Goal: Task Accomplishment & Management: Use online tool/utility

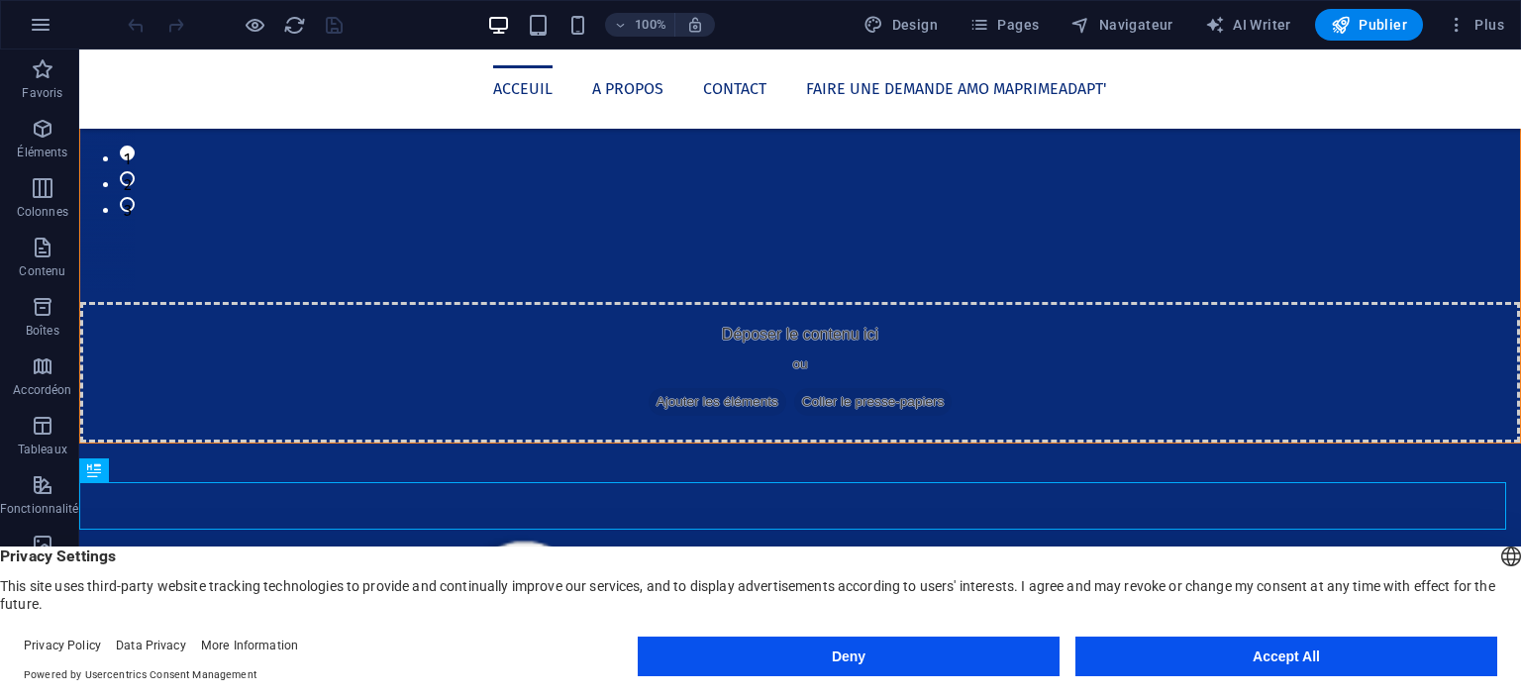
scroll to position [703, 0]
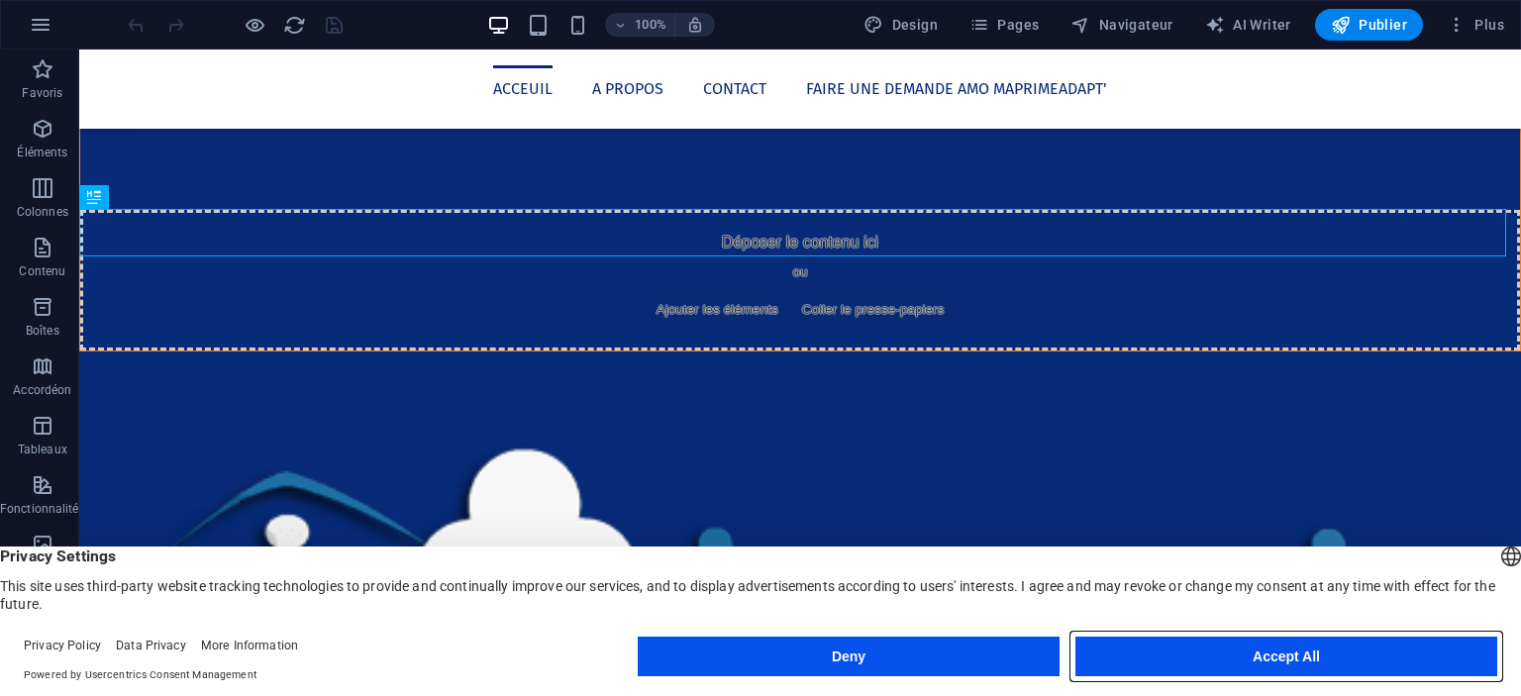
click at [1301, 632] on button "Accept All" at bounding box center [1286, 657] width 422 height 40
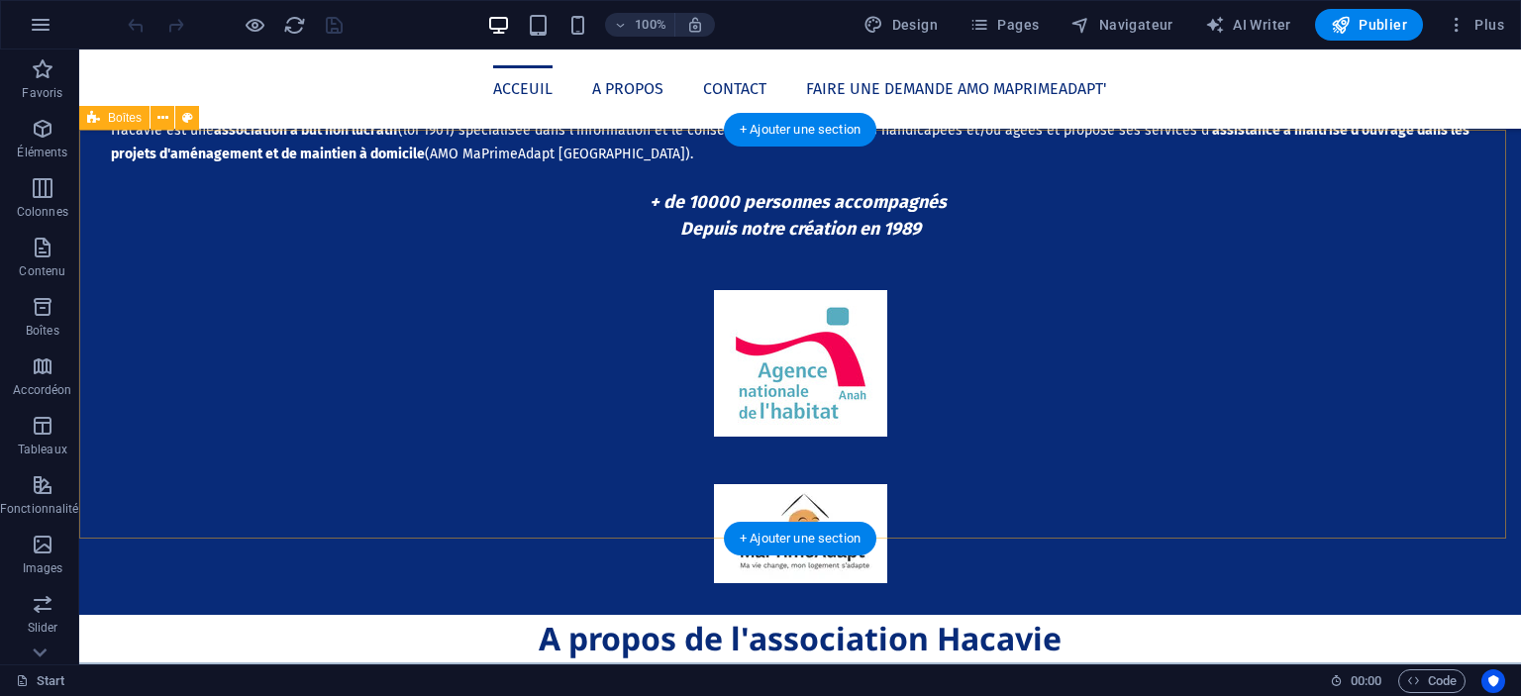
scroll to position [1570, 0]
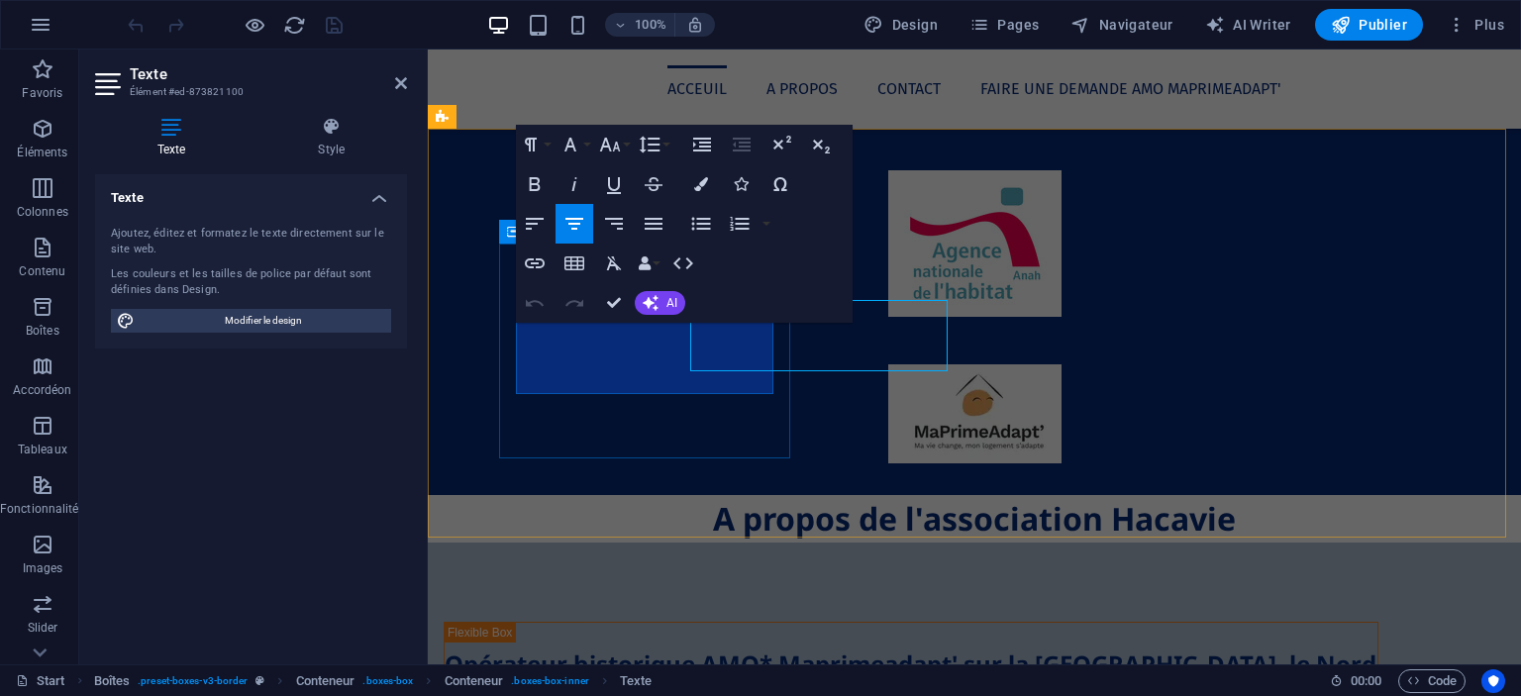
scroll to position [1593, 0]
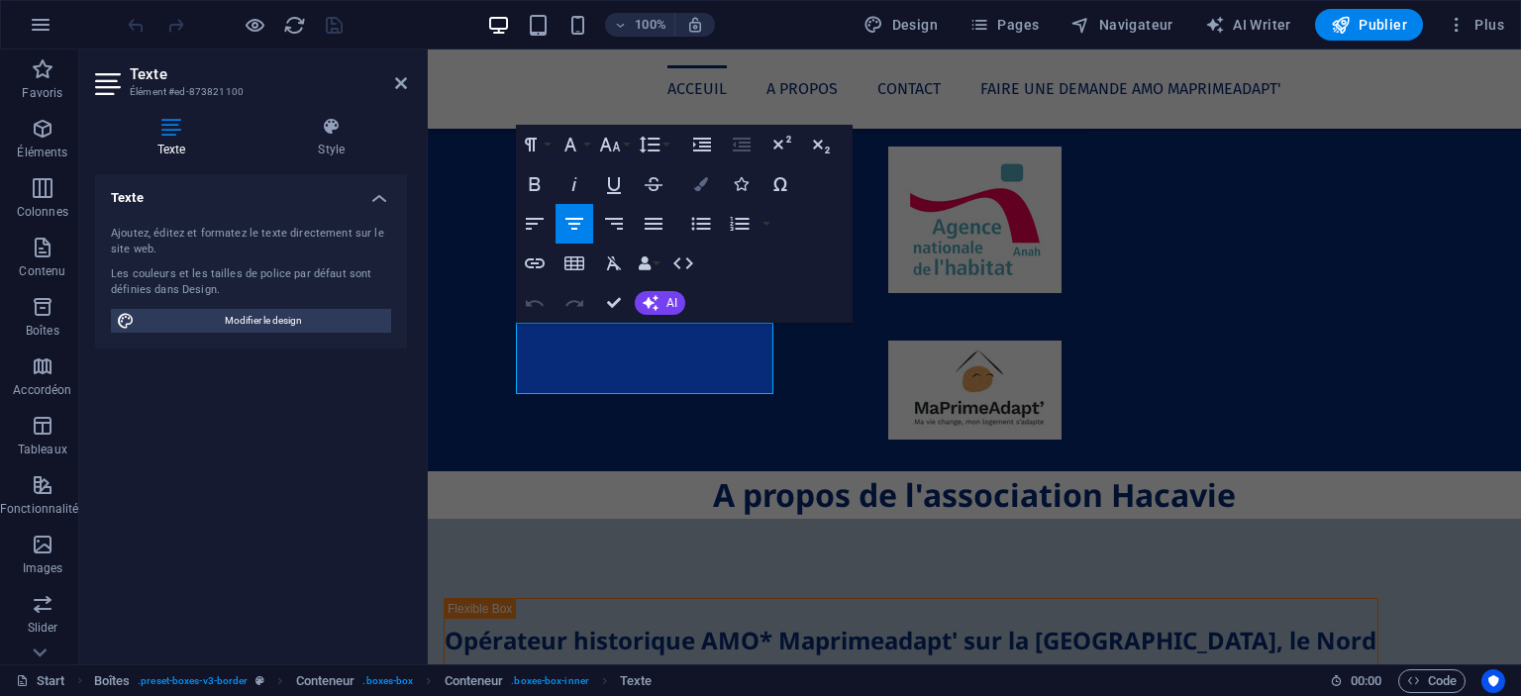
click at [714, 187] on button "Colors" at bounding box center [701, 184] width 38 height 40
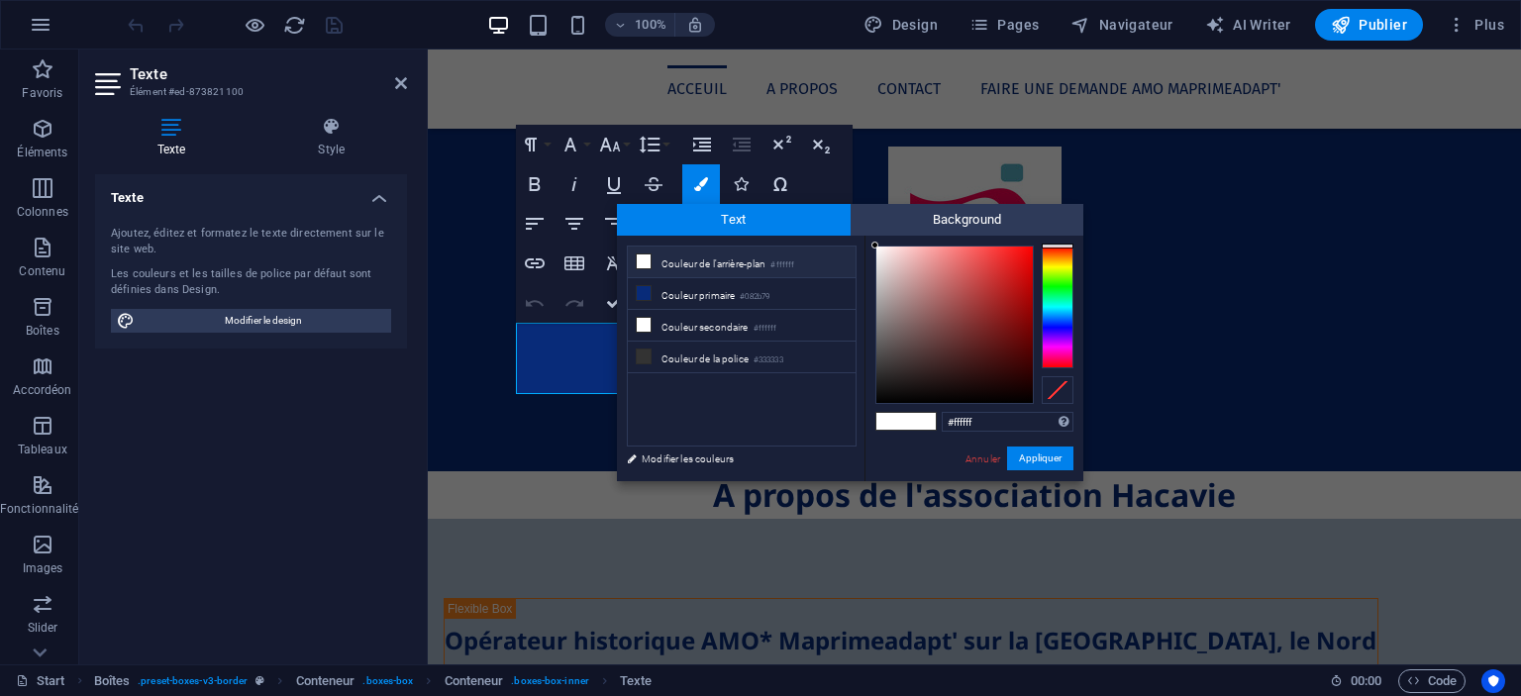
click at [927, 383] on div at bounding box center [954, 325] width 156 height 156
type input "#000000"
drag, startPoint x: 927, startPoint y: 383, endPoint x: 830, endPoint y: 414, distance: 101.8
click at [830, 414] on div "less Couleur de l'arrière-plan #ffffff Couleur primaire #082b79 Couleur seconda…" at bounding box center [850, 359] width 466 height 246
click at [1040, 463] on button "Appliquer" at bounding box center [1040, 459] width 66 height 24
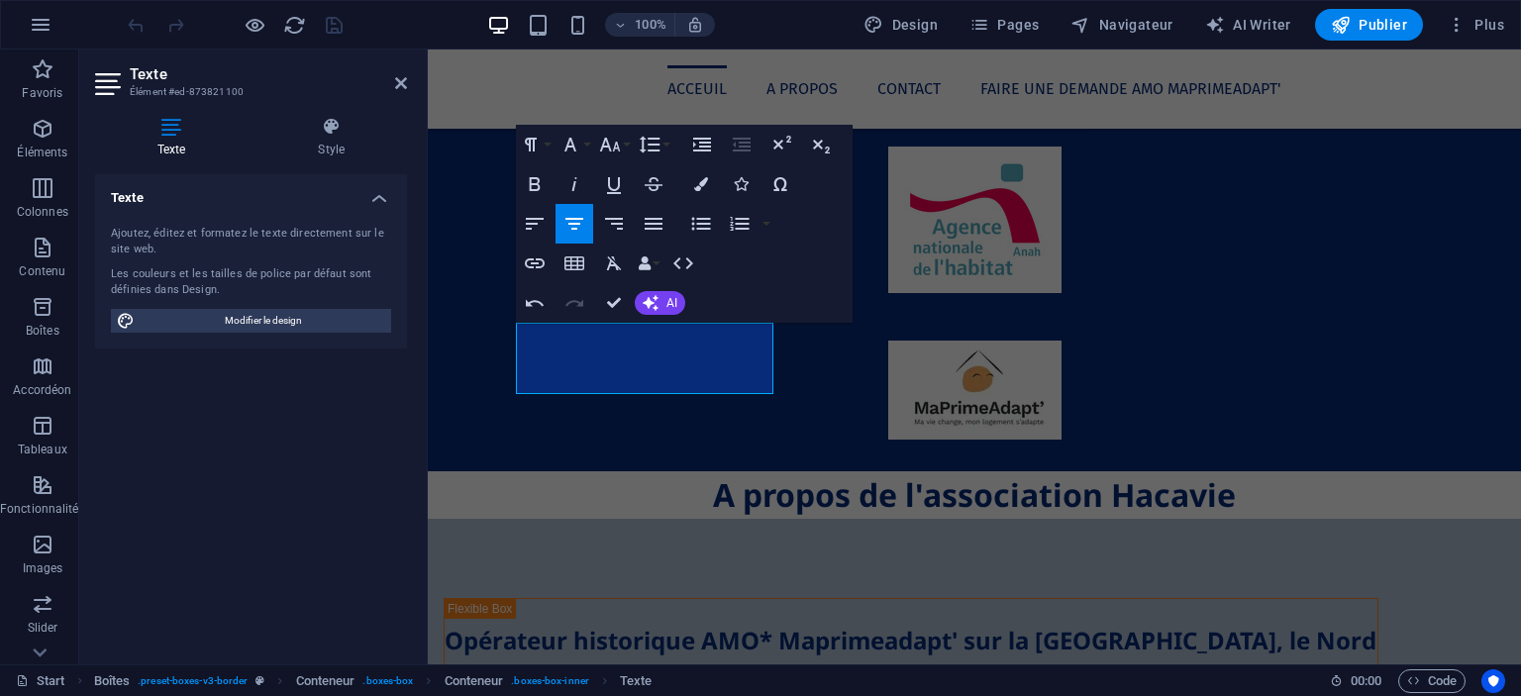
click at [714, 485] on div "H2 Barre de menus Menu Conteneur Texte Colonnes inégales Conteneur Texte Conten…" at bounding box center [974, 357] width 1093 height 615
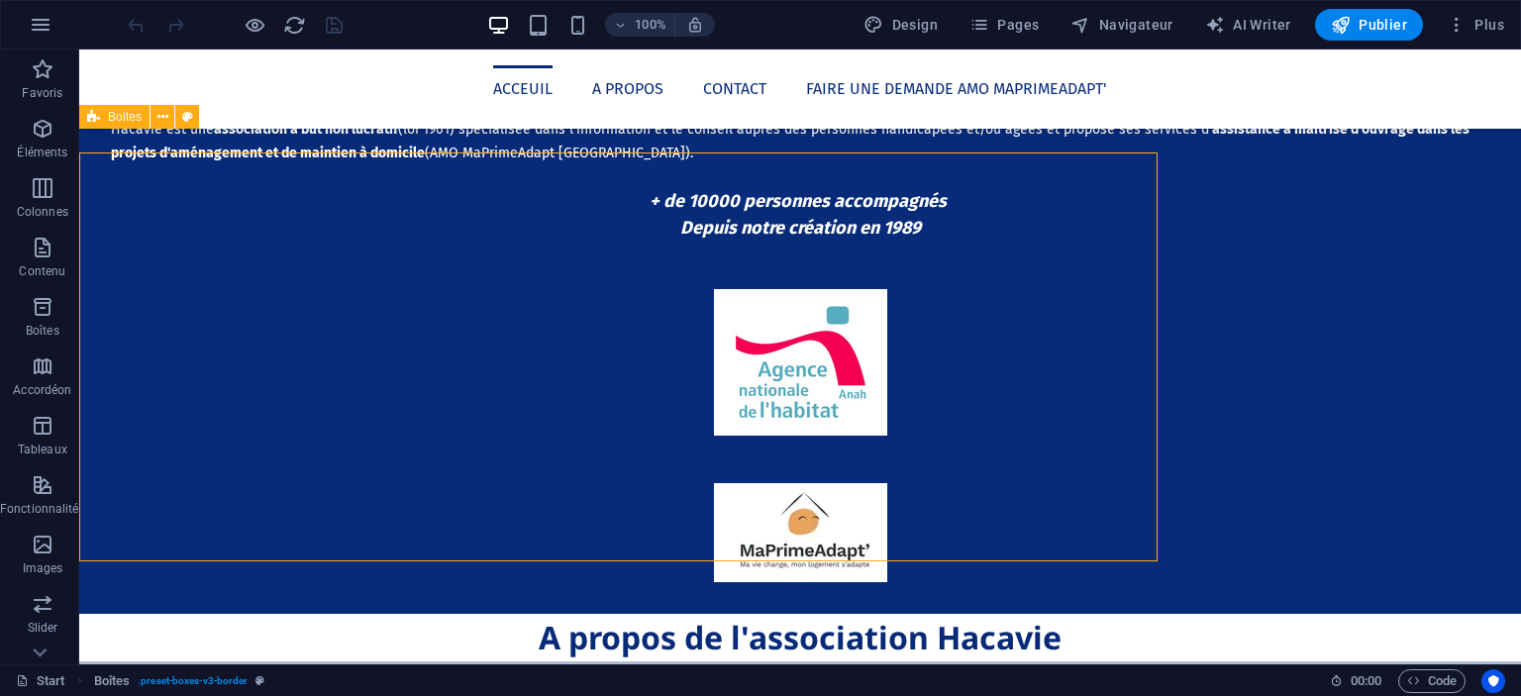
scroll to position [1570, 0]
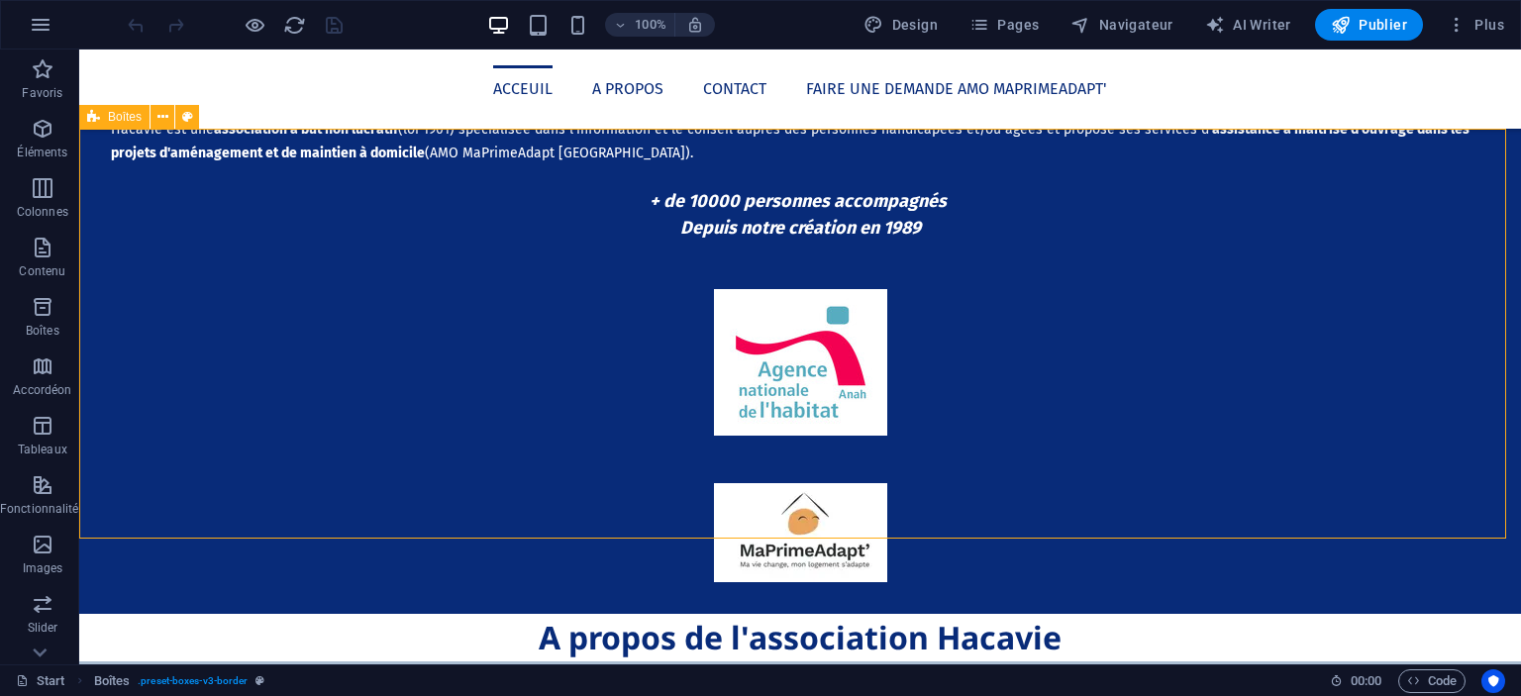
drag, startPoint x: 793, startPoint y: 535, endPoint x: 714, endPoint y: 485, distance: 93.4
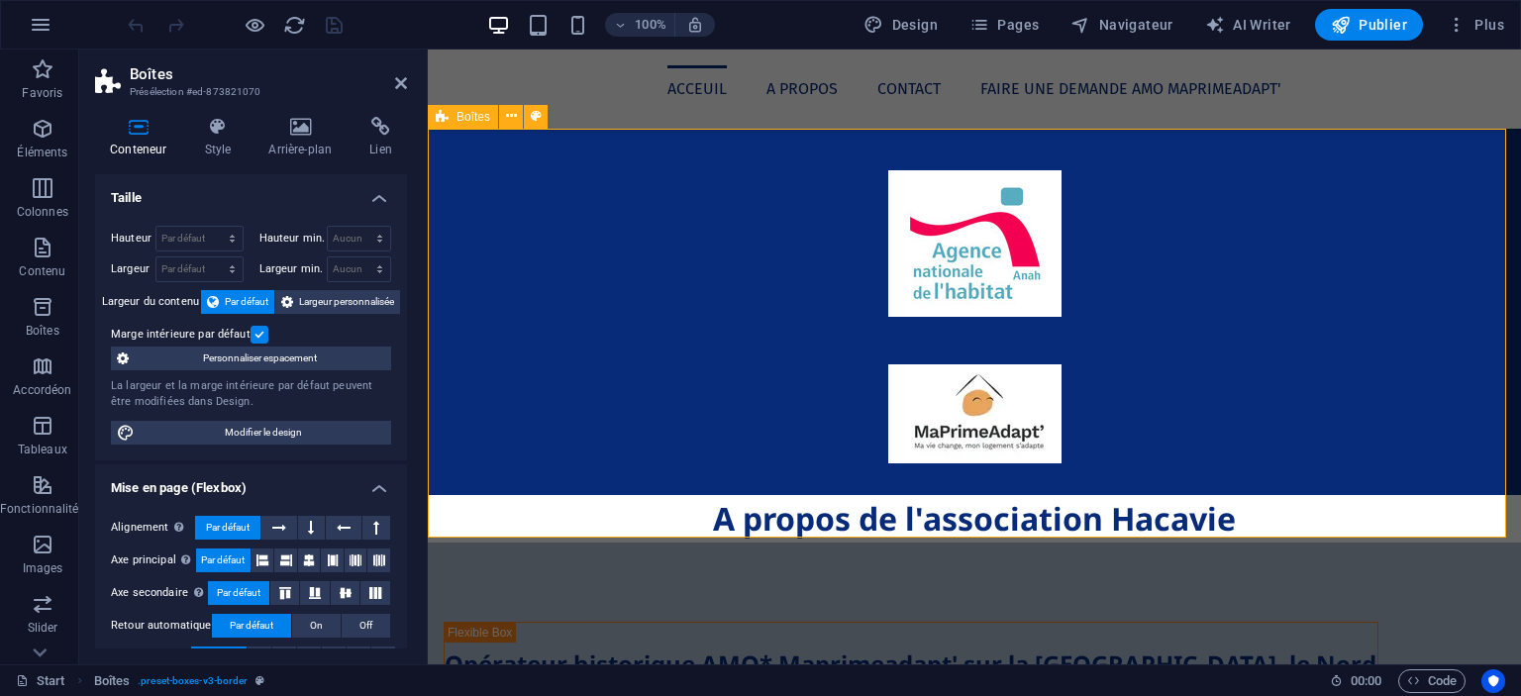
scroll to position [1593, 0]
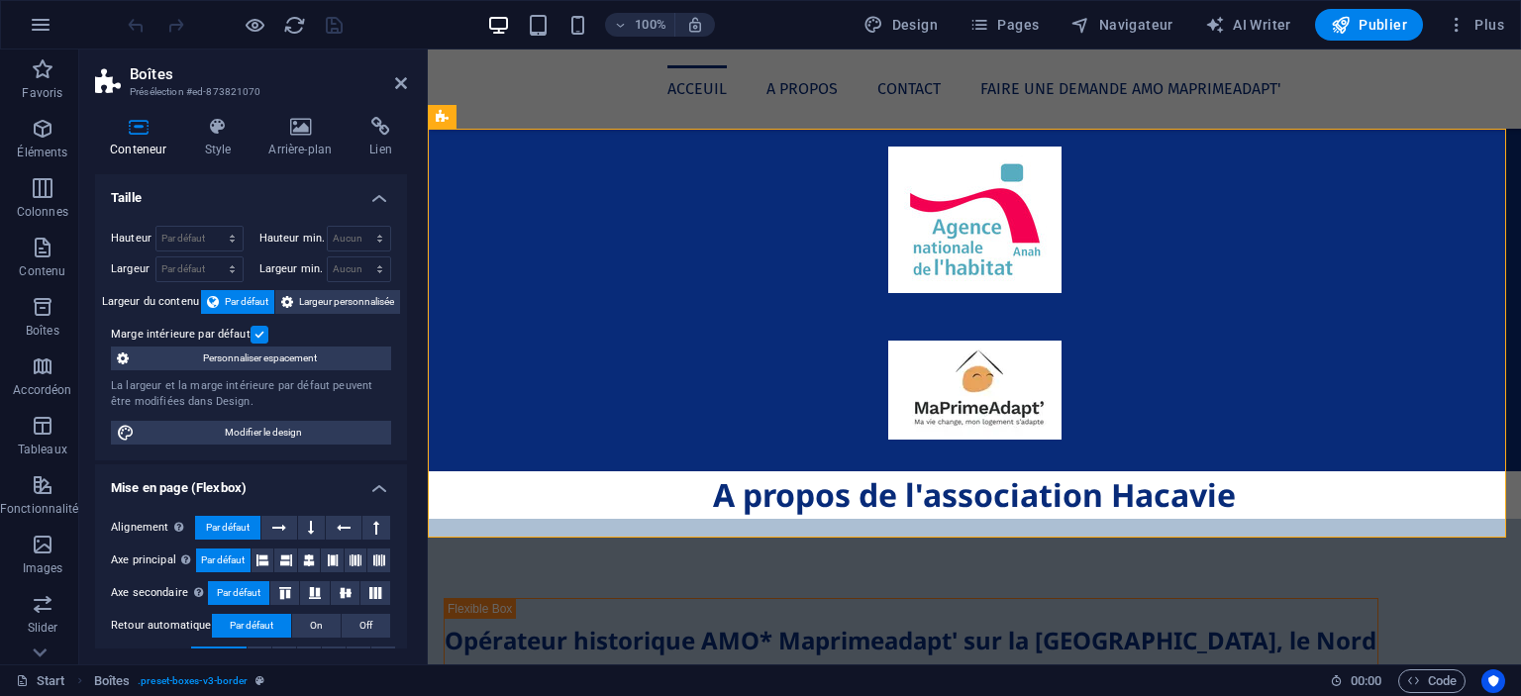
click at [407, 80] on aside "Boîtes Présélection #ed-873821070 Conteneur Style Arrière-plan Lien Taille Haut…" at bounding box center [253, 357] width 349 height 615
click at [399, 80] on icon at bounding box center [401, 83] width 12 height 16
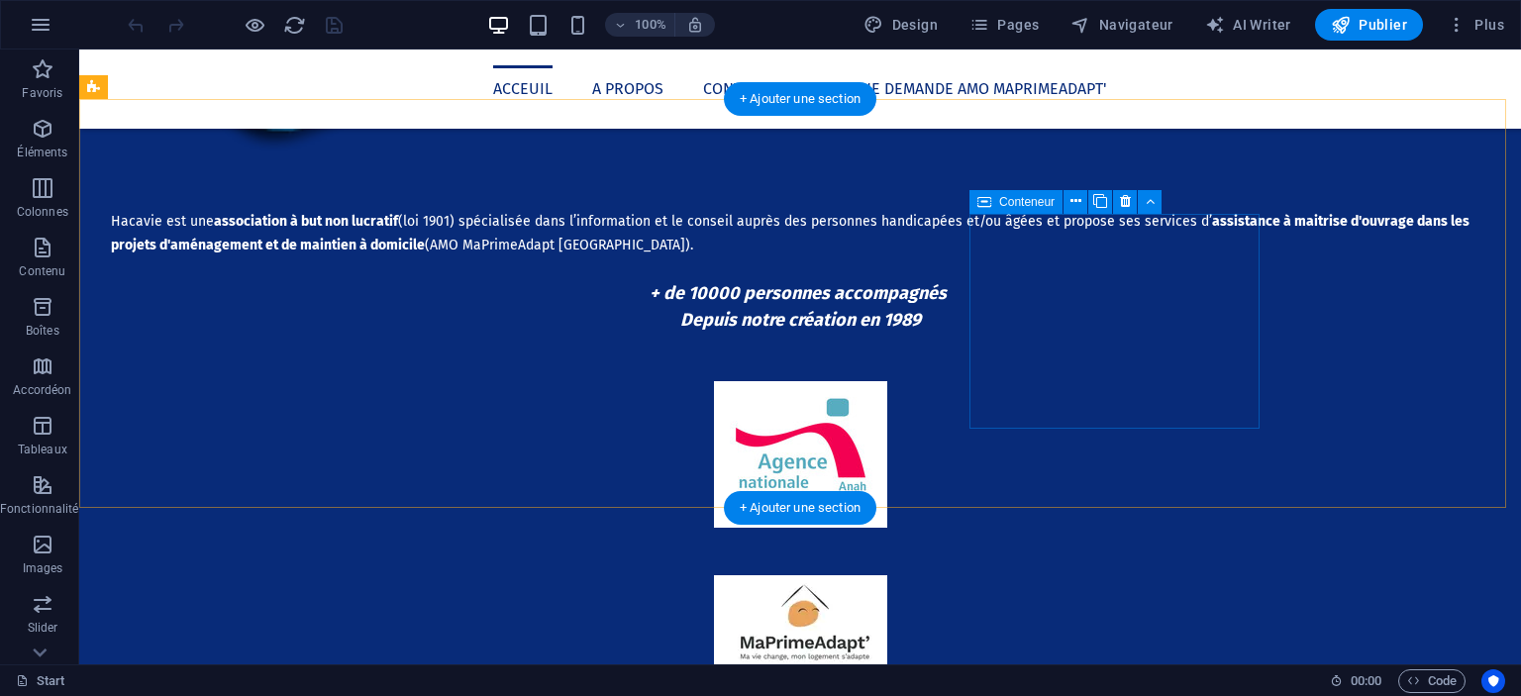
scroll to position [1476, 0]
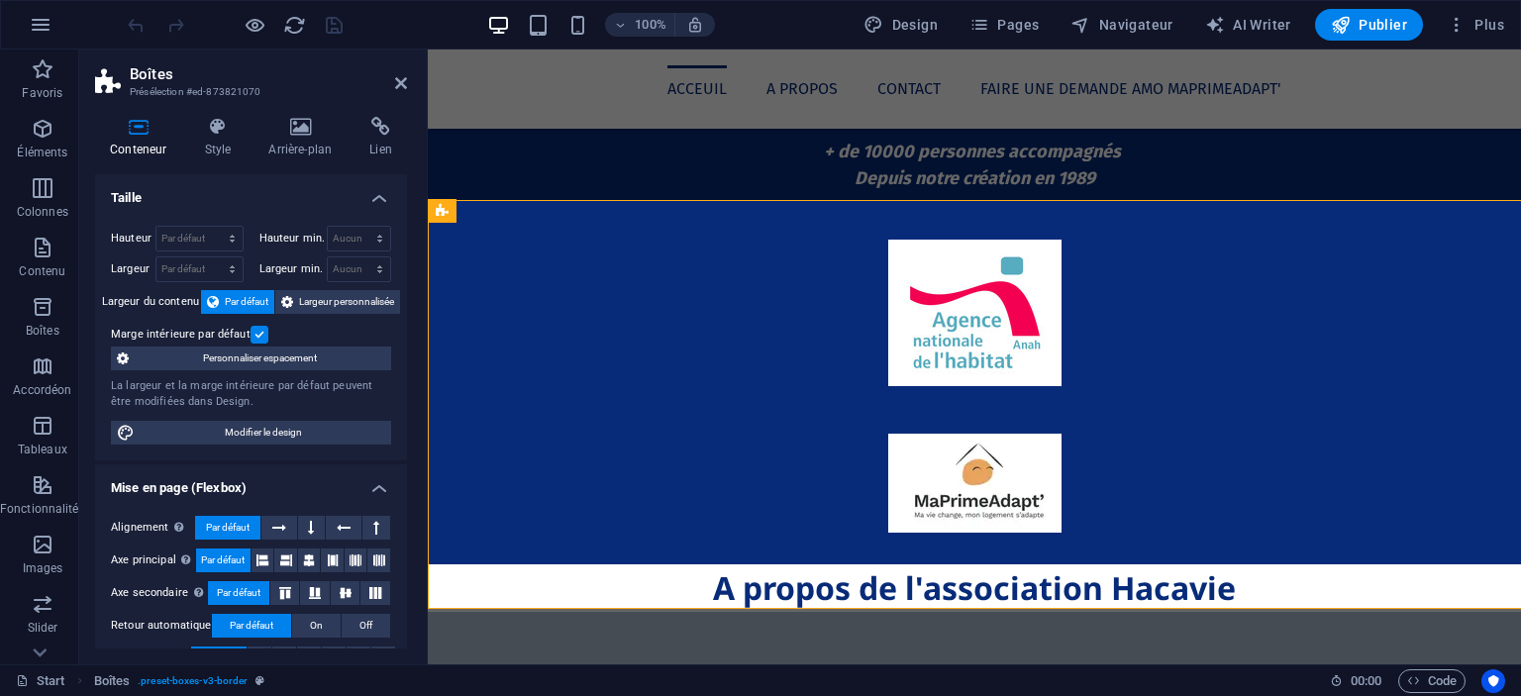
scroll to position [1499, 0]
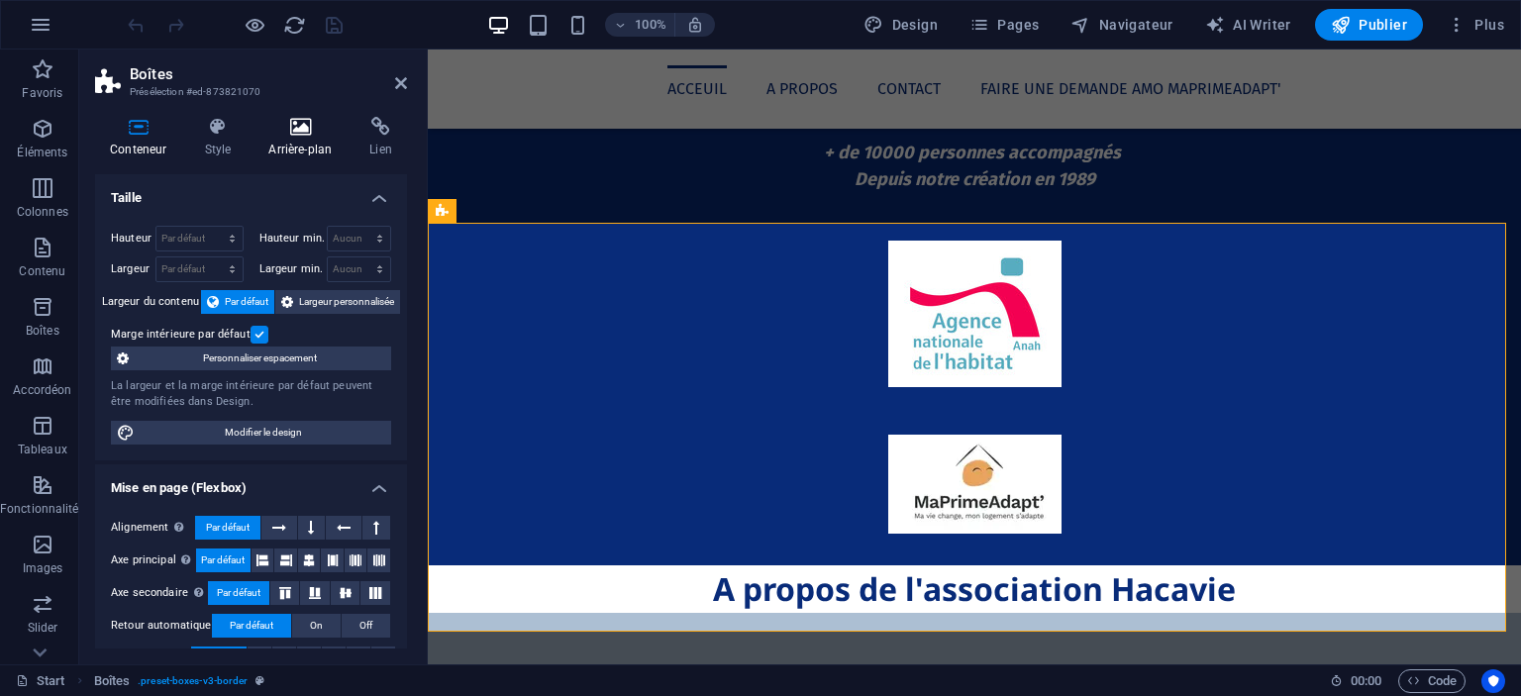
click at [277, 134] on icon at bounding box center [300, 127] width 93 height 20
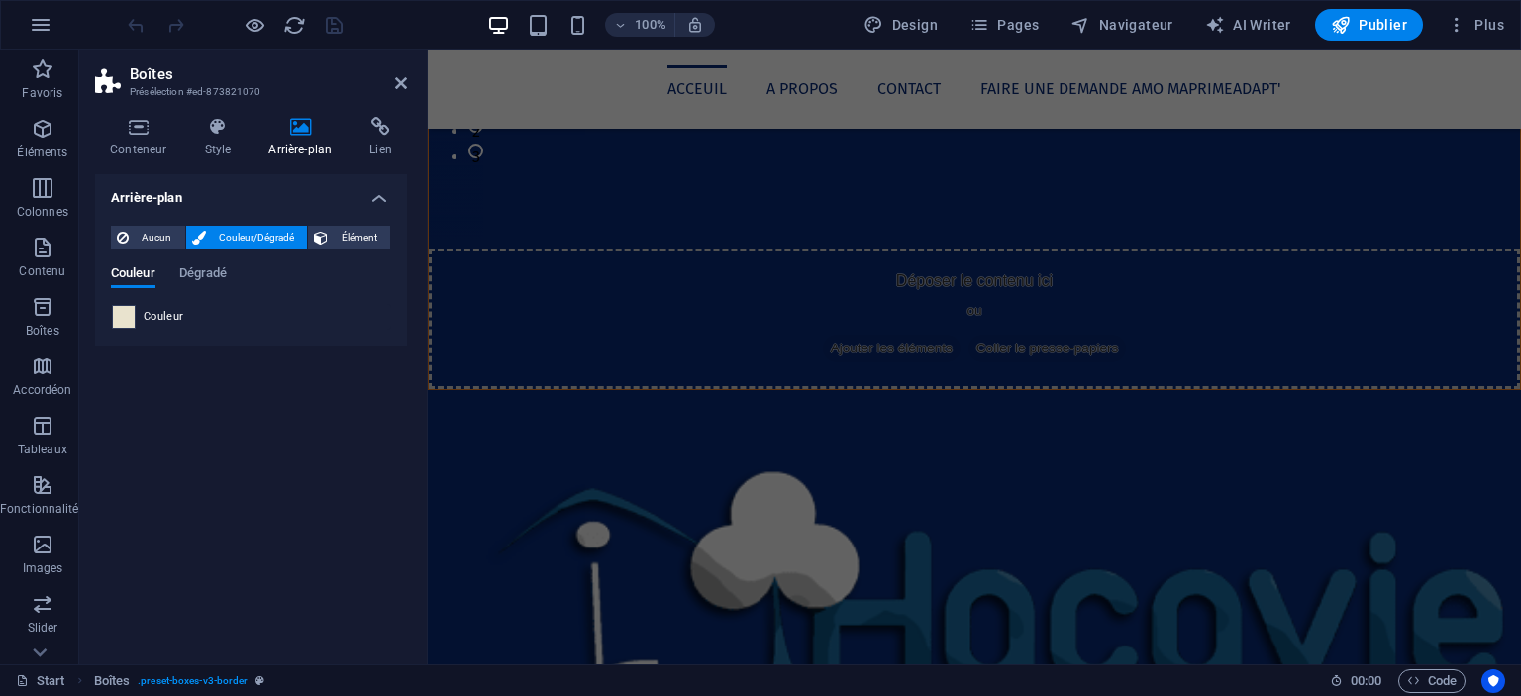
scroll to position [689, 0]
click at [119, 312] on span at bounding box center [124, 317] width 22 height 22
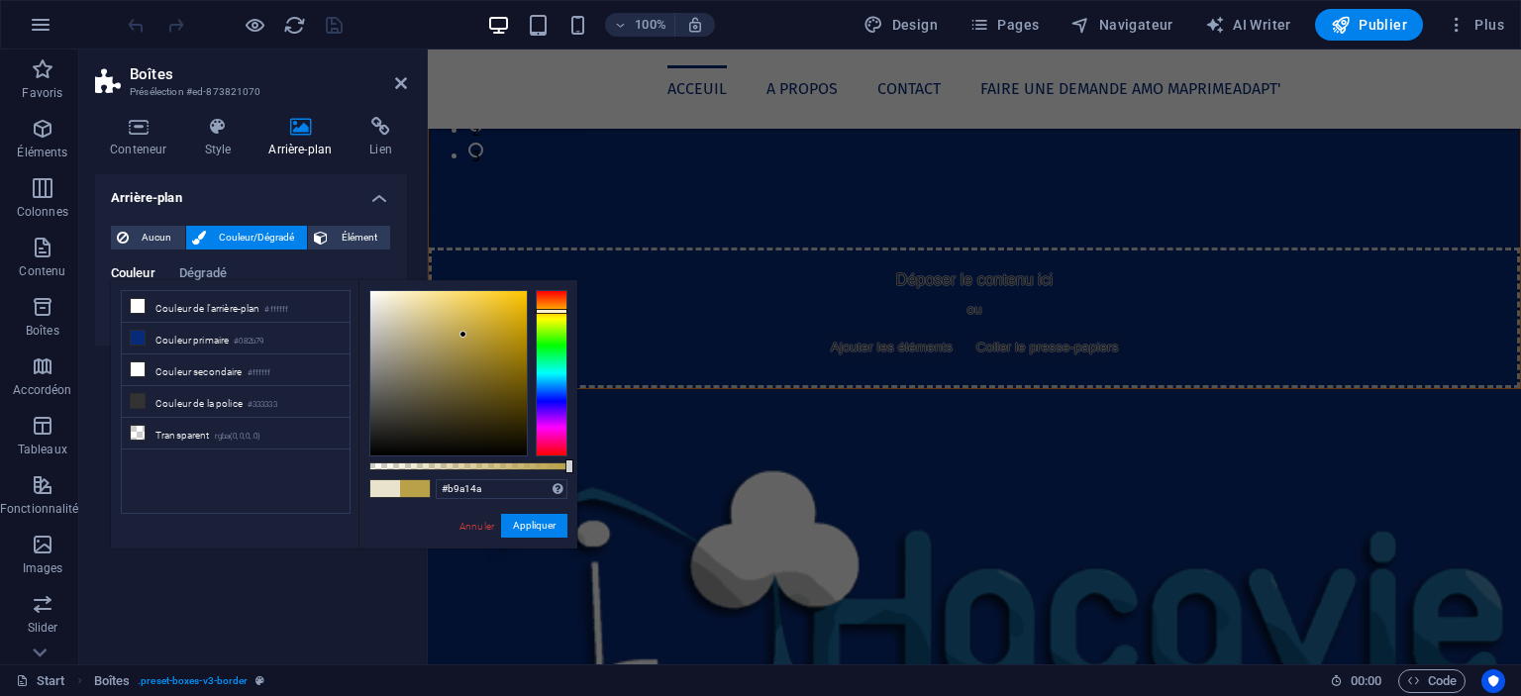
drag, startPoint x: 427, startPoint y: 398, endPoint x: 463, endPoint y: 335, distance: 73.2
click at [463, 335] on div at bounding box center [448, 373] width 156 height 164
click at [463, 335] on div at bounding box center [462, 334] width 7 height 7
drag, startPoint x: 463, startPoint y: 335, endPoint x: 494, endPoint y: 393, distance: 66.0
click at [494, 392] on div at bounding box center [490, 388] width 7 height 7
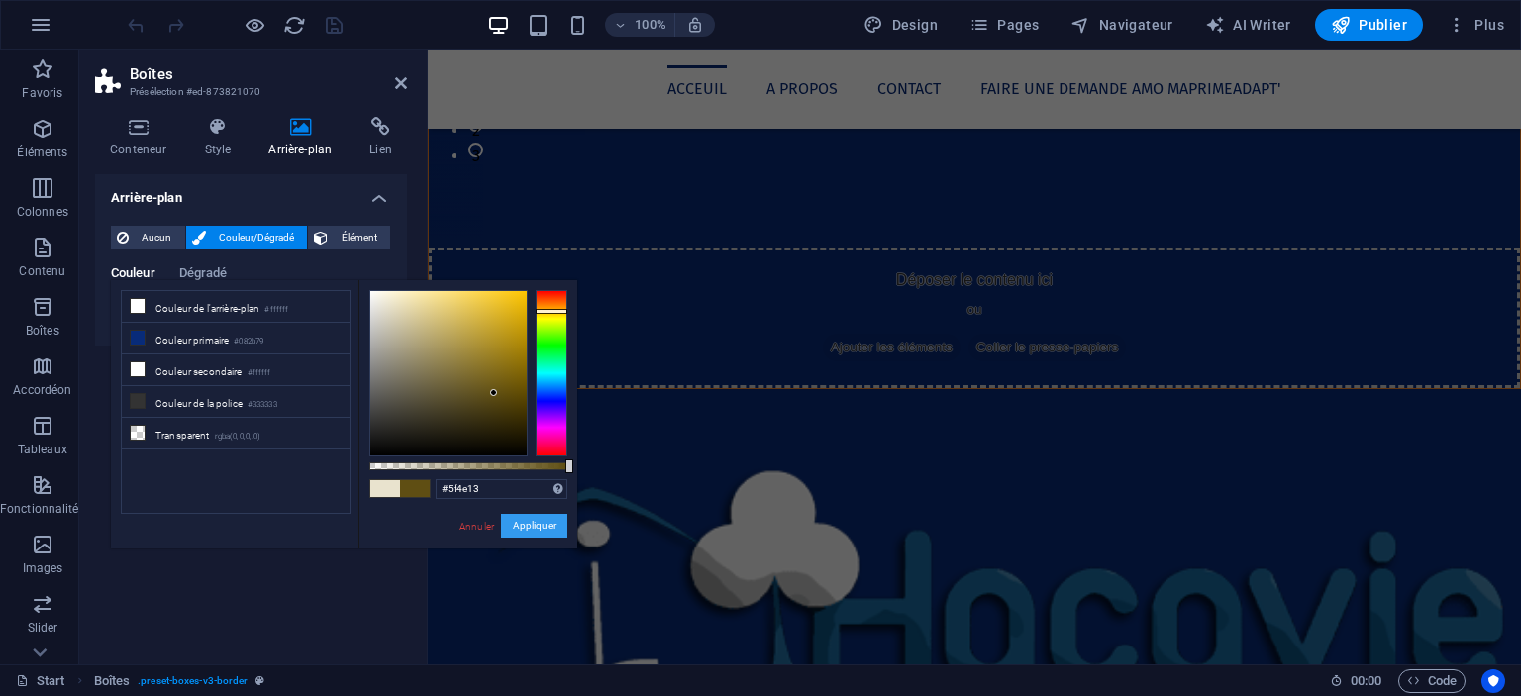
click at [559, 527] on button "Appliquer" at bounding box center [534, 526] width 66 height 24
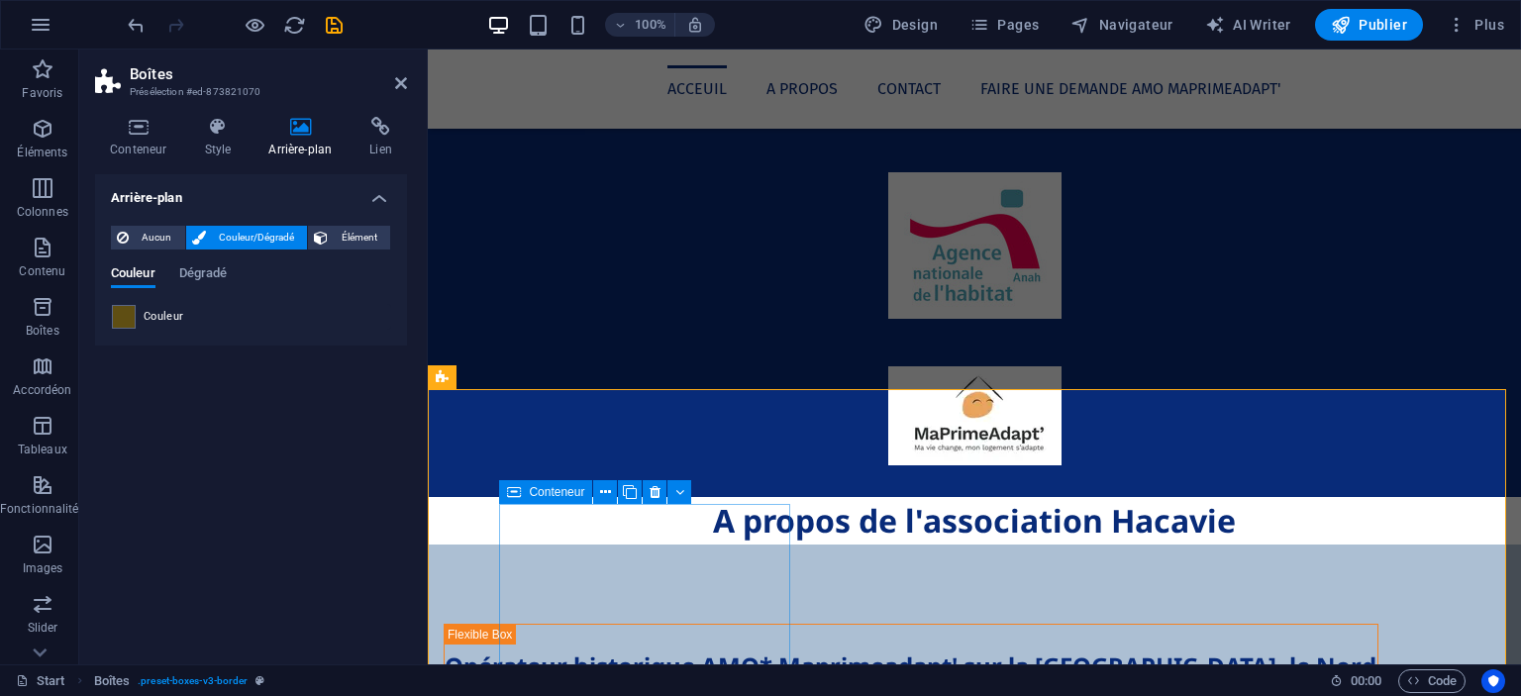
scroll to position [1569, 0]
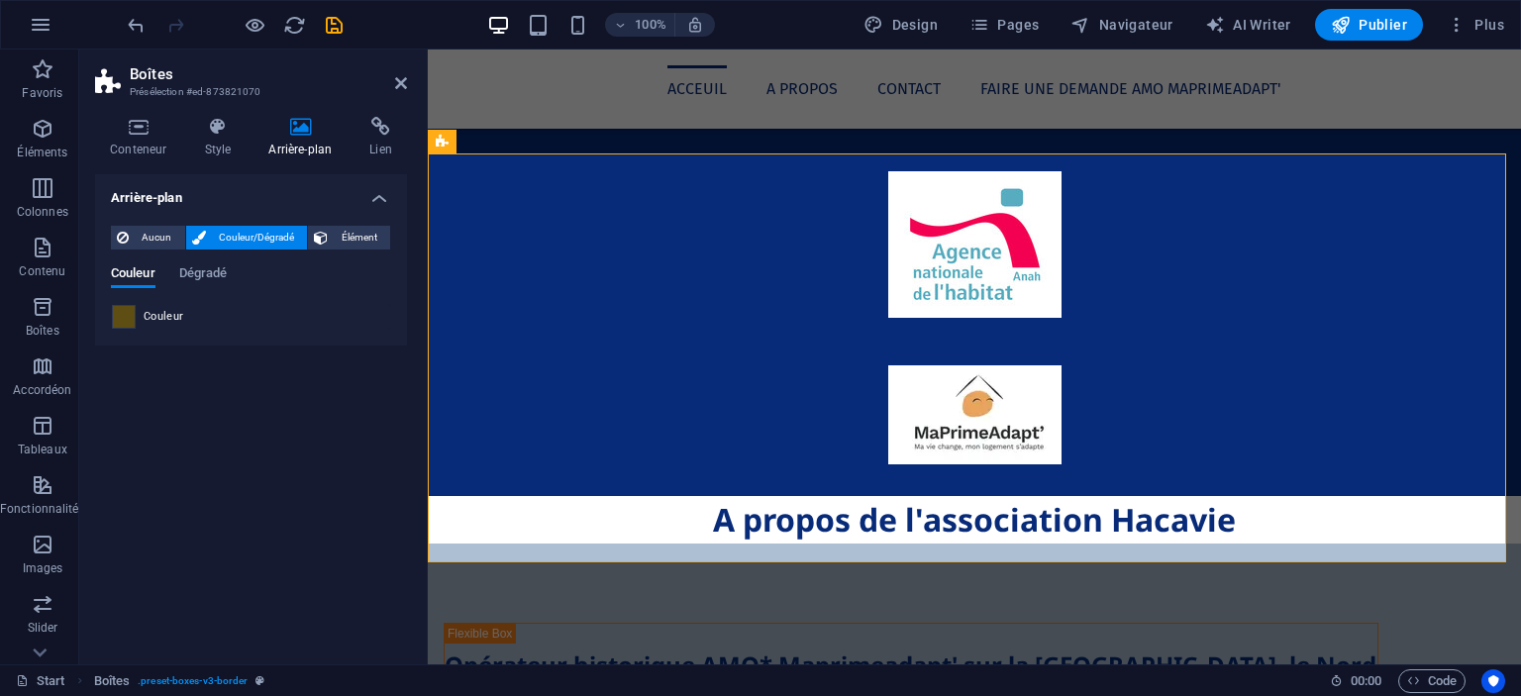
click at [126, 318] on span at bounding box center [124, 317] width 22 height 22
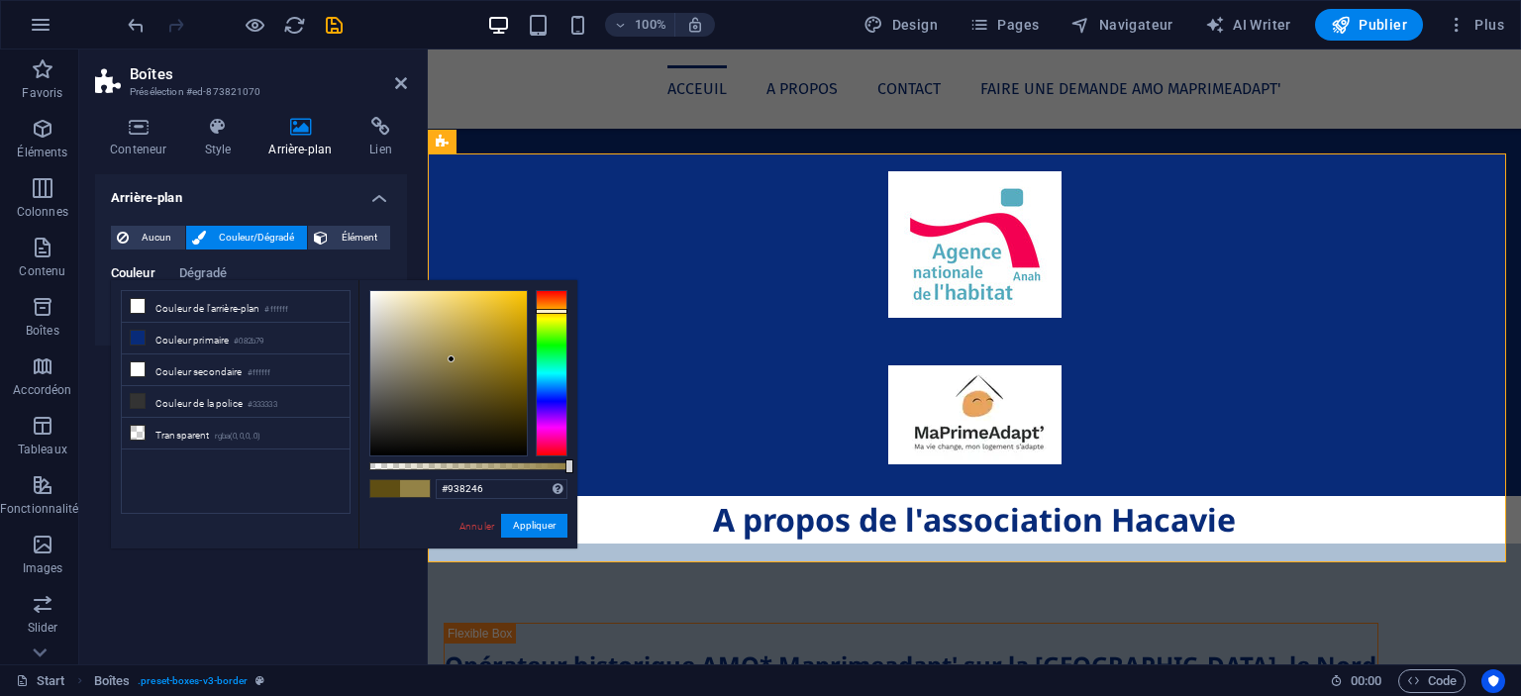
drag, startPoint x: 499, startPoint y: 378, endPoint x: 452, endPoint y: 359, distance: 51.1
click at [452, 359] on div at bounding box center [448, 373] width 156 height 164
drag, startPoint x: 452, startPoint y: 359, endPoint x: 507, endPoint y: 316, distance: 70.5
click at [507, 316] on div at bounding box center [506, 315] width 7 height 7
click at [555, 521] on button "Appliquer" at bounding box center [534, 526] width 66 height 24
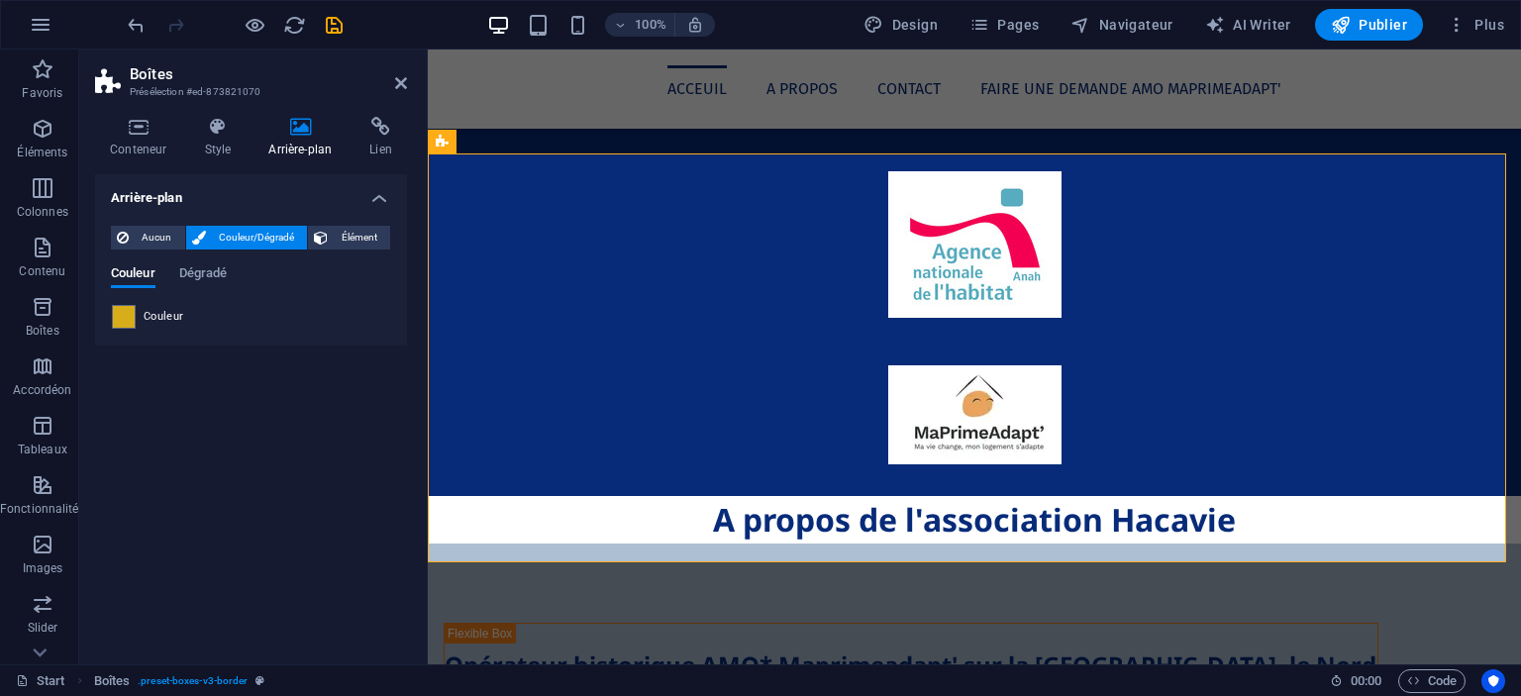
click at [141, 324] on div "Couleur" at bounding box center [251, 317] width 278 height 24
click at [127, 316] on span at bounding box center [124, 317] width 22 height 22
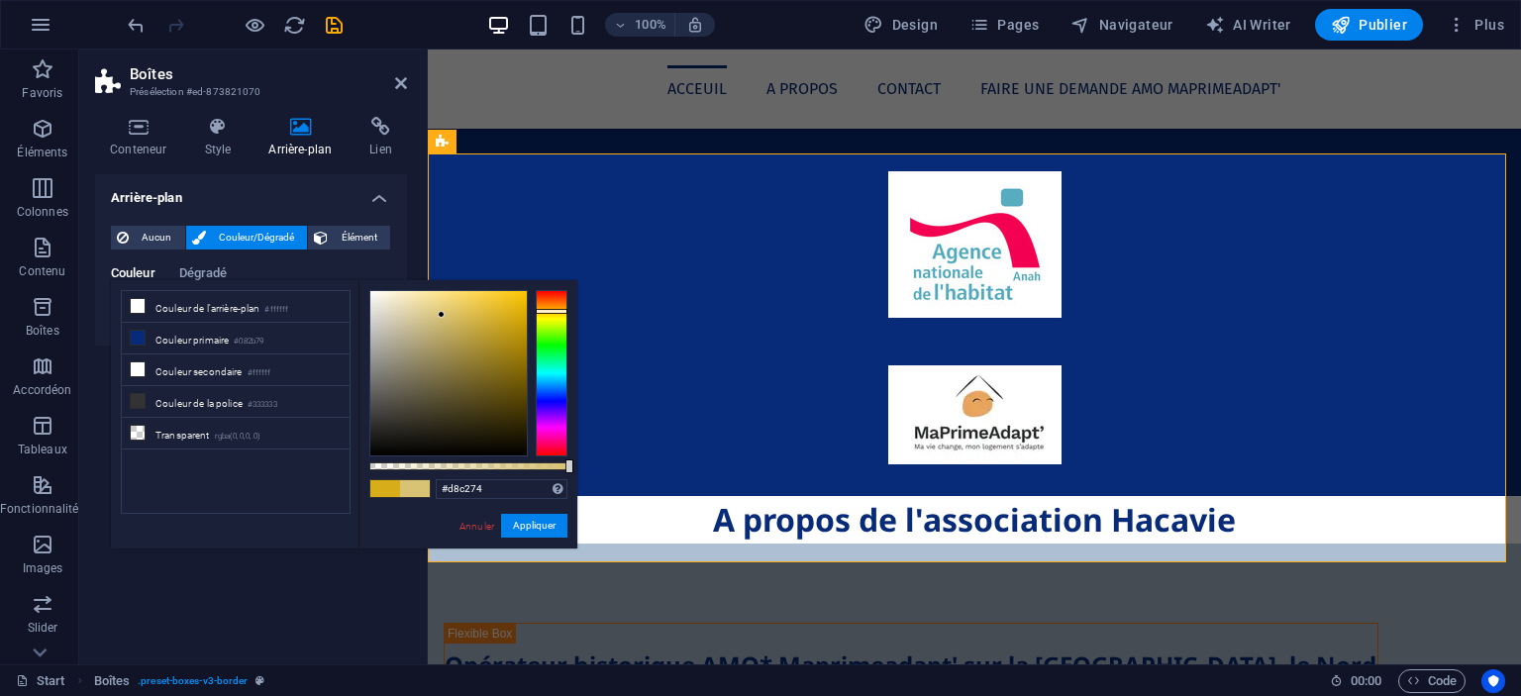
drag, startPoint x: 501, startPoint y: 312, endPoint x: 442, endPoint y: 315, distance: 59.5
click at [442, 315] on div at bounding box center [448, 373] width 156 height 164
click at [442, 315] on div at bounding box center [441, 314] width 7 height 7
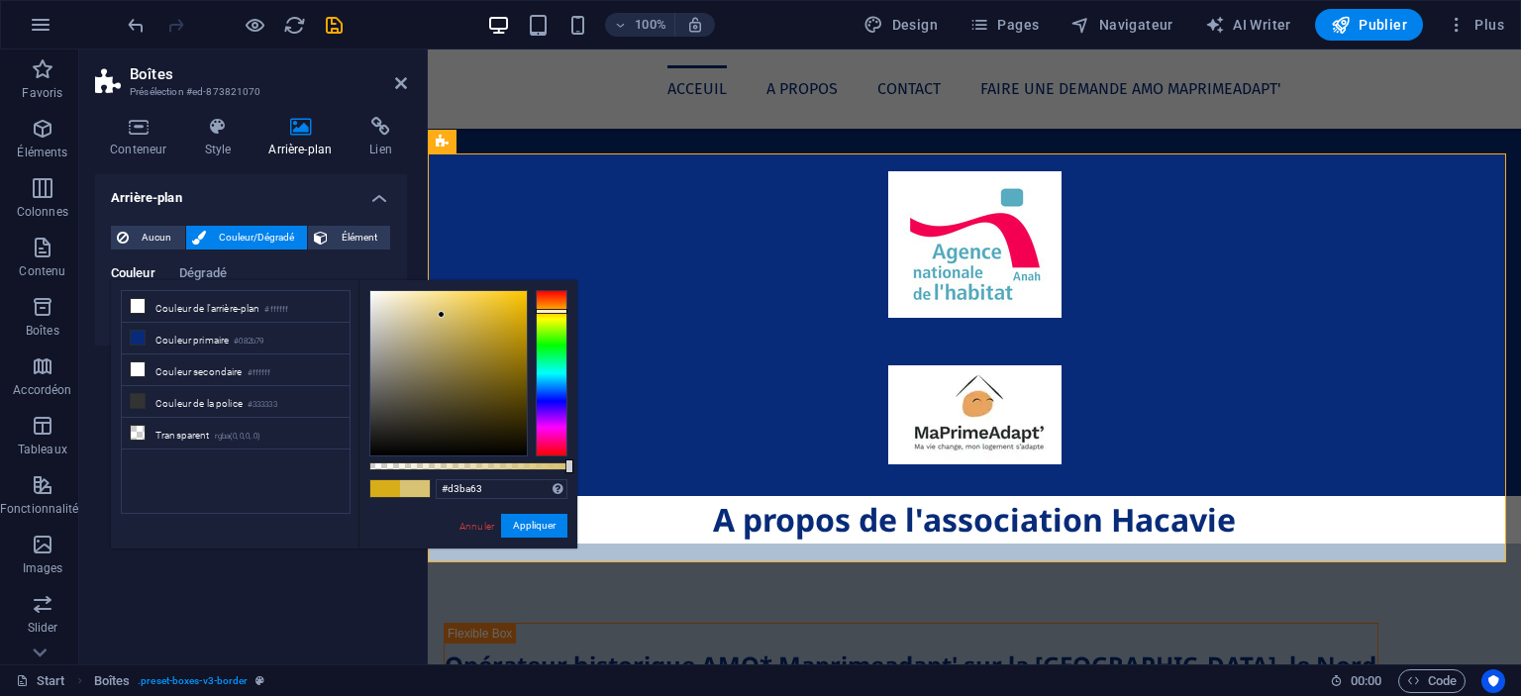
click at [453, 318] on div at bounding box center [448, 373] width 156 height 164
click at [454, 339] on div at bounding box center [448, 373] width 156 height 164
click at [463, 310] on div at bounding box center [448, 373] width 156 height 164
click at [428, 316] on div at bounding box center [448, 373] width 156 height 164
click at [425, 325] on div at bounding box center [448, 373] width 156 height 164
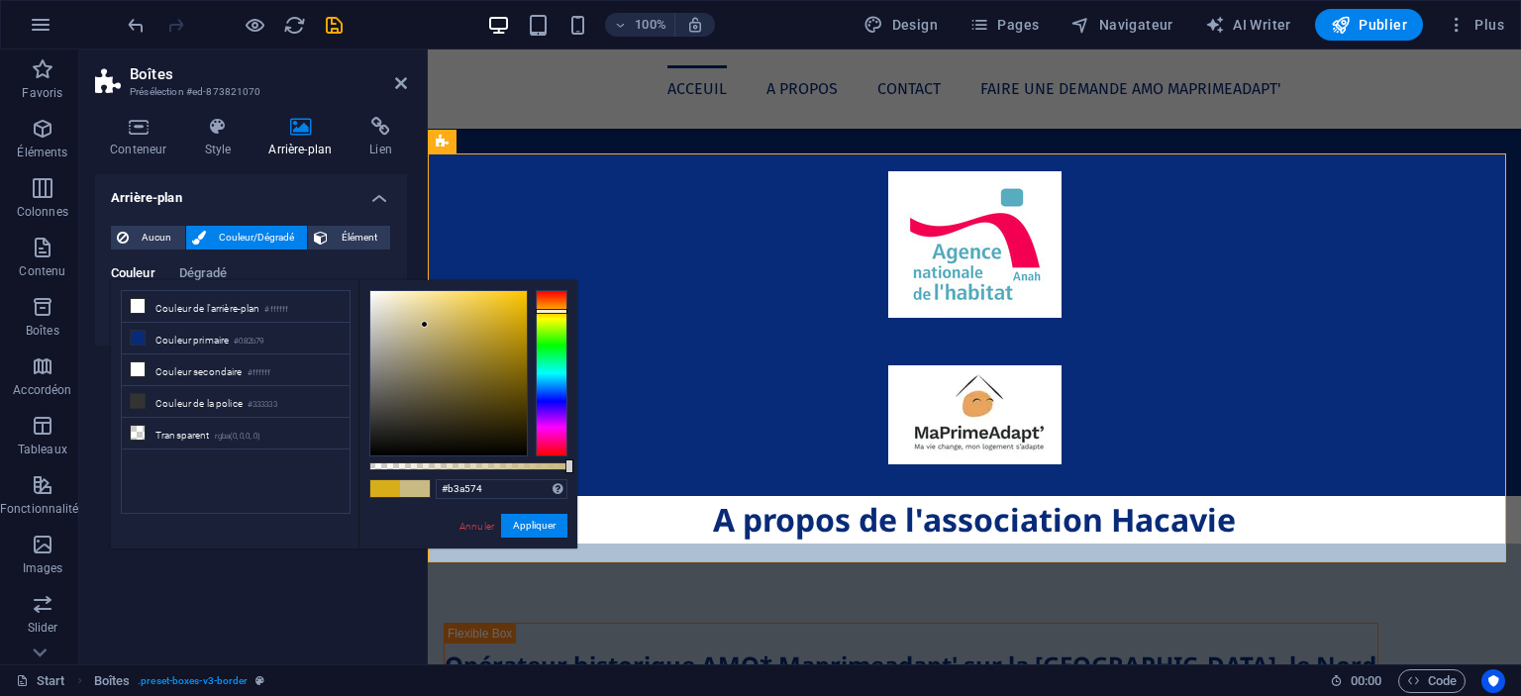
click at [425, 339] on div at bounding box center [448, 373] width 156 height 164
click at [537, 507] on div "#b3a574 Formats pris en charge #0852ed rgb(8, 82, 237) rgba(8, 82, 237, 90%) hs…" at bounding box center [467, 558] width 219 height 556
click at [547, 526] on button "Appliquer" at bounding box center [534, 526] width 66 height 24
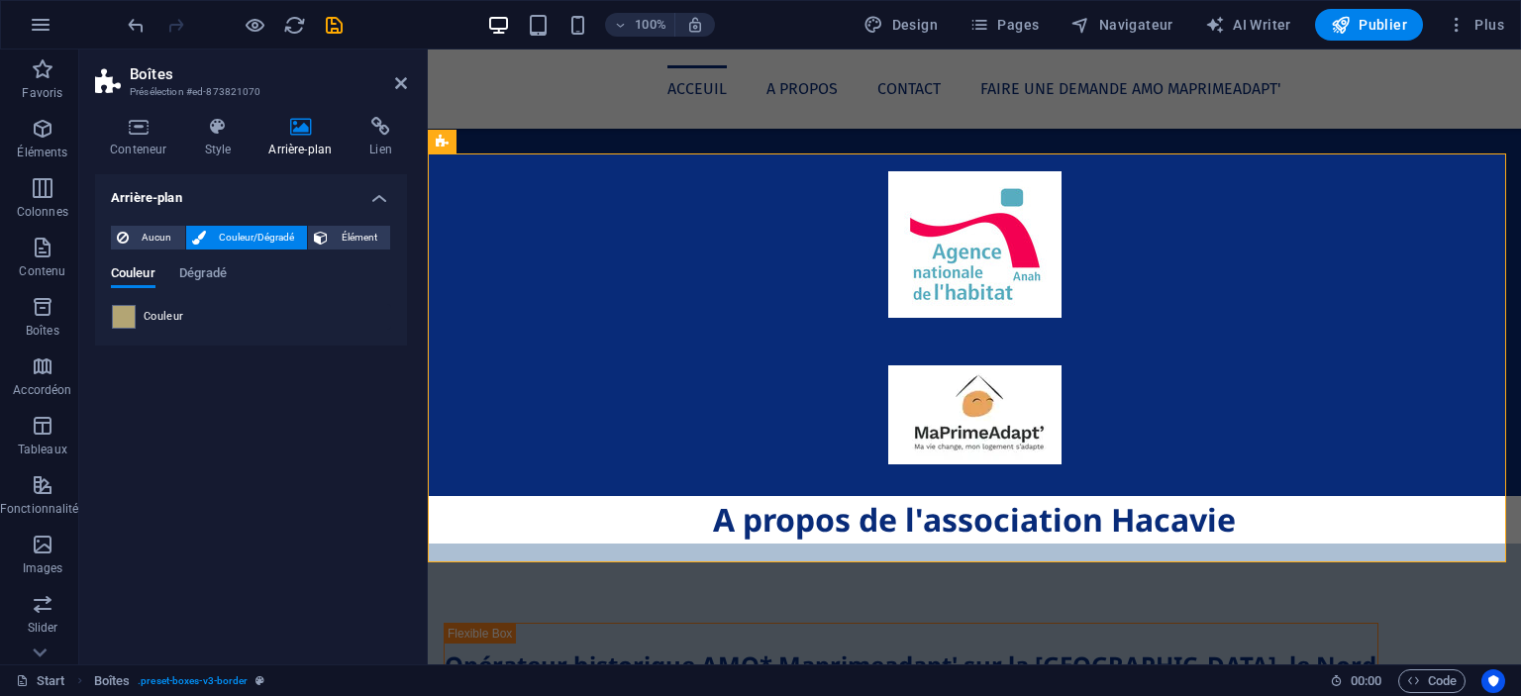
click at [408, 80] on aside "Boîtes Présélection #ed-873821070 Conteneur Style Arrière-plan Lien Taille Haut…" at bounding box center [253, 357] width 349 height 615
click at [384, 107] on div "Conteneur Style Arrière-plan Lien Taille Hauteur Par défaut px rem % vh vw Haut…" at bounding box center [251, 382] width 344 height 563
click at [117, 316] on span at bounding box center [124, 317] width 22 height 22
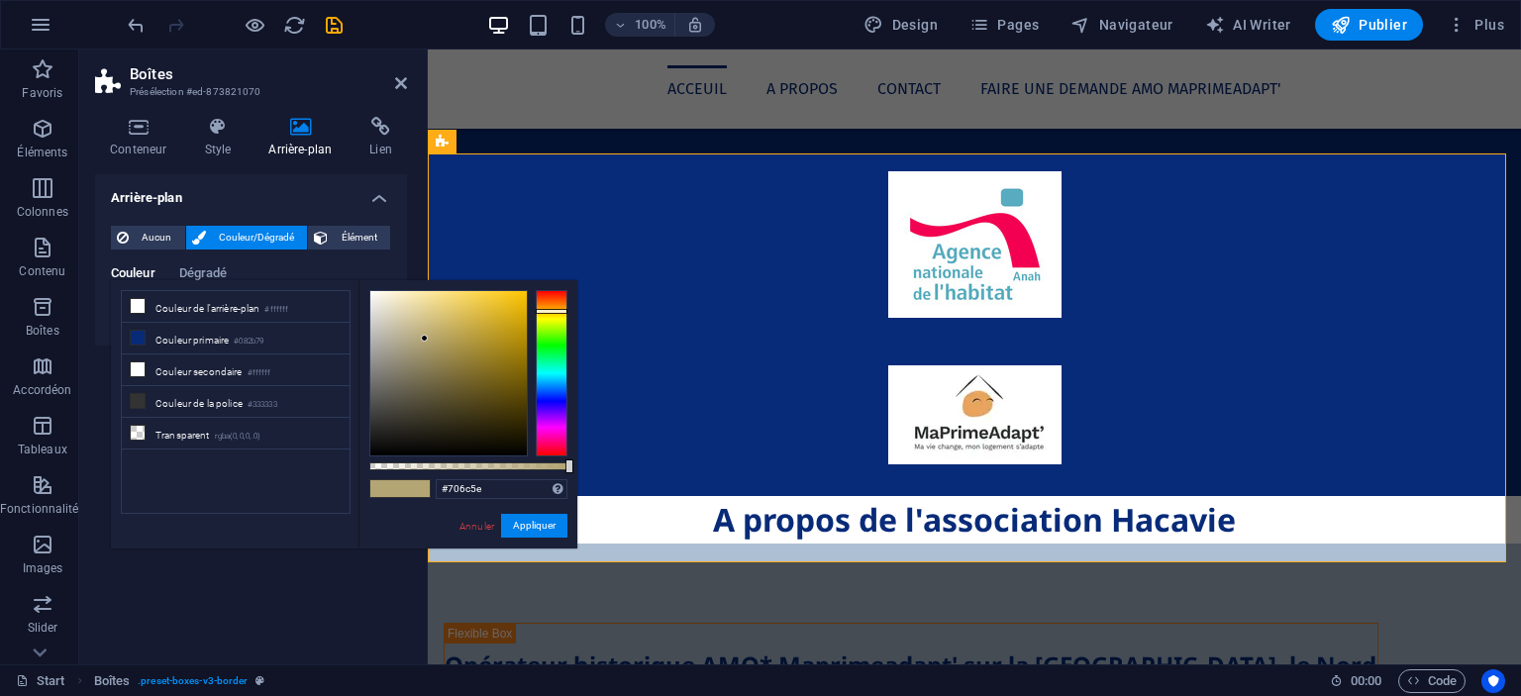
click at [394, 382] on div at bounding box center [448, 373] width 156 height 164
drag, startPoint x: 394, startPoint y: 382, endPoint x: 431, endPoint y: 383, distance: 36.7
click at [431, 383] on div at bounding box center [430, 382] width 7 height 7
drag, startPoint x: 431, startPoint y: 383, endPoint x: 479, endPoint y: 362, distance: 52.8
click at [478, 362] on div at bounding box center [474, 359] width 7 height 7
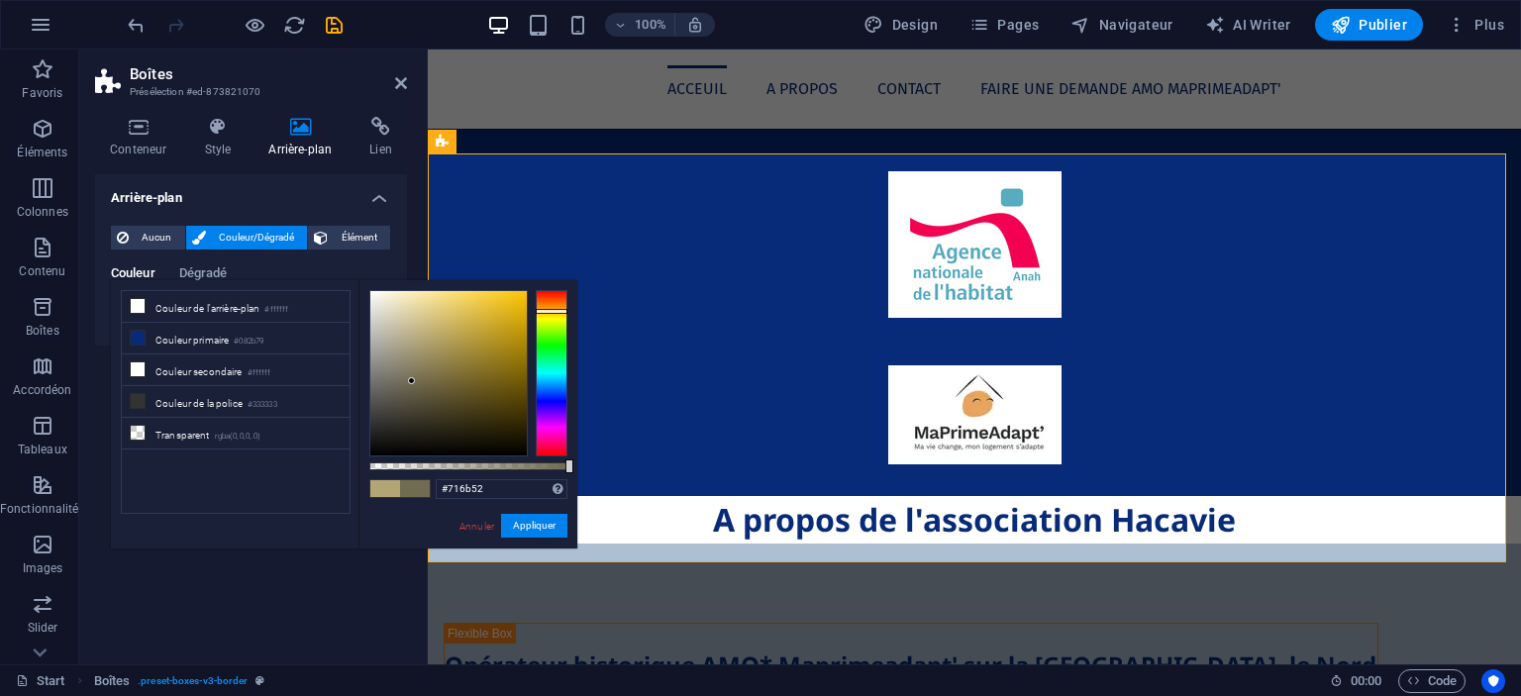
drag, startPoint x: 479, startPoint y: 362, endPoint x: 412, endPoint y: 381, distance: 69.9
click at [412, 381] on div at bounding box center [411, 380] width 7 height 7
click at [529, 519] on button "Appliquer" at bounding box center [534, 526] width 66 height 24
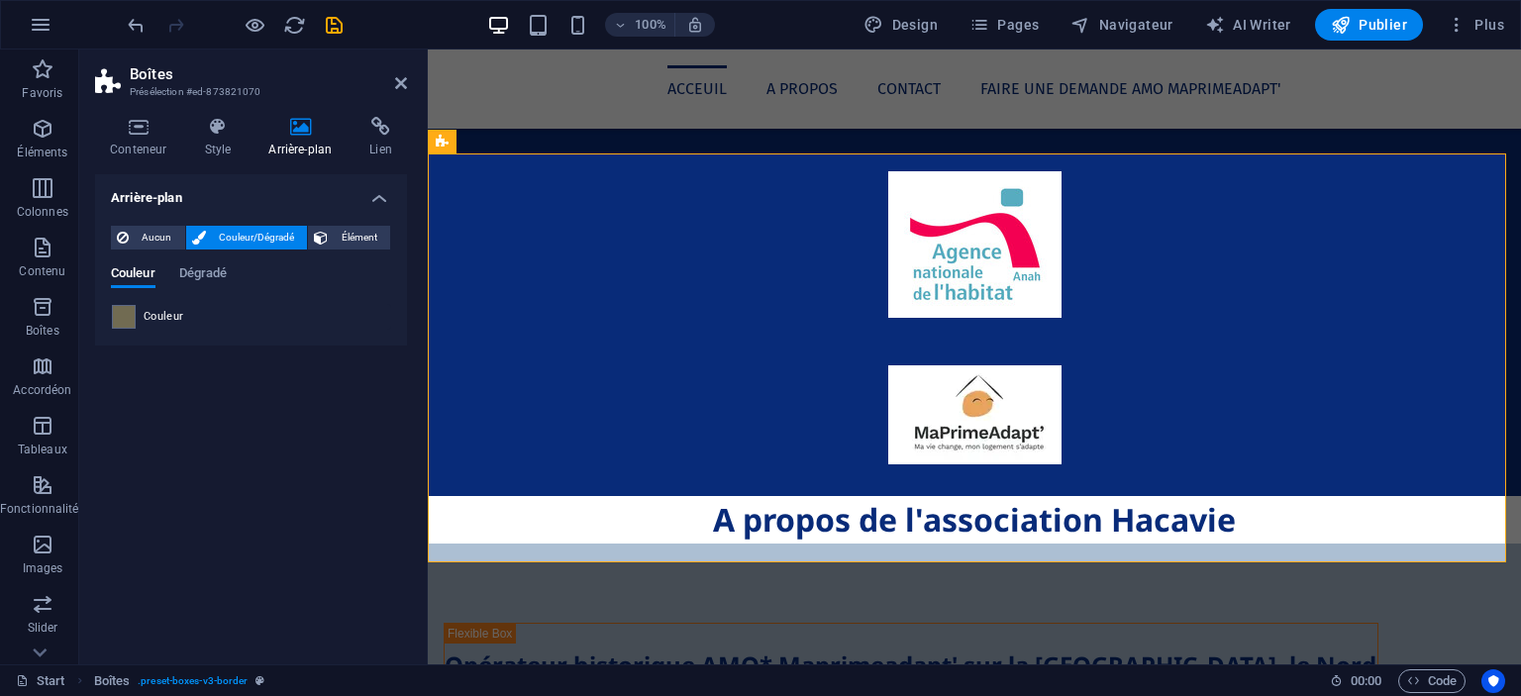
click at [388, 84] on header "Boîtes Présélection #ed-873821070" at bounding box center [251, 75] width 312 height 51
click at [396, 81] on icon at bounding box center [401, 83] width 12 height 16
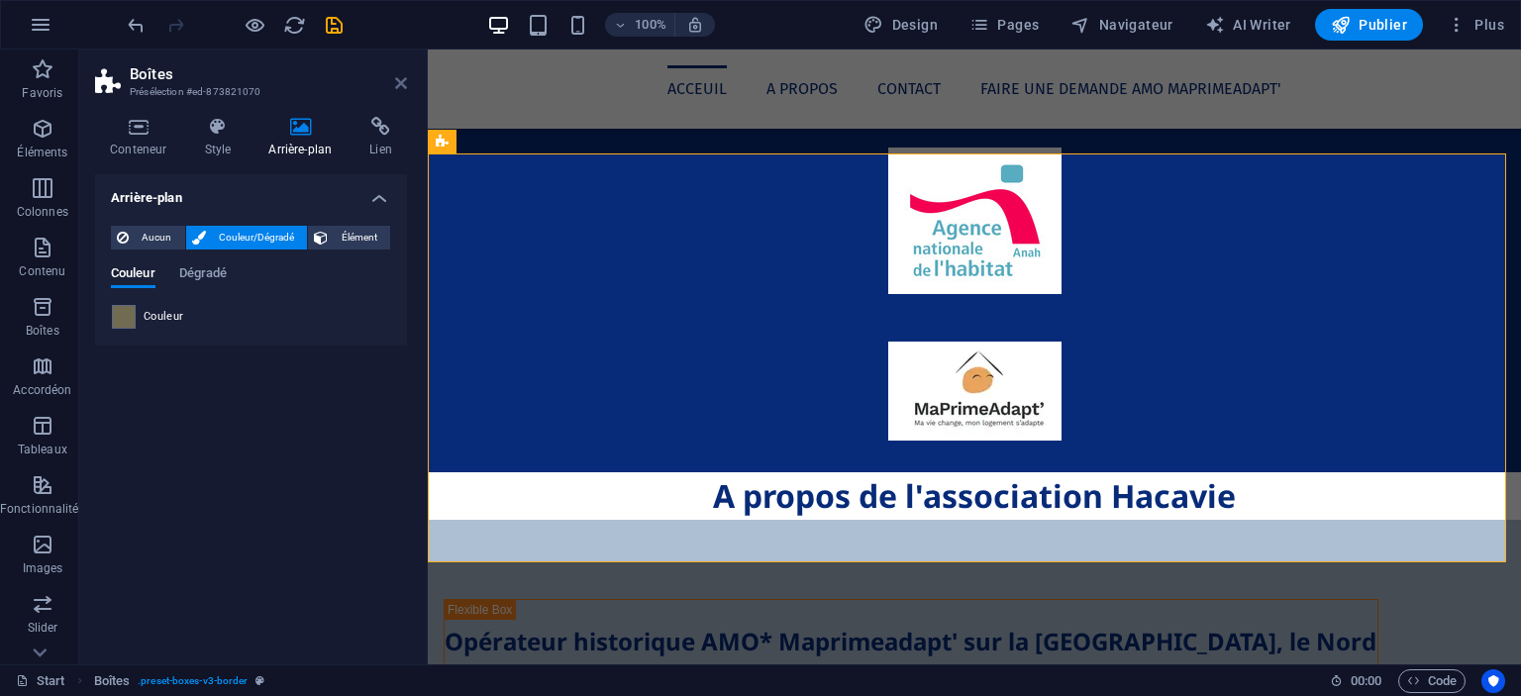
scroll to position [1545, 0]
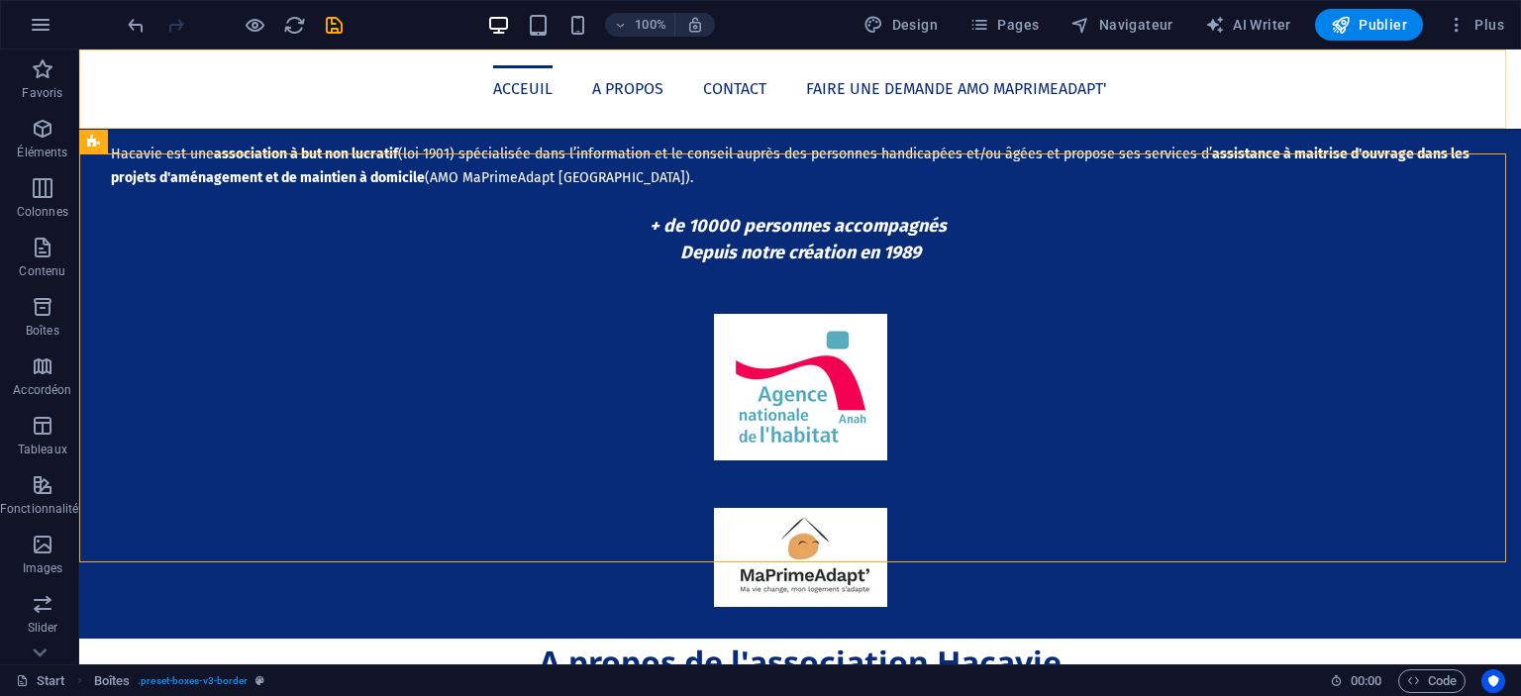
click at [1115, 123] on div "Acceuil A propos Contact Faire une demande AMO Maprimeadapt'" at bounding box center [800, 89] width 1442 height 79
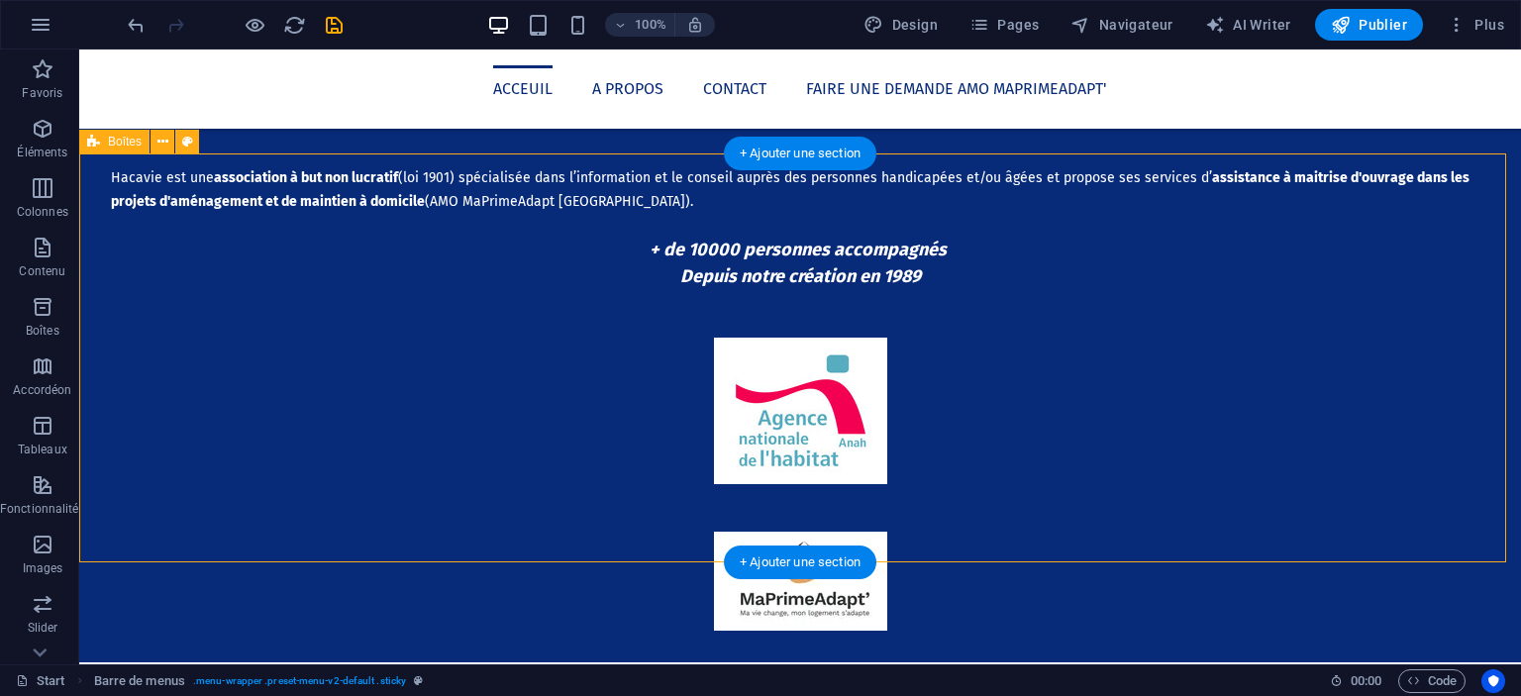
scroll to position [1569, 0]
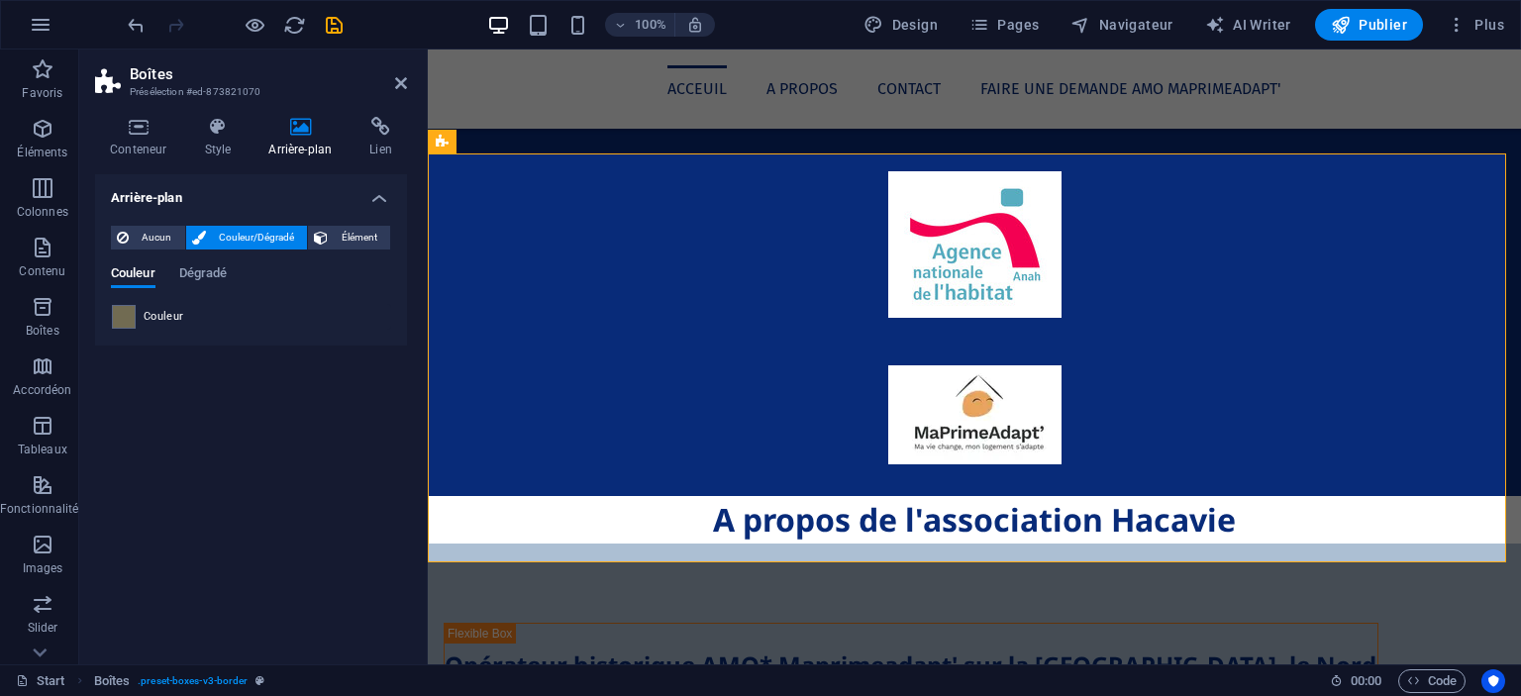
click at [155, 309] on span "Couleur" at bounding box center [164, 317] width 41 height 16
click at [137, 311] on div "Couleur" at bounding box center [251, 317] width 278 height 24
click at [132, 312] on span at bounding box center [124, 317] width 22 height 22
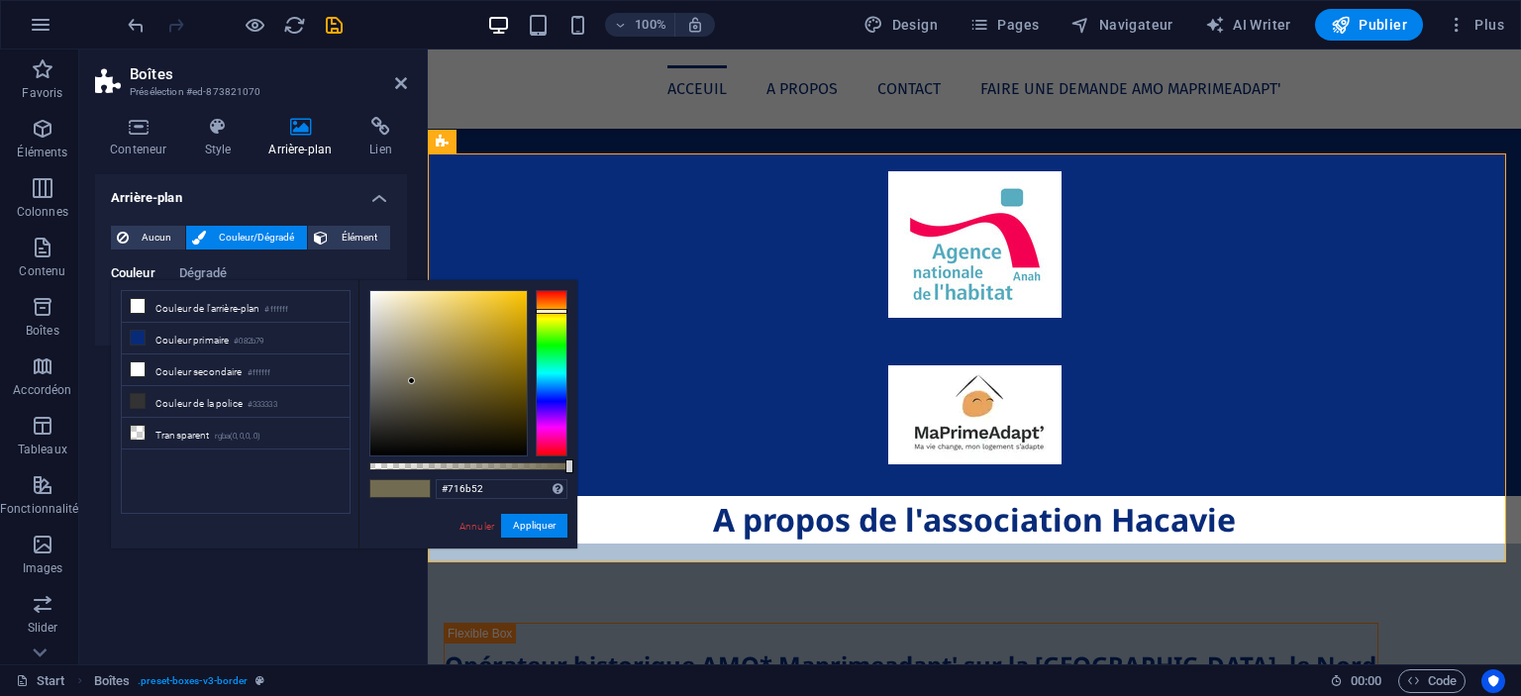
click at [471, 346] on div at bounding box center [448, 373] width 156 height 164
type input "#a29875"
drag, startPoint x: 413, startPoint y: 363, endPoint x: 413, endPoint y: 350, distance: 13.9
click at [413, 350] on div at bounding box center [448, 373] width 156 height 164
click at [528, 532] on button "Appliquer" at bounding box center [534, 526] width 66 height 24
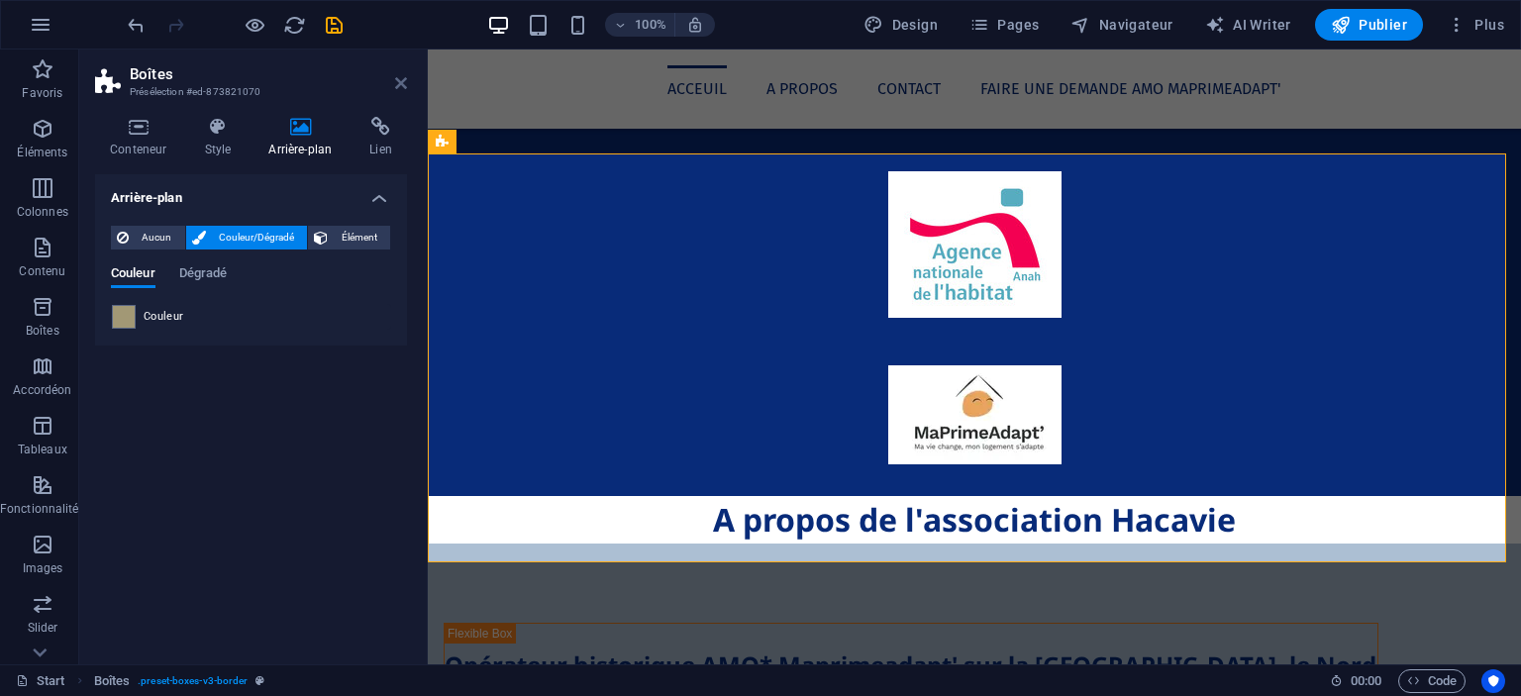
click at [395, 79] on icon at bounding box center [401, 83] width 12 height 16
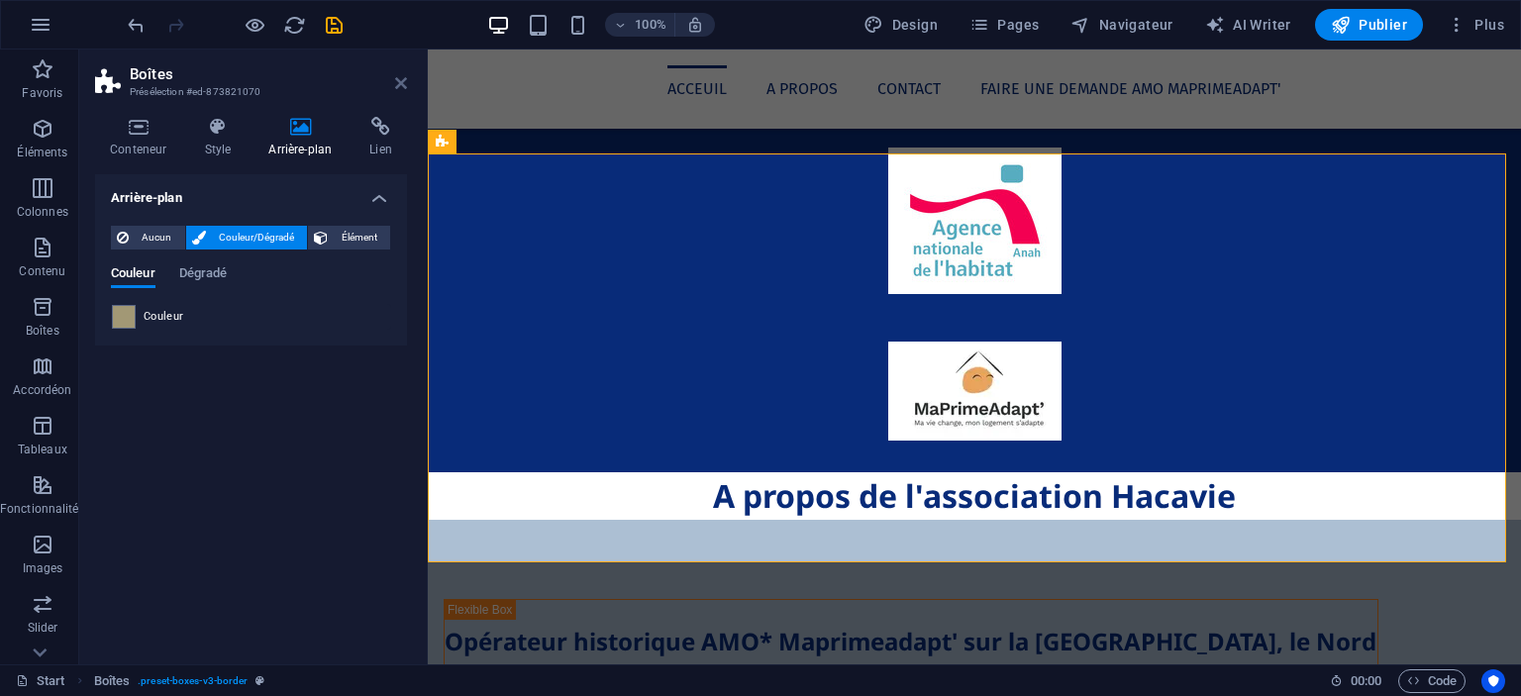
scroll to position [1545, 0]
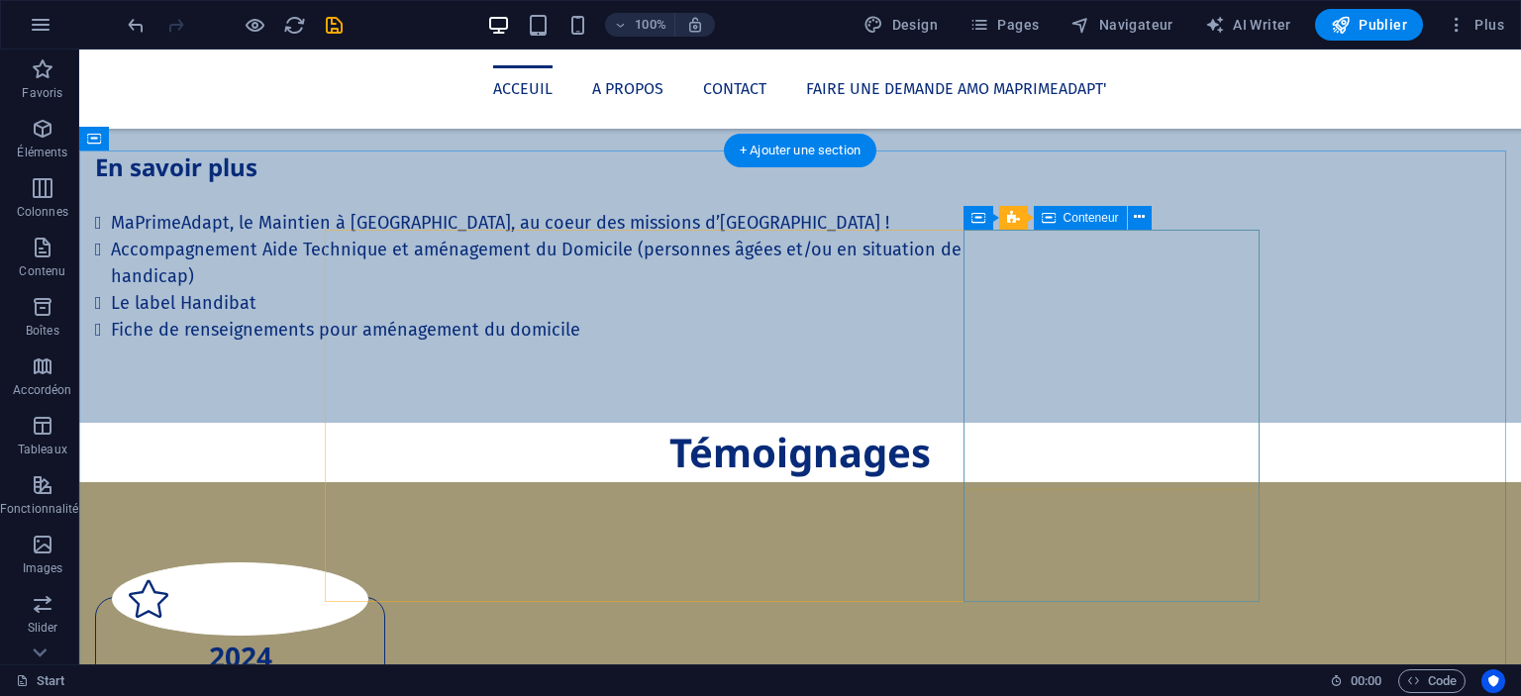
scroll to position [2811, 0]
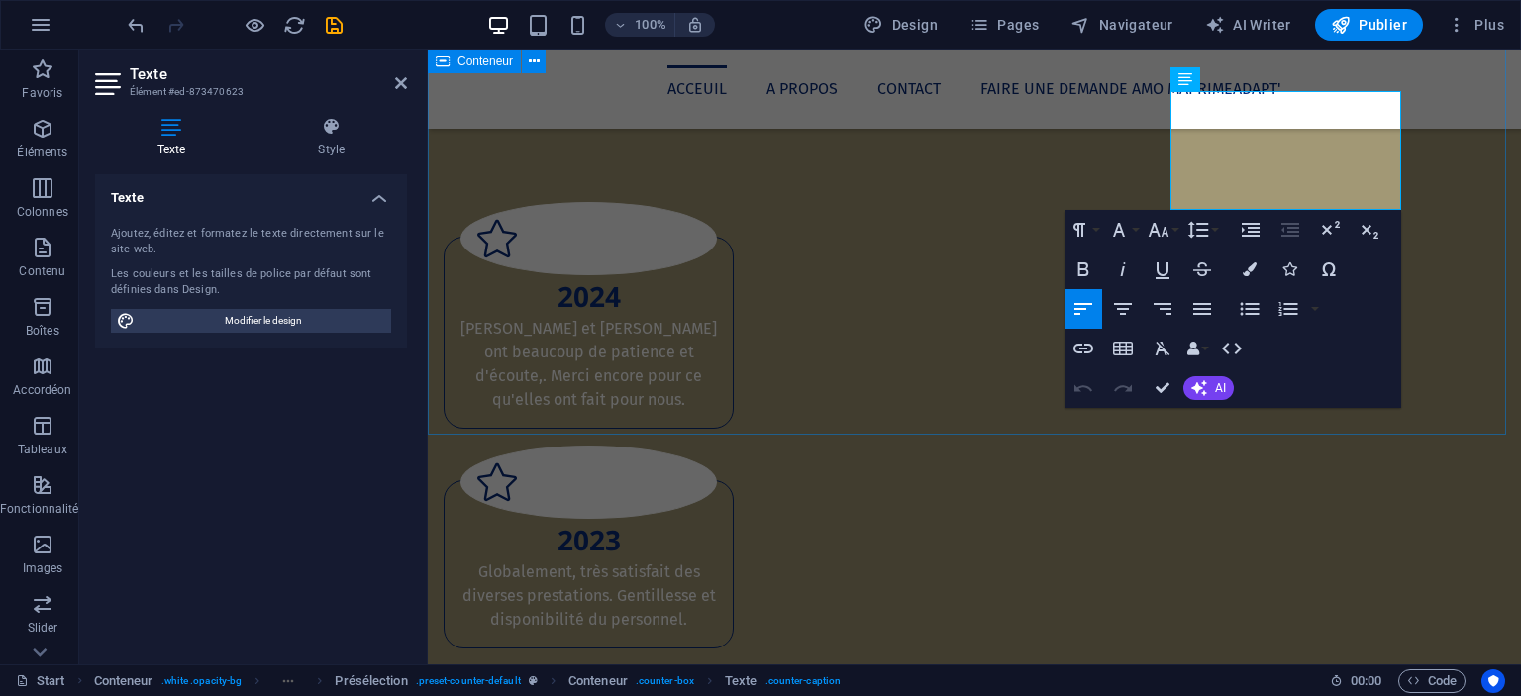
scroll to position [2834, 0]
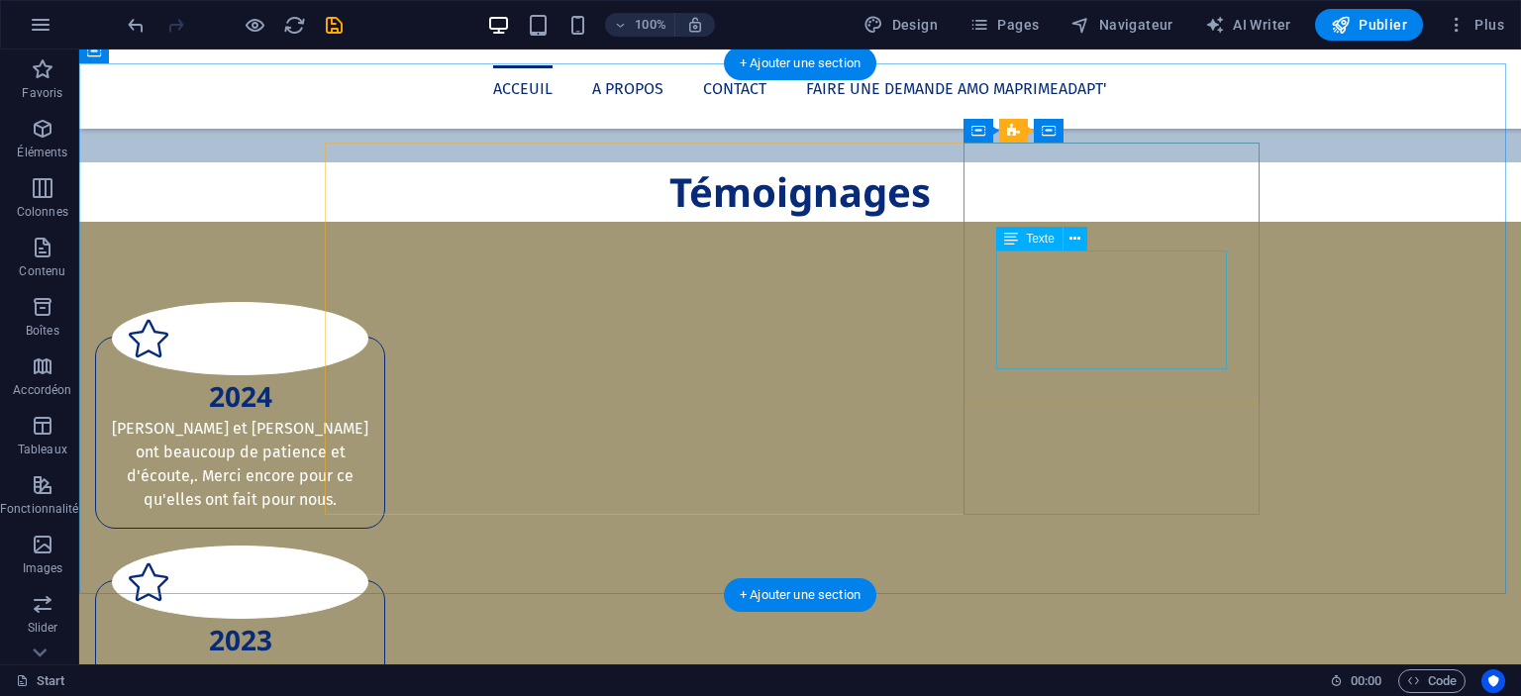
scroll to position [2848, 0]
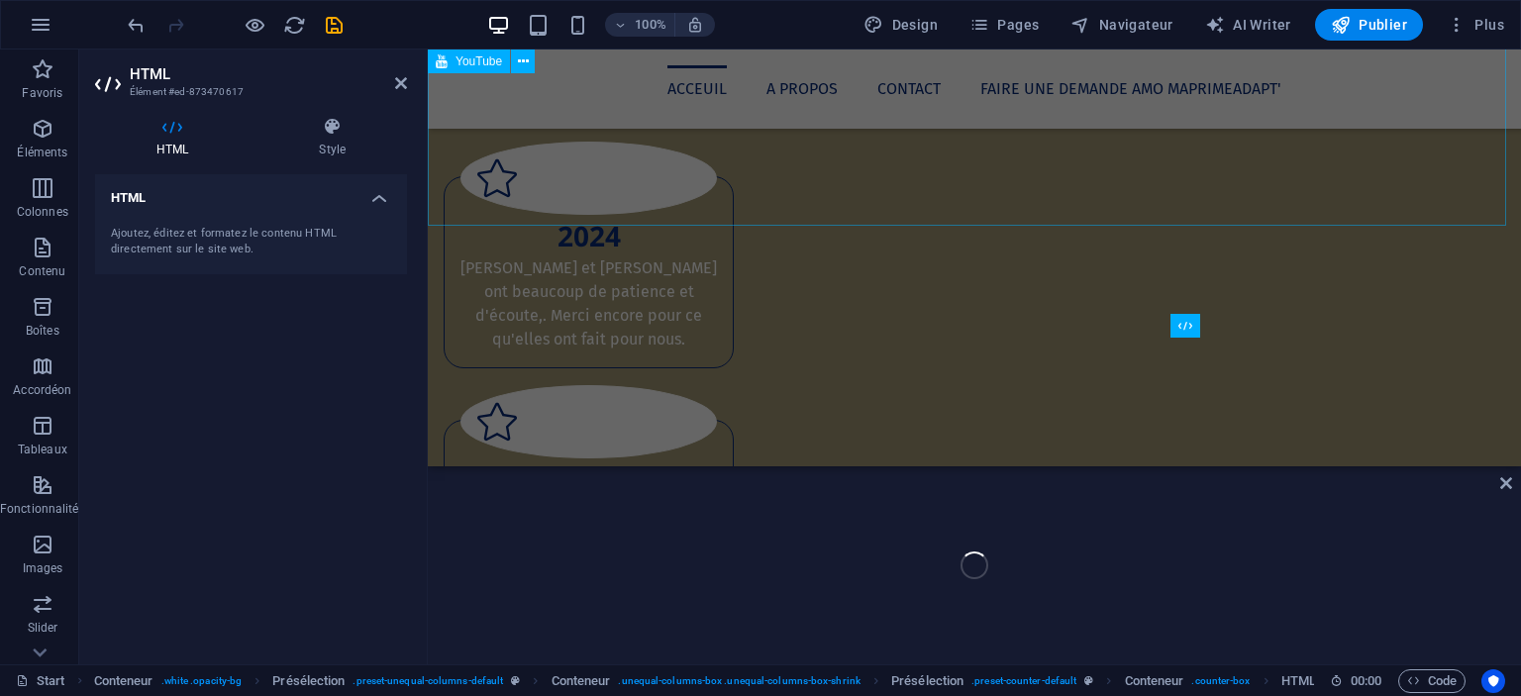
scroll to position [2512, 0]
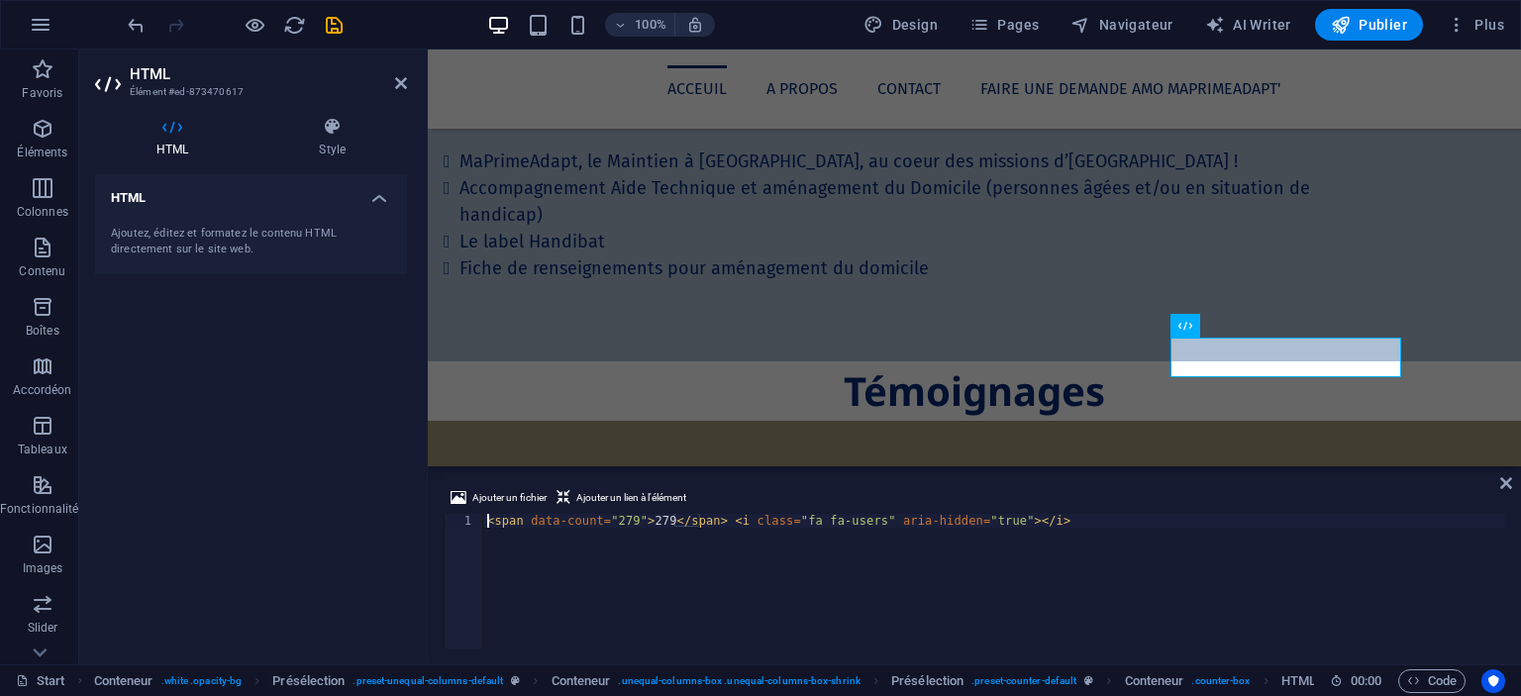
click at [618, 514] on div "< span data-count = "279" > 279 </ span > < i class = "fa fa-users" aria-hidden…" at bounding box center [994, 595] width 1022 height 162
type textarea "<span data-count="10279">279</span> <i class="fa fa-users" aria-hidden="true"><…"
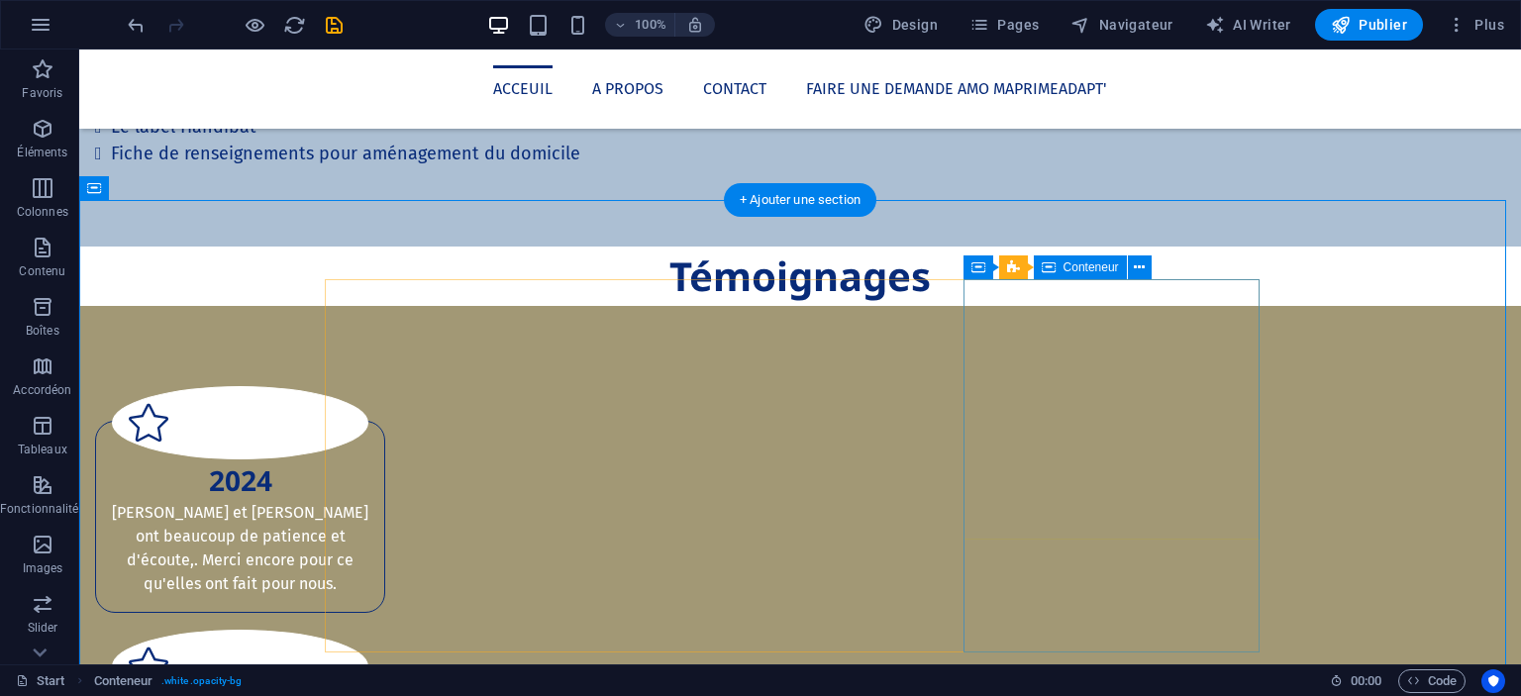
scroll to position [2759, 0]
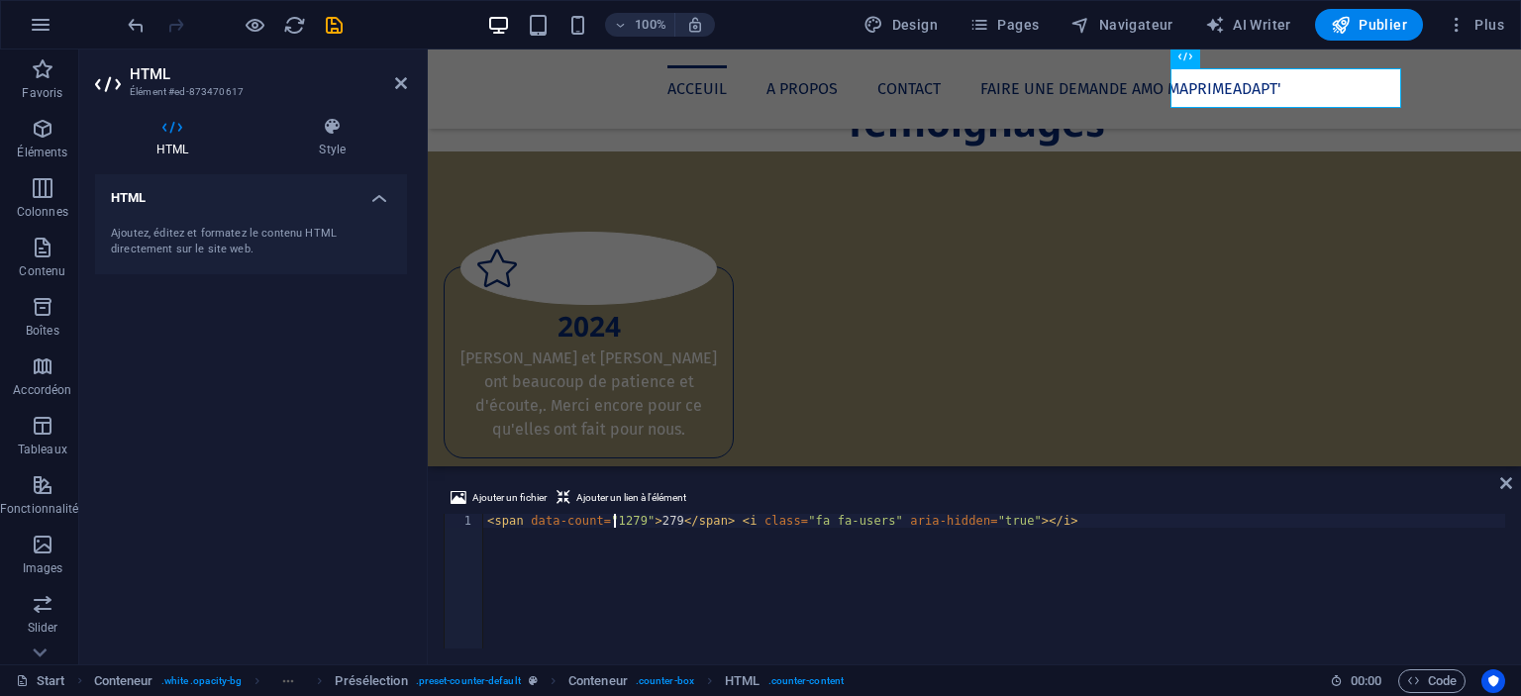
type textarea "<span data-count="279">279</span> <i class="fa fa-users" aria-hidden="true"></i>"
drag, startPoint x: 1188, startPoint y: 379, endPoint x: 1533, endPoint y: 377, distance: 344.6
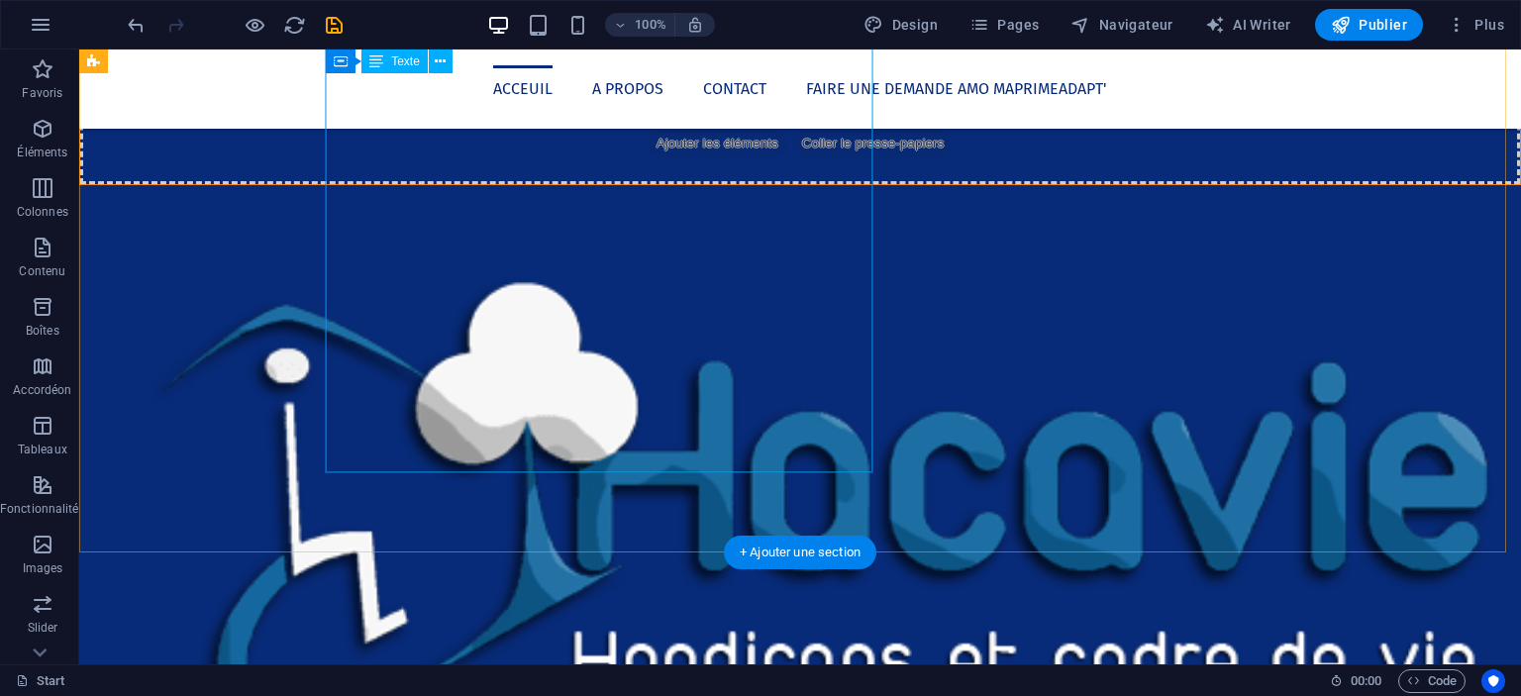
scroll to position [820, 0]
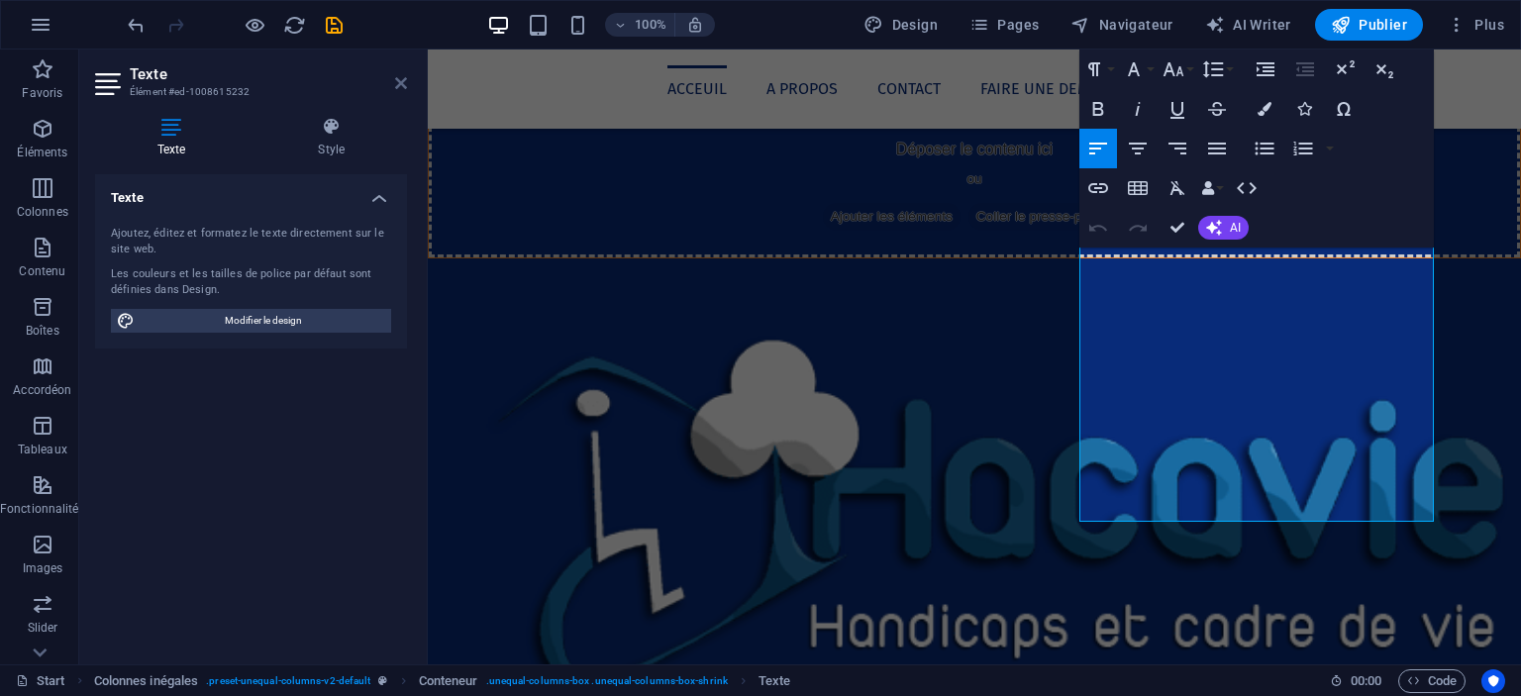
click at [399, 79] on icon at bounding box center [401, 83] width 12 height 16
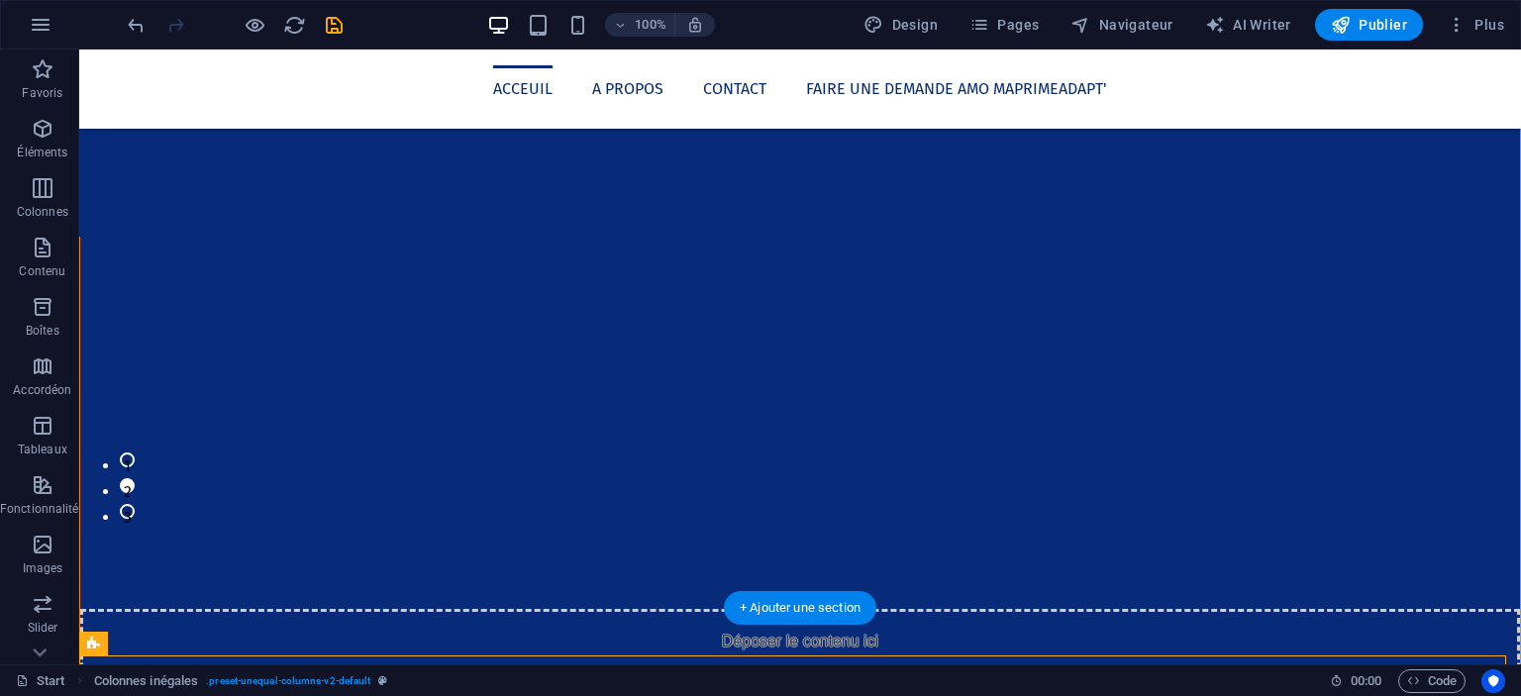
scroll to position [0, 0]
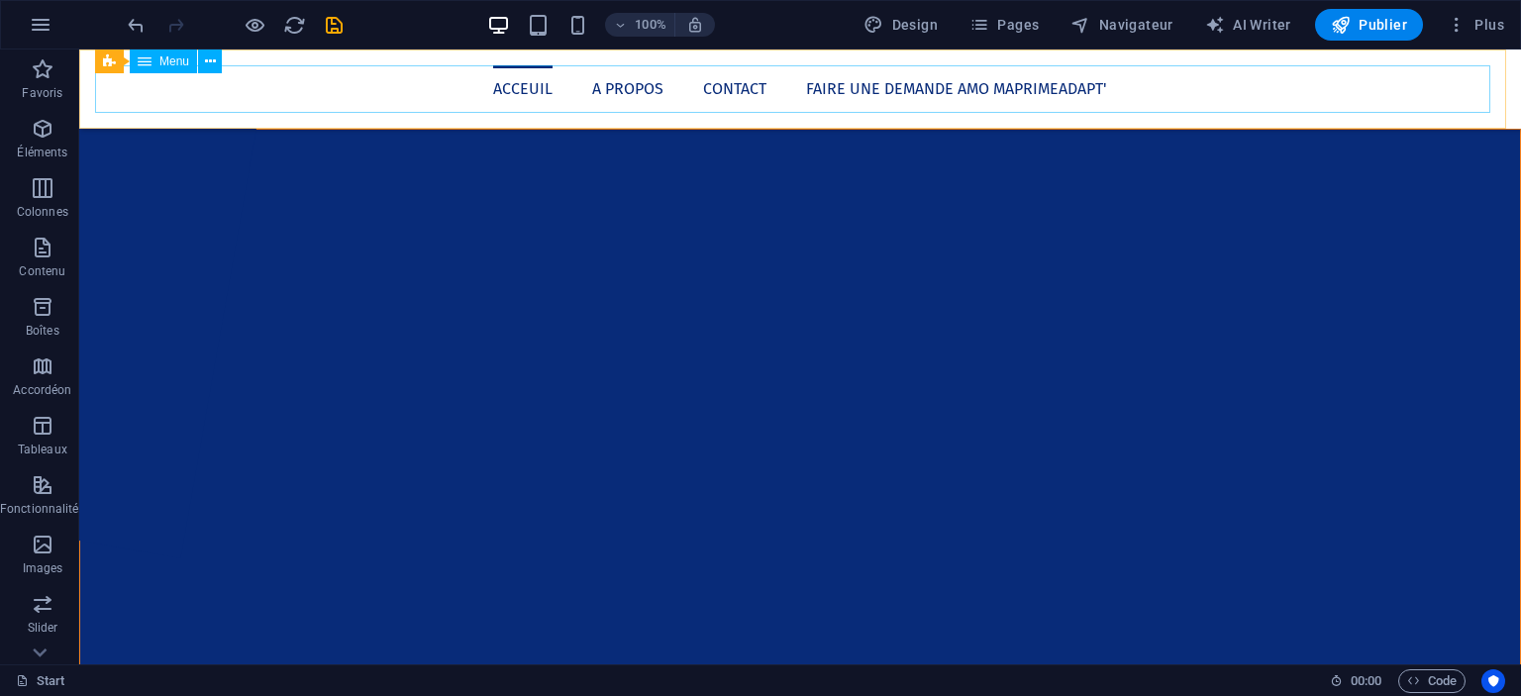
click at [594, 77] on nav "Acceuil A propos Contact Faire une demande AMO Maprimeadapt'" at bounding box center [800, 89] width 1410 height 48
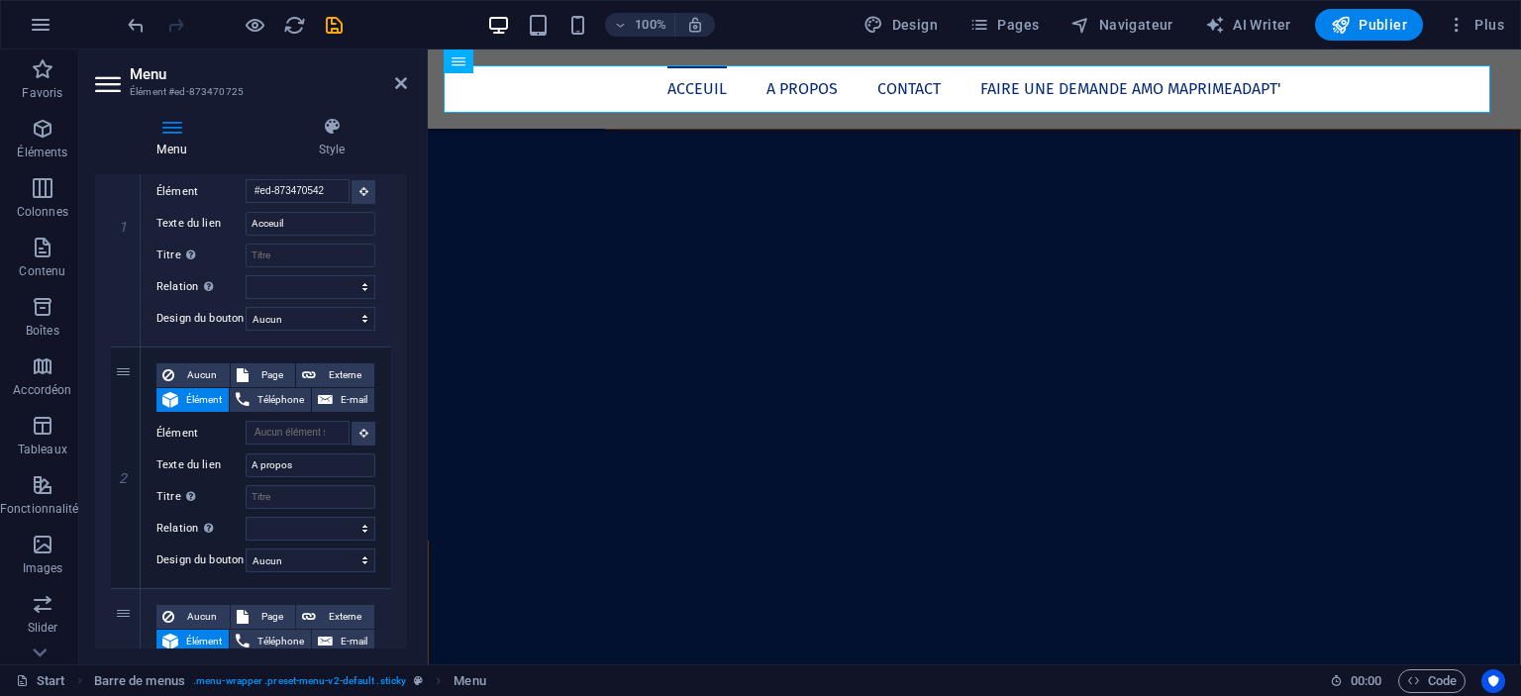
scroll to position [273, 0]
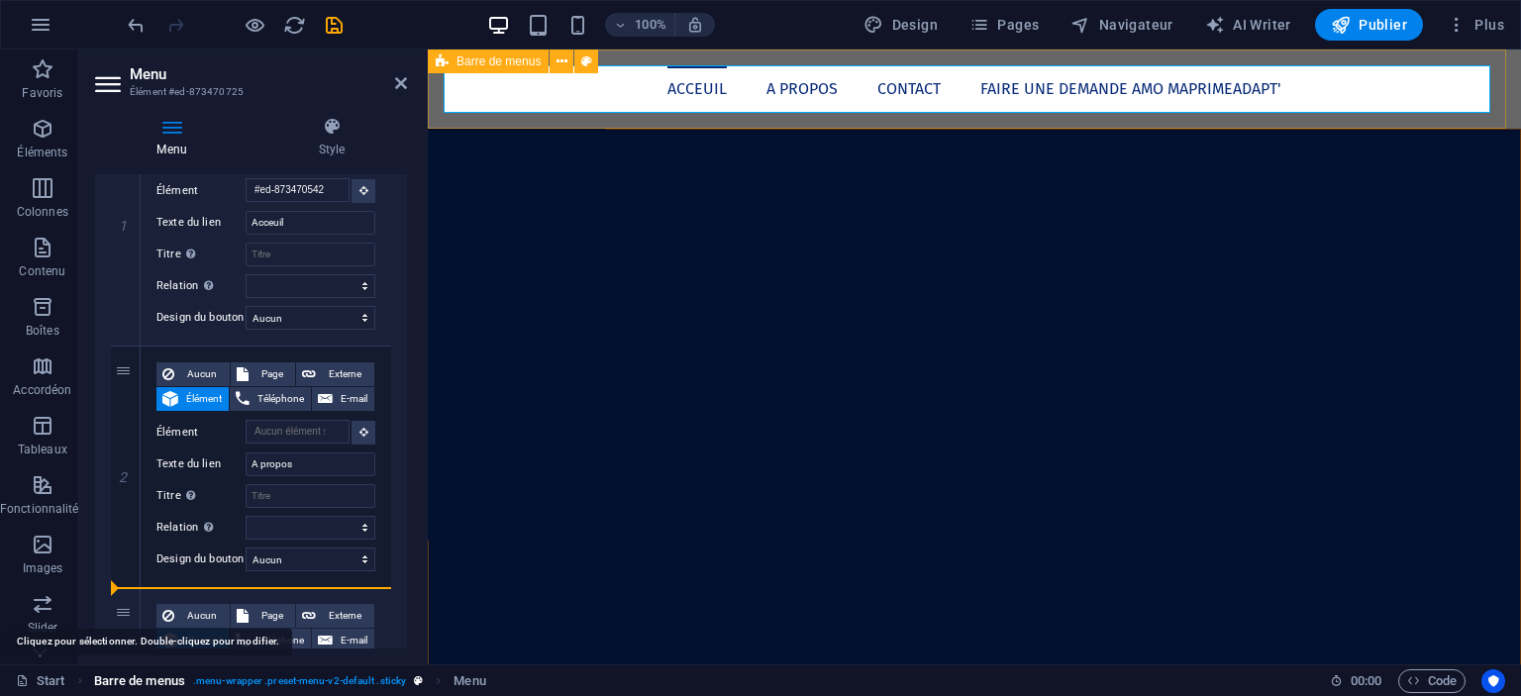
drag, startPoint x: 120, startPoint y: 373, endPoint x: 116, endPoint y: 672, distance: 299.1
click at [116, 632] on section "Favoris Éléments Colonnes Contenu Boîtes Accordéon Tableaux Fonctionnalités Ima…" at bounding box center [760, 357] width 1521 height 615
select select
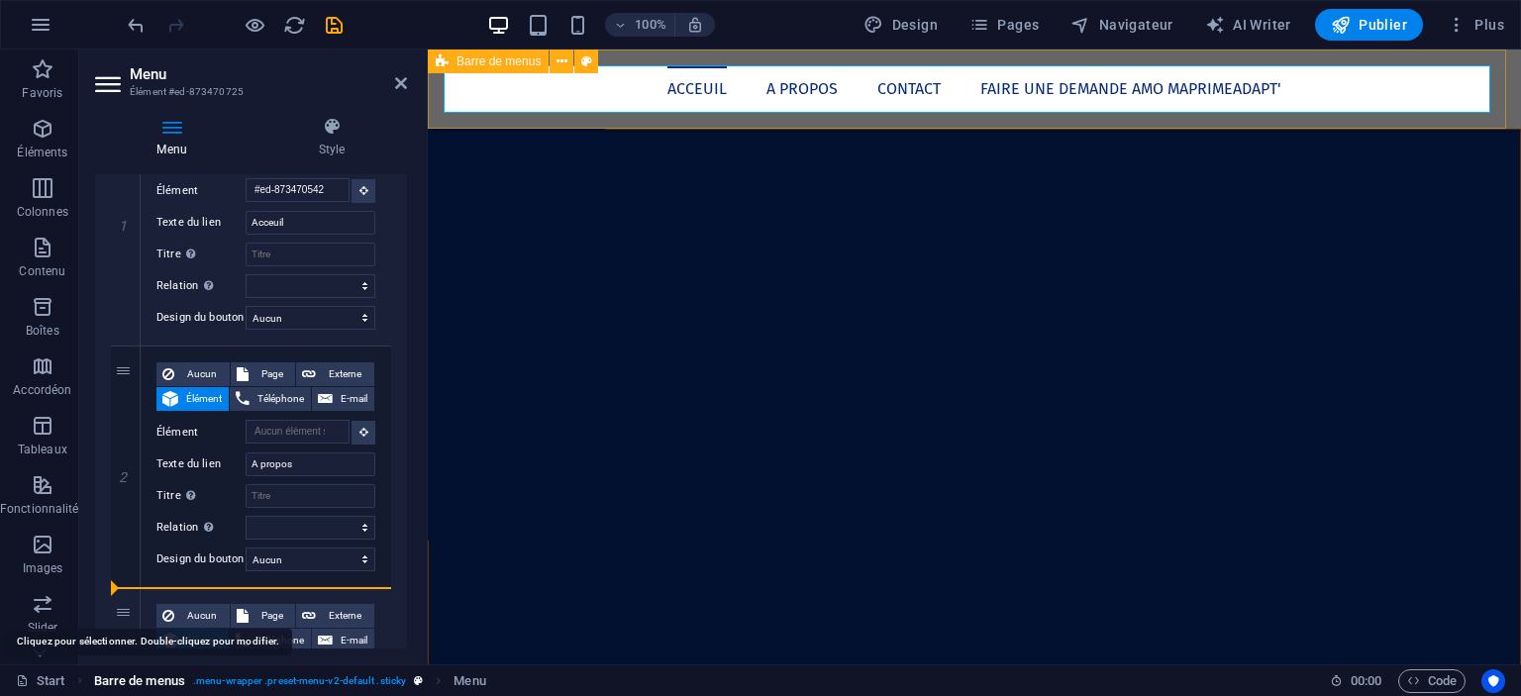
select select
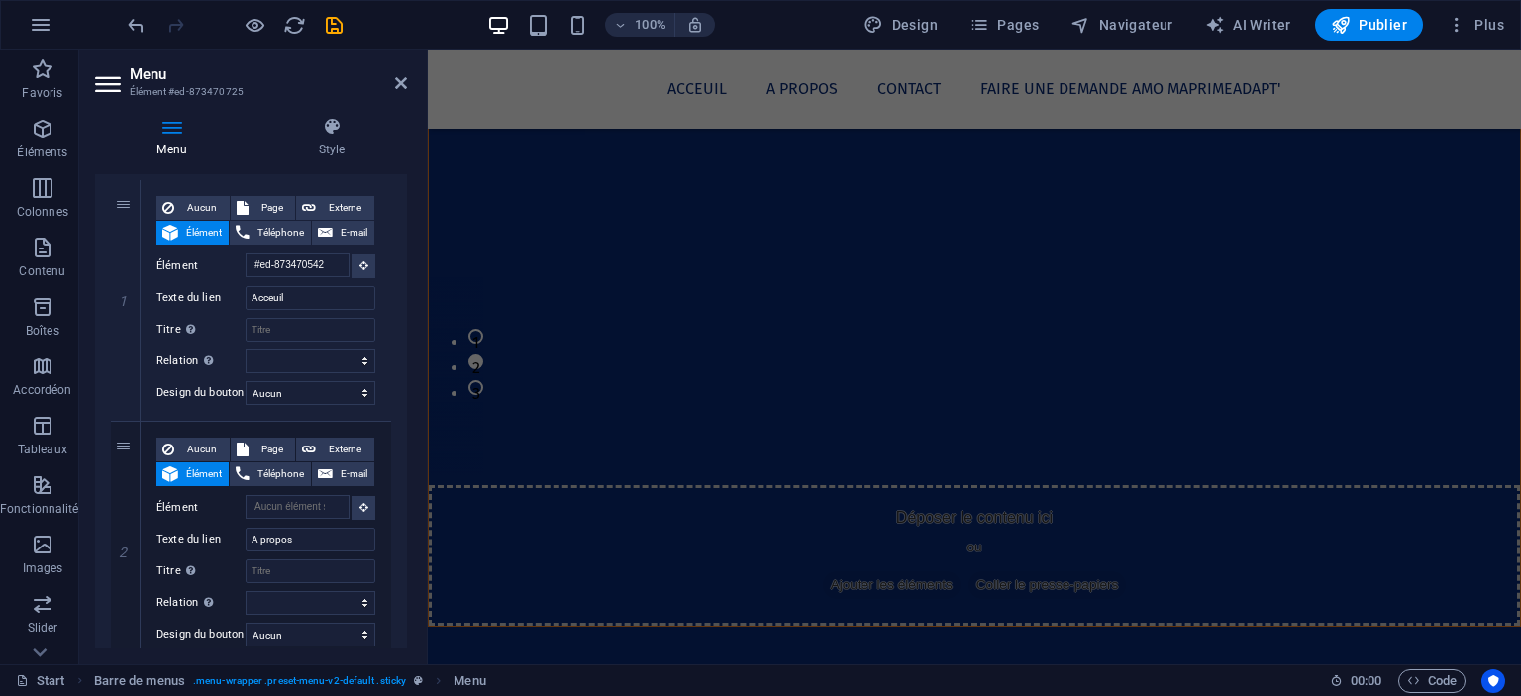
scroll to position [586, 0]
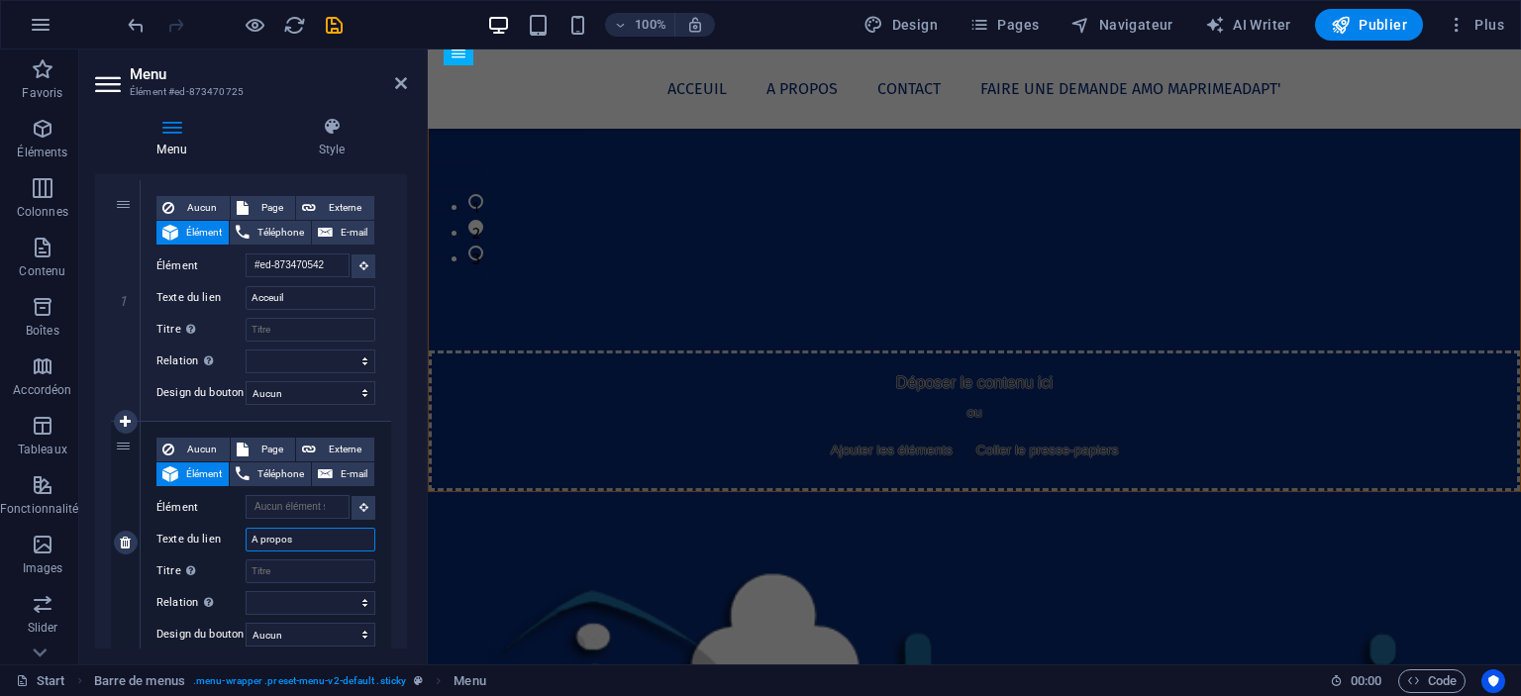
click at [310, 547] on input "A propos" at bounding box center [311, 540] width 130 height 24
type input "Qui edt Hacavie"
select select
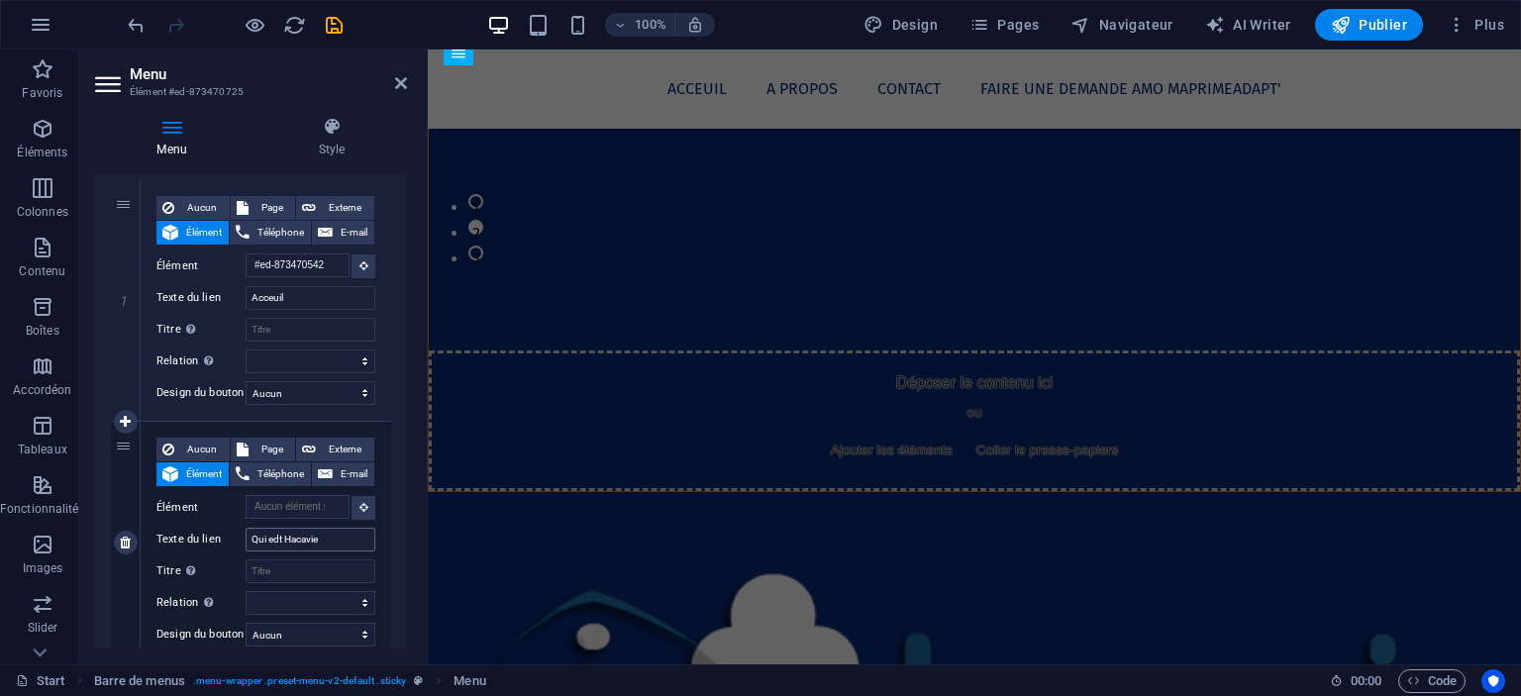
select select
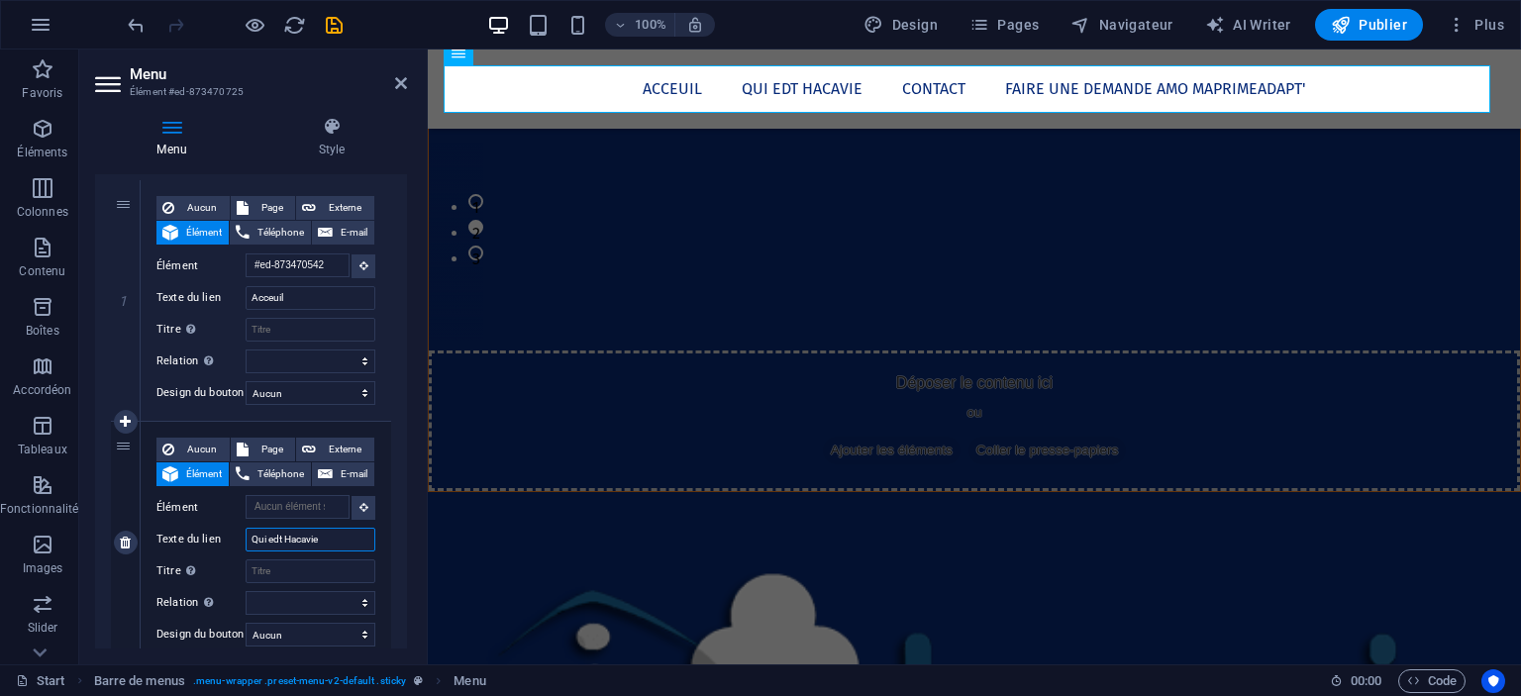
click at [310, 547] on input "Qui edt Hacavie" at bounding box center [311, 540] width 130 height 24
type input "Qui est Hacavie"
select select
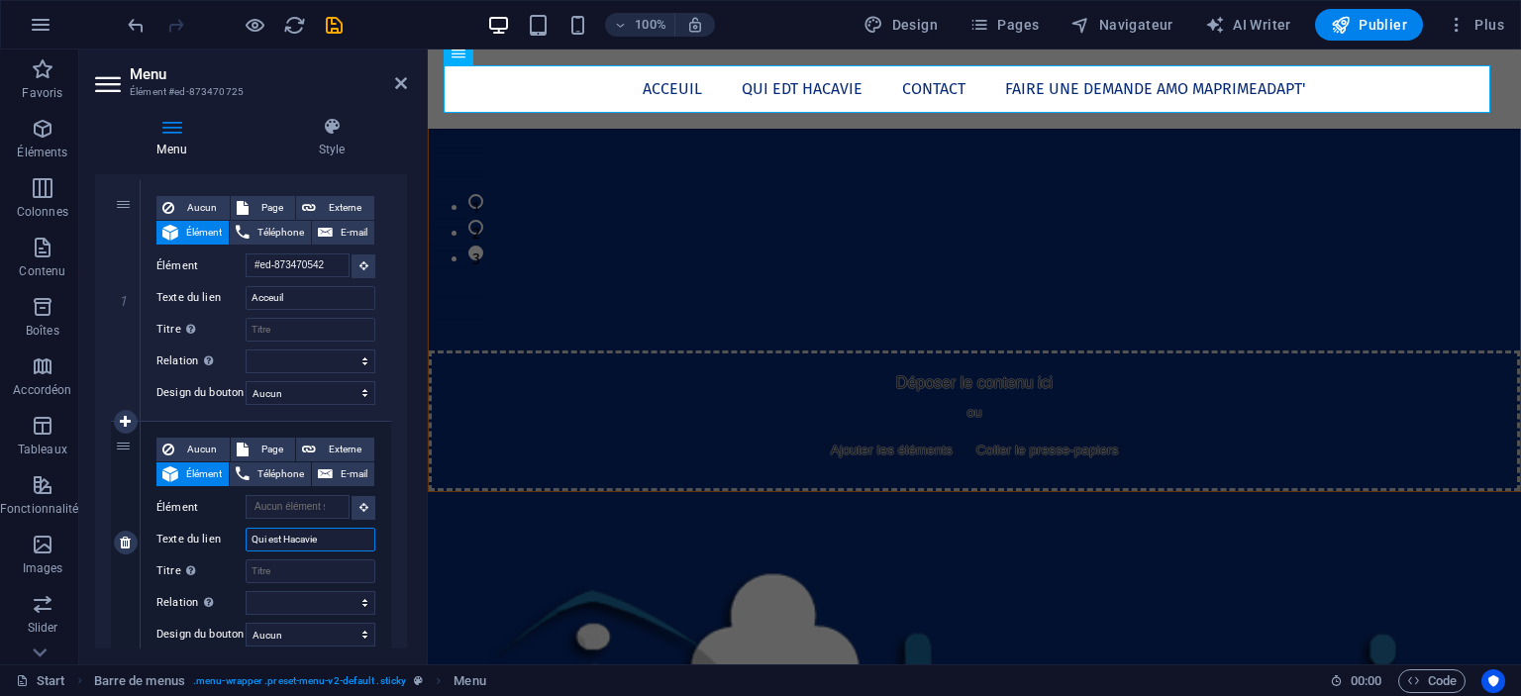
select select
click at [305, 571] on input "Titre Description supplémentaire du lien. Celle-ci doit être différente du text…" at bounding box center [311, 572] width 130 height 24
click at [284, 538] on input "Qui est Hacavie" at bounding box center [311, 540] width 130 height 24
type input "Qui est"
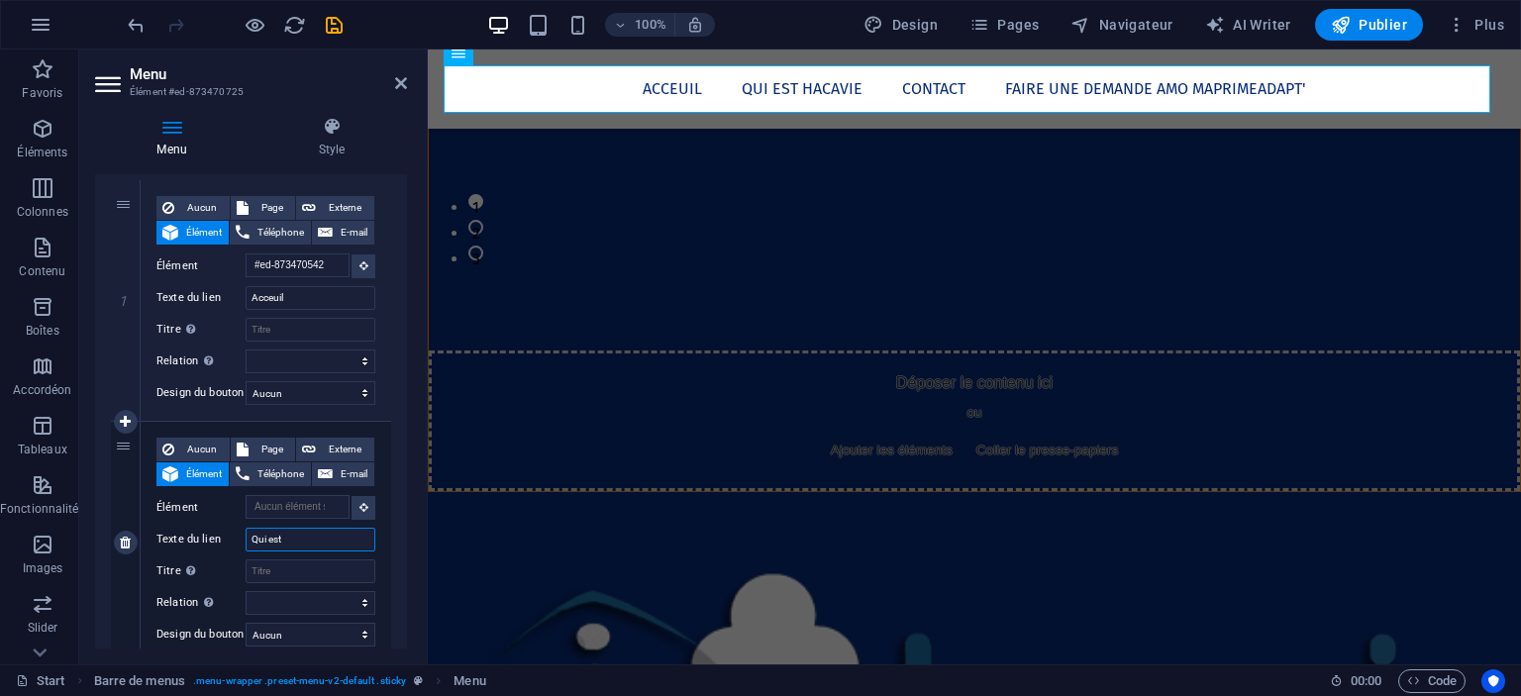
select select
type input "Q"
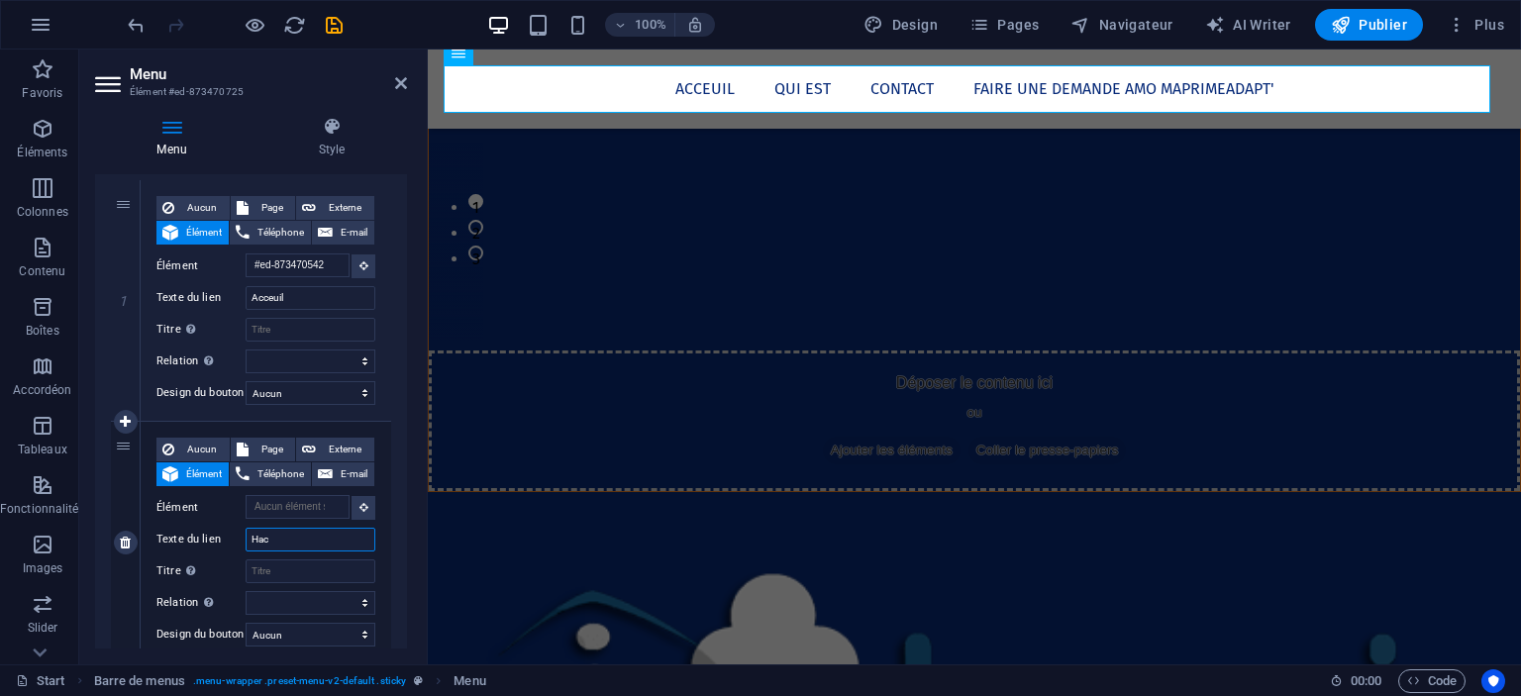
type input "Haca"
select select
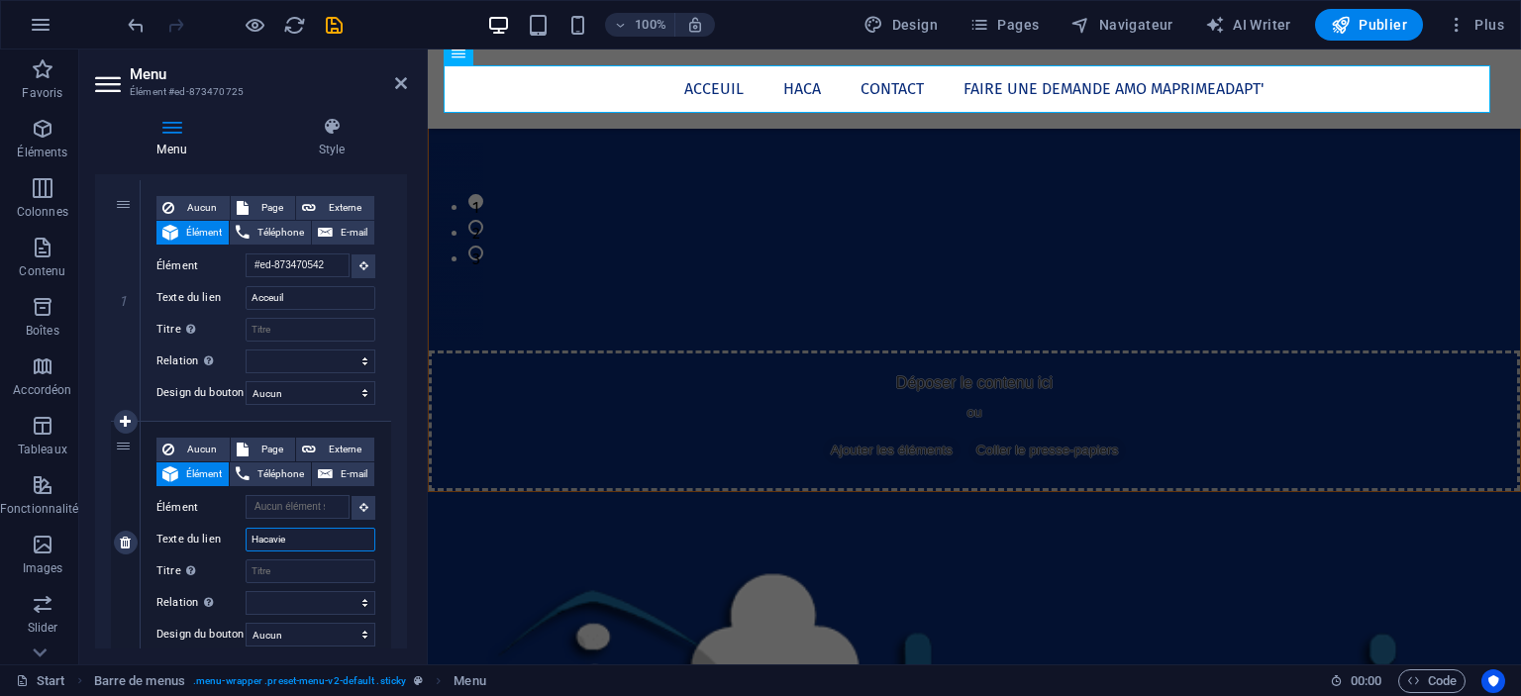
type input "Hacavie"
select select
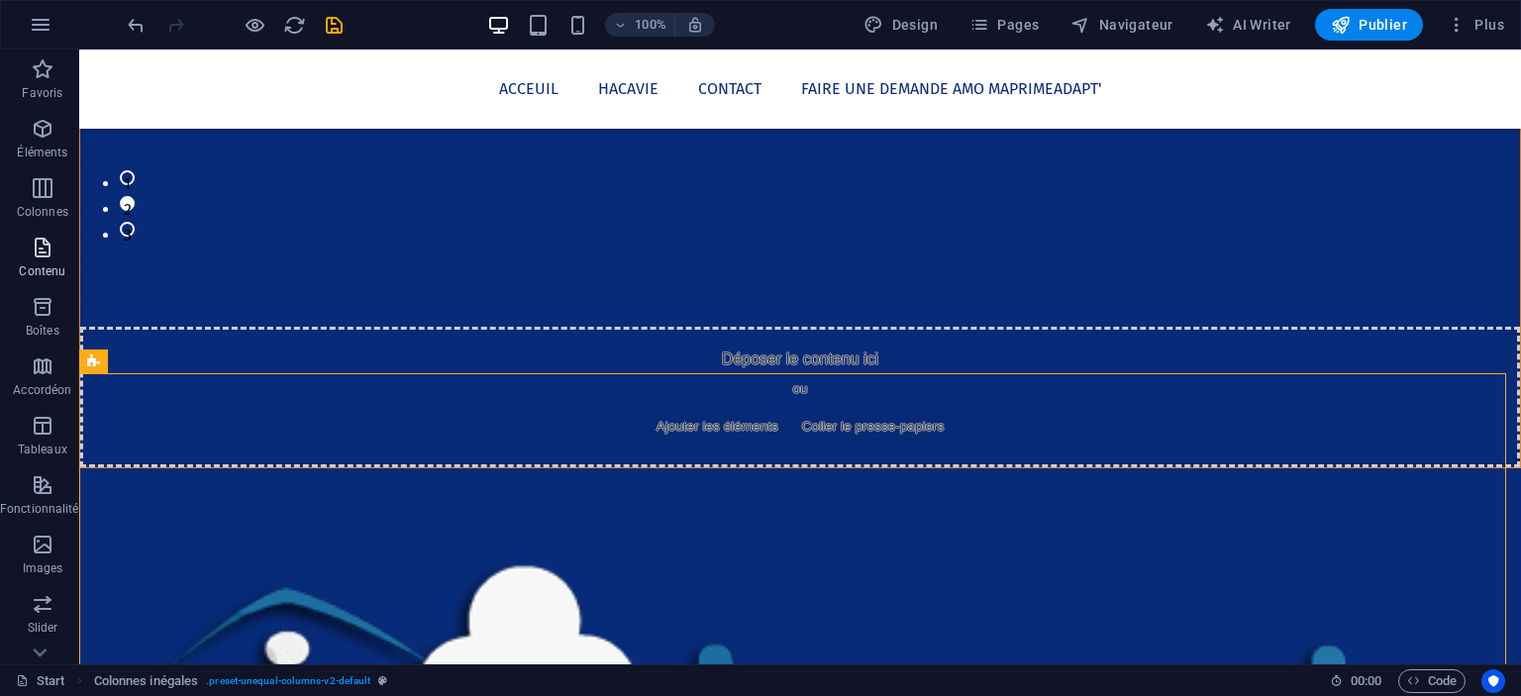
drag, startPoint x: 61, startPoint y: 255, endPoint x: 217, endPoint y: 250, distance: 155.6
click at [61, 255] on span "Contenu" at bounding box center [42, 260] width 85 height 48
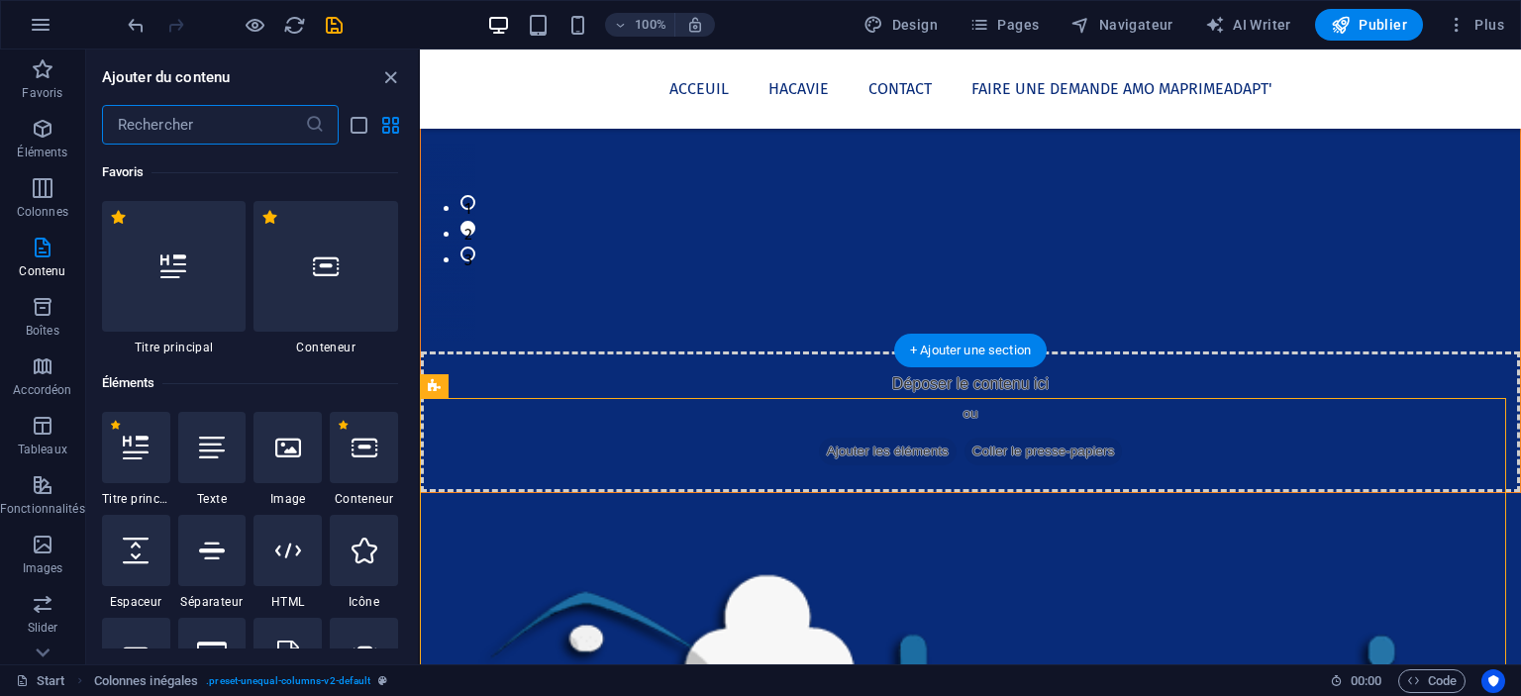
scroll to position [3465, 0]
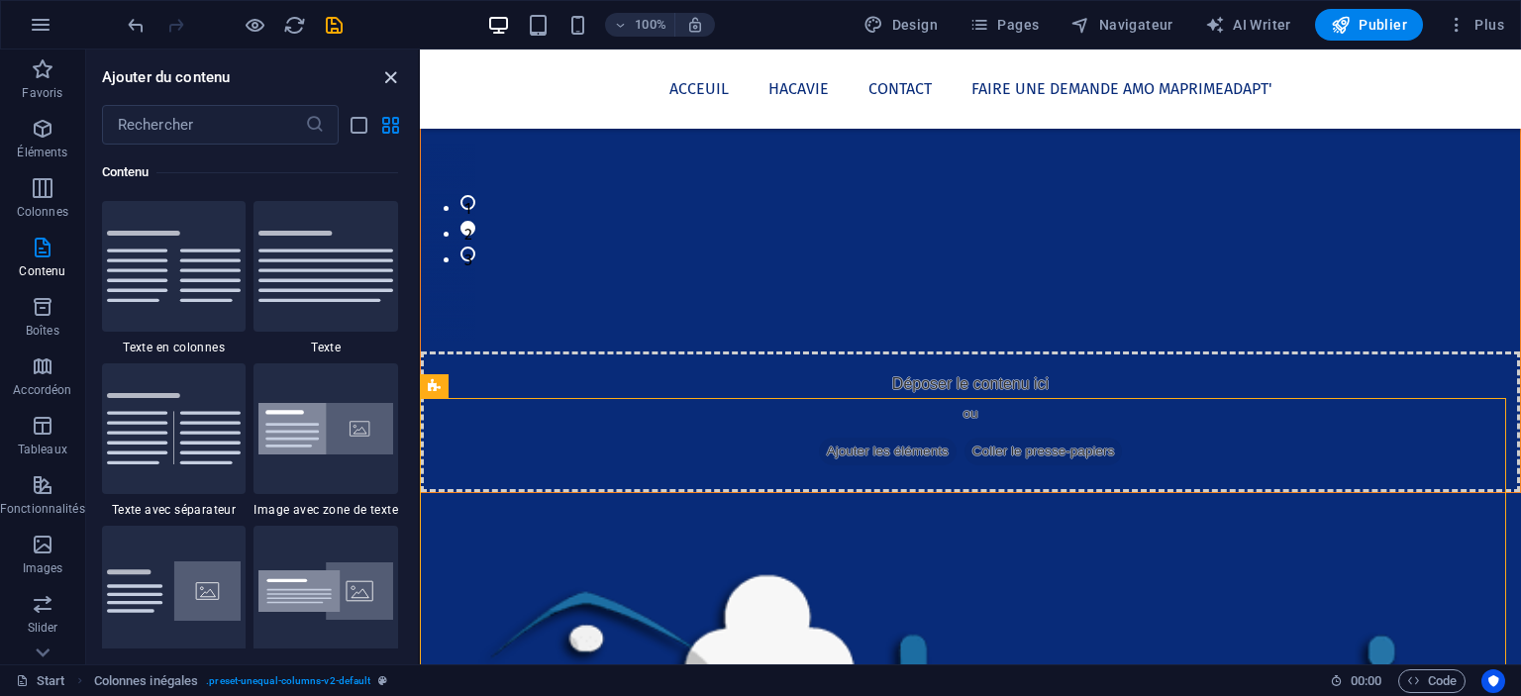
click at [391, 68] on icon "close panel" at bounding box center [390, 77] width 23 height 23
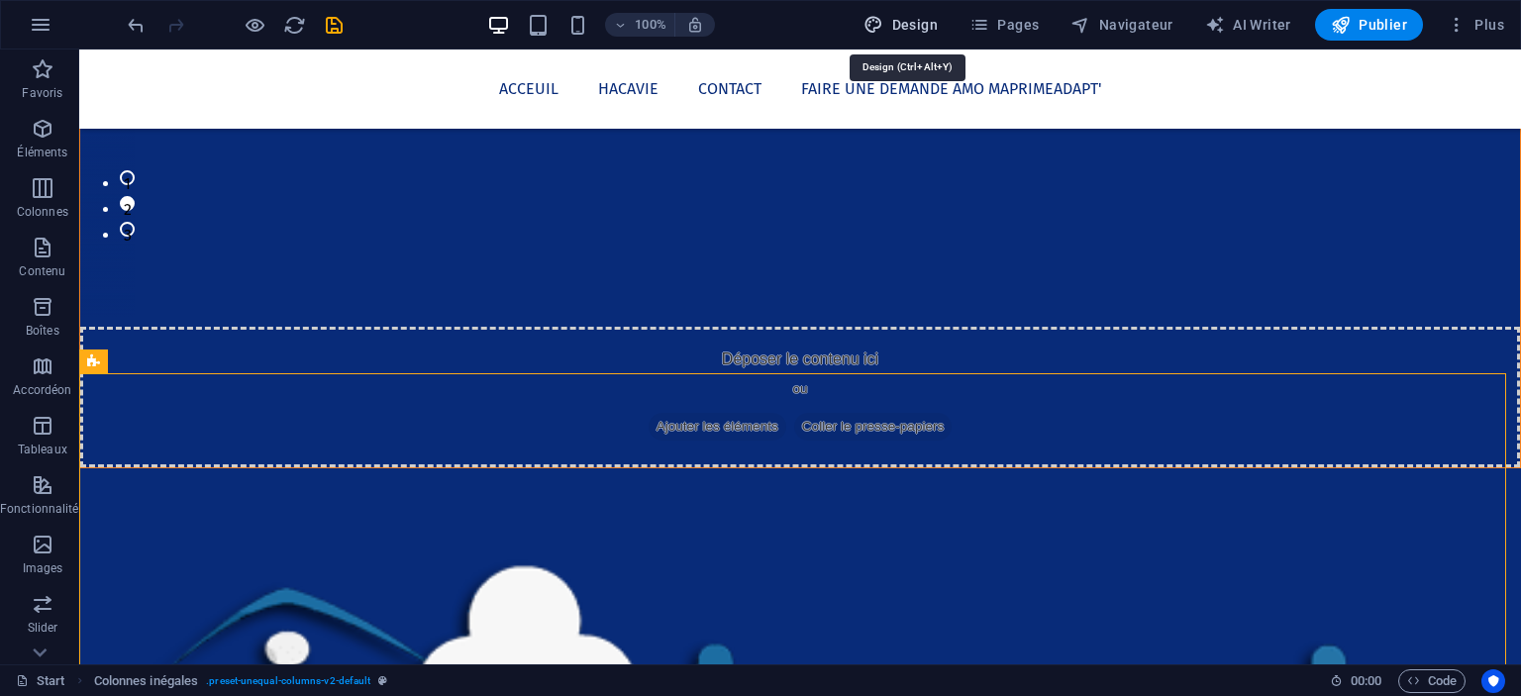
click at [905, 24] on span "Design" at bounding box center [901, 25] width 74 height 20
select select "px"
select select "400"
select select "px"
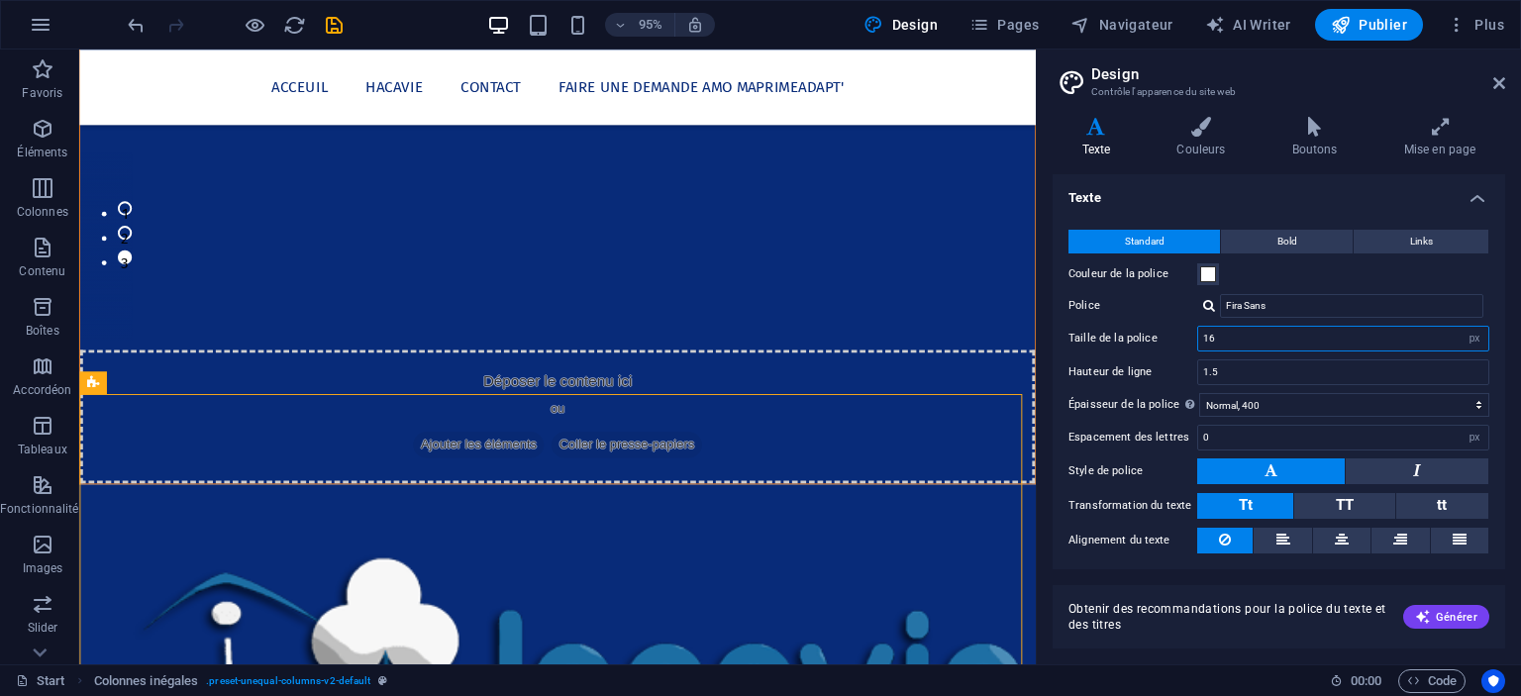
click at [1307, 345] on input "16" at bounding box center [1343, 339] width 290 height 24
type input "18"
click at [1295, 378] on input "1.5" at bounding box center [1343, 372] width 290 height 24
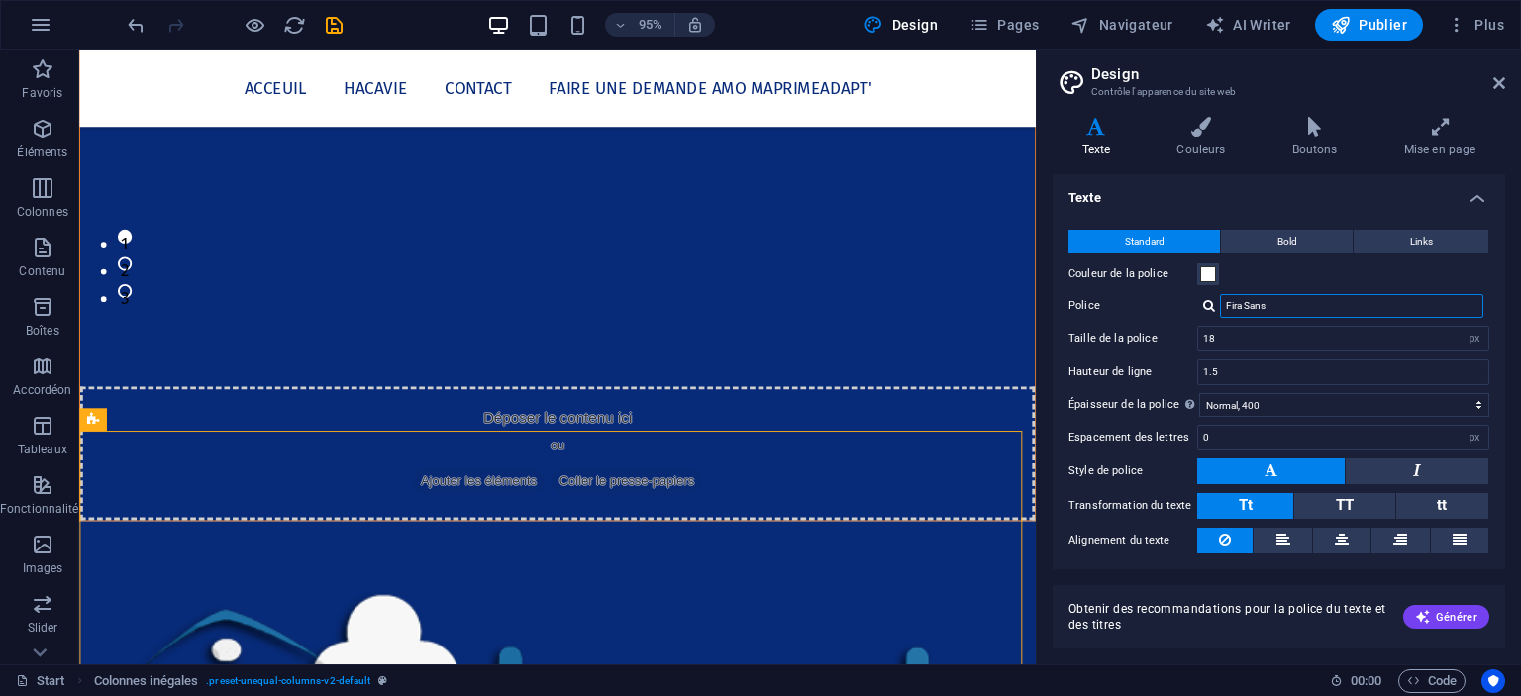
click at [1351, 312] on input "Fira Sans" at bounding box center [1351, 306] width 263 height 24
type input "F"
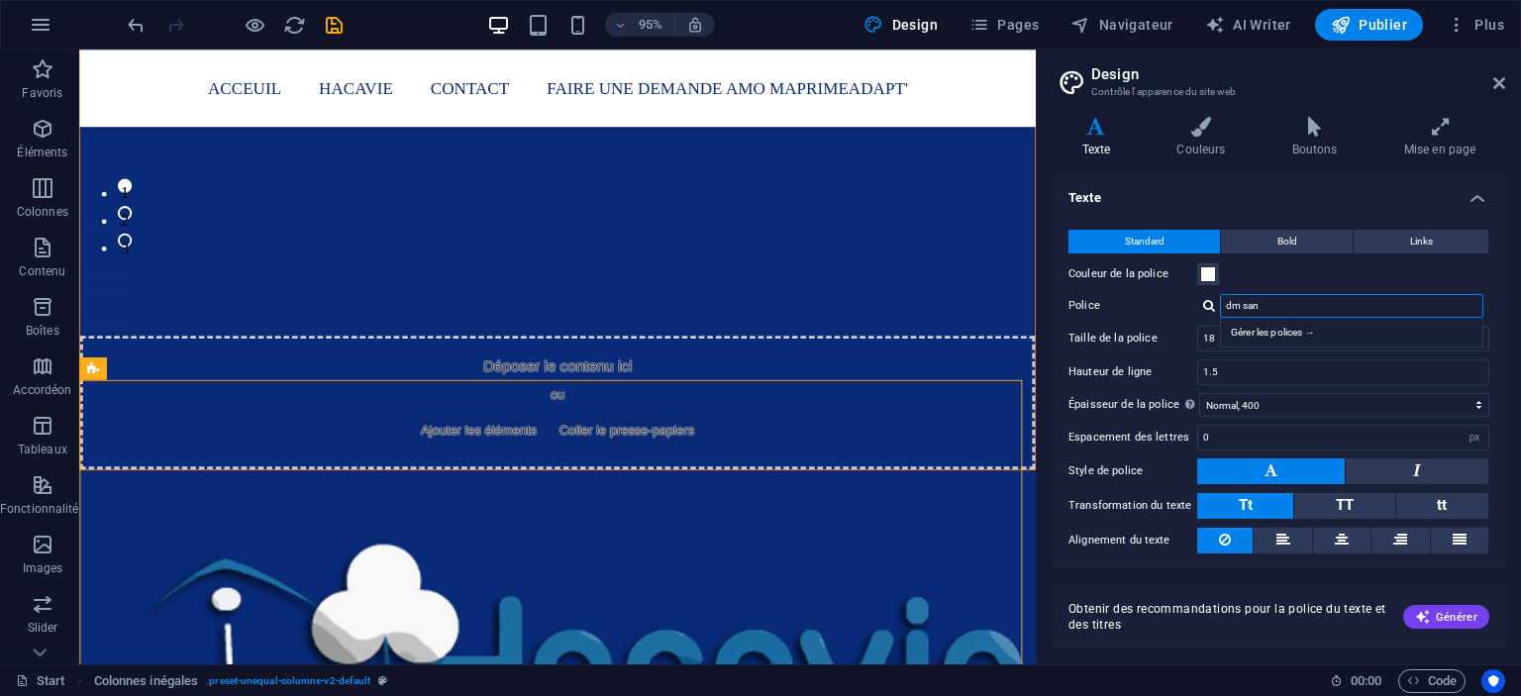
type input "dm sans"
type input "Fira Sans"
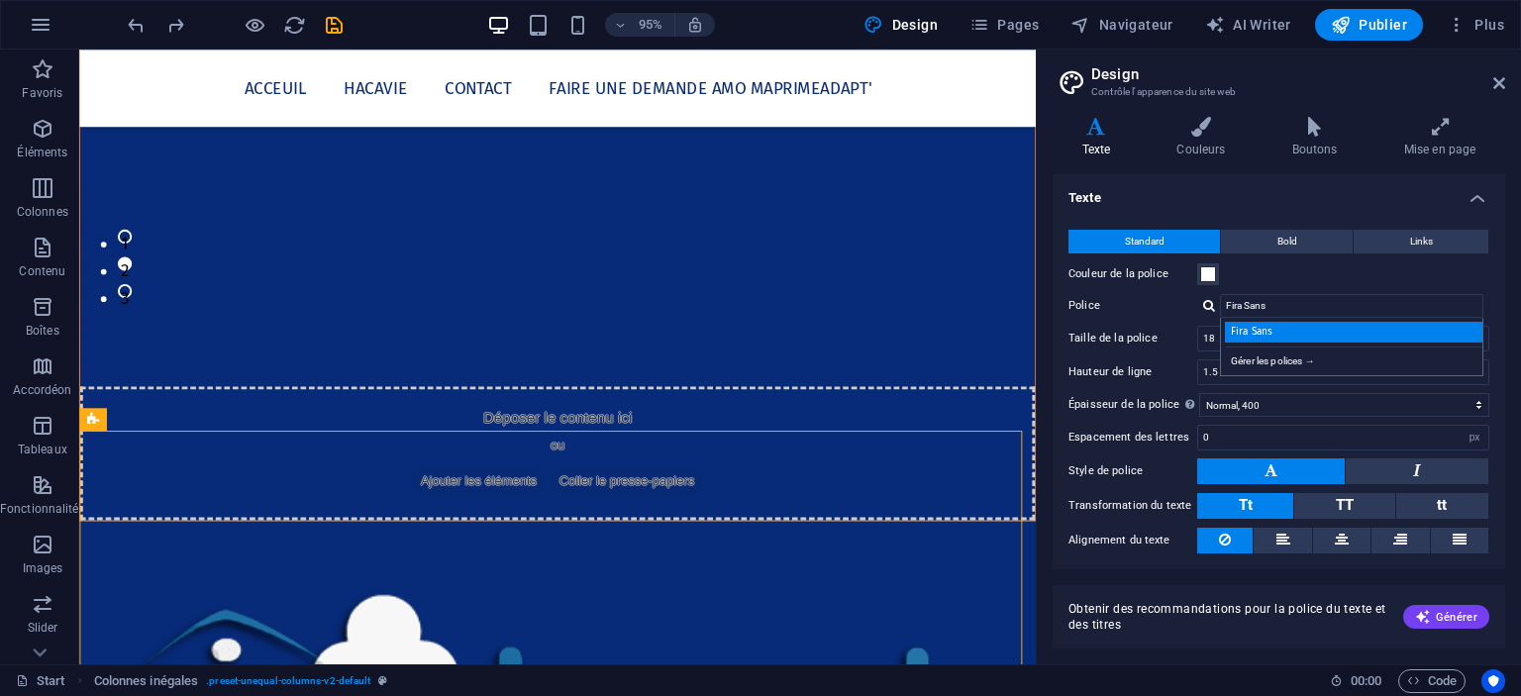
click at [1323, 331] on div "Fira Sans" at bounding box center [1355, 332] width 261 height 21
click at [1381, 76] on h2 "Design" at bounding box center [1298, 74] width 414 height 18
click at [1381, 79] on icon at bounding box center [1499, 83] width 12 height 16
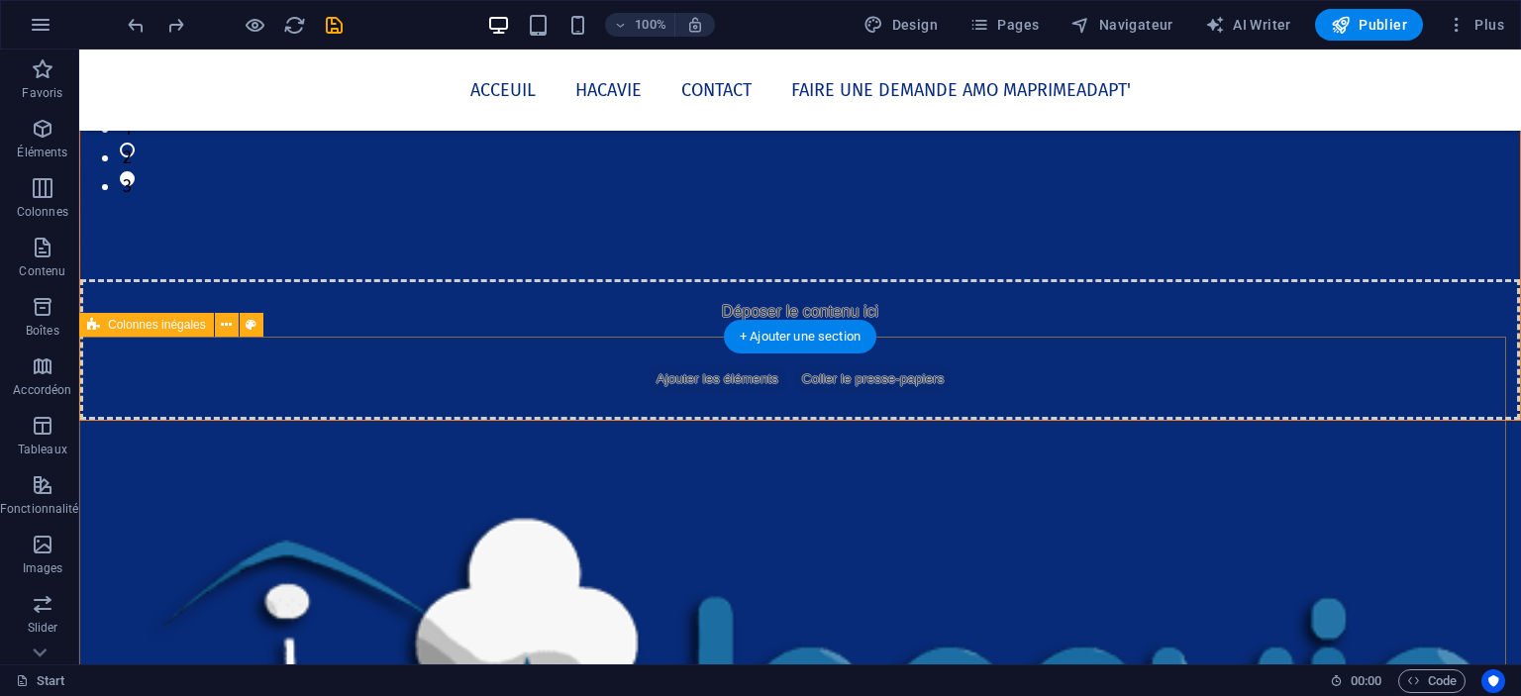
scroll to position [653, 0]
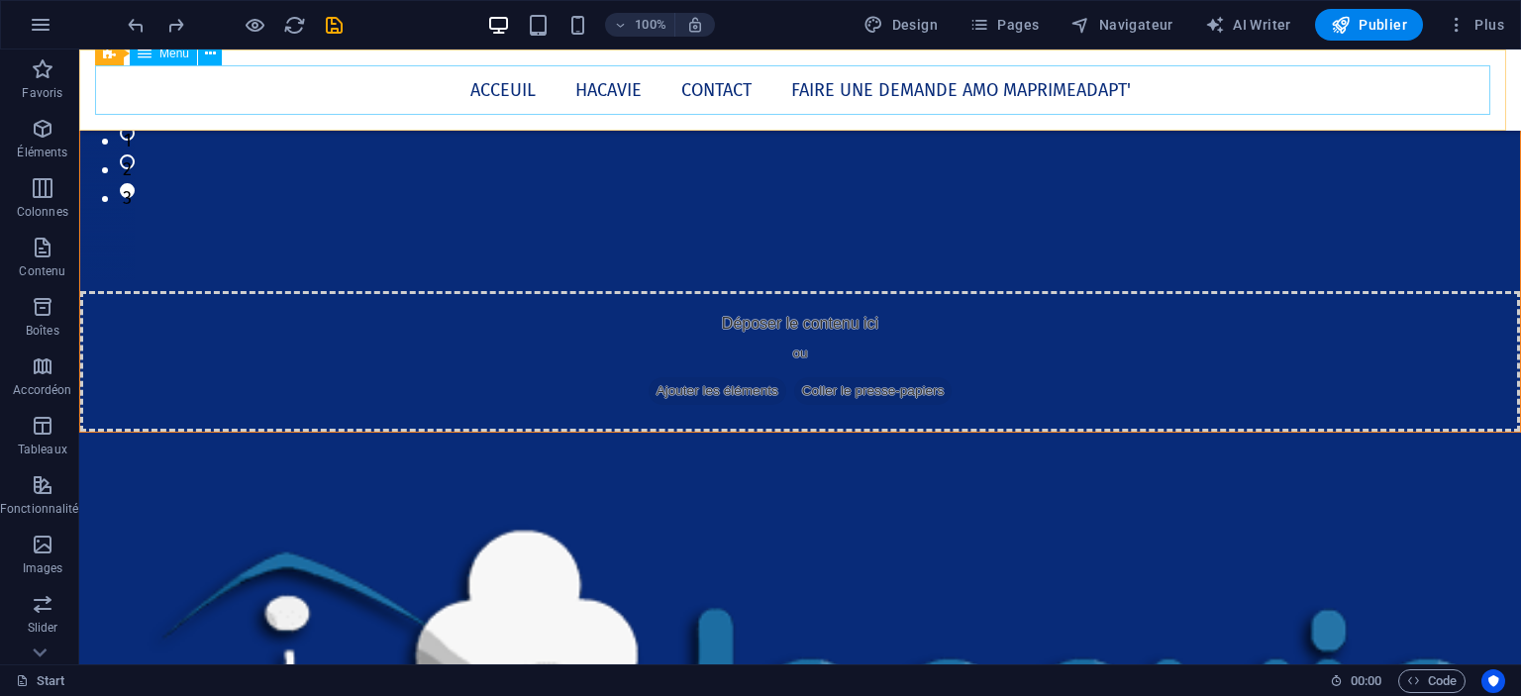
click at [618, 82] on nav "Acceuil Hacavie Contact Faire une demande AMO Maprimeadapt'" at bounding box center [800, 90] width 1410 height 50
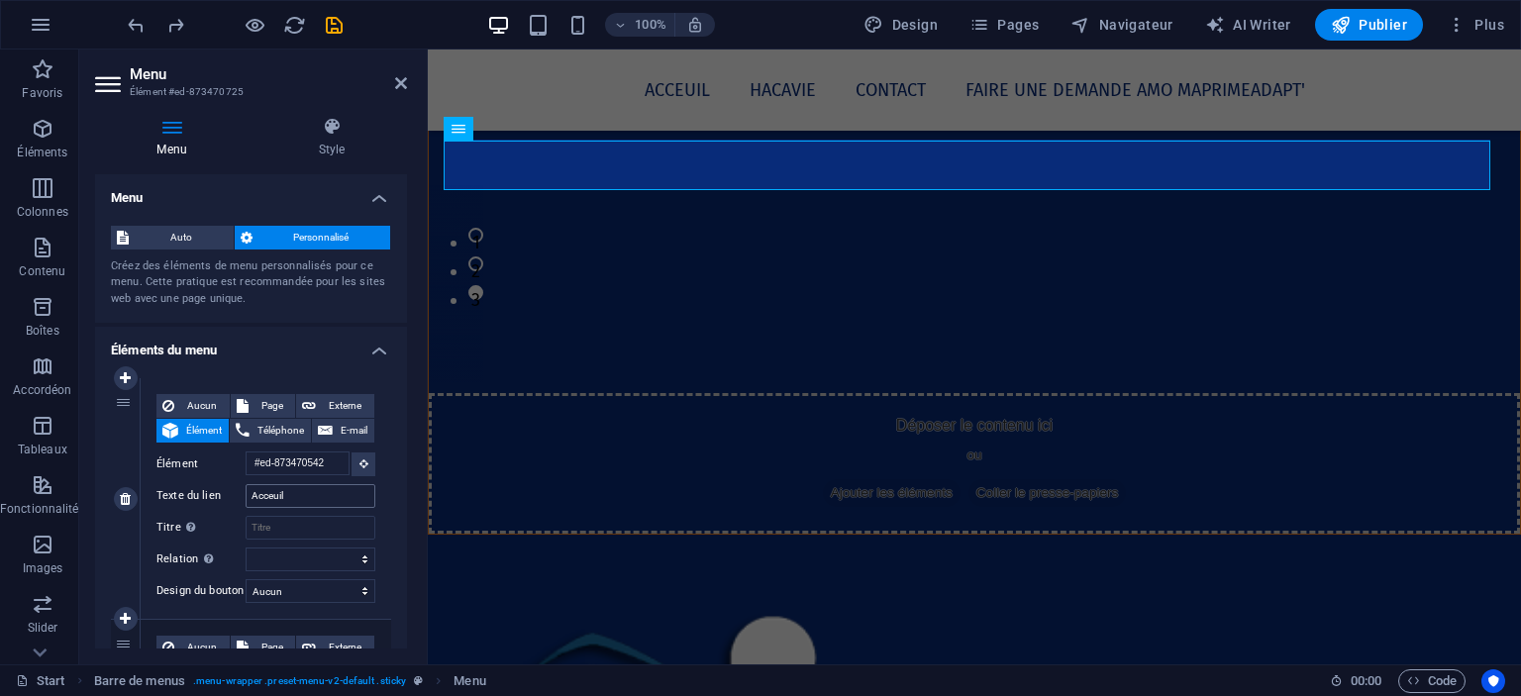
scroll to position [571, 0]
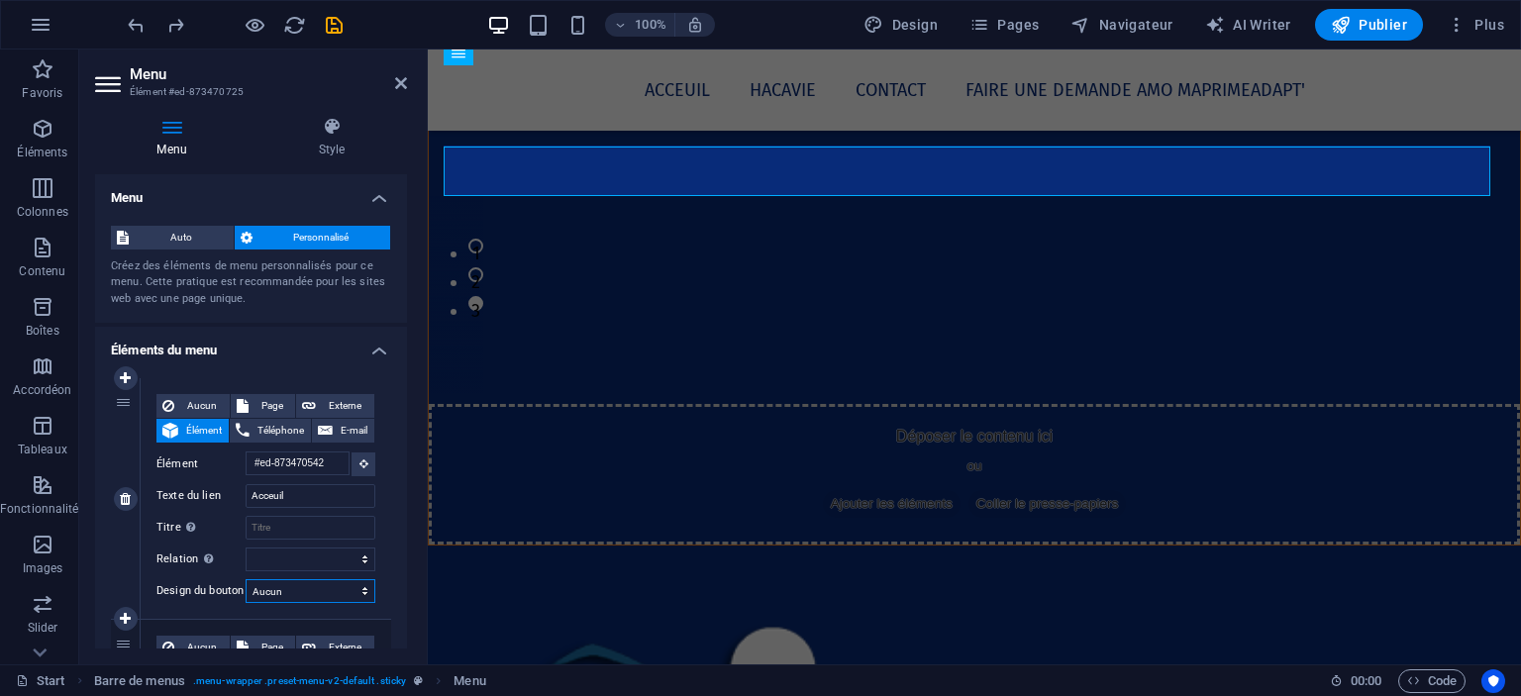
click at [273, 601] on select "Aucun Par défaut Principal Secondaire" at bounding box center [311, 591] width 130 height 24
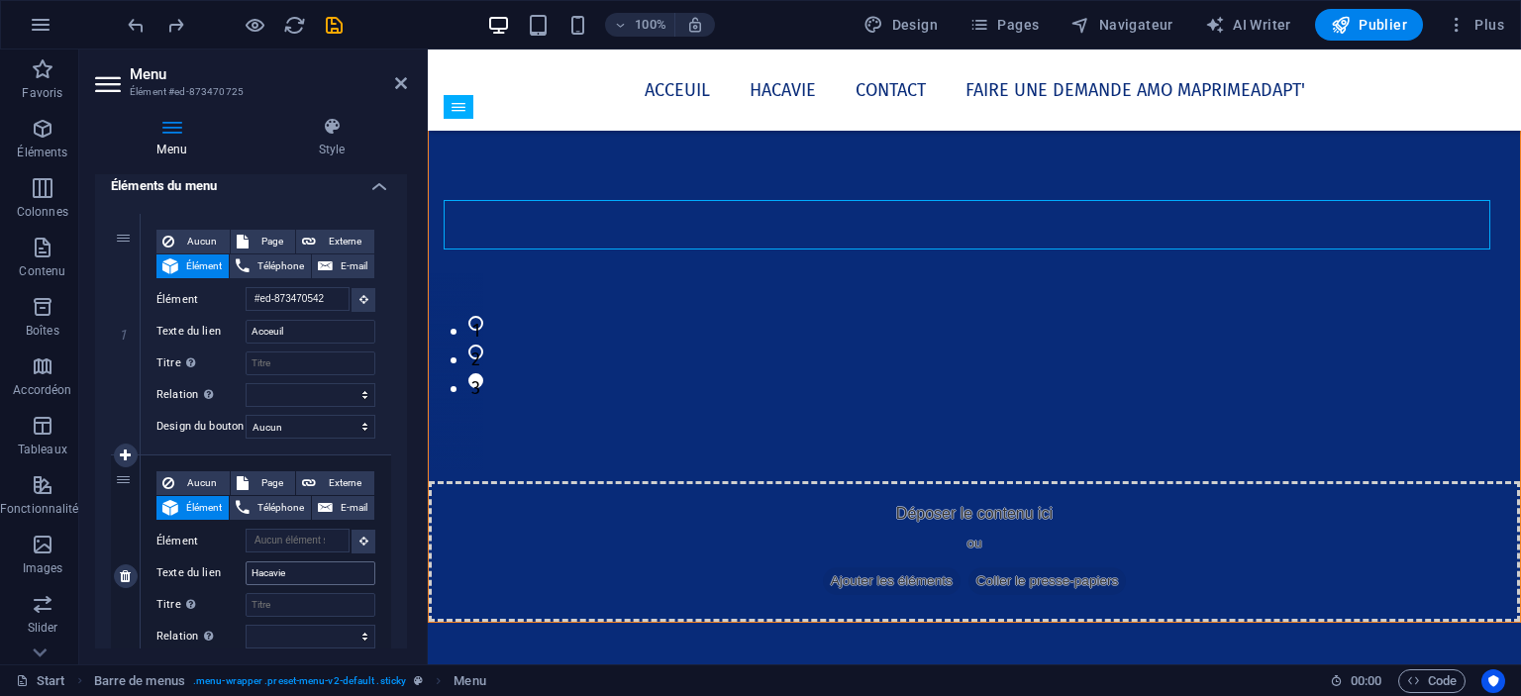
scroll to position [454, 0]
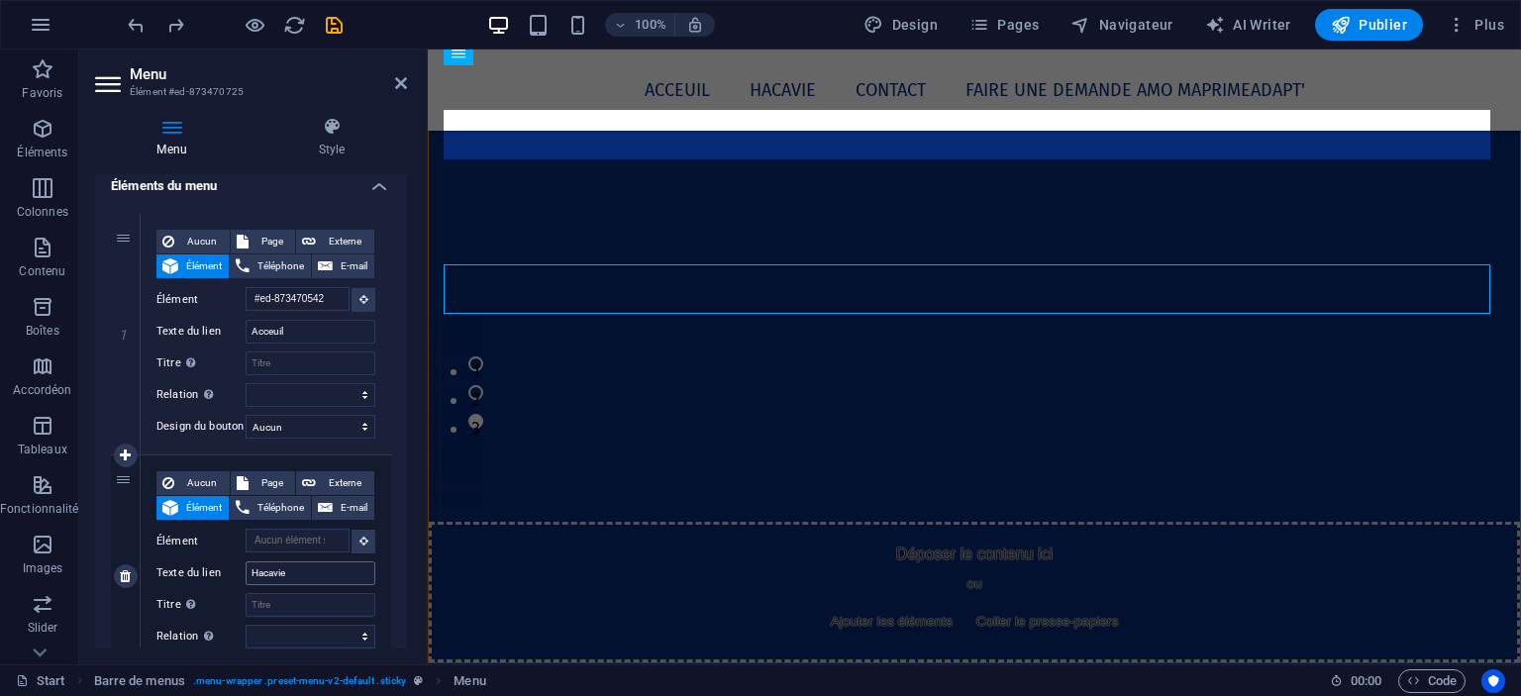
drag, startPoint x: 279, startPoint y: 589, endPoint x: 299, endPoint y: 565, distance: 30.9
click at [299, 565] on div "Aucun Page Externe Élément Téléphone E-mail Page Start Subpage Legal Notice Pri…" at bounding box center [265, 559] width 219 height 177
click at [352, 569] on input "Hacavie" at bounding box center [311, 573] width 130 height 24
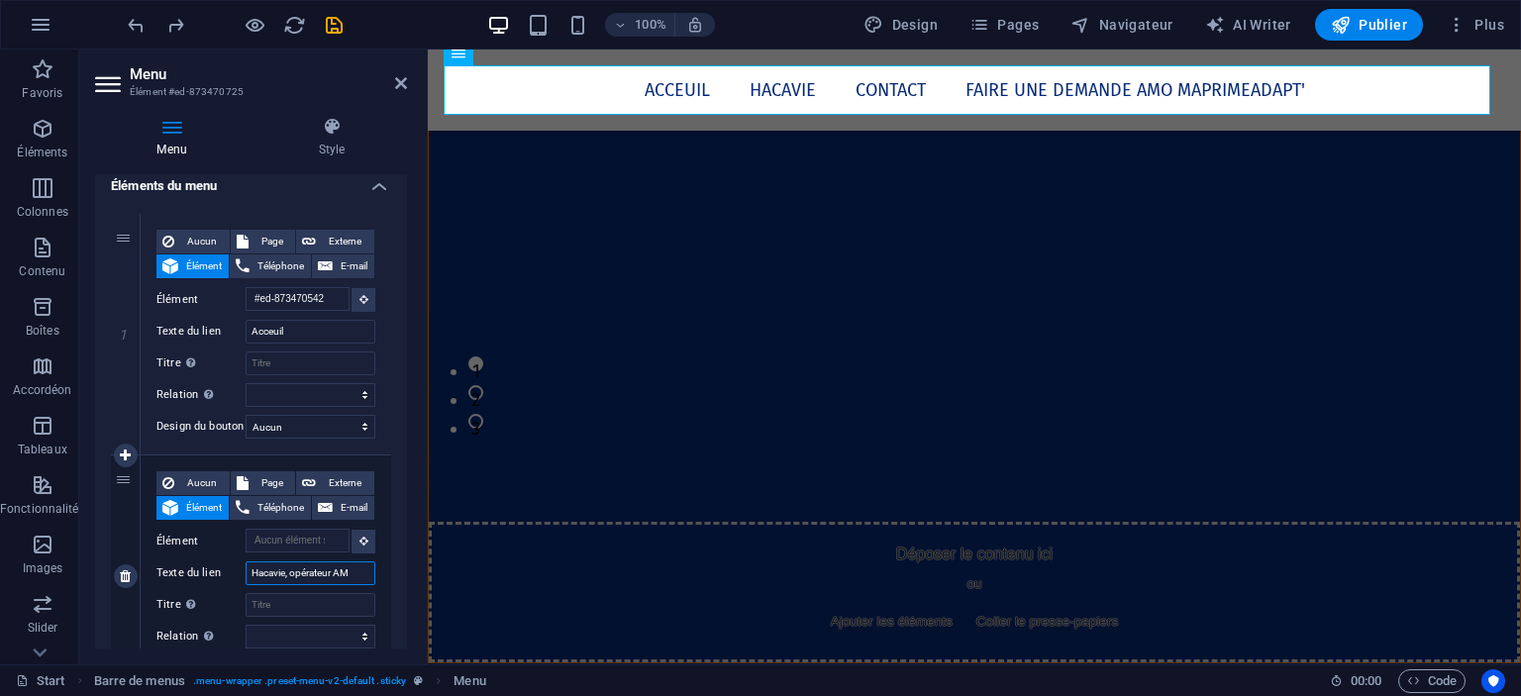
type input "Hacavie, opérateur AMO"
select select
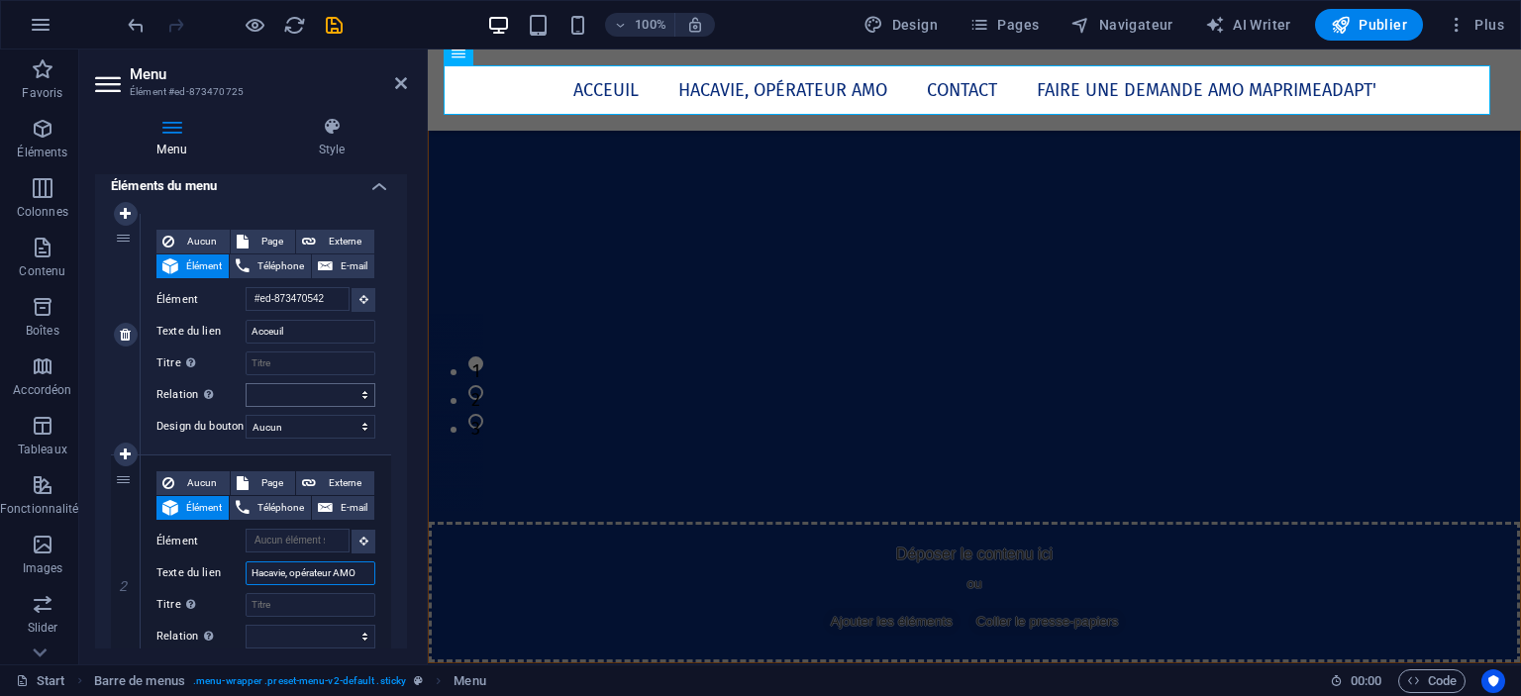
type input "Hacavie, opérateur AMO"
click at [301, 383] on select "alternate author bookmark external help license next nofollow noreferrer noopen…" at bounding box center [311, 395] width 130 height 24
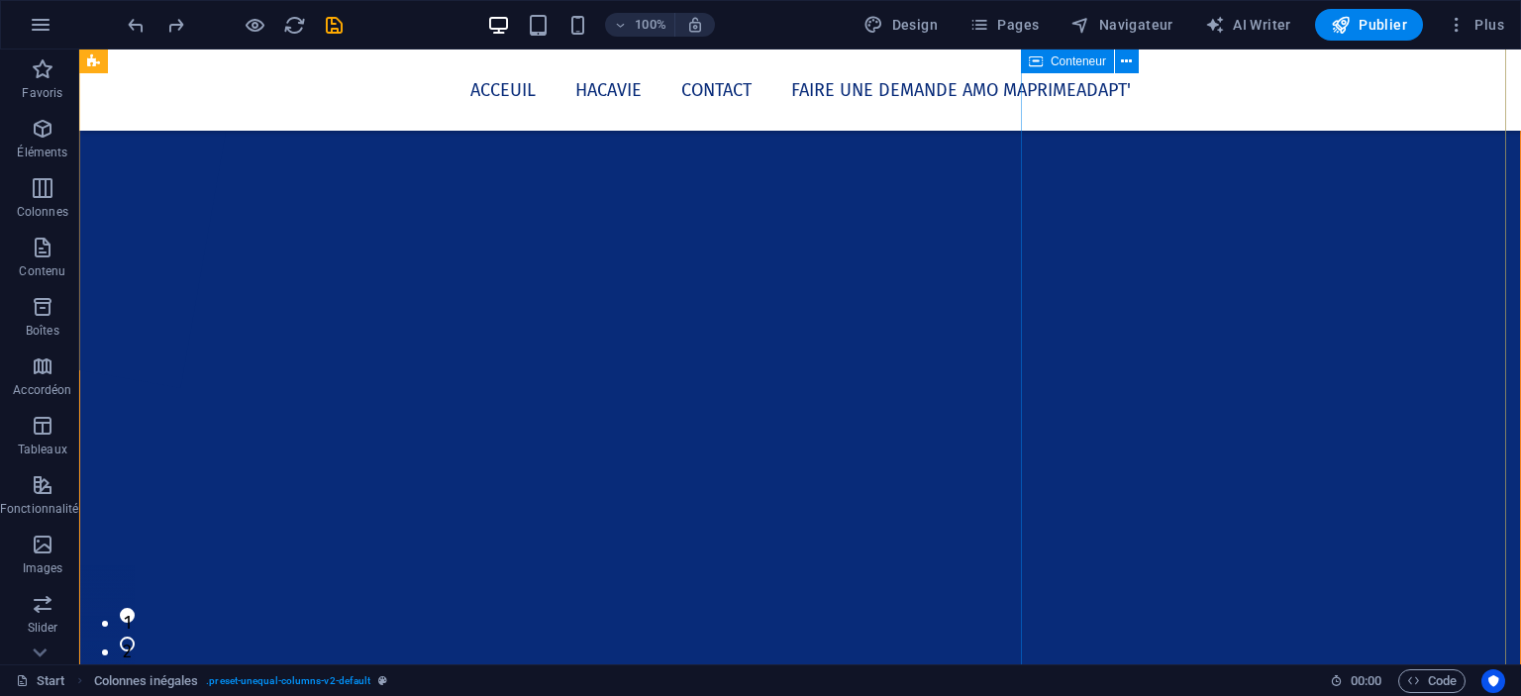
scroll to position [168, 0]
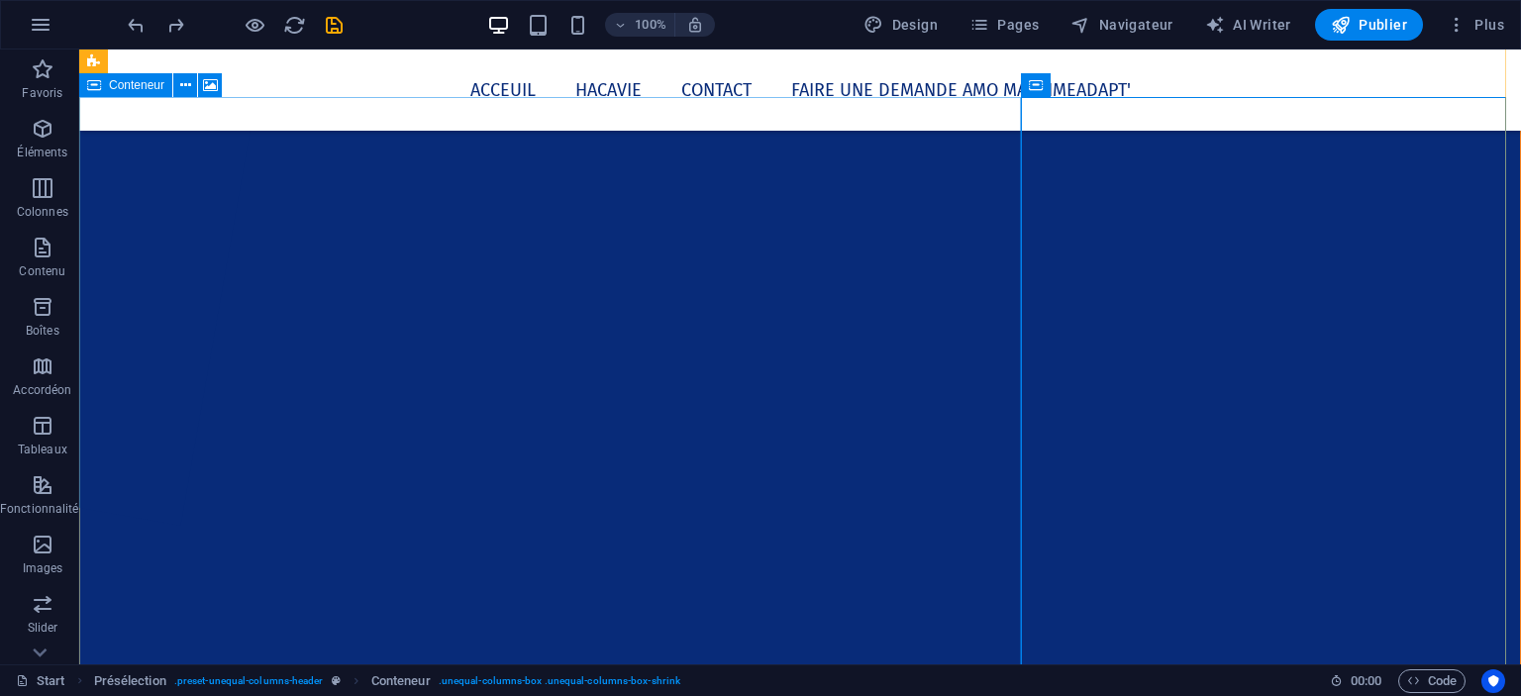
scroll to position [0, 0]
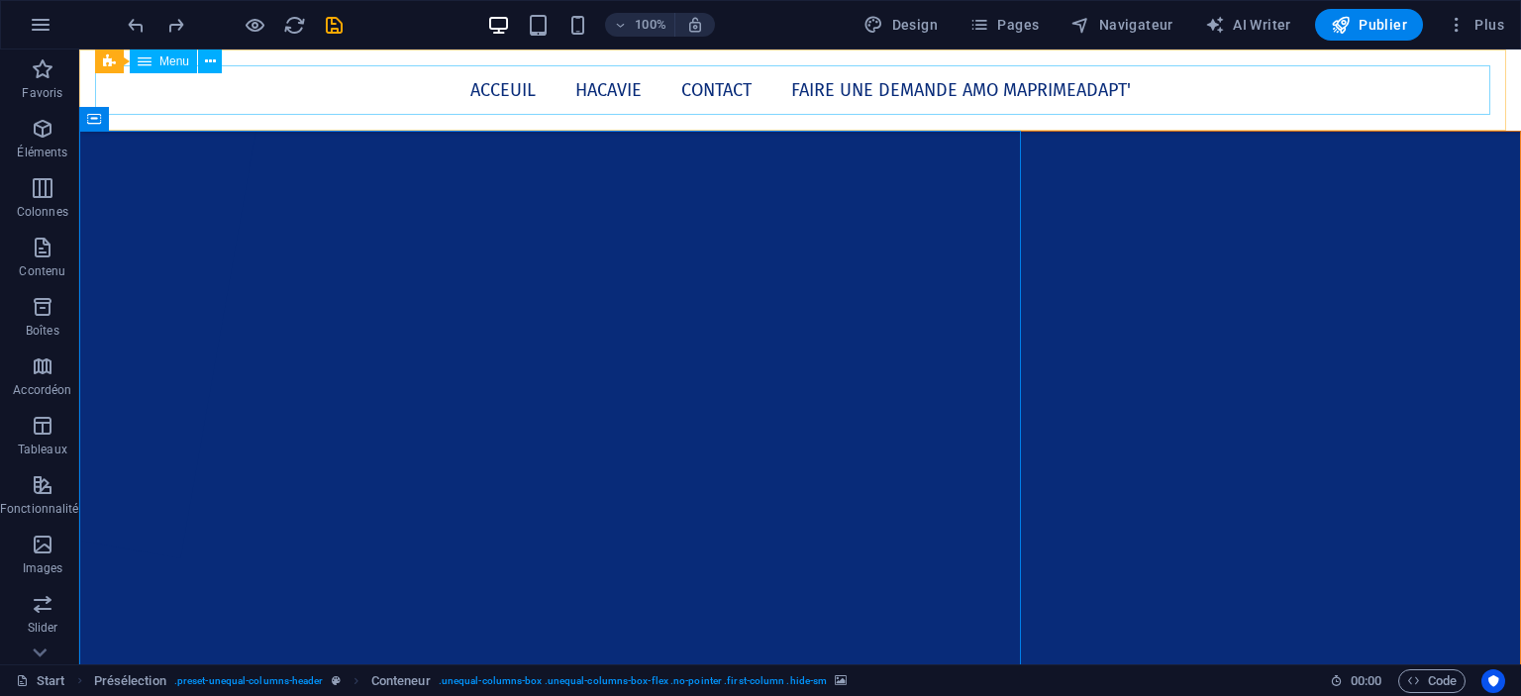
click at [603, 94] on nav "Acceuil Hacavie Contact Faire une demande AMO Maprimeadapt'" at bounding box center [800, 90] width 1410 height 50
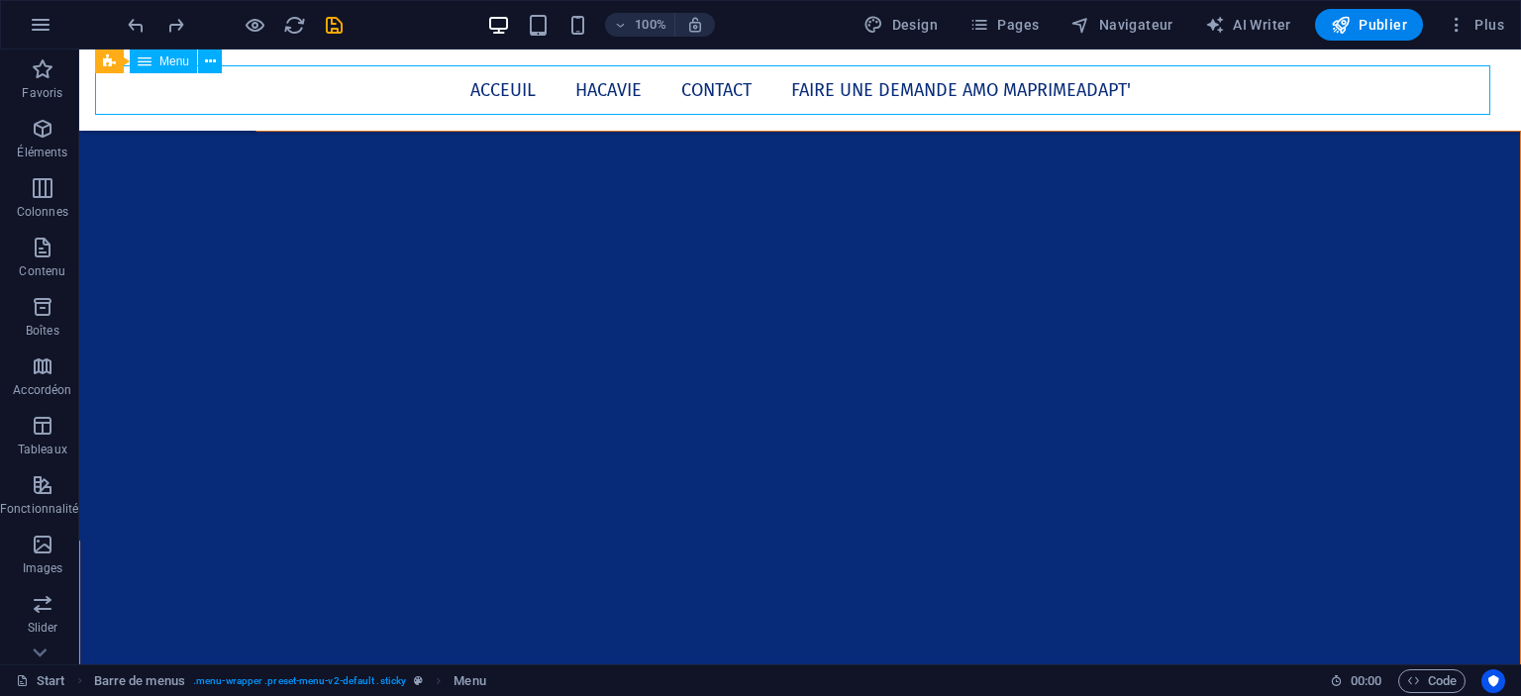
click at [603, 94] on nav "Acceuil Hacavie Contact Faire une demande AMO Maprimeadapt'" at bounding box center [800, 90] width 1410 height 50
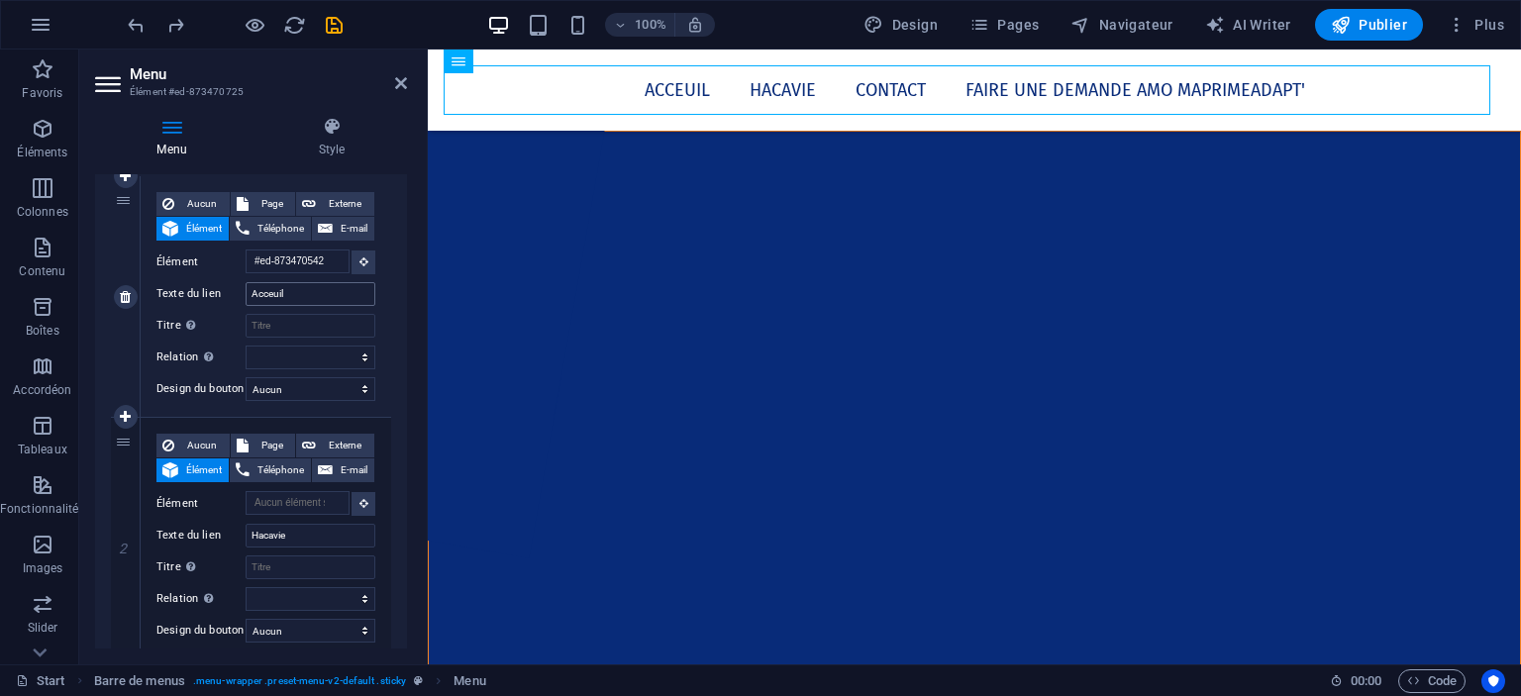
scroll to position [202, 0]
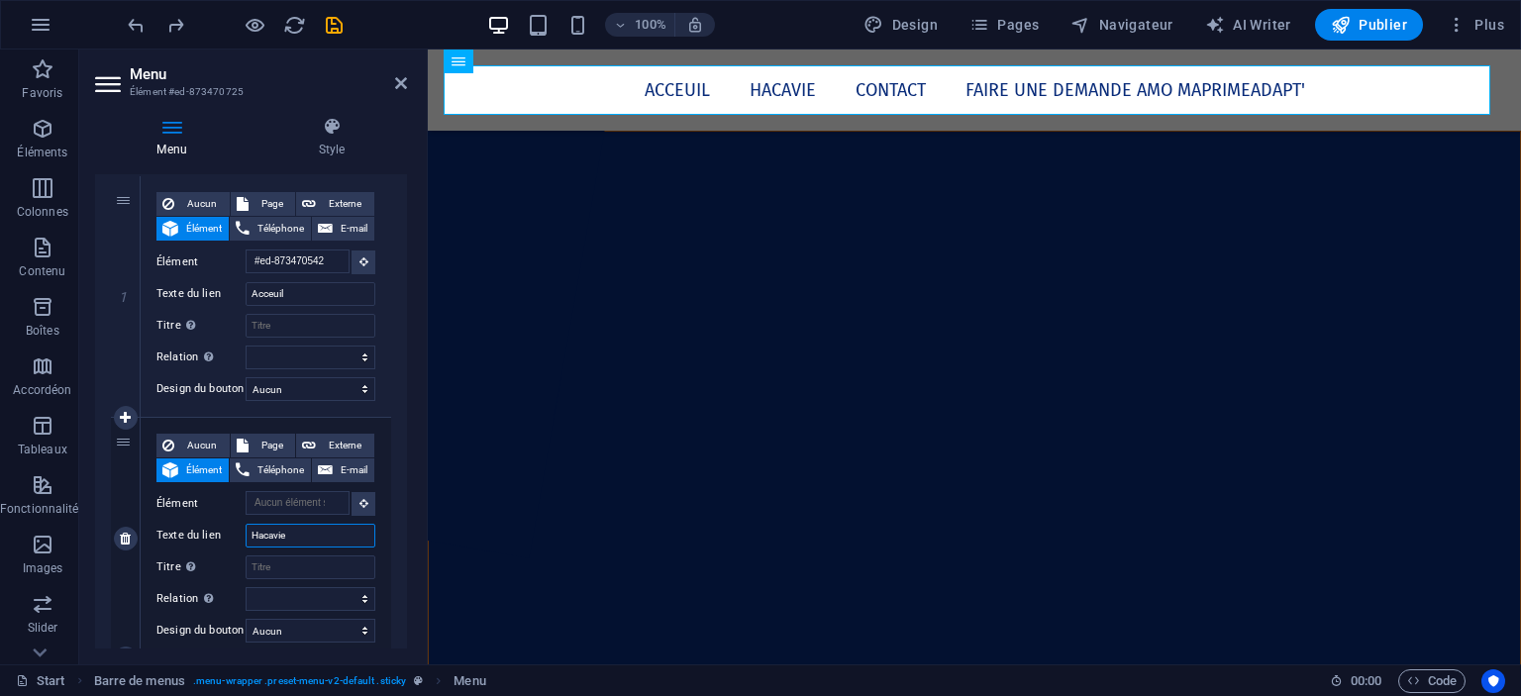
click at [300, 537] on input "Hacavie" at bounding box center [311, 536] width 130 height 24
type input "H"
type input "Opérateur AMO"
select select
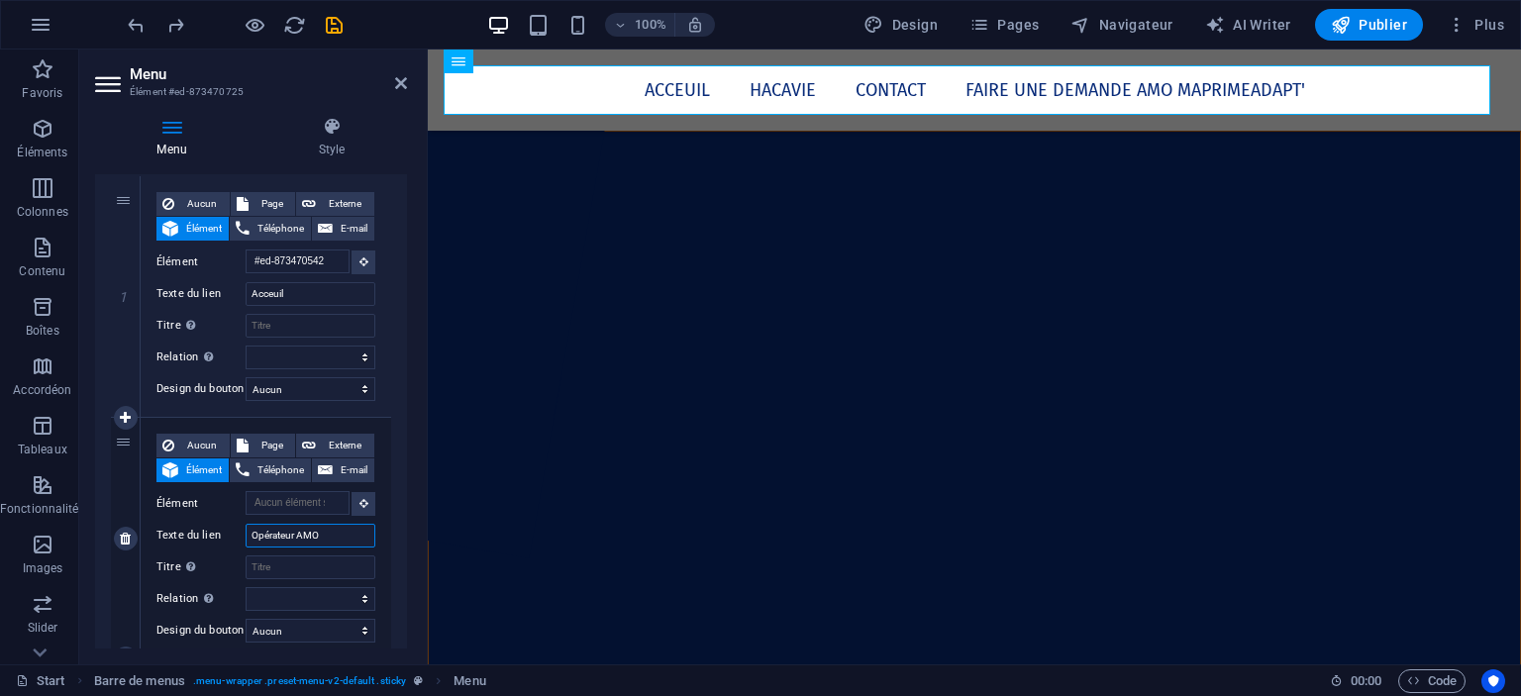
select select
type input "Opérateur AMO"
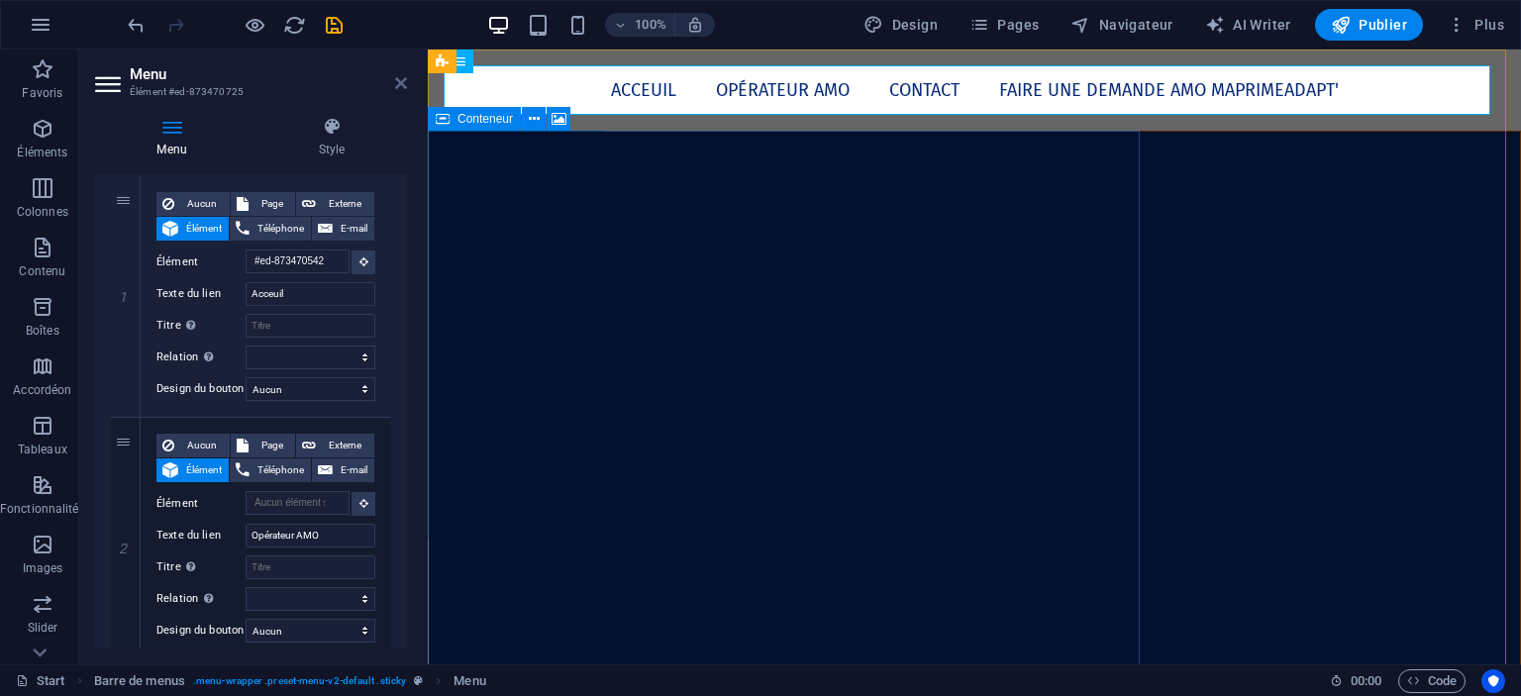
click at [400, 75] on icon at bounding box center [401, 83] width 12 height 16
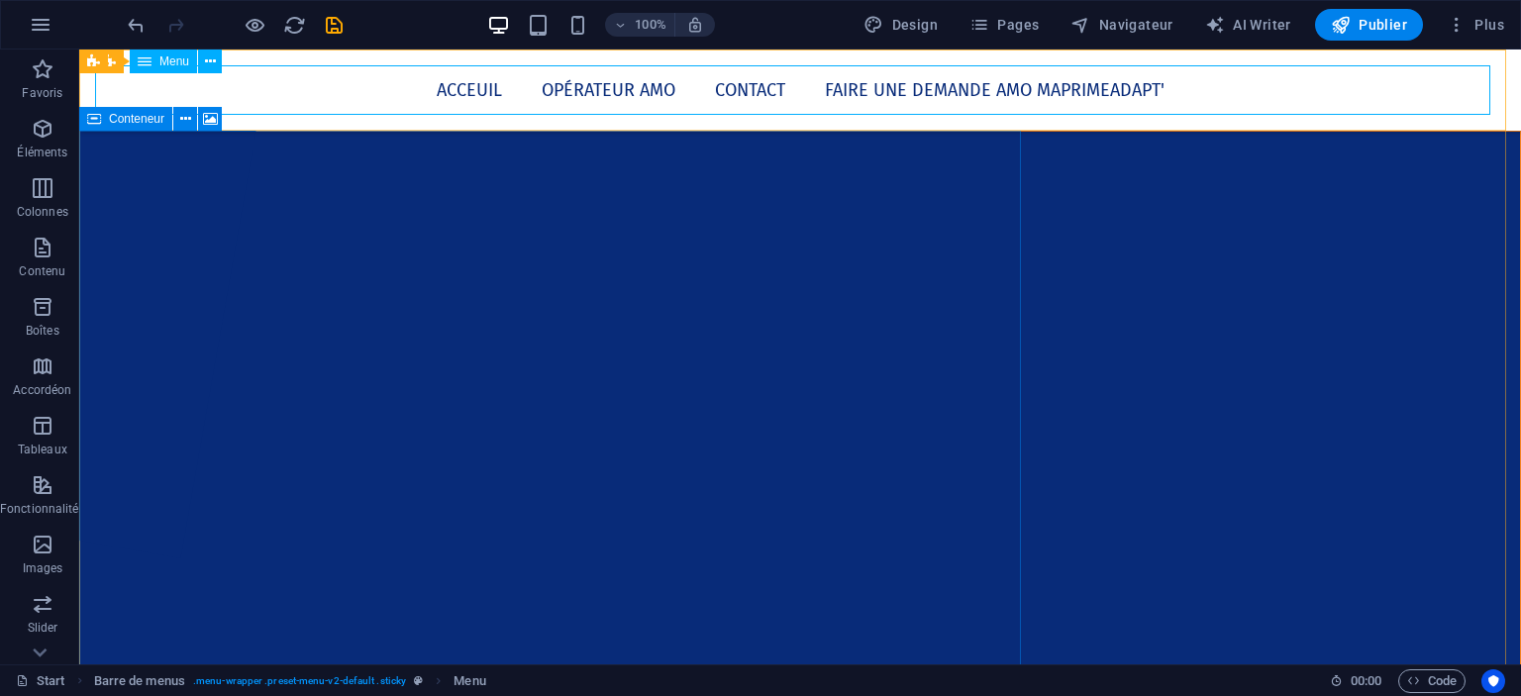
click at [478, 91] on nav "Acceuil Opérateur AMO Contact Faire une demande AMO Maprimeadapt'" at bounding box center [800, 90] width 1410 height 50
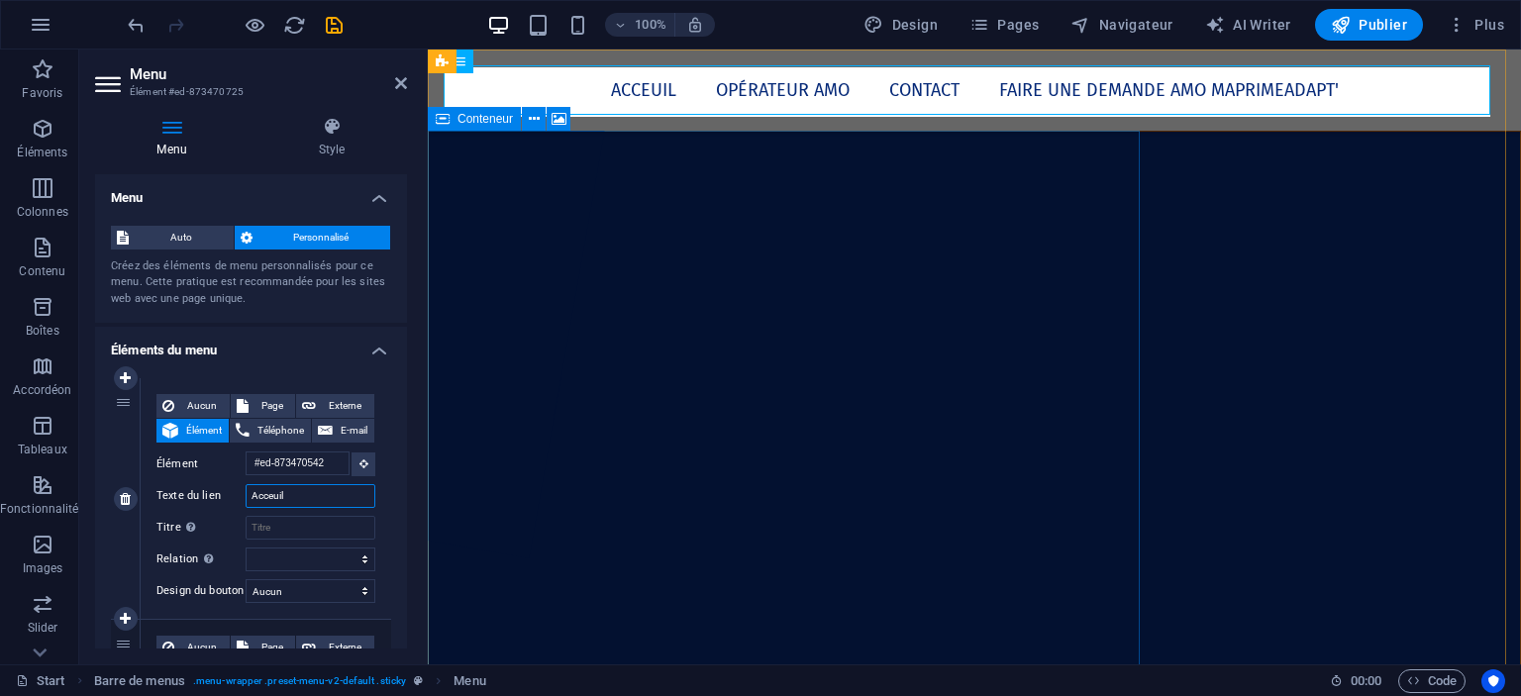
click at [277, 494] on input "Acceuil" at bounding box center [311, 496] width 130 height 24
type input "A"
select select
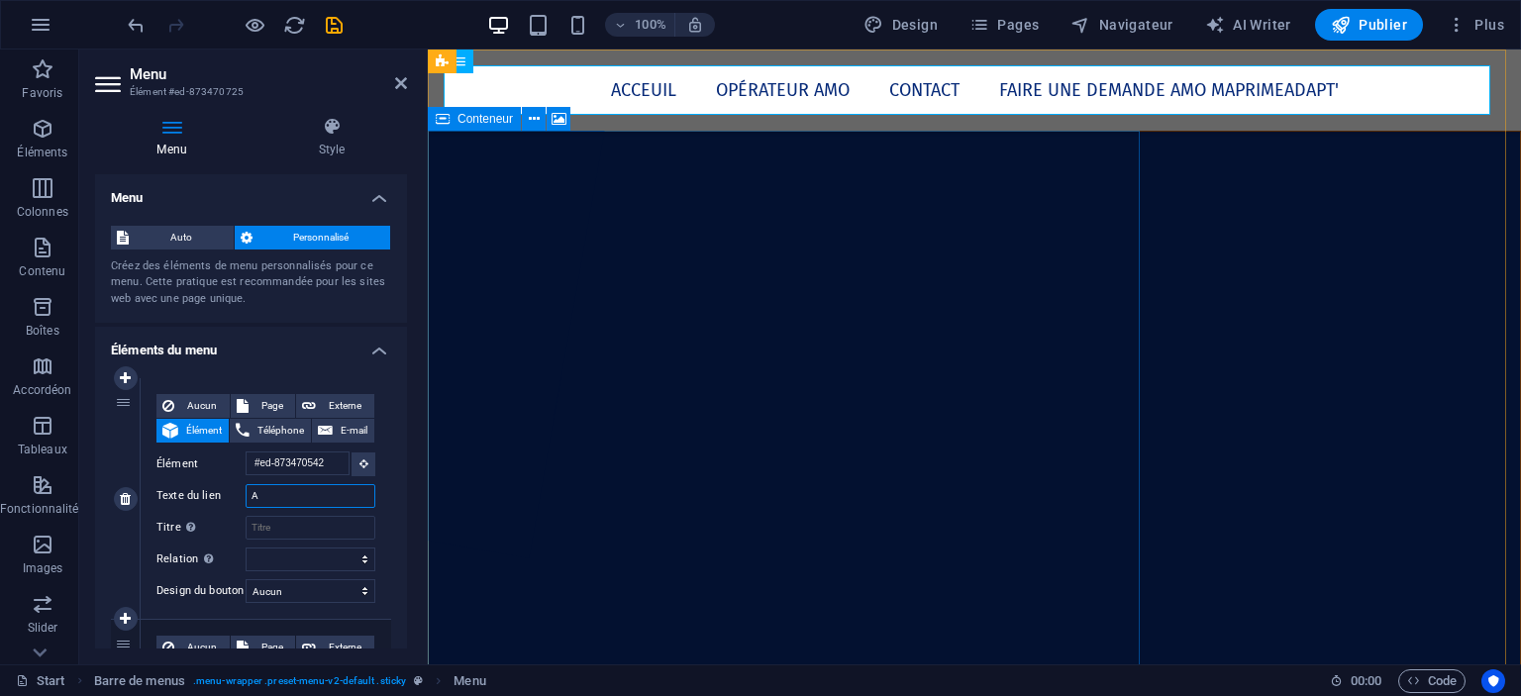
select select
type input "Acc"
select select
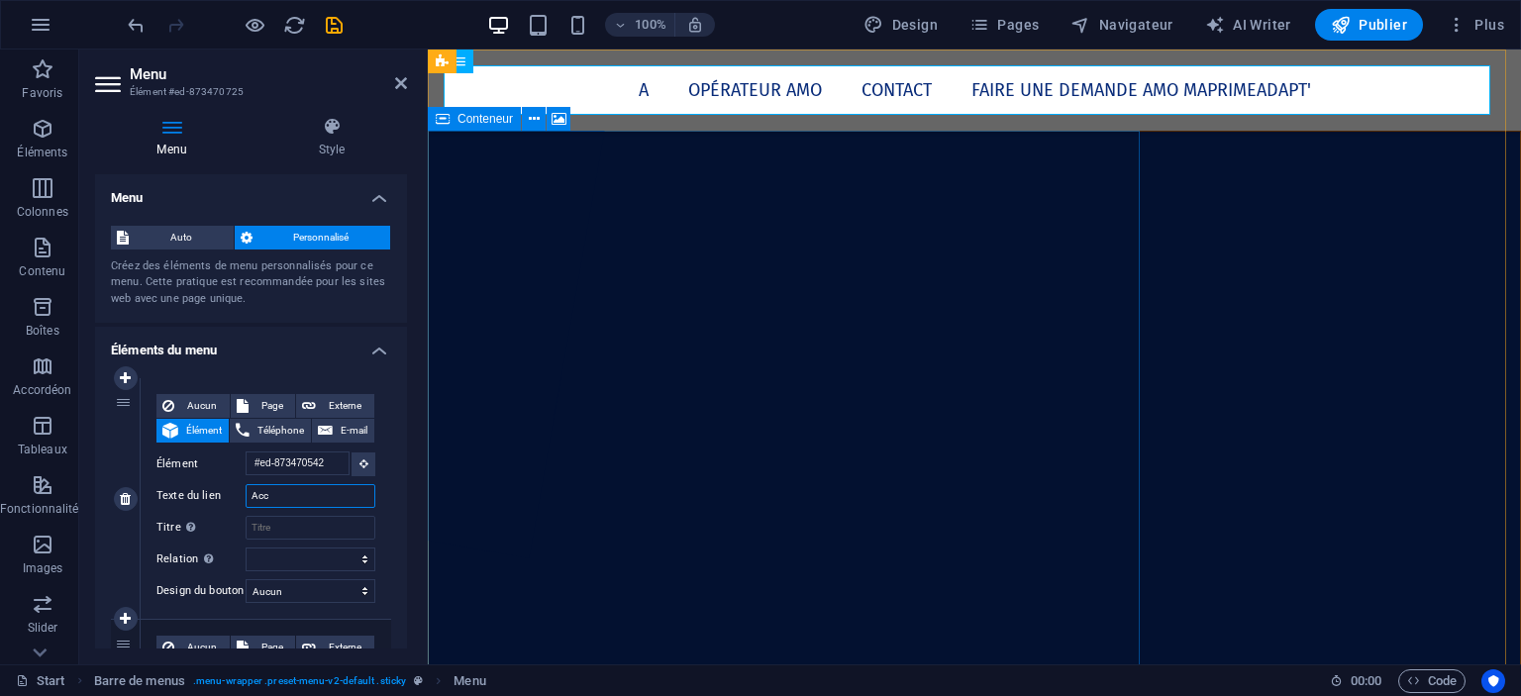
select select
type input "Acceuil"
select select
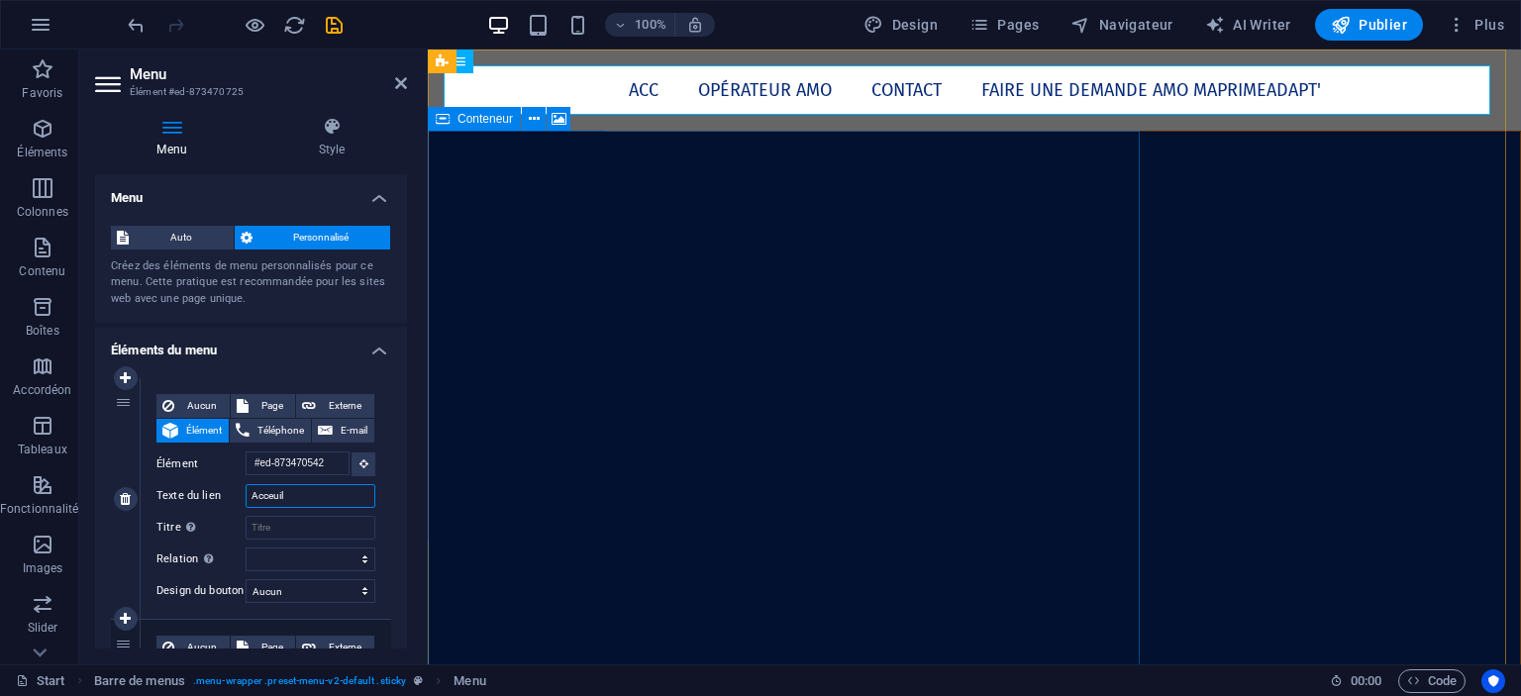
select select
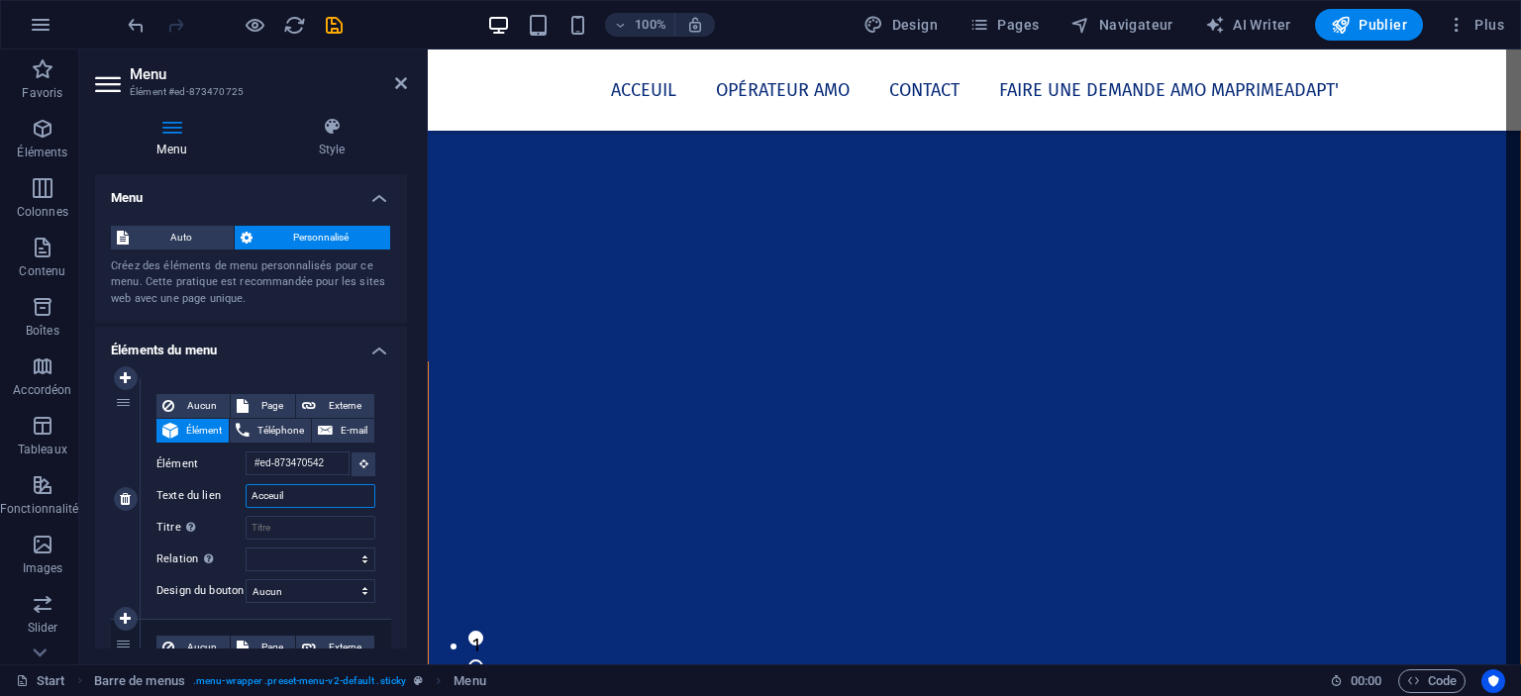
scroll to position [0, 0]
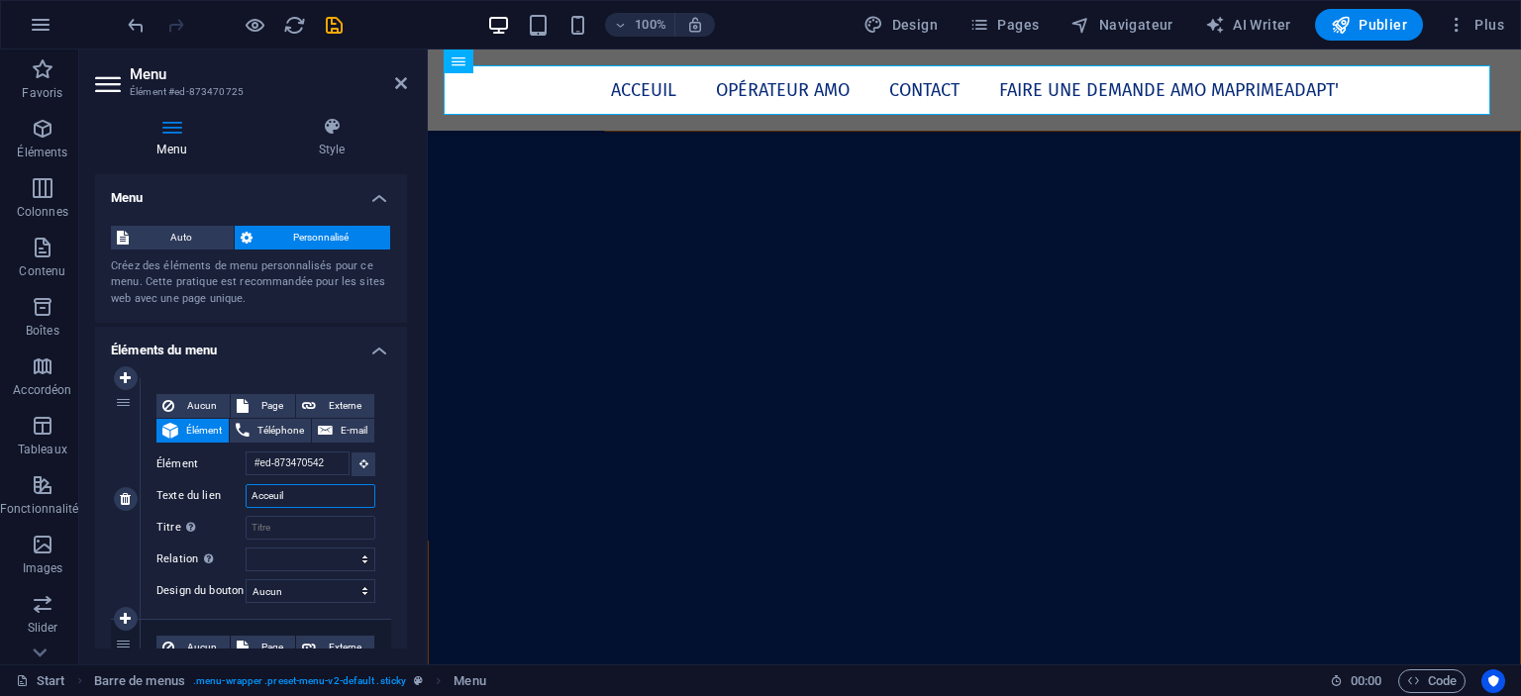
click at [261, 496] on input "Acceuil" at bounding box center [311, 496] width 130 height 24
paste input "accue"
type input "accueil"
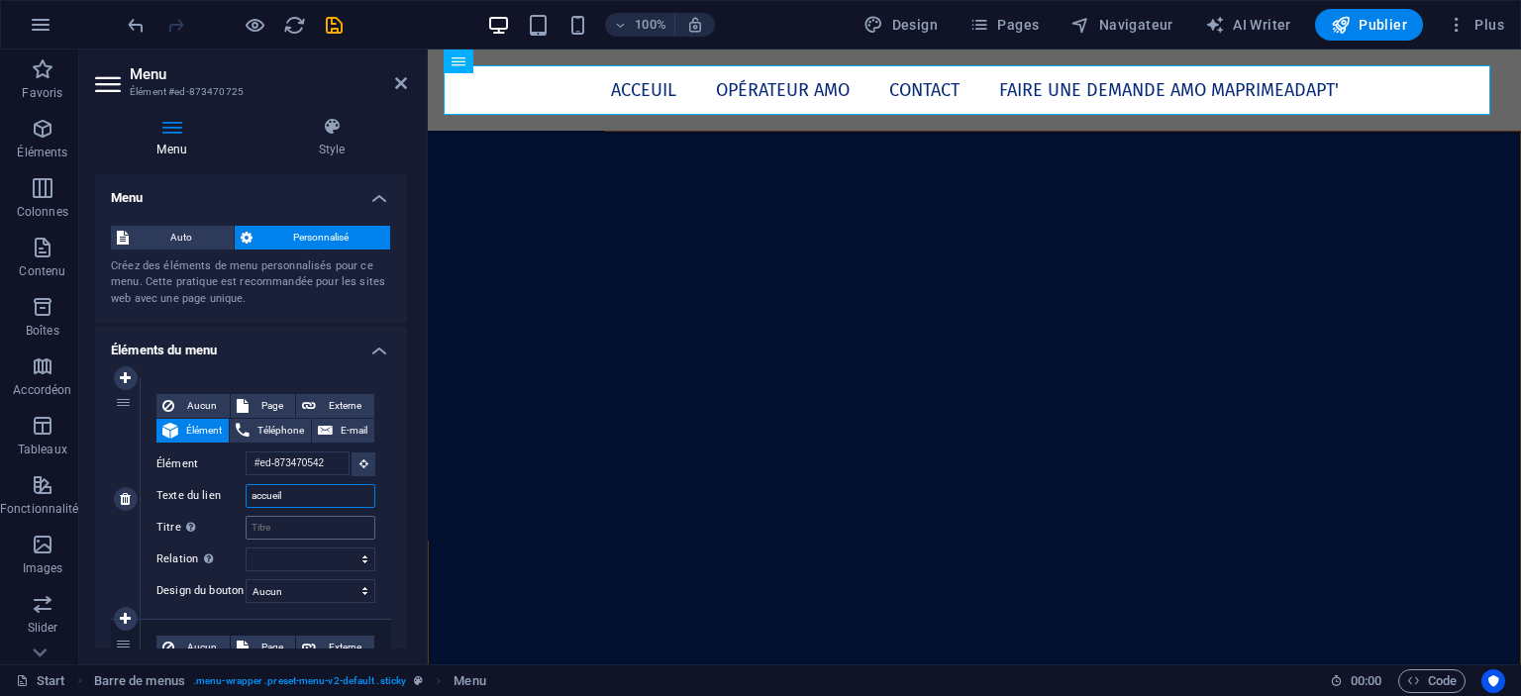
select select
type input "Accueil"
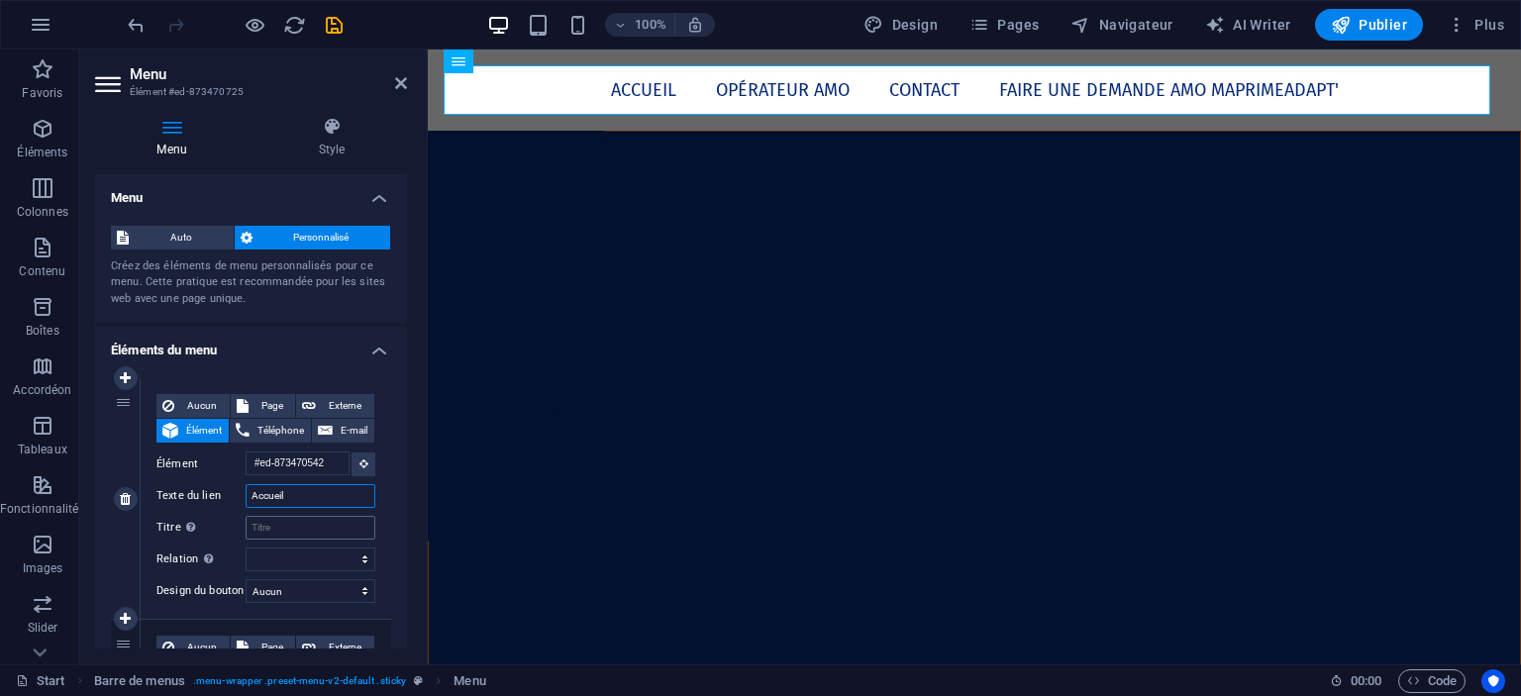
select select
click at [349, 499] on input "Accueil" at bounding box center [311, 496] width 130 height 24
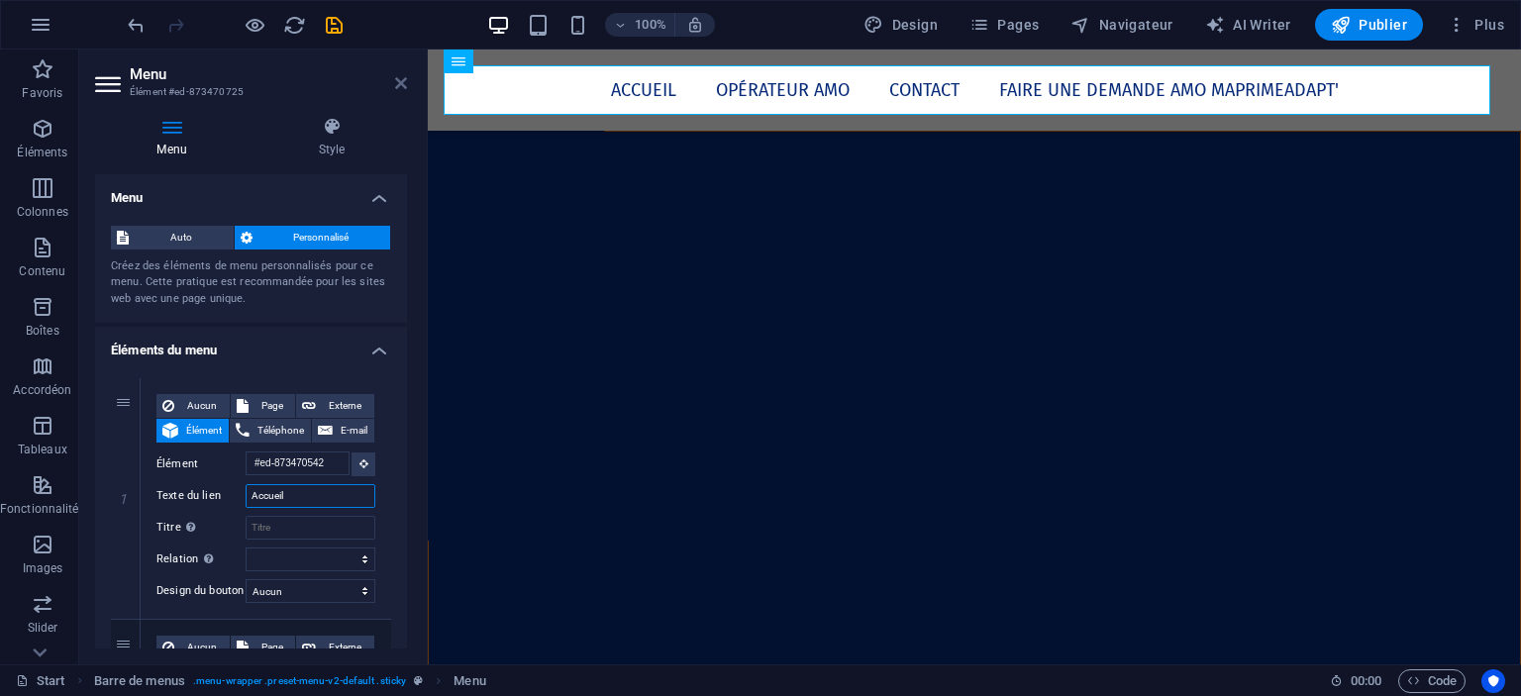
type input "Accueil"
click at [404, 81] on icon at bounding box center [401, 83] width 12 height 16
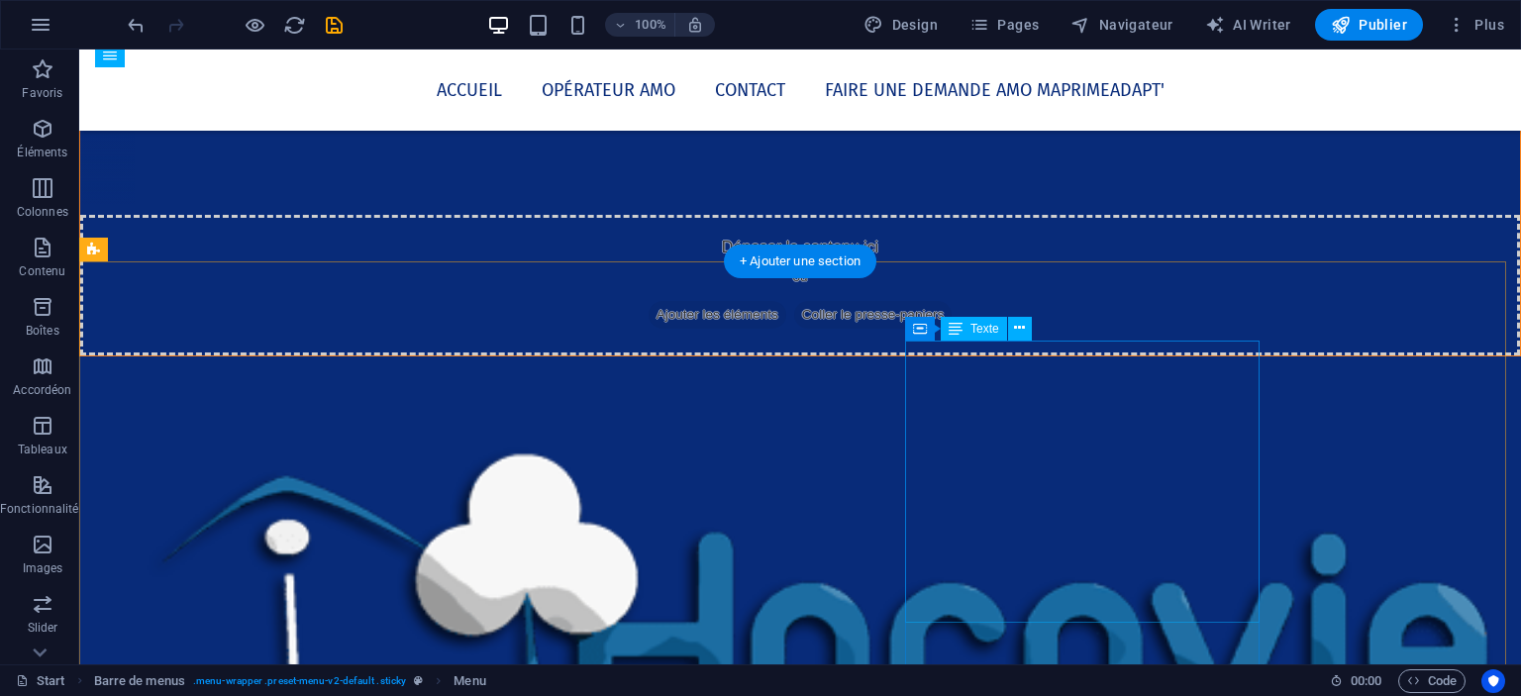
scroll to position [344, 0]
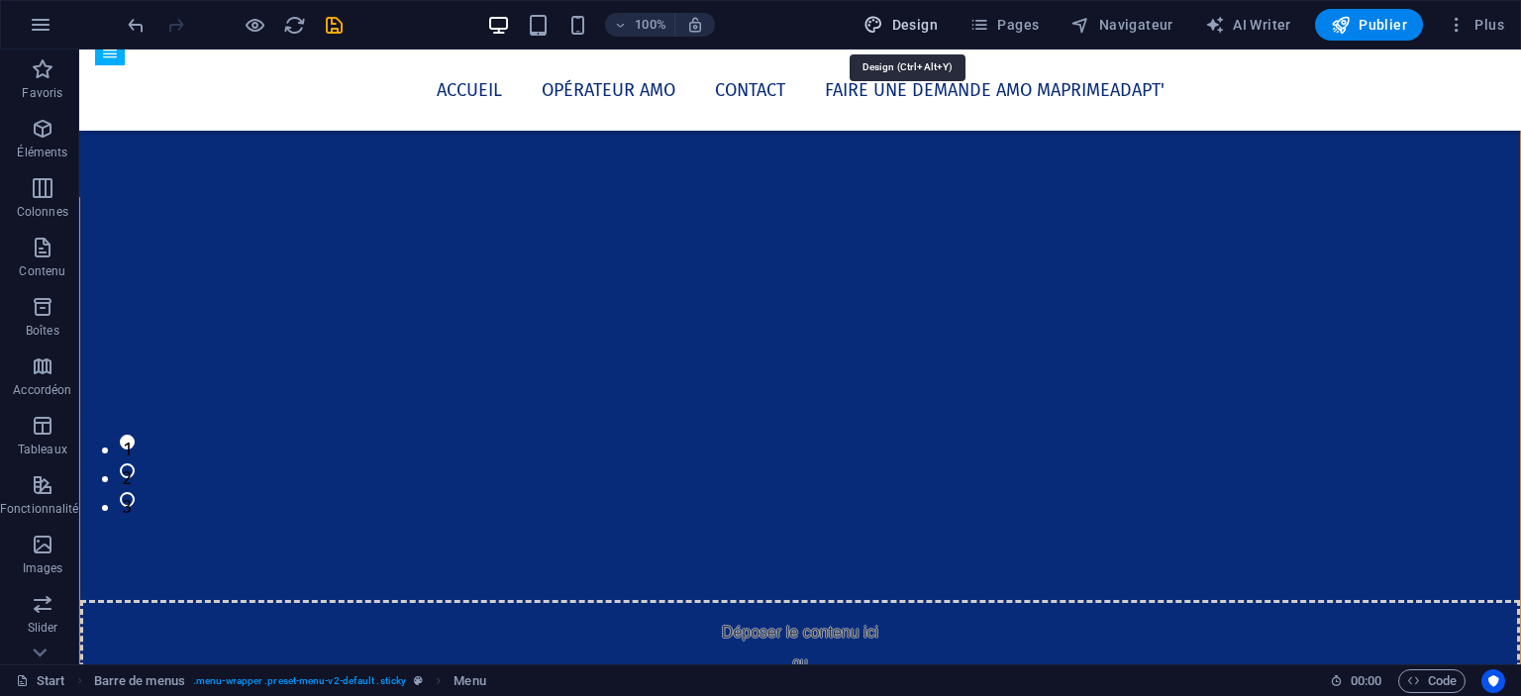
click at [938, 30] on span "Design" at bounding box center [901, 25] width 74 height 20
select select "px"
select select "400"
select select "px"
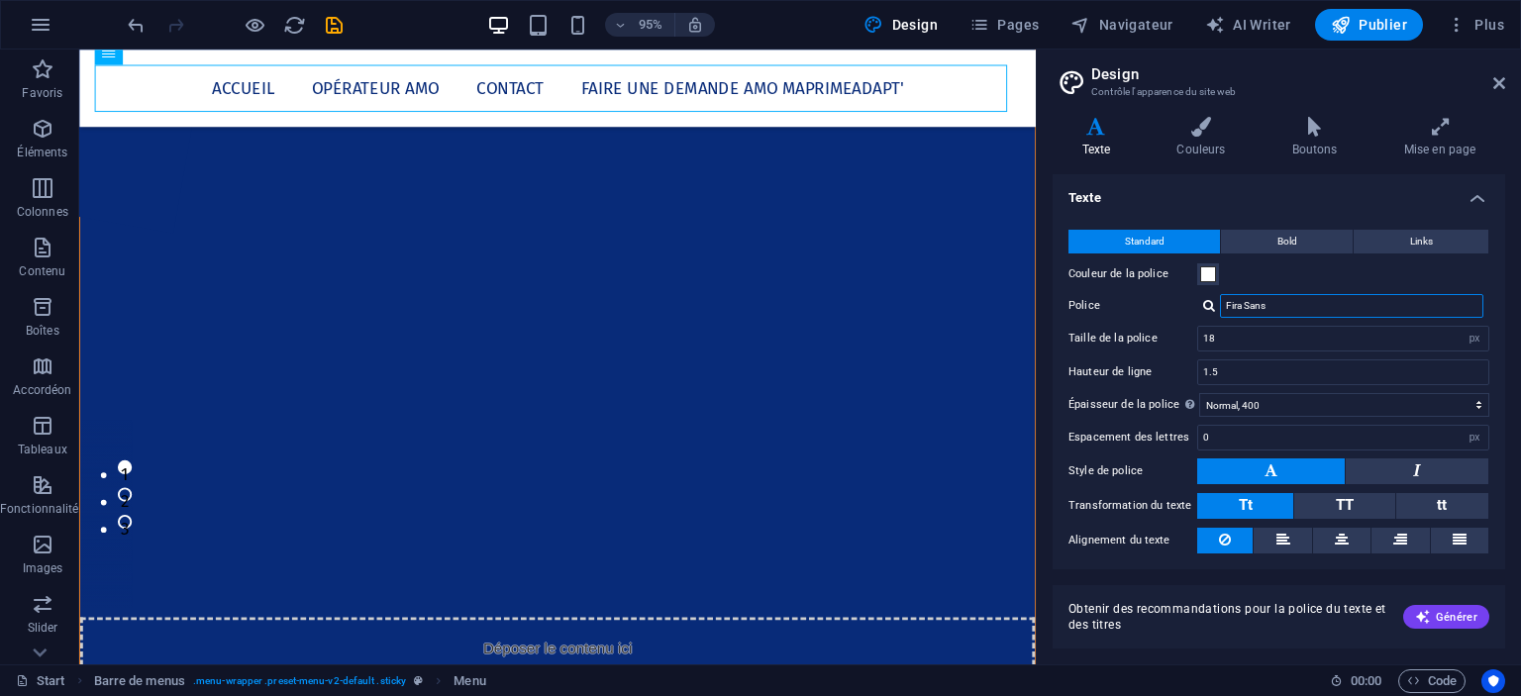
click at [1331, 308] on input "Fira Sans" at bounding box center [1351, 306] width 263 height 24
type input "F"
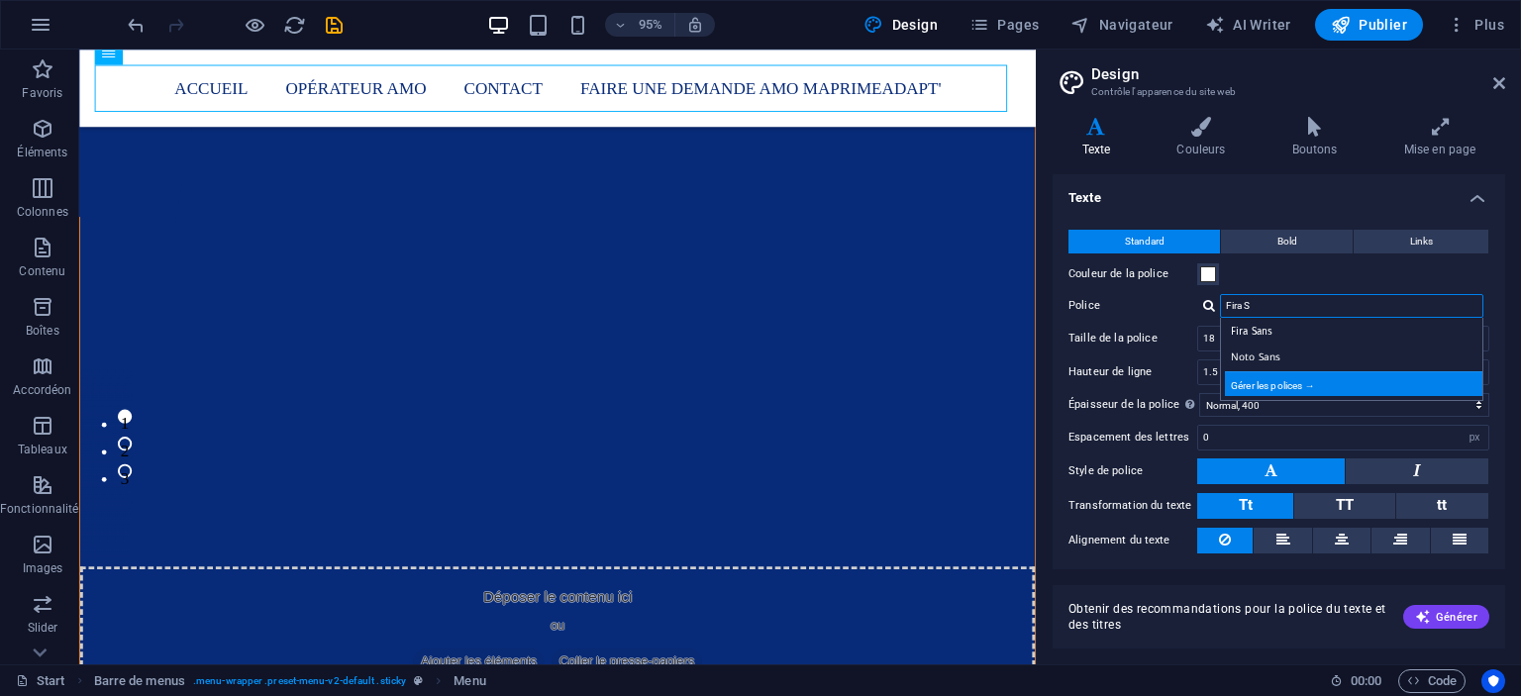
type input "Fira S"
click at [1291, 383] on div "Gérer les polices →" at bounding box center [1355, 383] width 261 height 25
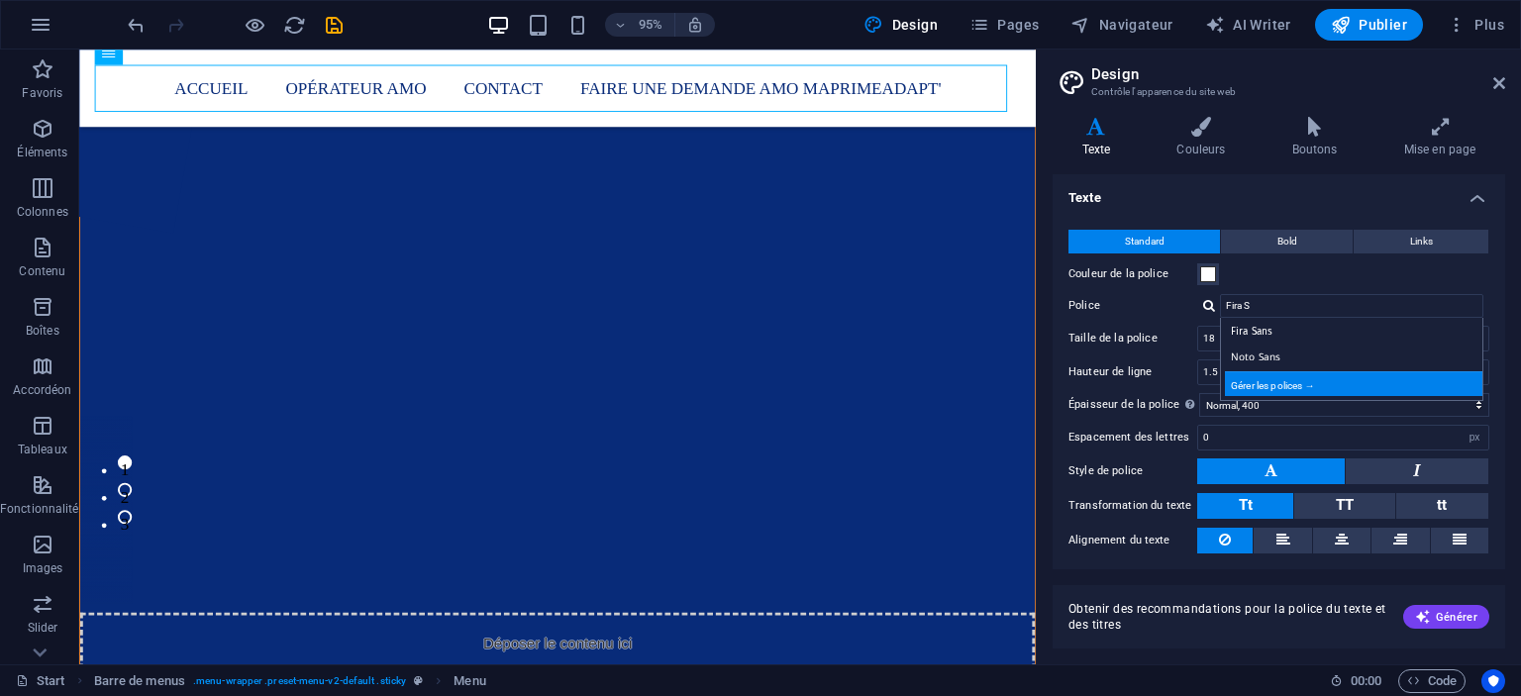
select select "popularity"
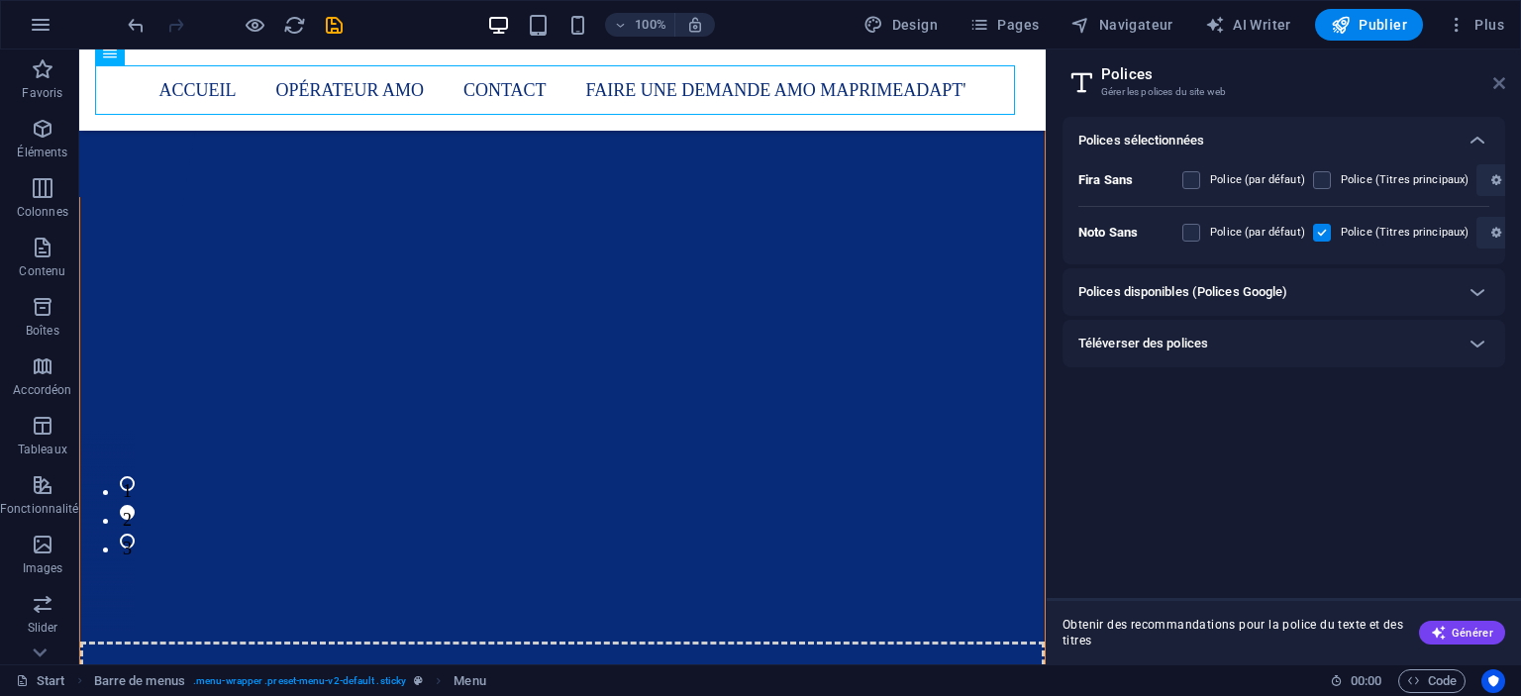
click at [1381, 83] on icon at bounding box center [1499, 83] width 12 height 16
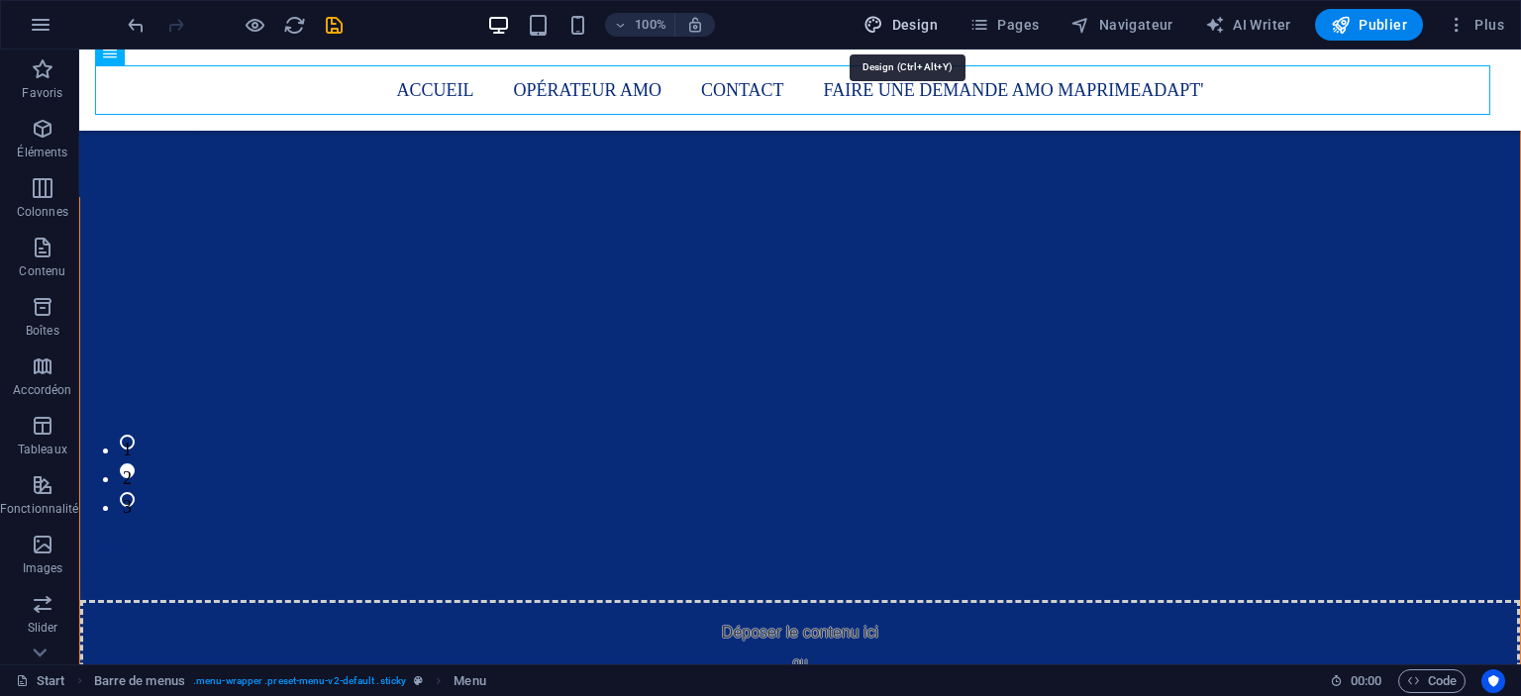
click at [932, 13] on button "Design" at bounding box center [901, 25] width 90 height 32
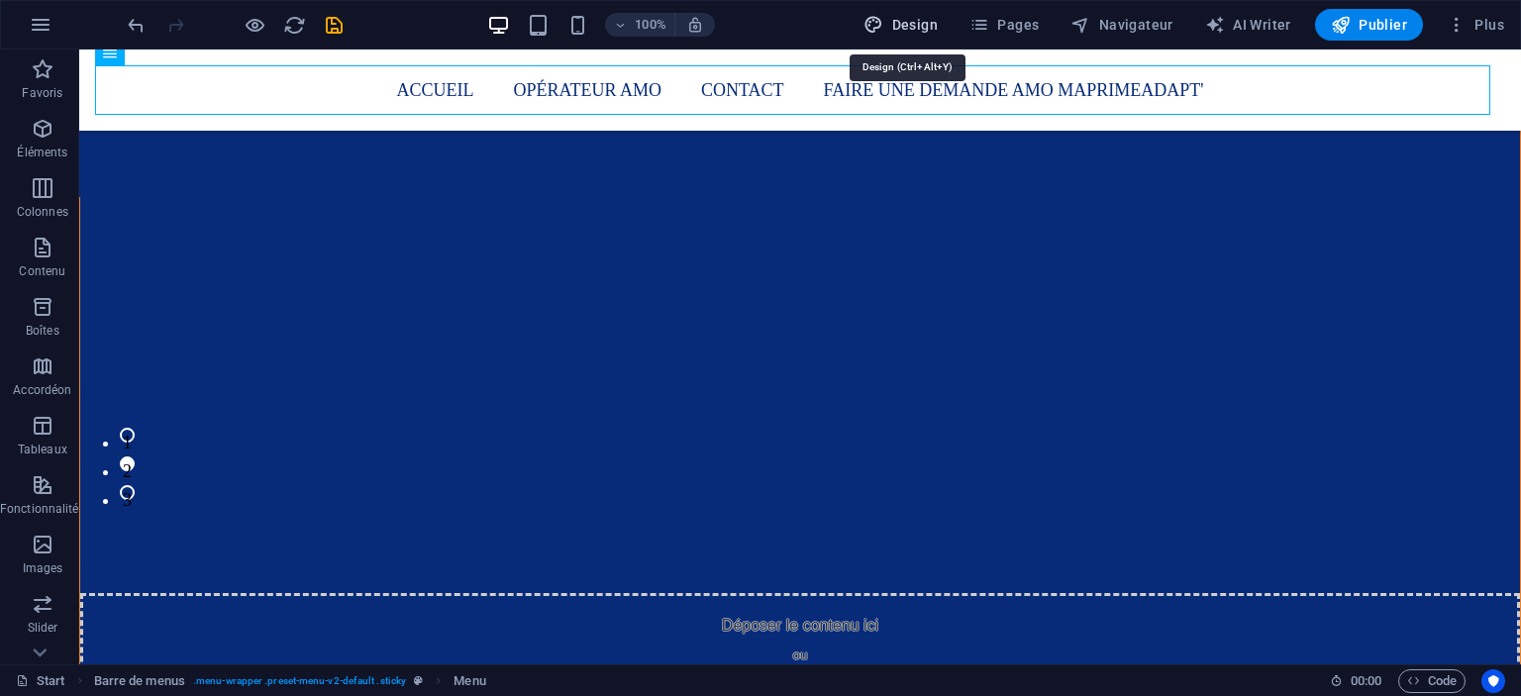
select select "px"
select select "400"
select select "px"
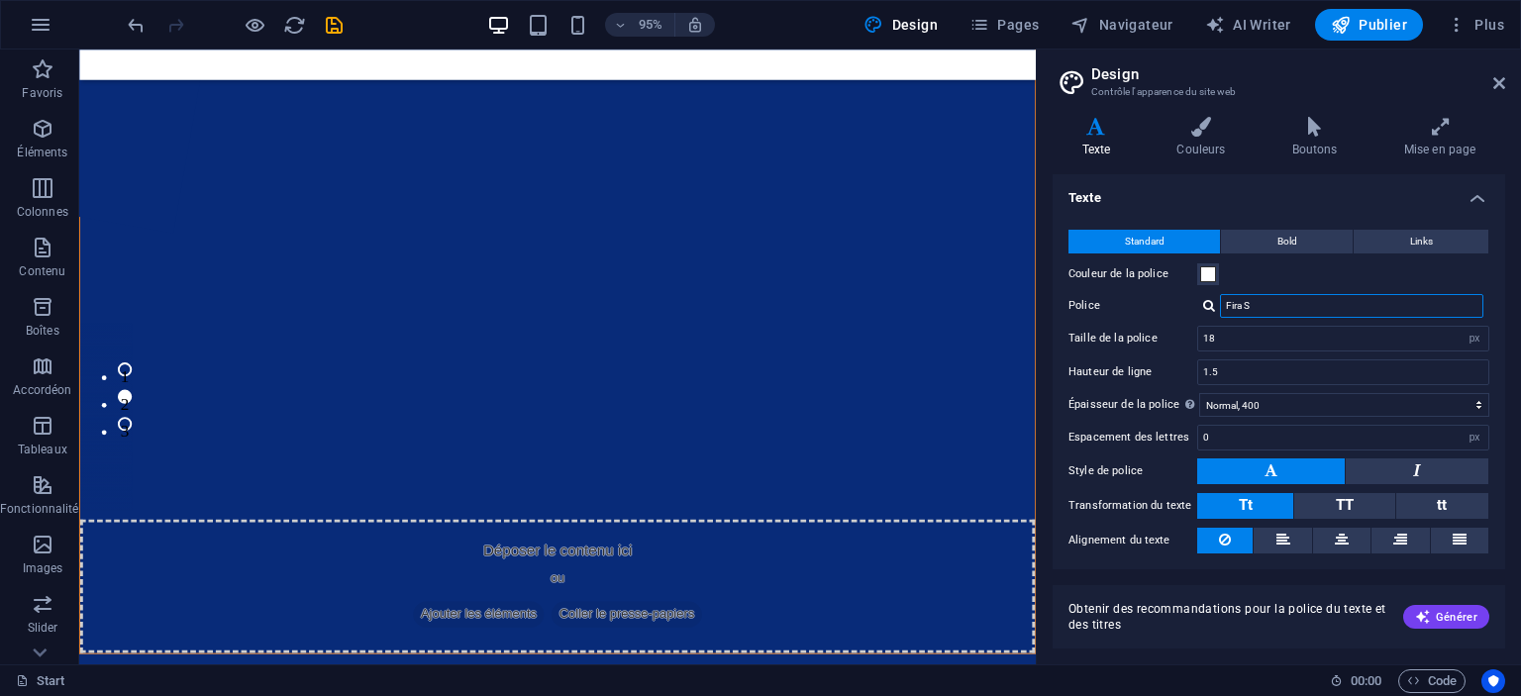
drag, startPoint x: 1275, startPoint y: 304, endPoint x: 1144, endPoint y: 297, distance: 131.9
click at [1144, 297] on div "Police Fira S Fira Sans Noto Sans Gérer les polices →" at bounding box center [1279, 306] width 421 height 24
type input "d"
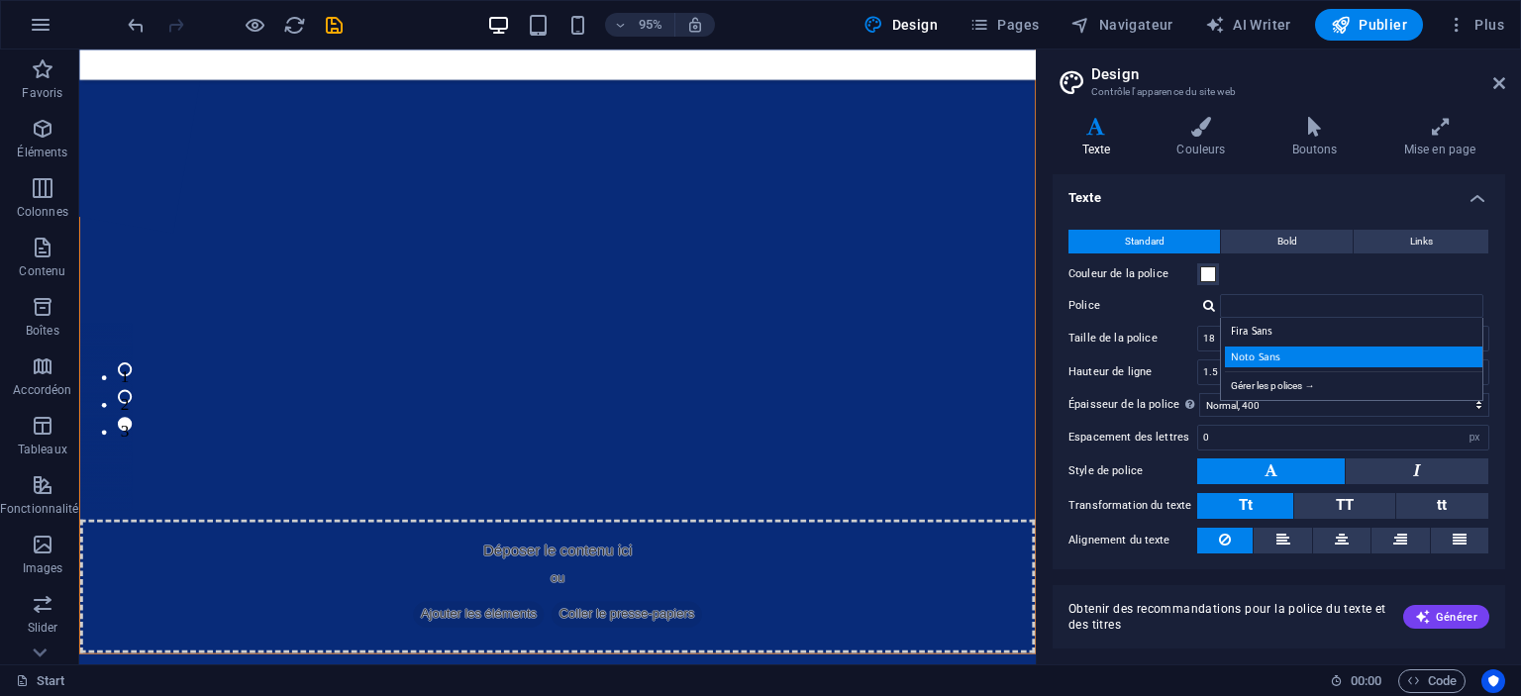
click at [1281, 349] on div "Noto Sans" at bounding box center [1355, 357] width 261 height 21
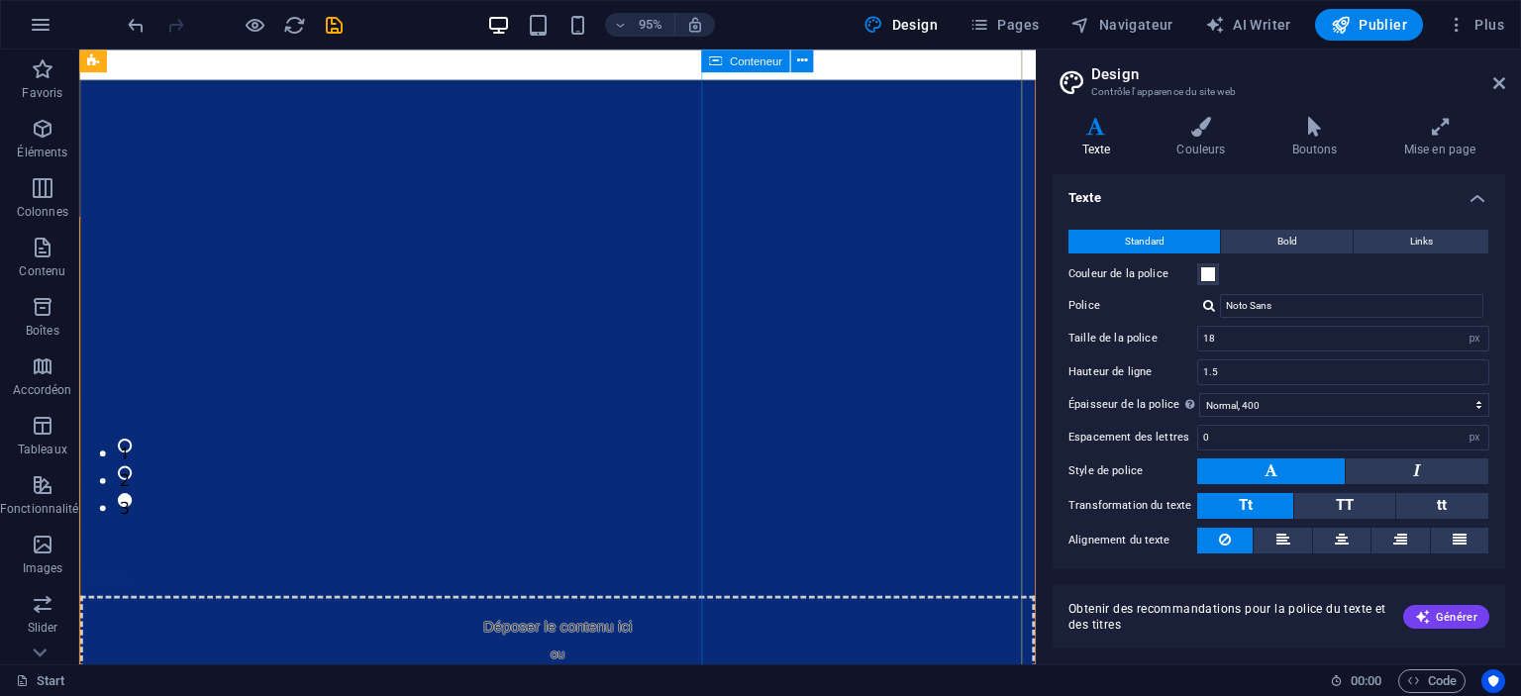
scroll to position [0, 0]
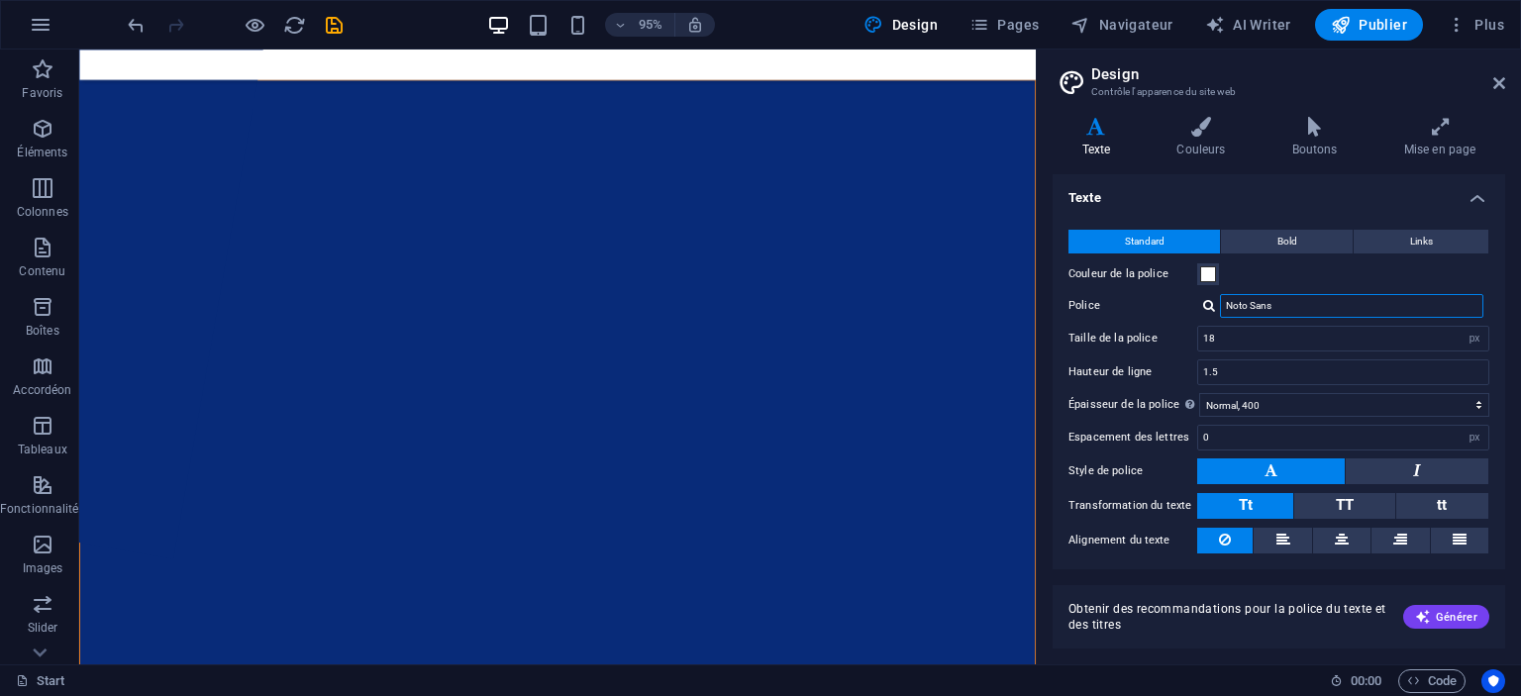
click at [1318, 312] on input "Noto Sans" at bounding box center [1351, 306] width 263 height 24
type input "N"
click at [1307, 322] on div "Fira Sans" at bounding box center [1355, 332] width 261 height 21
type input "Fira Sans"
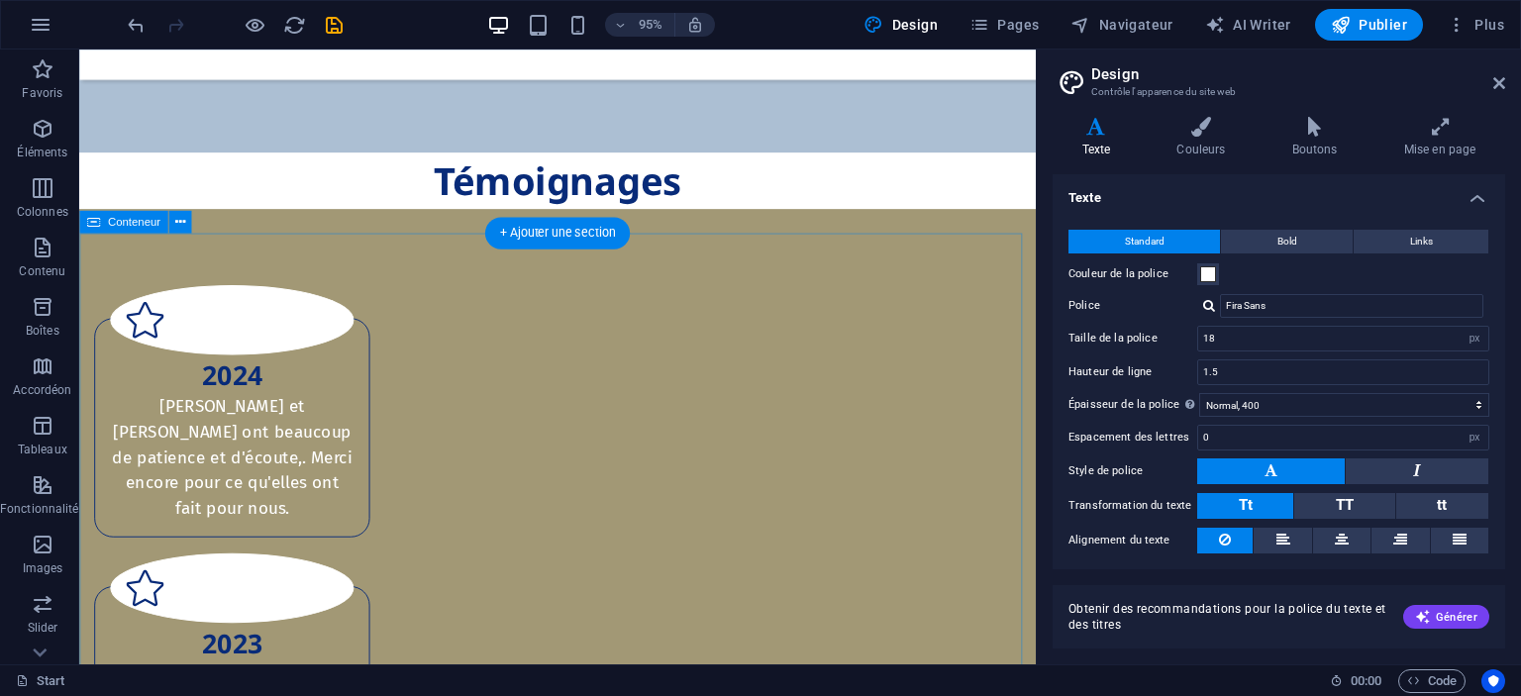
scroll to position [2472, 0]
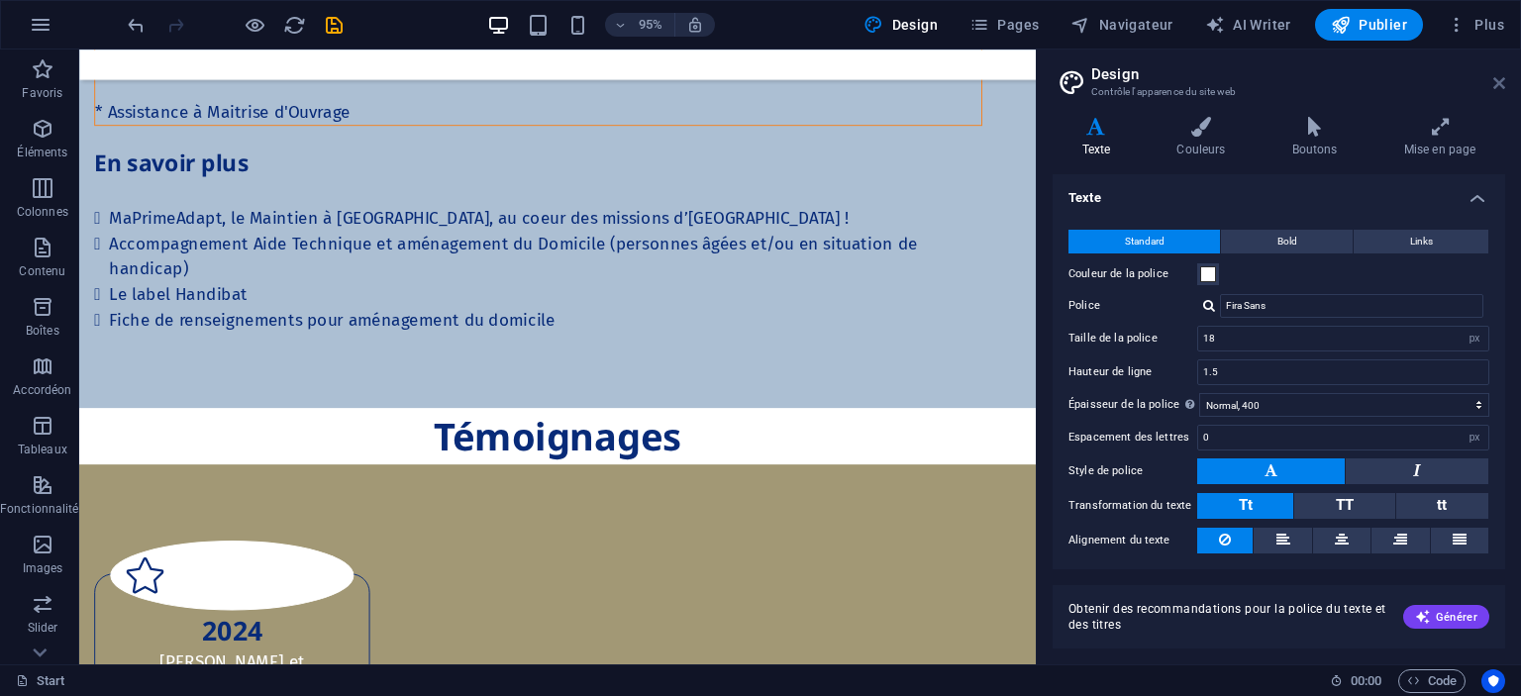
click at [1381, 84] on icon at bounding box center [1499, 83] width 12 height 16
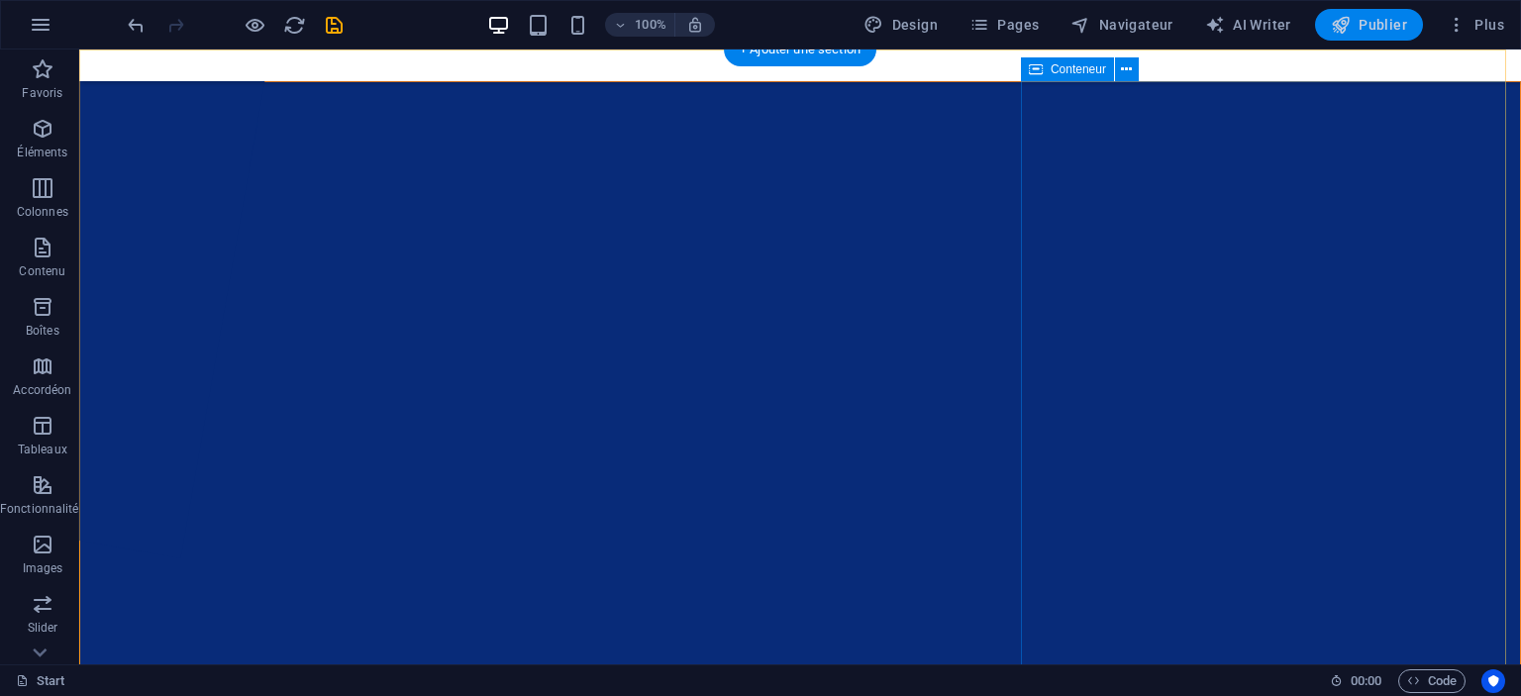
scroll to position [0, 0]
click at [1381, 39] on button "Publier" at bounding box center [1369, 25] width 108 height 32
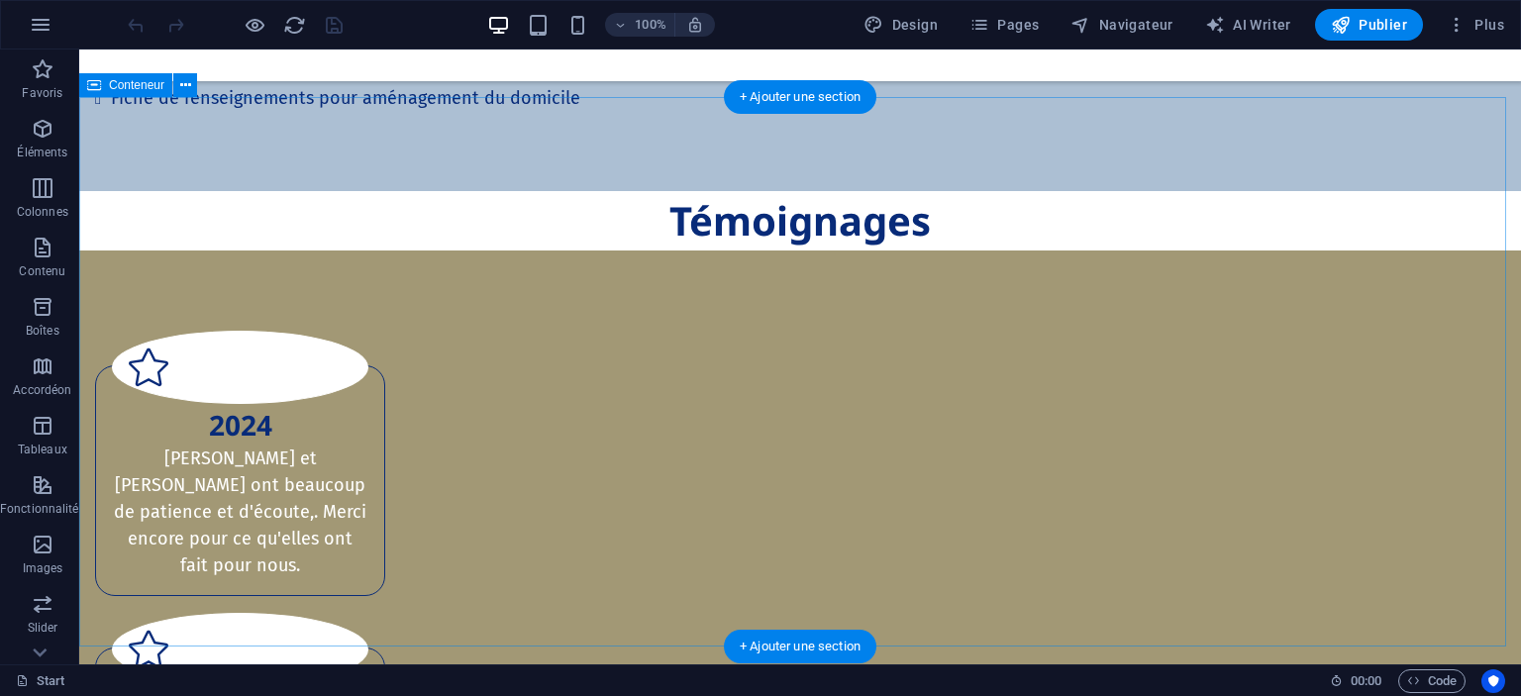
scroll to position [2815, 0]
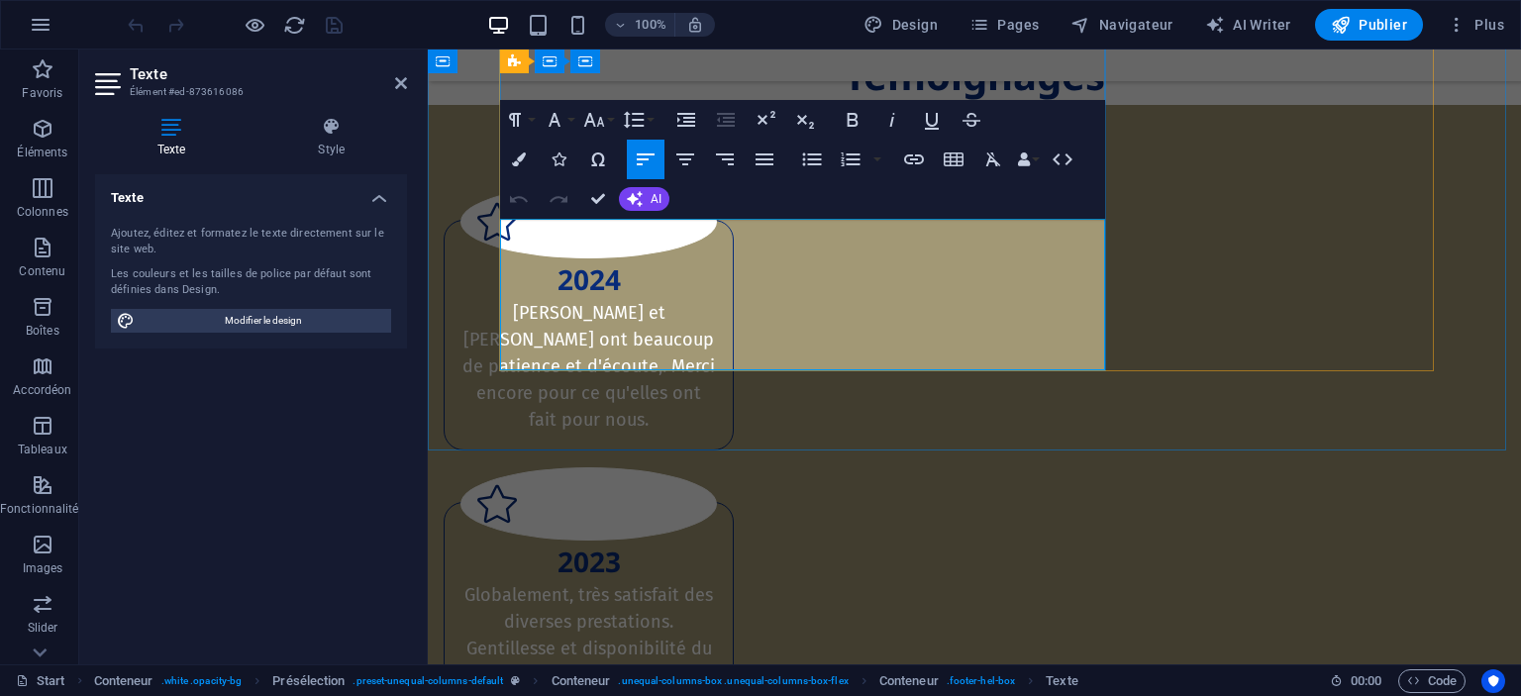
drag, startPoint x: 614, startPoint y: 299, endPoint x: 505, endPoint y: 261, distance: 115.2
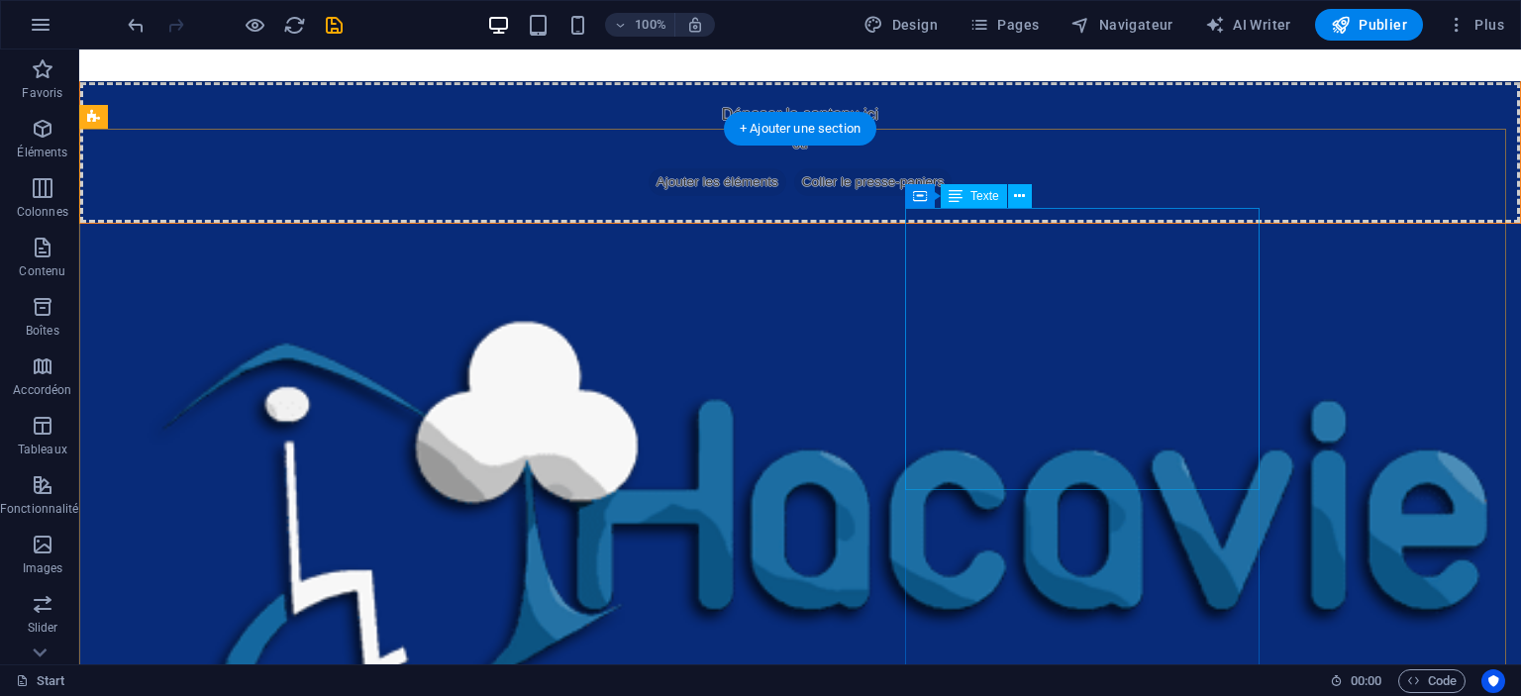
scroll to position [0, 0]
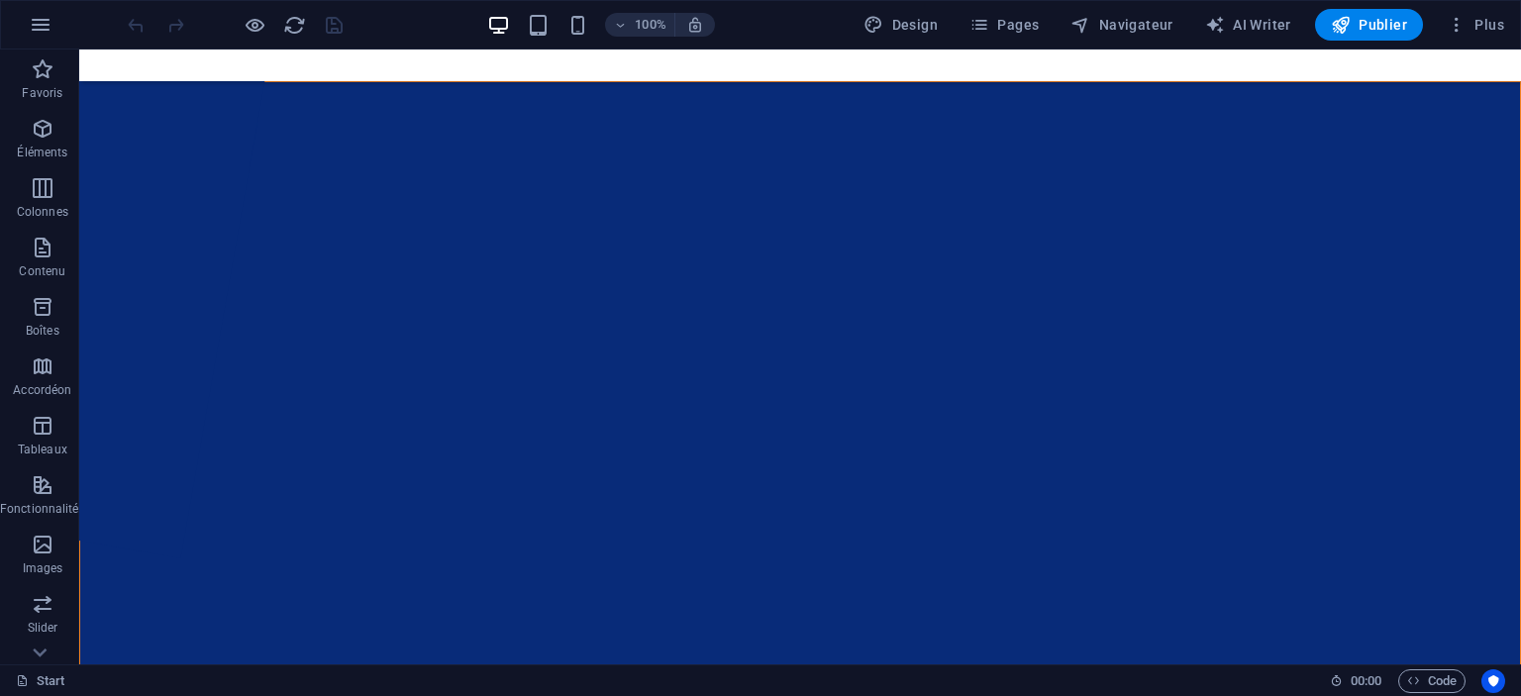
click at [1, 18] on div "100% Design Pages Navigateur AI Writer Publier Plus" at bounding box center [760, 25] width 1519 height 48
click at [33, 25] on icon "button" at bounding box center [41, 25] width 24 height 24
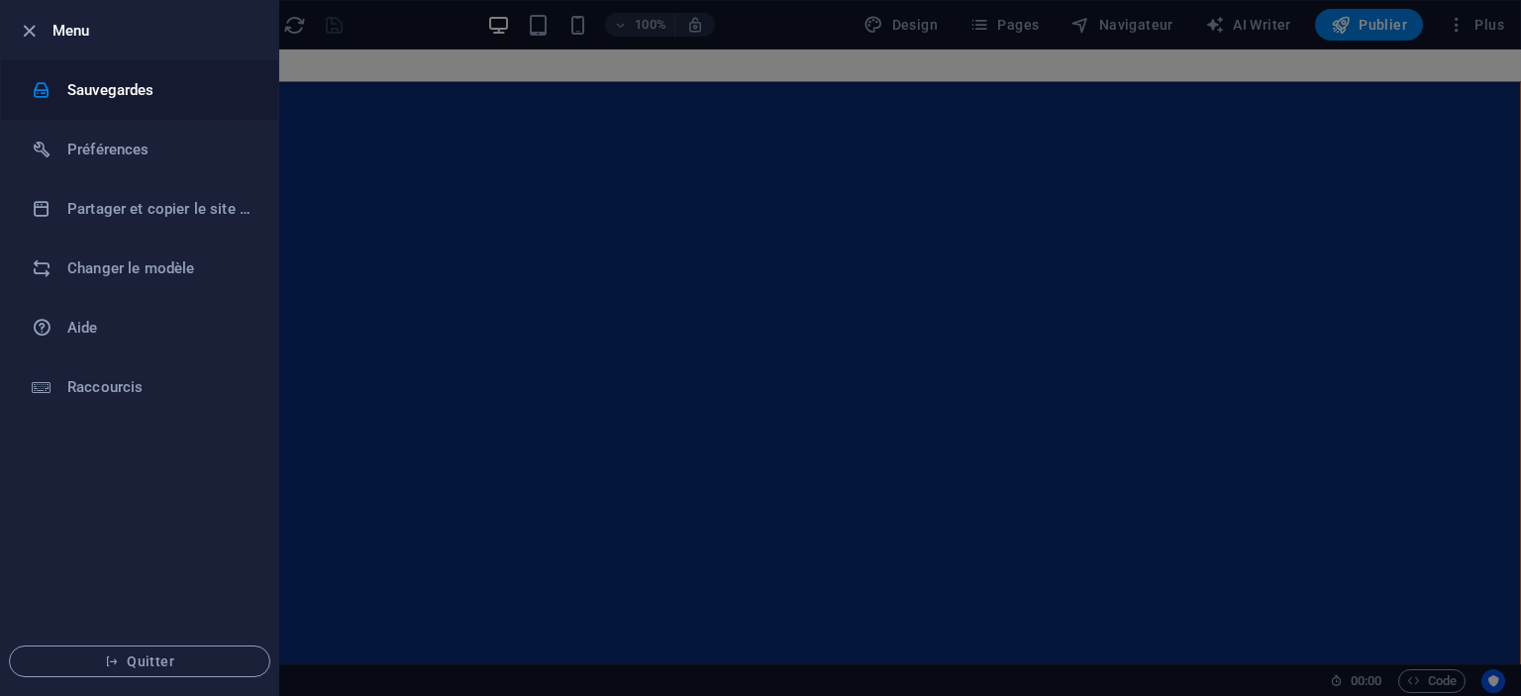
click at [139, 73] on li "Sauvegardes" at bounding box center [139, 89] width 277 height 59
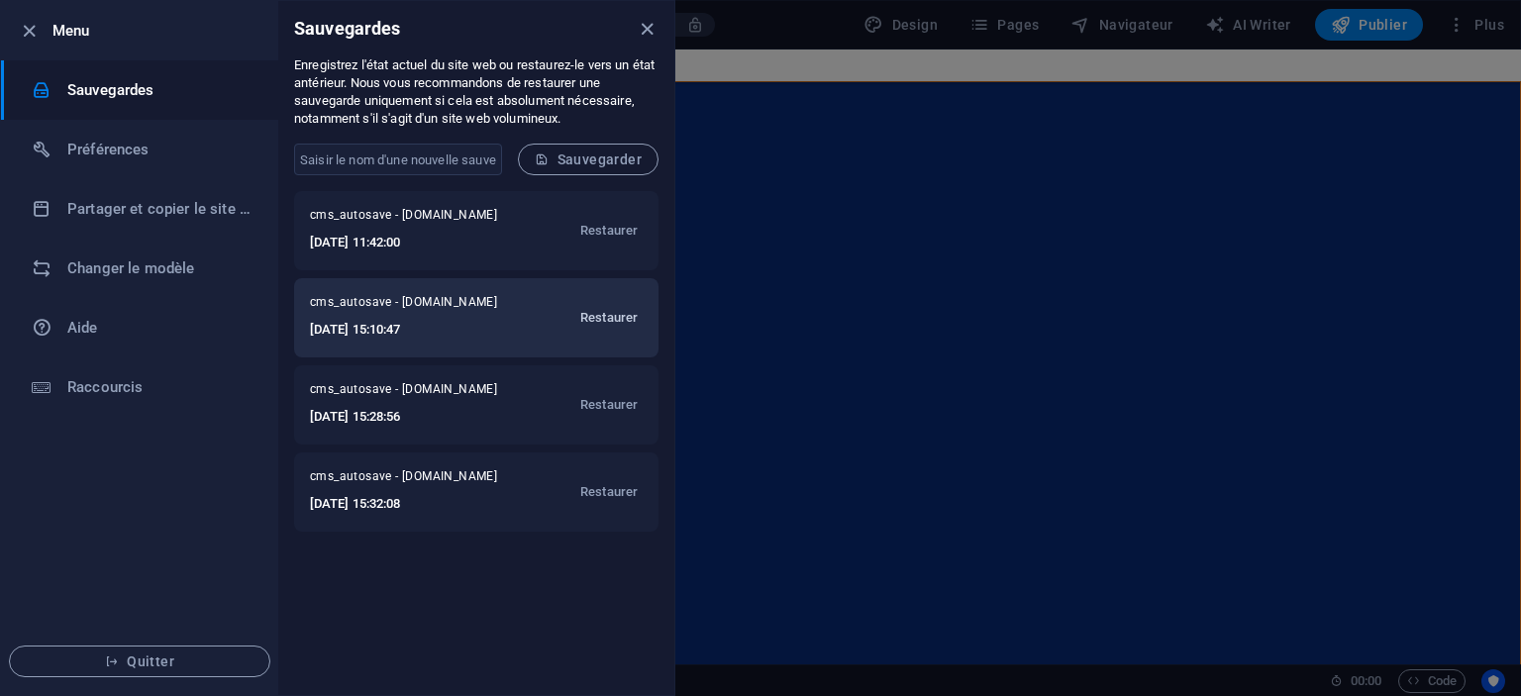
click at [610, 324] on span "Restaurer" at bounding box center [608, 318] width 57 height 24
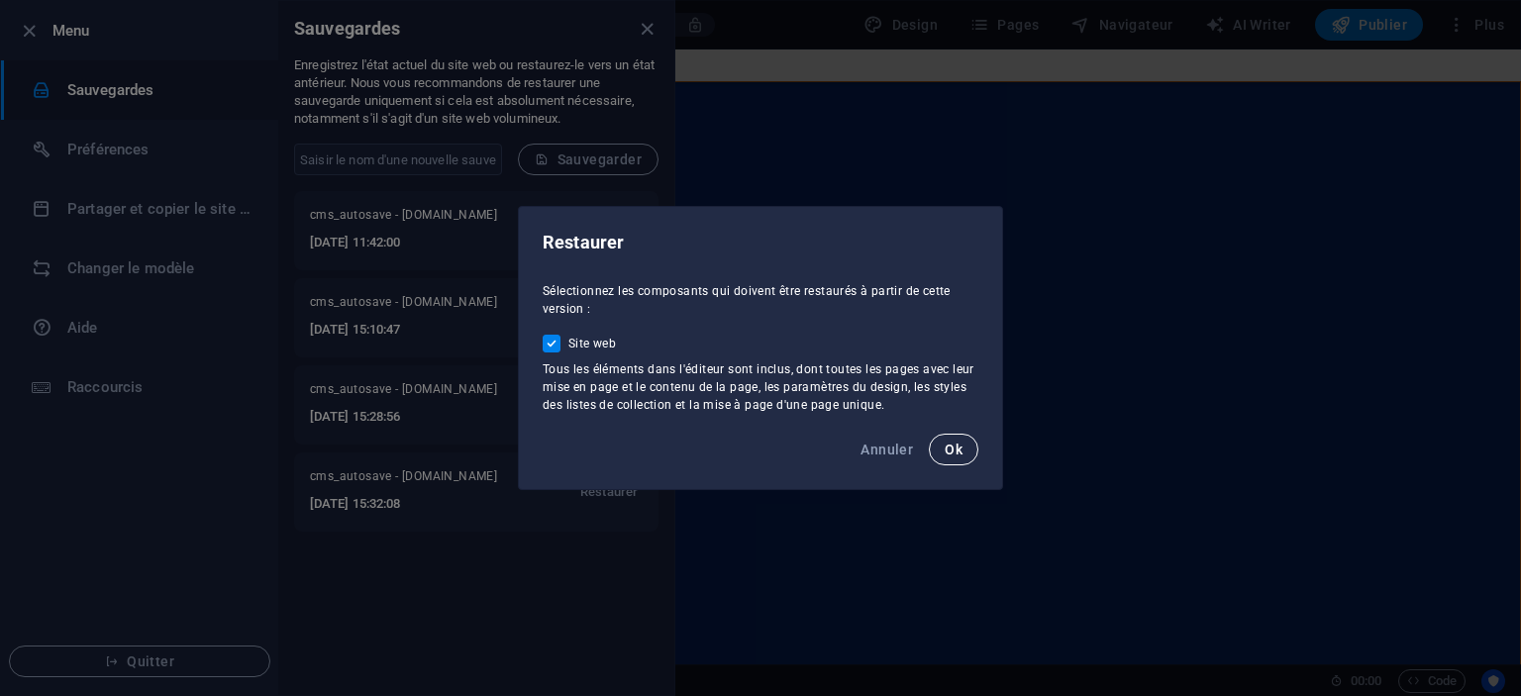
click at [962, 439] on button "Ok" at bounding box center [954, 450] width 50 height 32
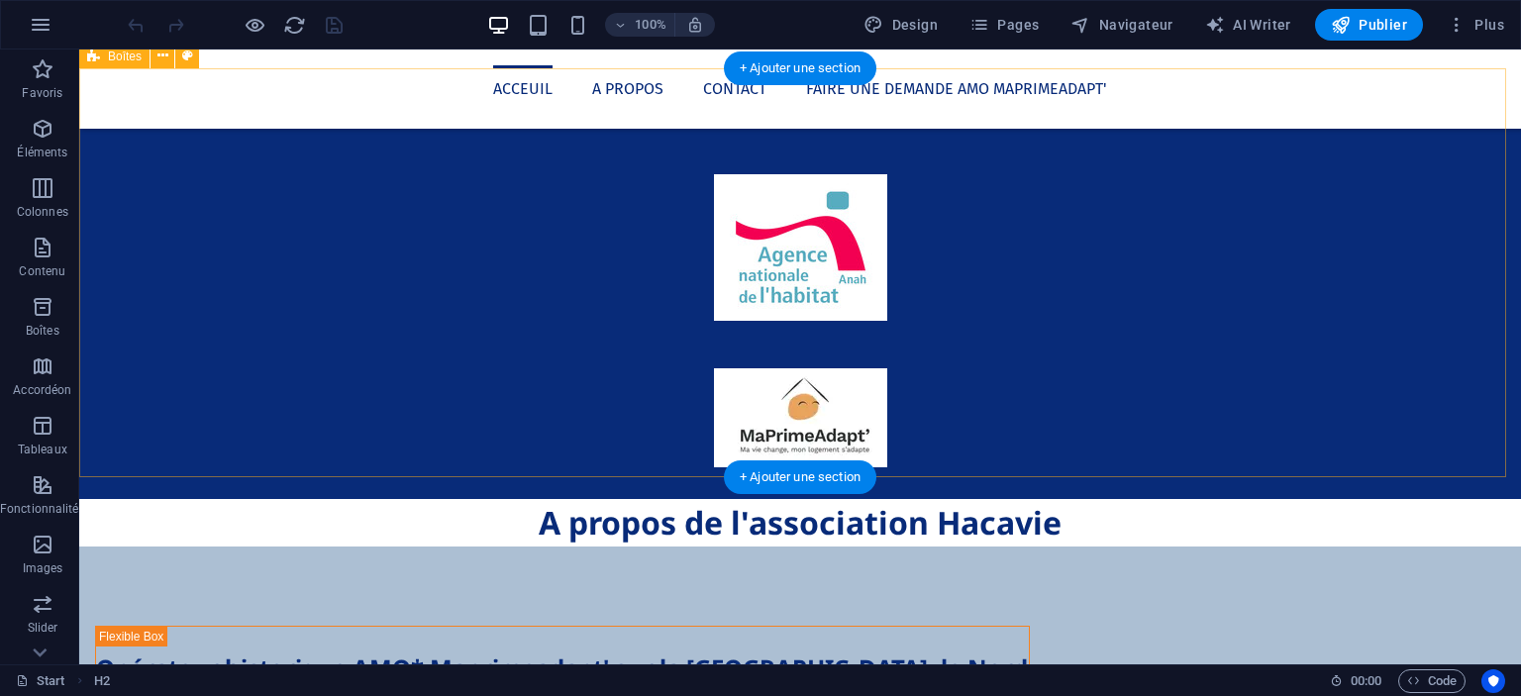
scroll to position [1617, 0]
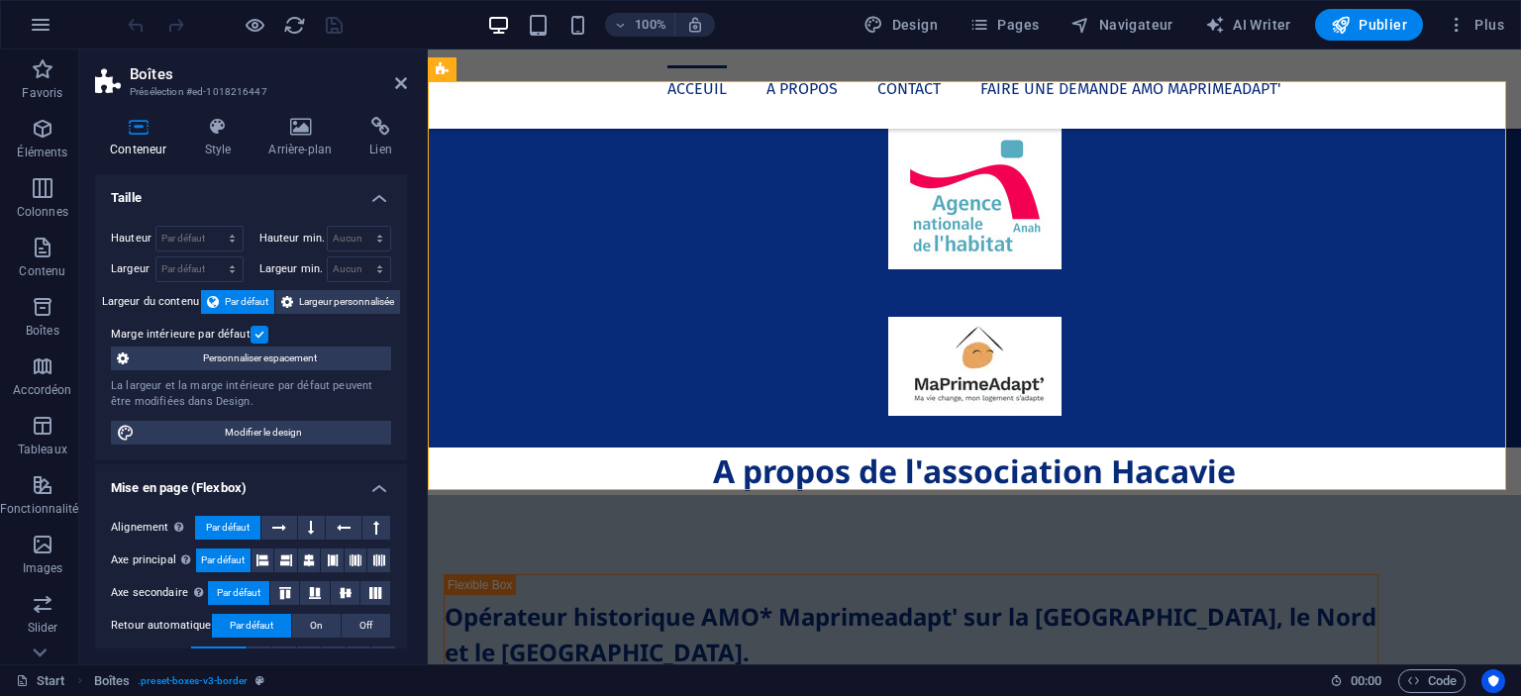
scroll to position [1641, 0]
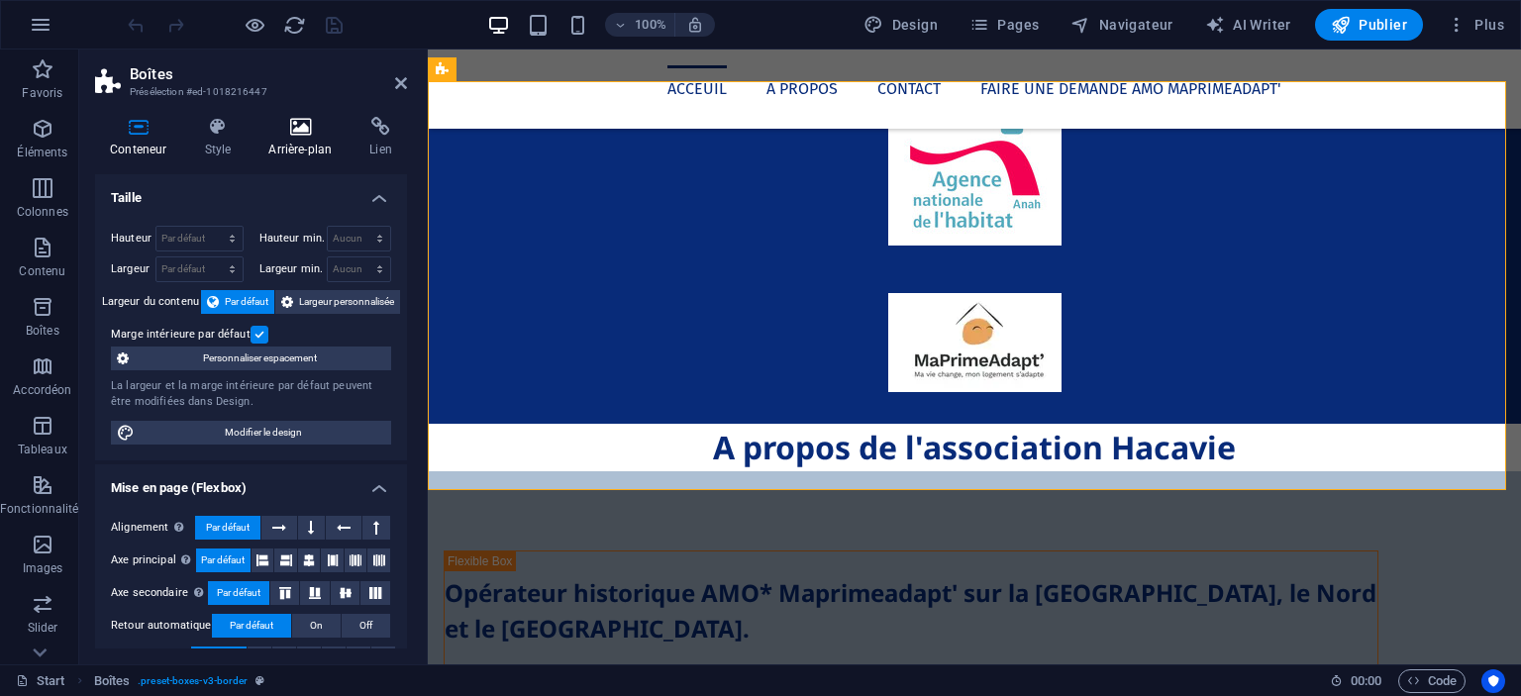
click at [299, 147] on h4 "Arrière-plan" at bounding box center [304, 138] width 101 height 42
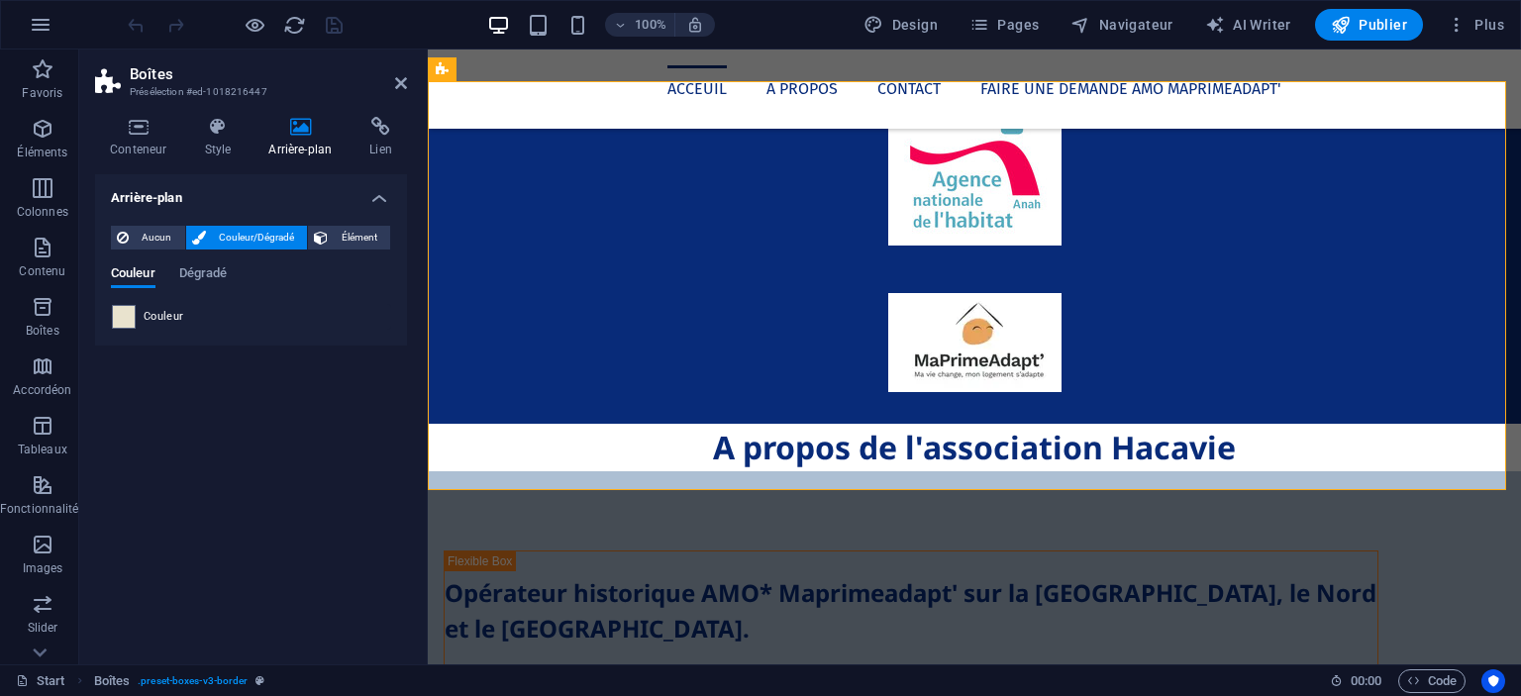
click at [299, 147] on h4 "Arrière-plan" at bounding box center [304, 138] width 101 height 42
click at [121, 317] on span at bounding box center [124, 317] width 22 height 22
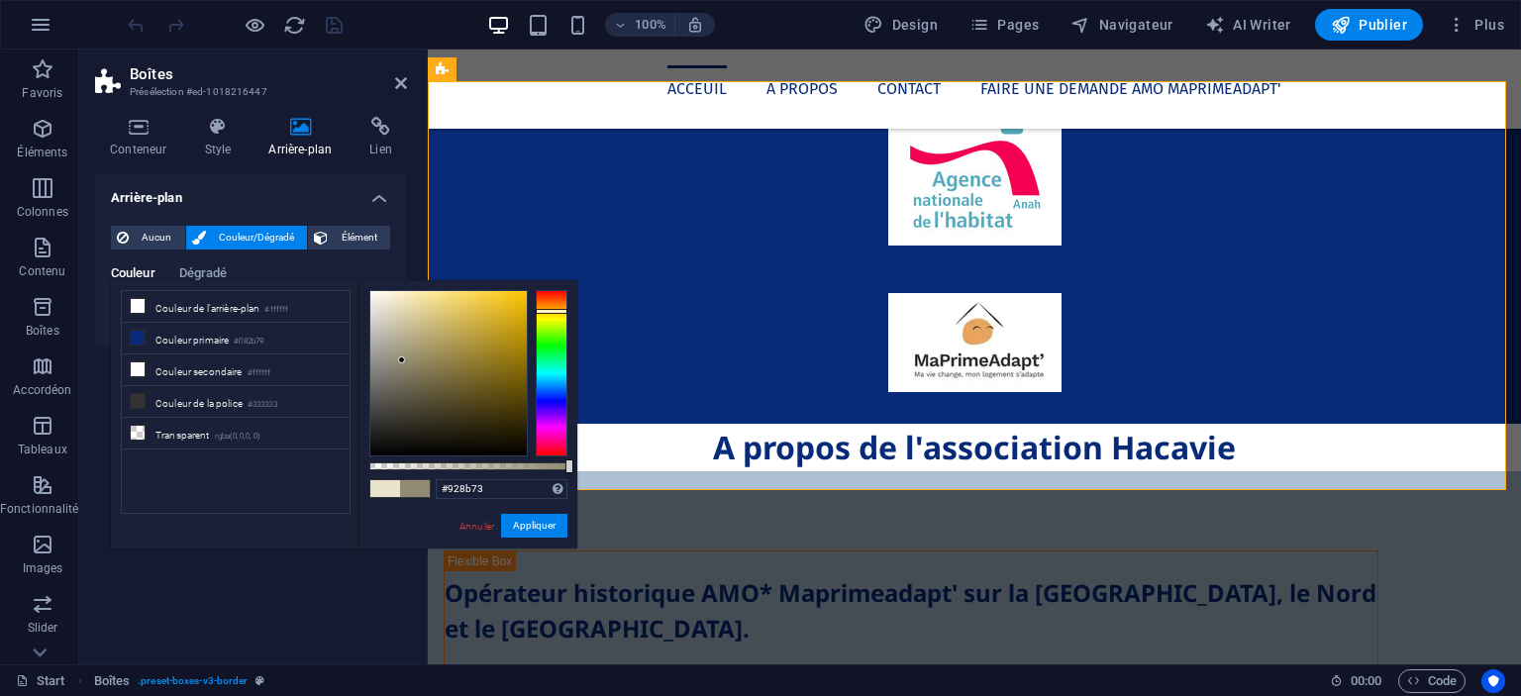
click at [402, 360] on div at bounding box center [448, 373] width 156 height 164
drag, startPoint x: 402, startPoint y: 360, endPoint x: 392, endPoint y: 340, distance: 23.0
click at [392, 340] on div at bounding box center [391, 339] width 7 height 7
click at [543, 530] on button "Appliquer" at bounding box center [534, 526] width 66 height 24
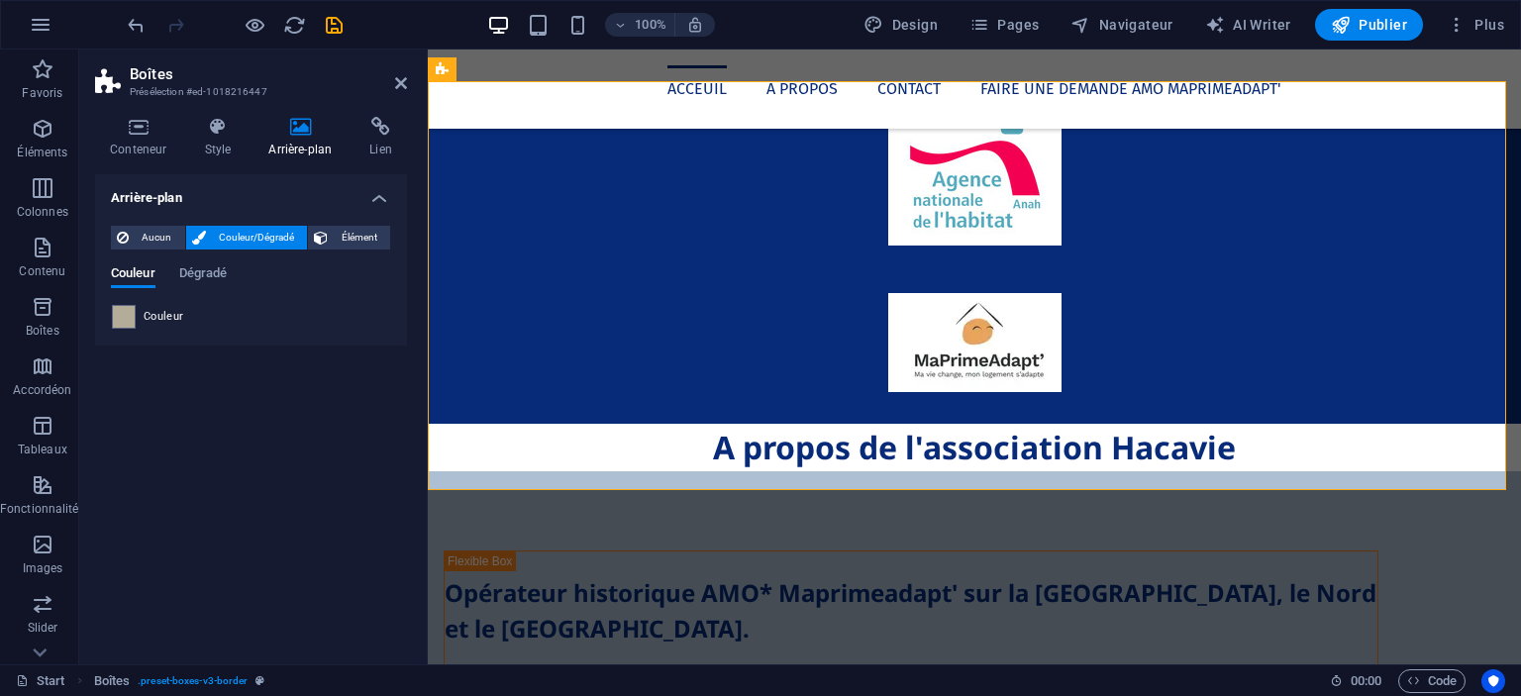
click at [107, 310] on div "Aucun Couleur/Dégradé Élément Étendre l'arrière-plan pour occuper toute la larg…" at bounding box center [251, 278] width 312 height 136
click at [123, 315] on span at bounding box center [124, 317] width 22 height 22
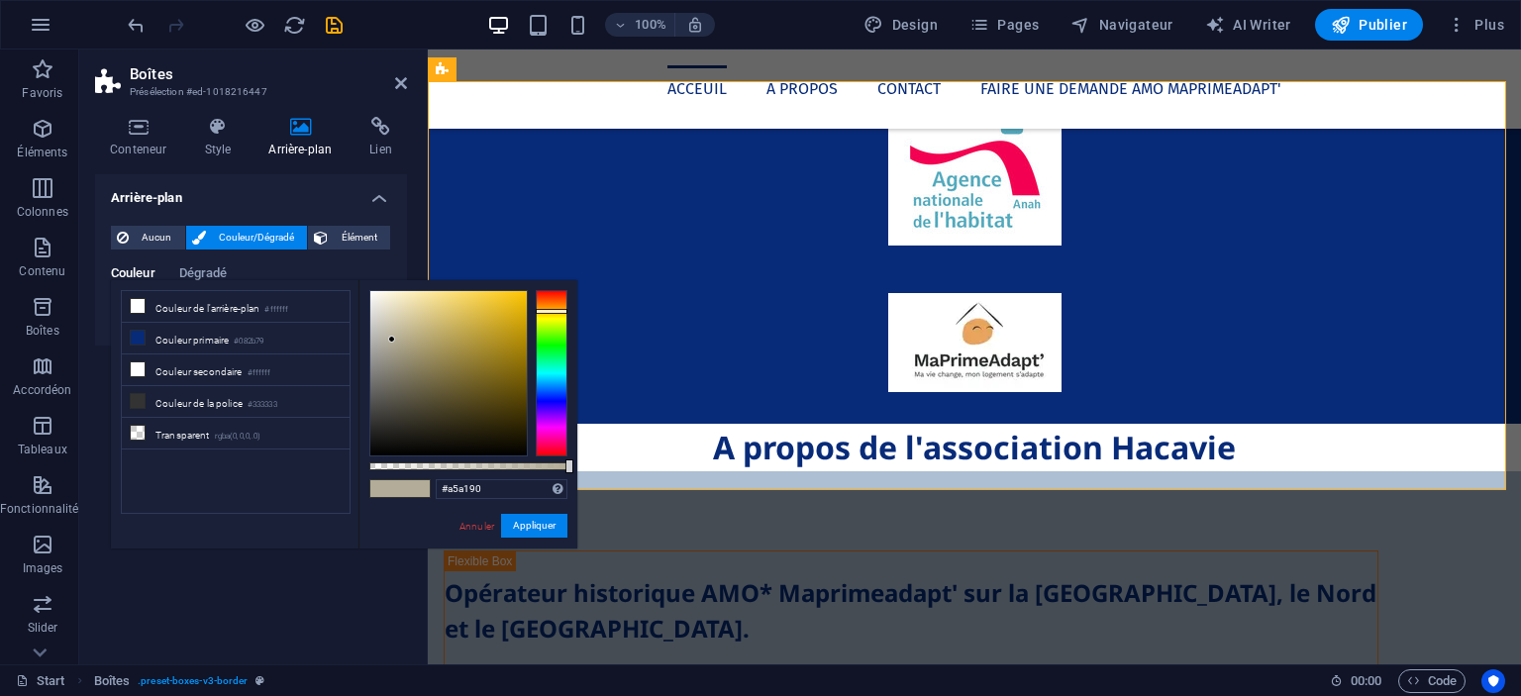
click at [389, 348] on div at bounding box center [448, 373] width 156 height 164
type input "#a59e82"
click at [403, 348] on div at bounding box center [448, 373] width 156 height 164
click at [539, 526] on button "Appliquer" at bounding box center [534, 526] width 66 height 24
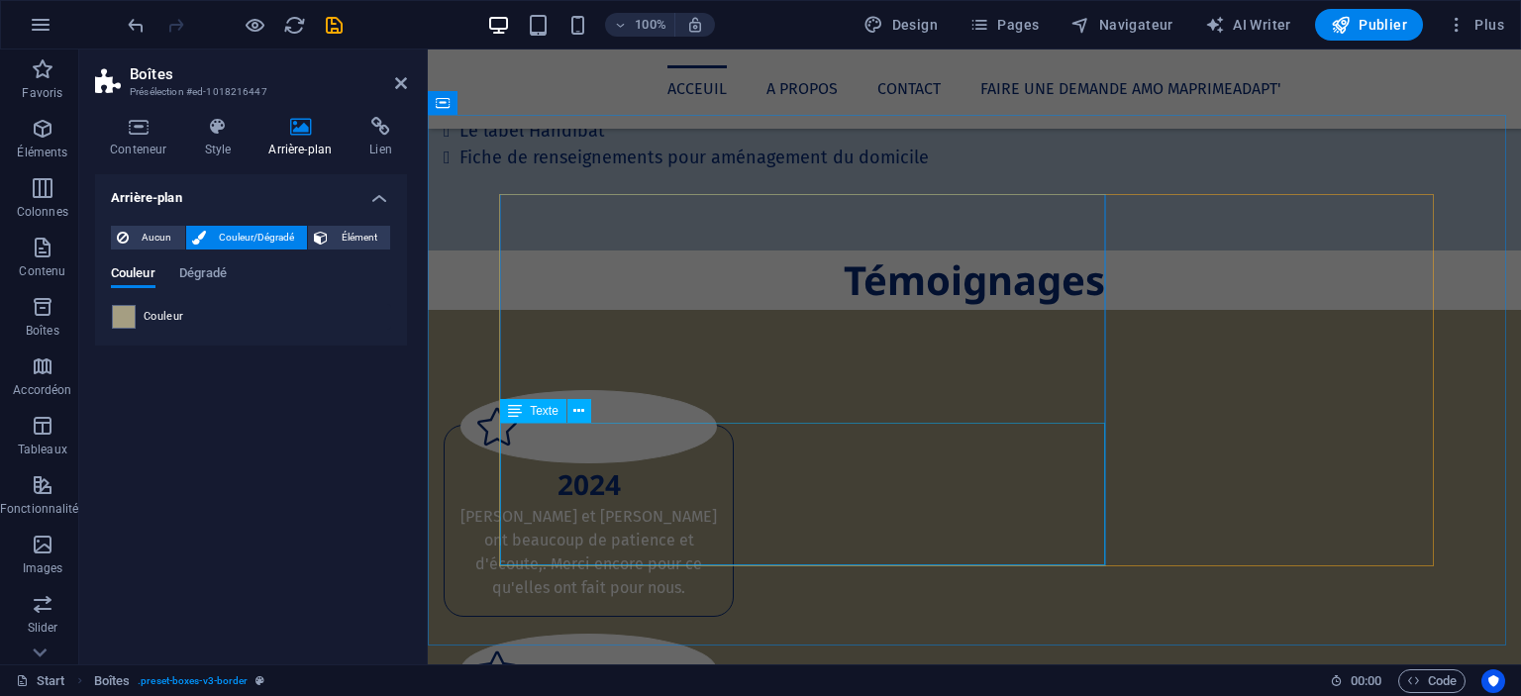
scroll to position [2673, 0]
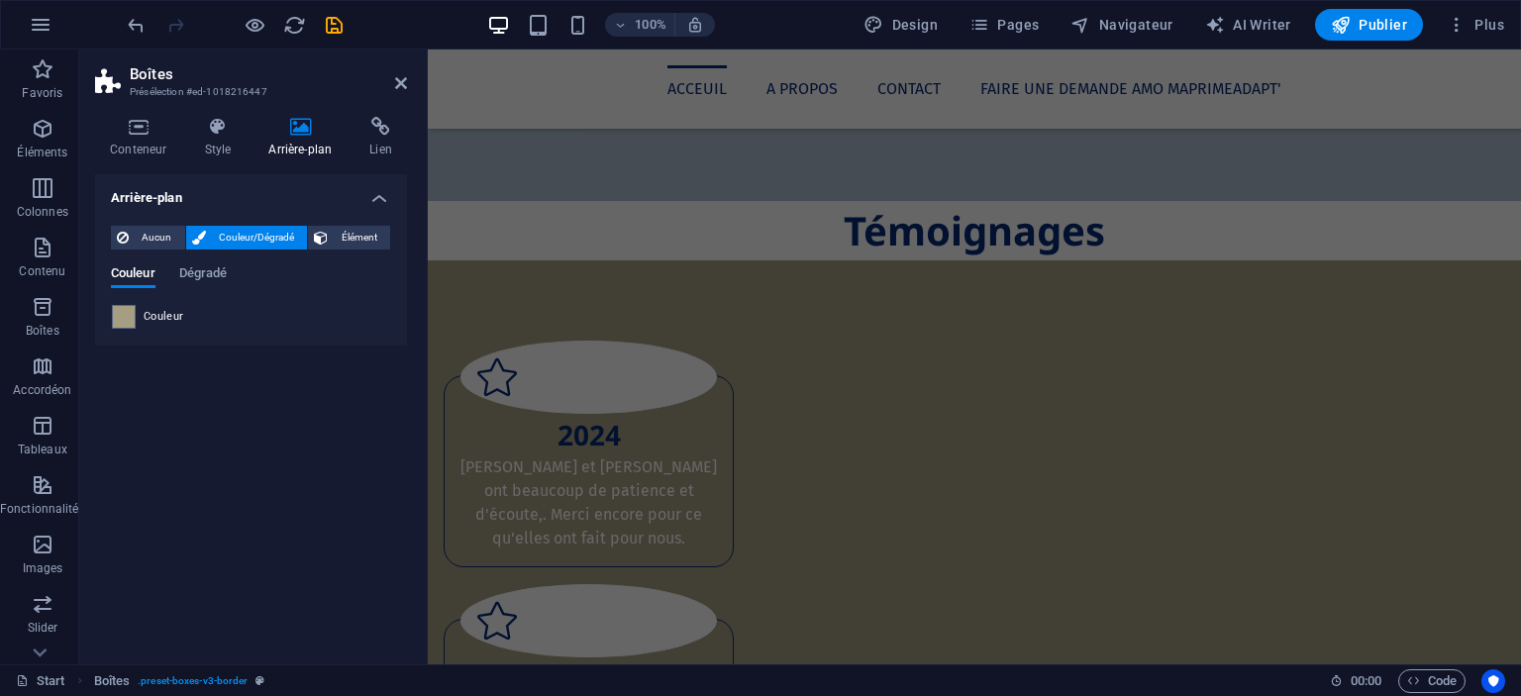
click at [406, 71] on h2 "Boîtes" at bounding box center [268, 74] width 277 height 18
click at [406, 78] on icon at bounding box center [401, 83] width 12 height 16
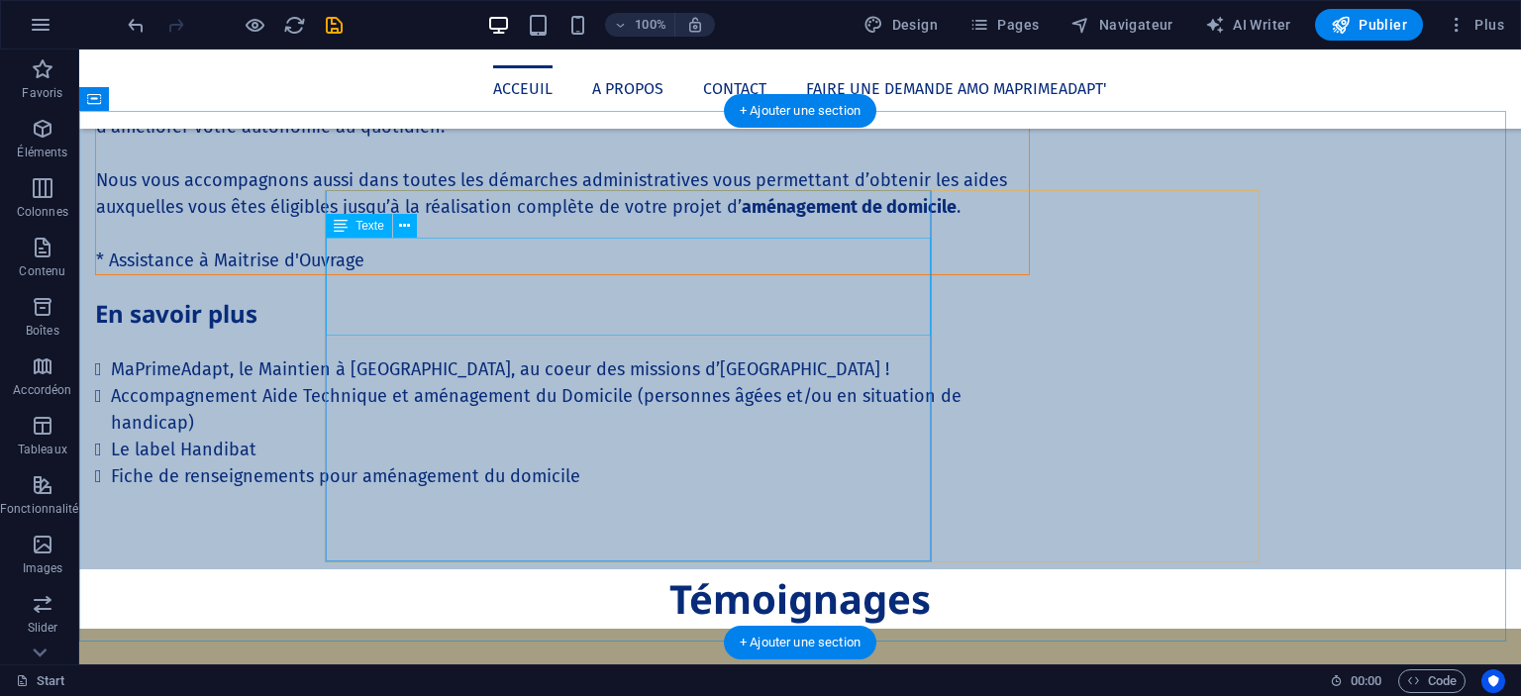
scroll to position [2847, 0]
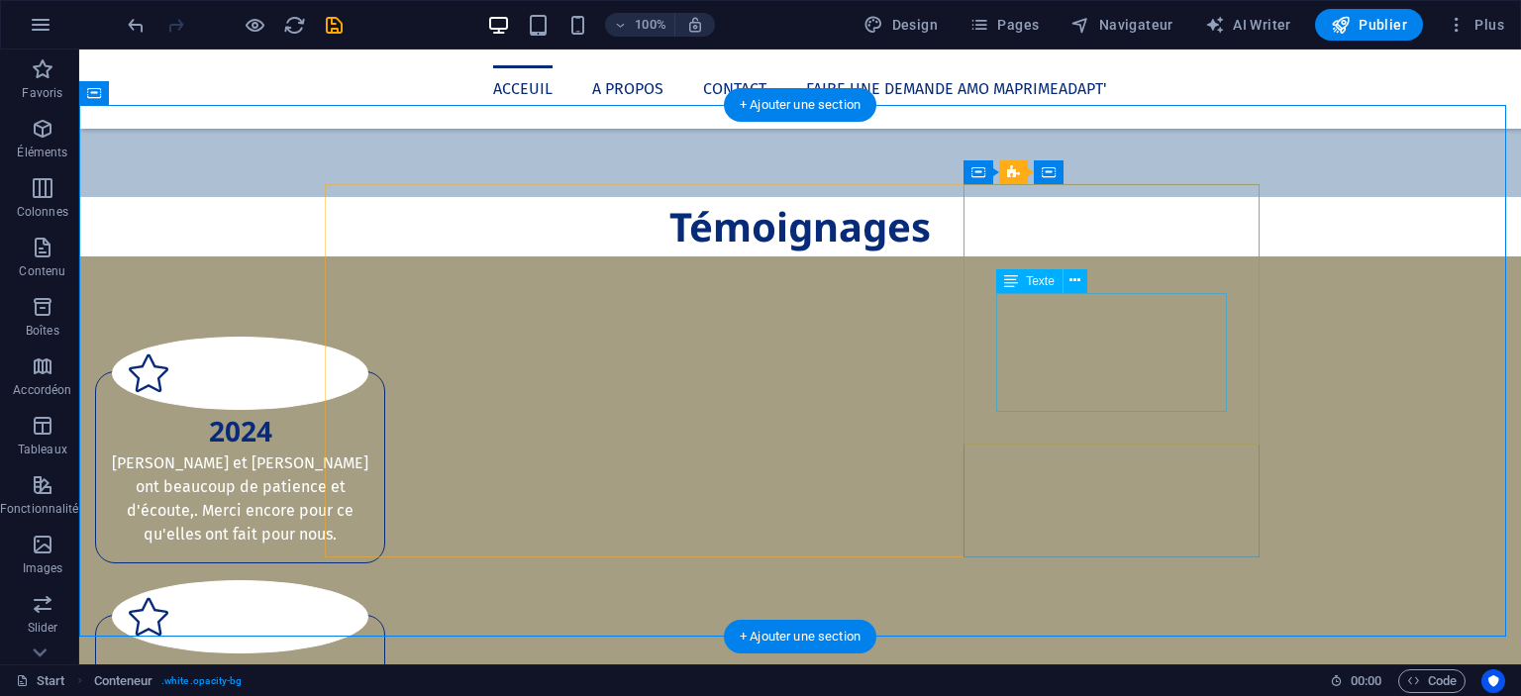
scroll to position [2861, 0]
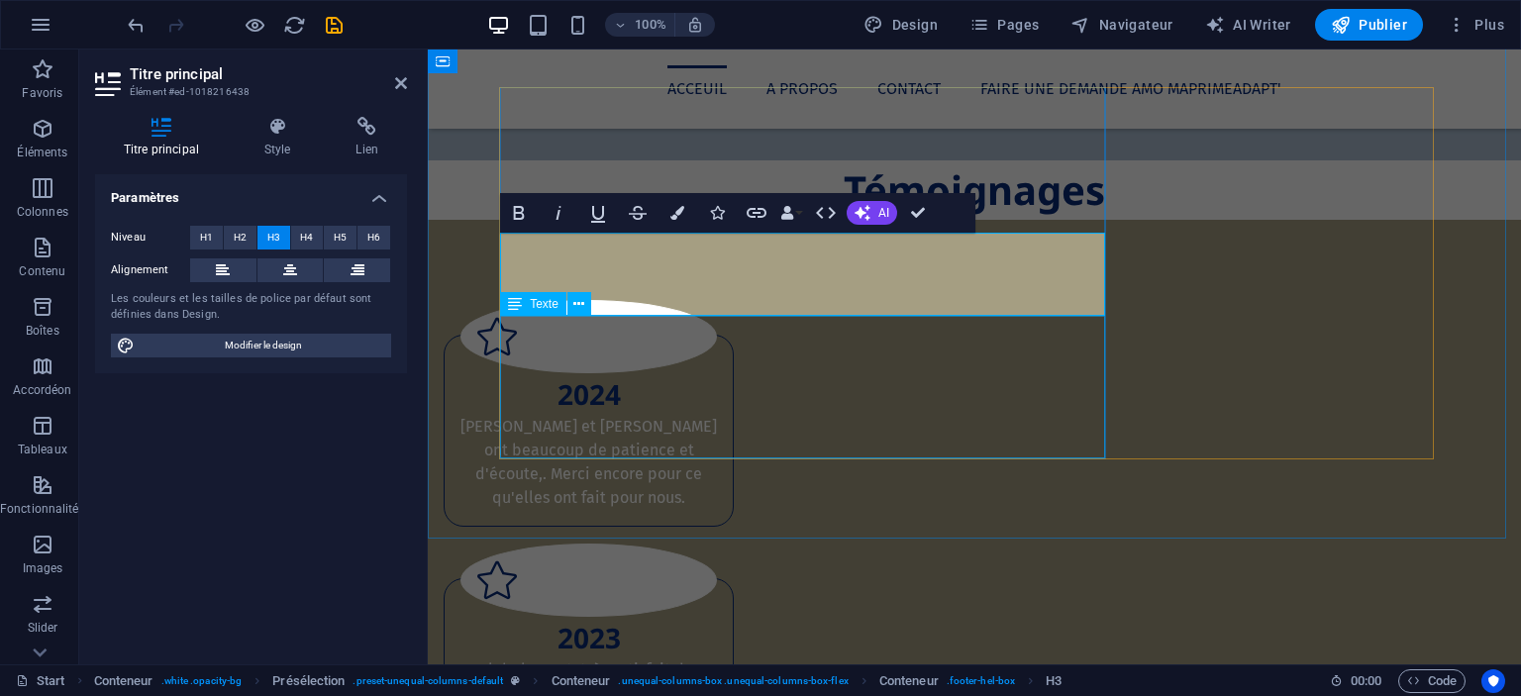
scroll to position [2705, 0]
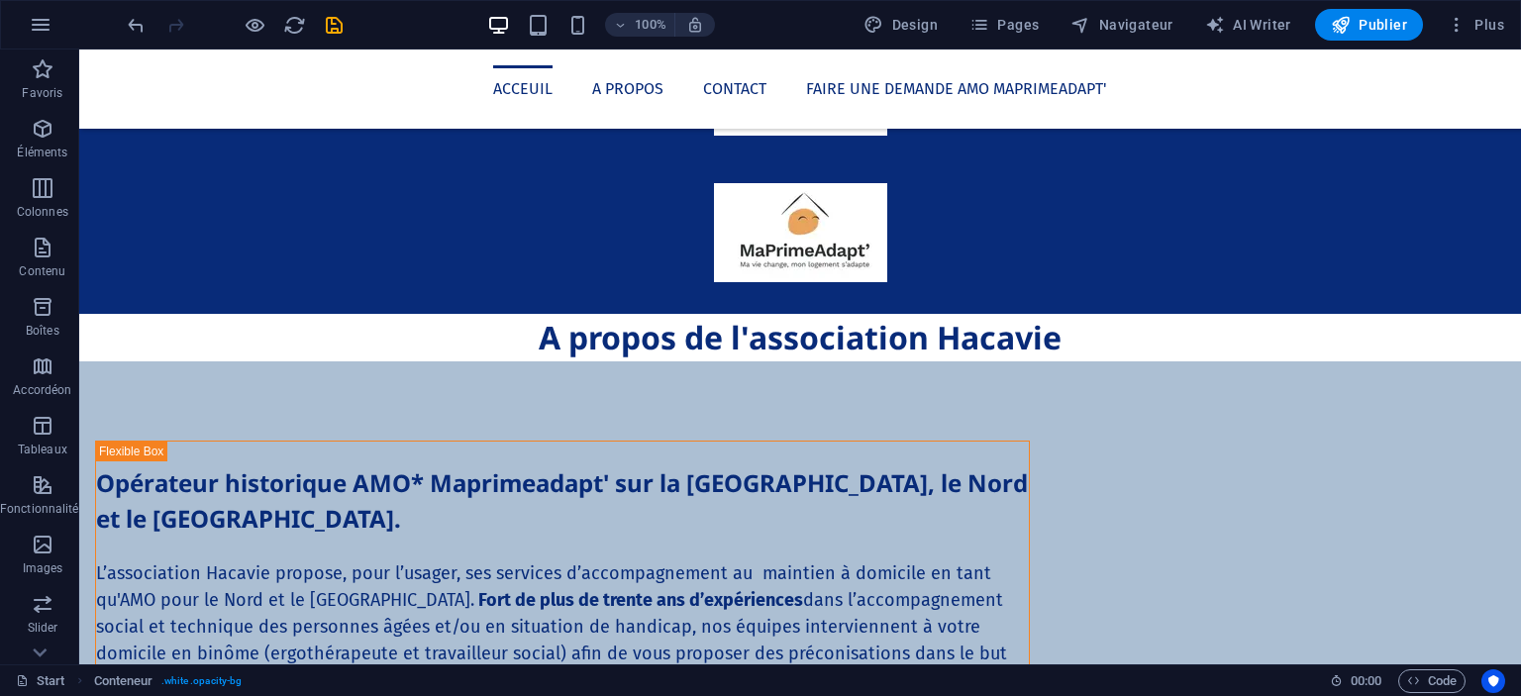
scroll to position [1818, 0]
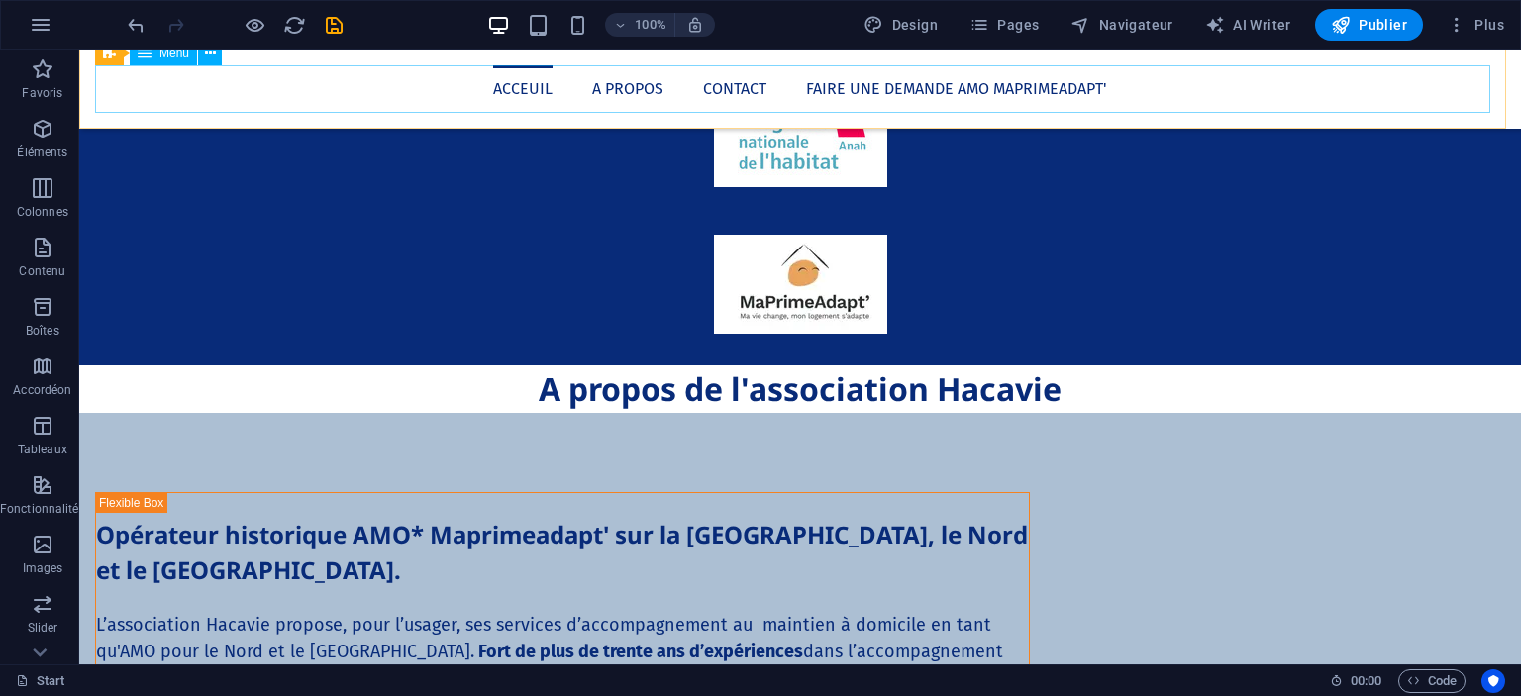
click at [635, 92] on nav "Acceuil A propos Contact Faire une demande AMO Maprimeadapt'" at bounding box center [800, 89] width 1410 height 48
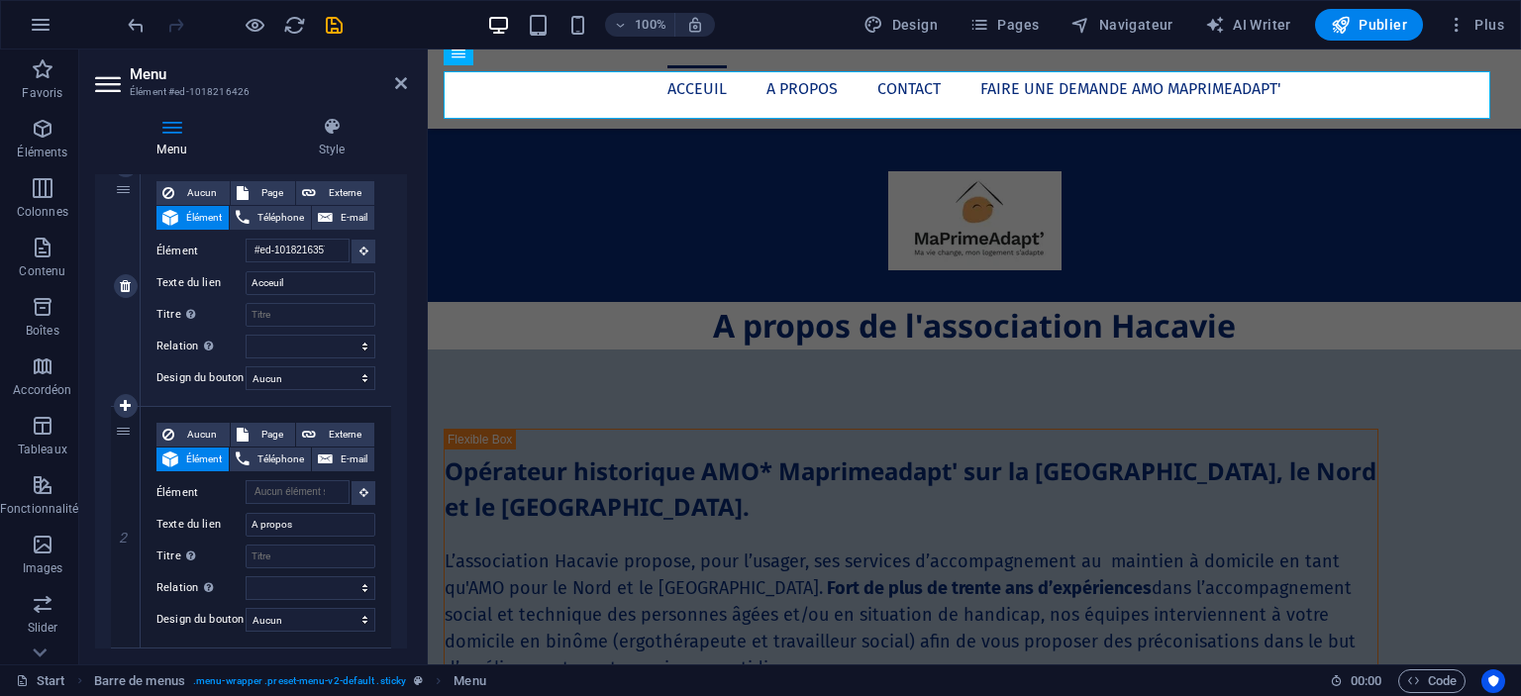
scroll to position [212, 0]
click at [273, 526] on input "A propos" at bounding box center [311, 526] width 130 height 24
type input "o"
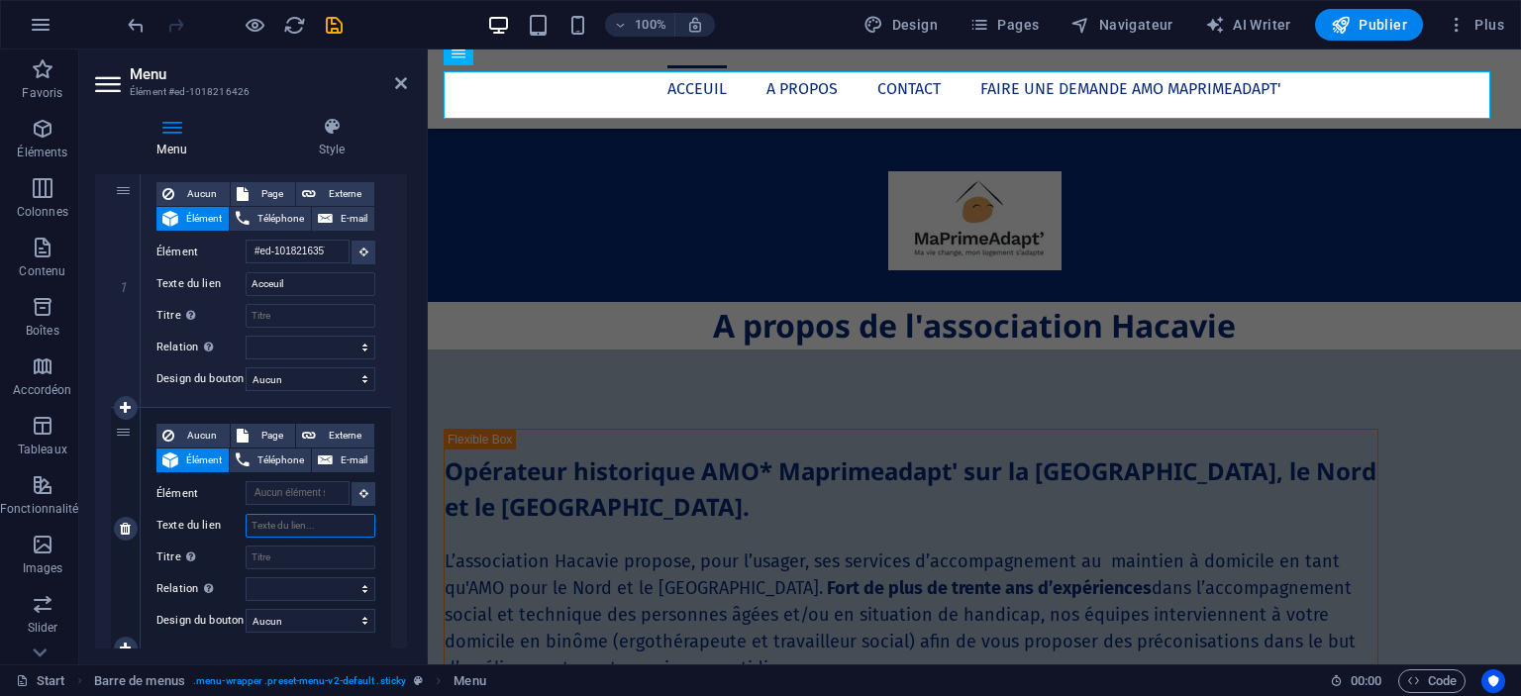
select select
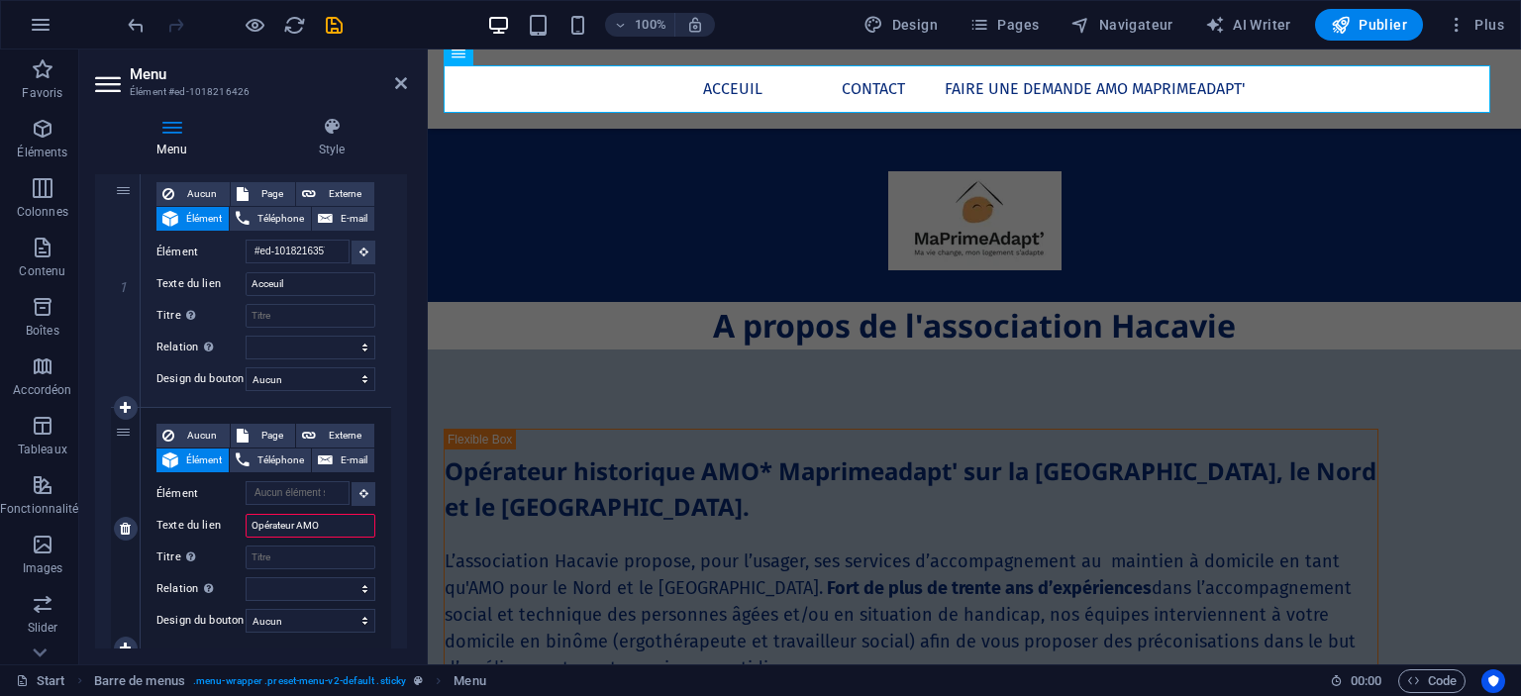
type input "Opérateur AMO"
select select
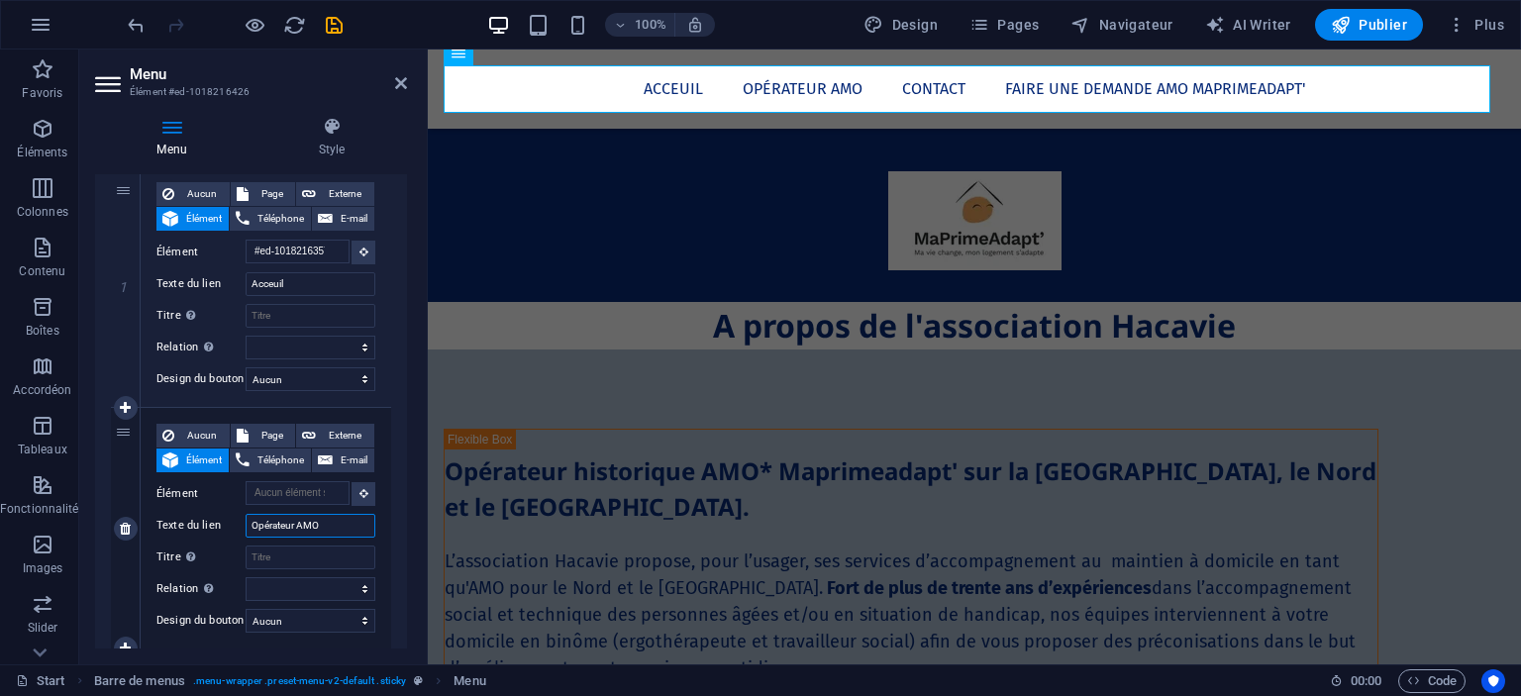
type input "Opérateur AMO"
click at [399, 78] on icon at bounding box center [401, 83] width 12 height 16
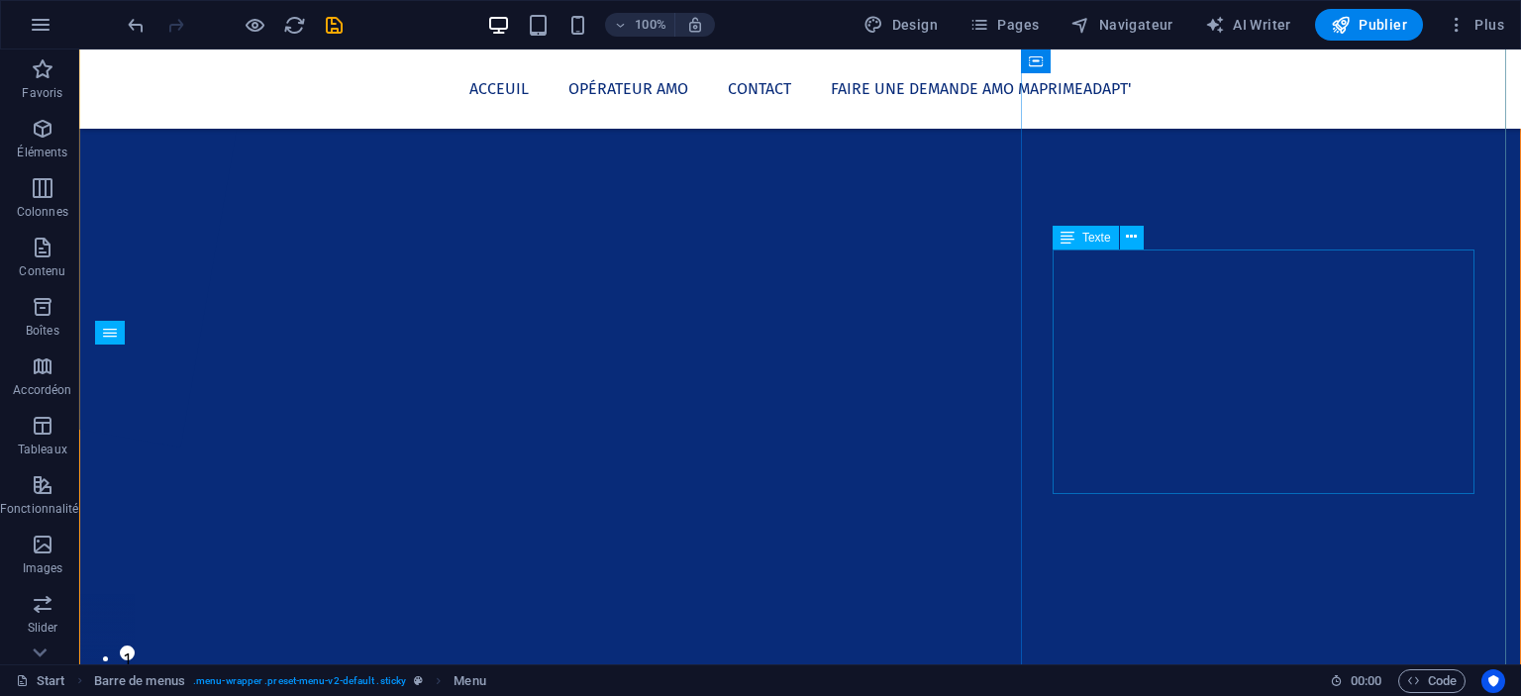
scroll to position [79, 0]
click at [1373, 34] on span "Publier" at bounding box center [1369, 25] width 76 height 20
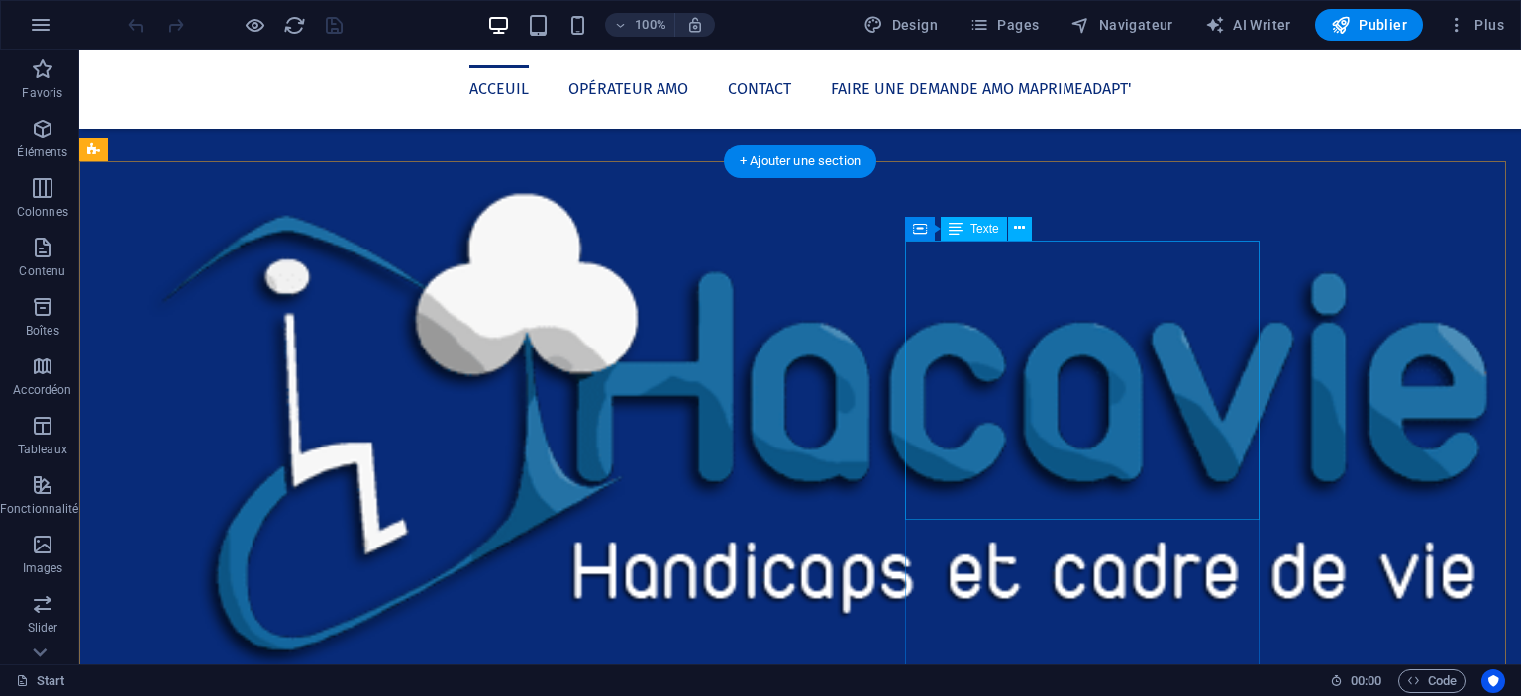
scroll to position [772, 0]
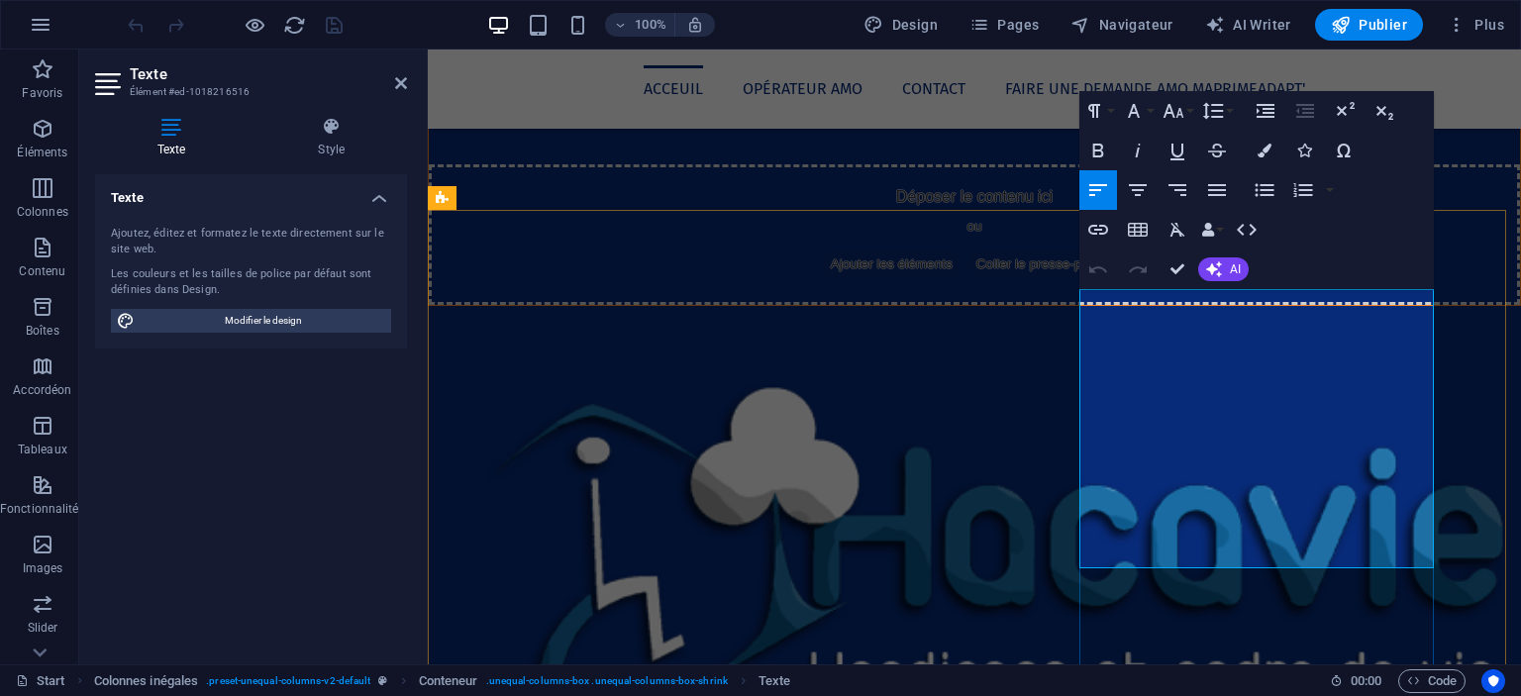
drag, startPoint x: 1349, startPoint y: 386, endPoint x: 1097, endPoint y: 363, distance: 252.6
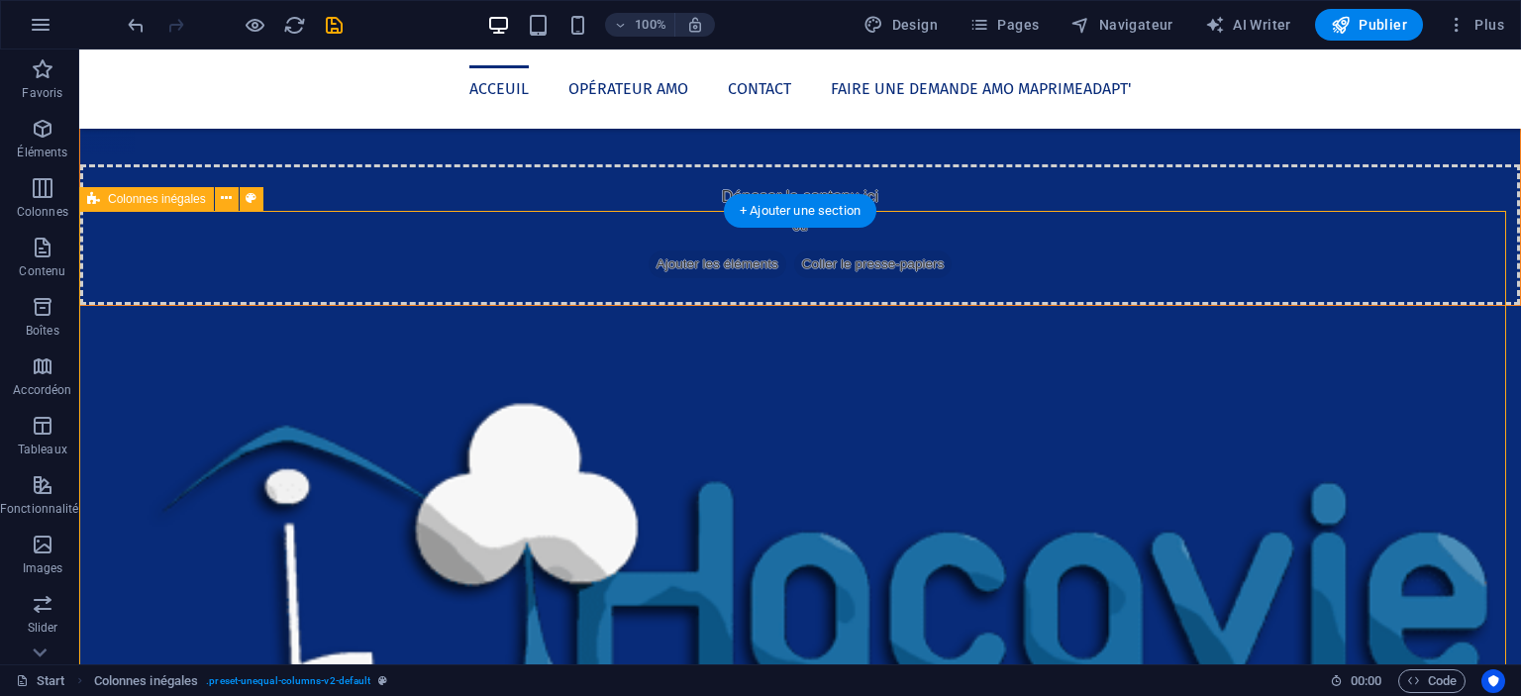
drag, startPoint x: 1391, startPoint y: 368, endPoint x: 1394, endPoint y: 334, distance: 34.8
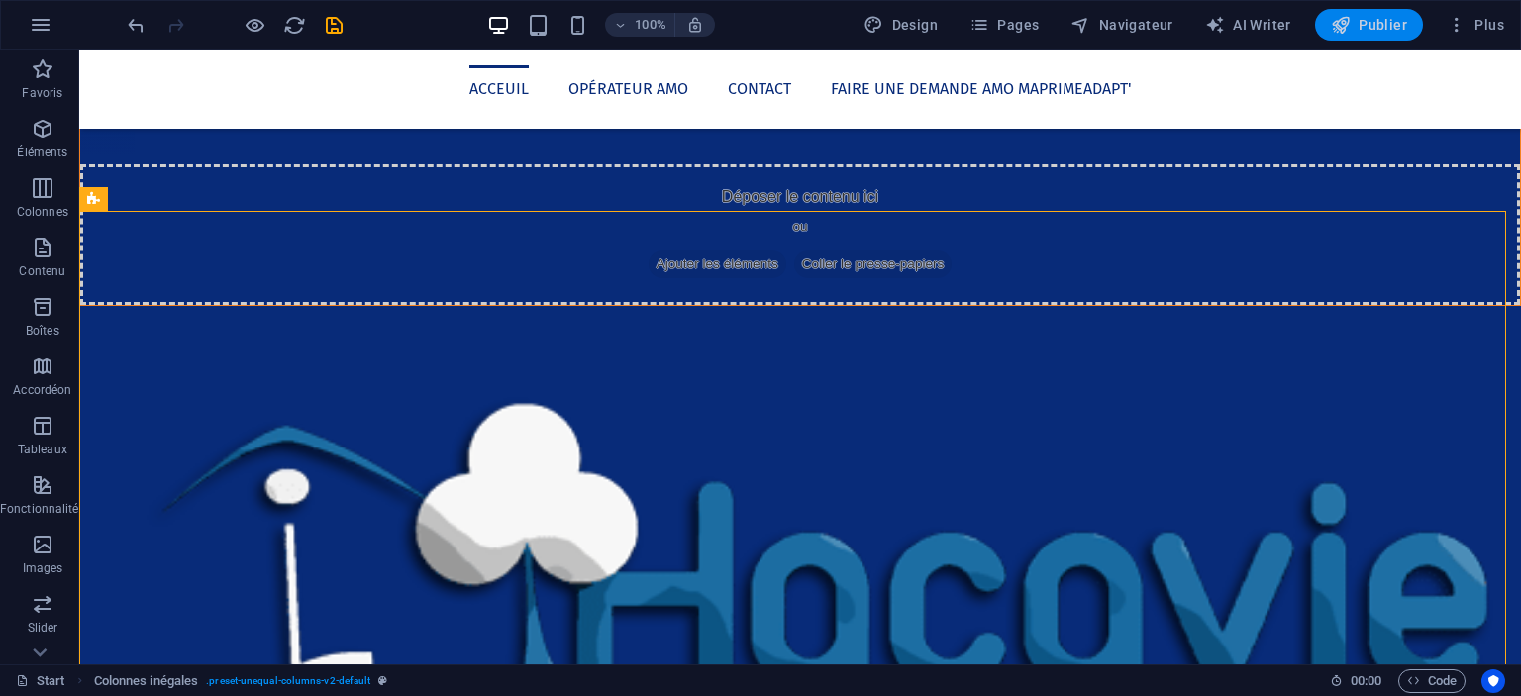
click at [1387, 26] on span "Publier" at bounding box center [1369, 25] width 76 height 20
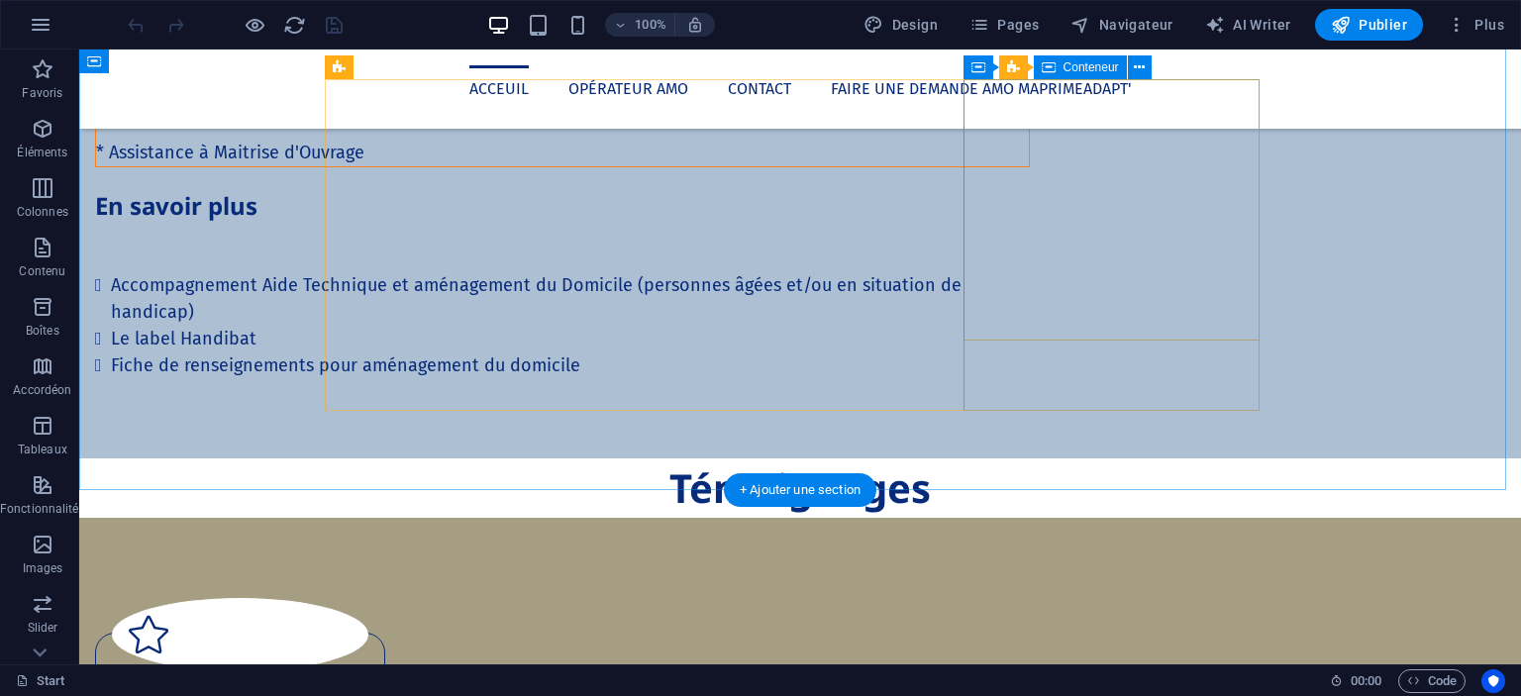
scroll to position [2910, 0]
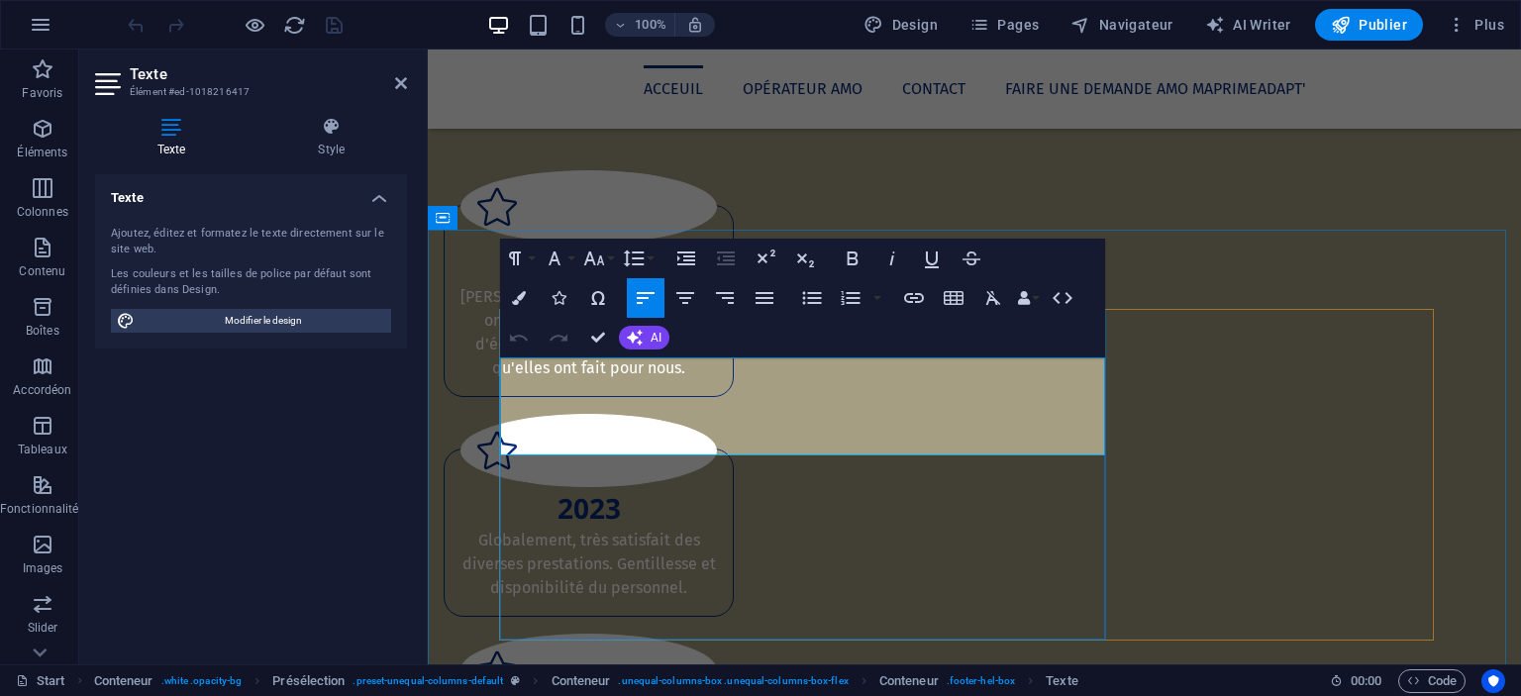
scroll to position [2507, 0]
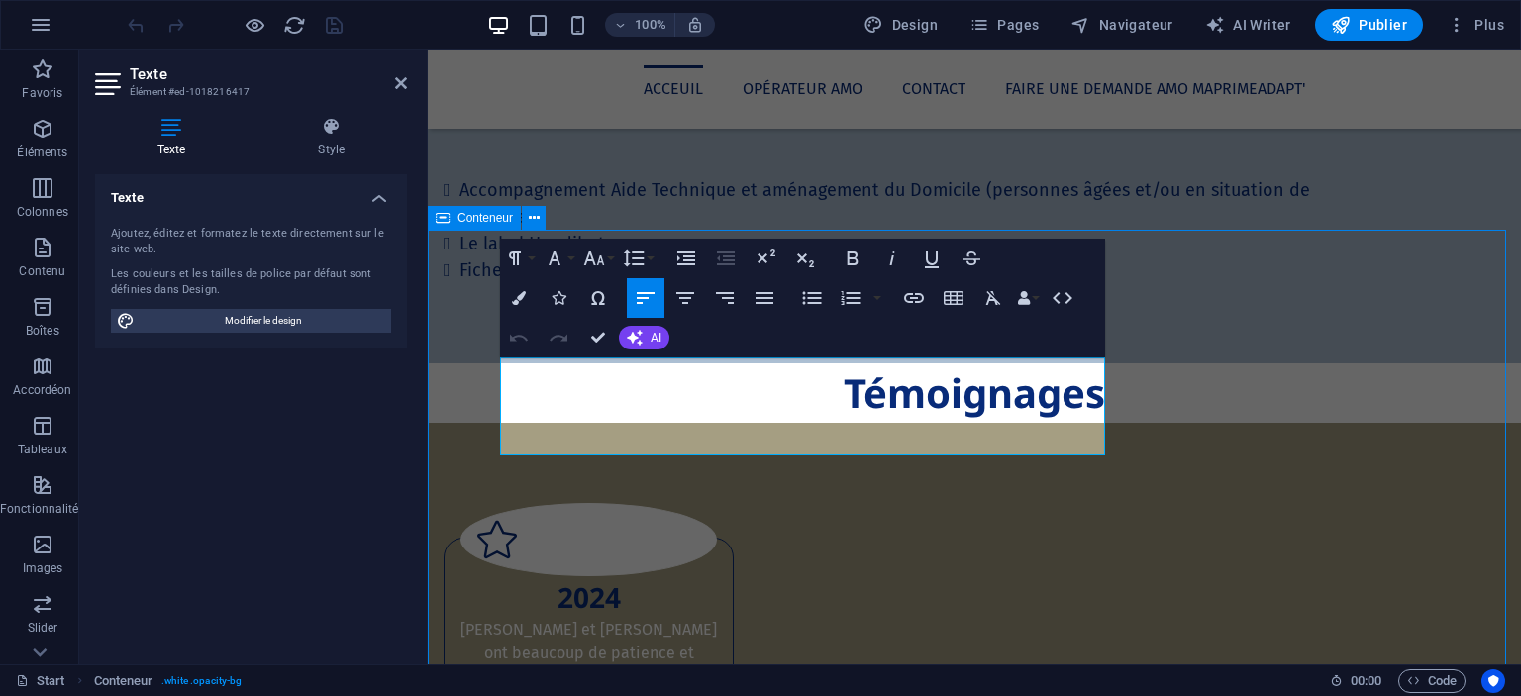
scroll to position [2681, 0]
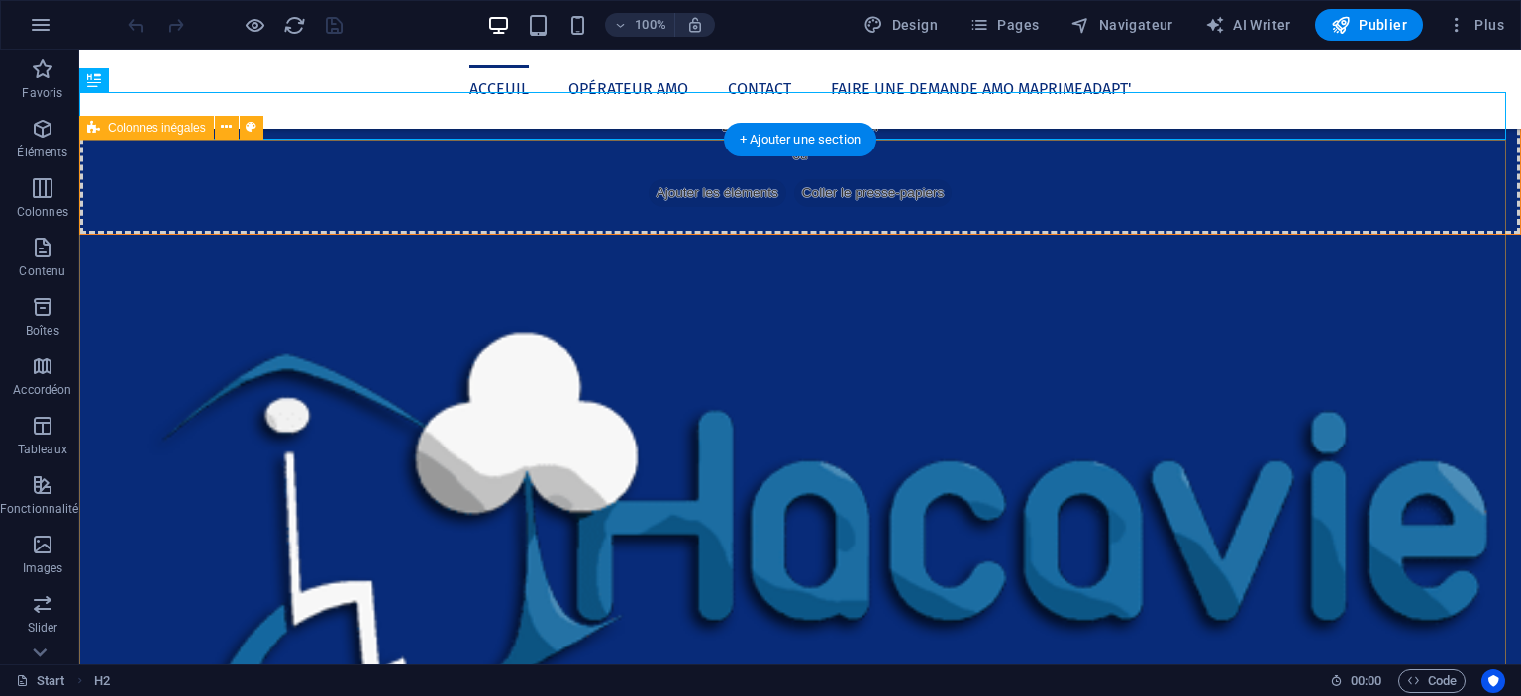
scroll to position [820, 0]
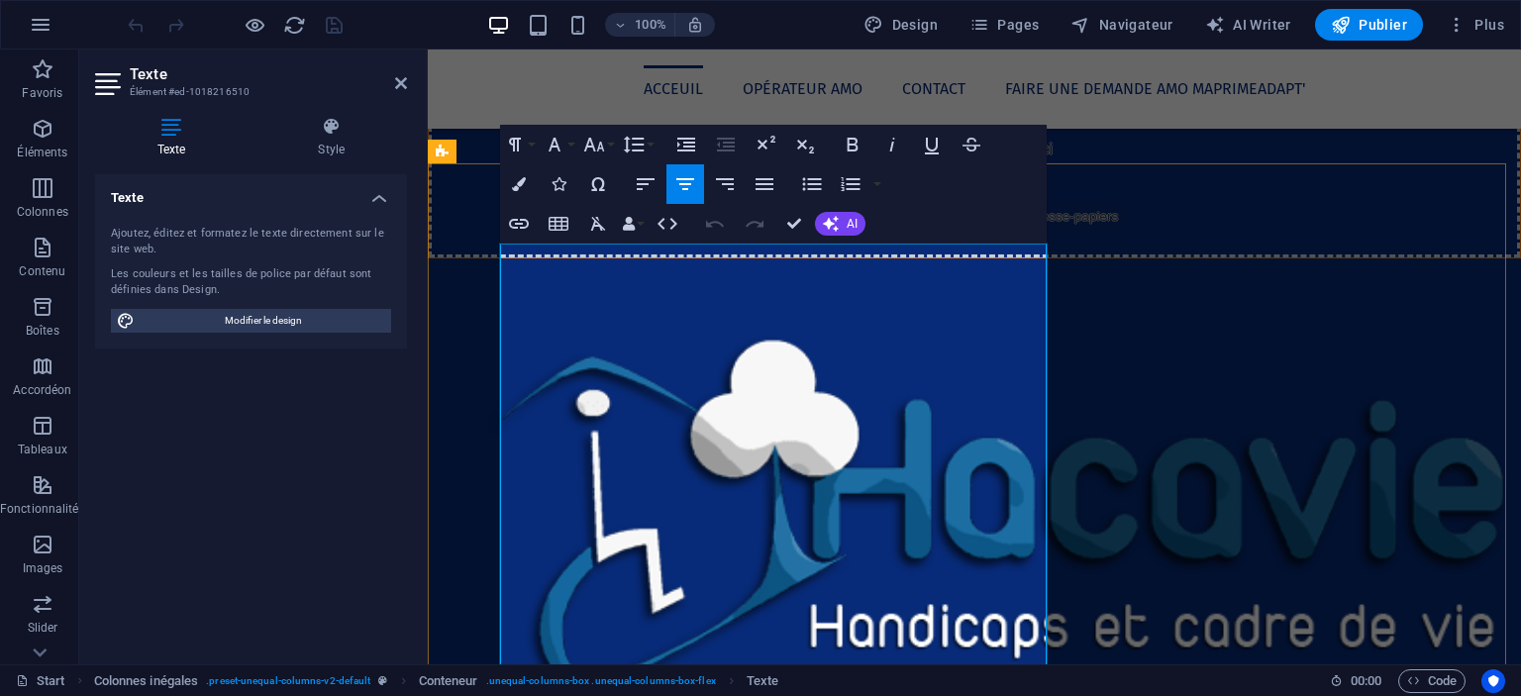
click at [685, 178] on icon "button" at bounding box center [685, 184] width 18 height 12
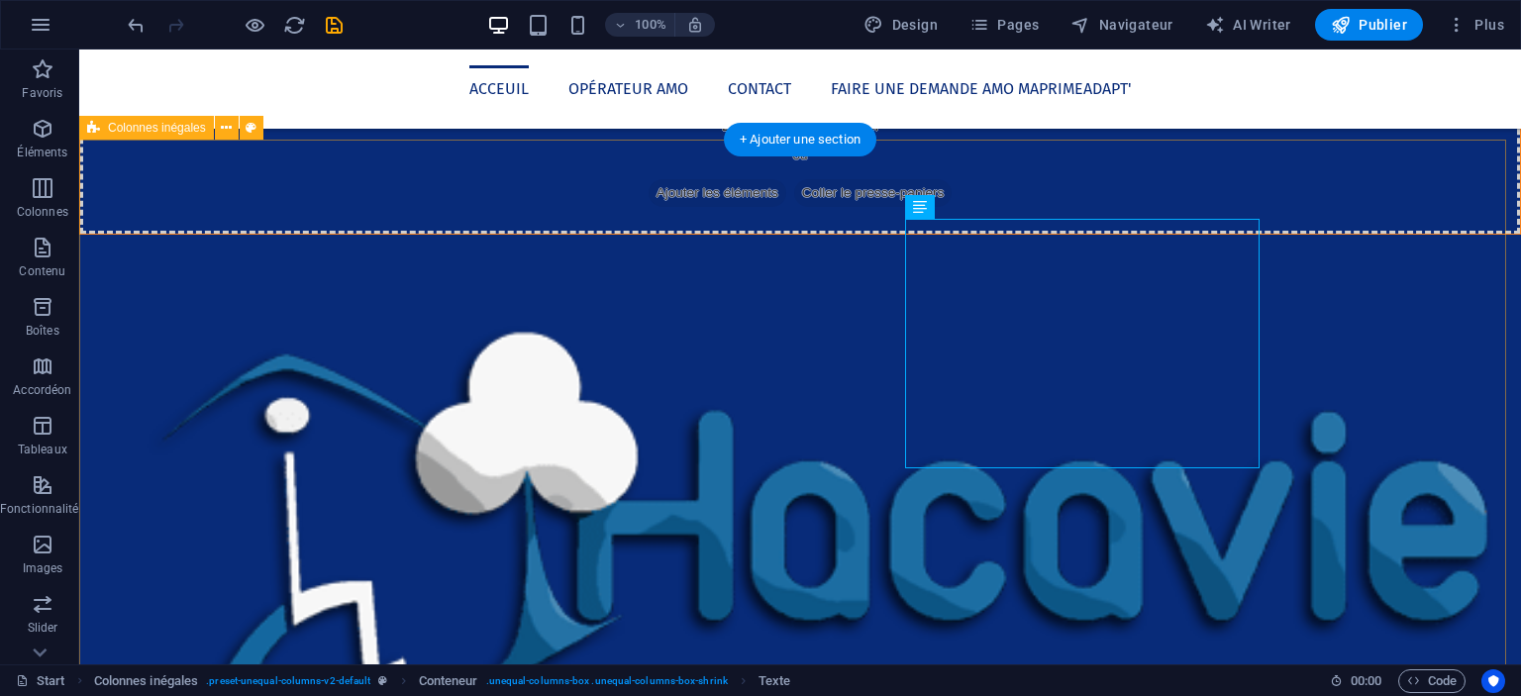
drag, startPoint x: 1363, startPoint y: 392, endPoint x: 1343, endPoint y: 391, distance: 19.8
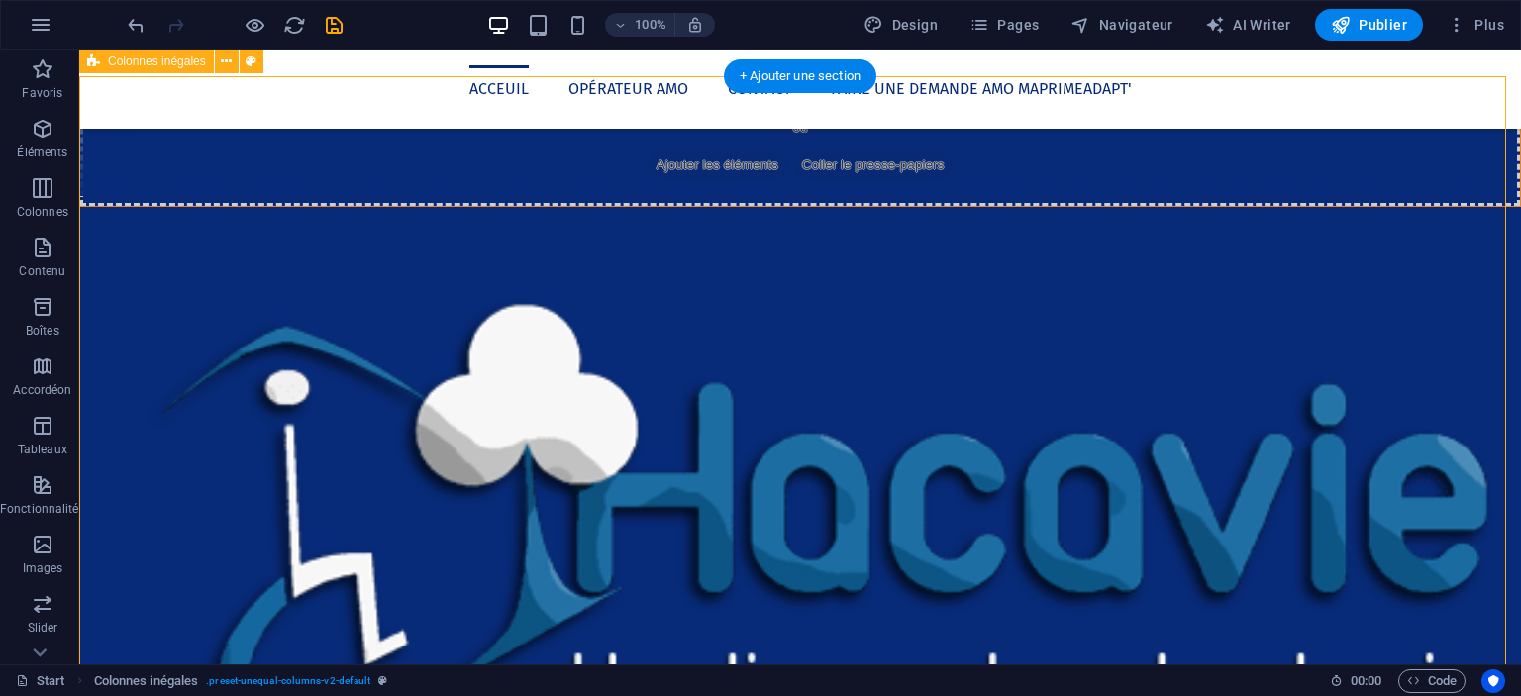
scroll to position [847, 0]
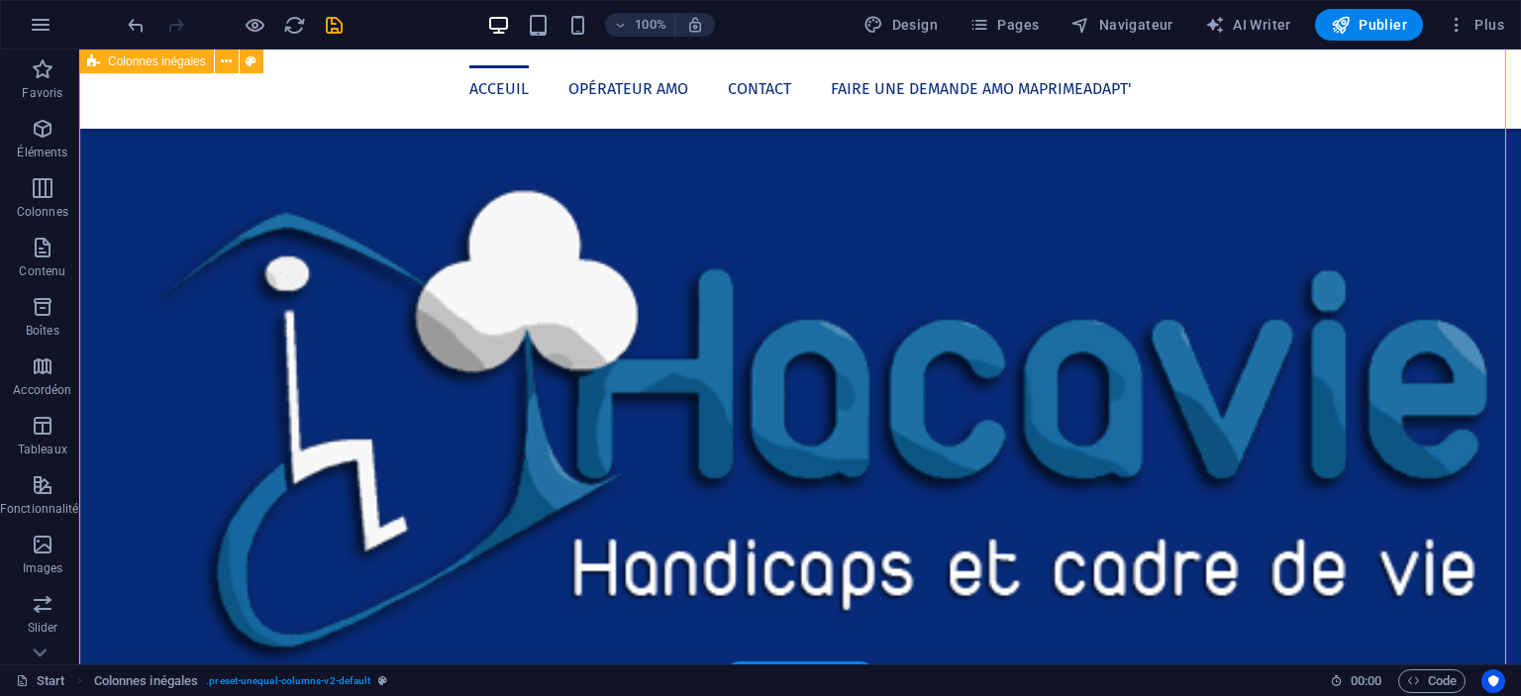
scroll to position [868, 0]
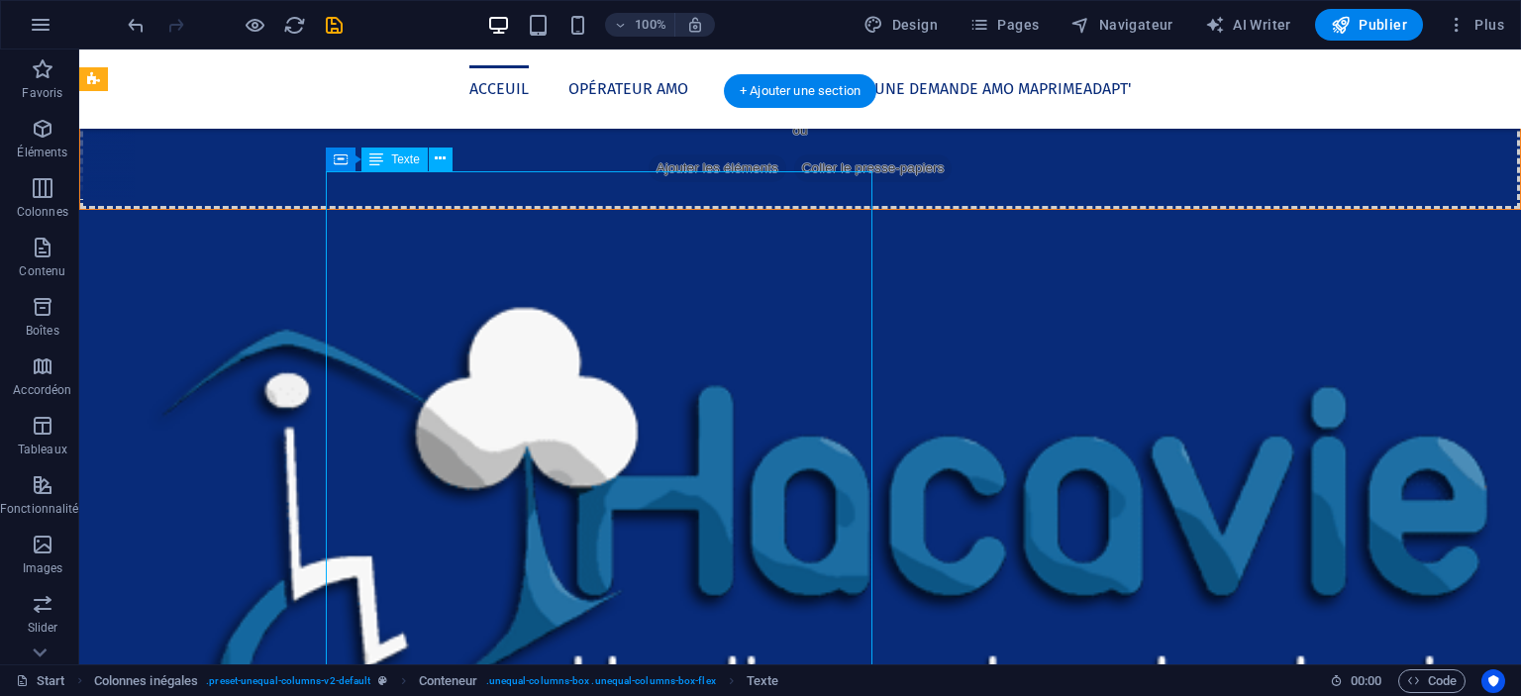
scroll to position [892, 0]
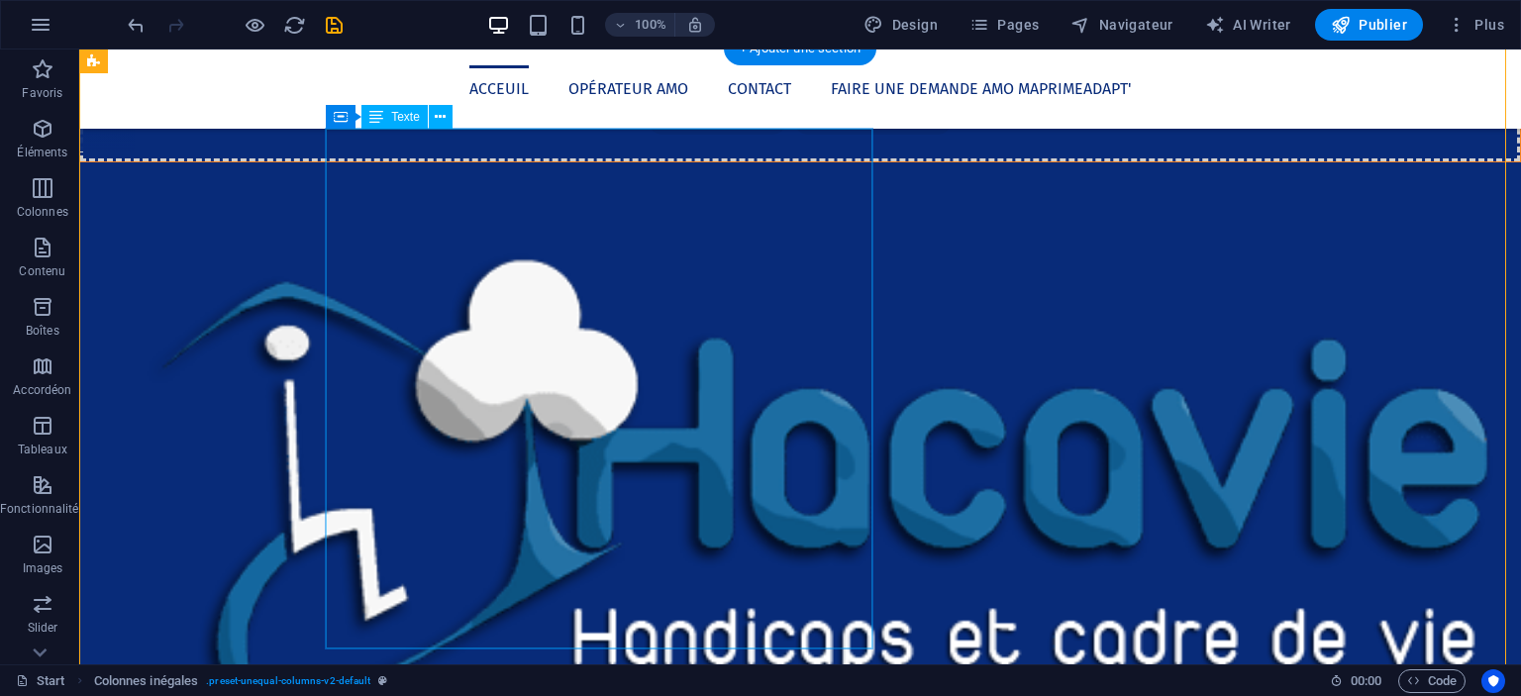
scroll to position [890, 0]
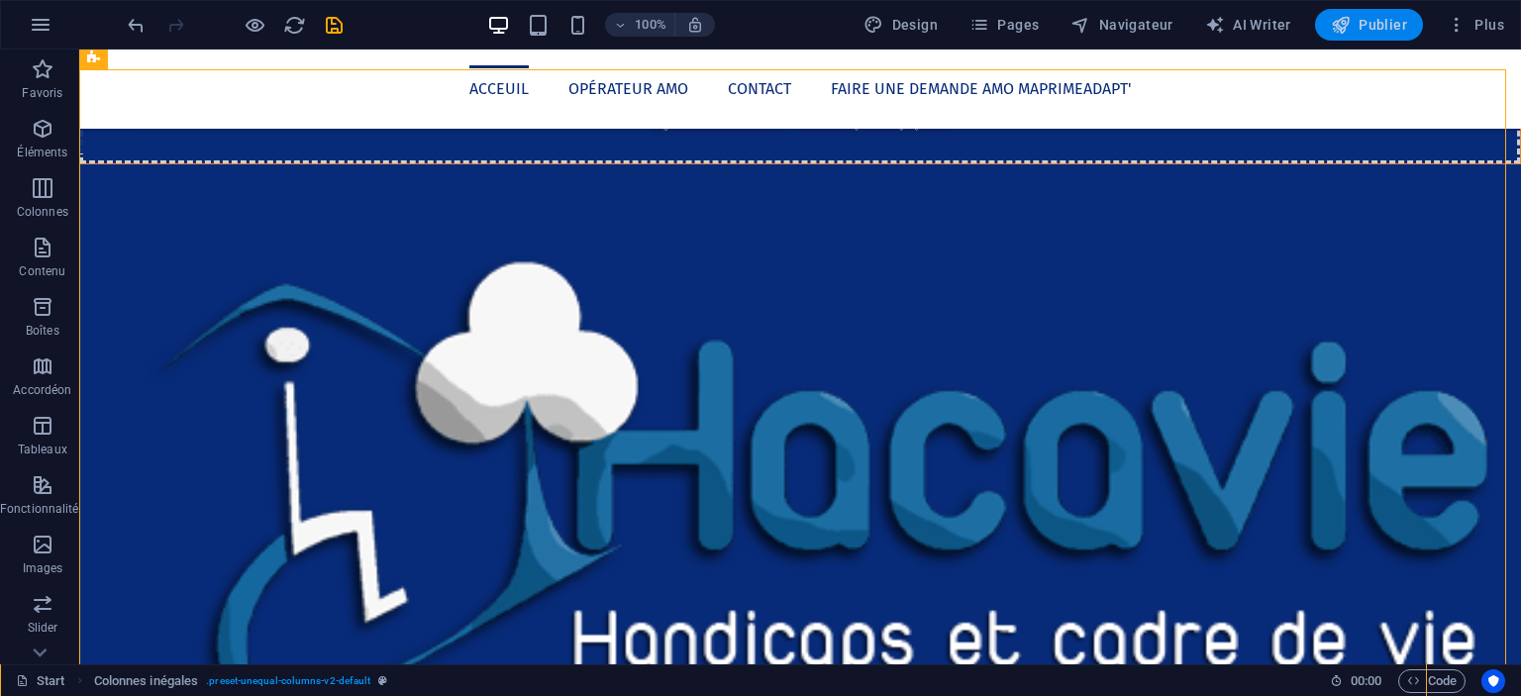
click at [1383, 39] on button "Publier" at bounding box center [1369, 25] width 108 height 32
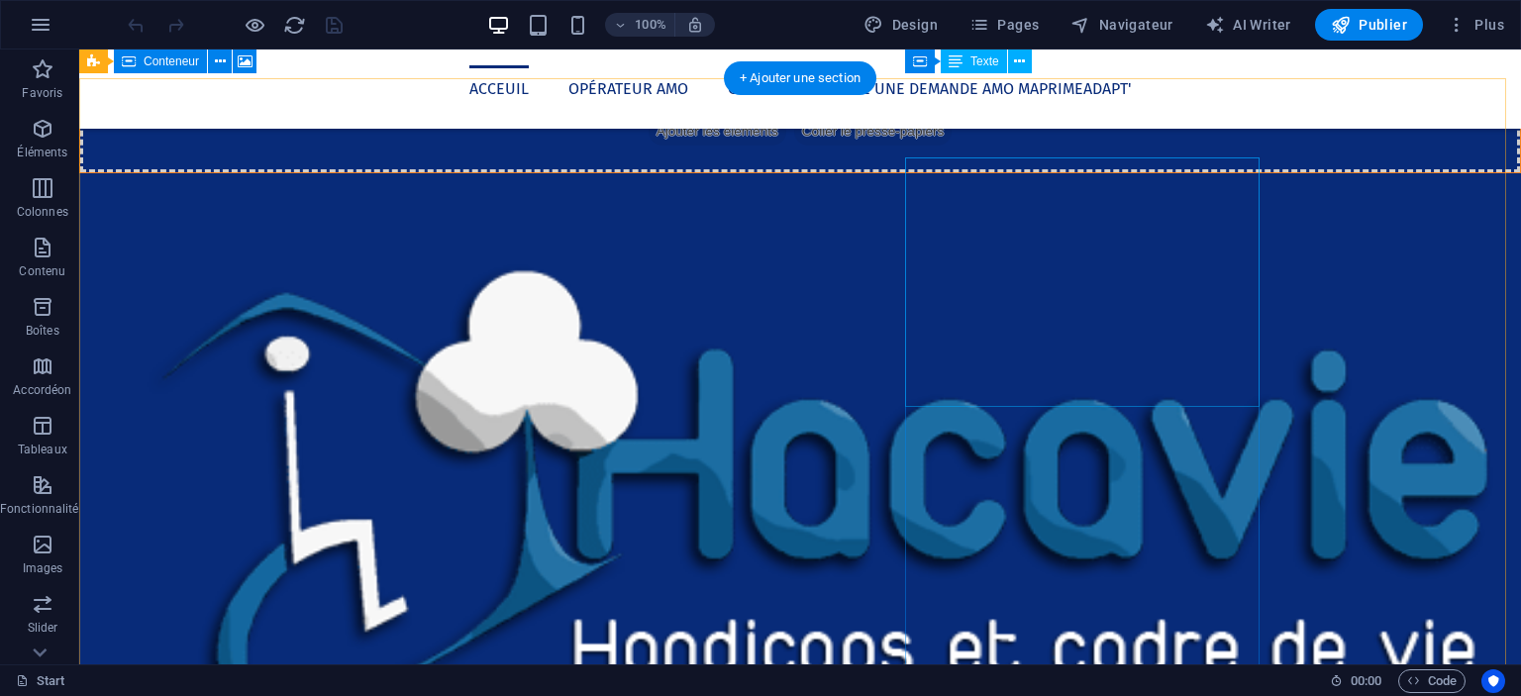
scroll to position [831, 0]
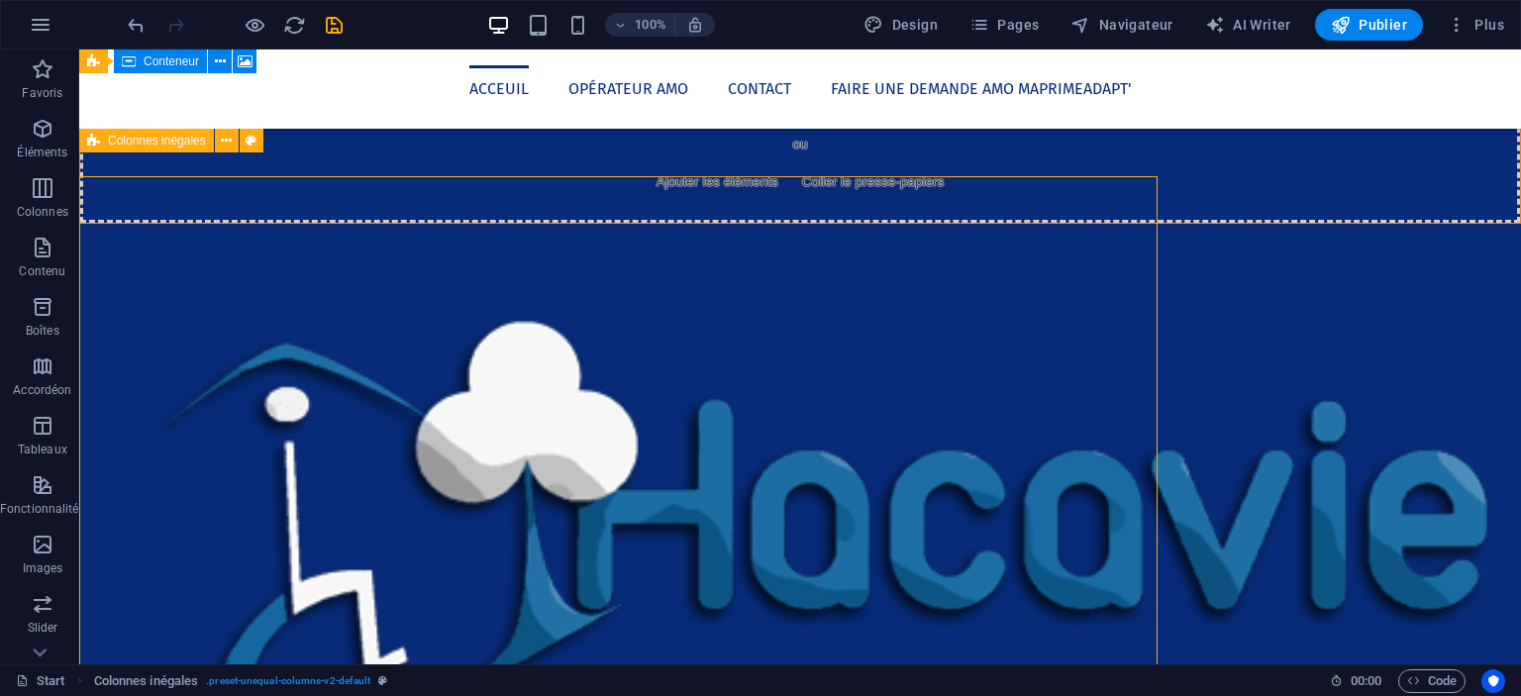
scroll to position [807, 0]
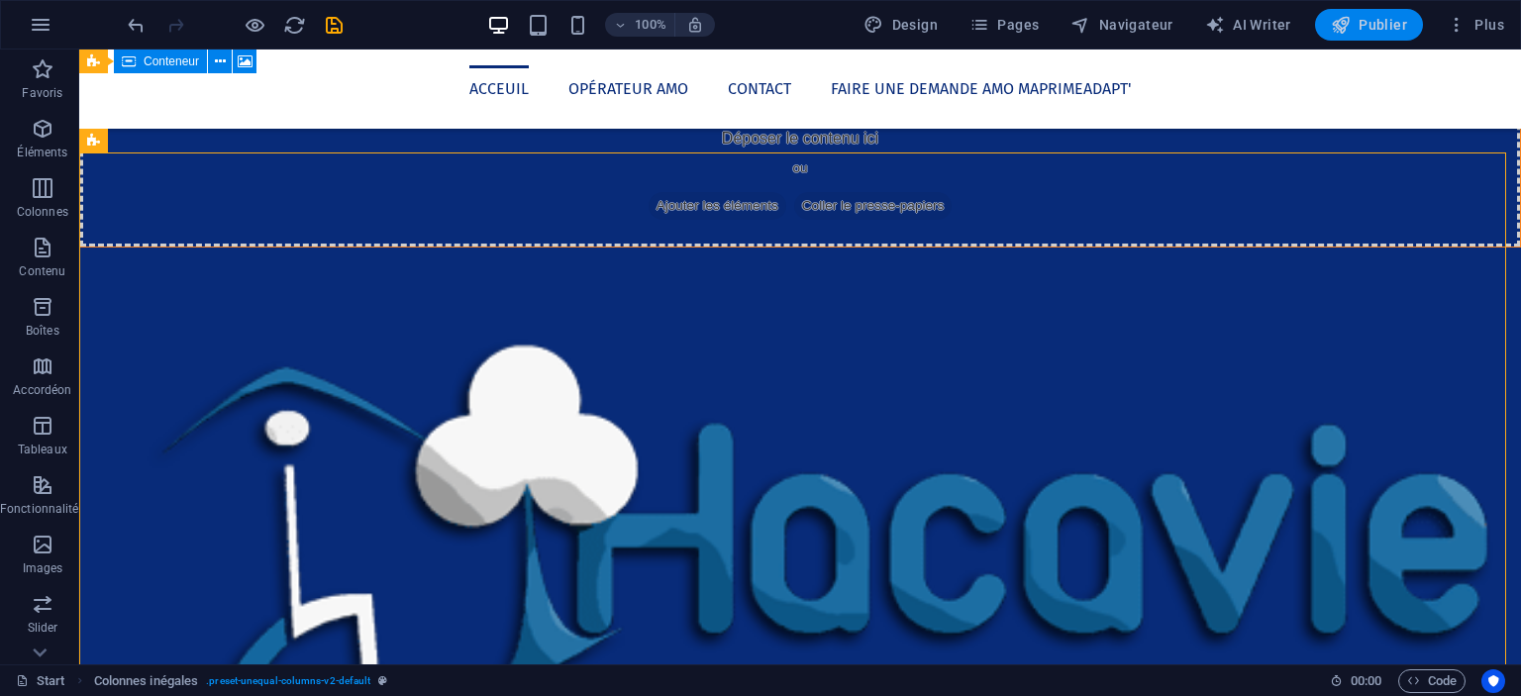
click at [1382, 13] on button "Publier" at bounding box center [1369, 25] width 108 height 32
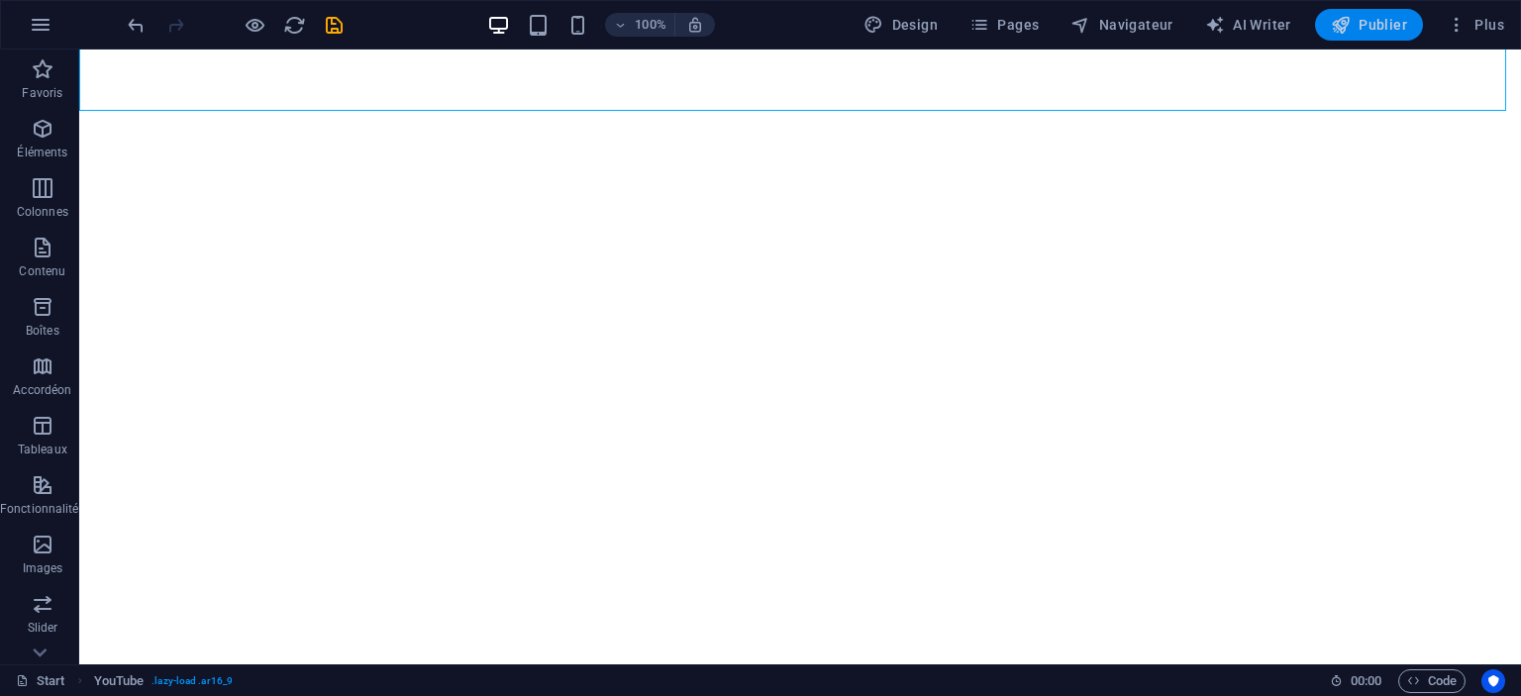
click at [1383, 19] on span "Publier" at bounding box center [1369, 25] width 76 height 20
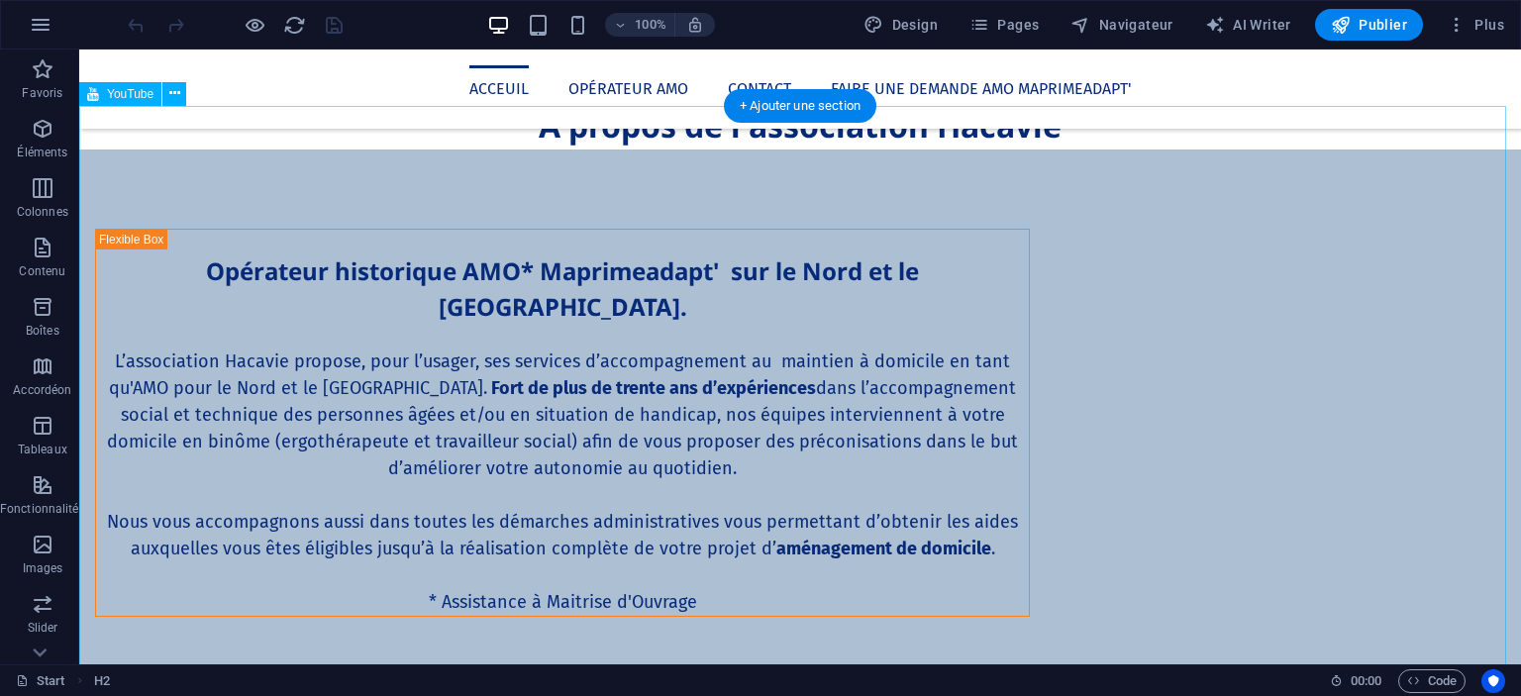
scroll to position [2086, 0]
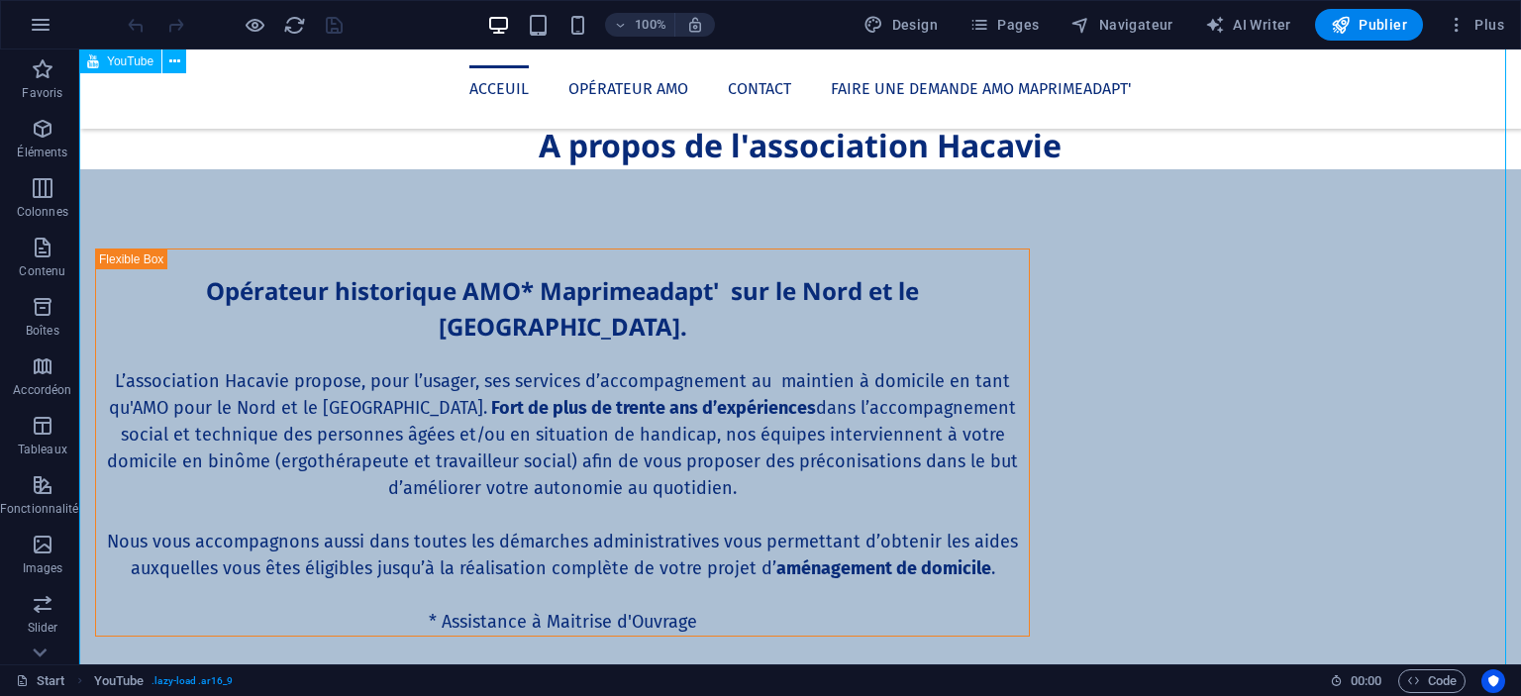
select select "ar16_9"
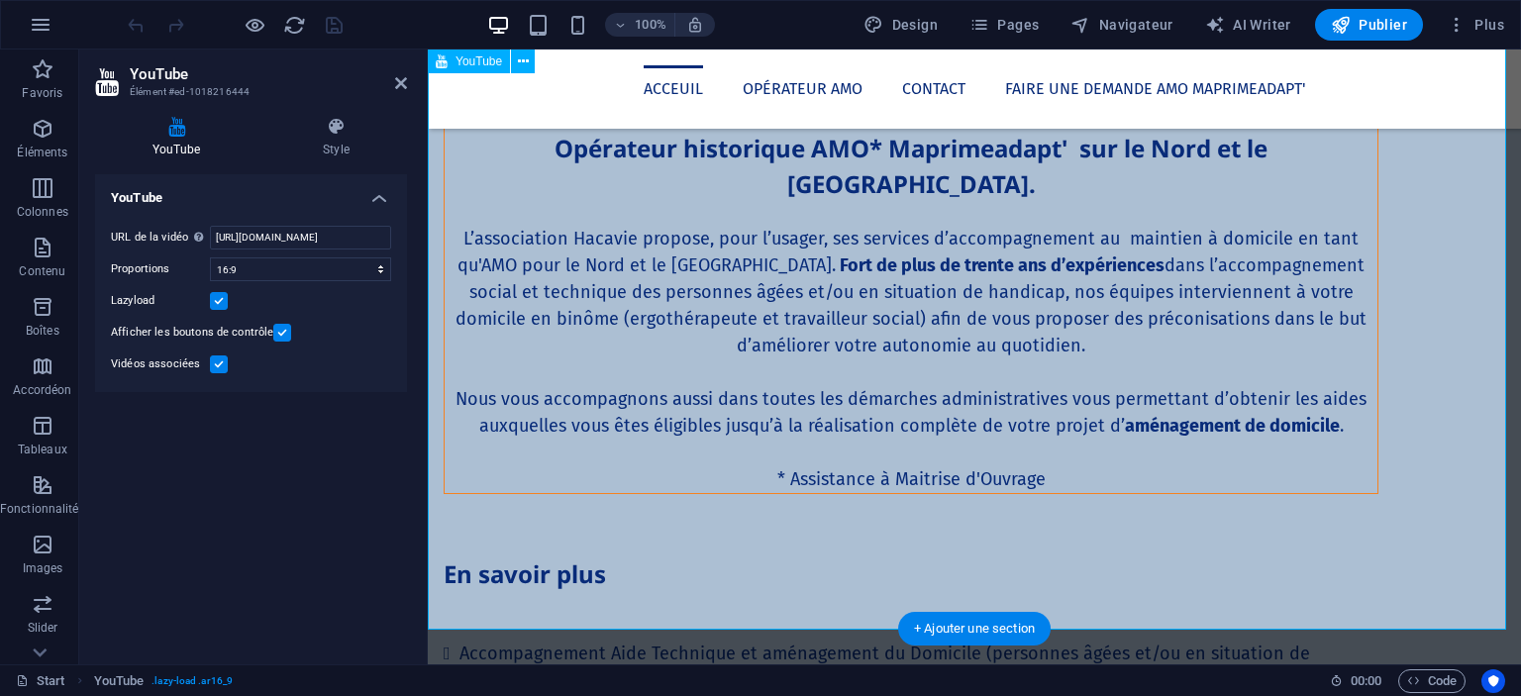
scroll to position [2108, 0]
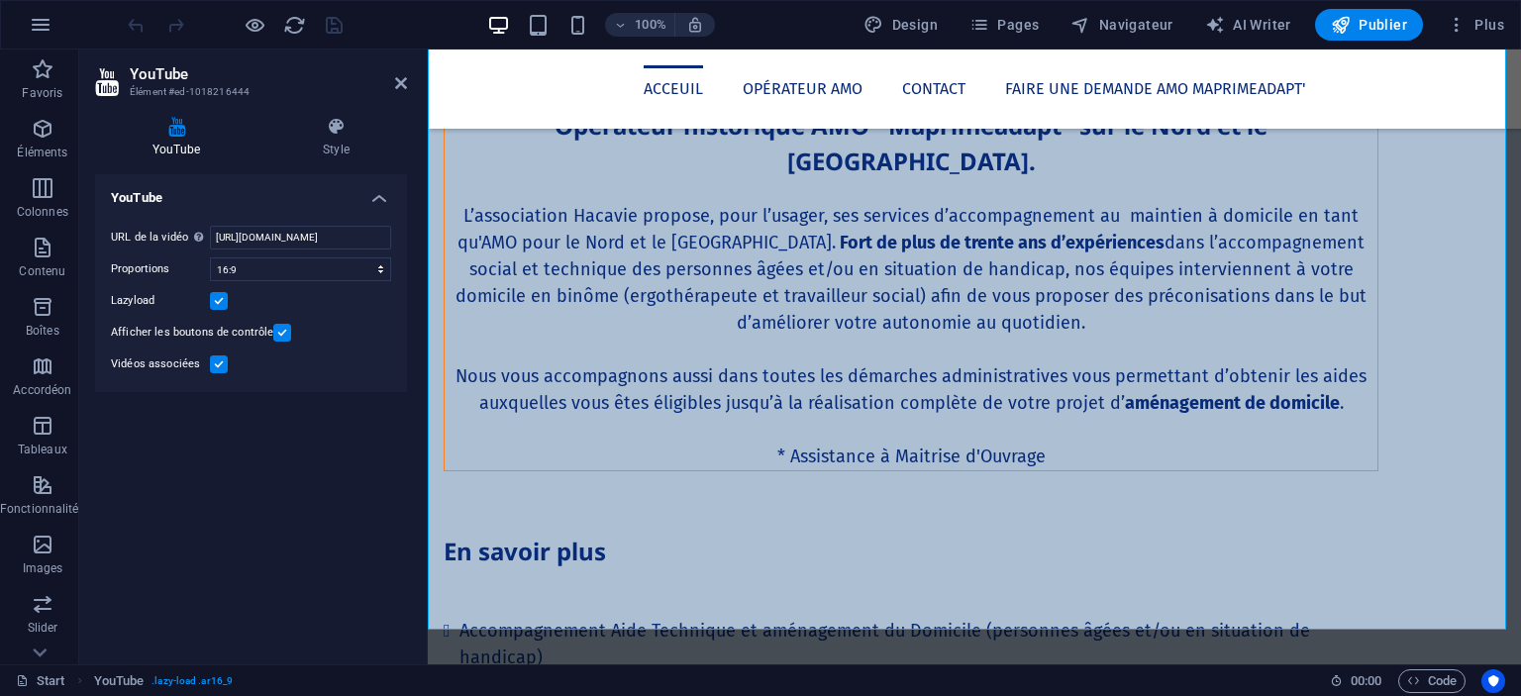
click at [336, 106] on div "YouTube Style YouTube URL de la vidéo Insérer (ou coller) une URL vidéo. [URL][…" at bounding box center [251, 382] width 344 height 563
click at [340, 112] on div "YouTube Style YouTube URL de la vidéo Insérer (ou coller) une URL vidéo. [URL][…" at bounding box center [251, 382] width 344 height 563
click at [344, 117] on icon at bounding box center [336, 127] width 142 height 20
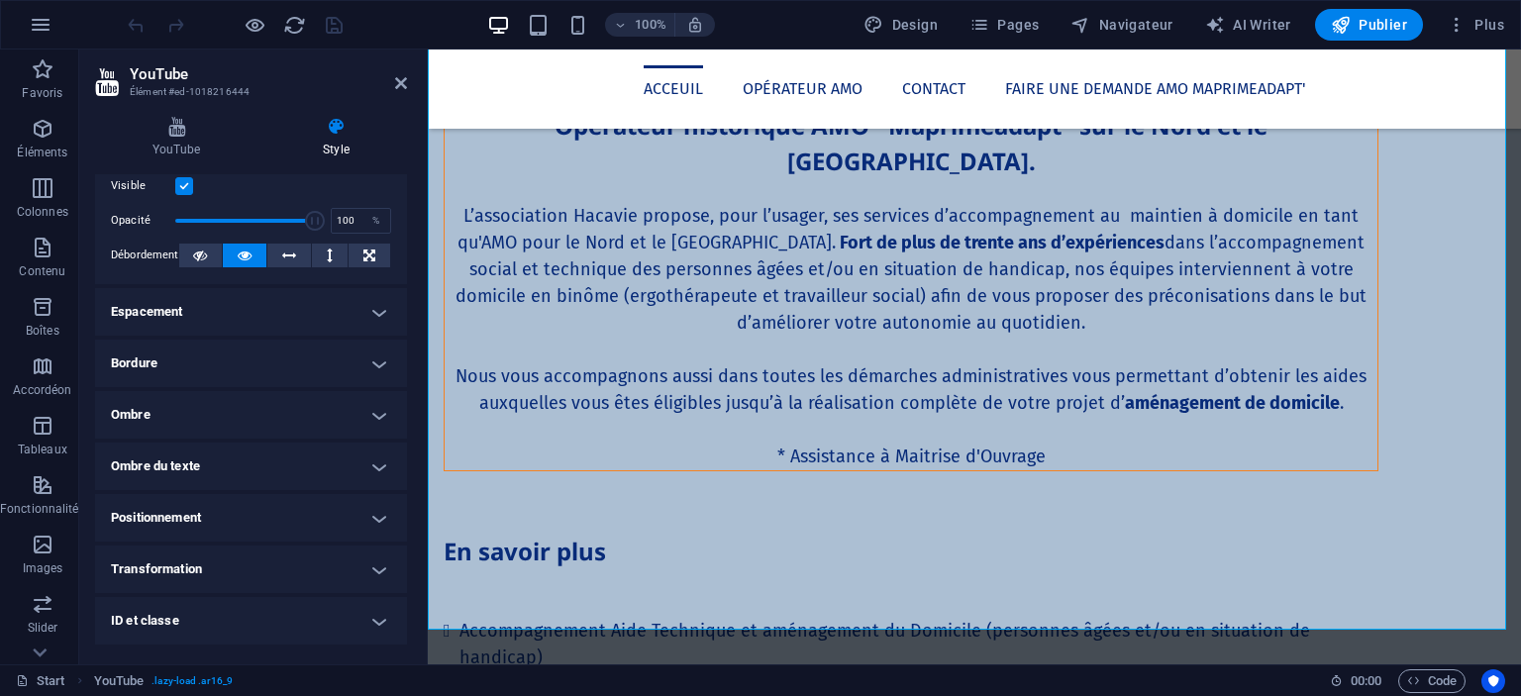
scroll to position [0, 0]
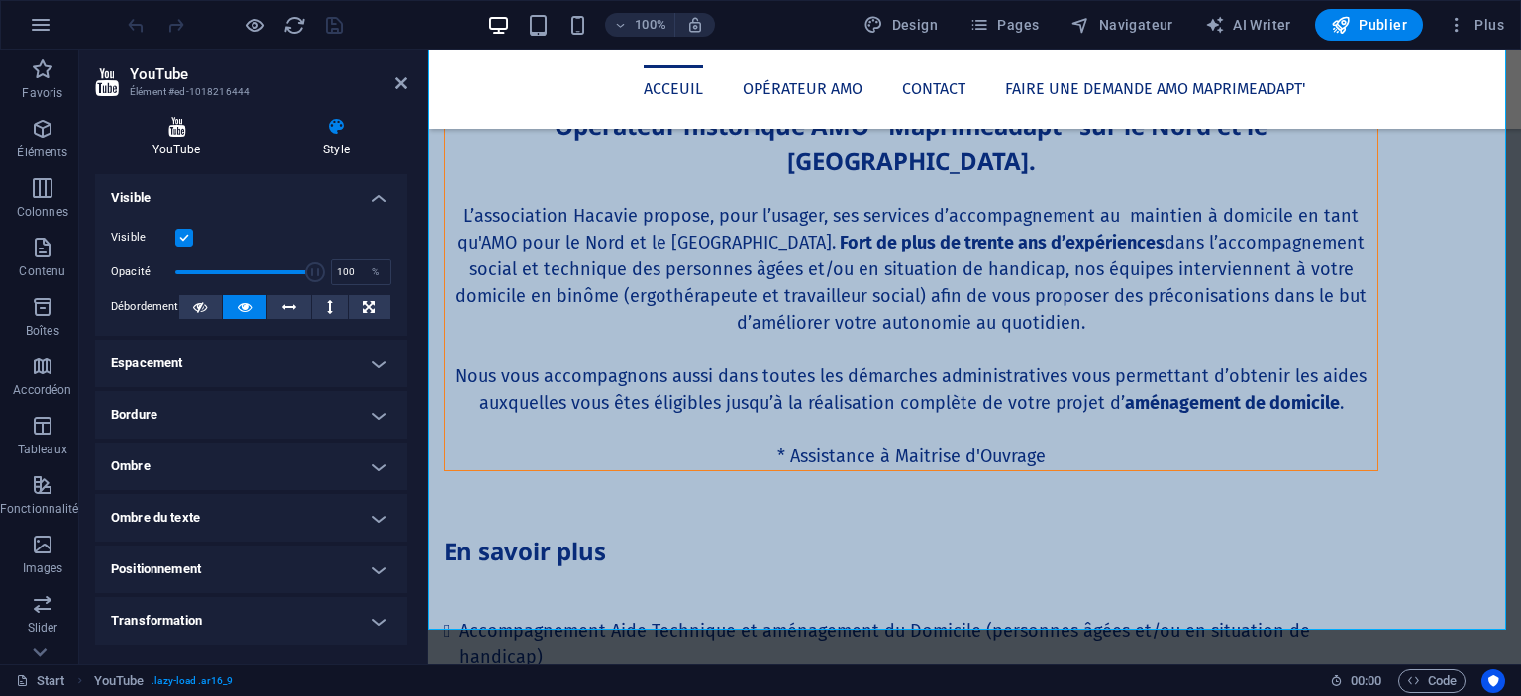
click at [193, 150] on h4 "YouTube" at bounding box center [180, 138] width 170 height 42
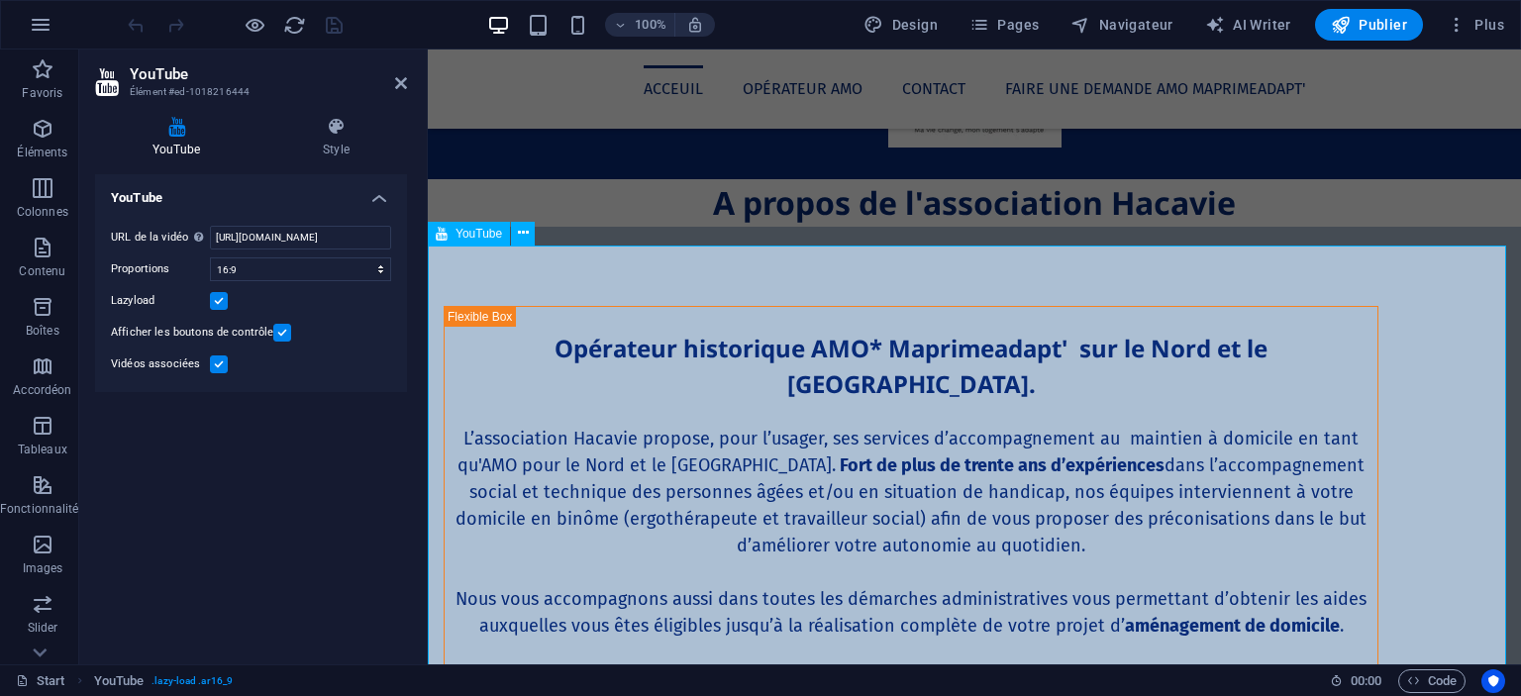
scroll to position [1929, 0]
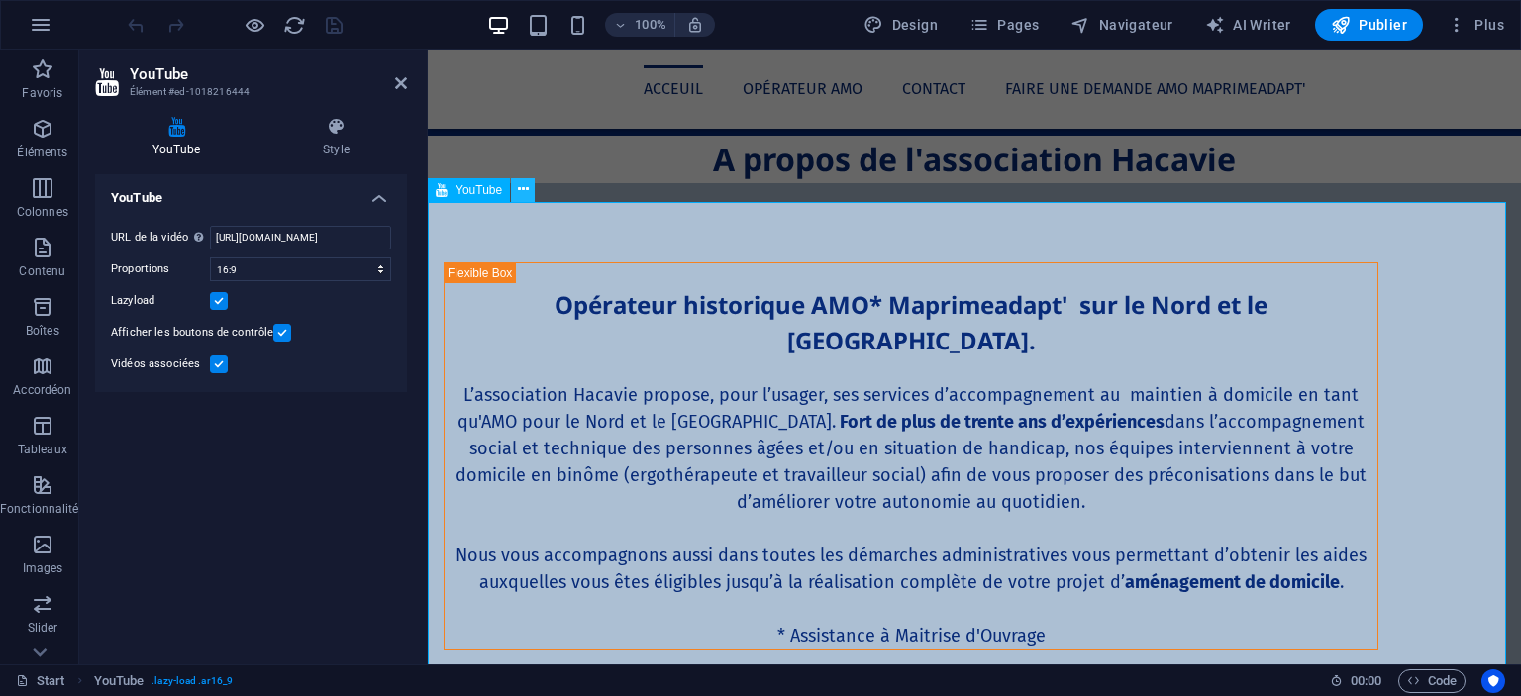
click at [523, 190] on icon at bounding box center [523, 189] width 11 height 21
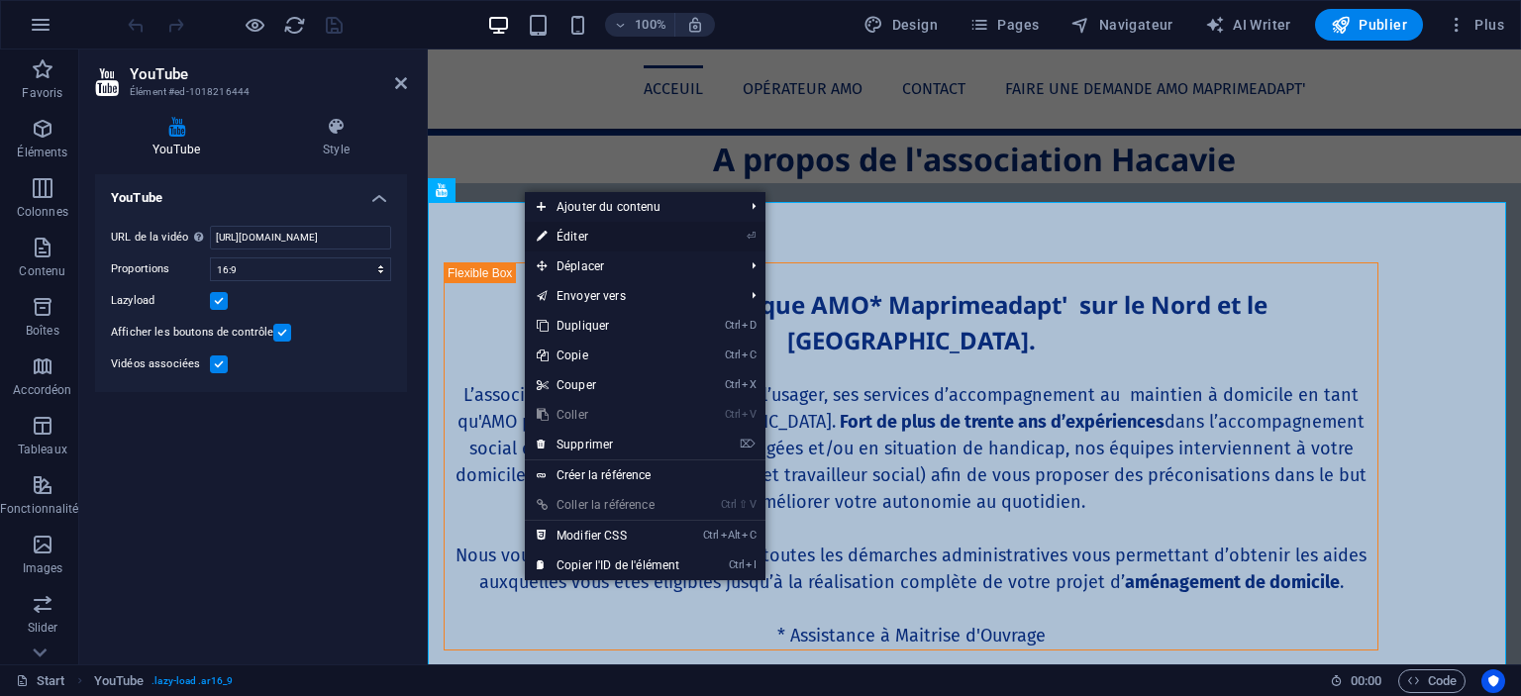
click at [603, 239] on link "⏎ Éditer" at bounding box center [608, 237] width 166 height 30
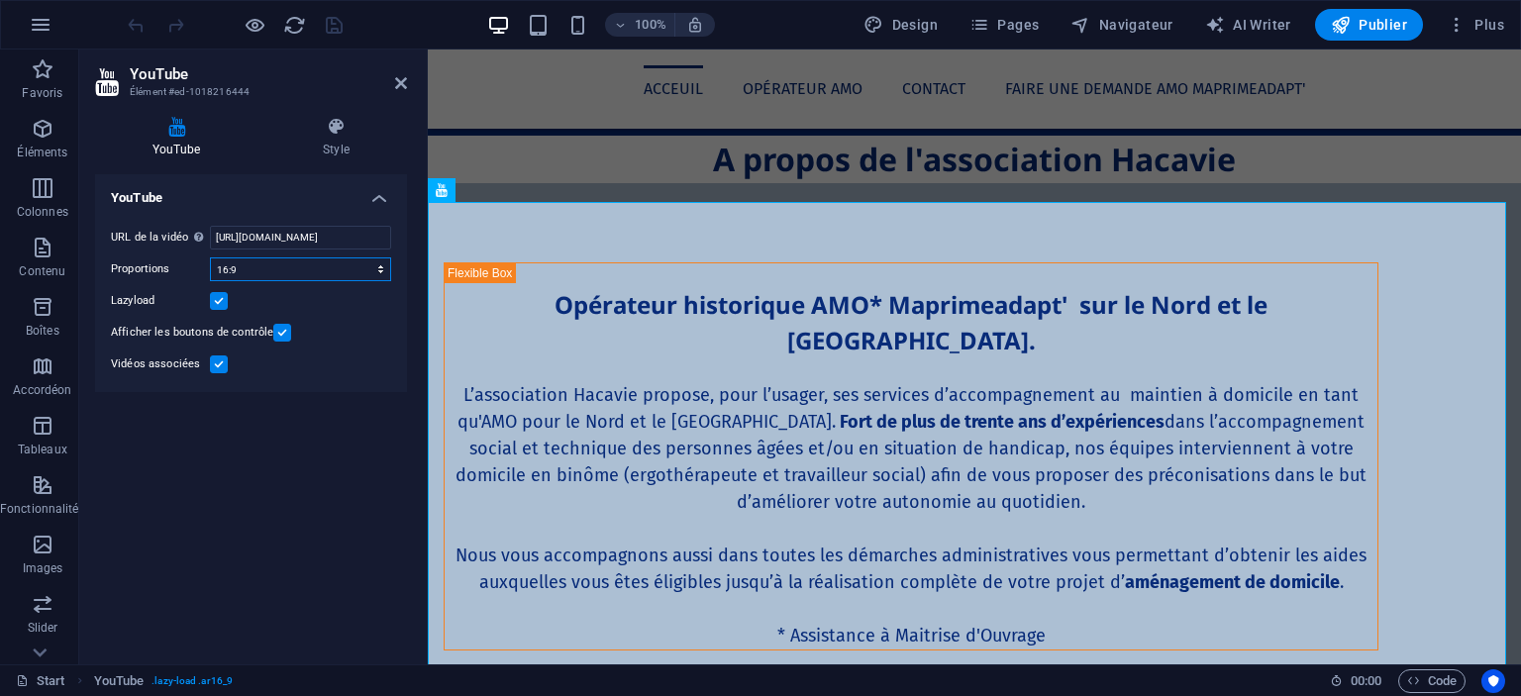
click at [333, 265] on select "16:10 16:9 4:3 2:1 1:1" at bounding box center [300, 269] width 181 height 24
click at [531, 186] on button at bounding box center [523, 190] width 24 height 24
click at [244, 510] on div "YouTube URL de la vidéo Insérer (ou coller) une URL vidéo. [URL][DOMAIN_NAME] P…" at bounding box center [251, 411] width 312 height 474
drag, startPoint x: 331, startPoint y: 239, endPoint x: 389, endPoint y: 233, distance: 58.7
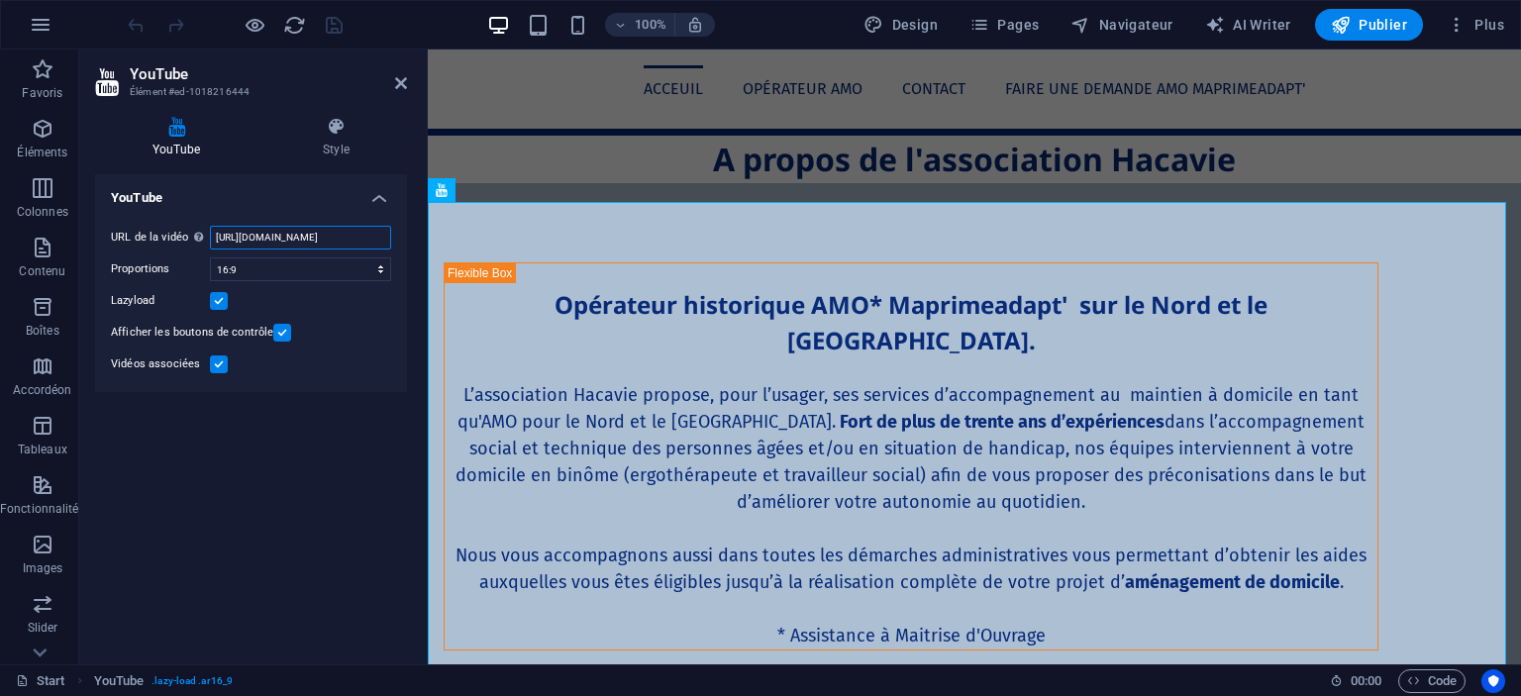
click at [389, 233] on input "[URL][DOMAIN_NAME]" at bounding box center [300, 238] width 181 height 24
click at [685, 81] on nav "Acceuil Opérateur AMO Contact Faire une demande AMO Maprimeadapt'" at bounding box center [975, 89] width 1062 height 48
select select
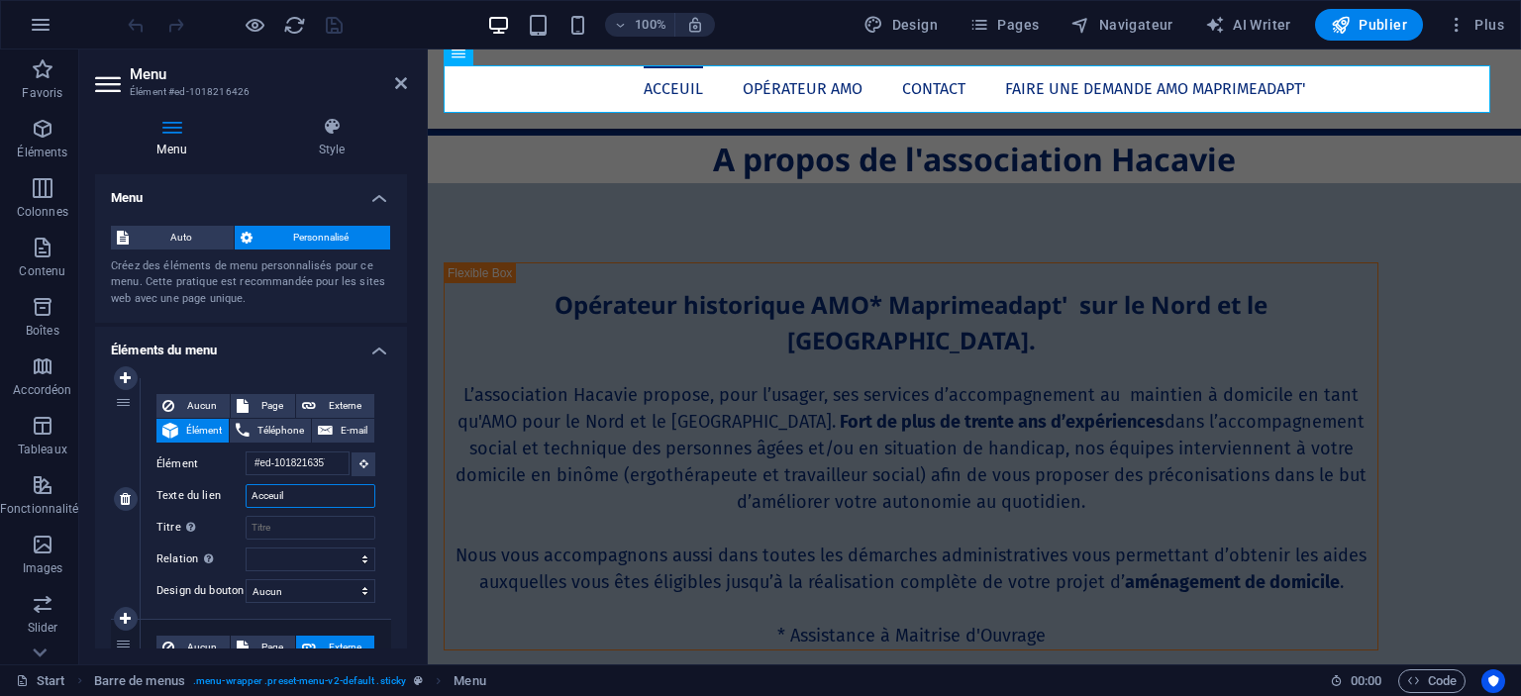
click at [285, 498] on input "Acceuil" at bounding box center [311, 496] width 130 height 24
type input "Accueil"
select select
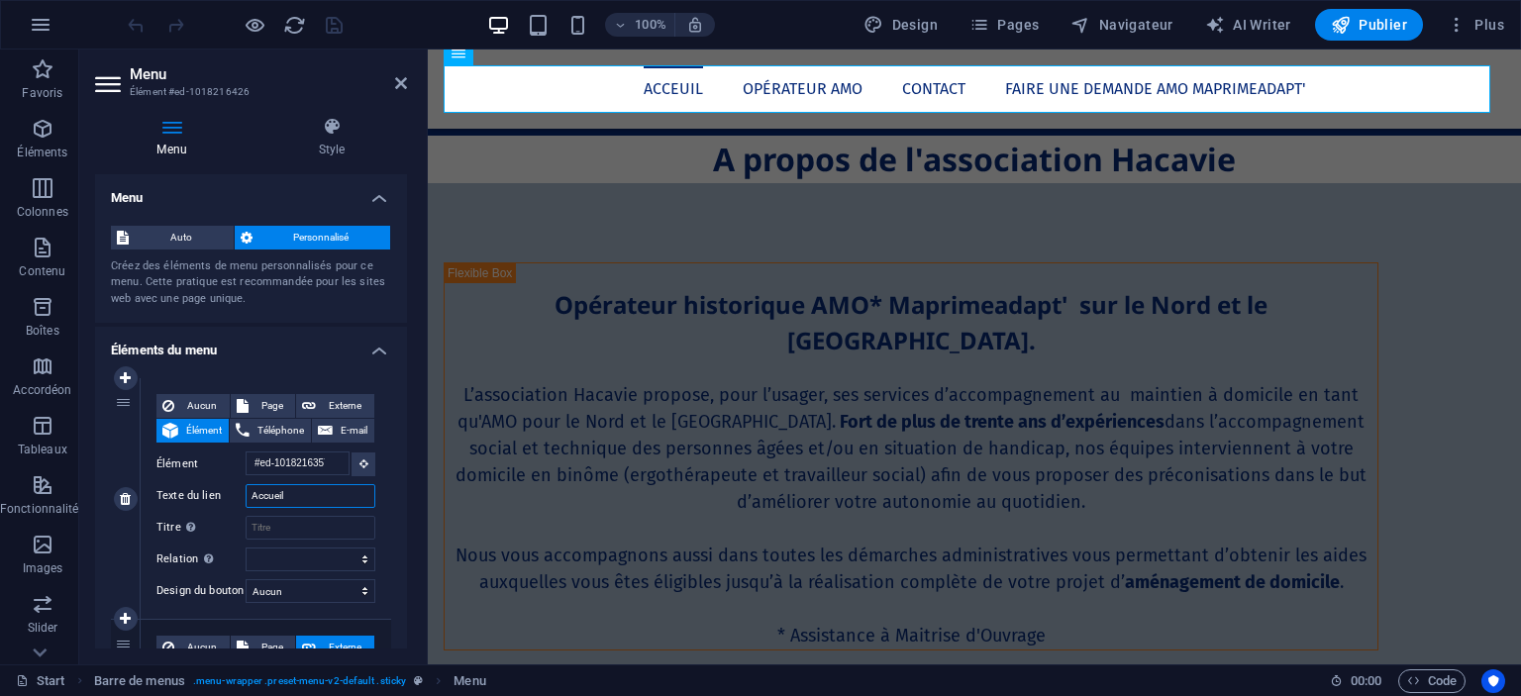
select select
type input "Accueil"
click at [305, 516] on input "Titre Description supplémentaire du lien. Celle-ci doit être différente du text…" at bounding box center [311, 528] width 130 height 24
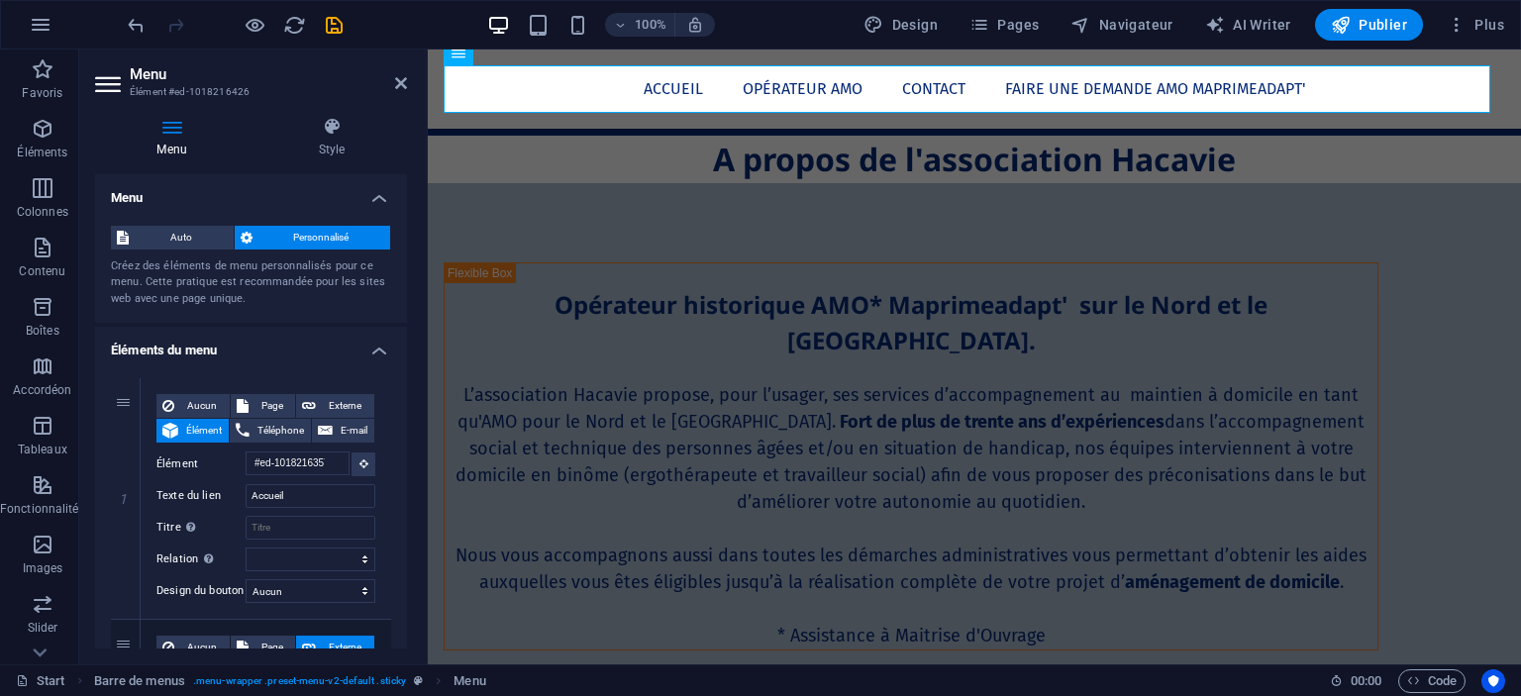
click at [393, 79] on h2 "Menu" at bounding box center [268, 74] width 277 height 18
click at [395, 79] on icon at bounding box center [401, 83] width 12 height 16
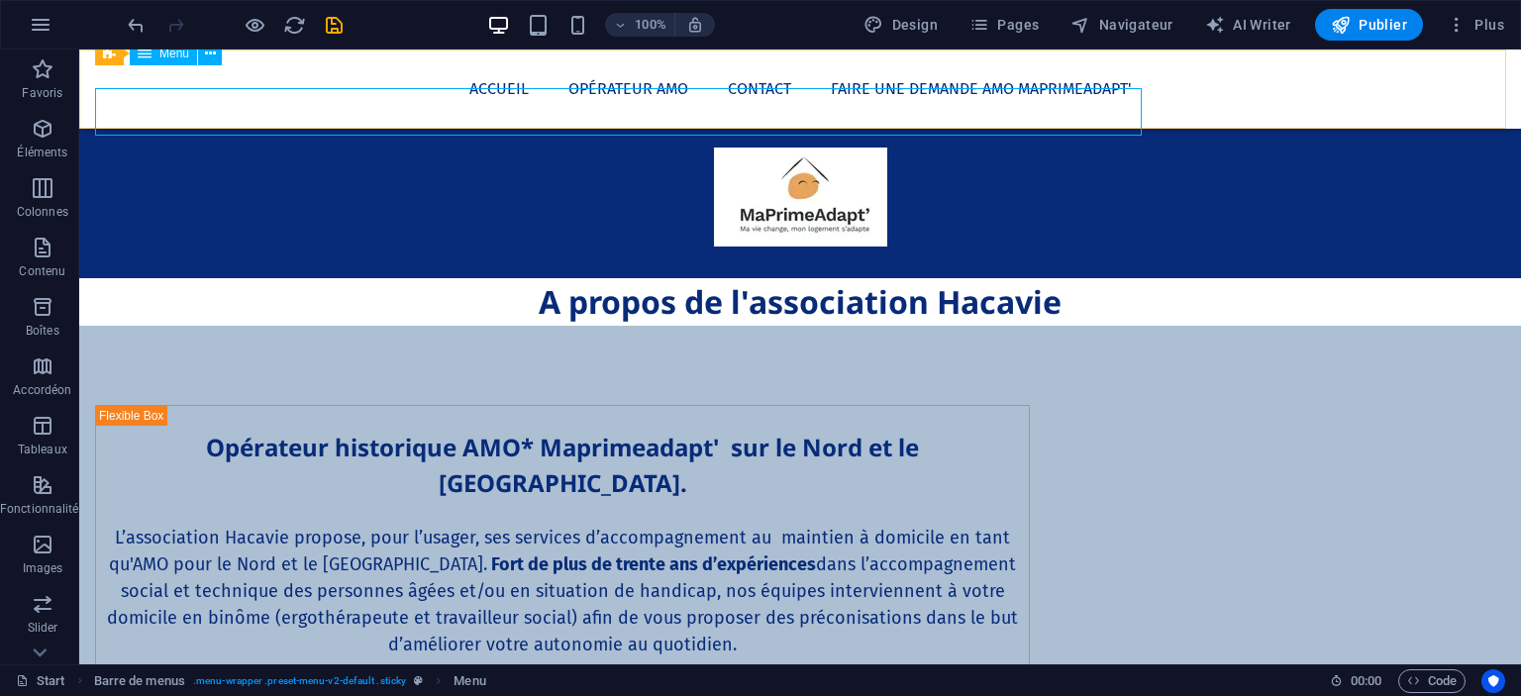
scroll to position [1906, 0]
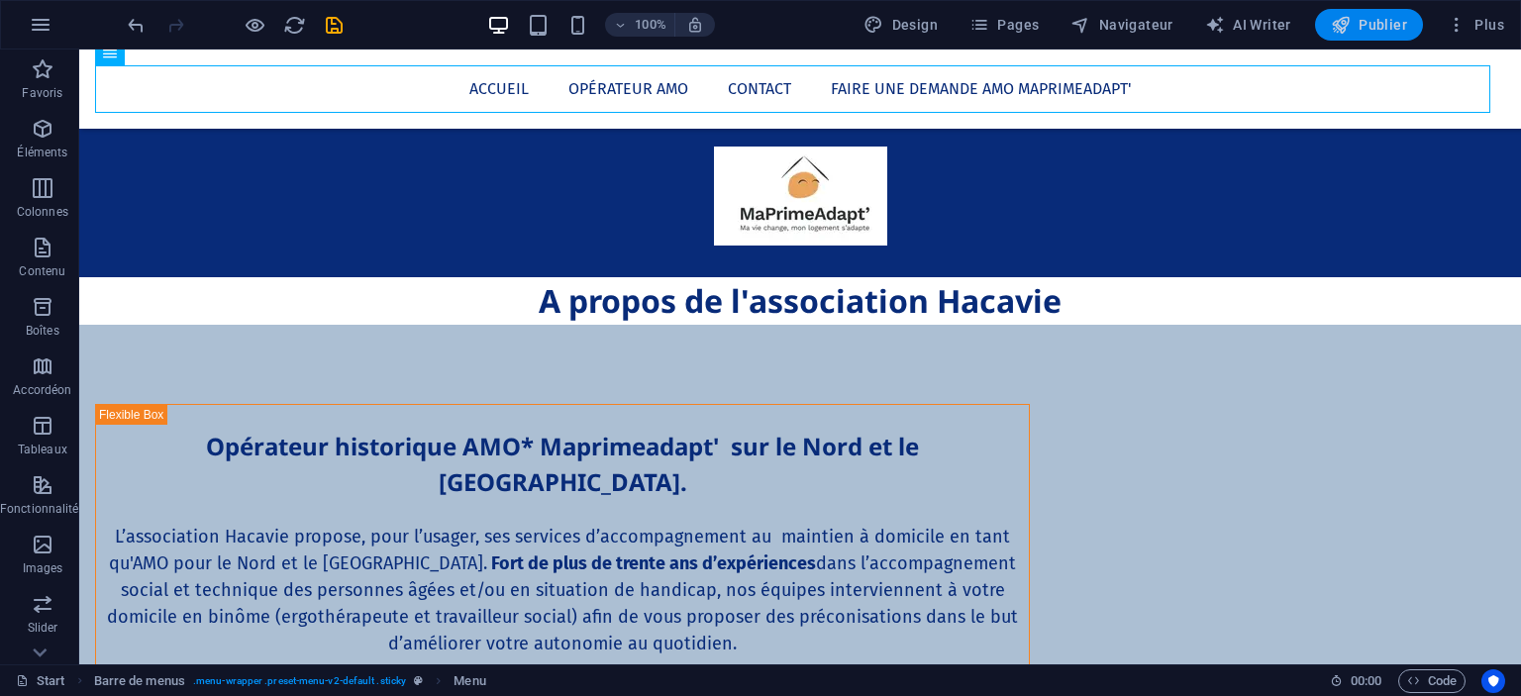
click at [1381, 20] on span "Publier" at bounding box center [1369, 25] width 76 height 20
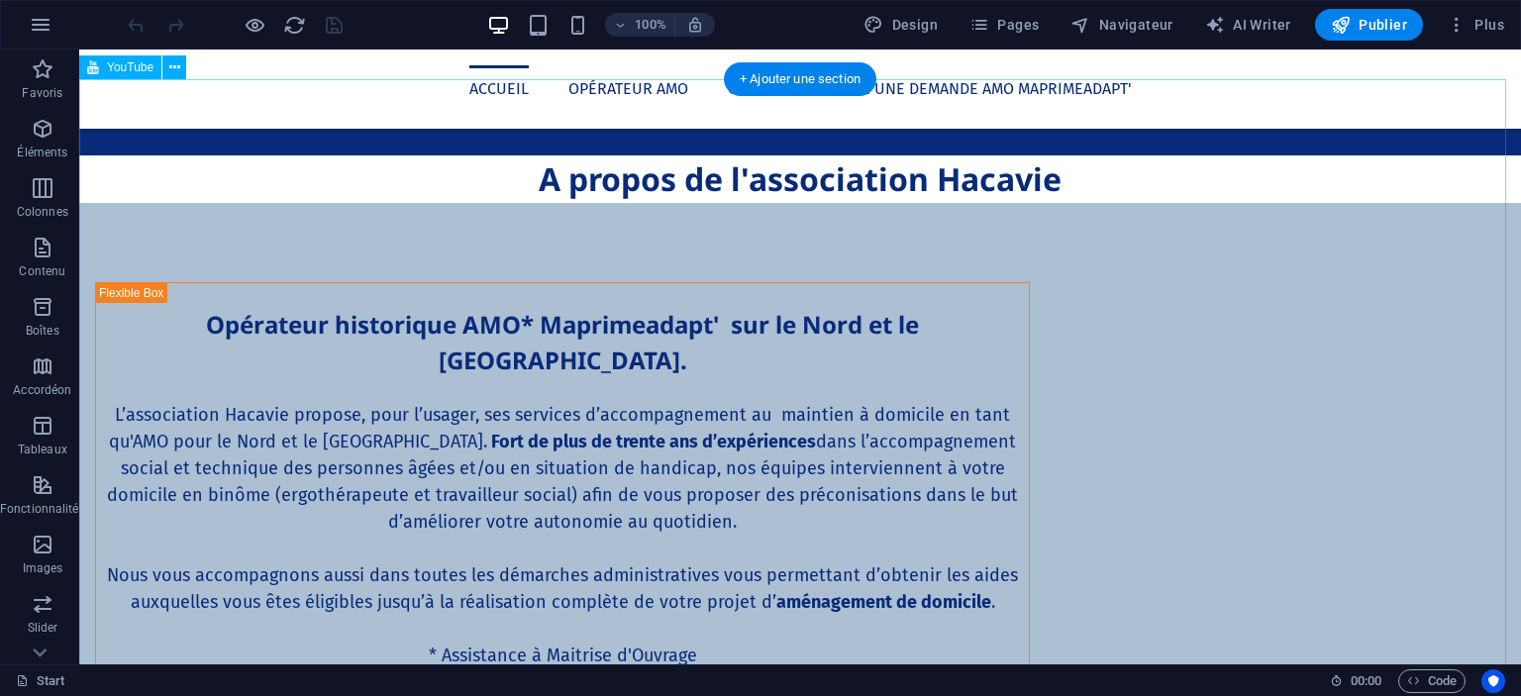
select select "ar16_9"
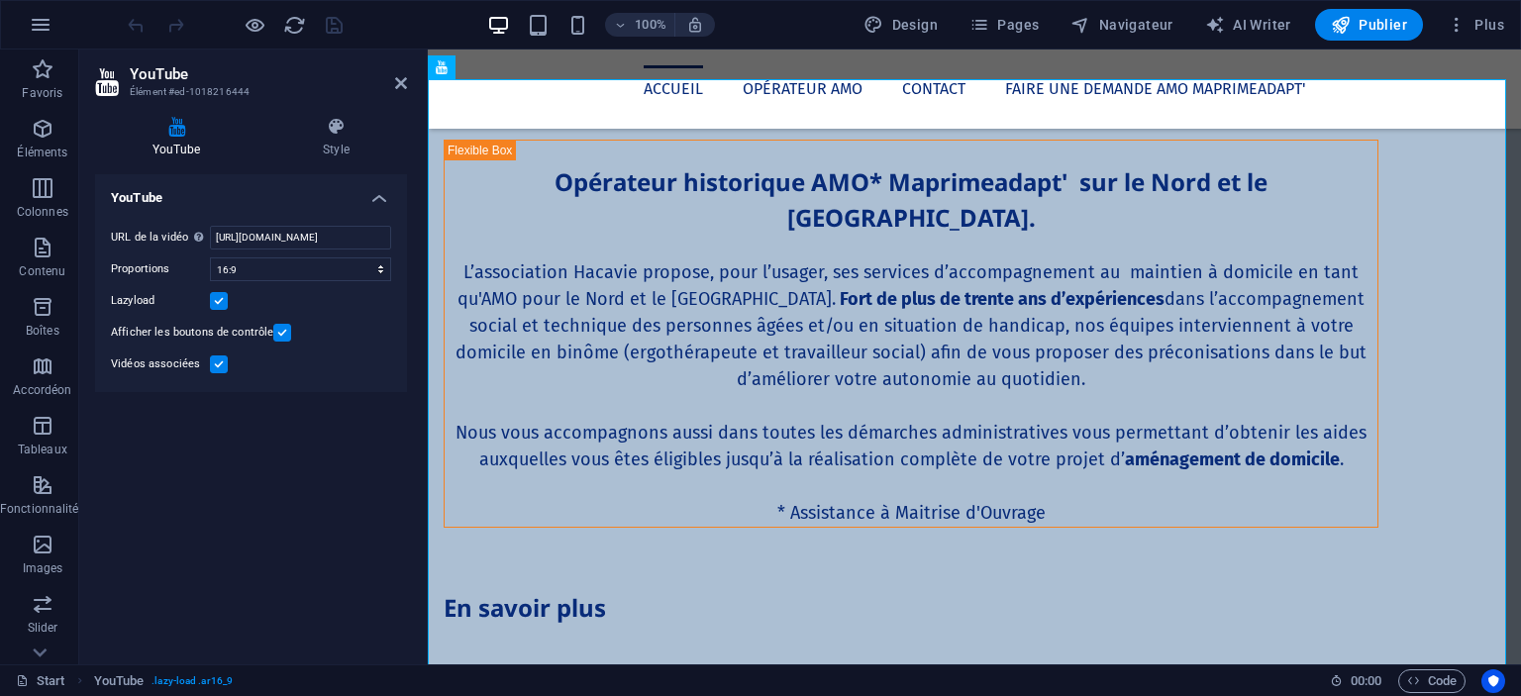
click at [263, 224] on div "URL de la vidéo Insérer (ou coller) une URL vidéo. https://www.youtube.com/watc…" at bounding box center [251, 301] width 312 height 182
click at [263, 233] on input "https://www.youtube.com/watch?v=Ft4v8YmCNkI" at bounding box center [300, 238] width 181 height 24
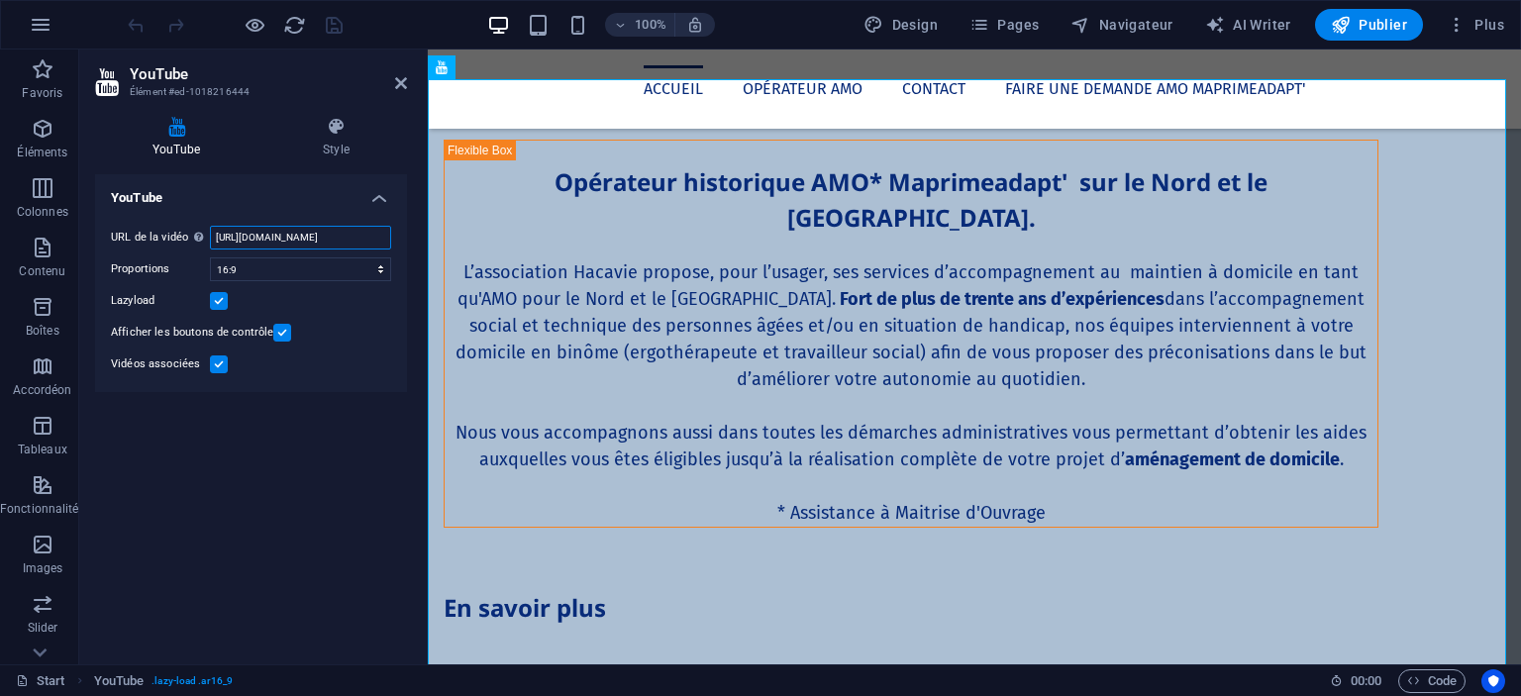
click at [263, 233] on input "https://www.youtube.com/watch?v=Ft4v8YmCNkI" at bounding box center [300, 238] width 181 height 24
paste input "youtu.be/Q0oi9onhSUw"
type input "https://youtu.be/Q0oi9onhSUw"
drag, startPoint x: 273, startPoint y: 479, endPoint x: 245, endPoint y: 466, distance: 31.5
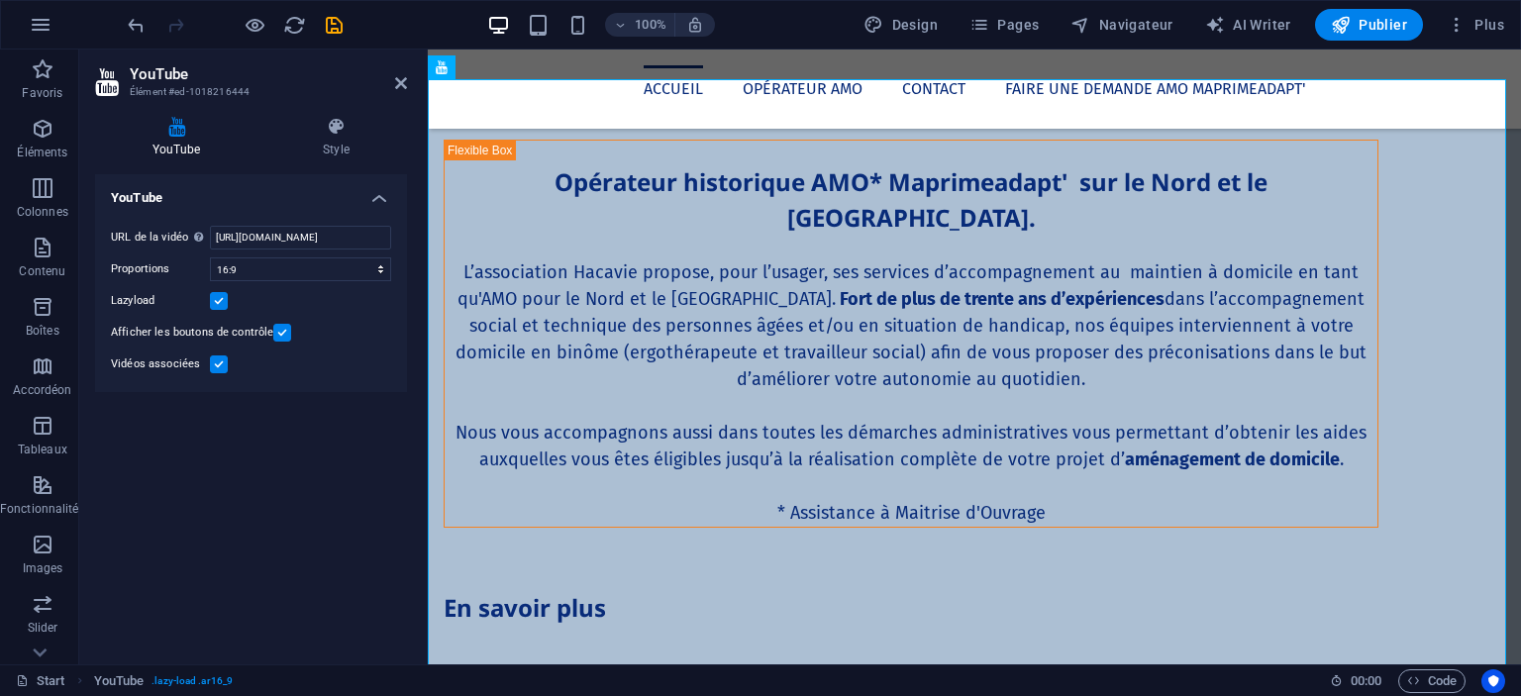
click at [245, 466] on div "YouTube URL de la vidéo Insérer (ou coller) une URL vidéo. https://youtu.be/Q0o…" at bounding box center [251, 411] width 312 height 474
click at [396, 82] on icon at bounding box center [401, 83] width 12 height 16
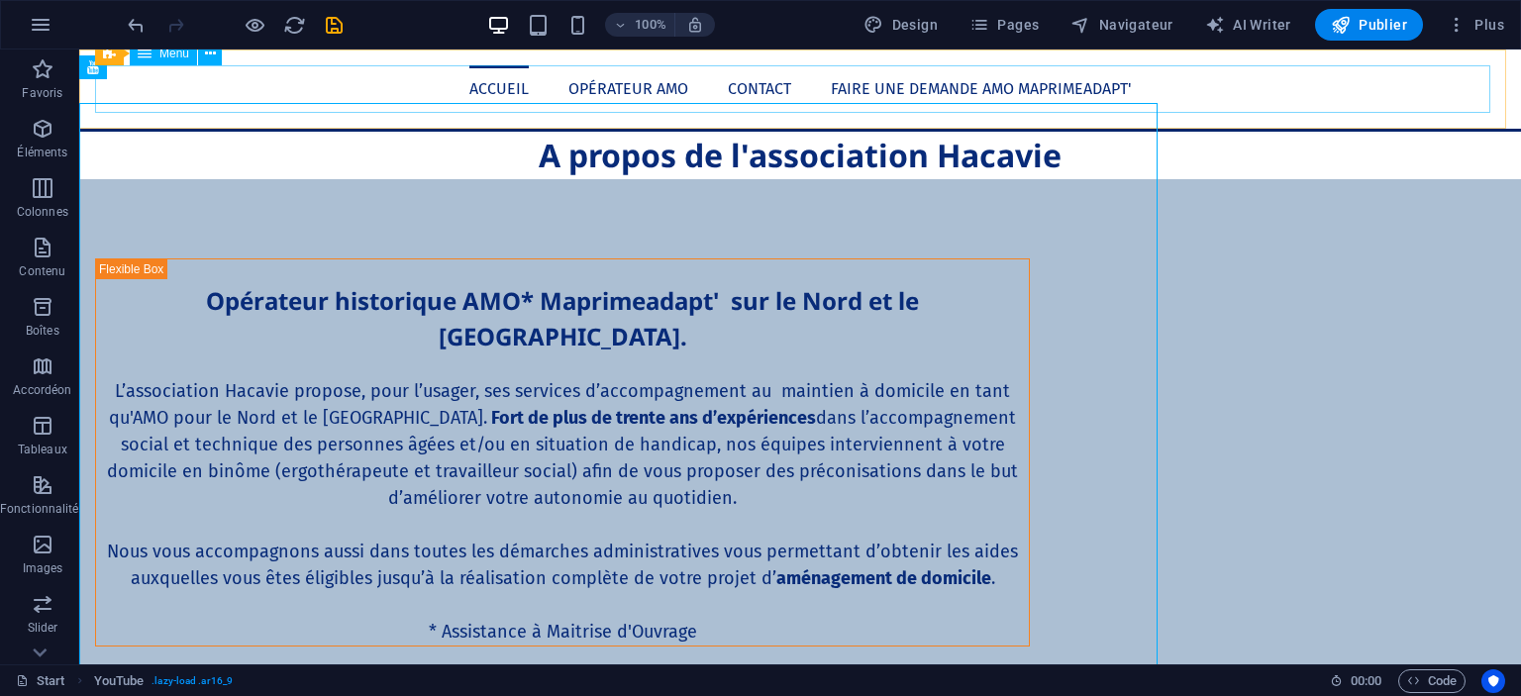
scroll to position [2028, 0]
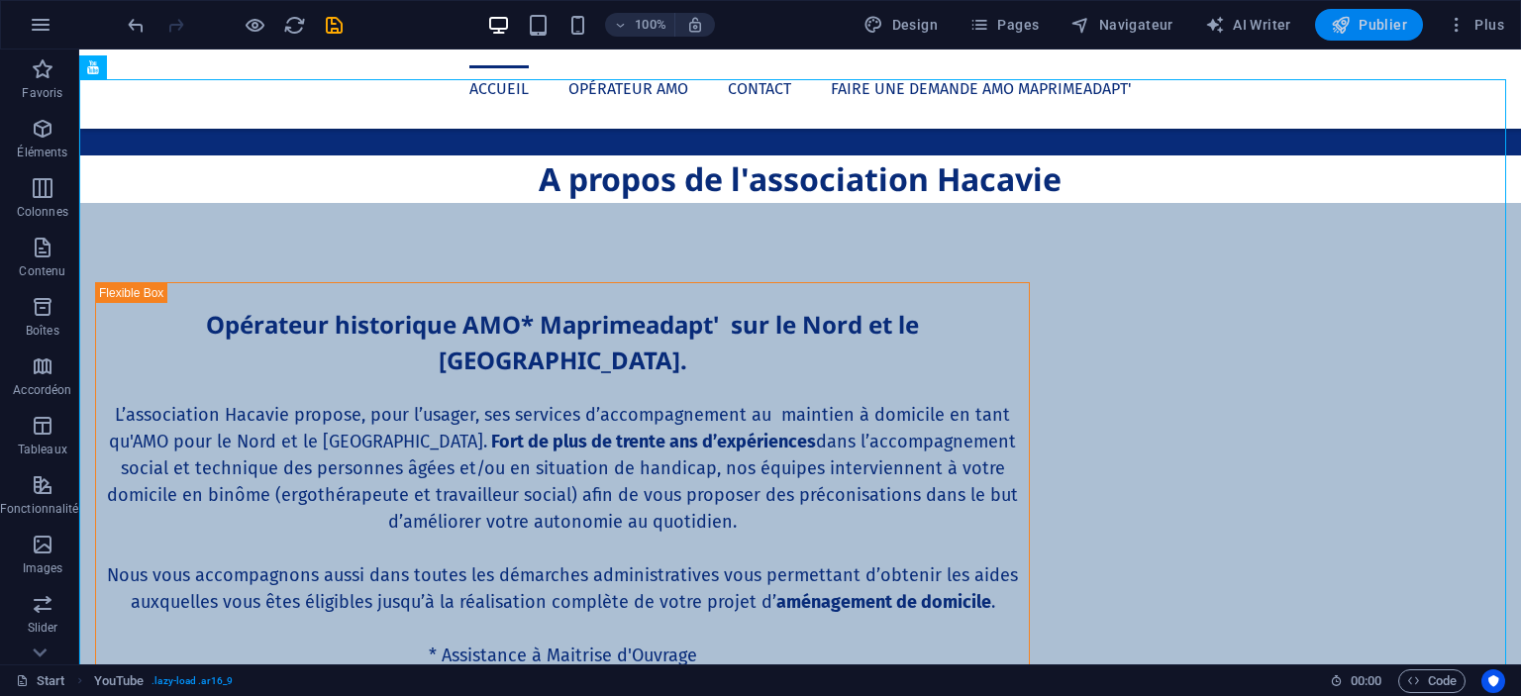
click at [1354, 20] on span "Publier" at bounding box center [1369, 25] width 76 height 20
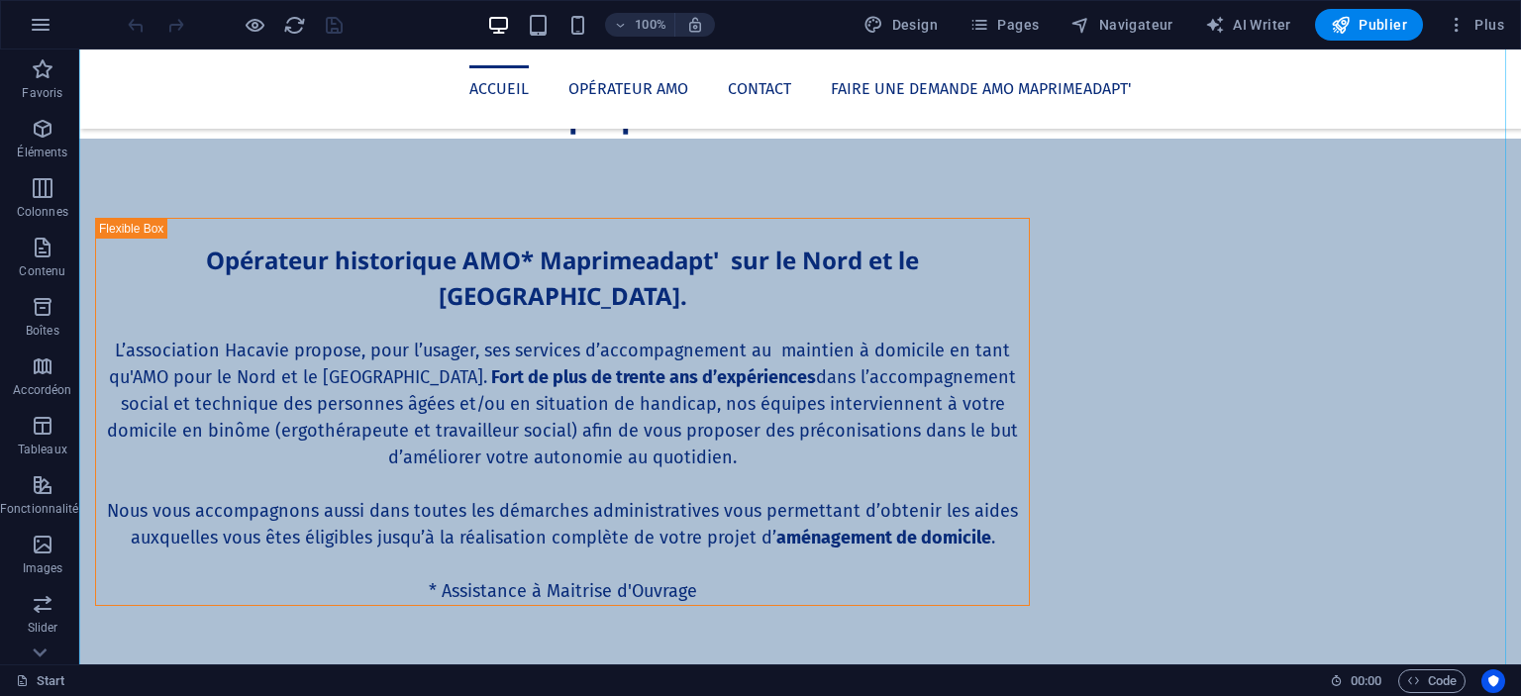
scroll to position [2097, 0]
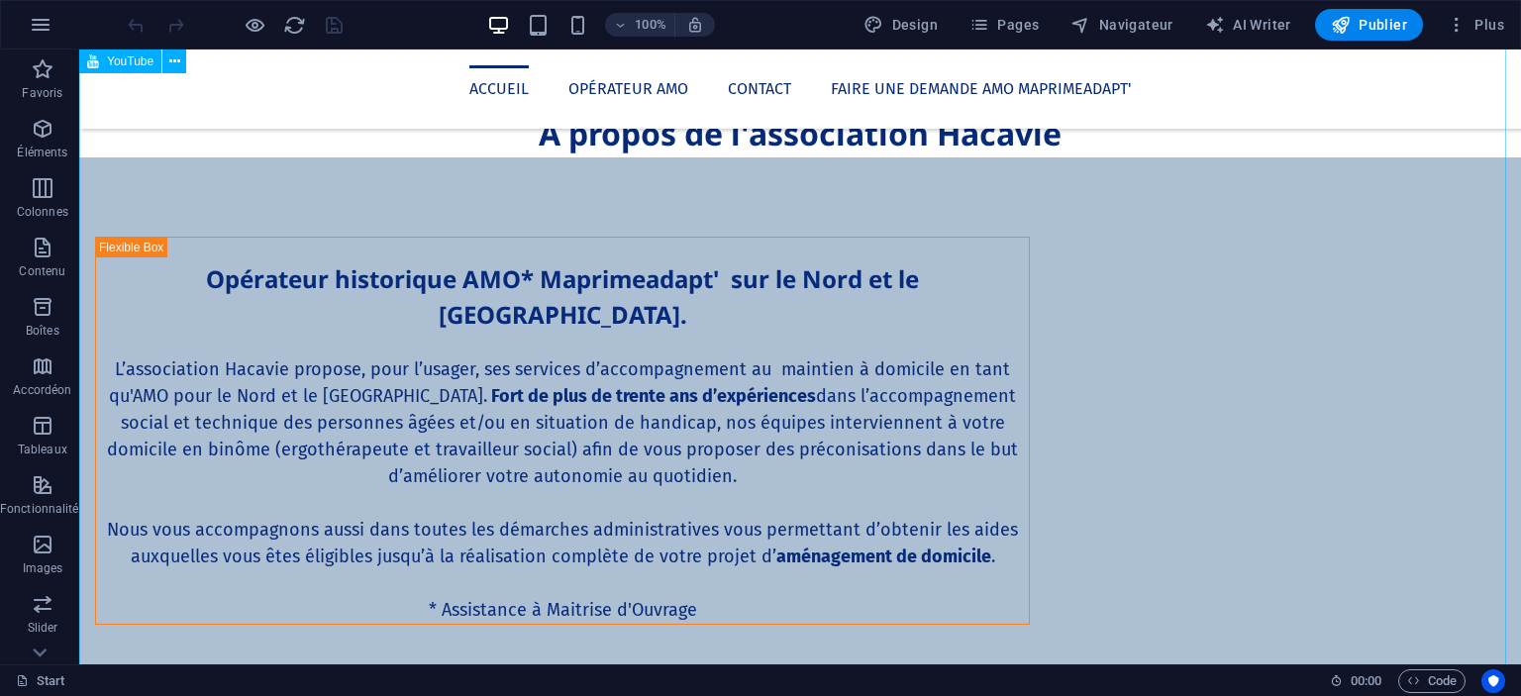
select select "ar16_9"
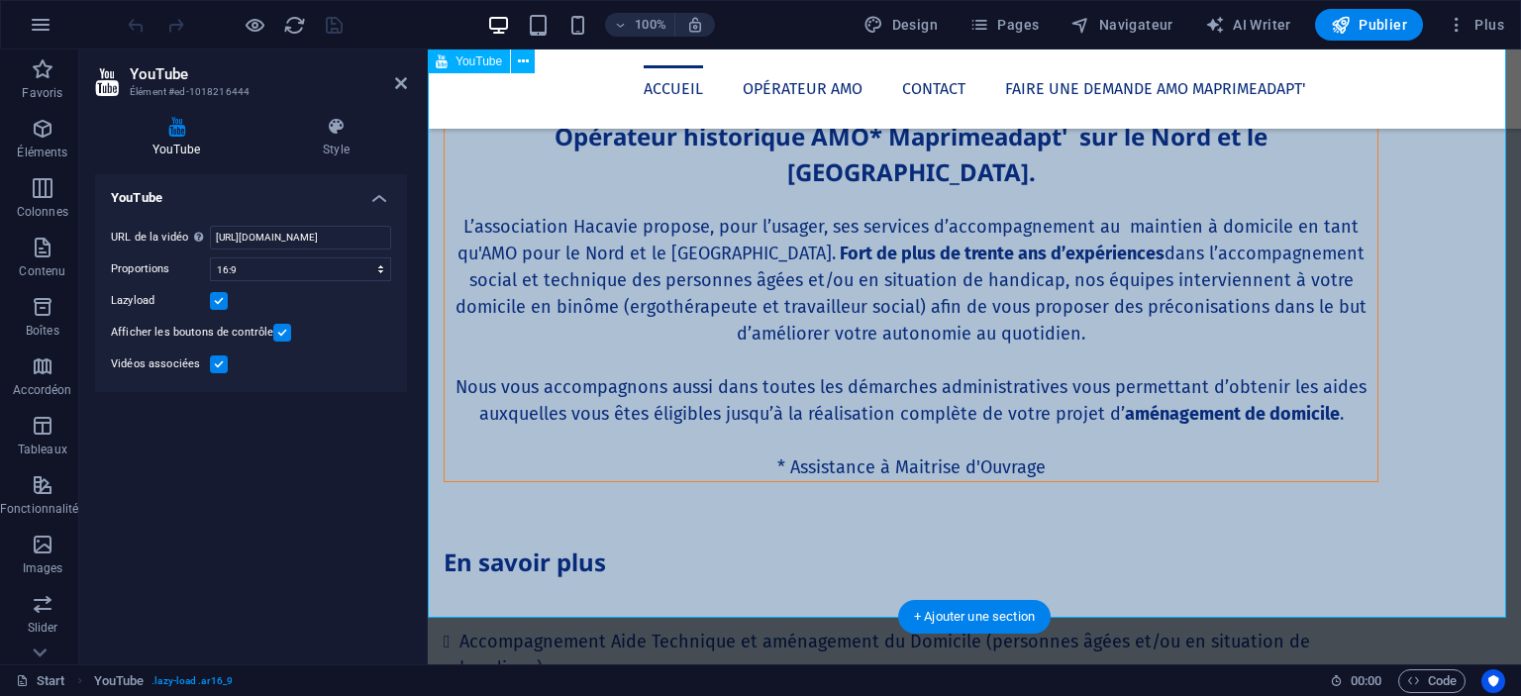
scroll to position [2120, 0]
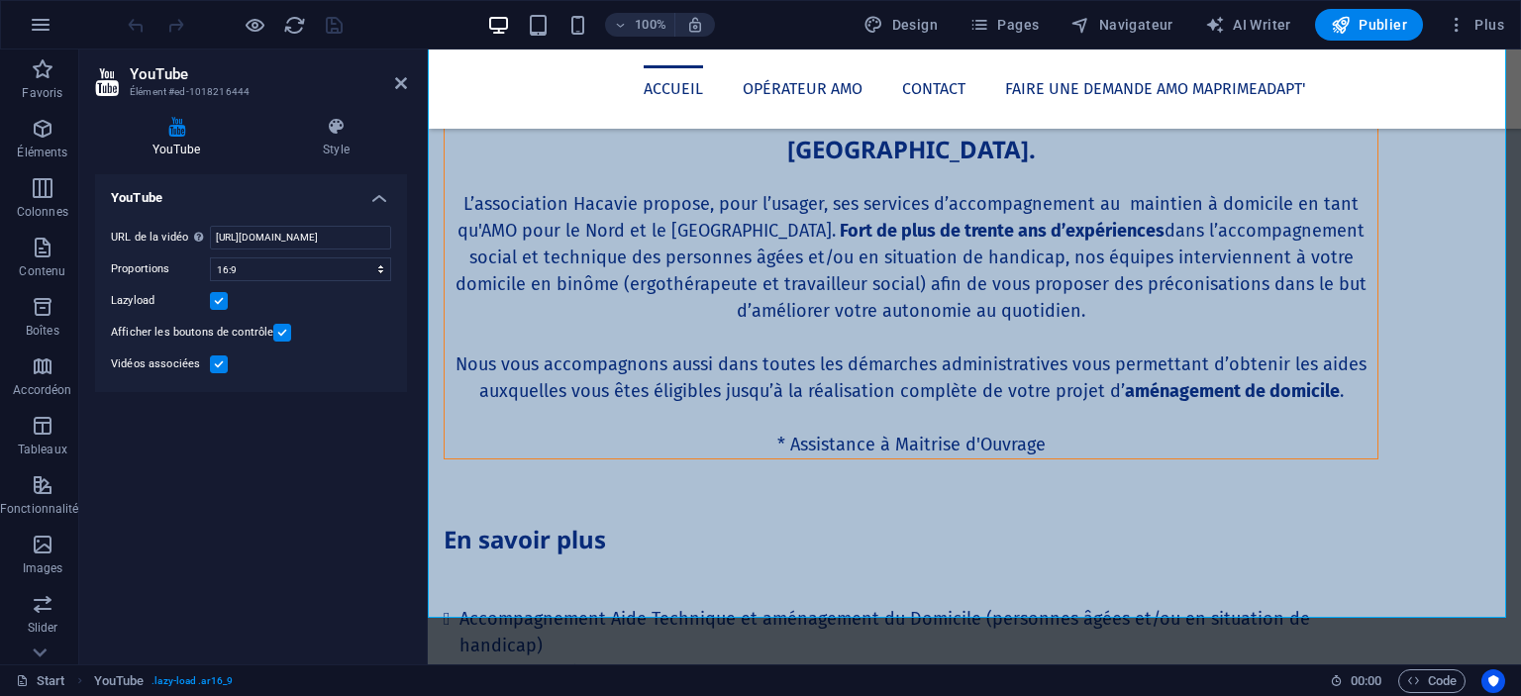
click at [305, 419] on div "YouTube URL de la vidéo Insérer (ou coller) une URL vidéo. [URL][DOMAIN_NAME] P…" at bounding box center [251, 411] width 312 height 474
click at [395, 87] on icon at bounding box center [401, 83] width 12 height 16
click at [743, 87] on nav "Accueil Opérateur AMO Contact Faire une demande AMO Maprimeadapt'" at bounding box center [975, 89] width 1062 height 48
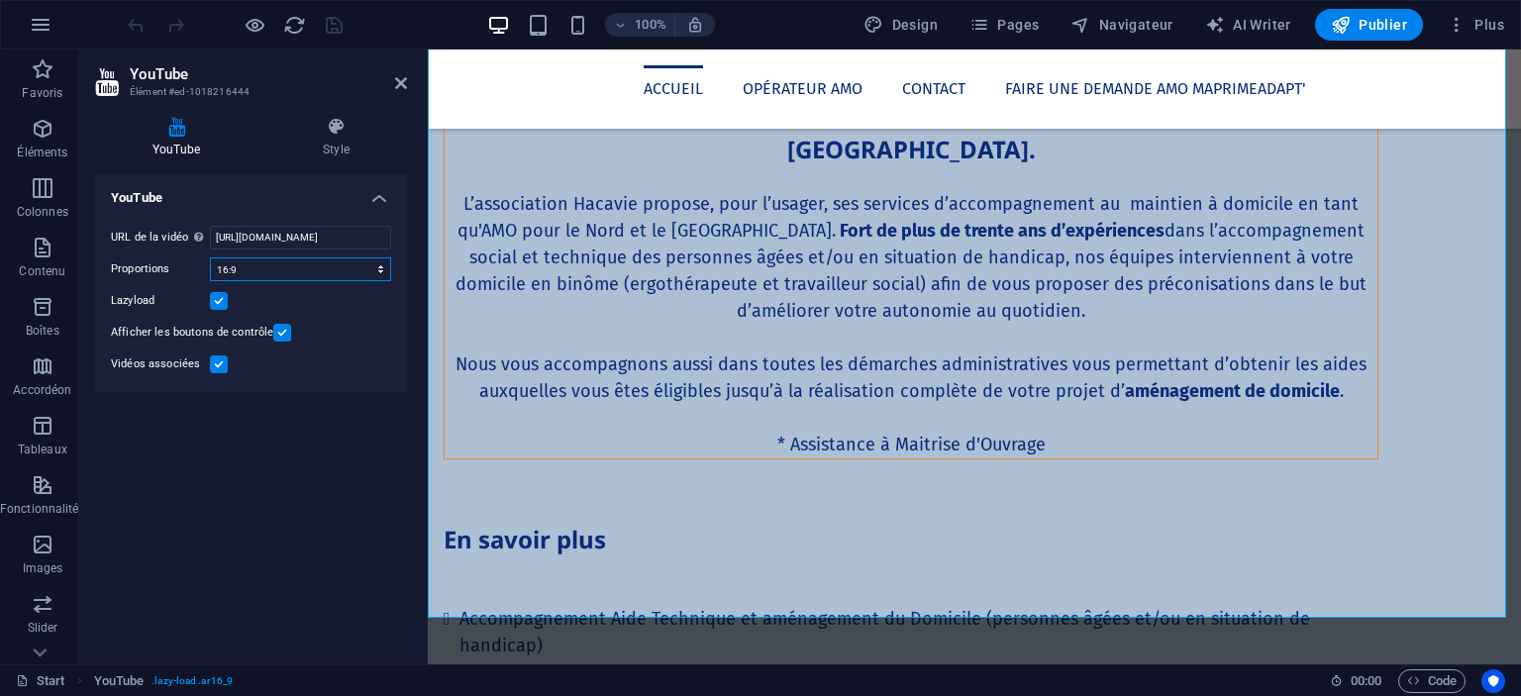
click at [273, 262] on select "16:10 16:9 4:3 2:1 1:1" at bounding box center [300, 269] width 181 height 24
click at [210, 257] on select "16:10 16:9 4:3 2:1 1:1" at bounding box center [300, 269] width 181 height 24
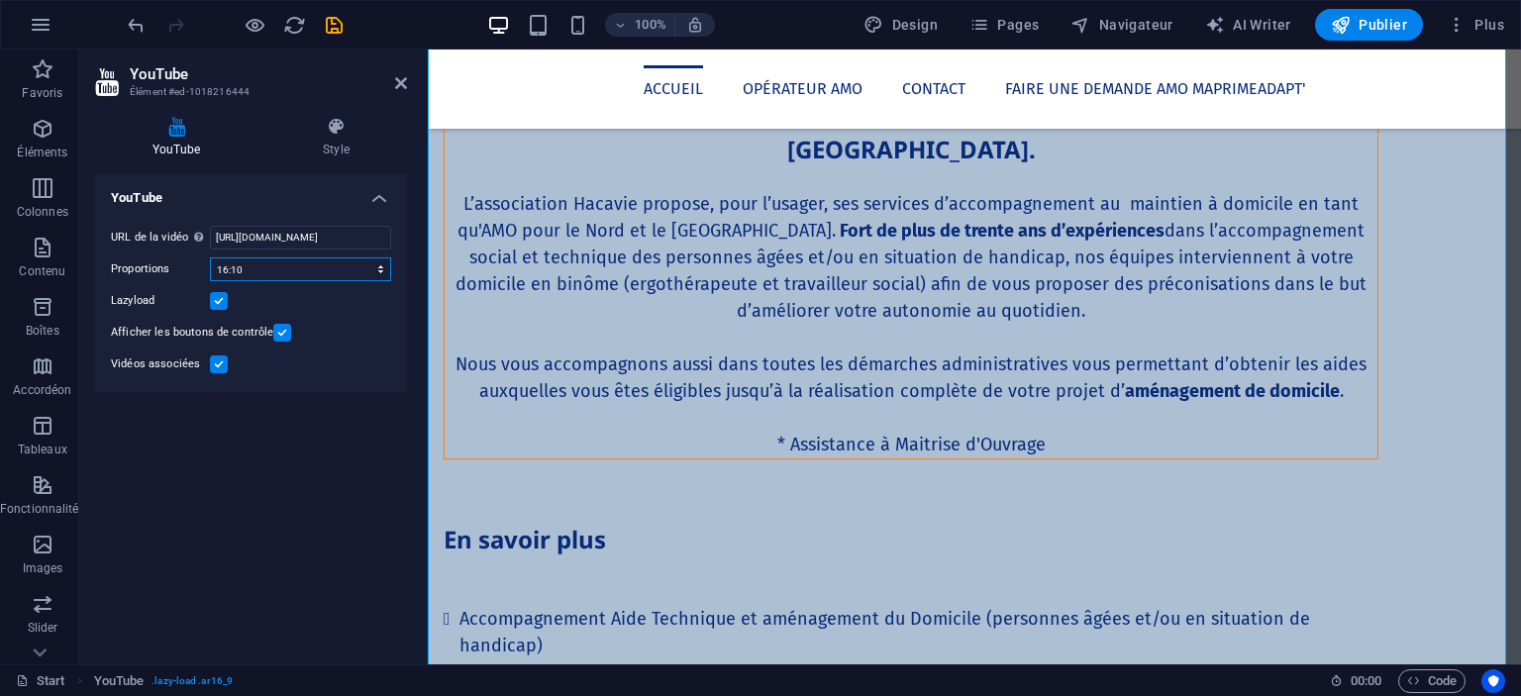
click at [278, 264] on select "16:10 16:9 4:3 2:1 1:1" at bounding box center [300, 269] width 181 height 24
select select "ar16_9"
click at [210, 257] on select "16:10 16:9 4:3 2:1 1:1" at bounding box center [300, 269] width 181 height 24
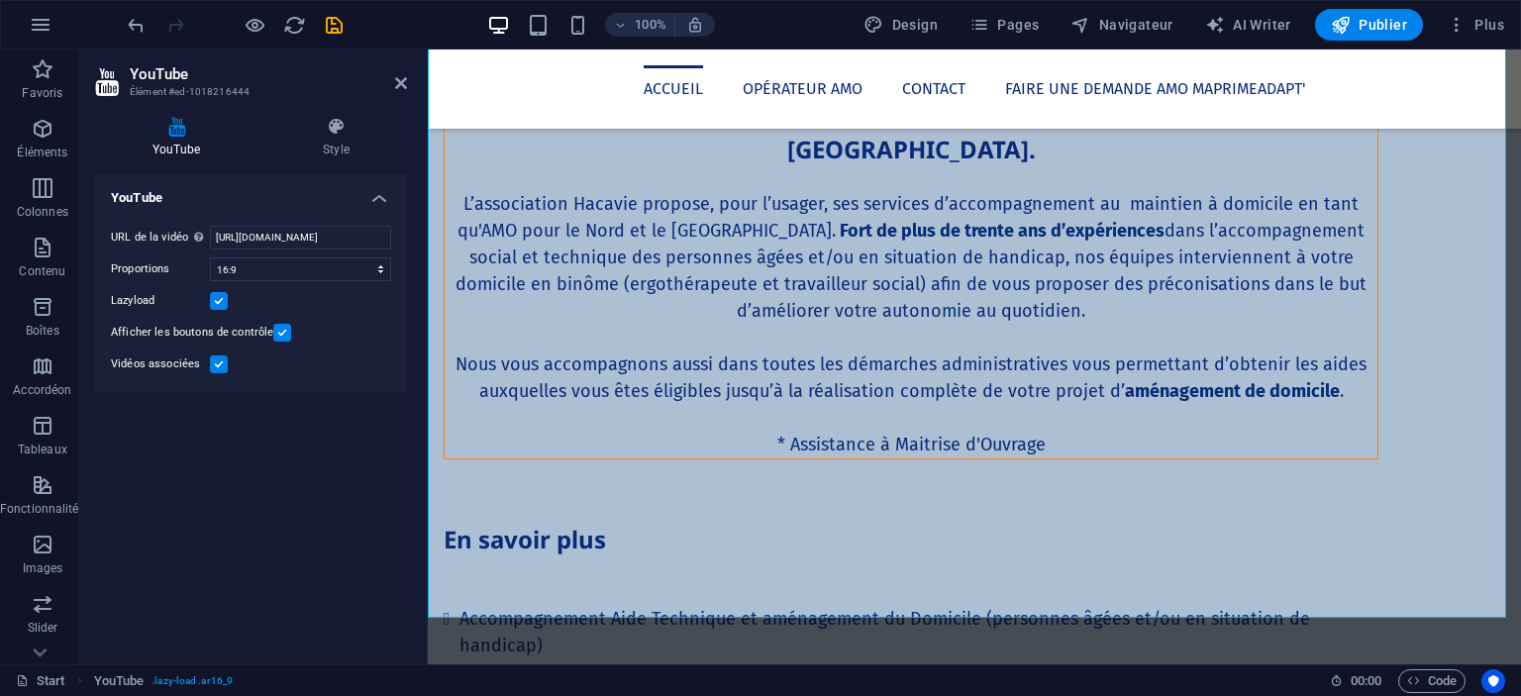
click at [249, 473] on div "YouTube URL de la vidéo Insérer (ou coller) une URL vidéo. [URL][DOMAIN_NAME] P…" at bounding box center [251, 411] width 312 height 474
click at [407, 82] on aside "YouTube Élément #ed-1018216444 YouTube Style YouTube URL de la vidéo Insérer (o…" at bounding box center [253, 357] width 349 height 615
click at [399, 81] on icon at bounding box center [401, 83] width 12 height 16
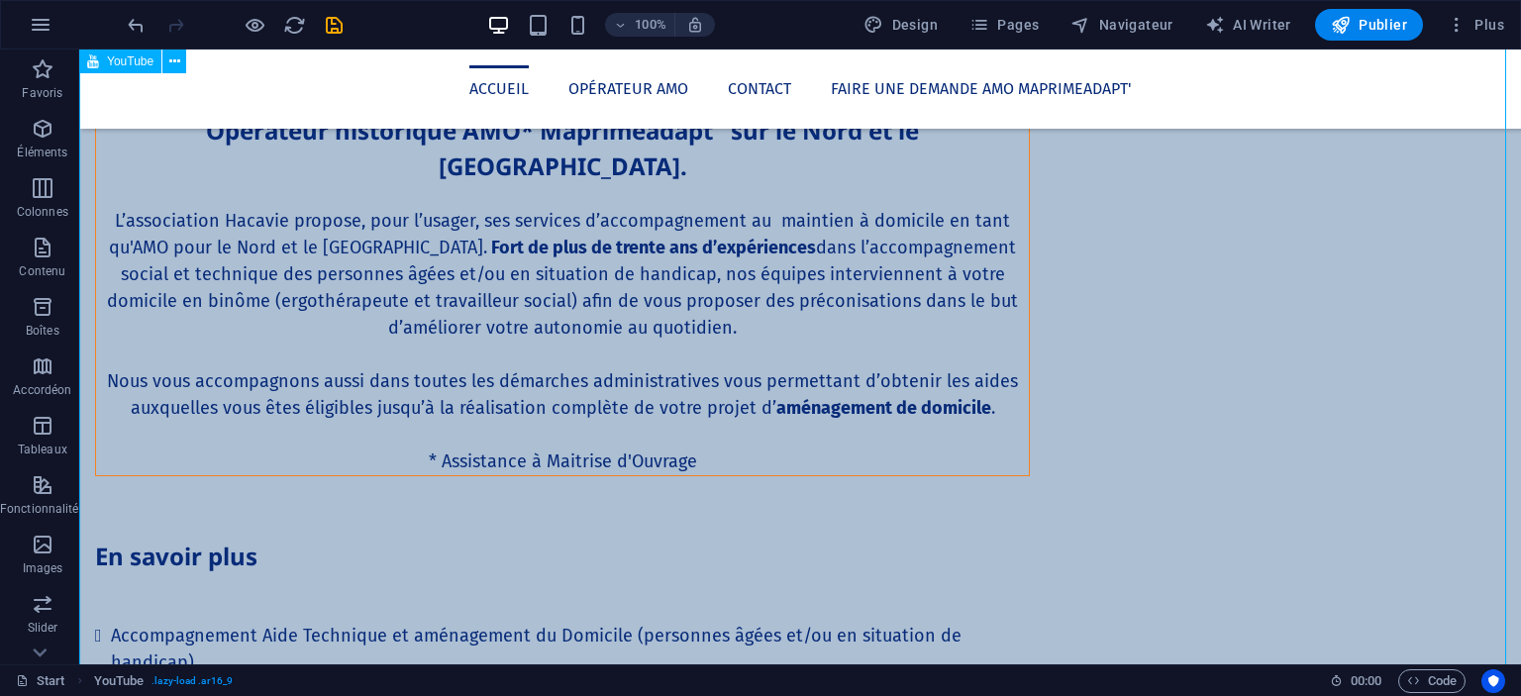
scroll to position [2221, 0]
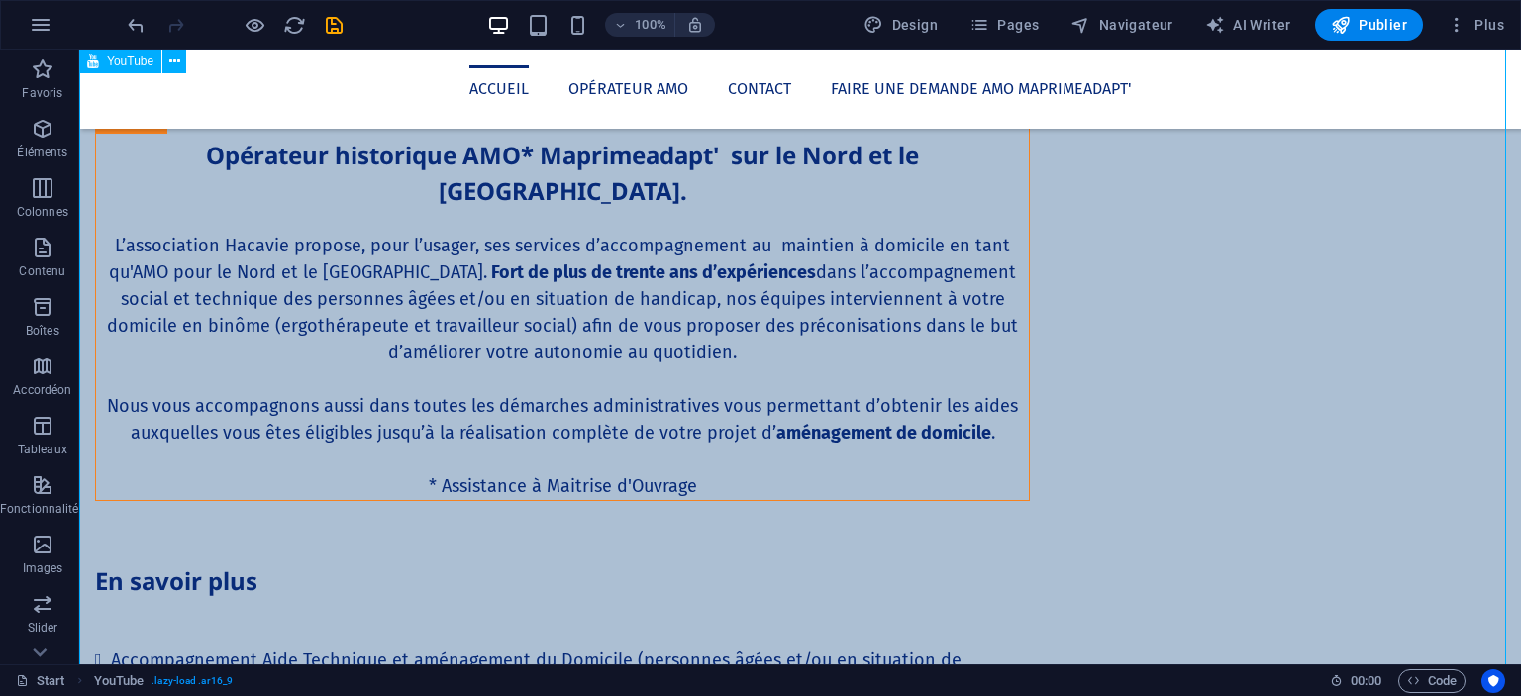
scroll to position [2244, 0]
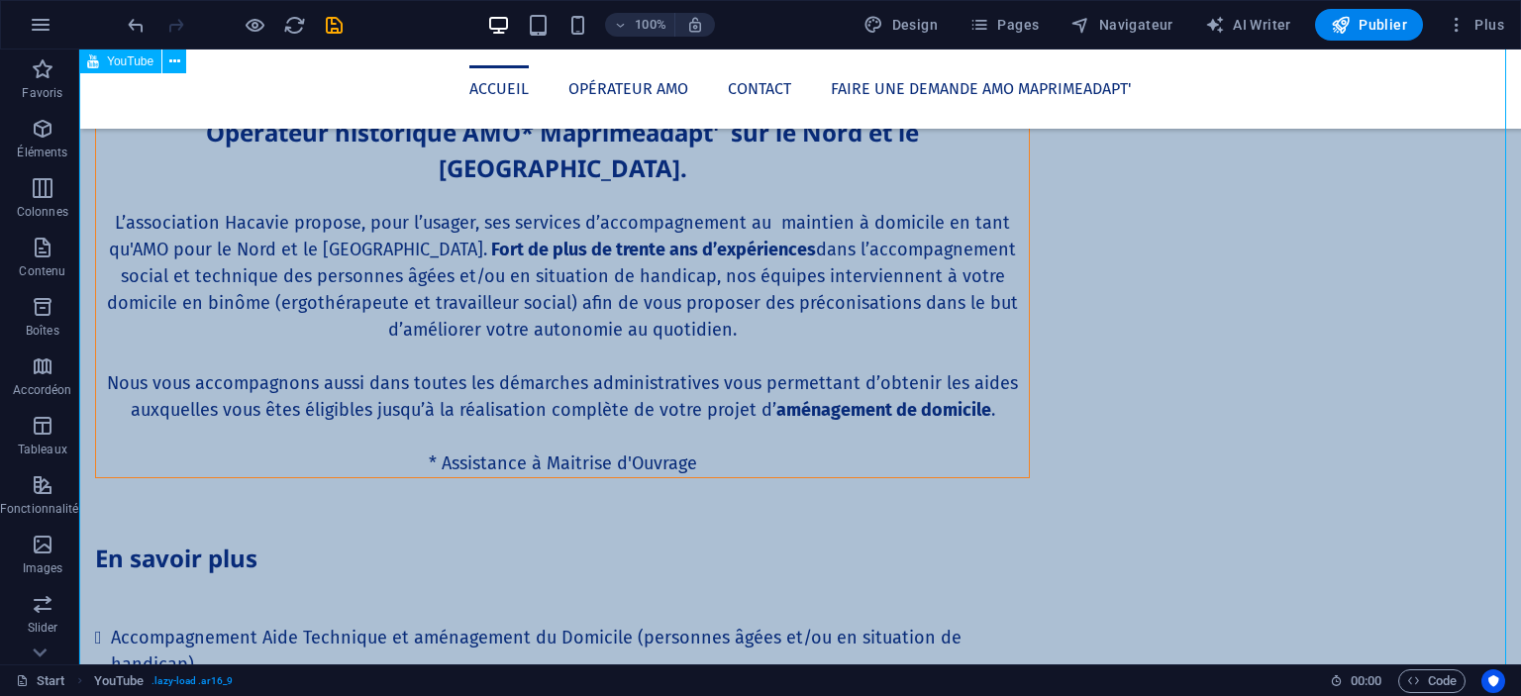
select select "ar16_9"
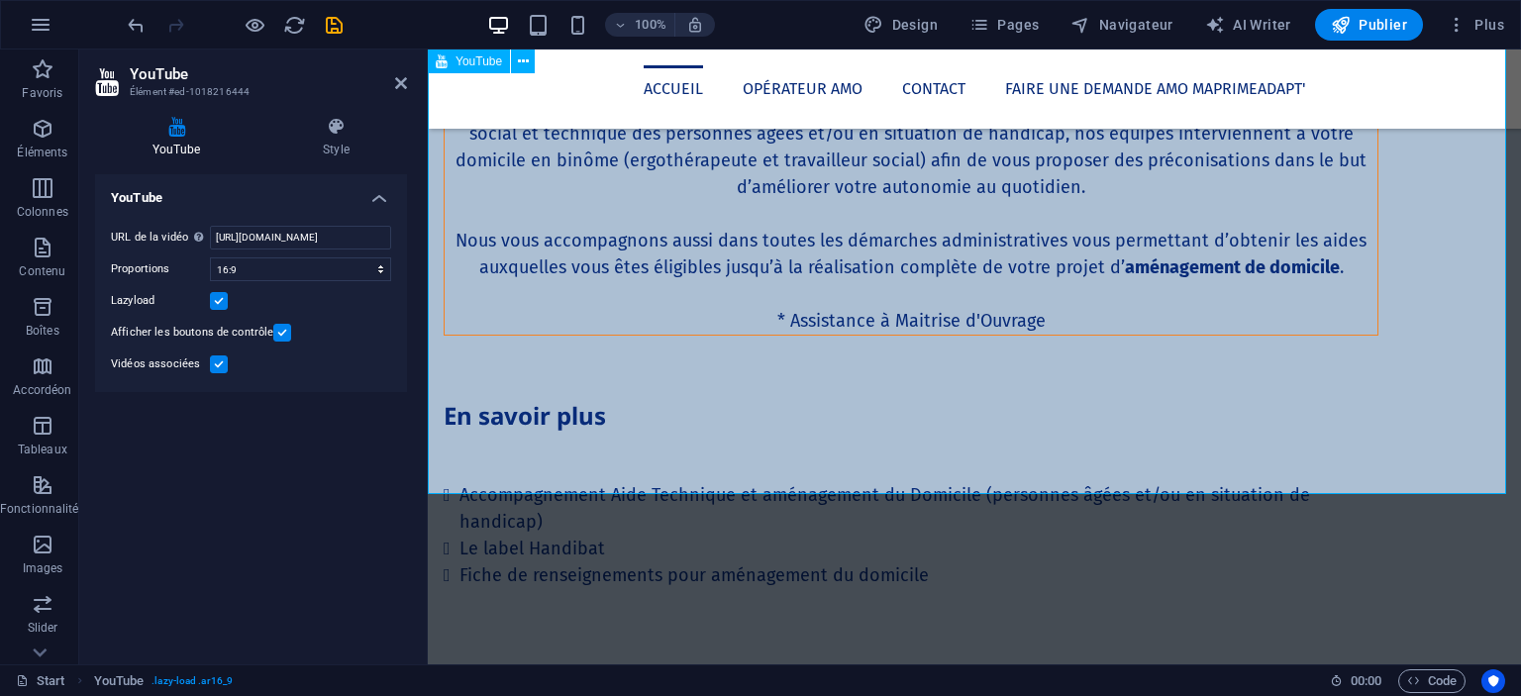
click at [345, 245] on input "[URL][DOMAIN_NAME]" at bounding box center [300, 238] width 181 height 24
type input "*"
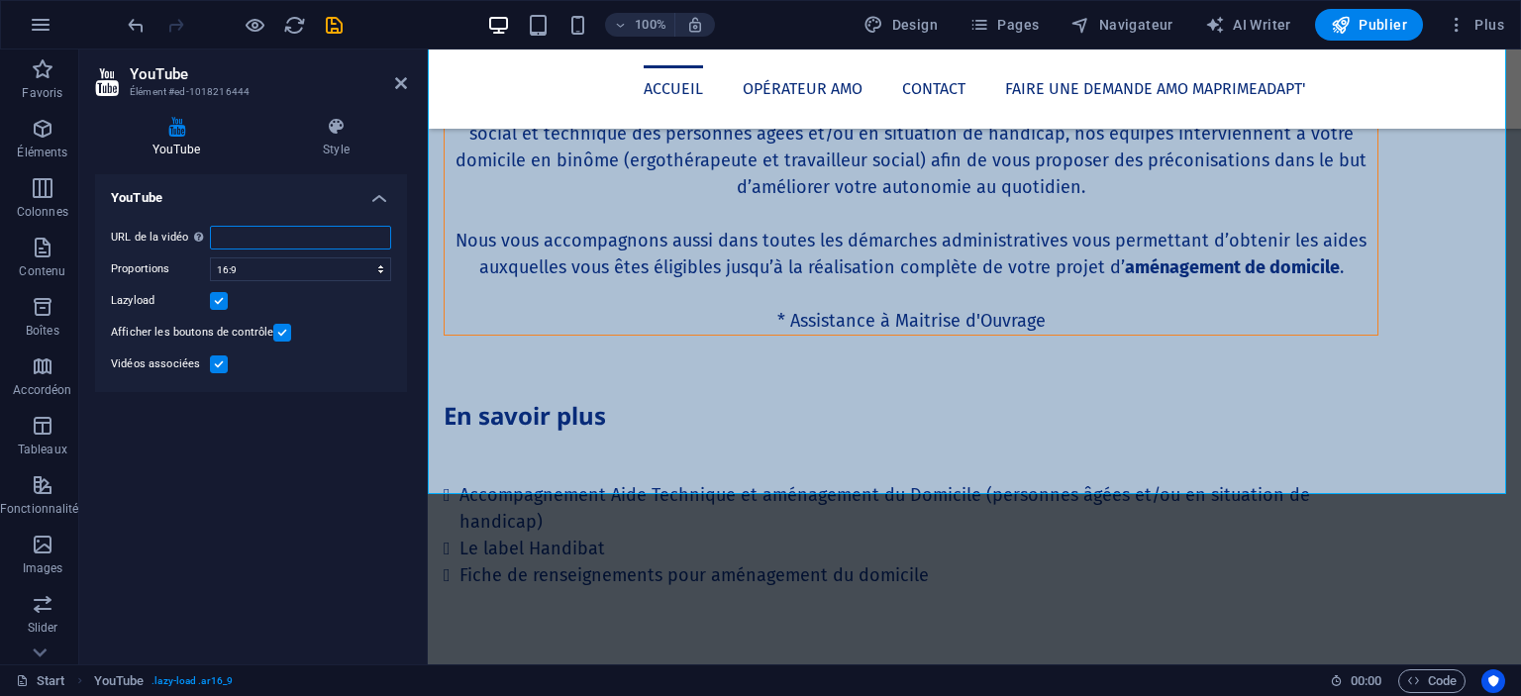
paste input "[URL][DOMAIN_NAME]"
type input "[URL][DOMAIN_NAME]"
click at [316, 432] on div "YouTube URL de la vidéo Insérer (ou coller) une URL vidéo. [URL][DOMAIN_NAME] P…" at bounding box center [251, 411] width 312 height 474
click at [411, 80] on aside "YouTube Élément #ed-1018216444 YouTube Style YouTube URL de la vidéo Insérer (o…" at bounding box center [253, 357] width 349 height 615
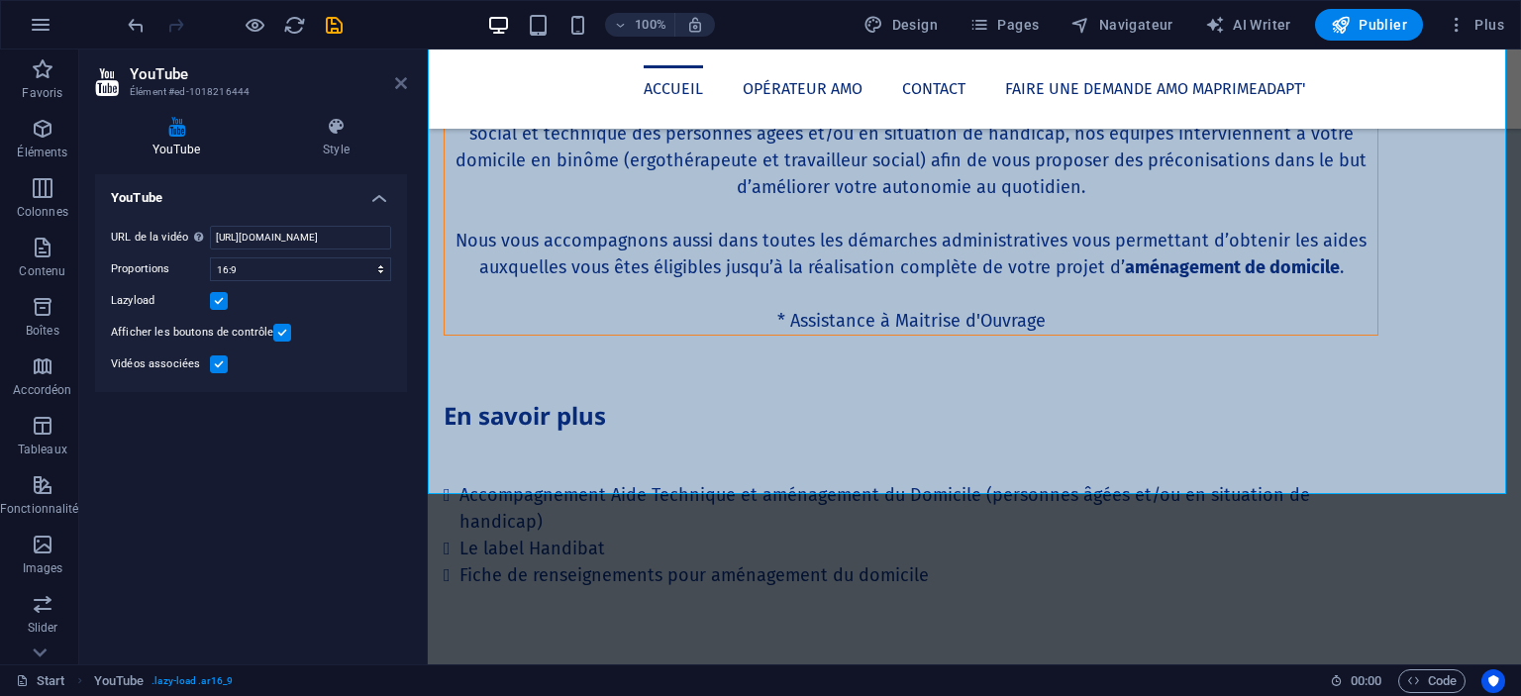
click at [402, 82] on icon at bounding box center [401, 83] width 12 height 16
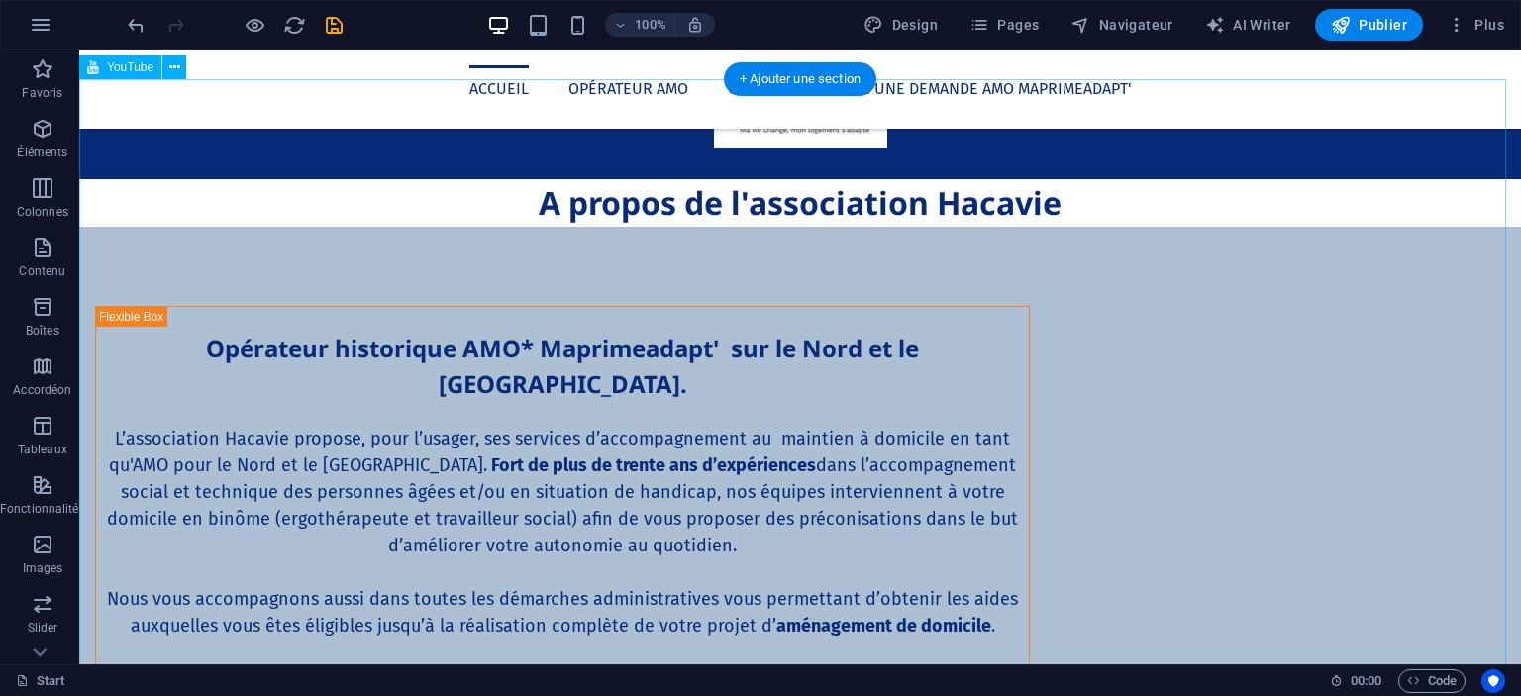
select select "ar16_9"
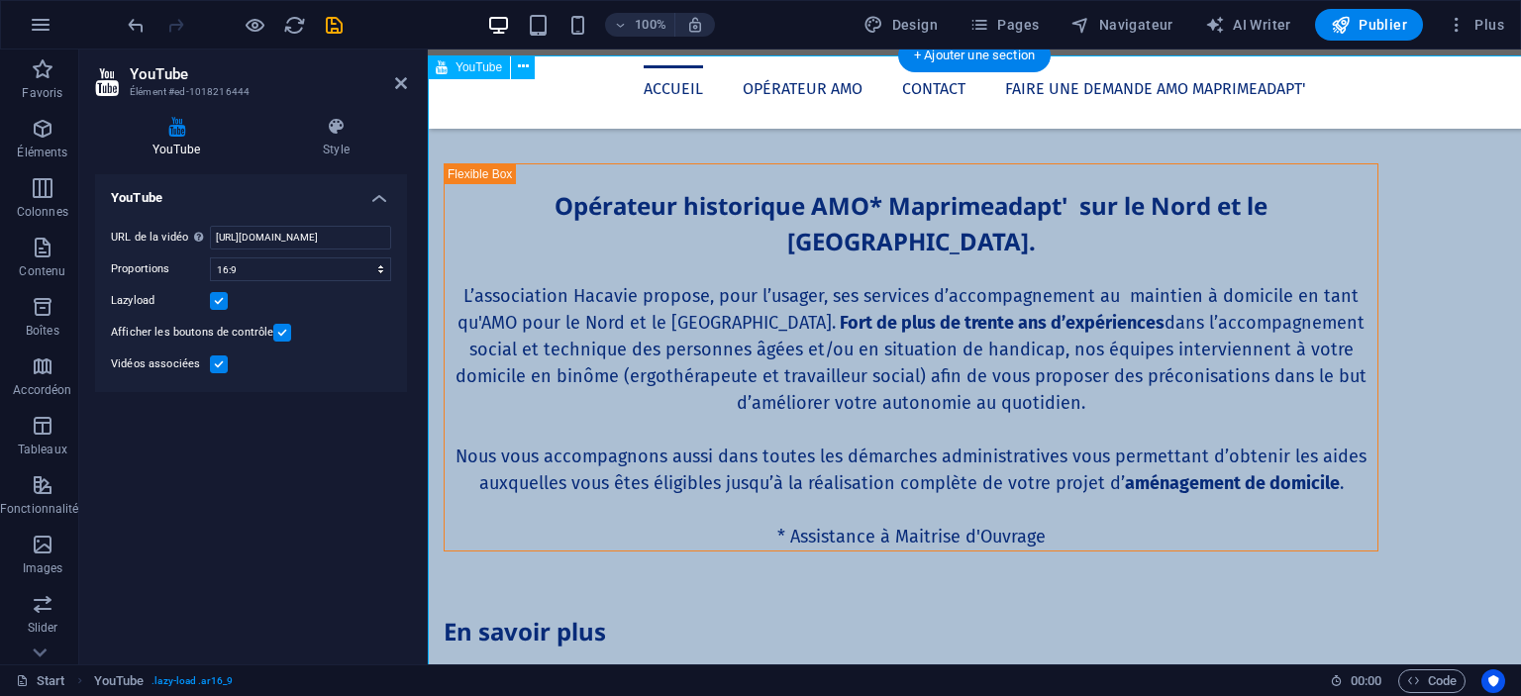
scroll to position [2052, 0]
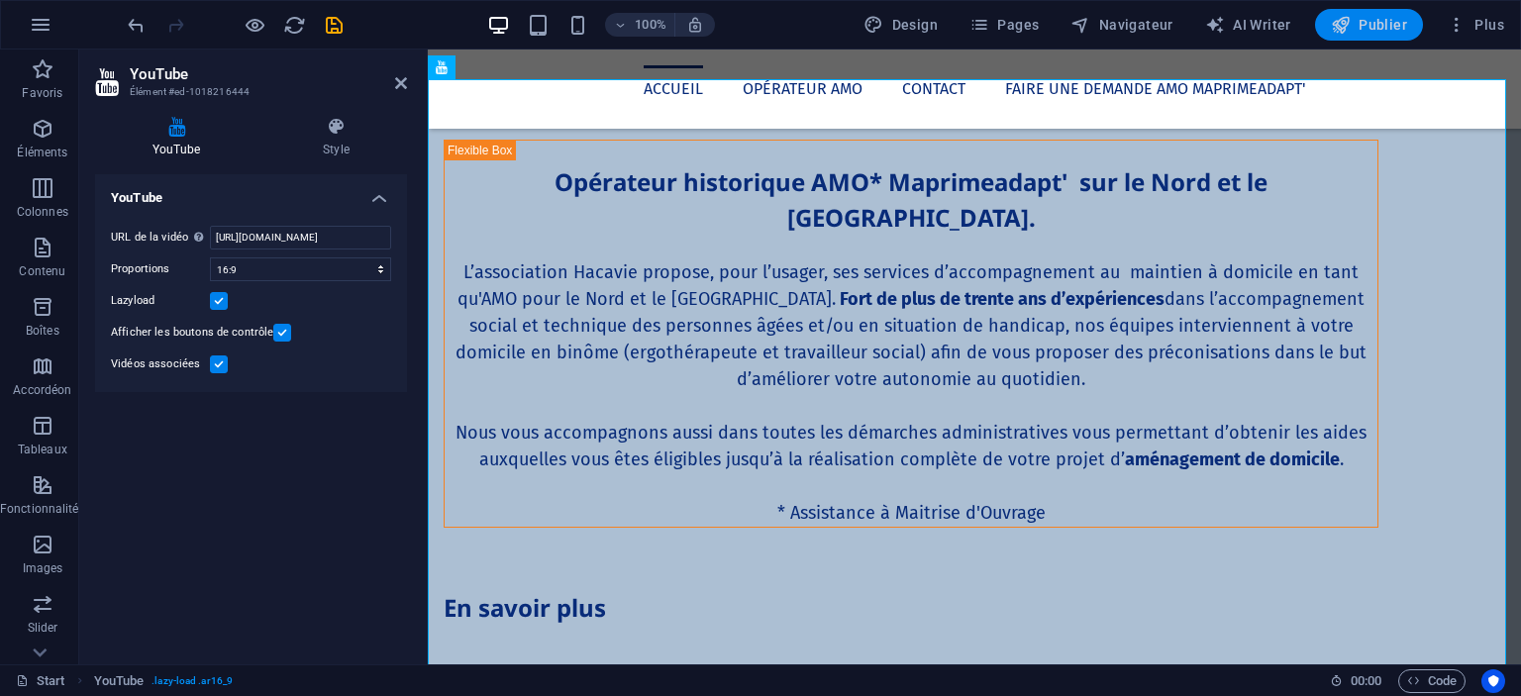
click at [1414, 14] on button "Publier" at bounding box center [1369, 25] width 108 height 32
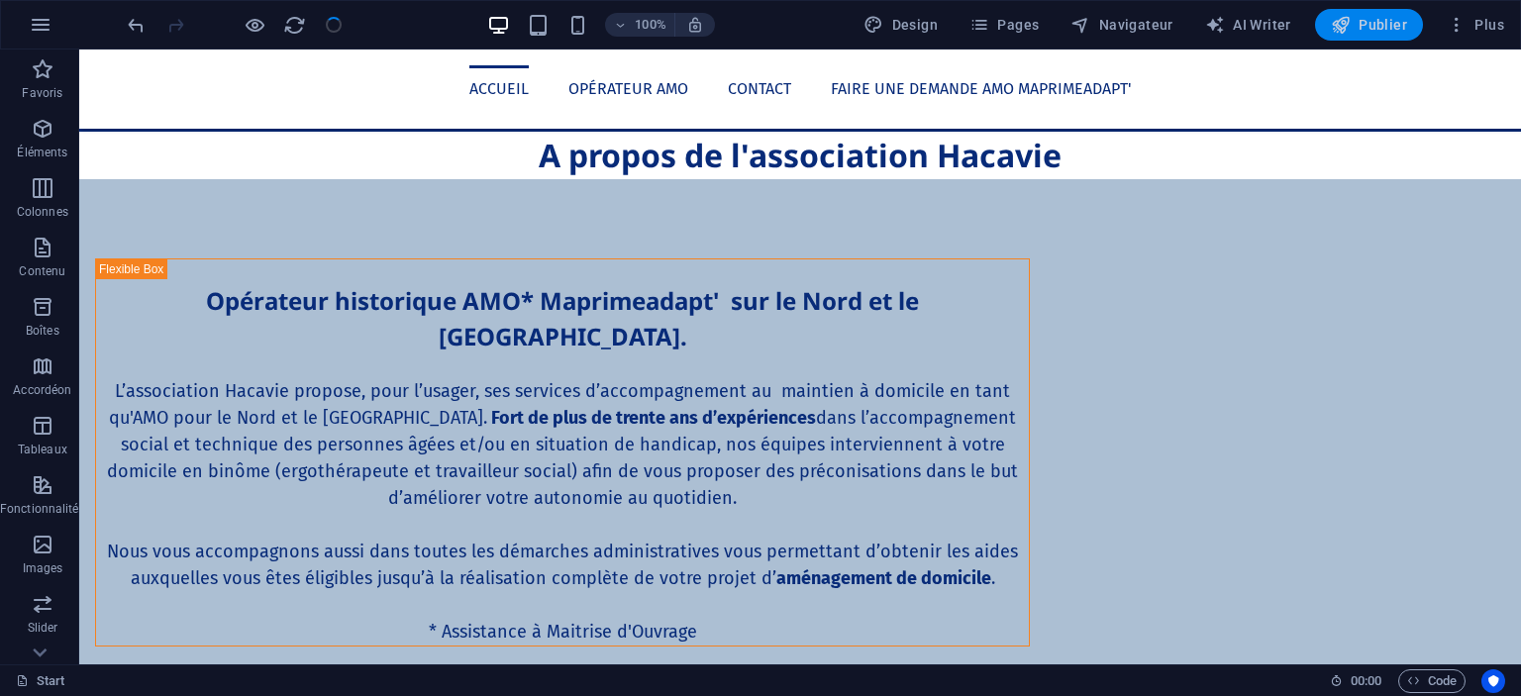
scroll to position [2028, 0]
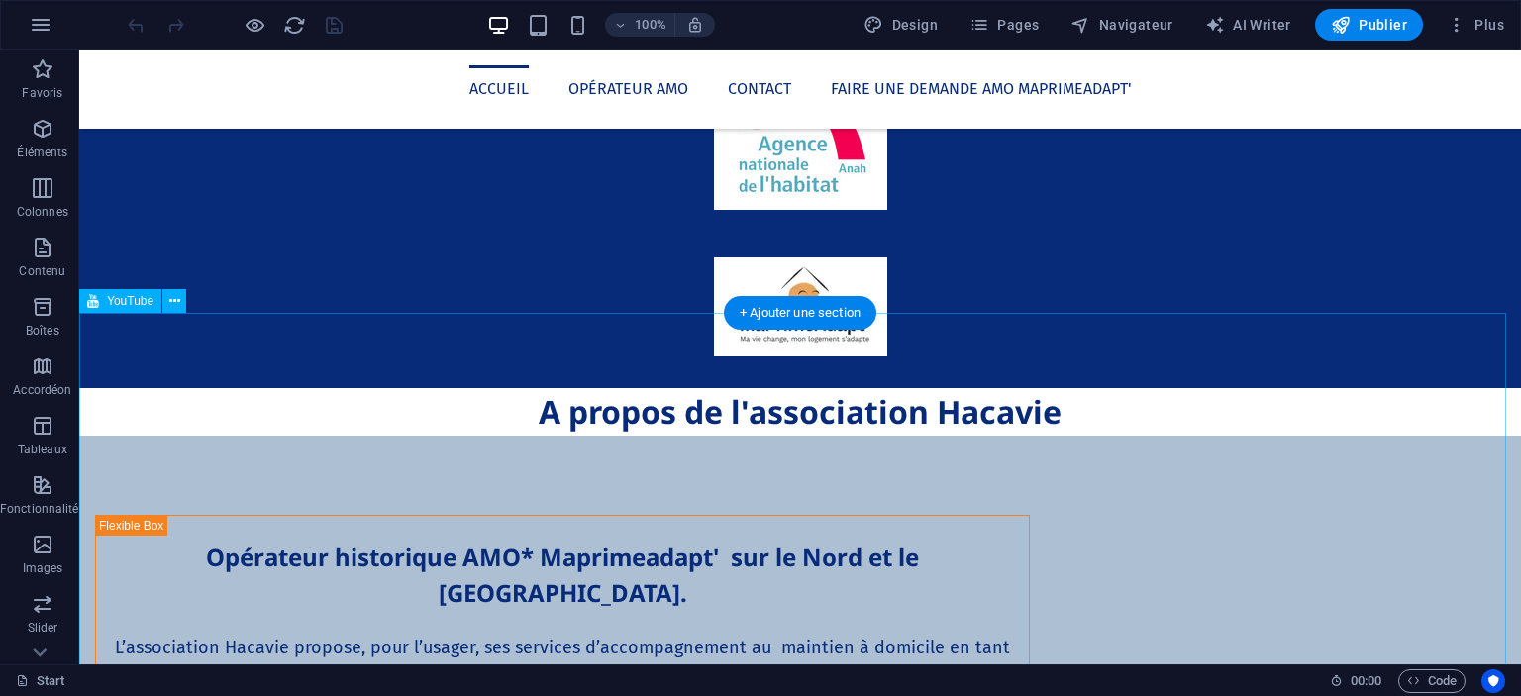
scroll to position [1794, 0]
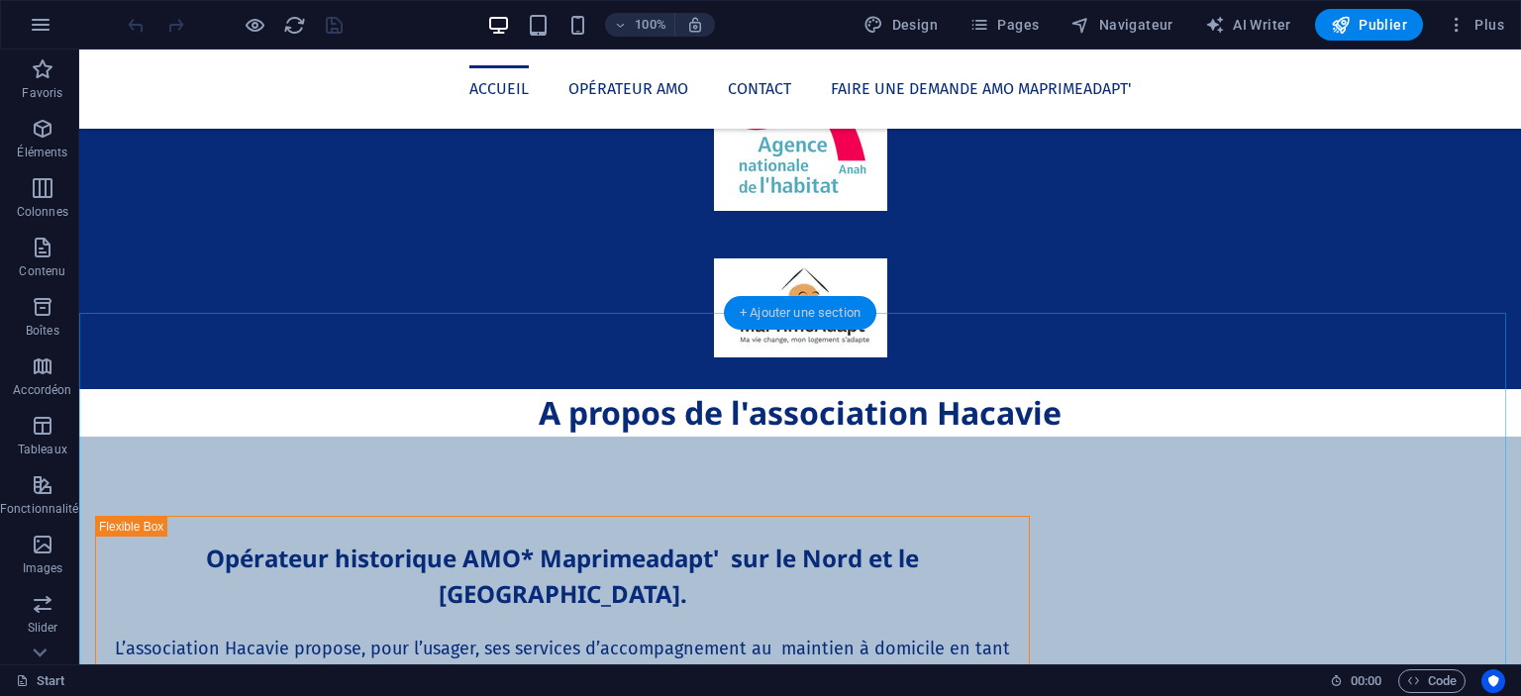
click at [826, 316] on div "+ Ajouter une section" at bounding box center [800, 313] width 153 height 34
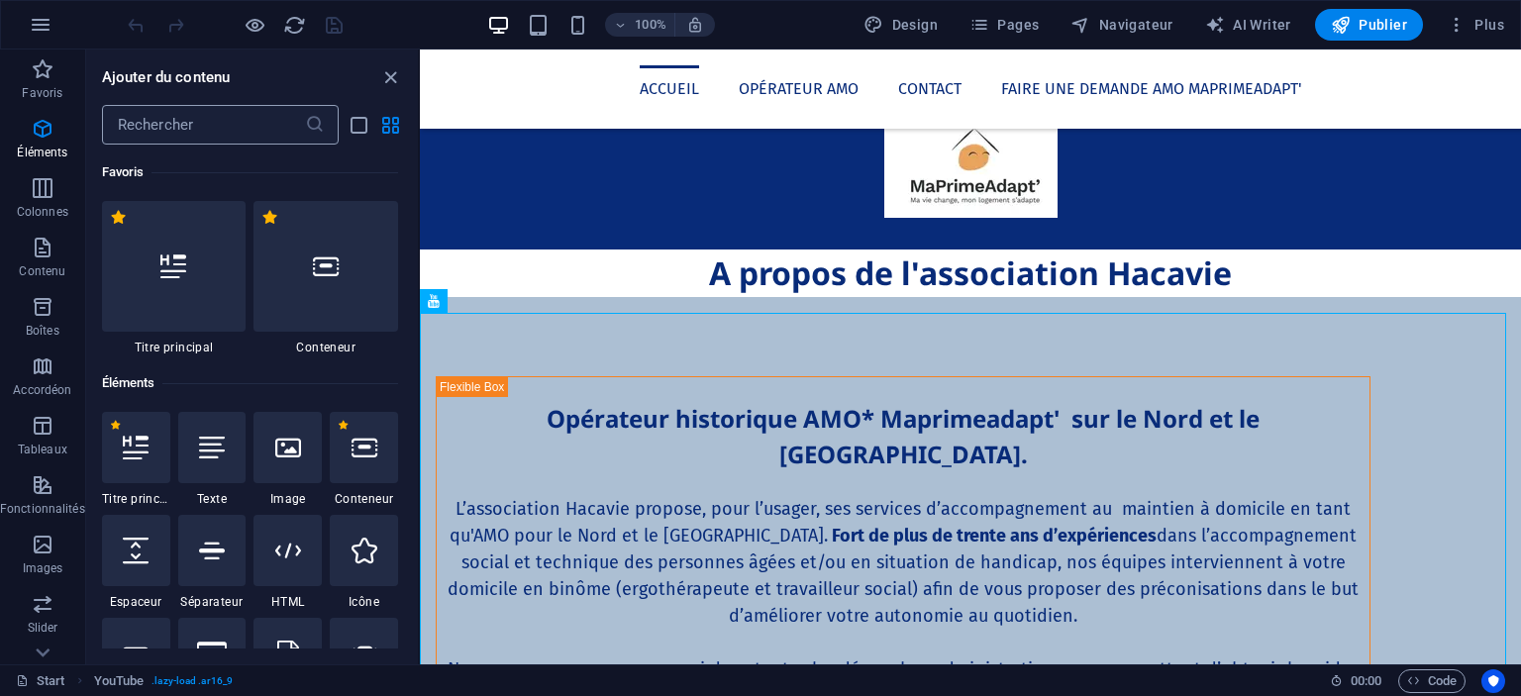
scroll to position [3465, 0]
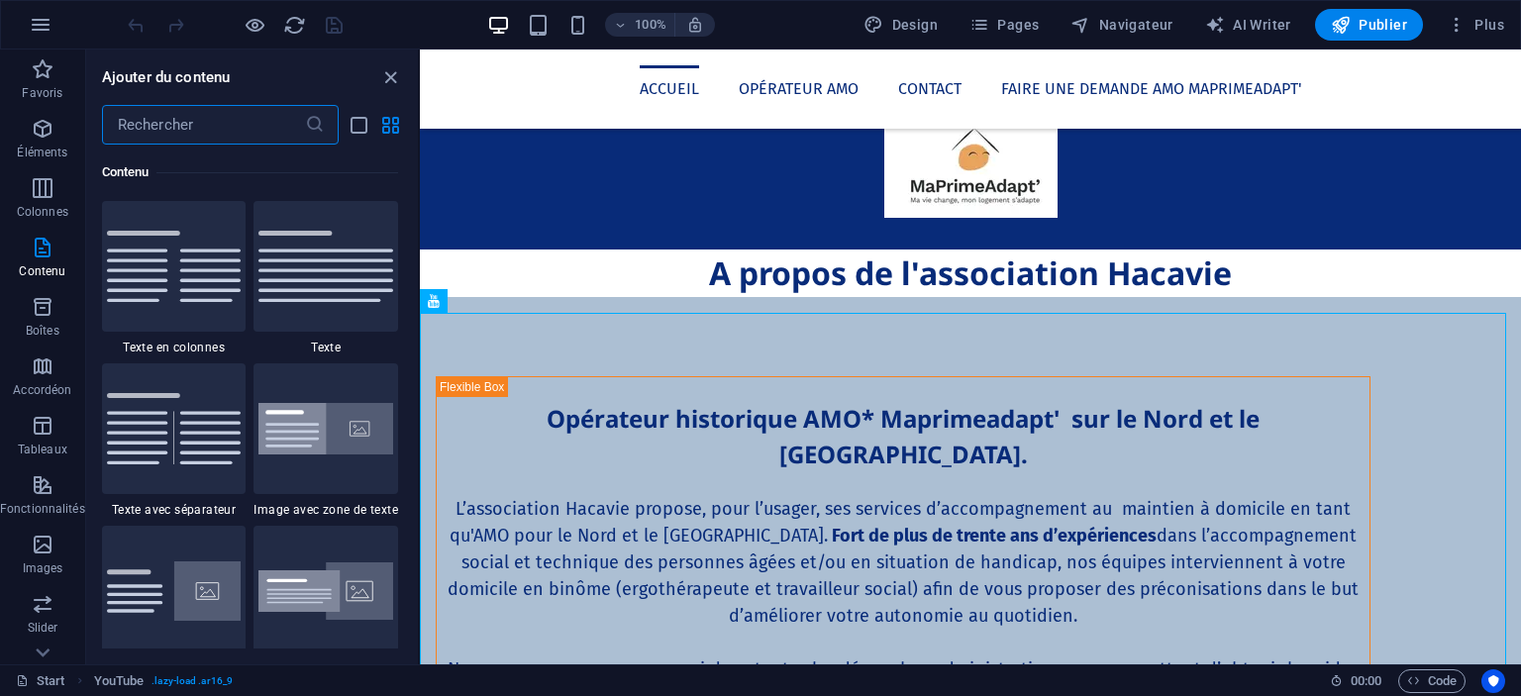
click at [191, 123] on input "text" at bounding box center [203, 125] width 203 height 40
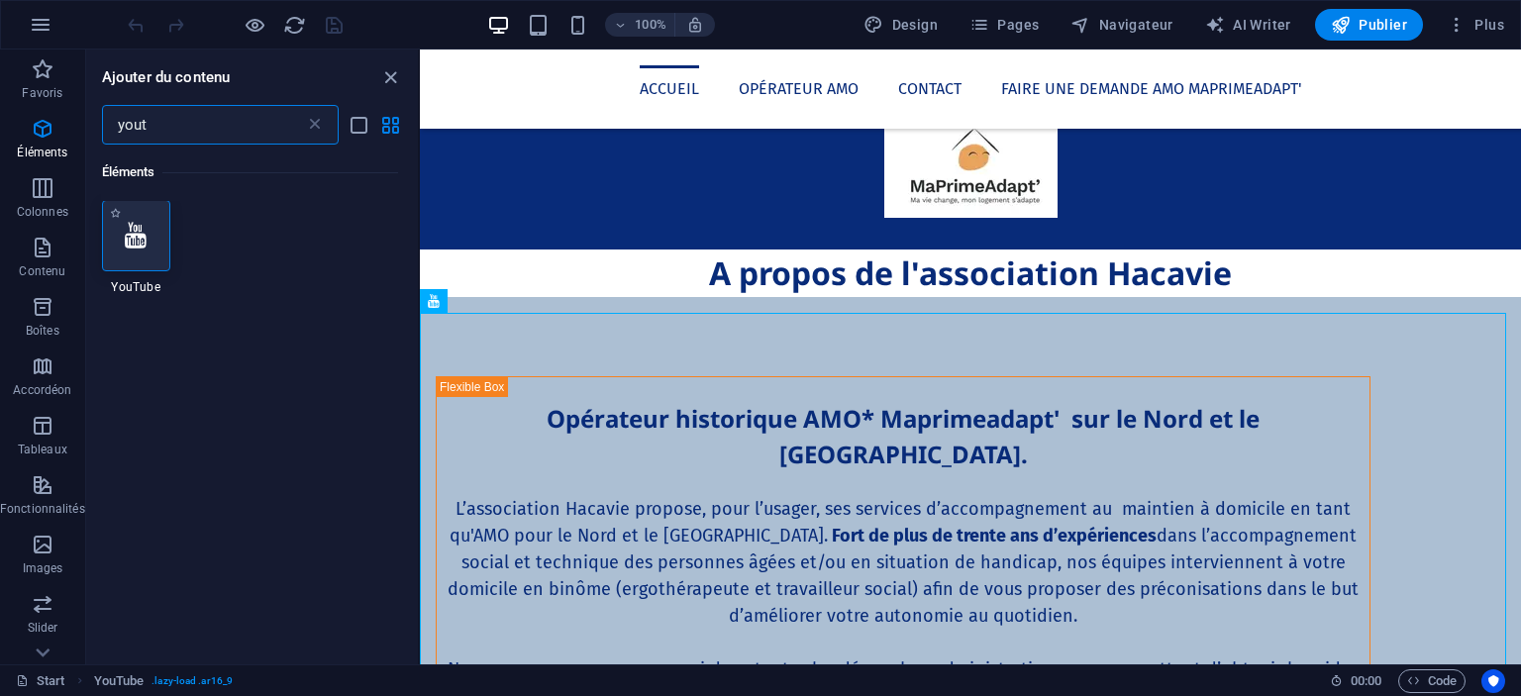
scroll to position [0, 0]
type input "yout"
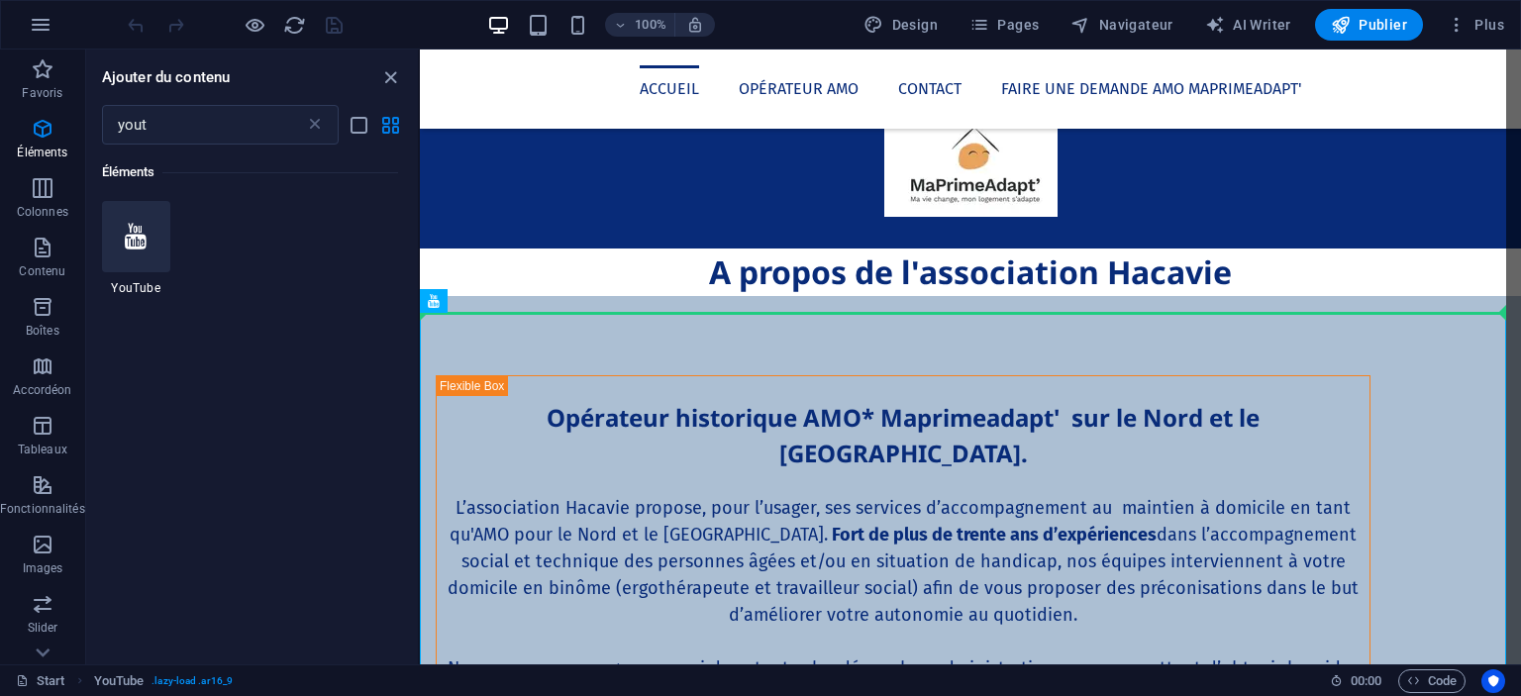
select select "ar16_9"
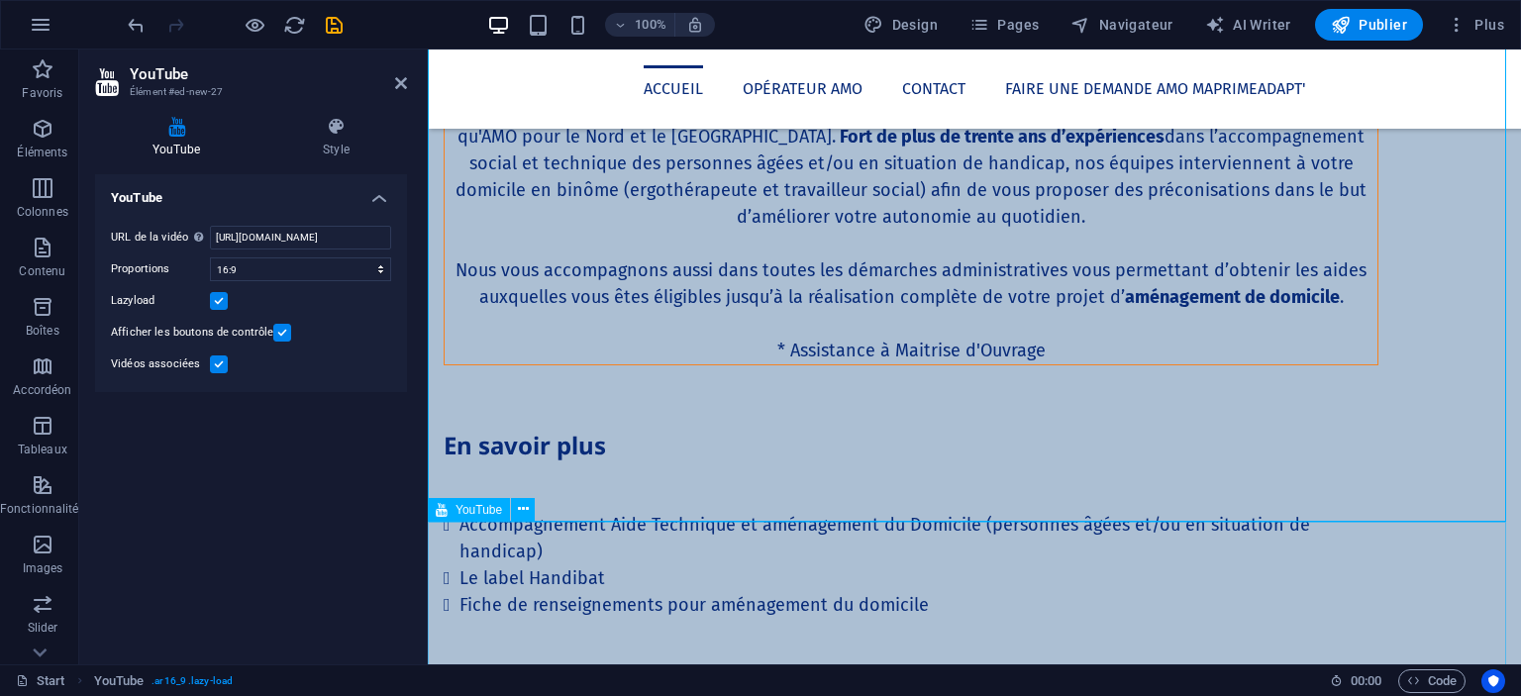
scroll to position [2215, 0]
click at [345, 233] on input "[URL][DOMAIN_NAME]" at bounding box center [300, 238] width 181 height 24
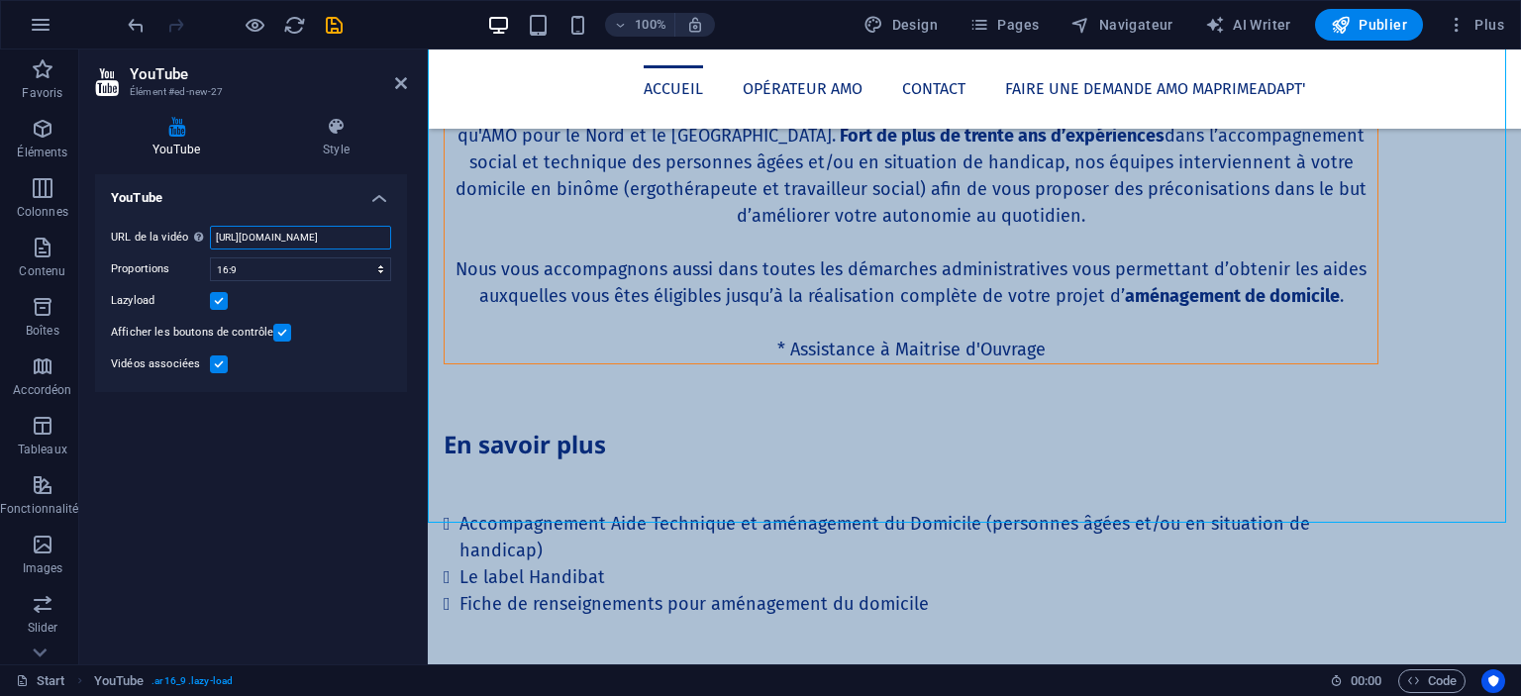
click at [345, 233] on input "[URL][DOMAIN_NAME]" at bounding box center [300, 238] width 181 height 24
paste input "Q0oi9onhSUw"
type input "https://www.youtube.com/watch?v=Q0oi9onhSUw"
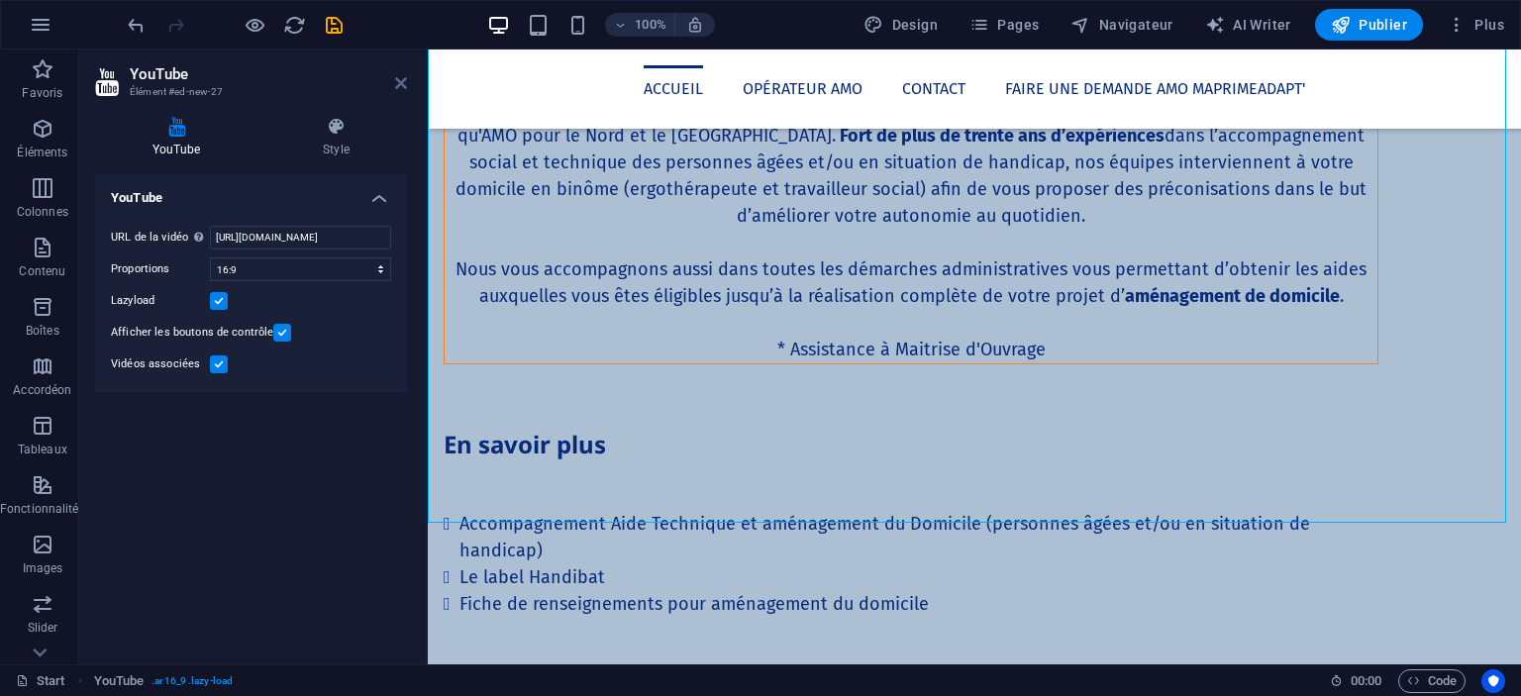
click at [400, 80] on icon at bounding box center [401, 83] width 12 height 16
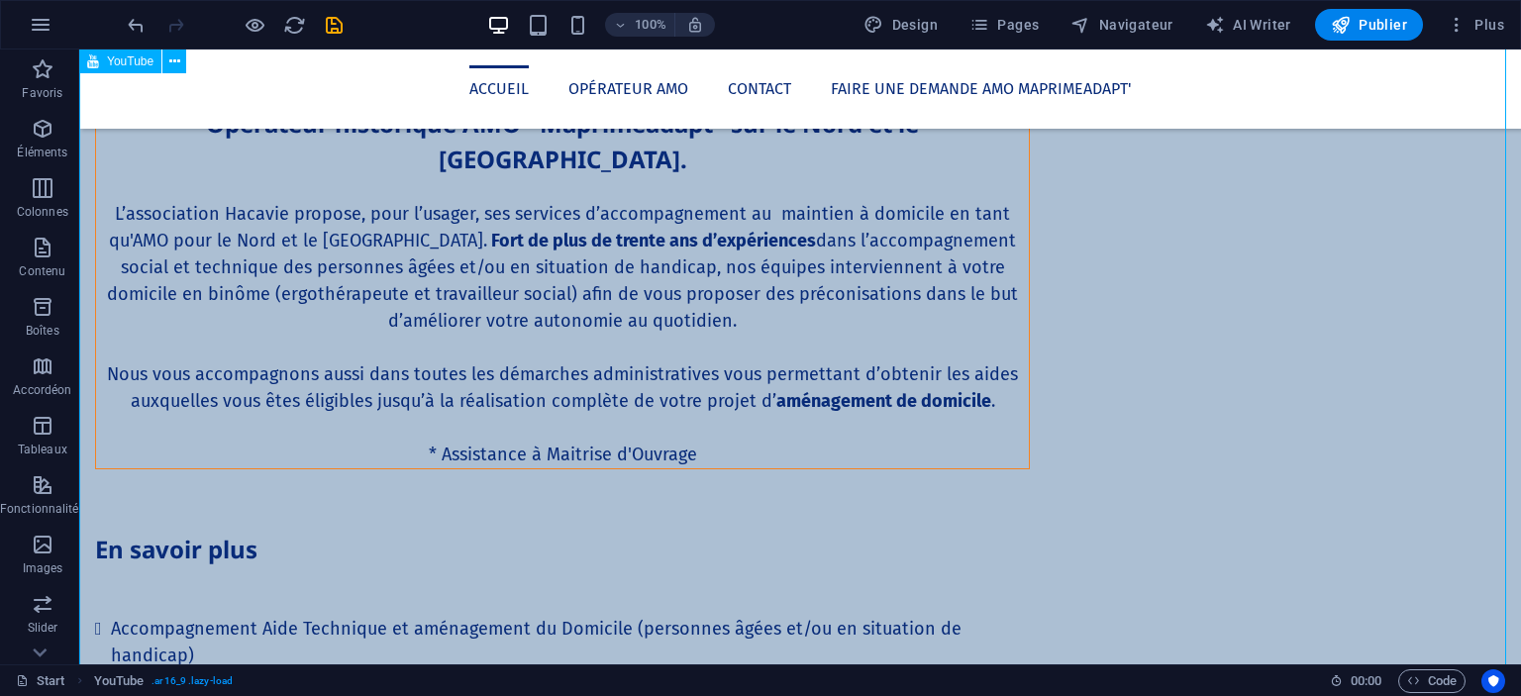
scroll to position [2215, 0]
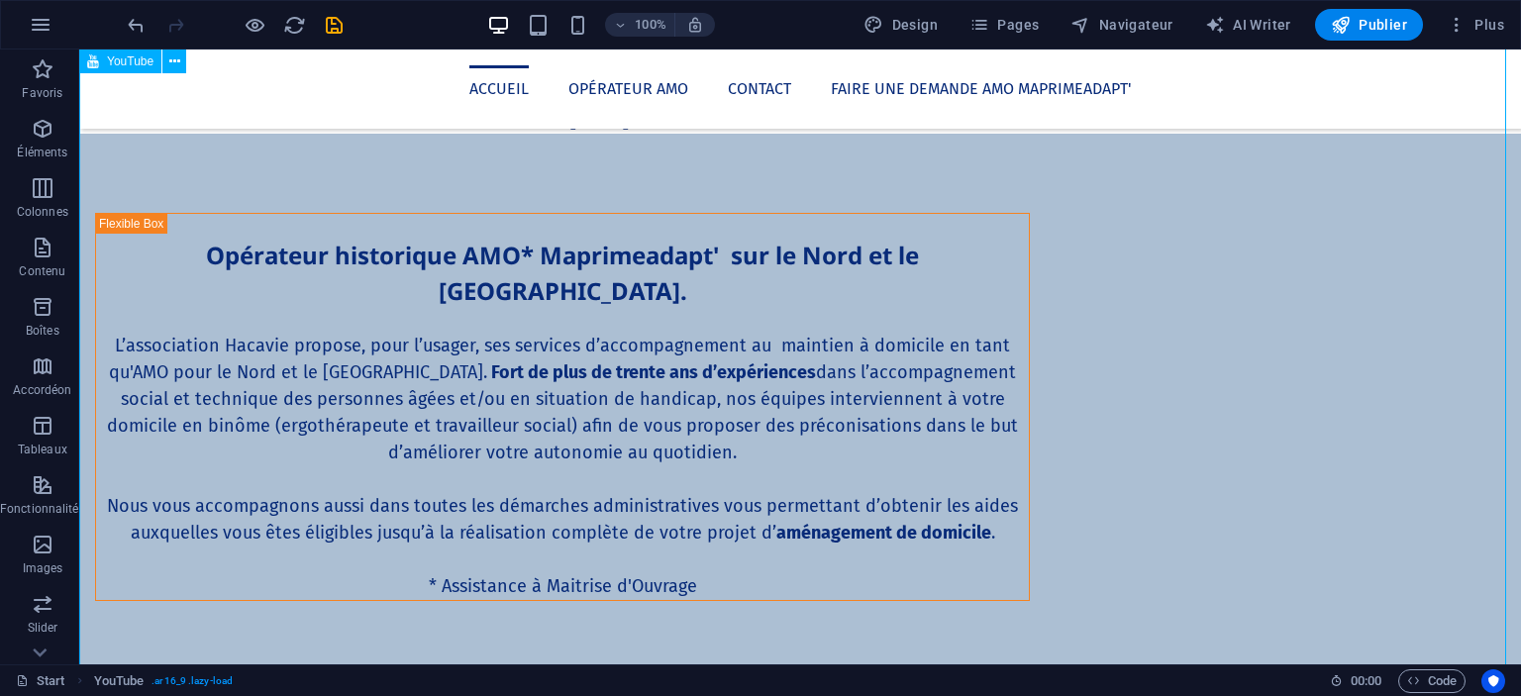
scroll to position [2101, 0]
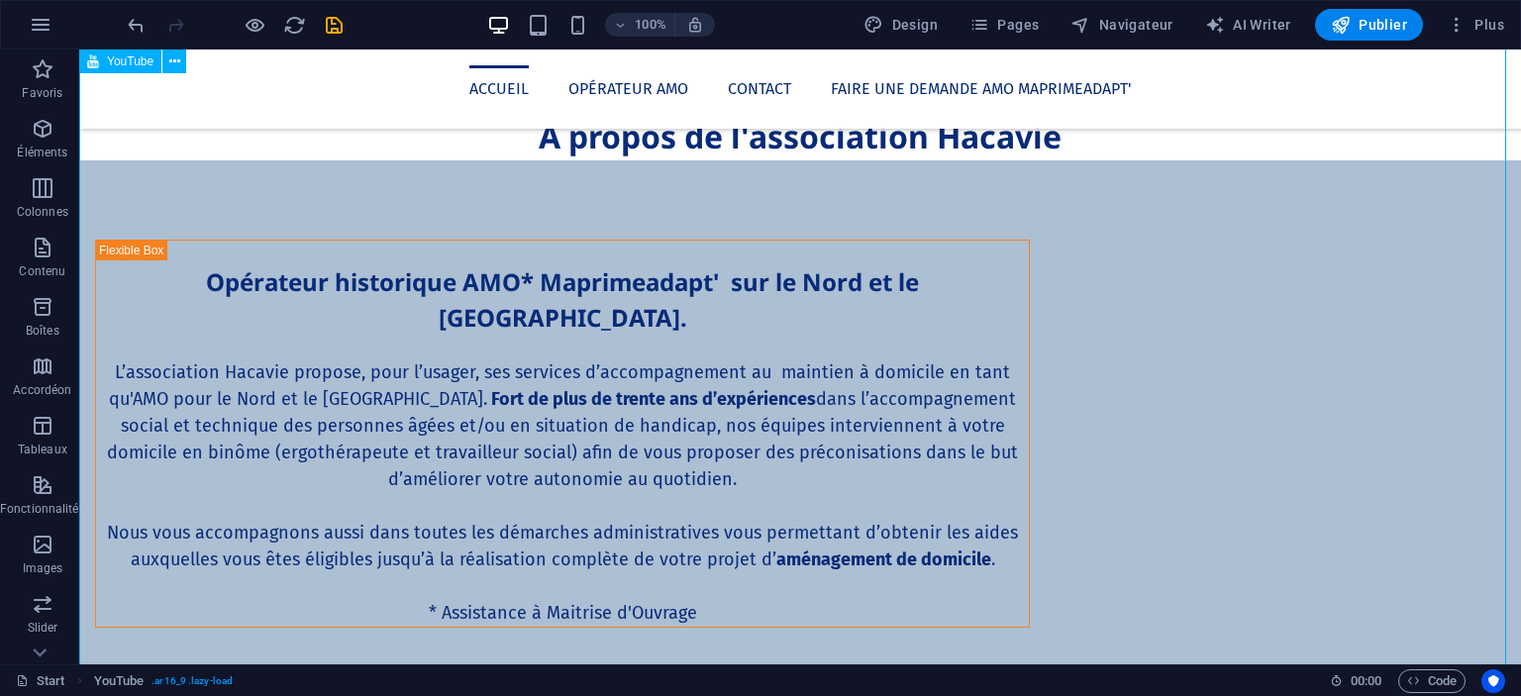
select select "ar16_9"
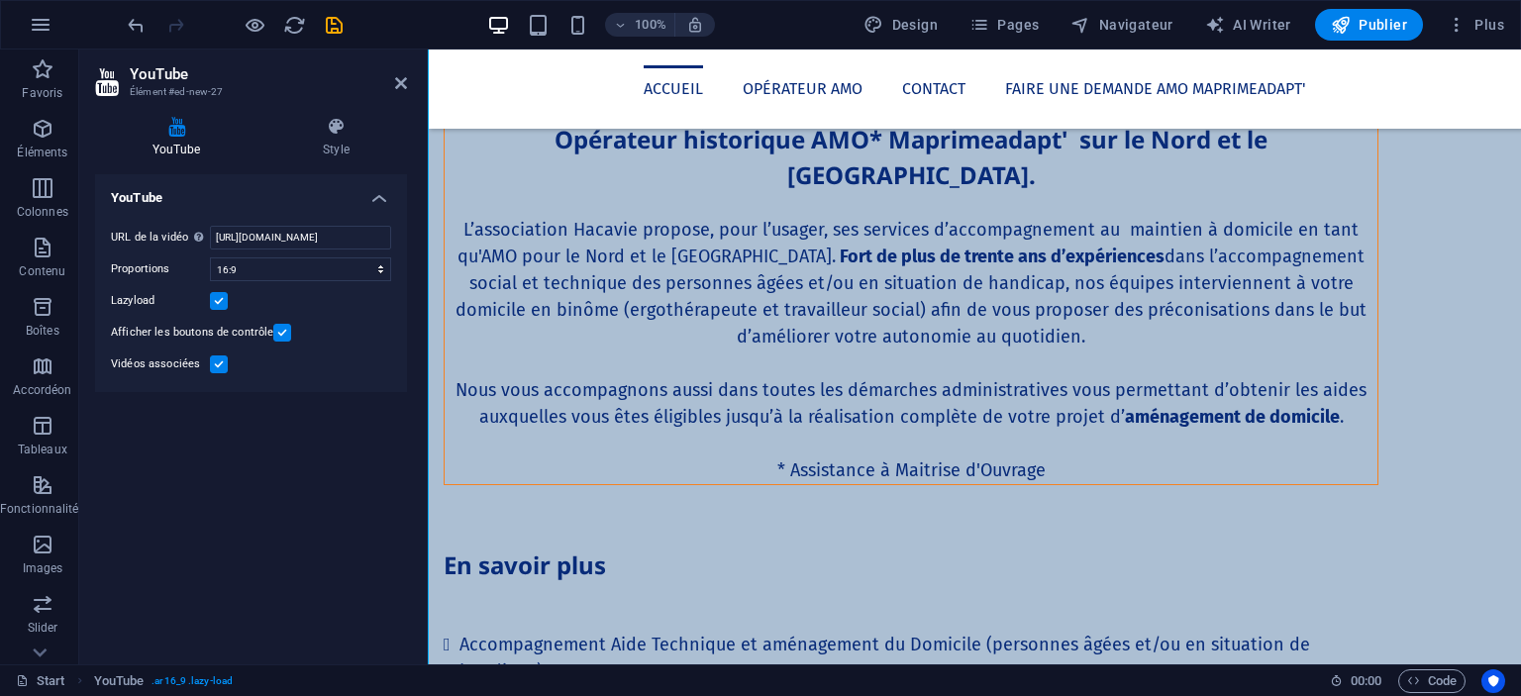
scroll to position [2117, 0]
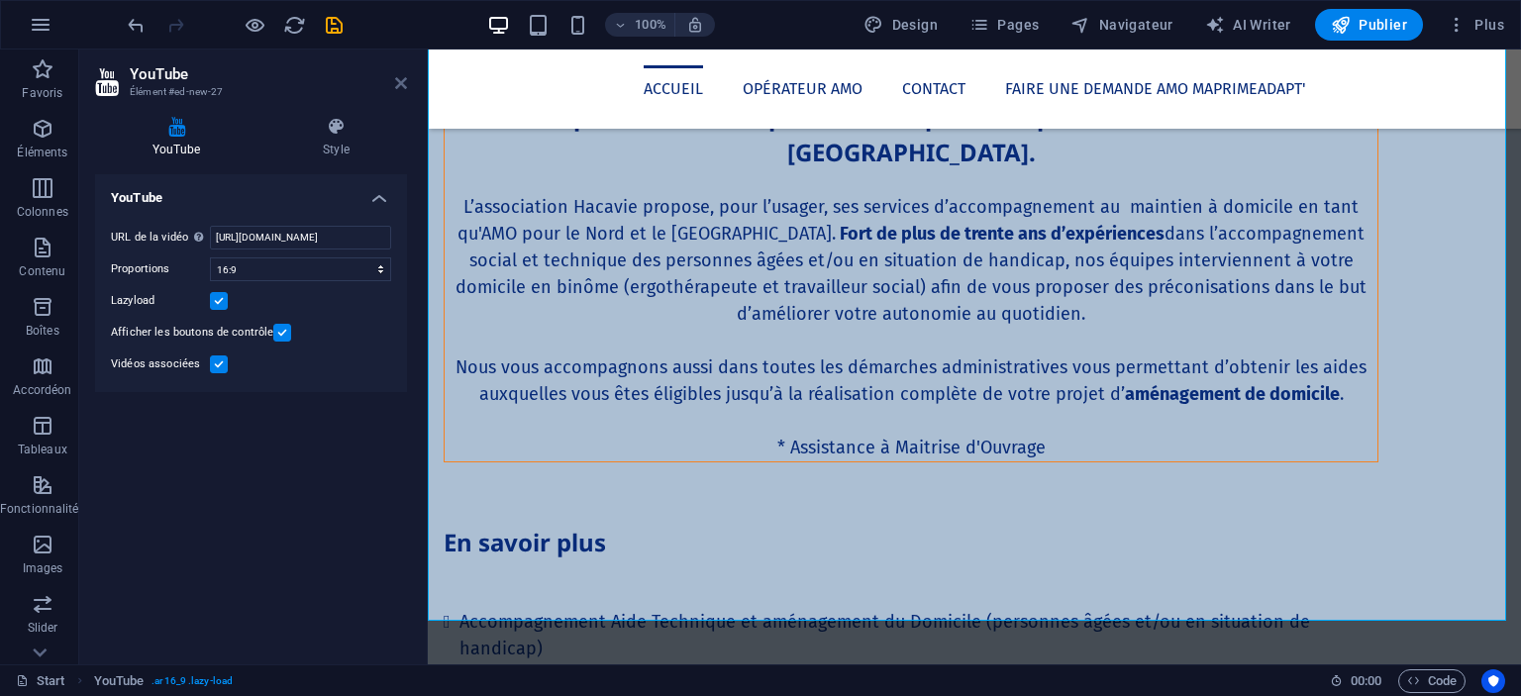
click at [397, 86] on icon at bounding box center [401, 83] width 12 height 16
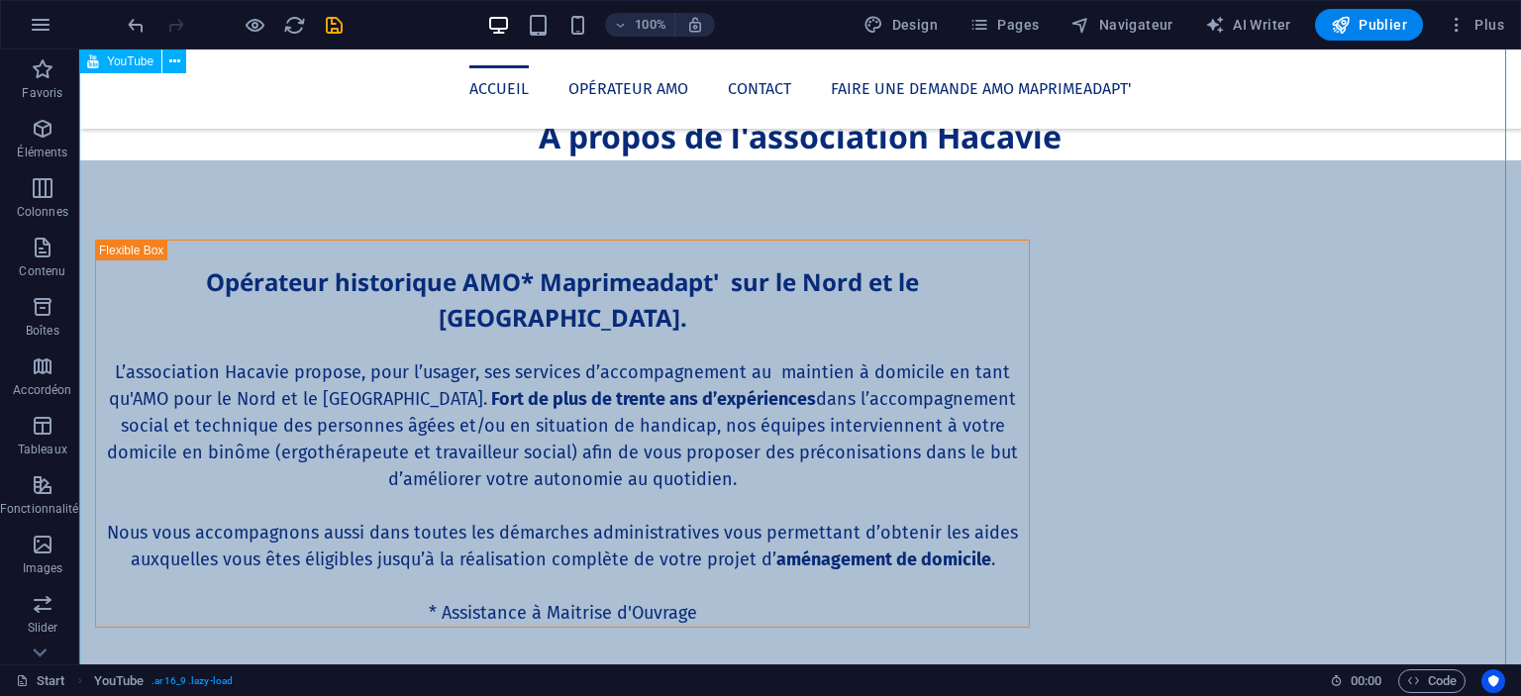
scroll to position [2117, 0]
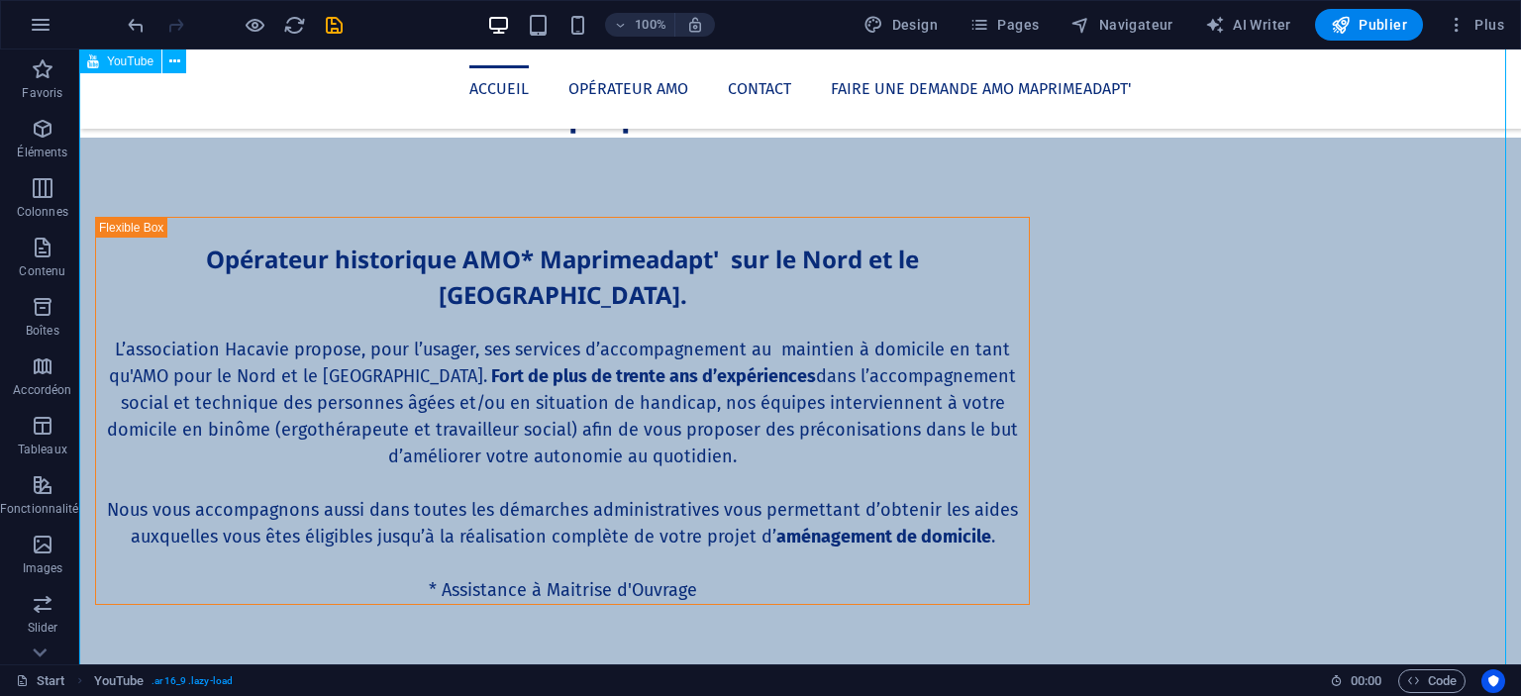
select select "ar16_9"
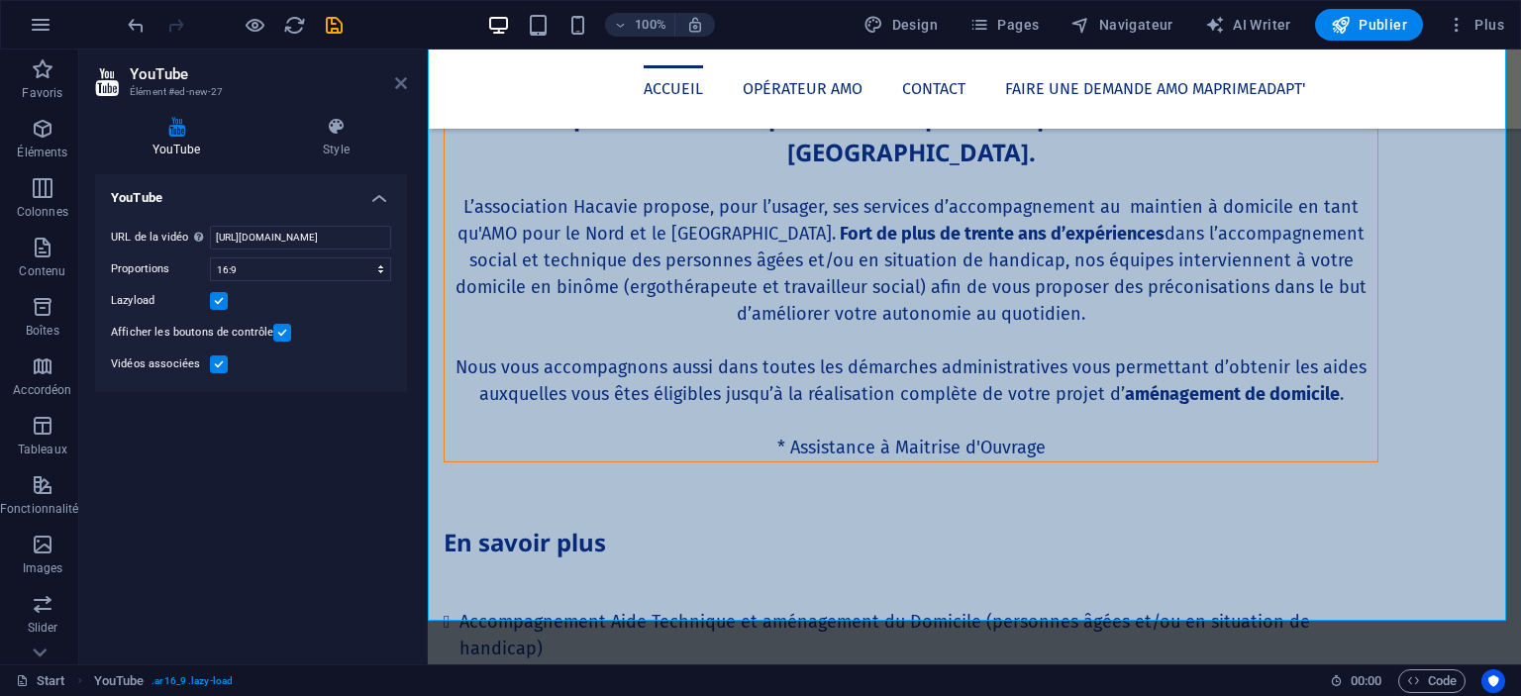
click at [406, 83] on icon at bounding box center [401, 83] width 12 height 16
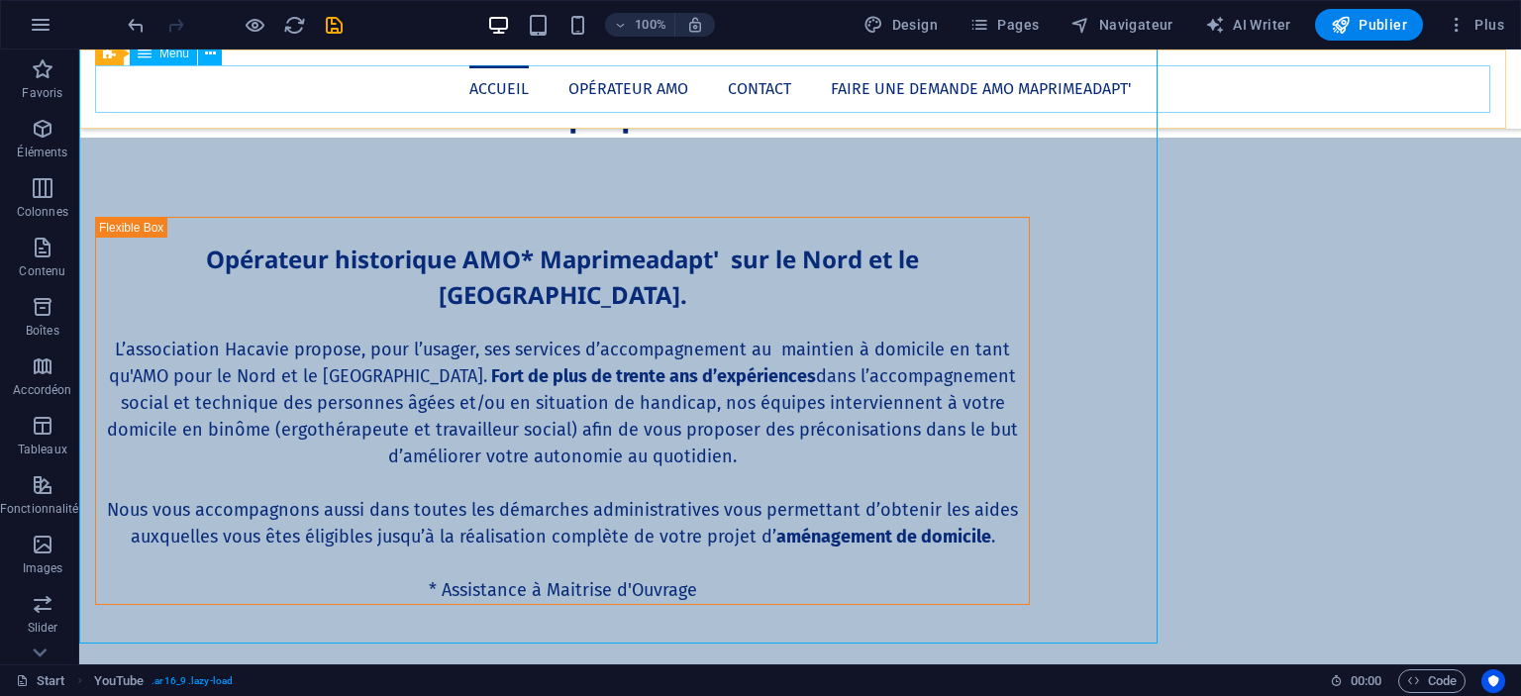
scroll to position [2094, 0]
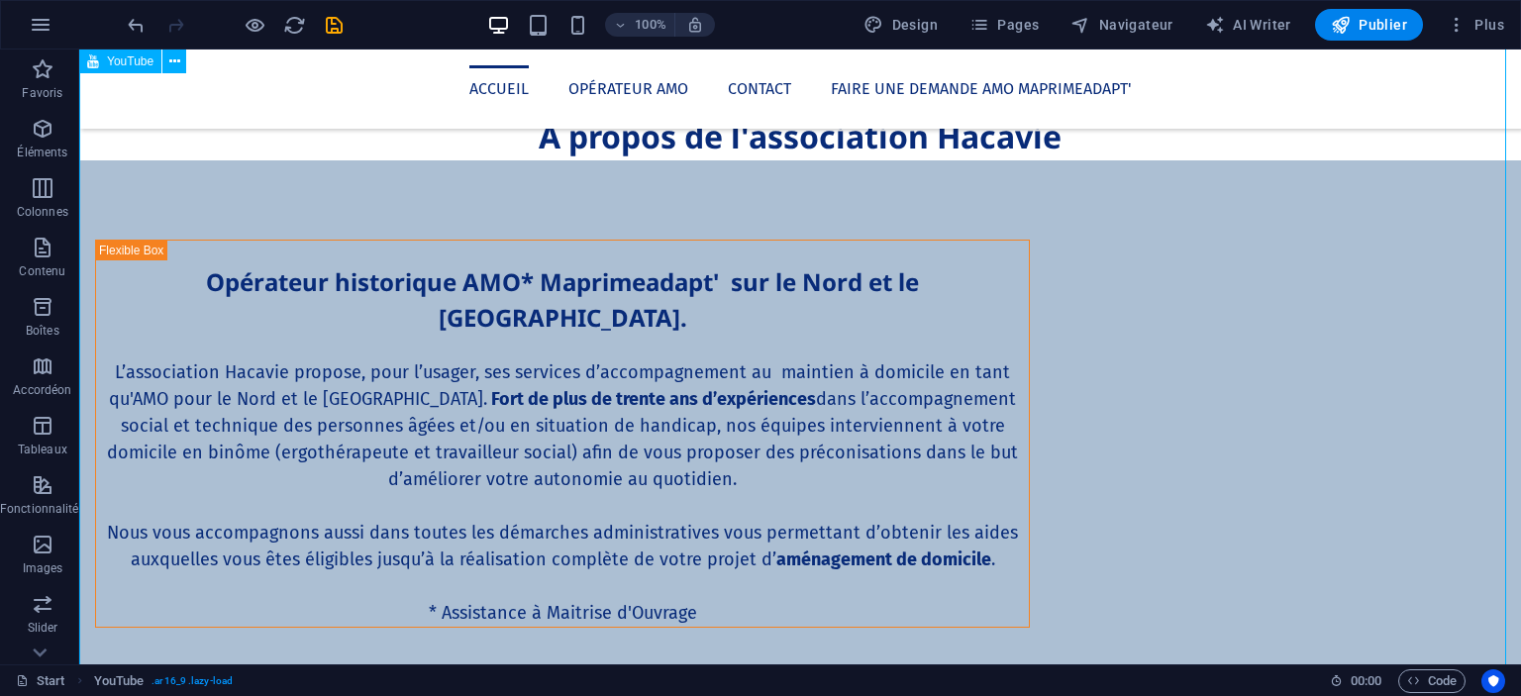
select select "ar16_9"
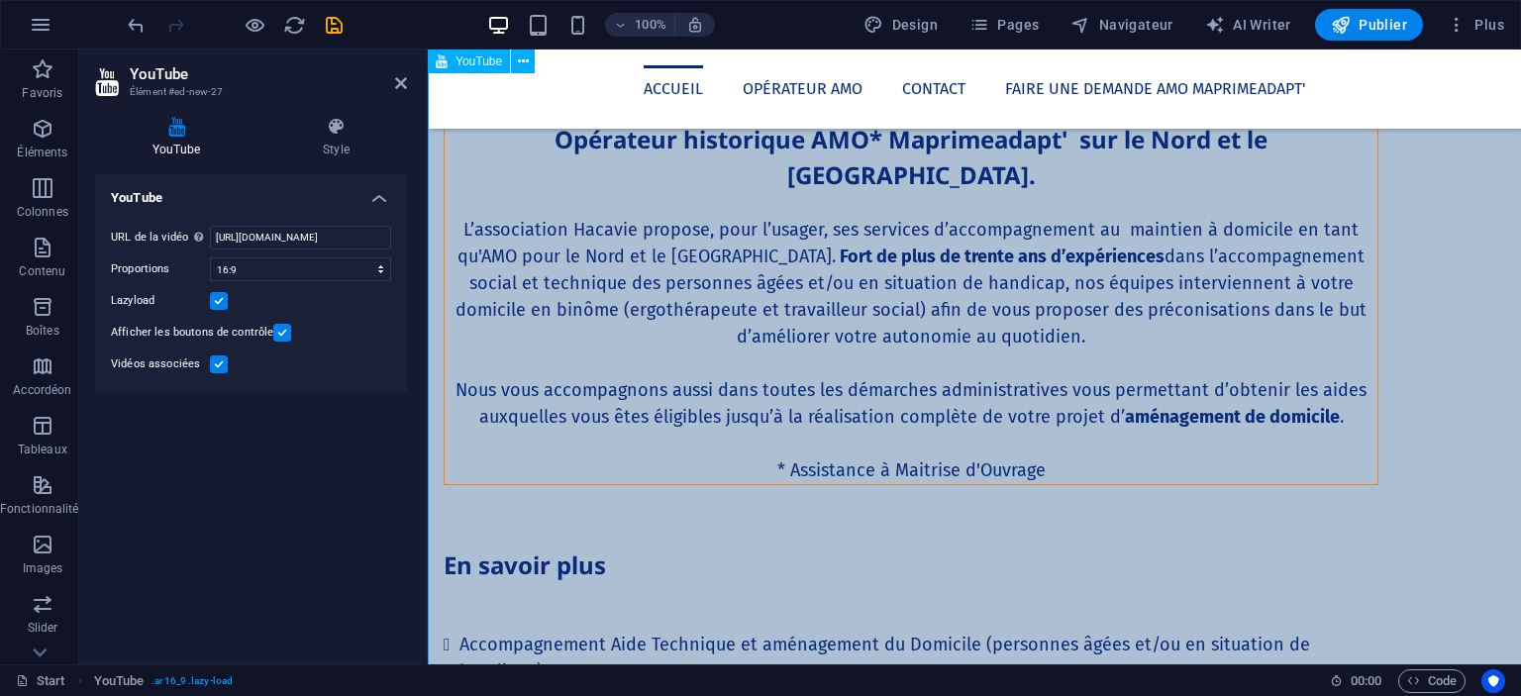
scroll to position [2117, 0]
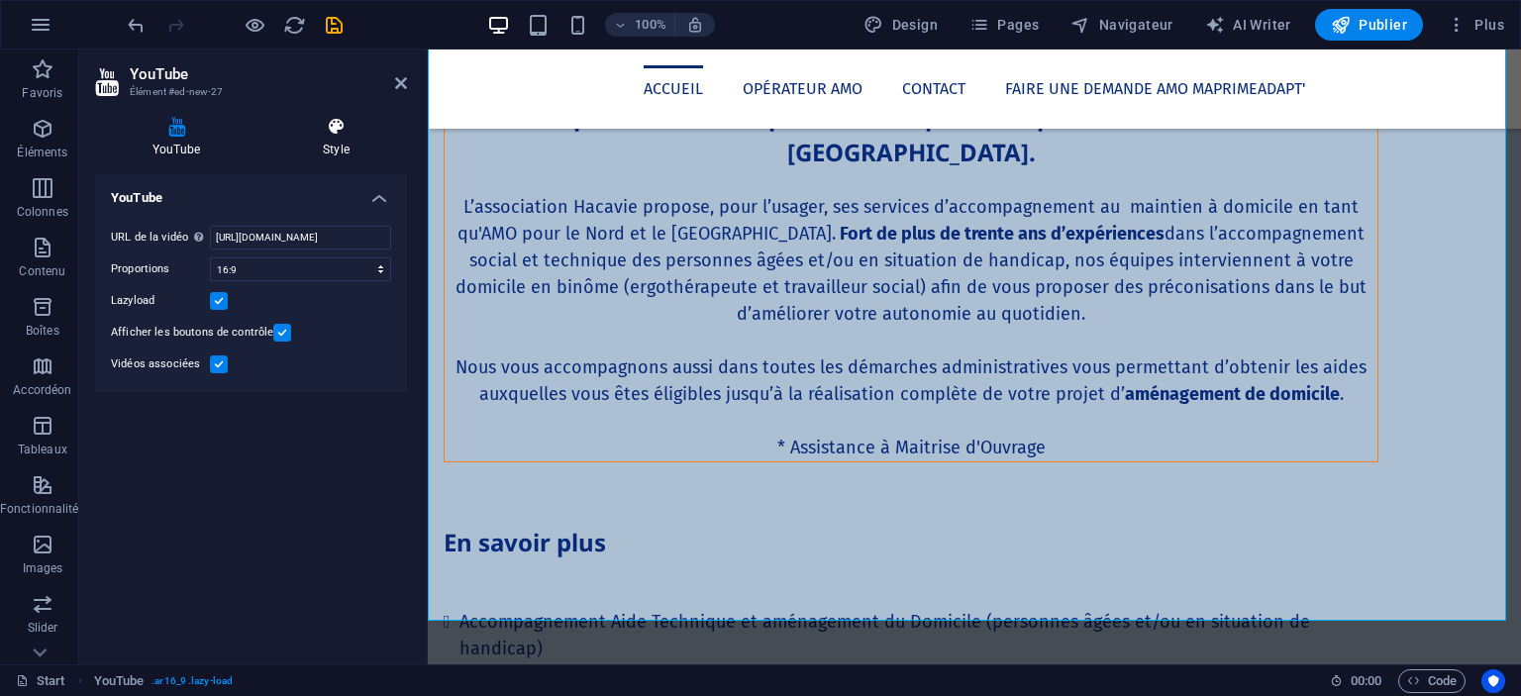
click at [336, 133] on icon at bounding box center [336, 127] width 142 height 20
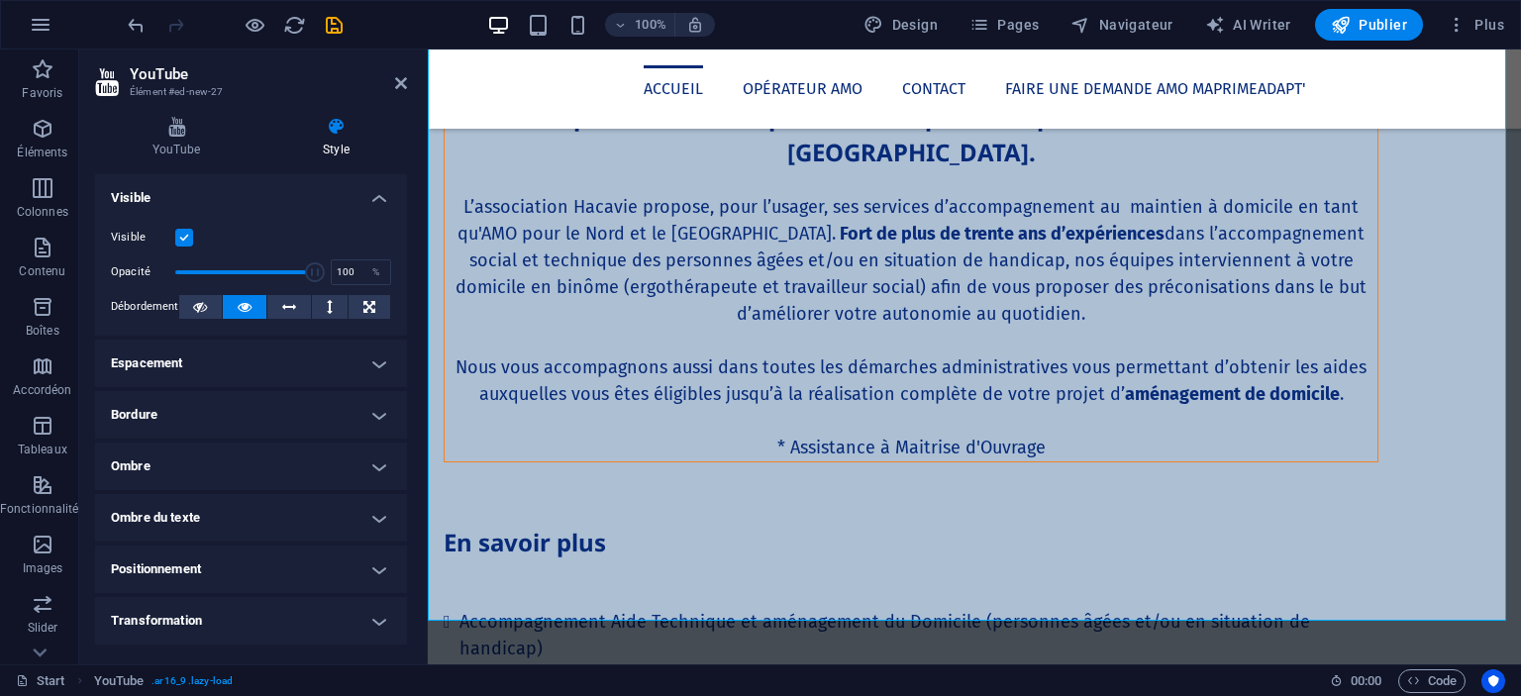
scroll to position [0, 0]
click at [194, 150] on h4 "YouTube" at bounding box center [180, 138] width 170 height 42
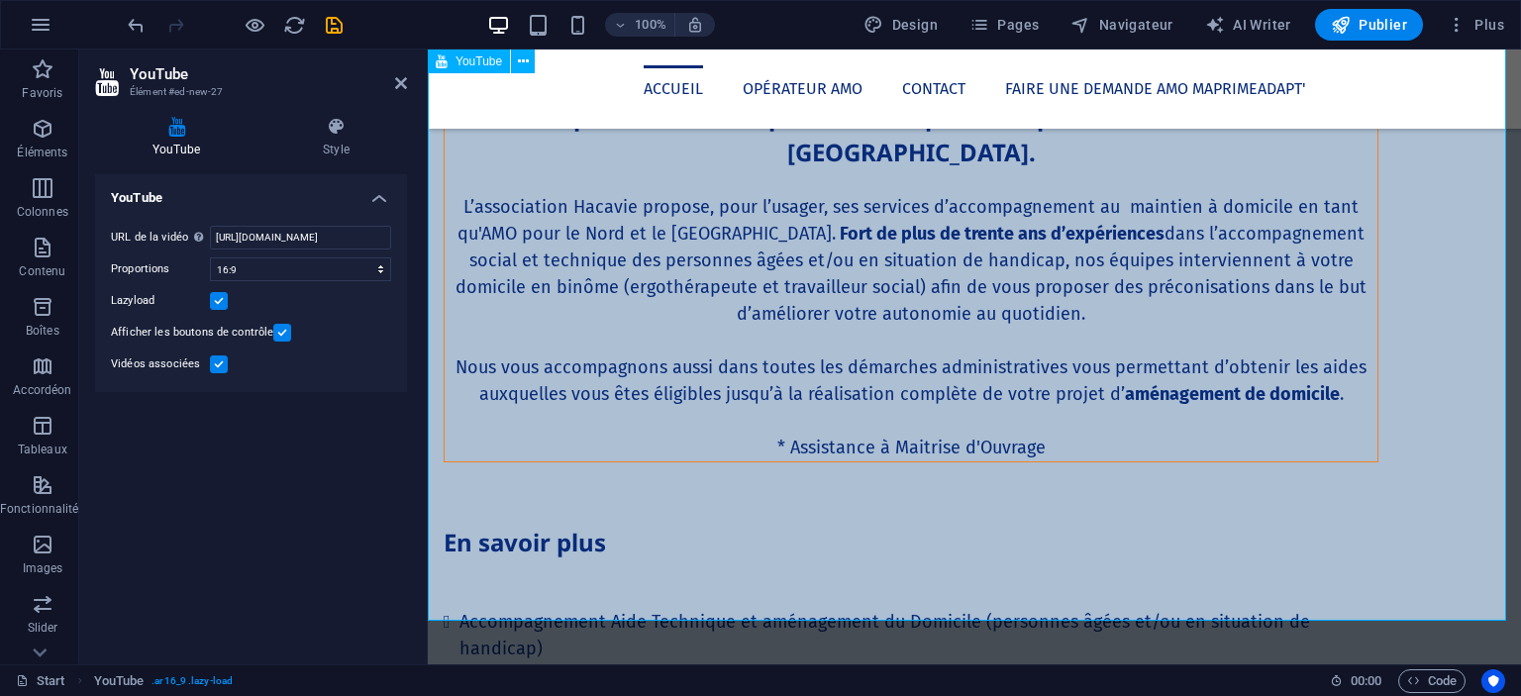
click at [405, 90] on icon at bounding box center [401, 83] width 12 height 16
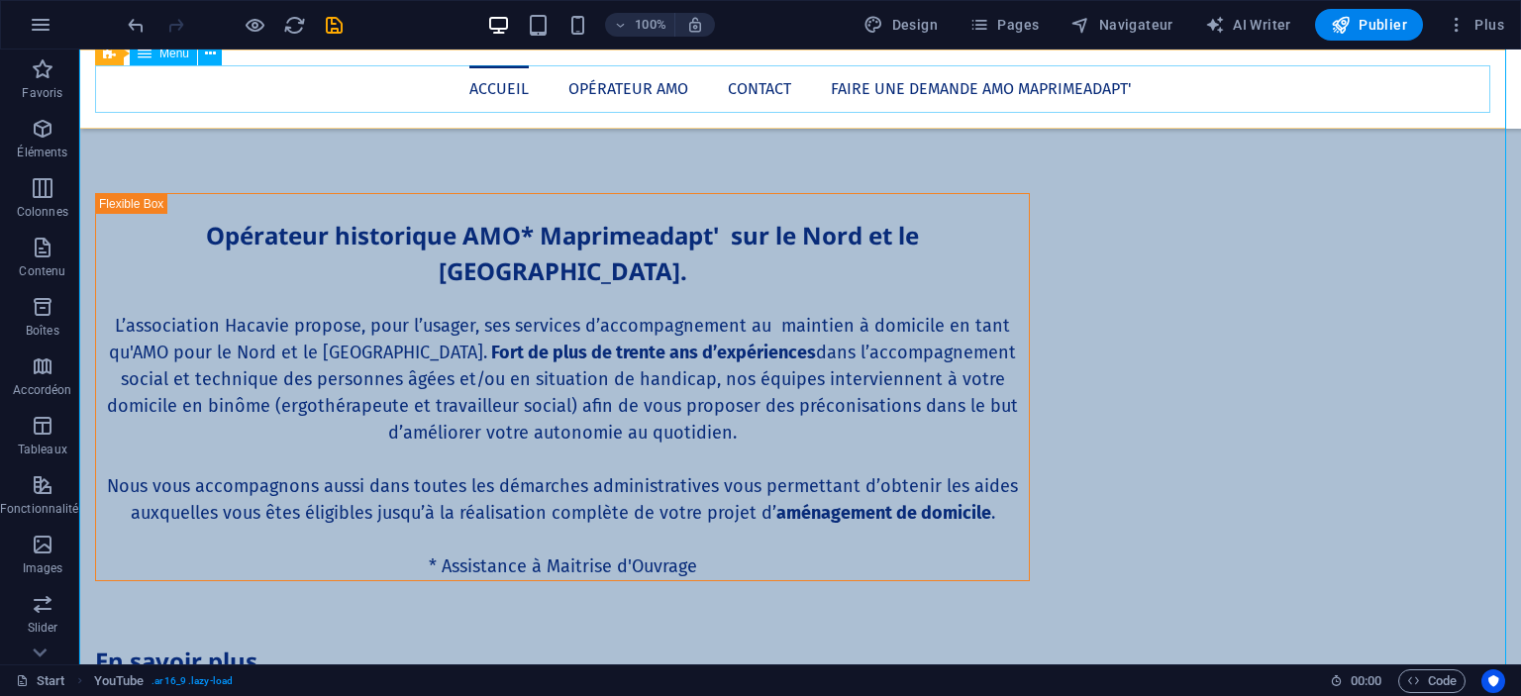
scroll to position [2094, 0]
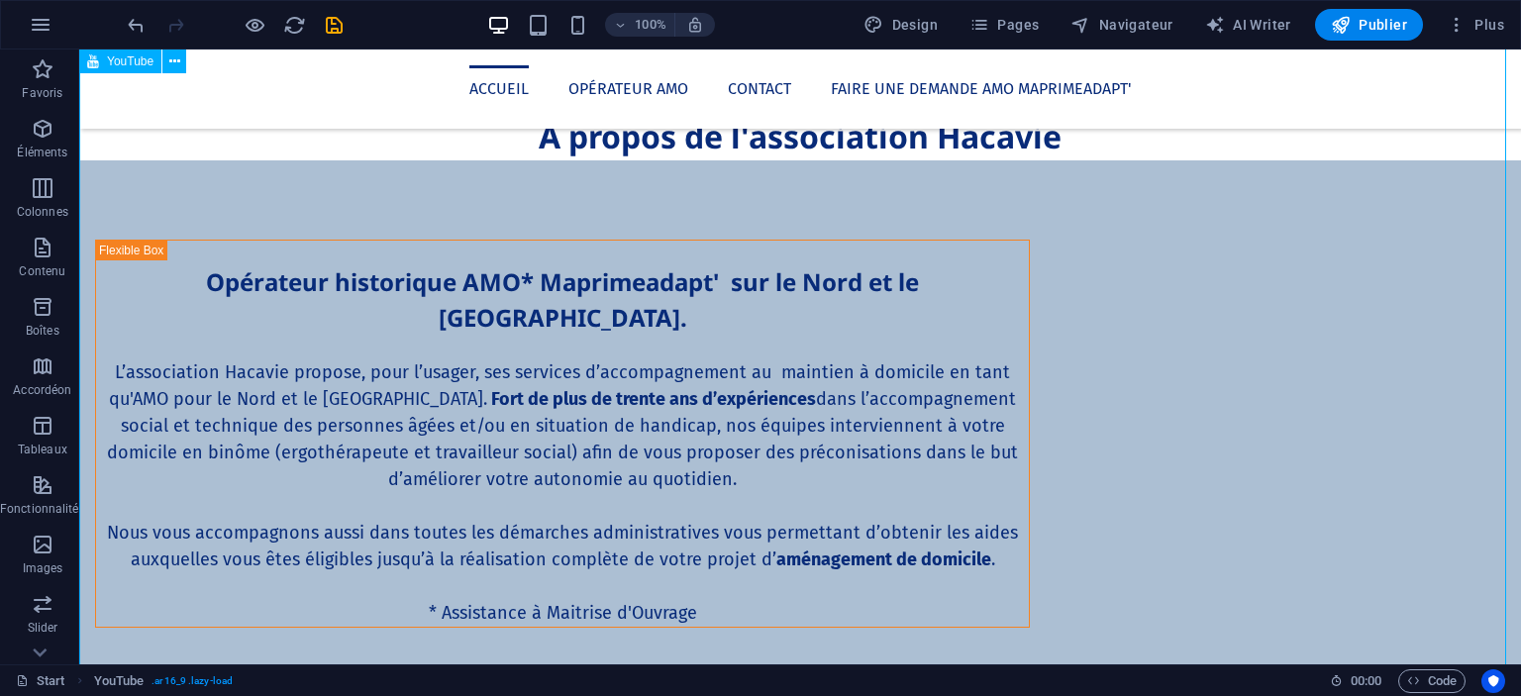
select select "ar16_9"
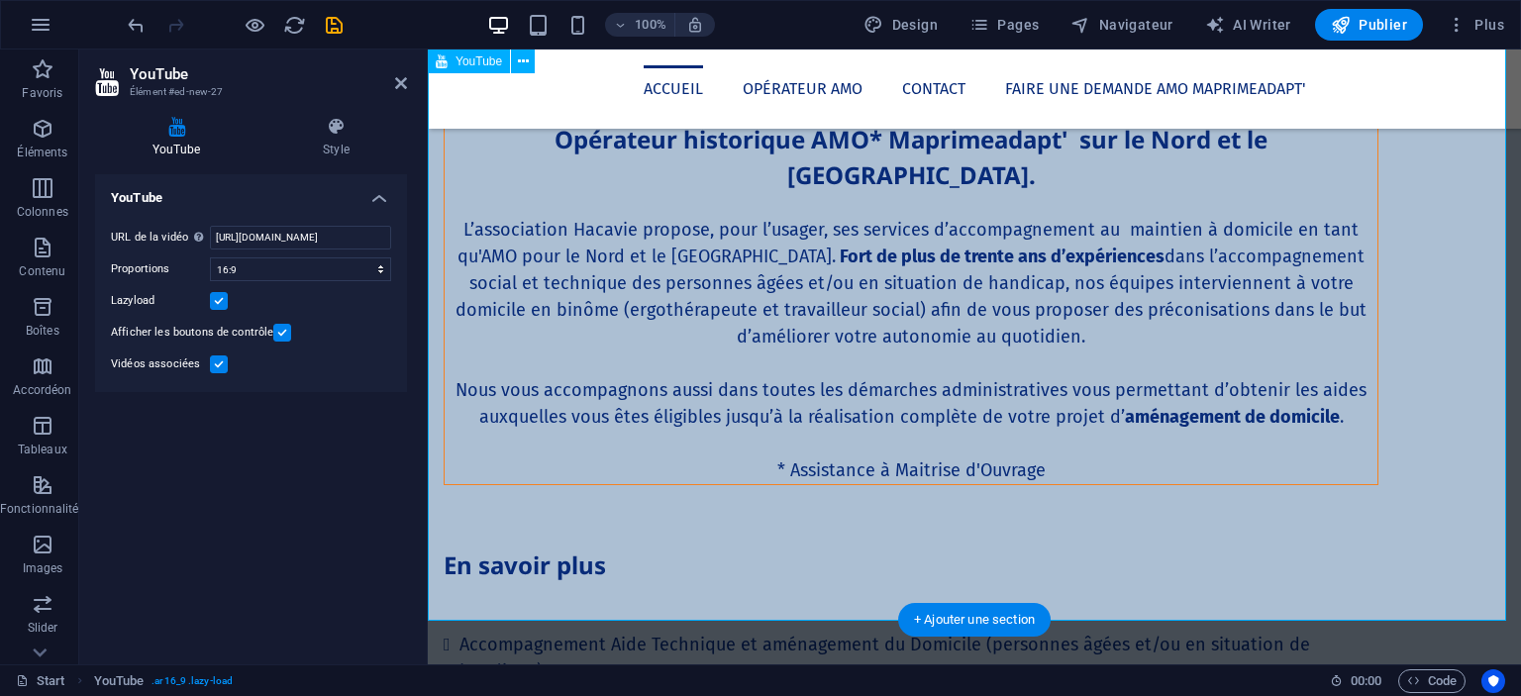
scroll to position [2117, 0]
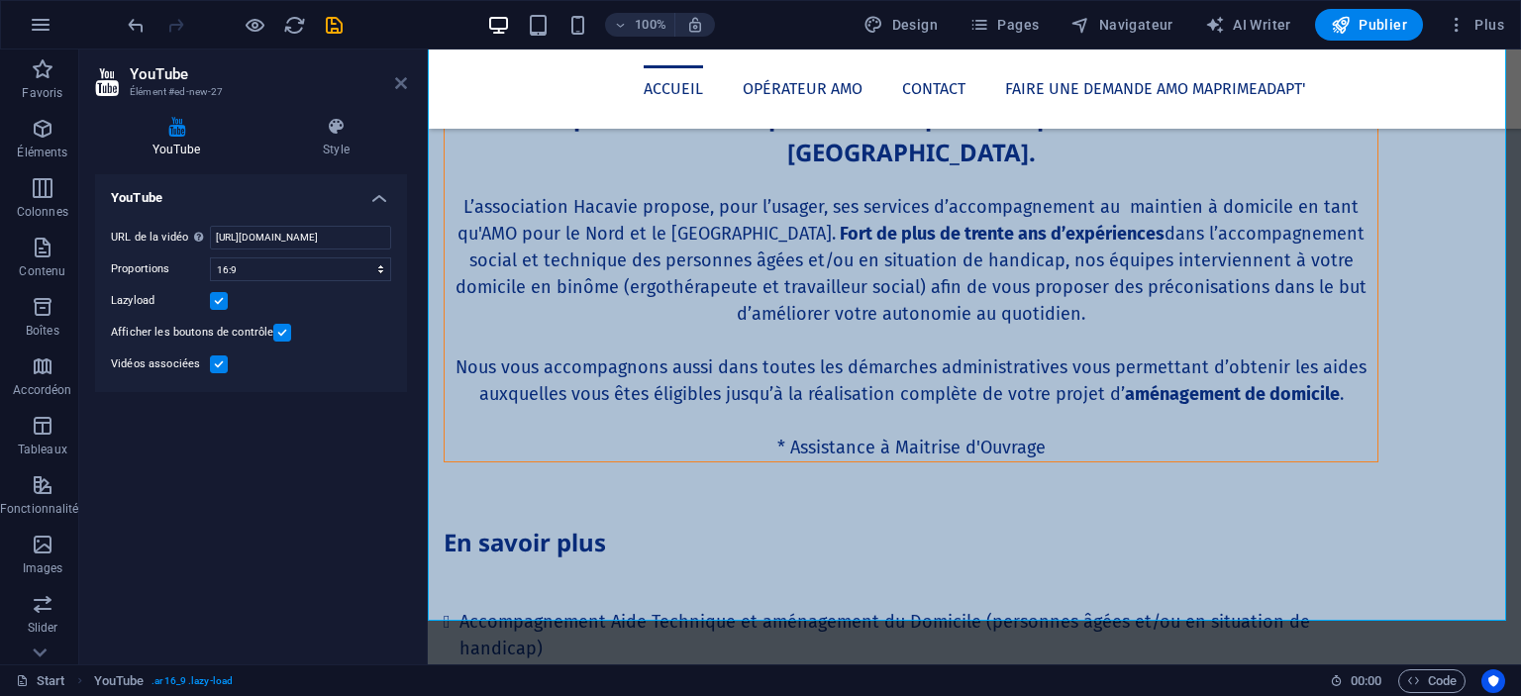
click at [404, 81] on icon at bounding box center [401, 83] width 12 height 16
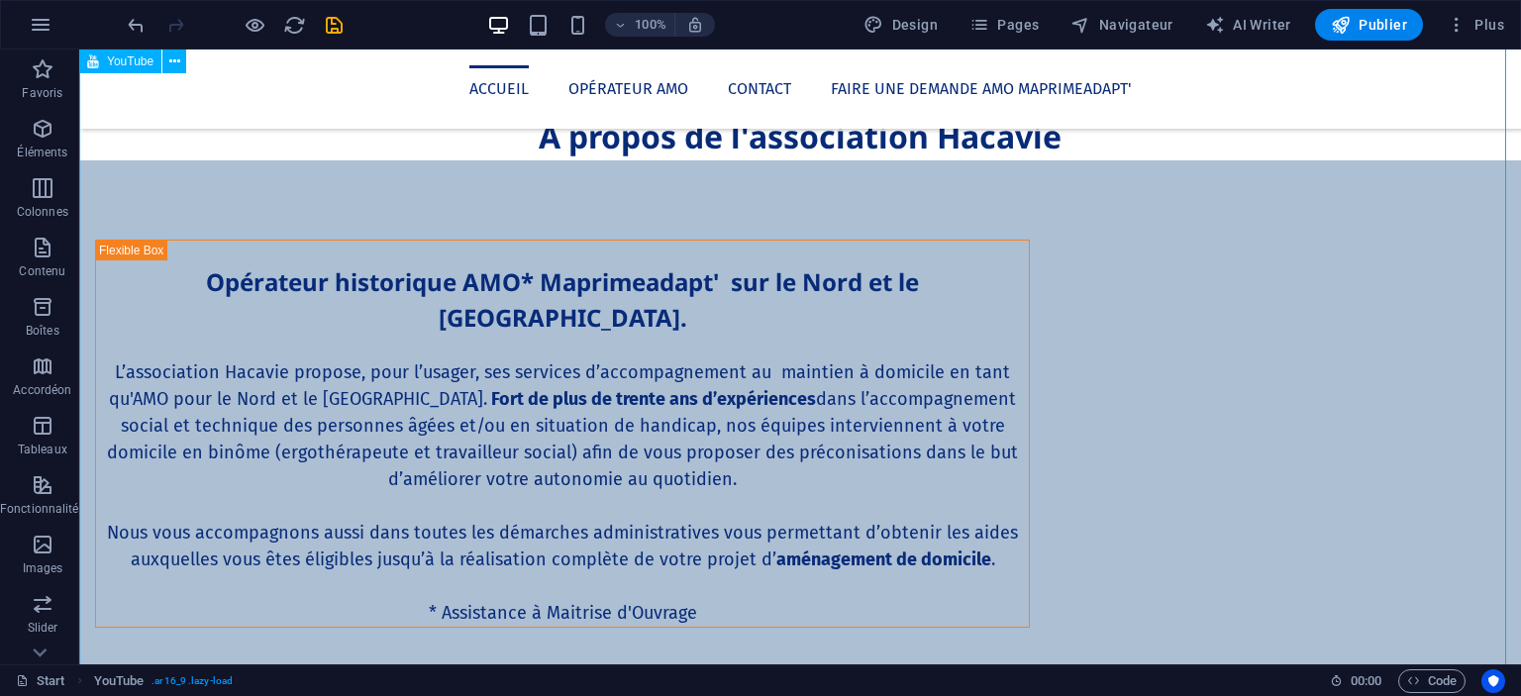
select select "ar16_9"
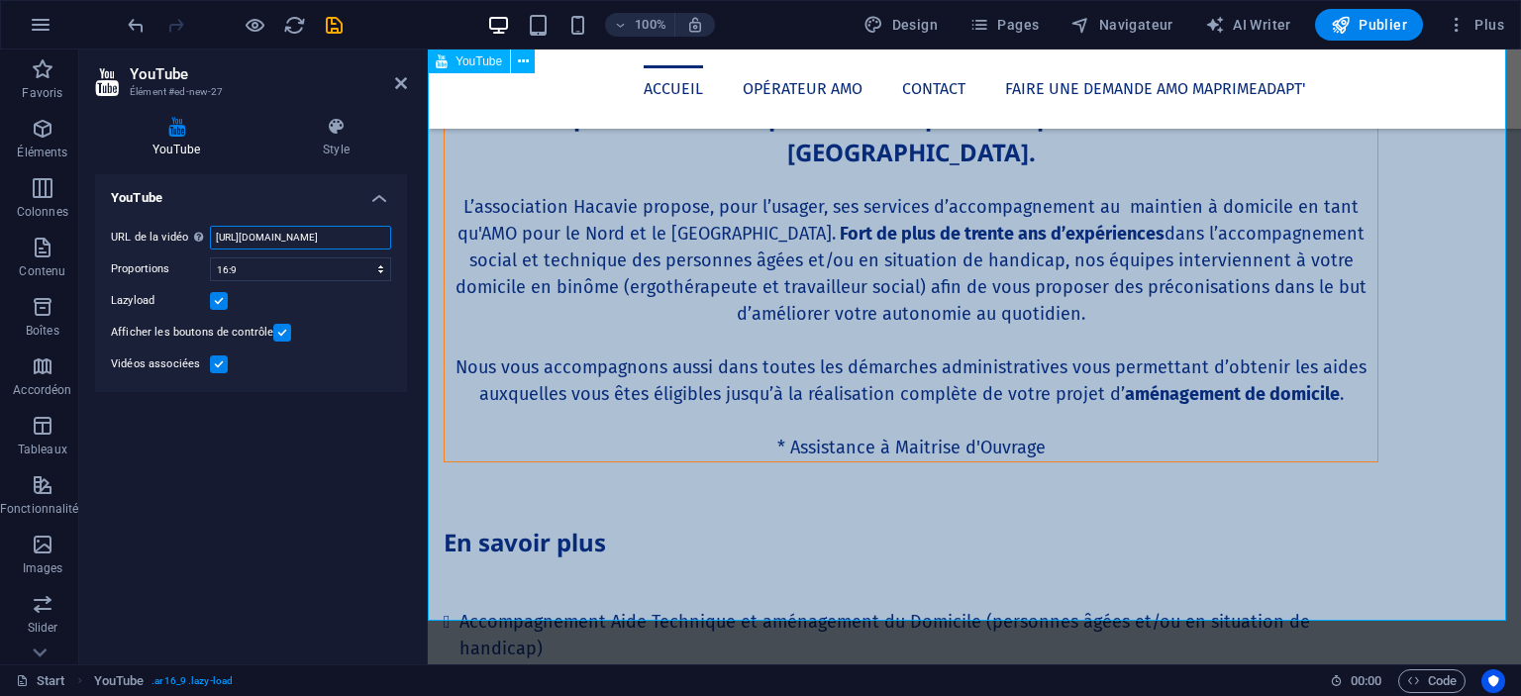
scroll to position [0, 51]
drag, startPoint x: 753, startPoint y: 291, endPoint x: 672, endPoint y: 305, distance: 81.4
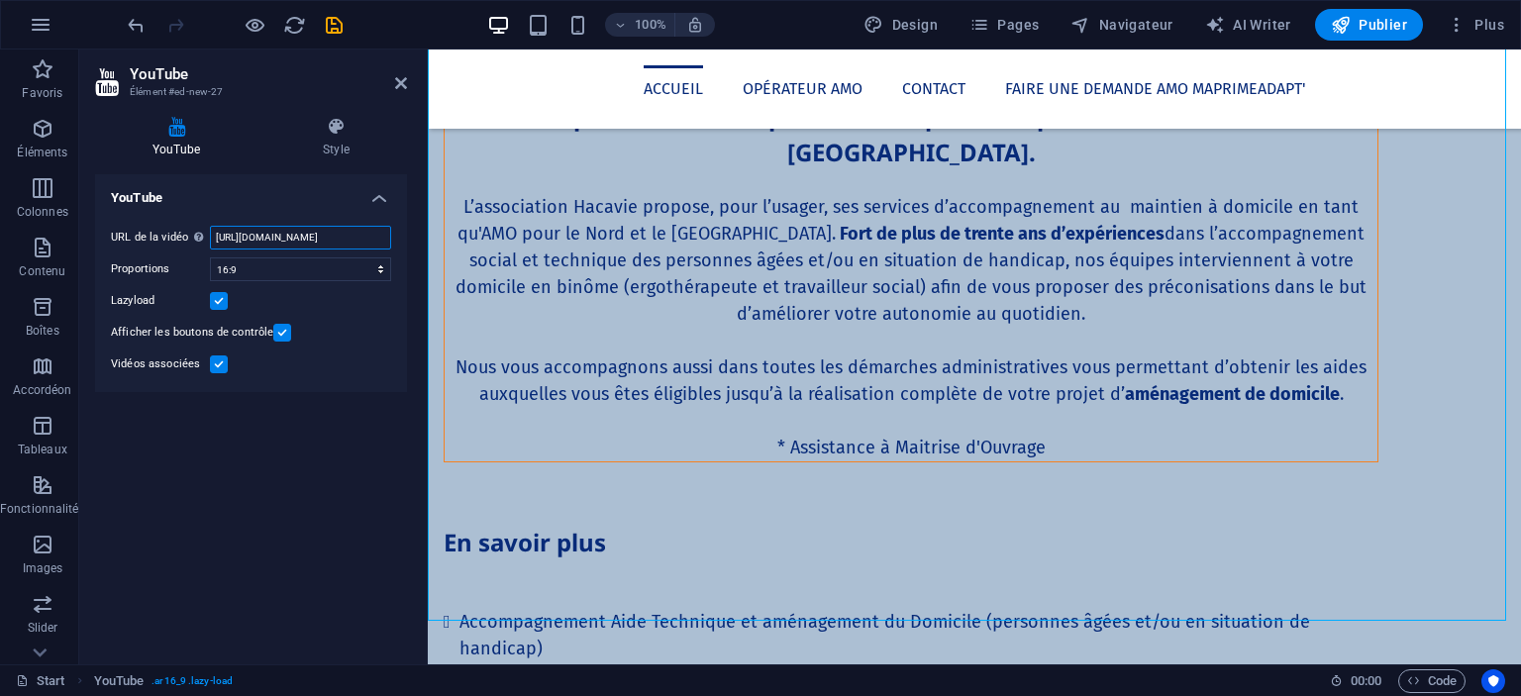
click at [350, 229] on input "https://www.youtube.com/watch?v=Q0oi9onhSUw" at bounding box center [300, 238] width 181 height 24
paste input "youtu.be/"
type input "https://youtu.be/Q0oi9onhSUw"
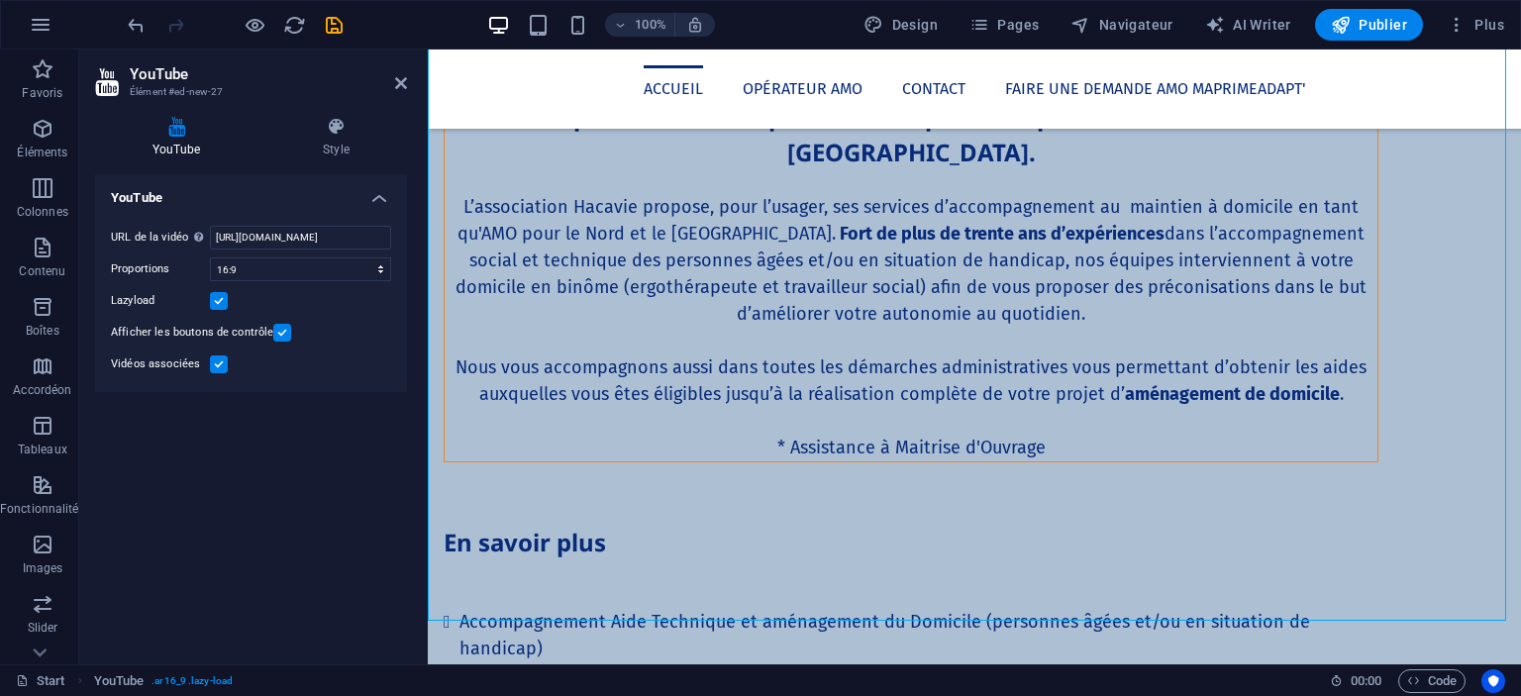
click at [388, 78] on h2 "YouTube" at bounding box center [268, 74] width 277 height 18
click at [401, 78] on icon at bounding box center [401, 83] width 12 height 16
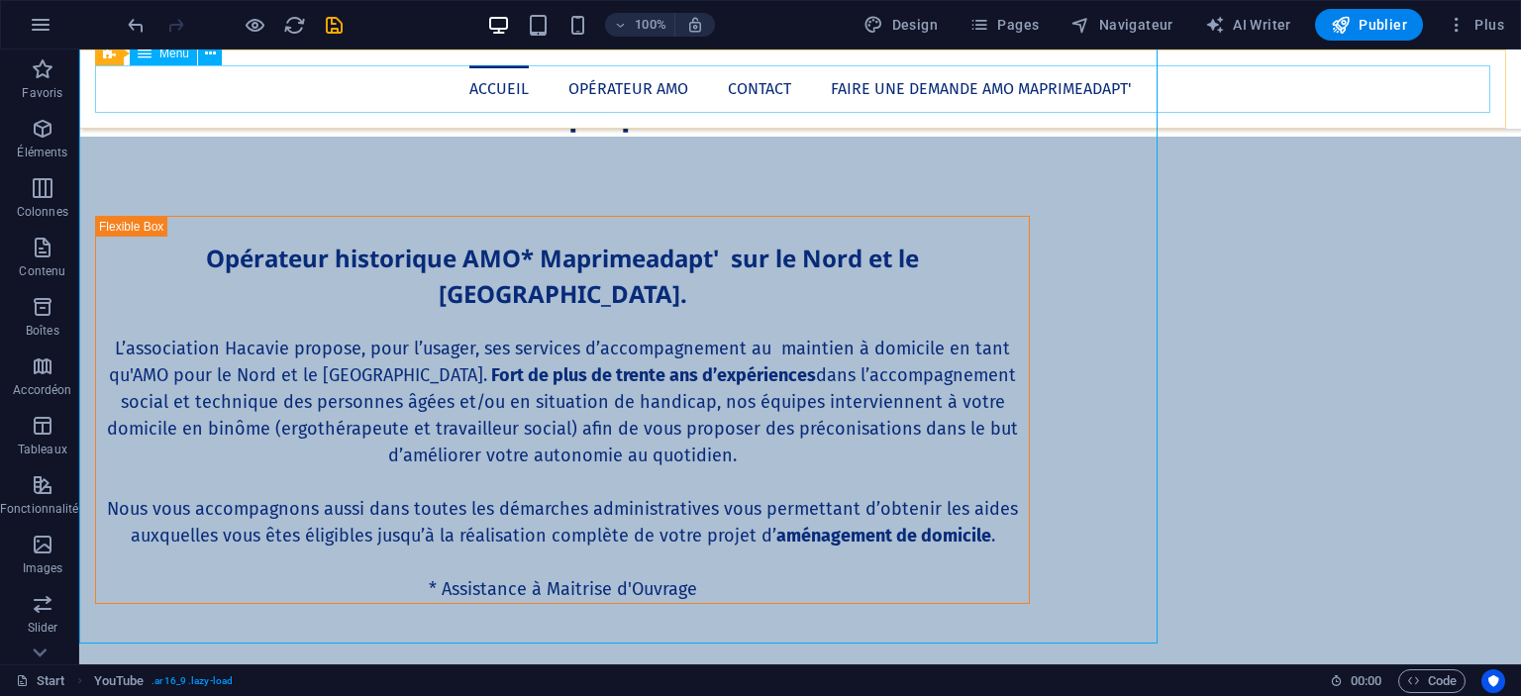
click at [401, 78] on nav "Accueil Opérateur AMO Contact Faire une demande AMO Maprimeadapt'" at bounding box center [800, 89] width 1410 height 48
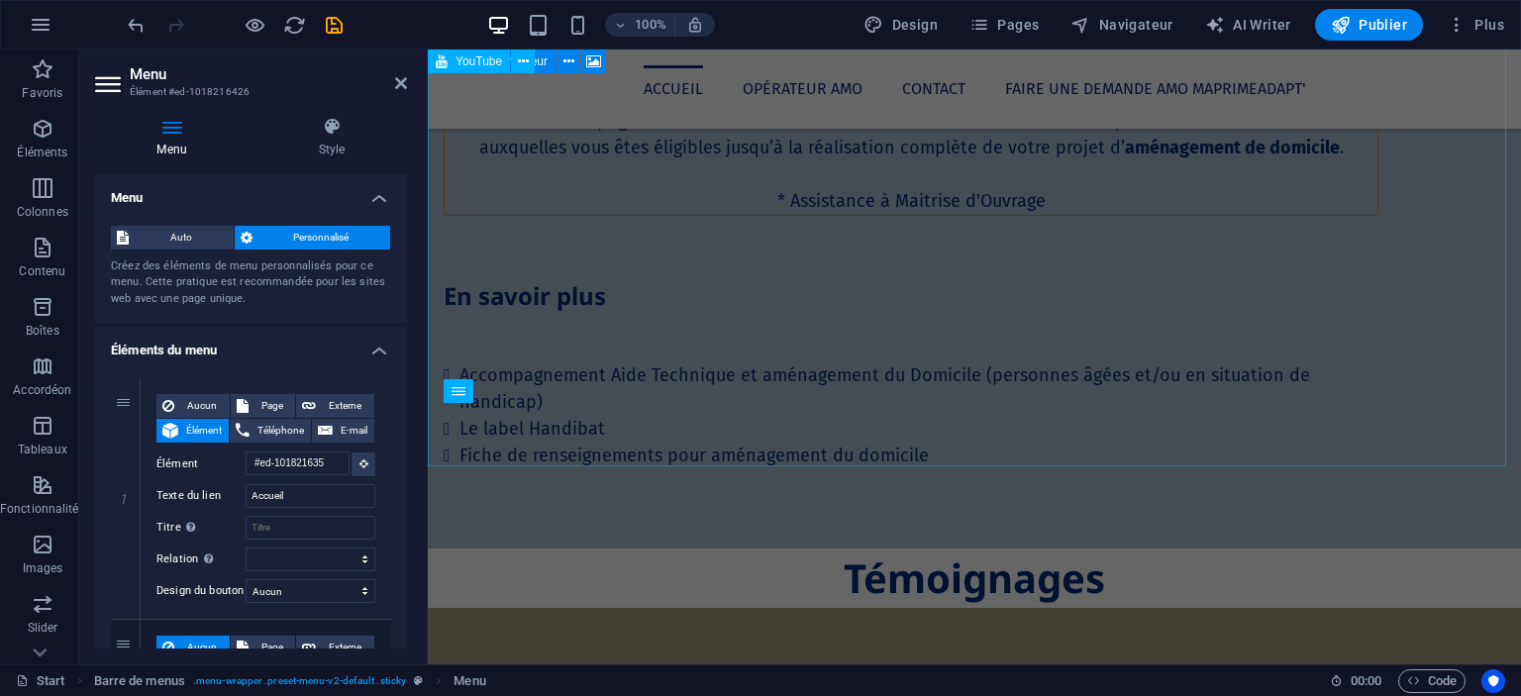
scroll to position [2272, 0]
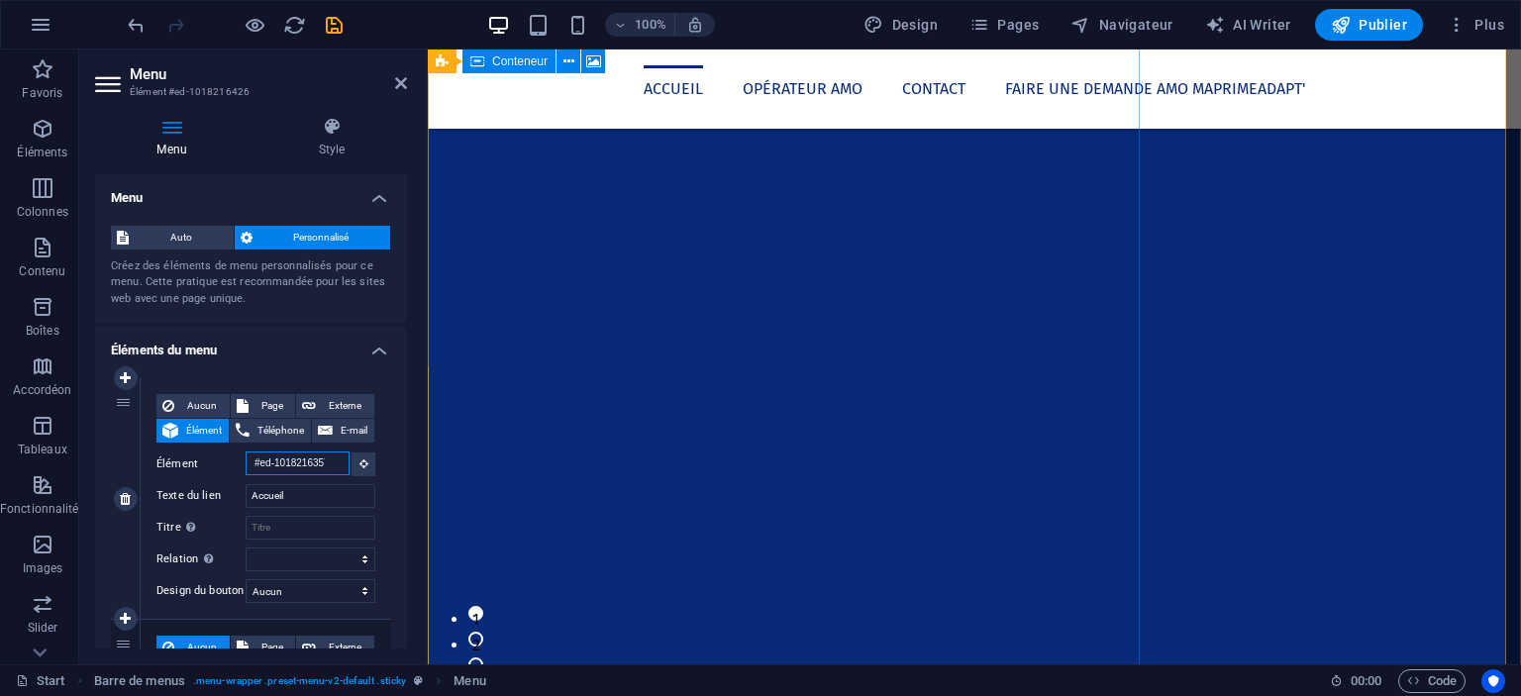
click at [305, 465] on input "#ed-1018216357" at bounding box center [298, 464] width 104 height 24
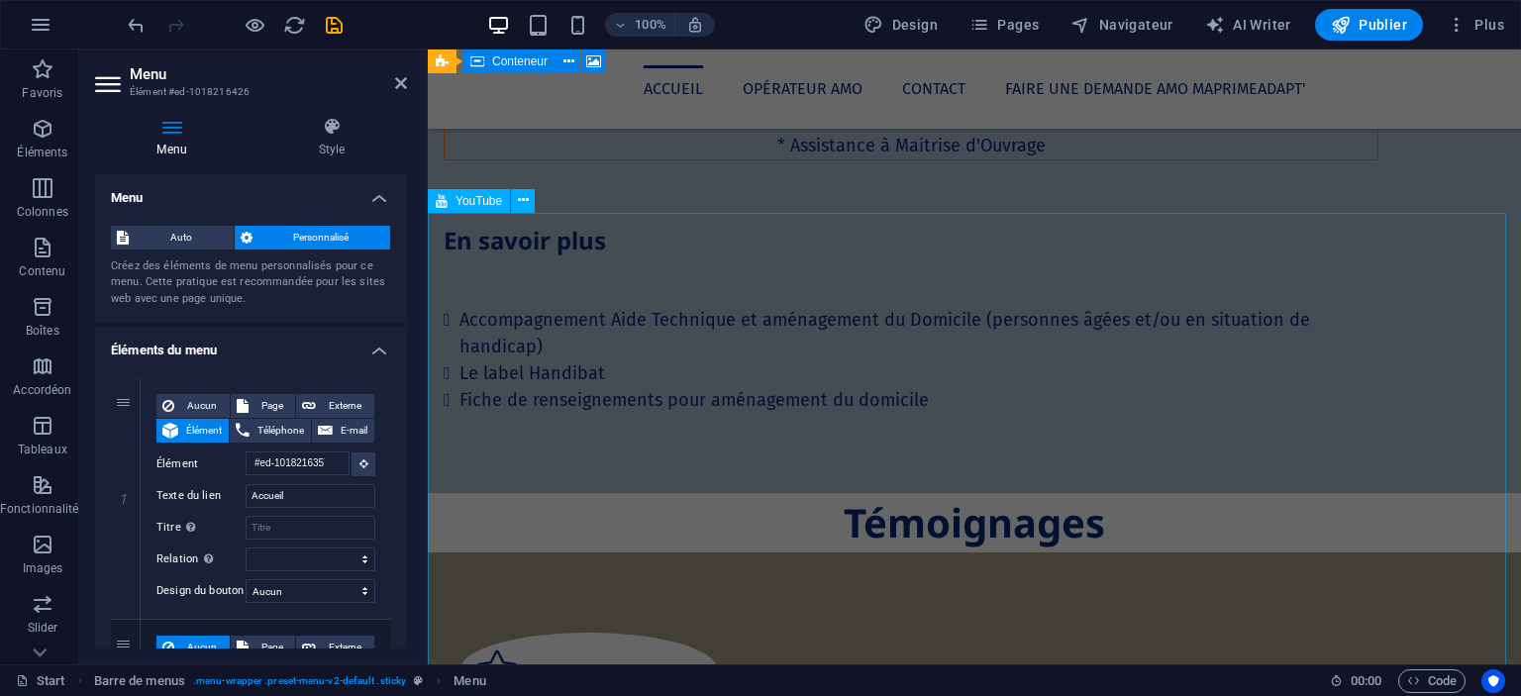
scroll to position [2620, 0]
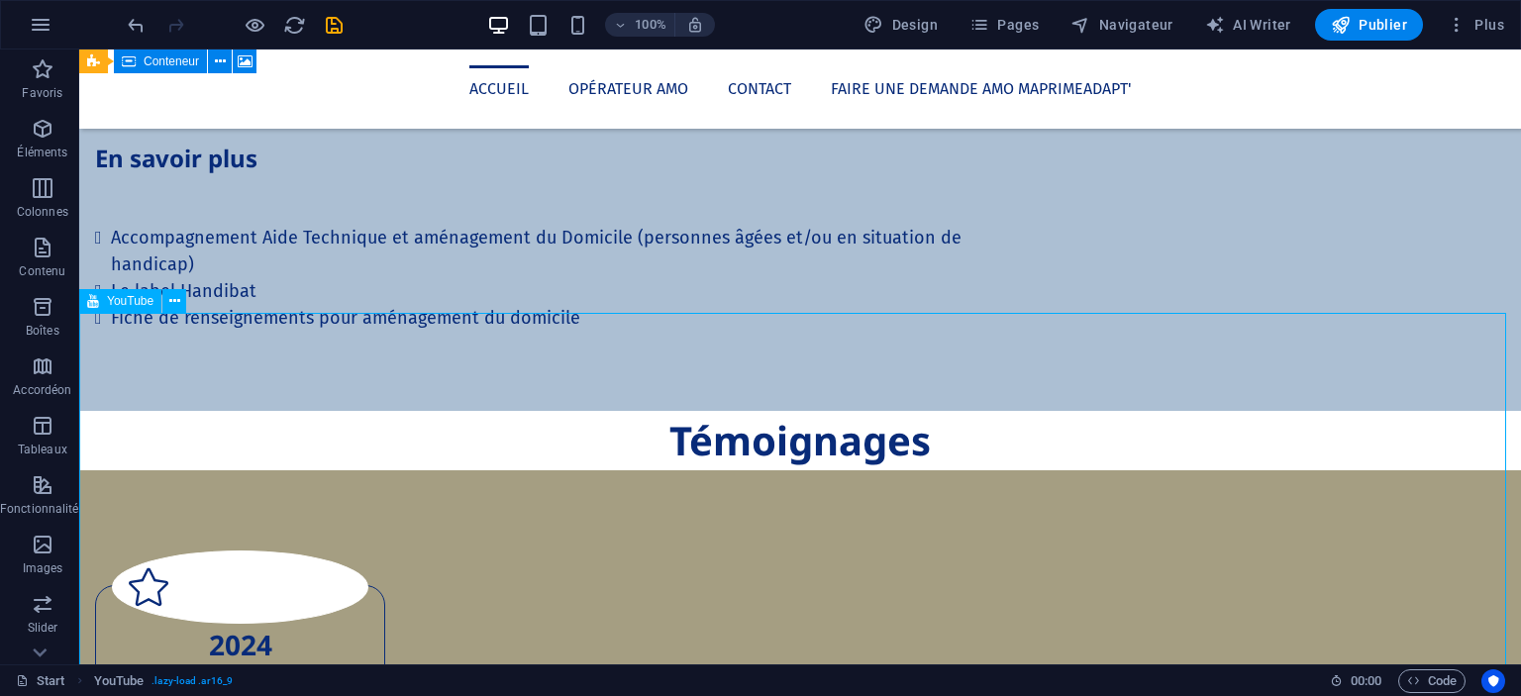
scroll to position [2597, 0]
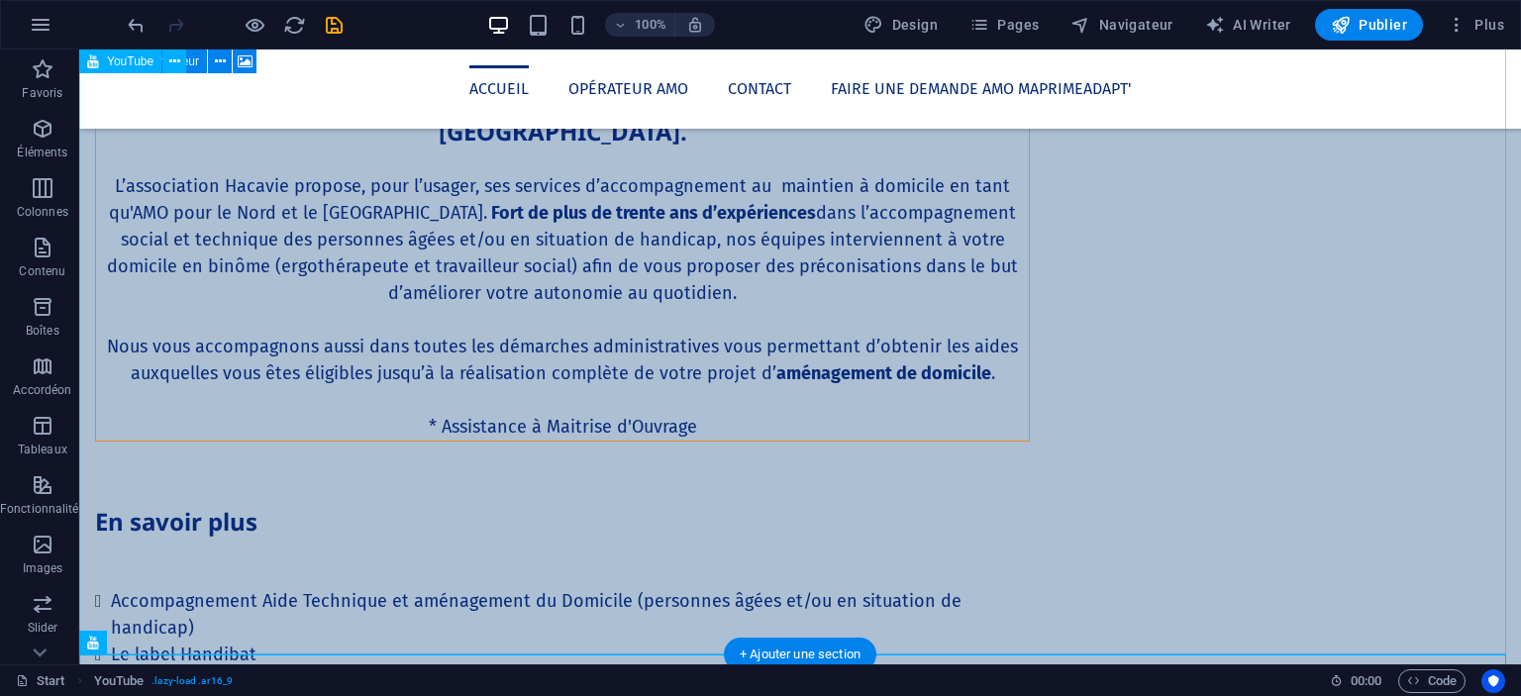
scroll to position [2256, 0]
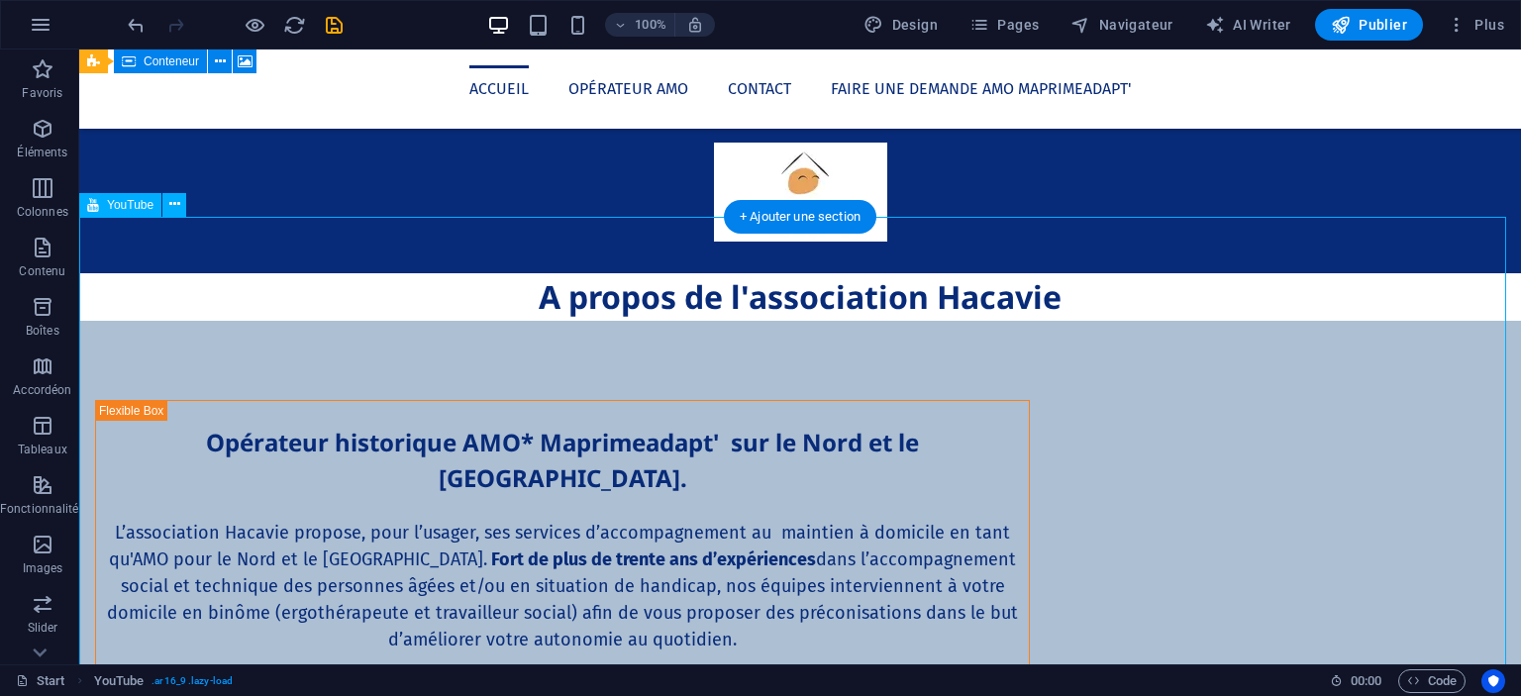
scroll to position [1887, 0]
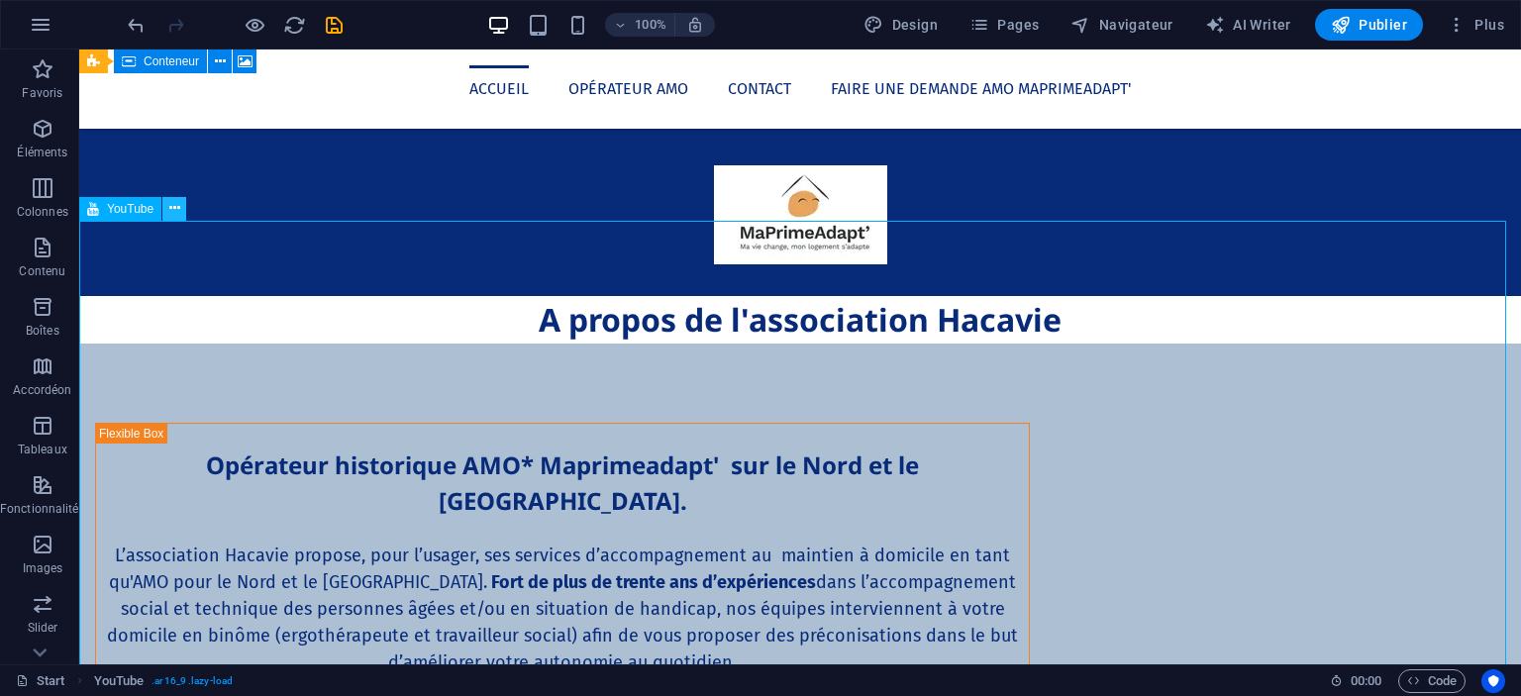
click at [167, 211] on button at bounding box center [174, 209] width 24 height 24
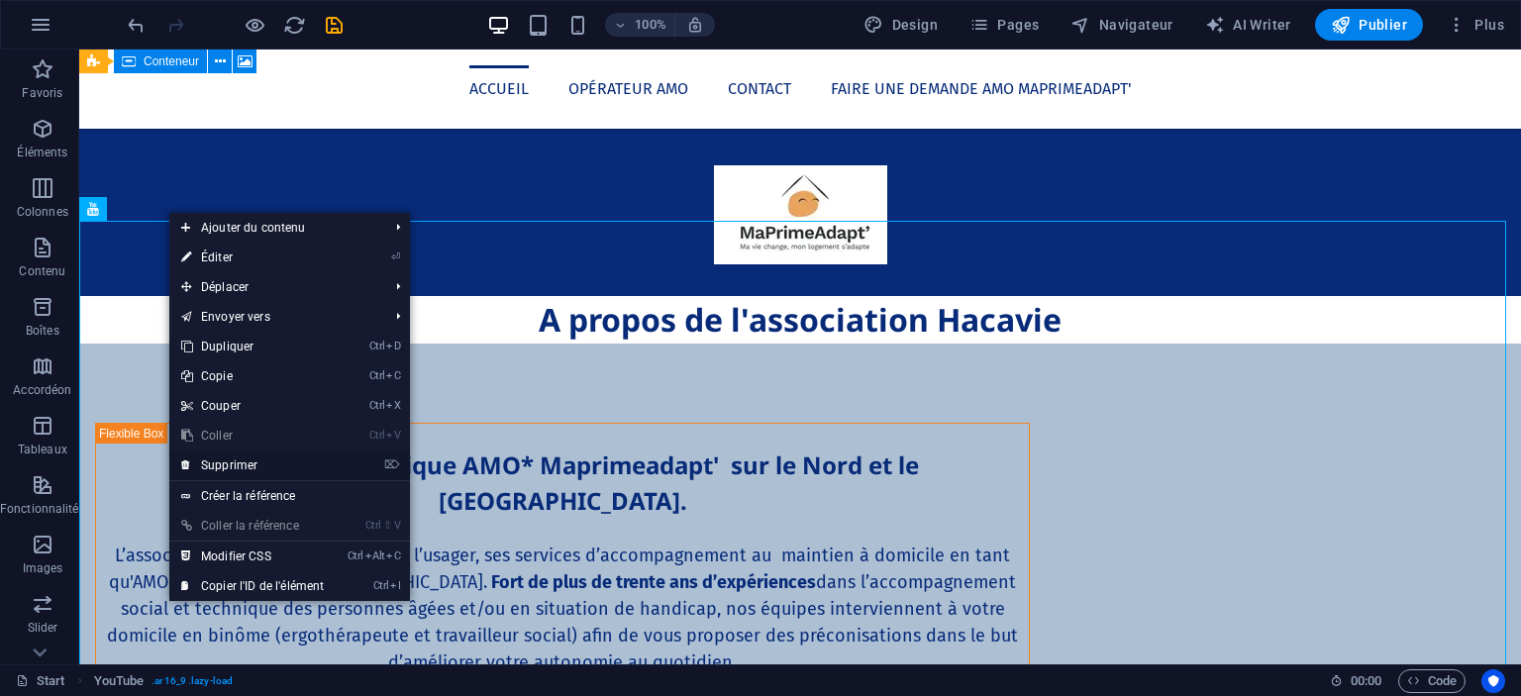
click at [279, 462] on link "⌦ Supprimer" at bounding box center [252, 466] width 166 height 30
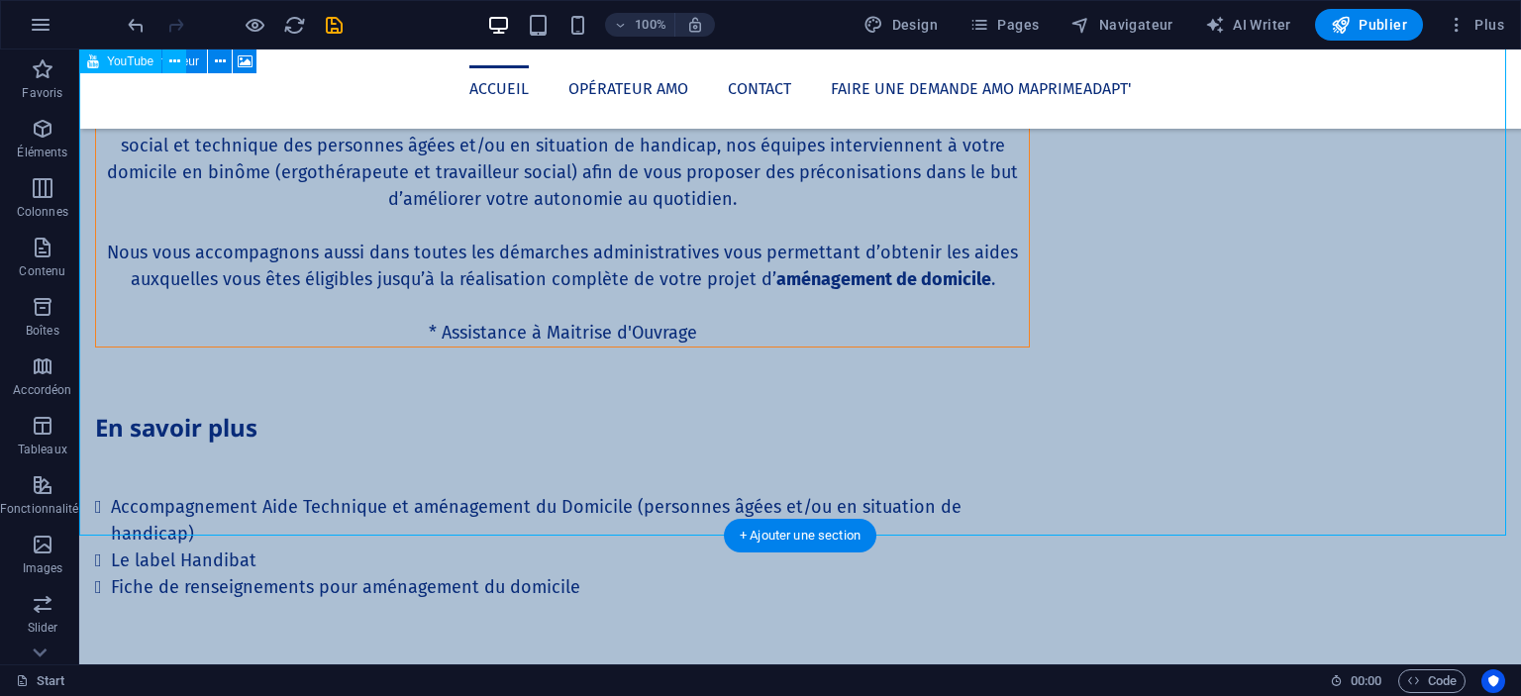
scroll to position [2397, 0]
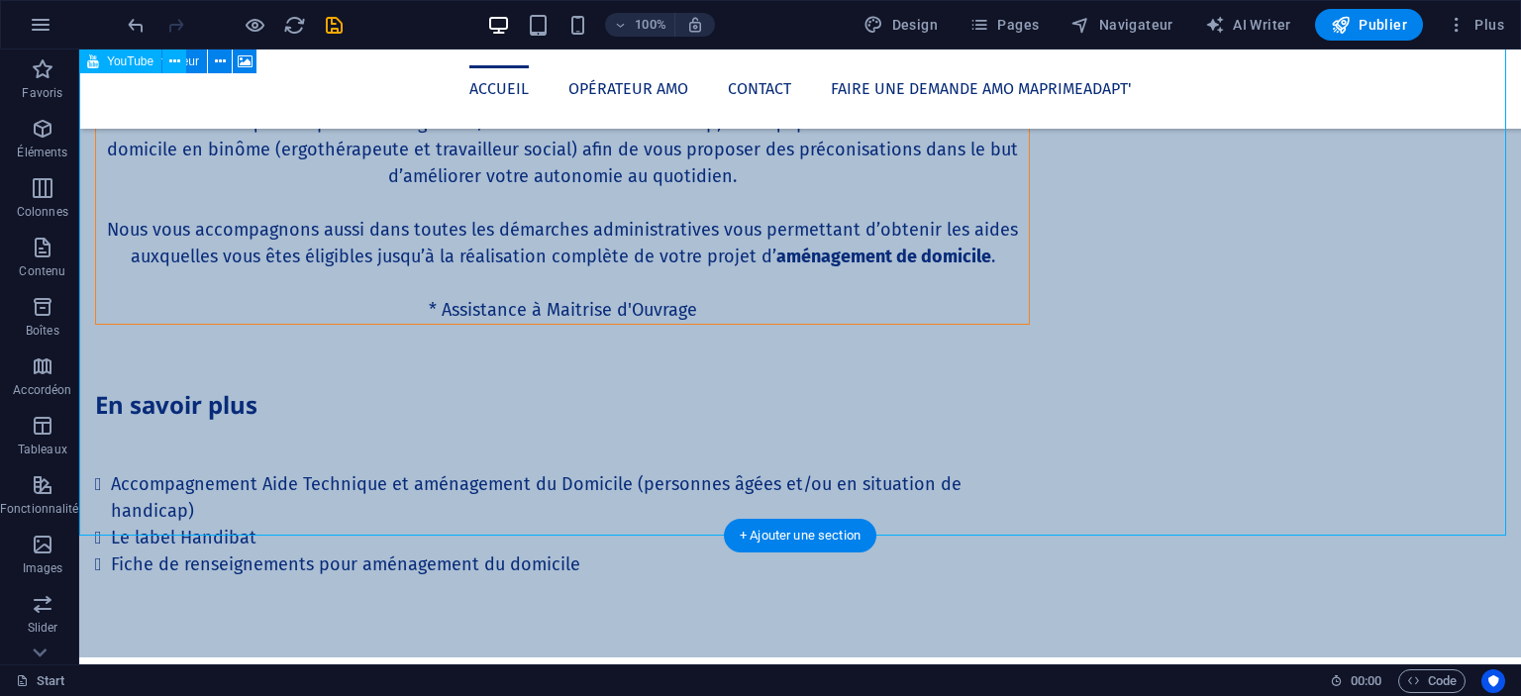
select select "ar16_9"
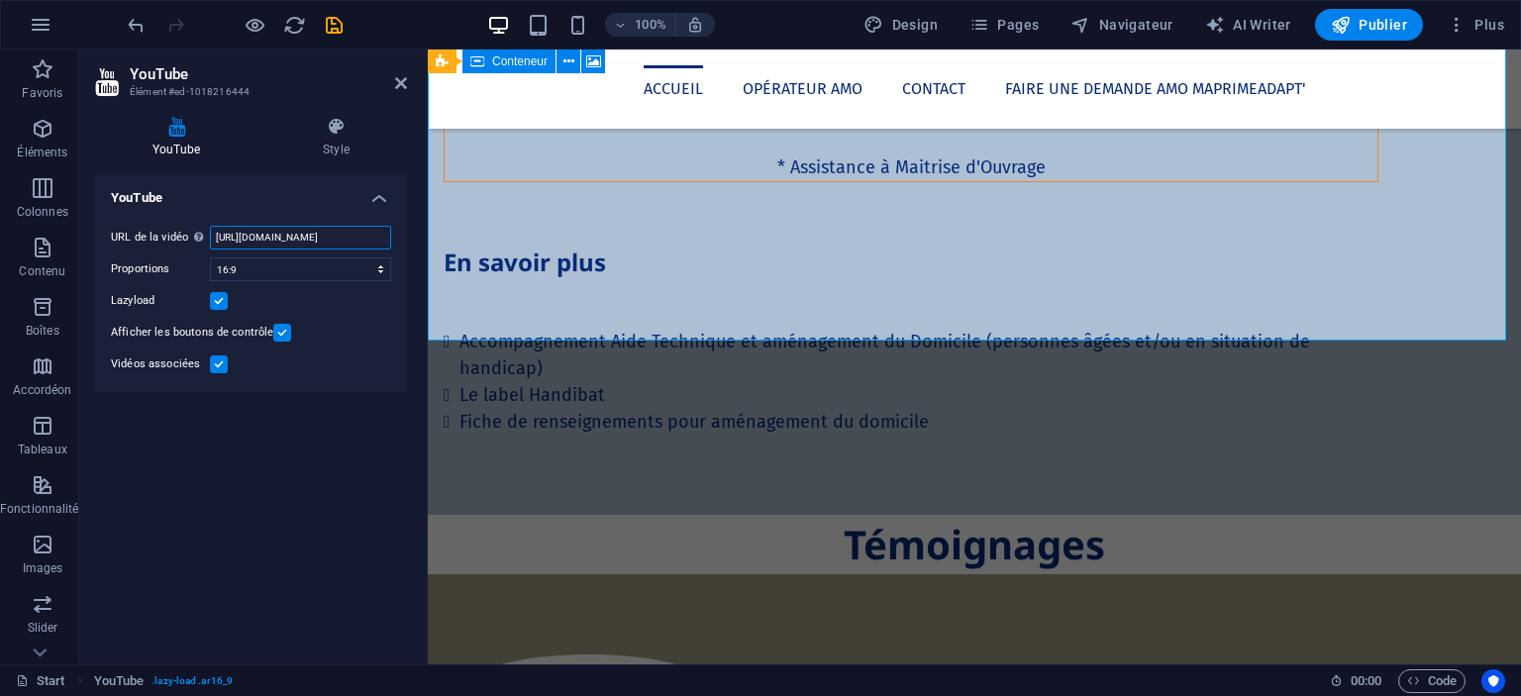
click at [338, 229] on input "https://www.youtube.com/watch?v=Q0oi9onhSUw" at bounding box center [300, 238] width 181 height 24
paste input "1Qe4zA_ipz"
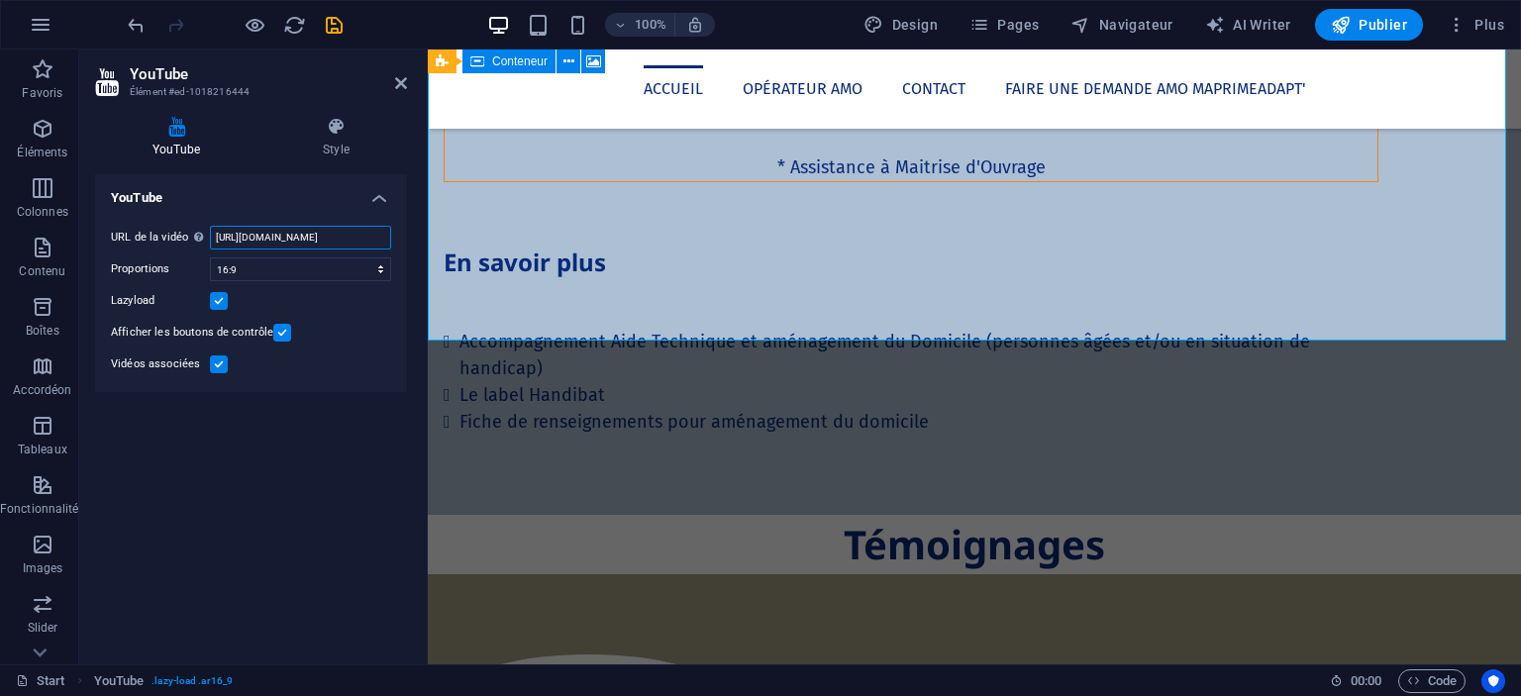
type input "https://www.youtube.com/watch?v=1Qe4zA_ipzw"
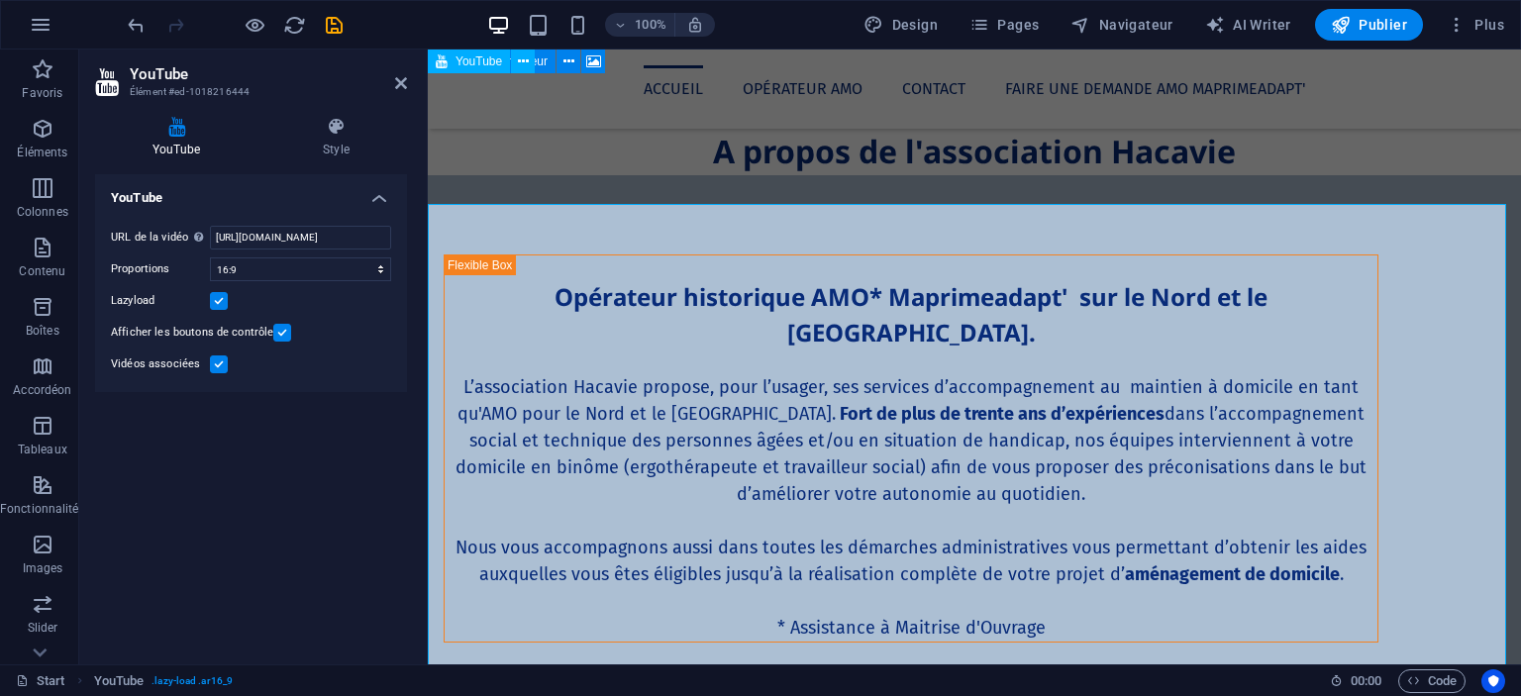
scroll to position [1927, 0]
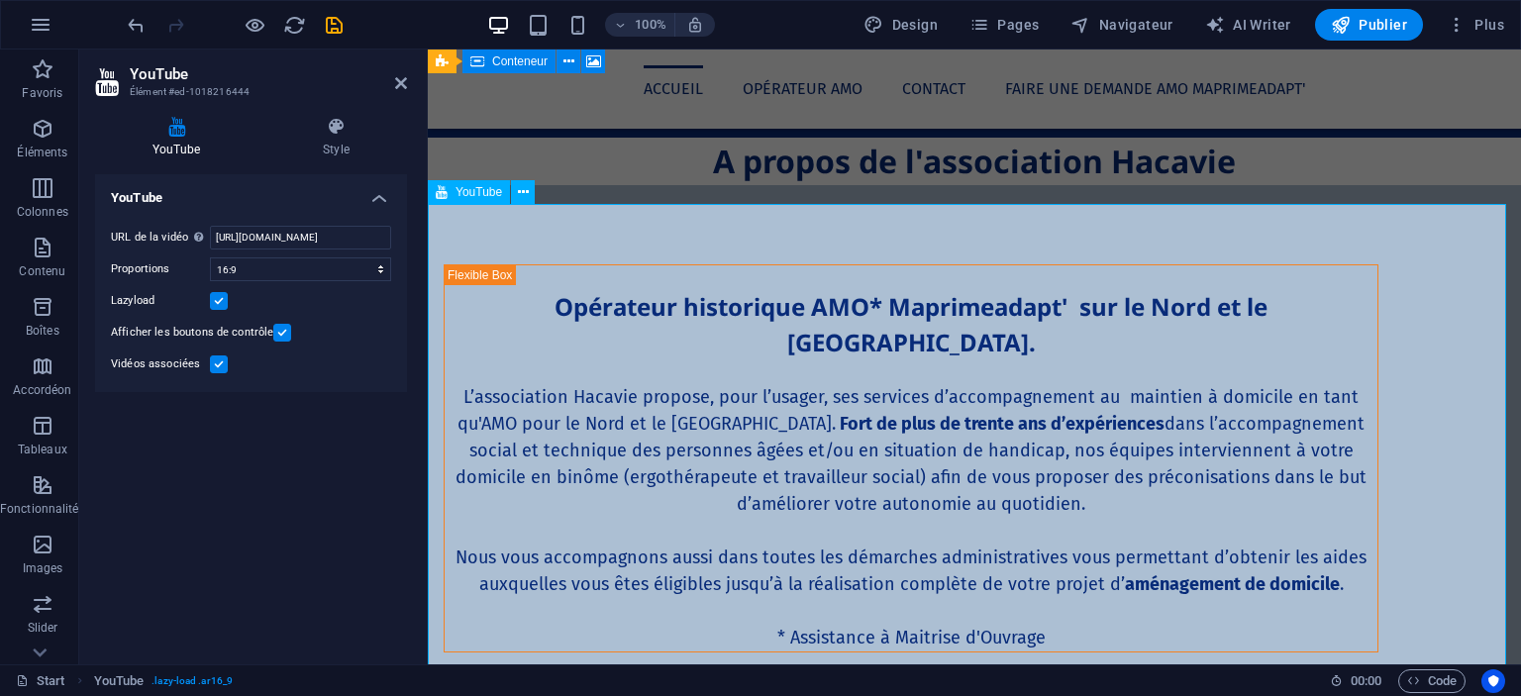
click at [303, 262] on select "16:10 16:9 4:3 2:1 1:1" at bounding box center [300, 269] width 181 height 24
click at [336, 131] on icon at bounding box center [336, 127] width 142 height 20
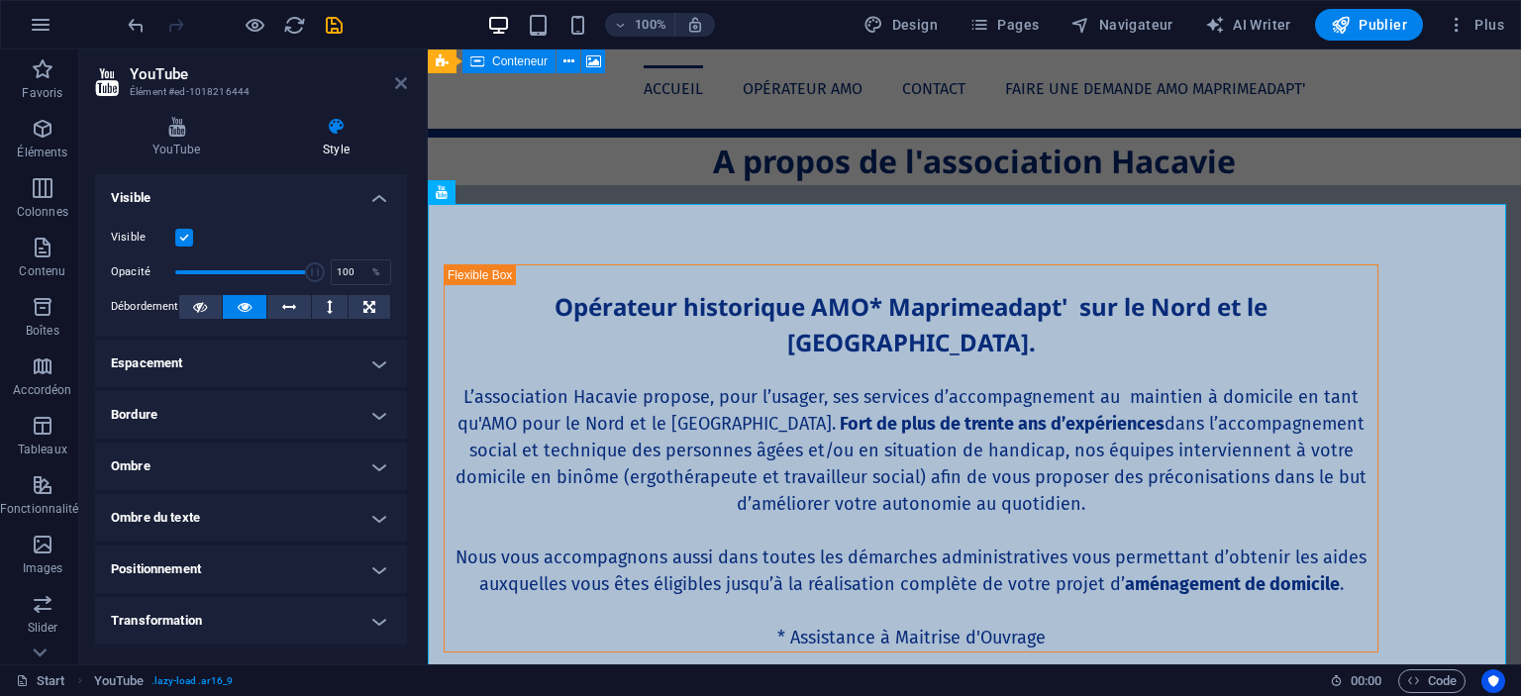
click at [396, 83] on icon at bounding box center [401, 83] width 12 height 16
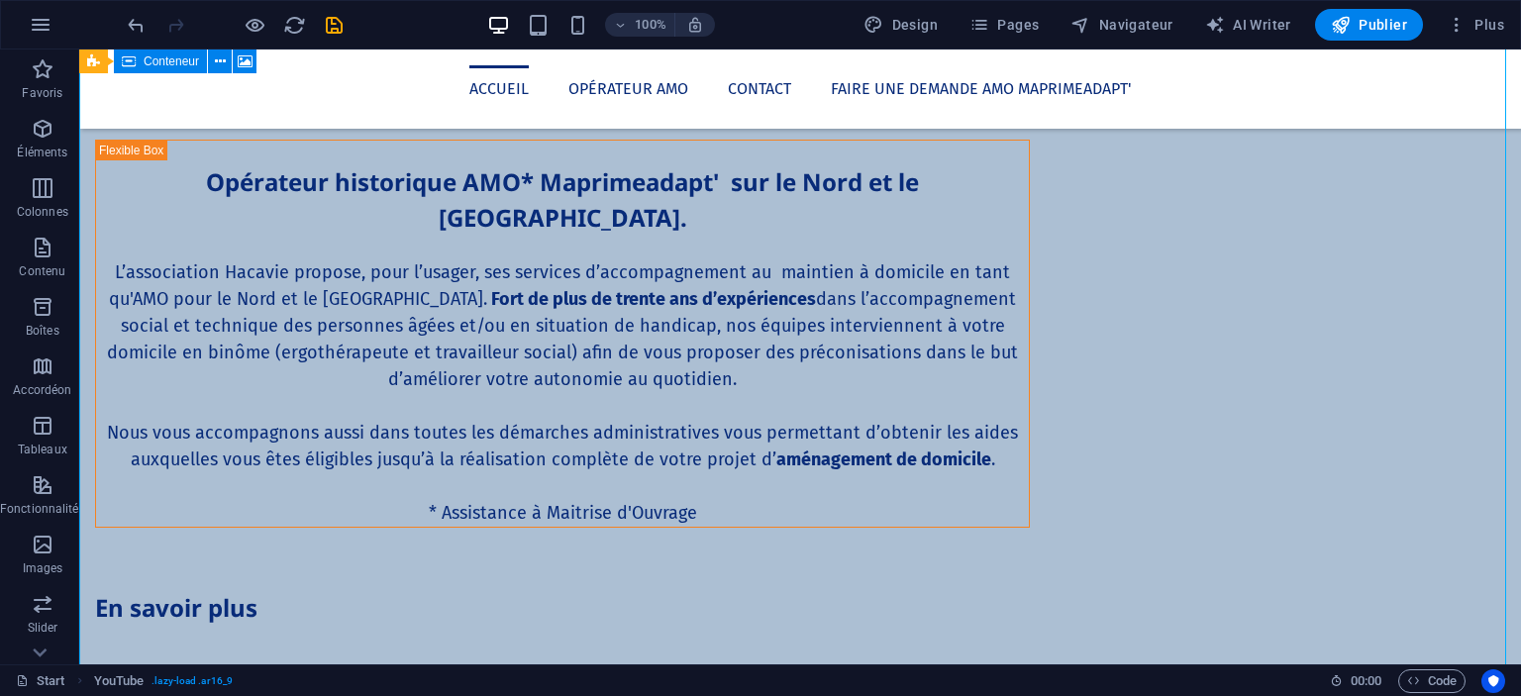
scroll to position [1921, 0]
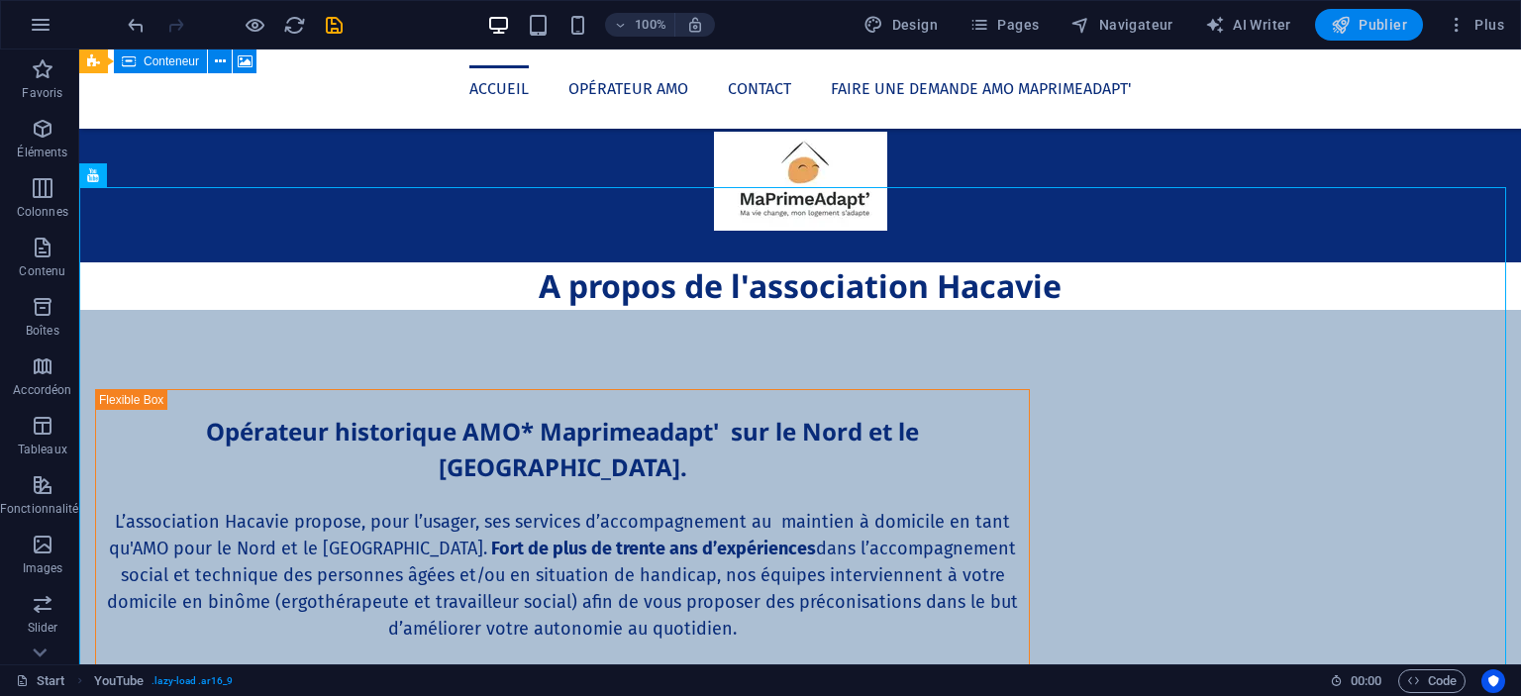
click at [1367, 26] on span "Publier" at bounding box center [1369, 25] width 76 height 20
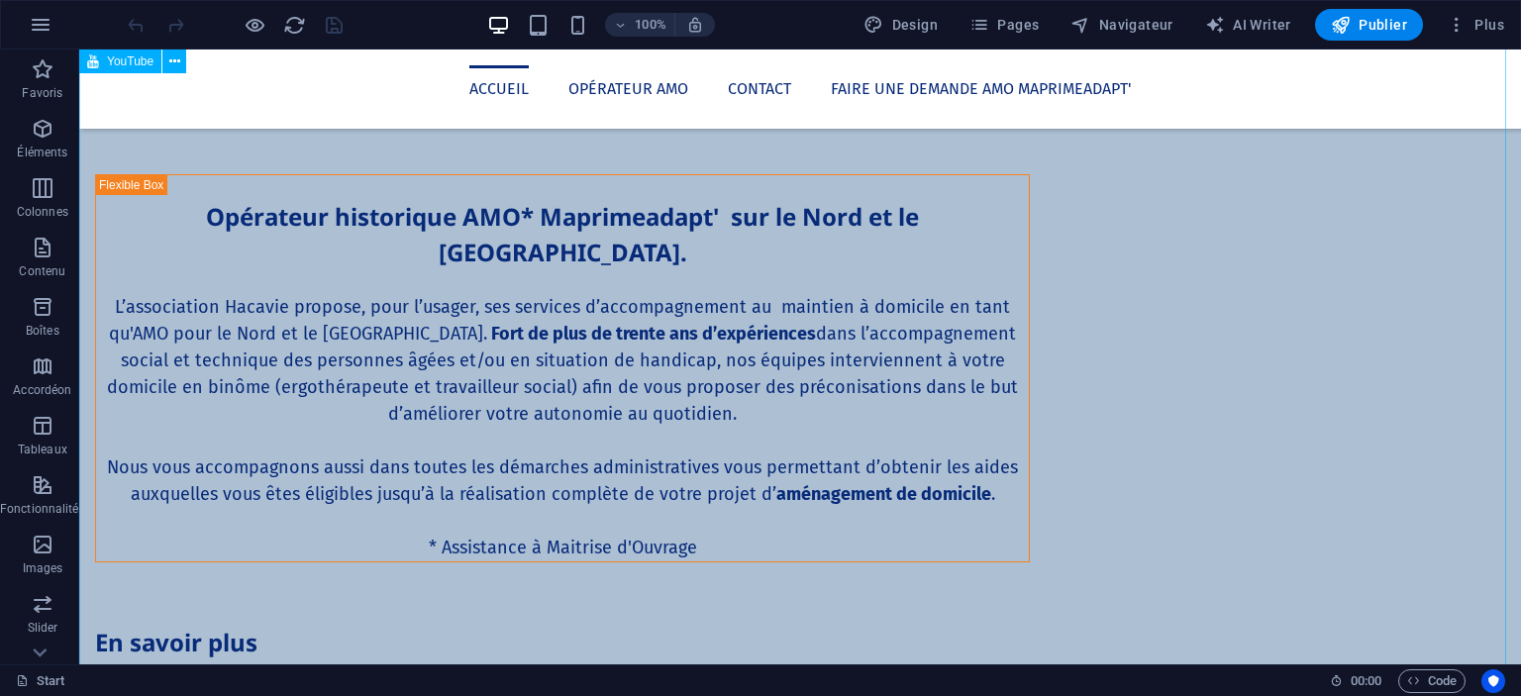
scroll to position [2138, 0]
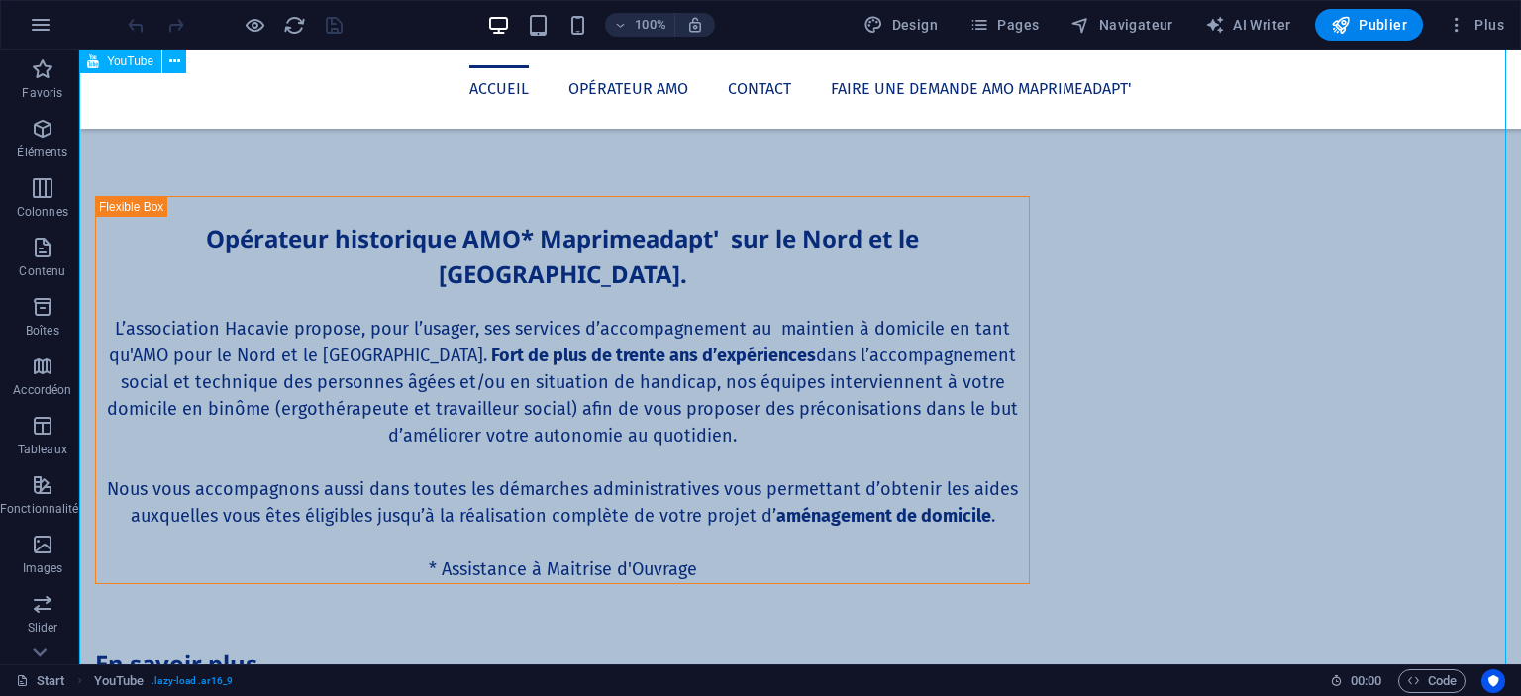
scroll to position [2161, 0]
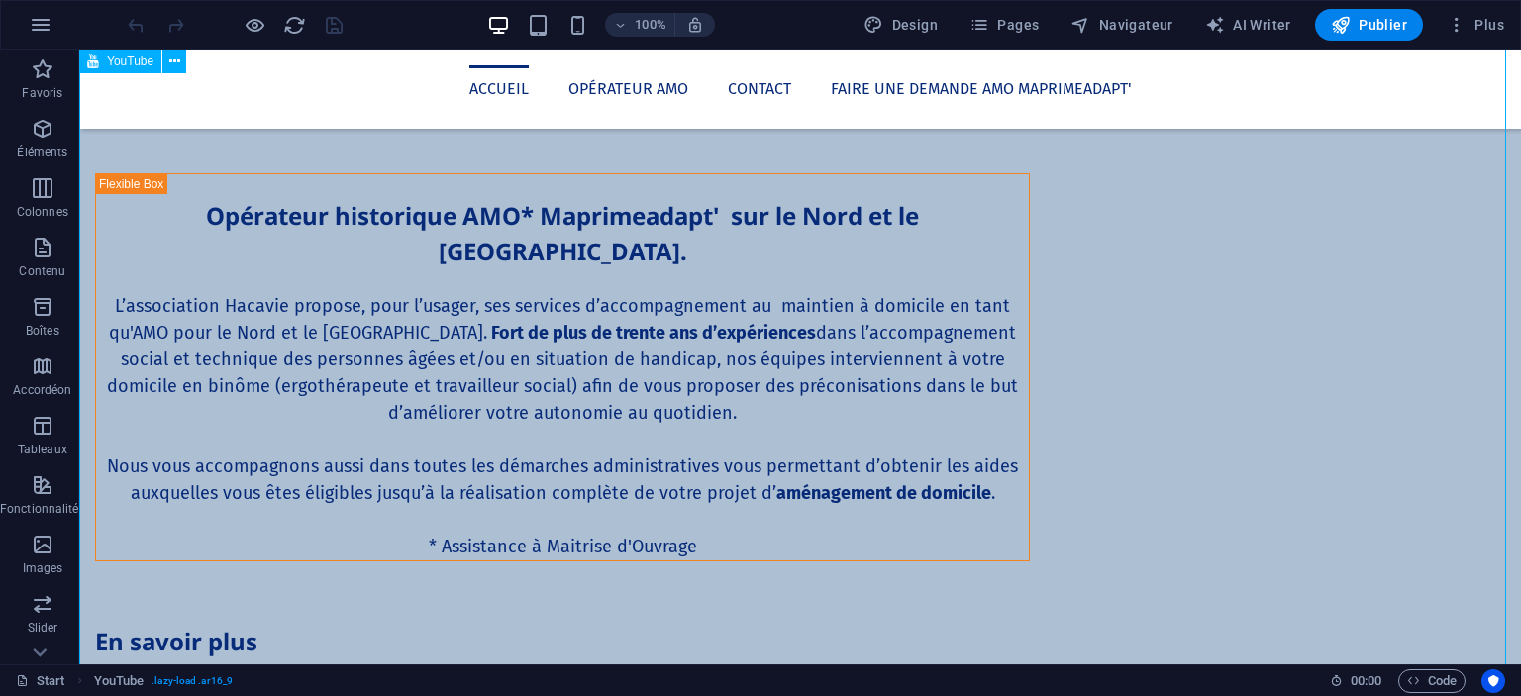
select select "ar16_9"
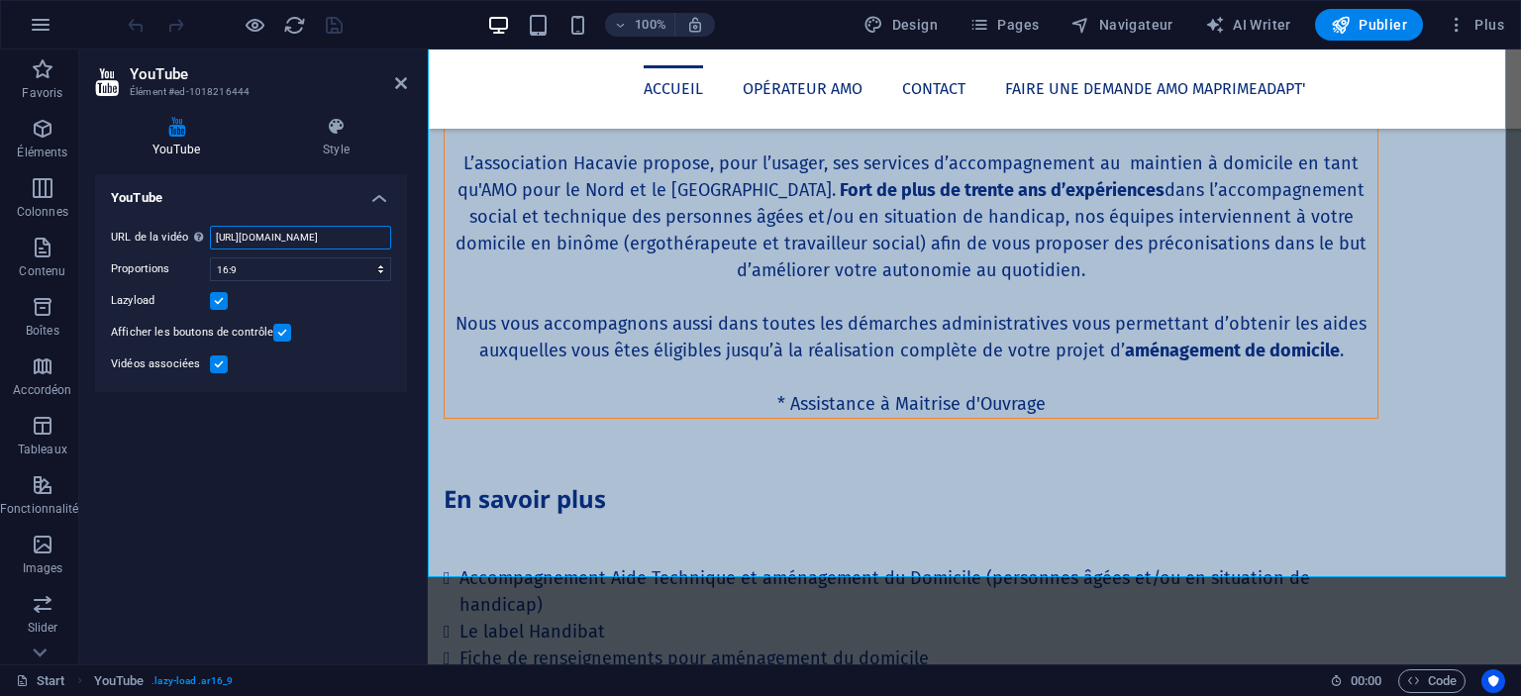
click at [349, 234] on input "[URL][DOMAIN_NAME]" at bounding box center [300, 238] width 181 height 24
paste input "Q0oi9onhSU"
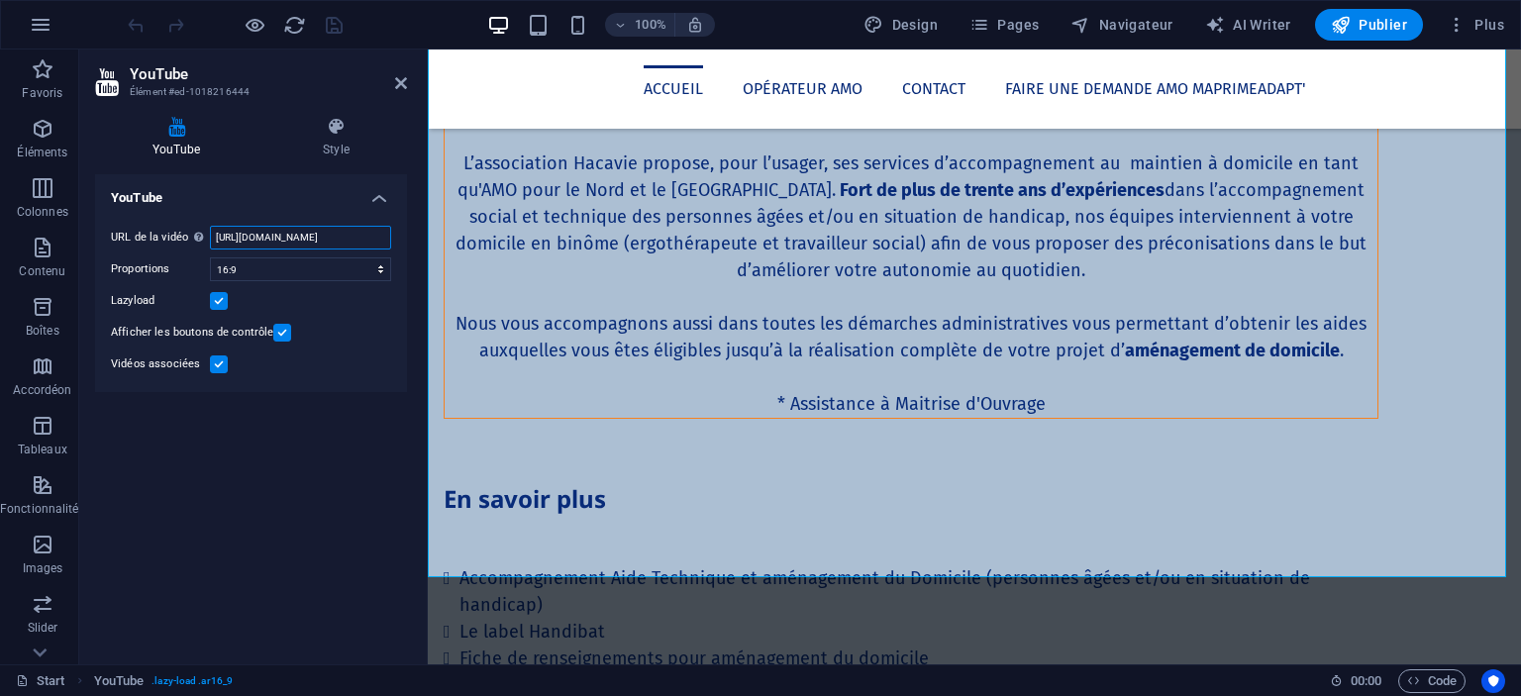
type input "https://www.youtube.com/watch?v=Q0oi9onhSUw"
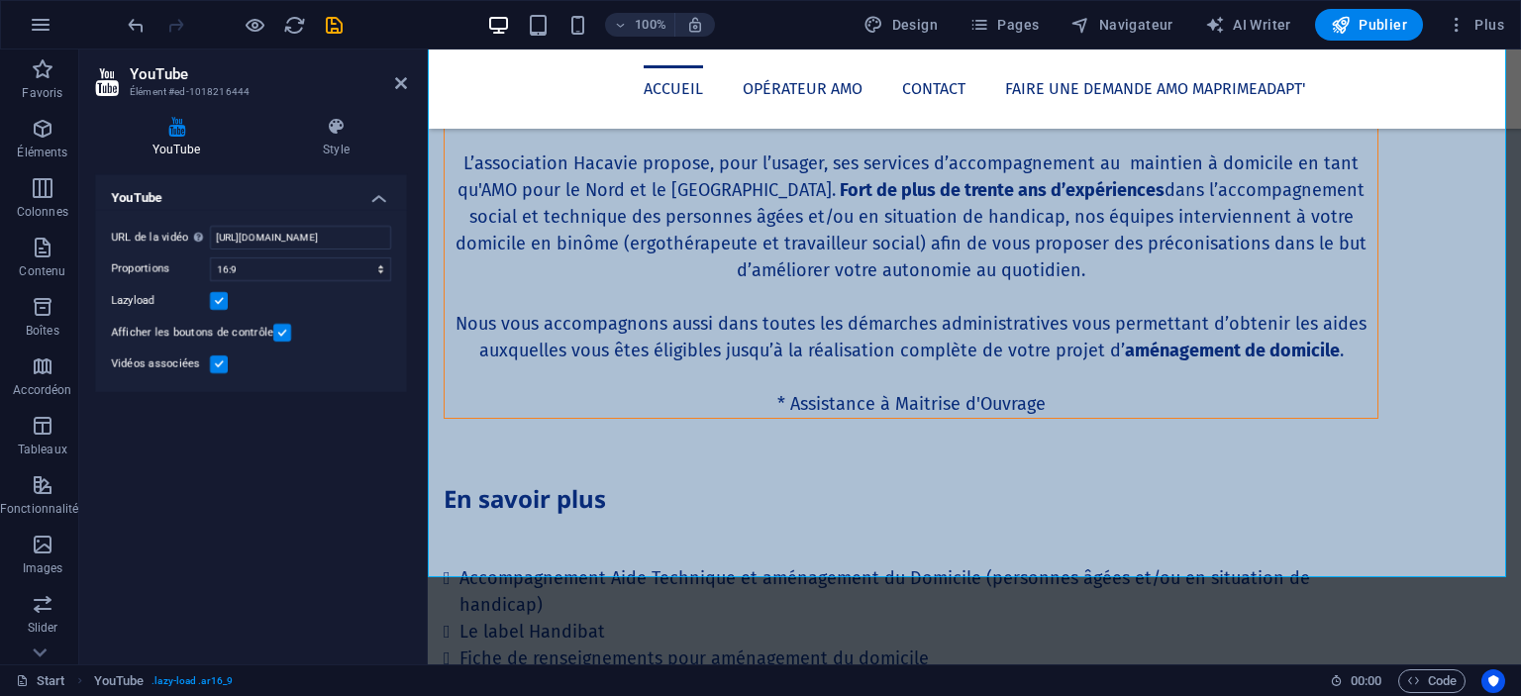
click at [392, 83] on header "YouTube Élément #ed-1018216444" at bounding box center [251, 75] width 312 height 51
click at [405, 81] on icon at bounding box center [401, 83] width 12 height 16
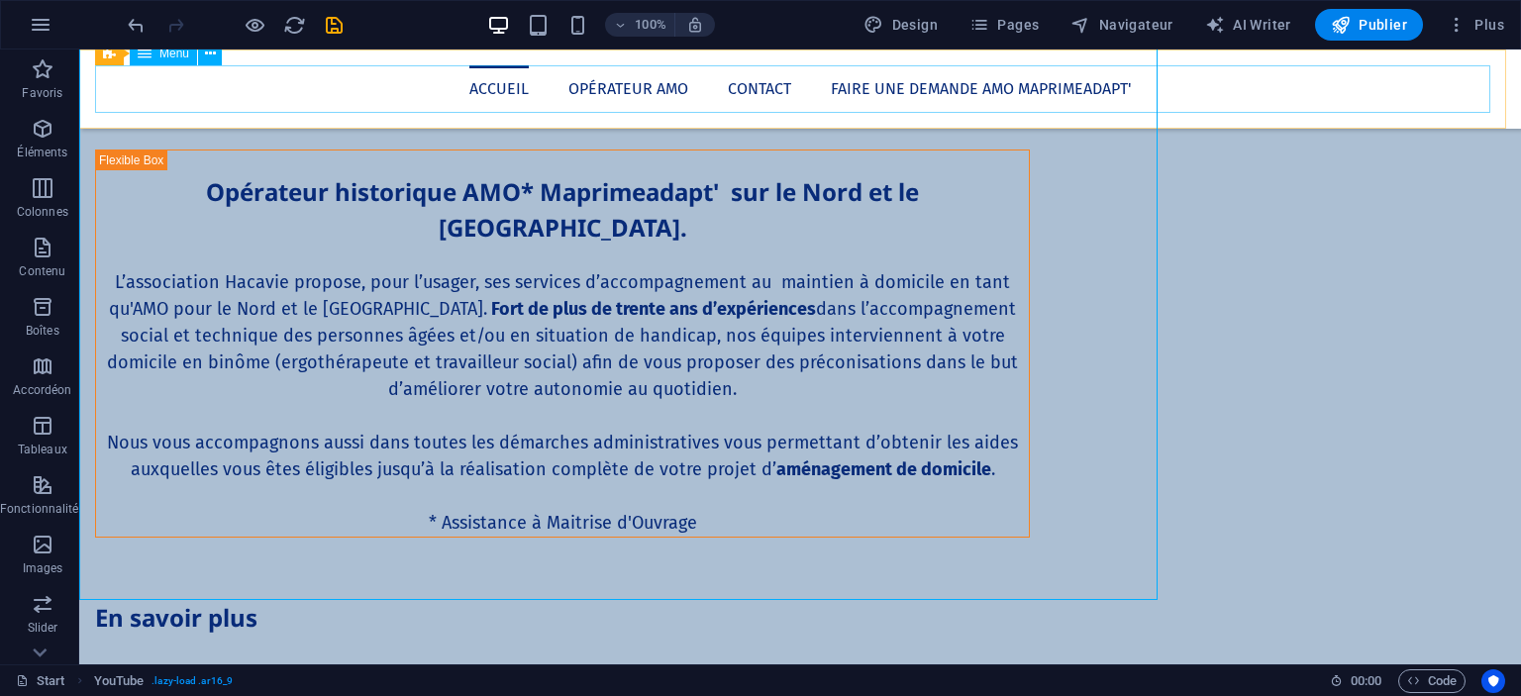
scroll to position [2138, 0]
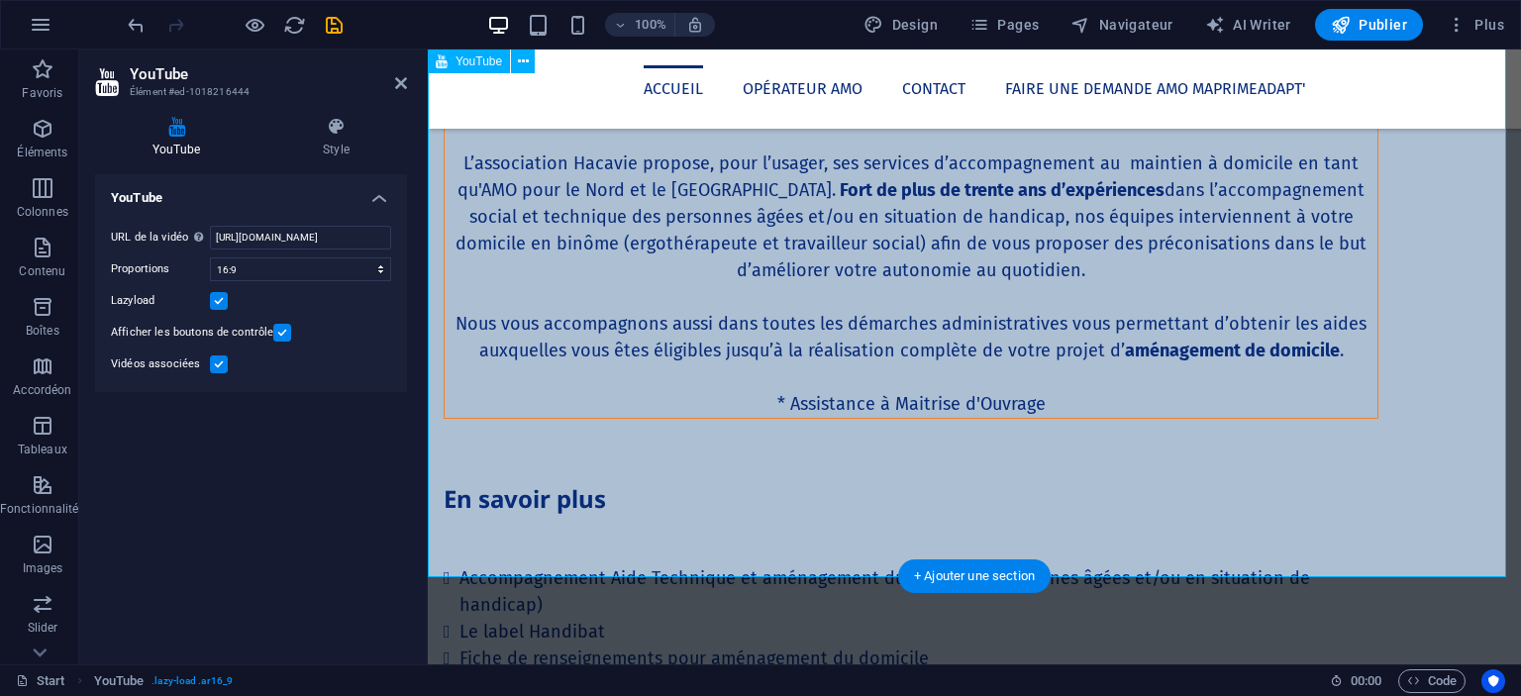
drag, startPoint x: 890, startPoint y: 346, endPoint x: 542, endPoint y: 346, distance: 348.6
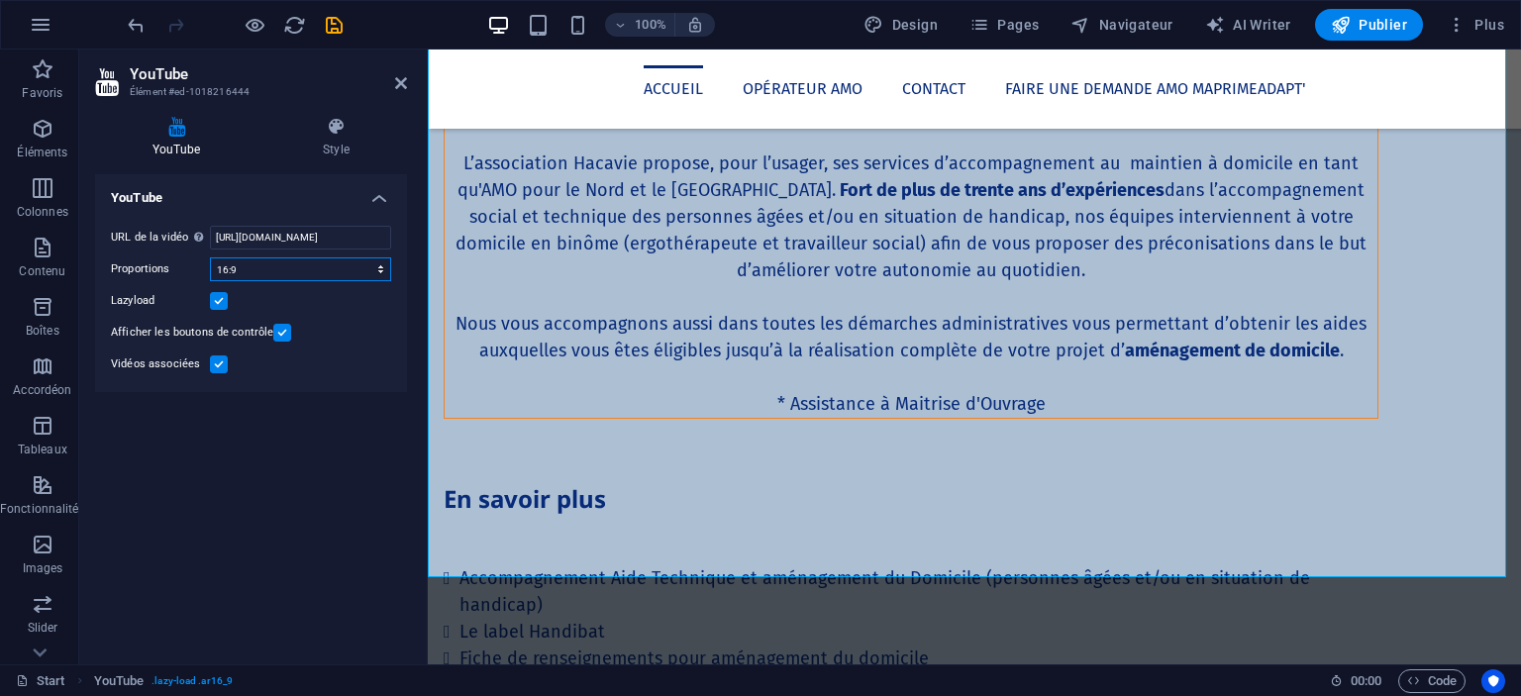
click at [380, 272] on select "16:10 16:9 4:3 2:1 1:1" at bounding box center [300, 269] width 181 height 24
click at [210, 257] on select "16:10 16:9 4:3 2:1 1:1" at bounding box center [300, 269] width 181 height 24
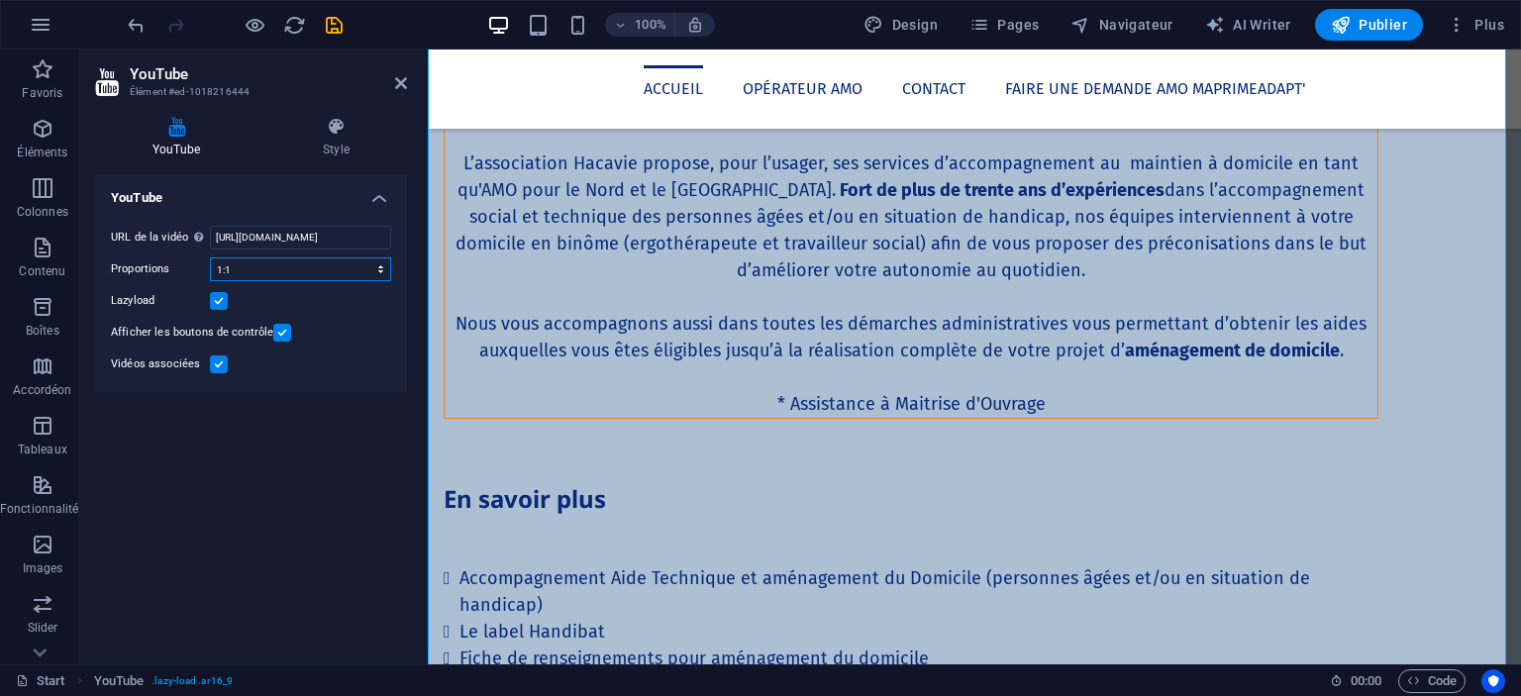
click at [333, 263] on select "16:10 16:9 4:3 2:1 1:1" at bounding box center [300, 269] width 181 height 24
click at [210, 257] on select "16:10 16:9 4:3 2:1 1:1" at bounding box center [300, 269] width 181 height 24
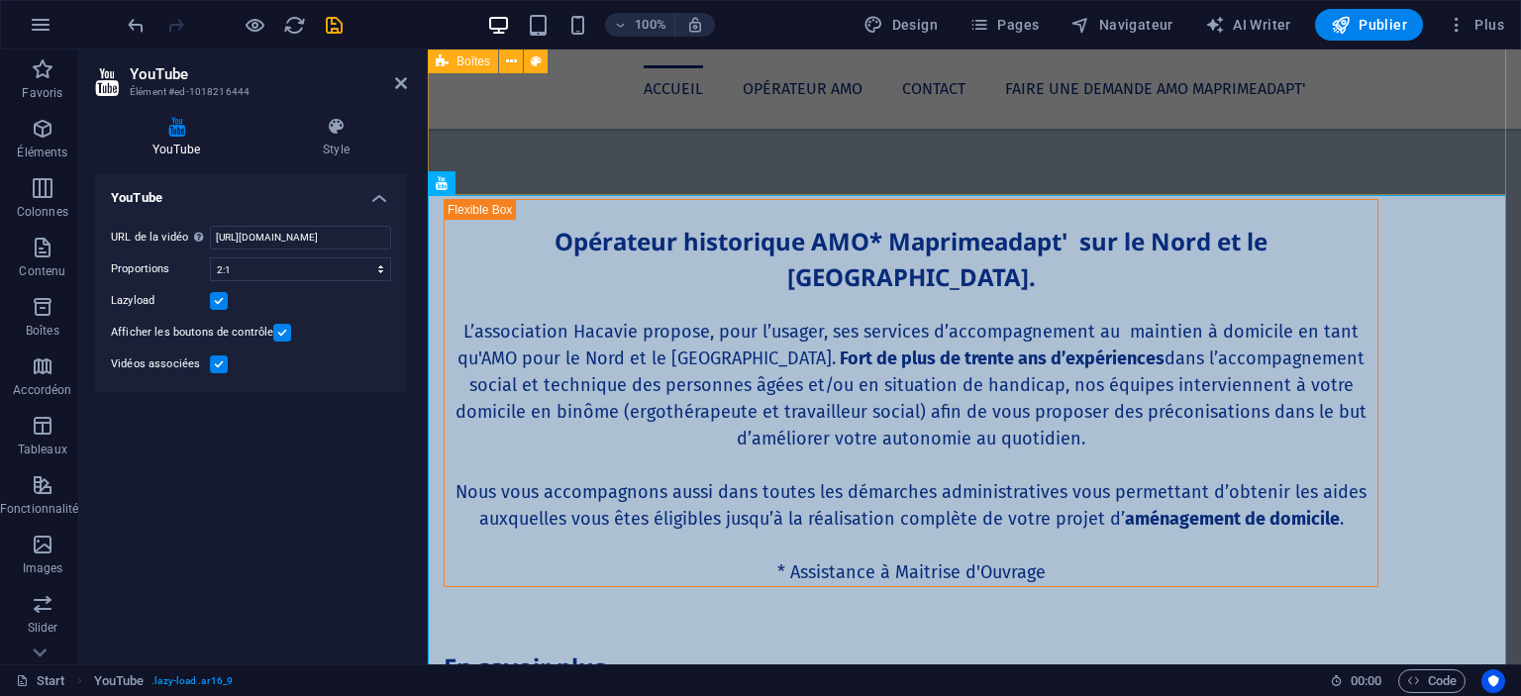
scroll to position [2050, 0]
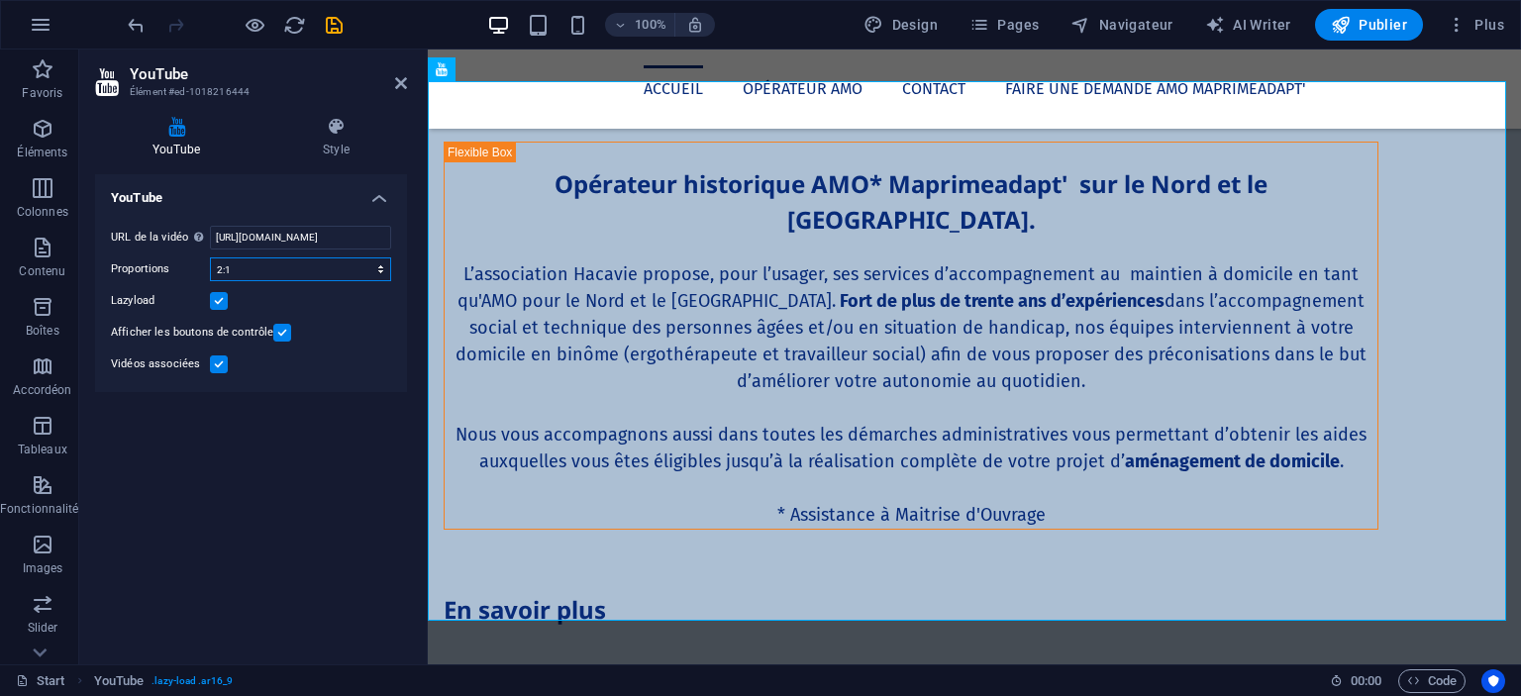
click at [376, 280] on select "16:10 16:9 4:3 2:1 1:1" at bounding box center [300, 269] width 181 height 24
select select "ar16_9"
click at [210, 257] on select "16:10 16:9 4:3 2:1 1:1" at bounding box center [300, 269] width 181 height 24
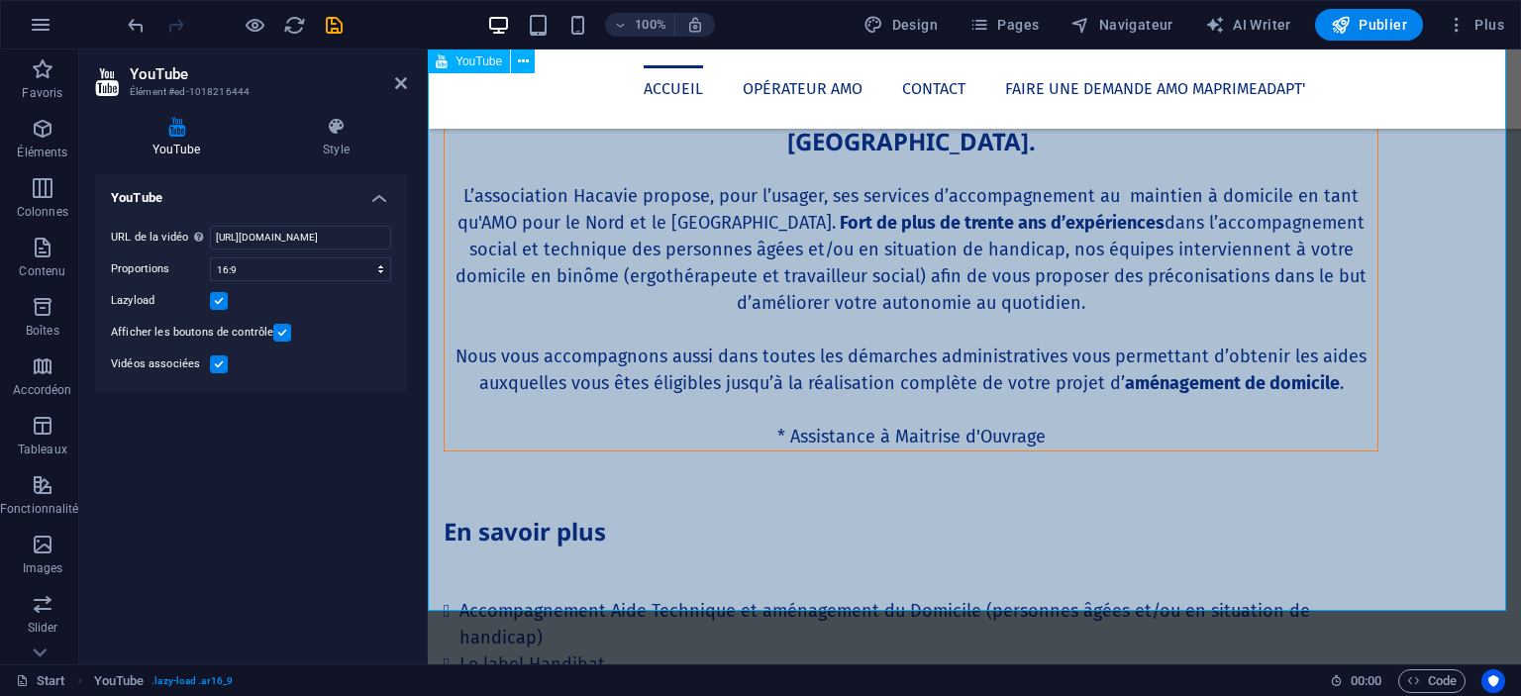
scroll to position [2127, 0]
click at [223, 307] on label at bounding box center [219, 301] width 18 height 18
click at [0, 0] on input "Lazyload" at bounding box center [0, 0] width 0 height 0
click at [223, 307] on label at bounding box center [219, 301] width 18 height 18
click at [0, 0] on input "Lazyload" at bounding box center [0, 0] width 0 height 0
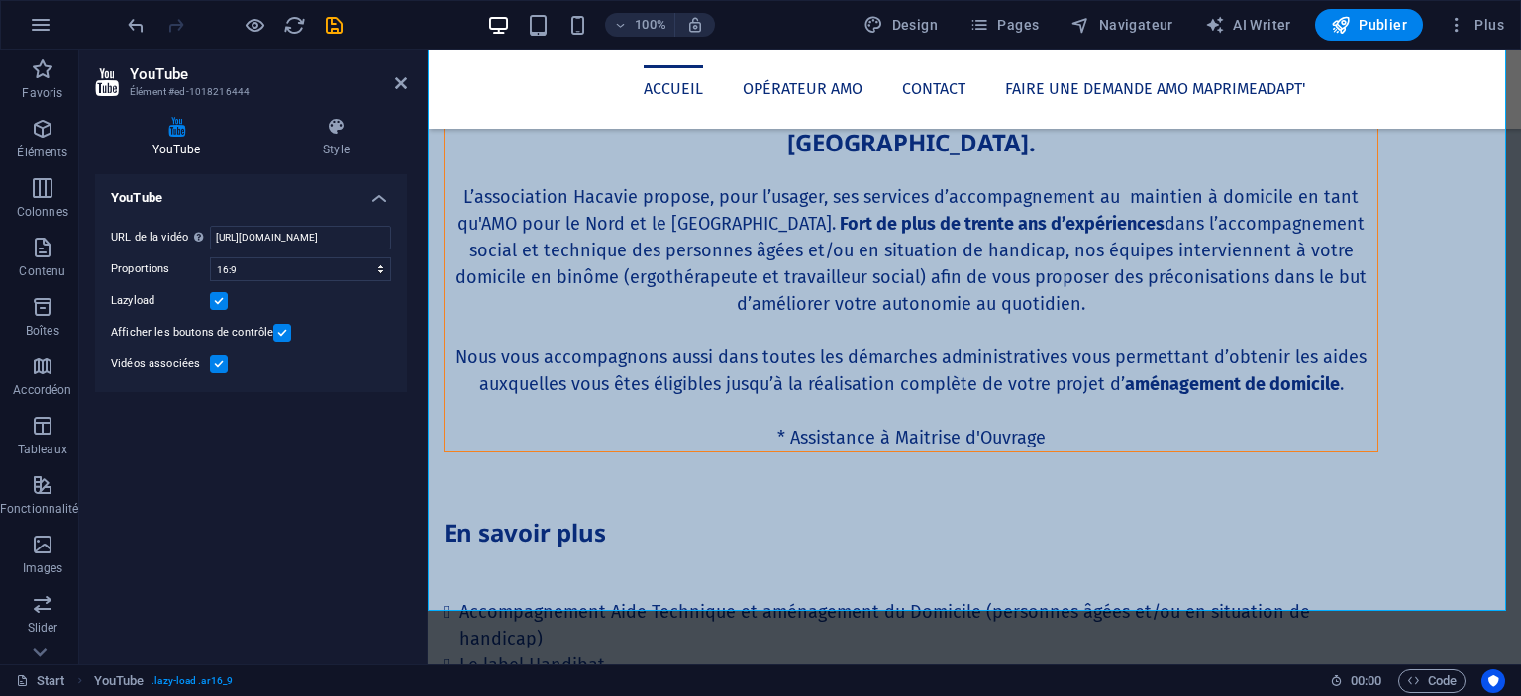
click at [215, 362] on label at bounding box center [219, 365] width 18 height 18
click at [0, 0] on input "Vidéos associées" at bounding box center [0, 0] width 0 height 0
click at [407, 77] on aside "YouTube Élément #ed-1018216444 YouTube Style YouTube URL de la vidéo Insérer (o…" at bounding box center [253, 357] width 349 height 615
click at [399, 81] on icon at bounding box center [401, 83] width 12 height 16
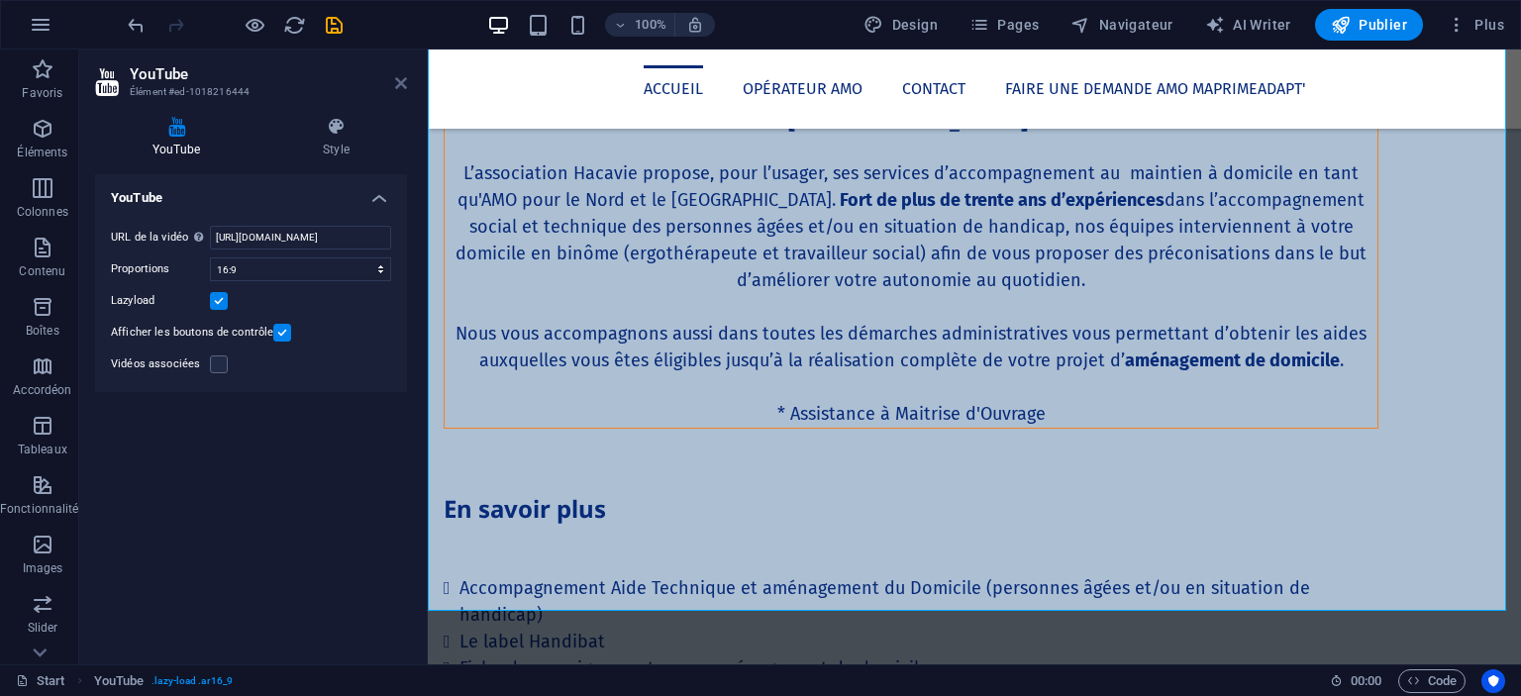
scroll to position [2103, 0]
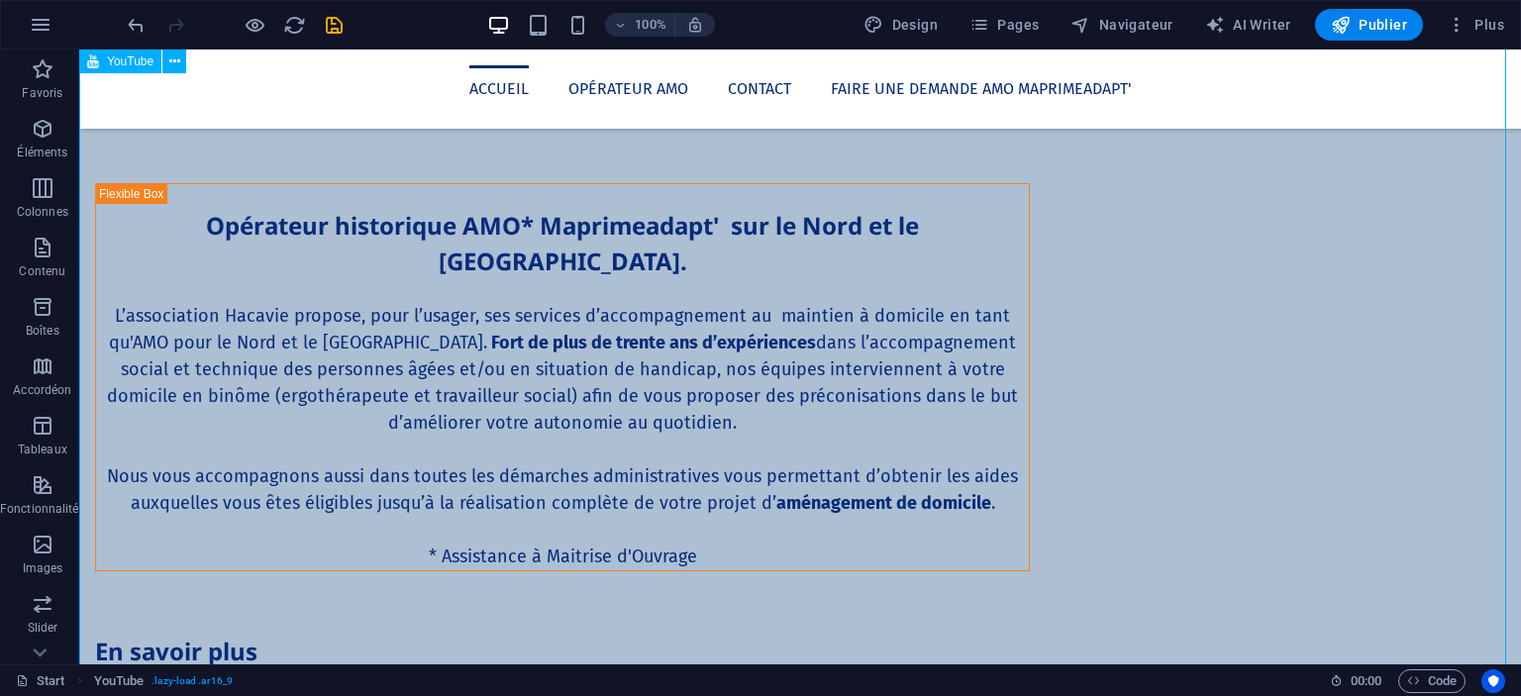
select select "ar16_9"
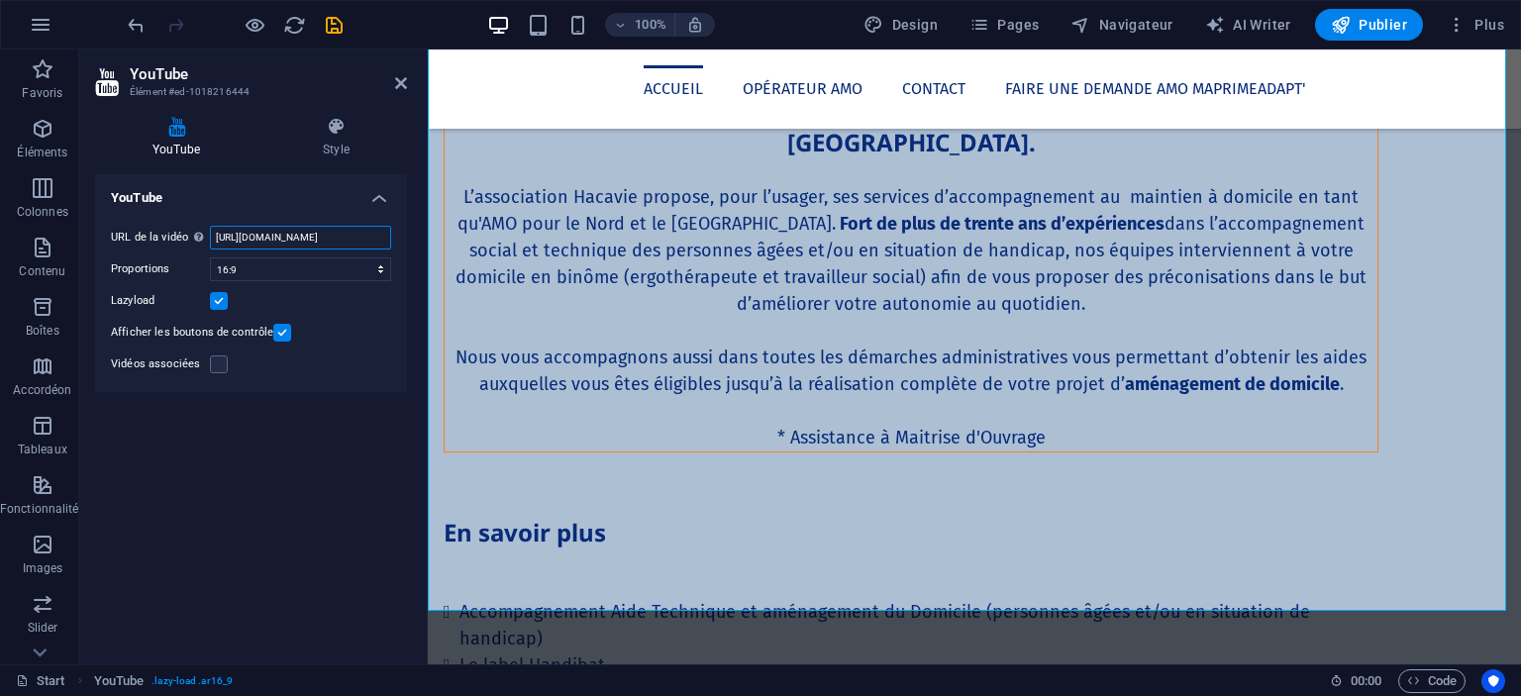
click at [309, 236] on input "https://www.youtube.com/watch?v=Q0oi9onhSUw" at bounding box center [300, 238] width 181 height 24
paste input "1Qe4zA_ipz"
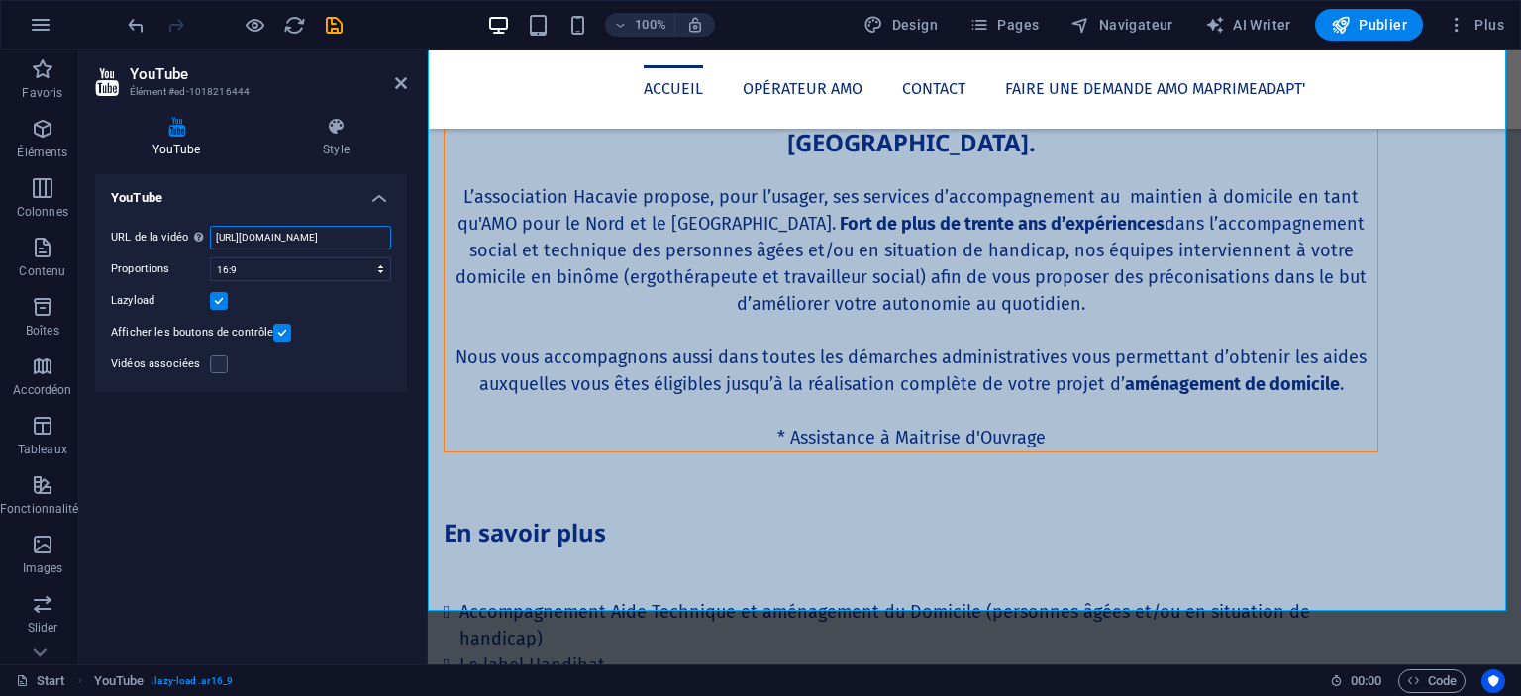
type input "https://www.youtube.com/watch?v=1Qe4zA_ipzw"
click at [330, 430] on div "YouTube URL de la vidéo Insérer (ou coller) une URL vidéo. https://www.youtube.…" at bounding box center [251, 411] width 312 height 474
click at [390, 90] on header "YouTube Élément #ed-1018216444" at bounding box center [251, 75] width 312 height 51
click at [397, 86] on icon at bounding box center [401, 83] width 12 height 16
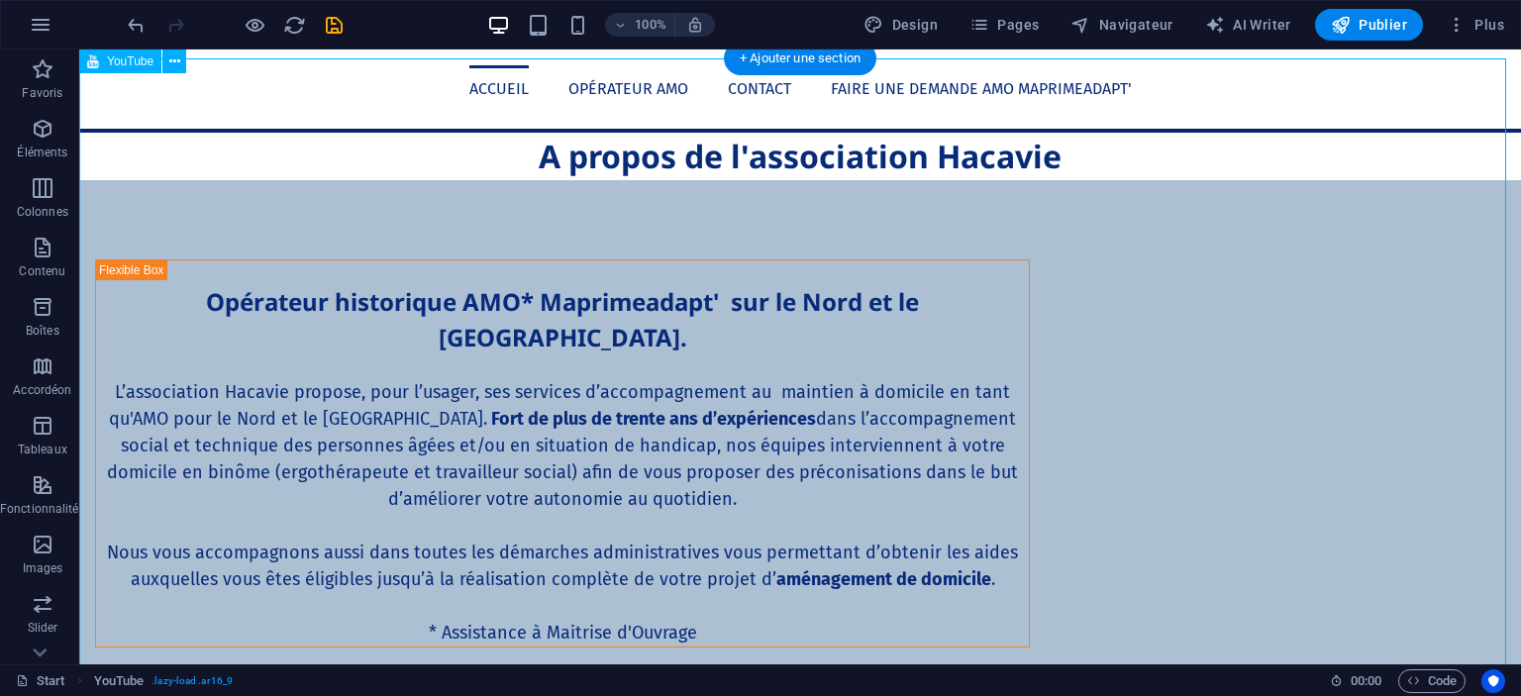
scroll to position [2054, 0]
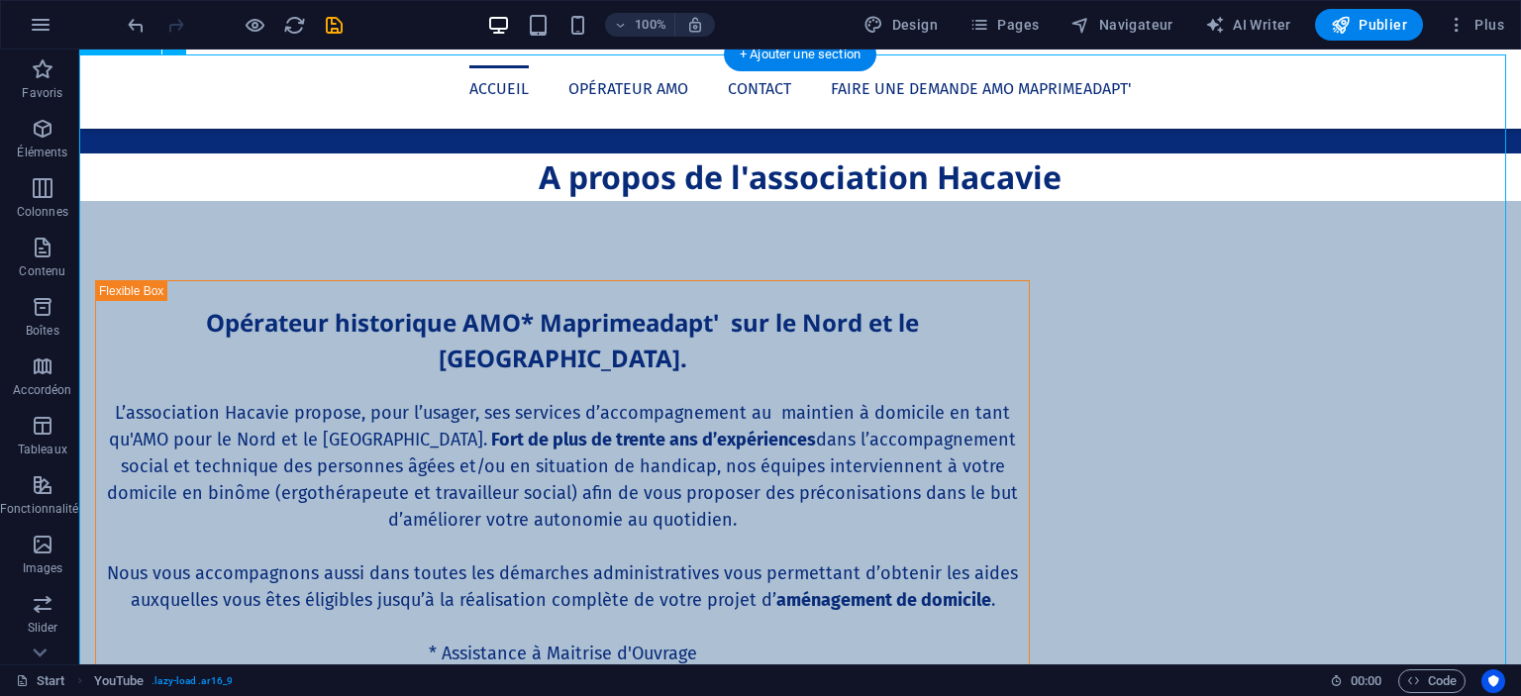
scroll to position [2078, 0]
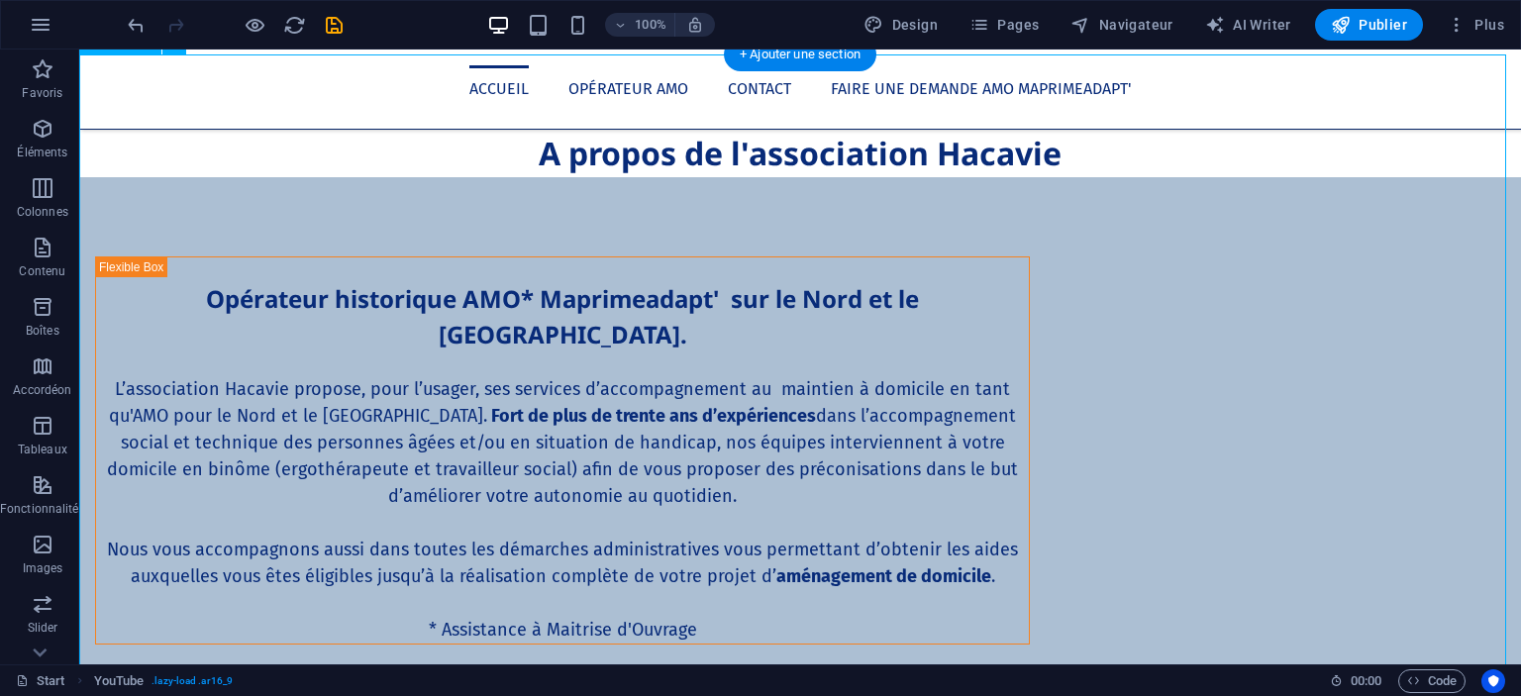
select select "ar16_9"
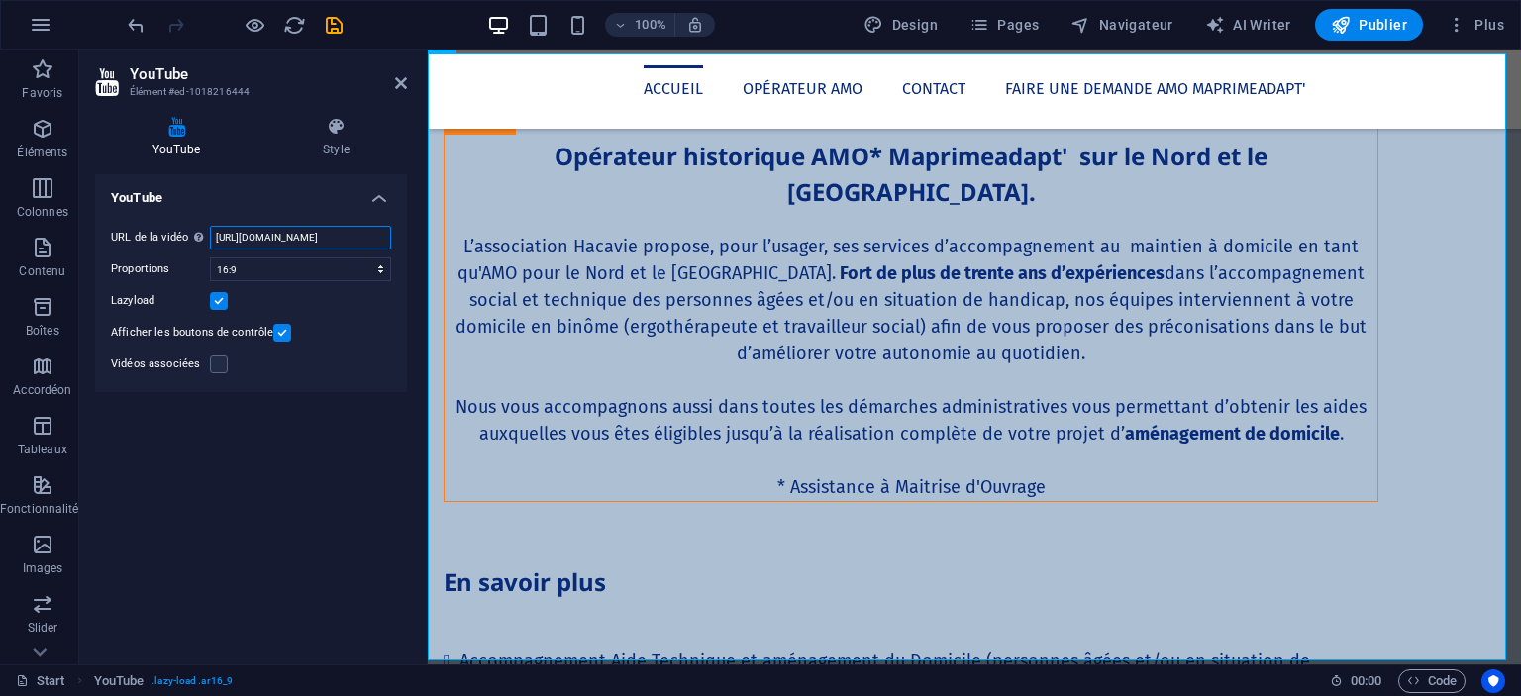
click at [257, 240] on input "https://www.youtube.com/watch?v=1Qe4zA_ipzw" at bounding box center [300, 238] width 181 height 24
paste input "Q0oi9onhSU"
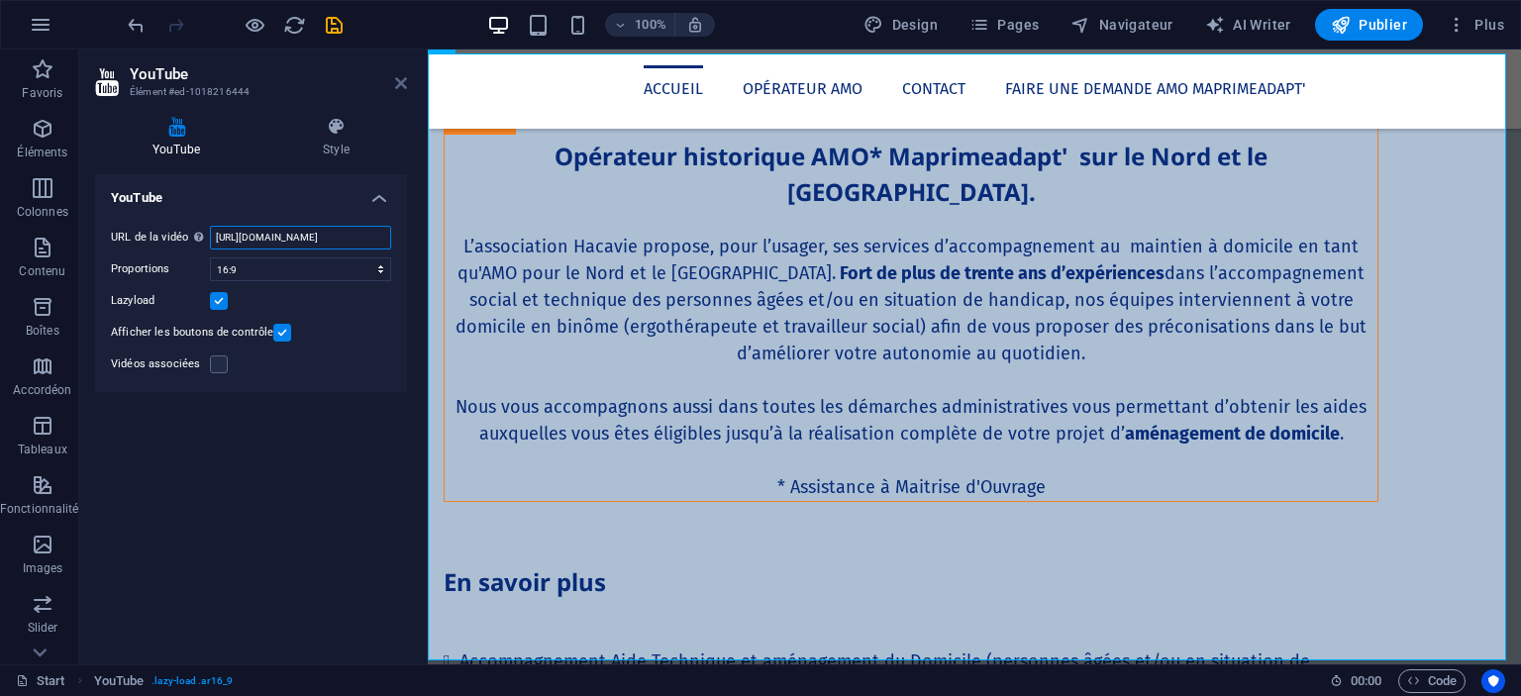
type input "https://www.youtube.com/watch?v=Q0oi9onhSUw"
click at [403, 82] on icon at bounding box center [401, 83] width 12 height 16
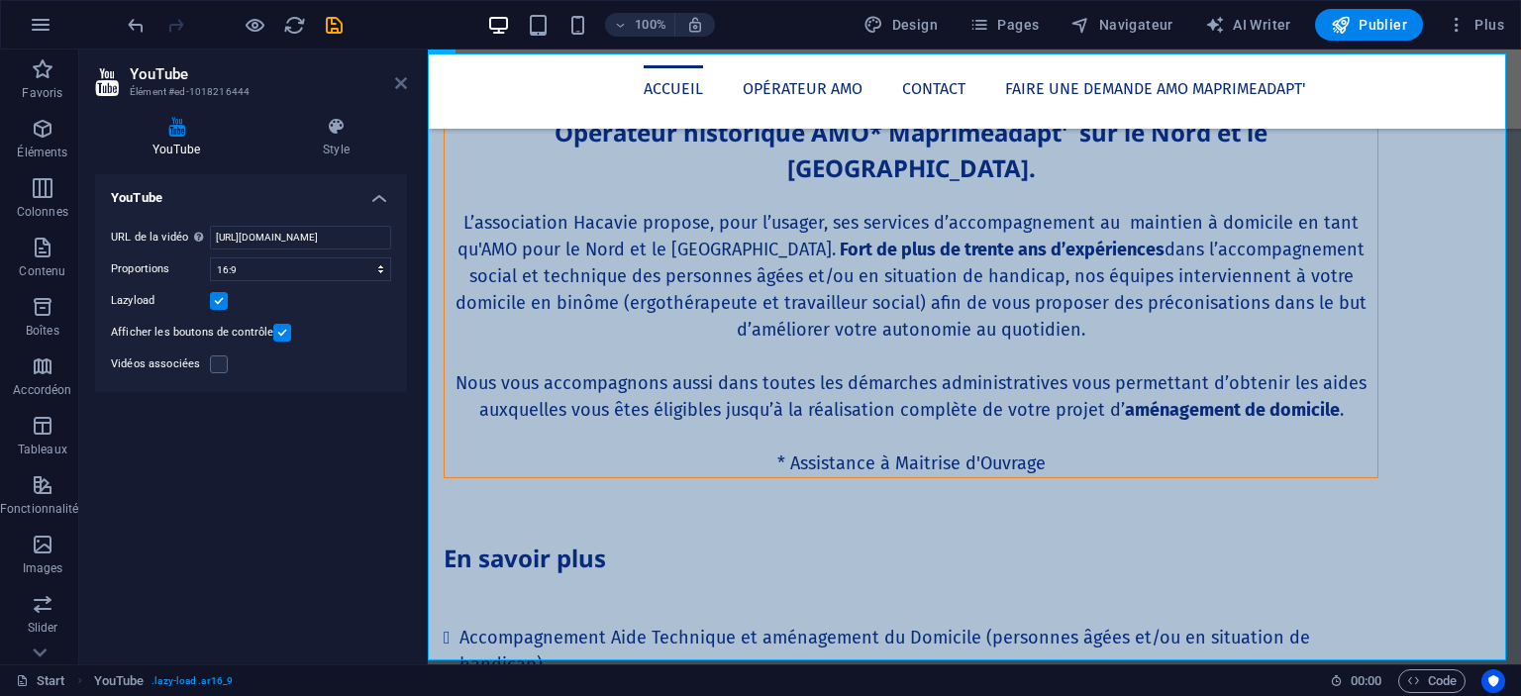
scroll to position [2054, 0]
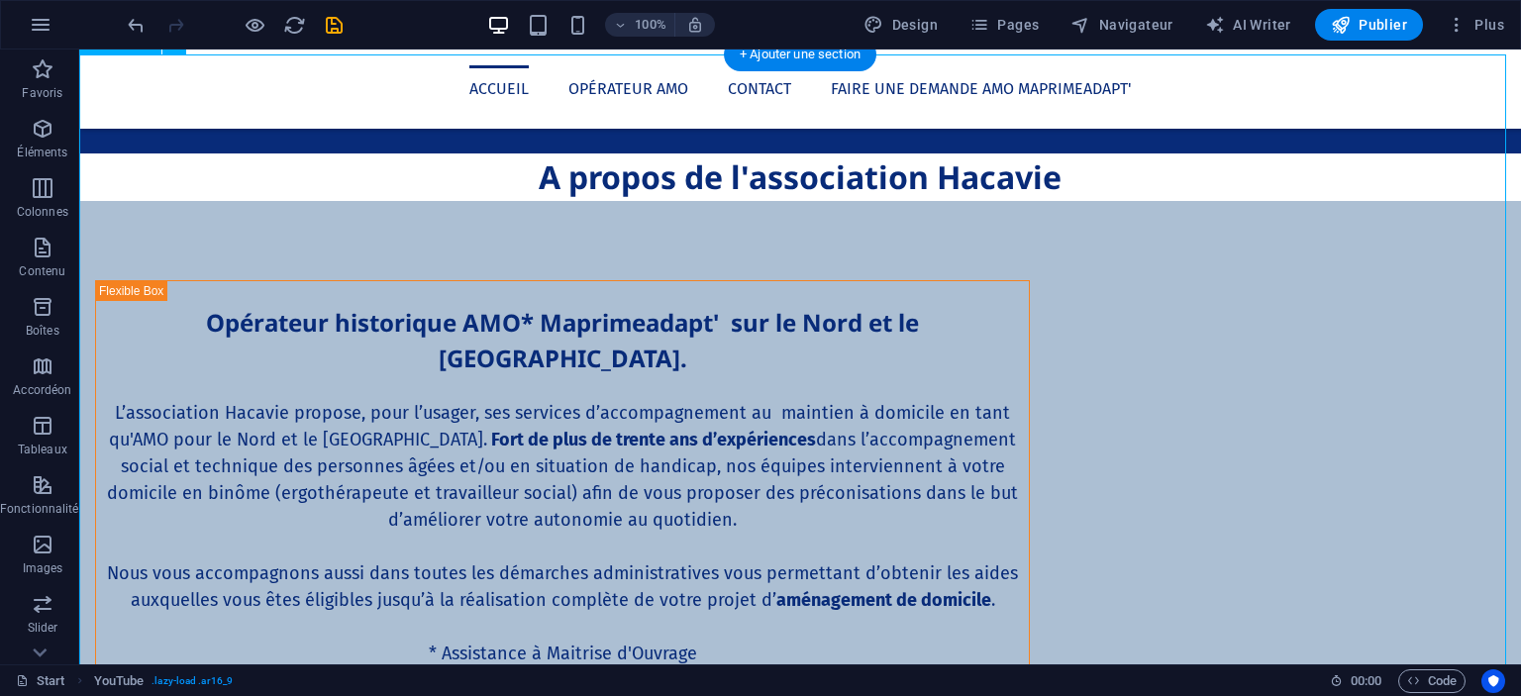
scroll to position [2078, 0]
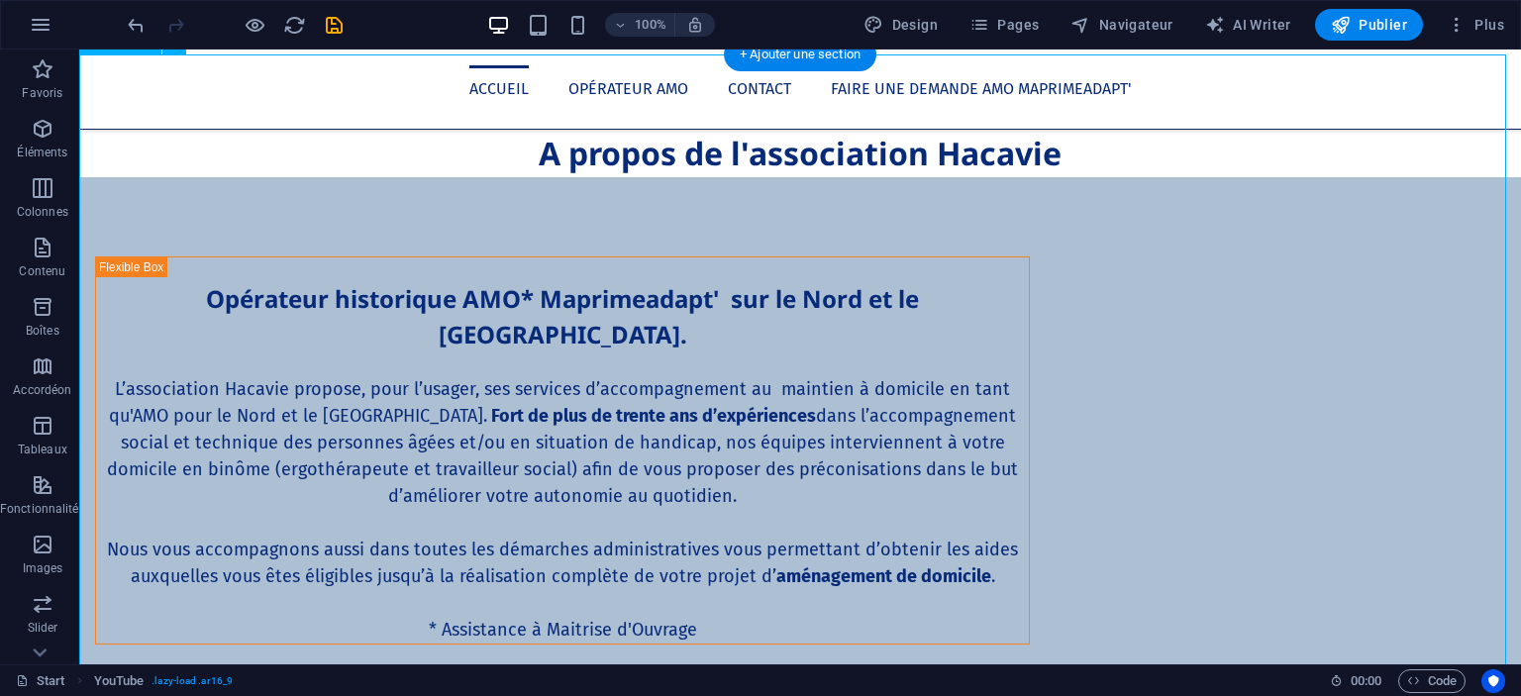
select select "ar16_9"
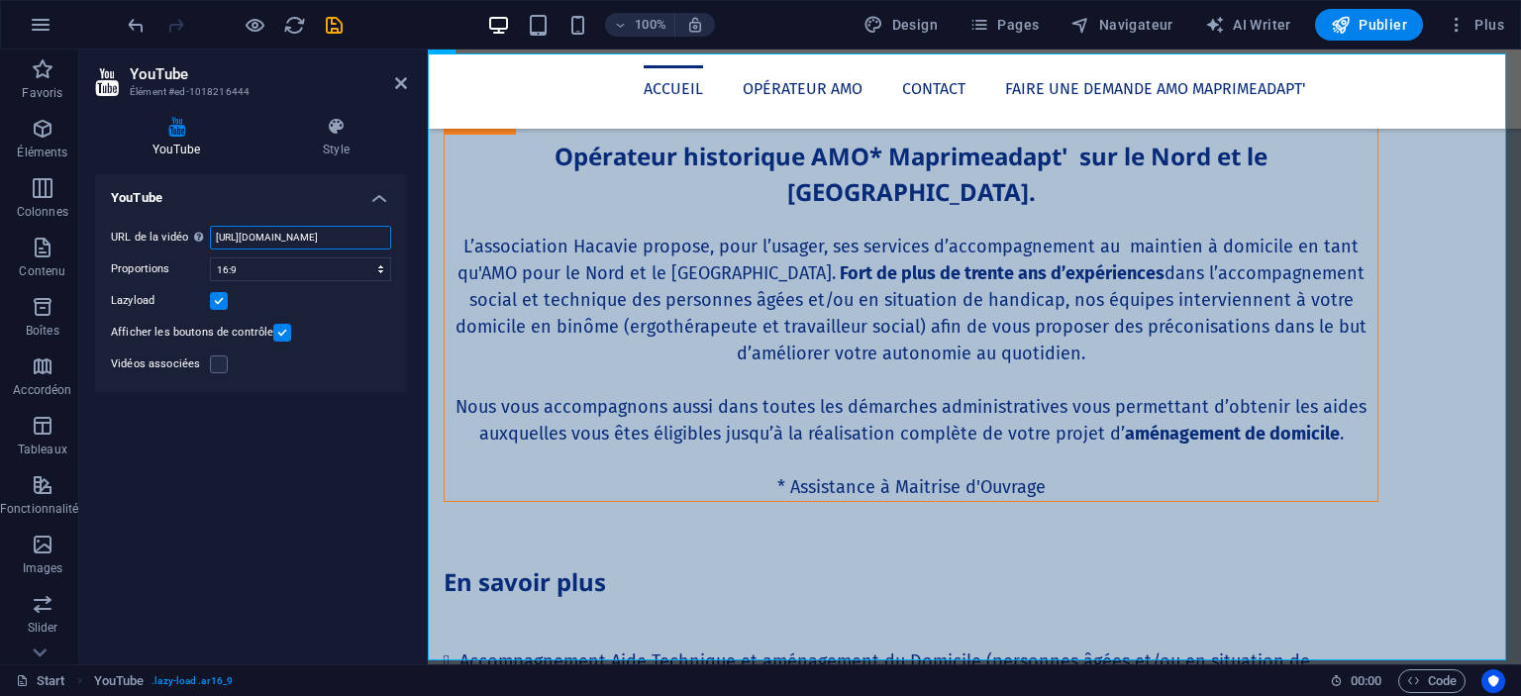
drag, startPoint x: 947, startPoint y: 2, endPoint x: 299, endPoint y: 234, distance: 687.8
click at [299, 234] on input "https://www.youtube.com/watch?v=Q0oi9onhSUw" at bounding box center [300, 238] width 181 height 24
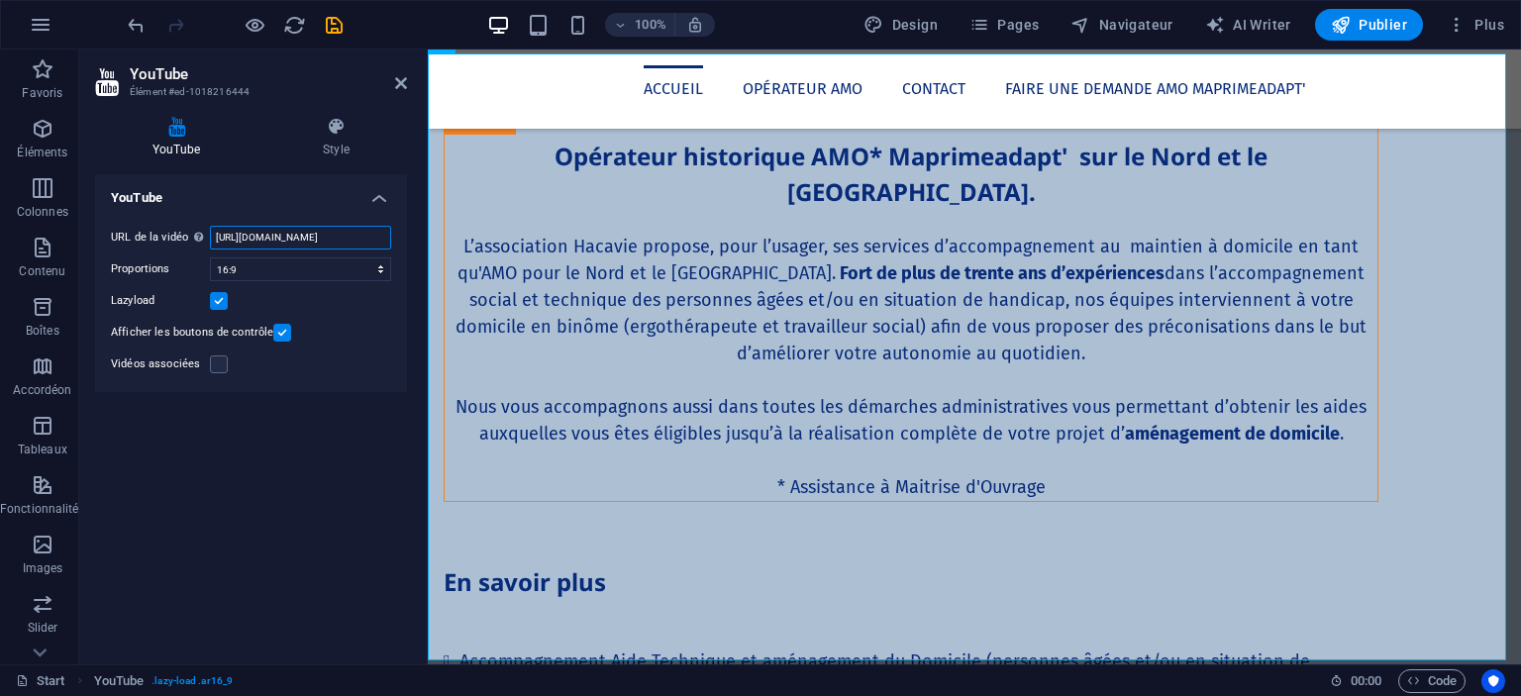
paste input "1Qe4zA_ipz"
type input "https://www.youtube.com/watch?v=1Qe4zA_ipzw"
click at [401, 81] on icon at bounding box center [401, 83] width 12 height 16
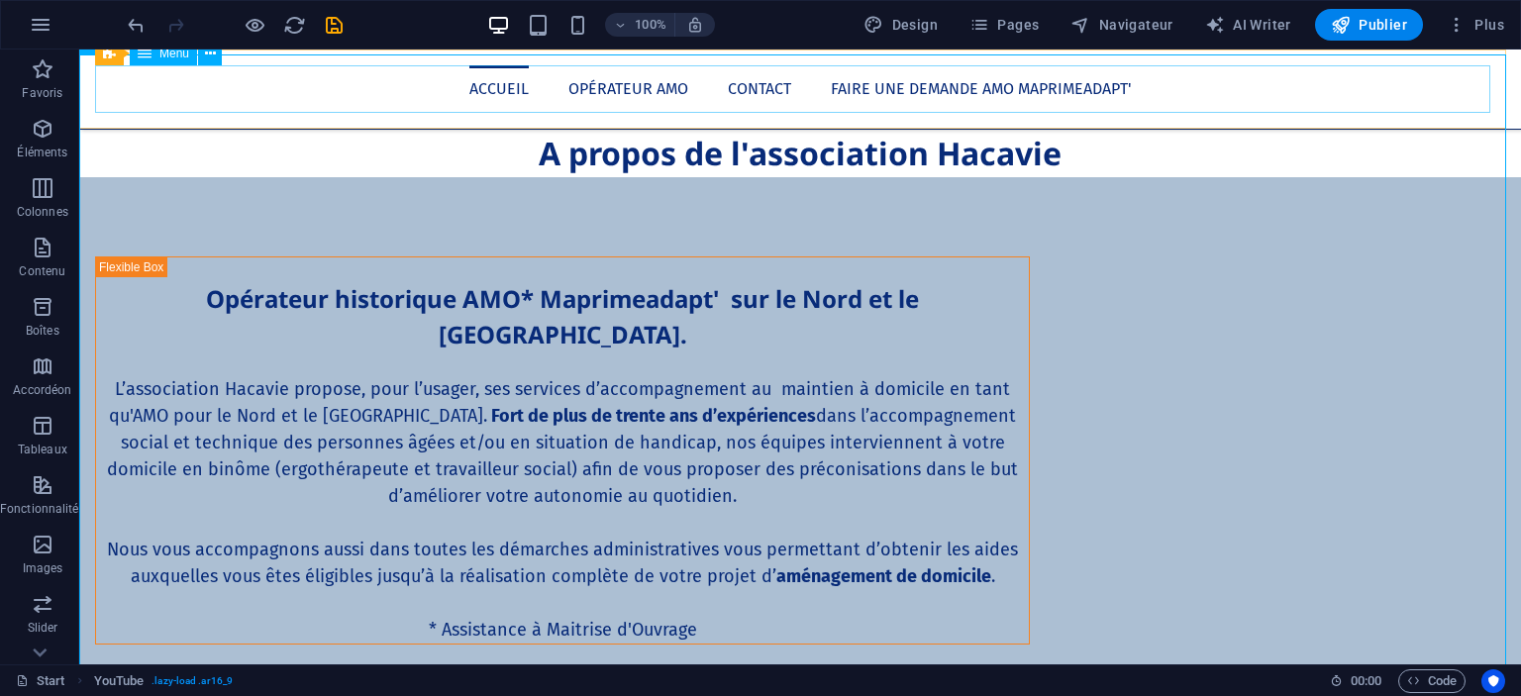
scroll to position [2054, 0]
click at [1367, 23] on span "Publier" at bounding box center [1369, 25] width 76 height 20
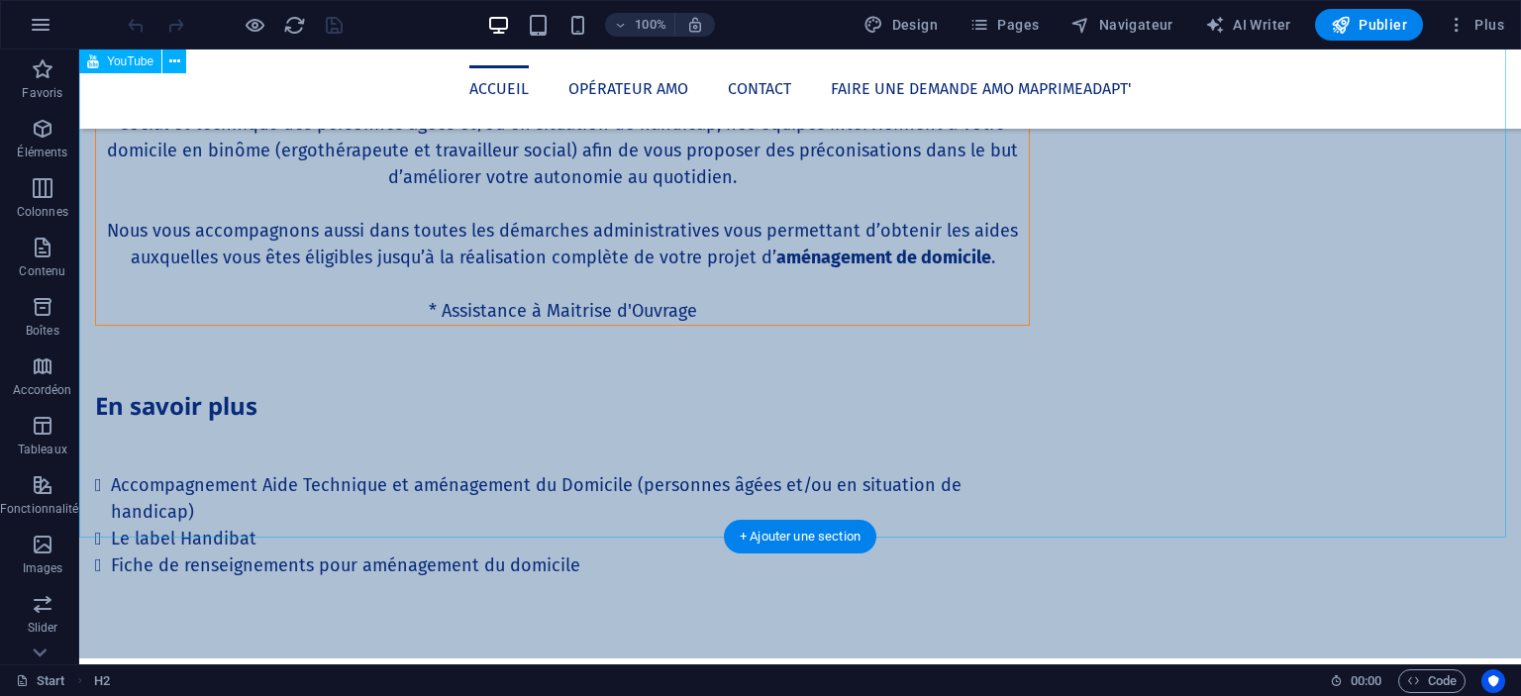
scroll to position [2370, 0]
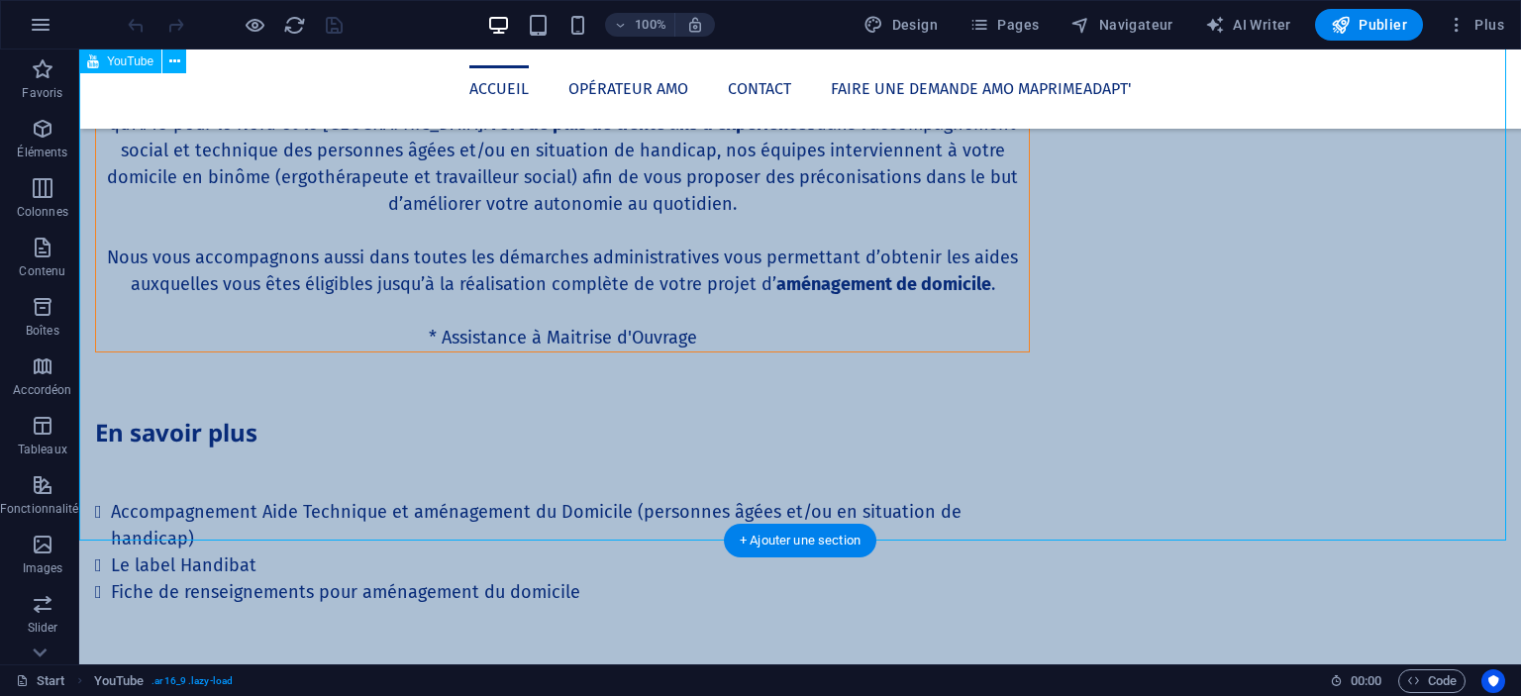
select select "ar16_9"
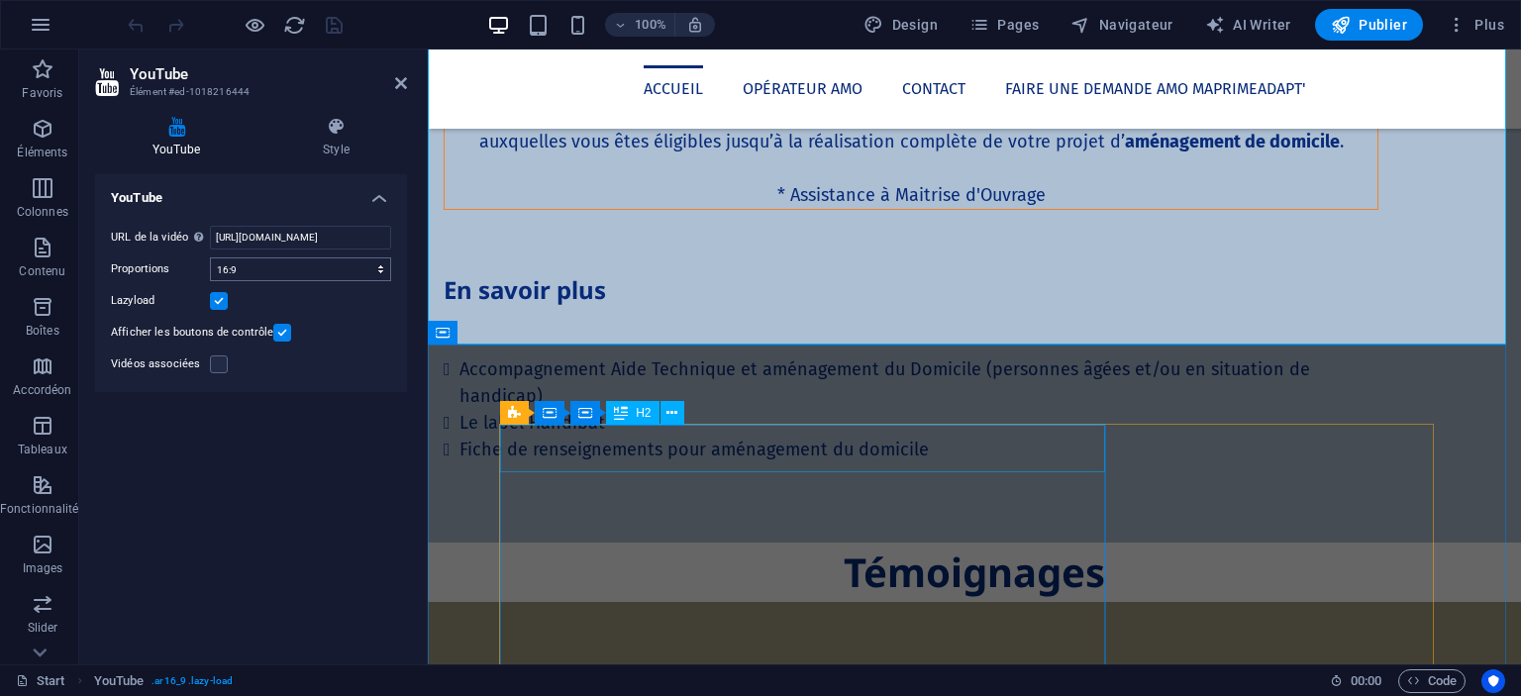
scroll to position [2392, 0]
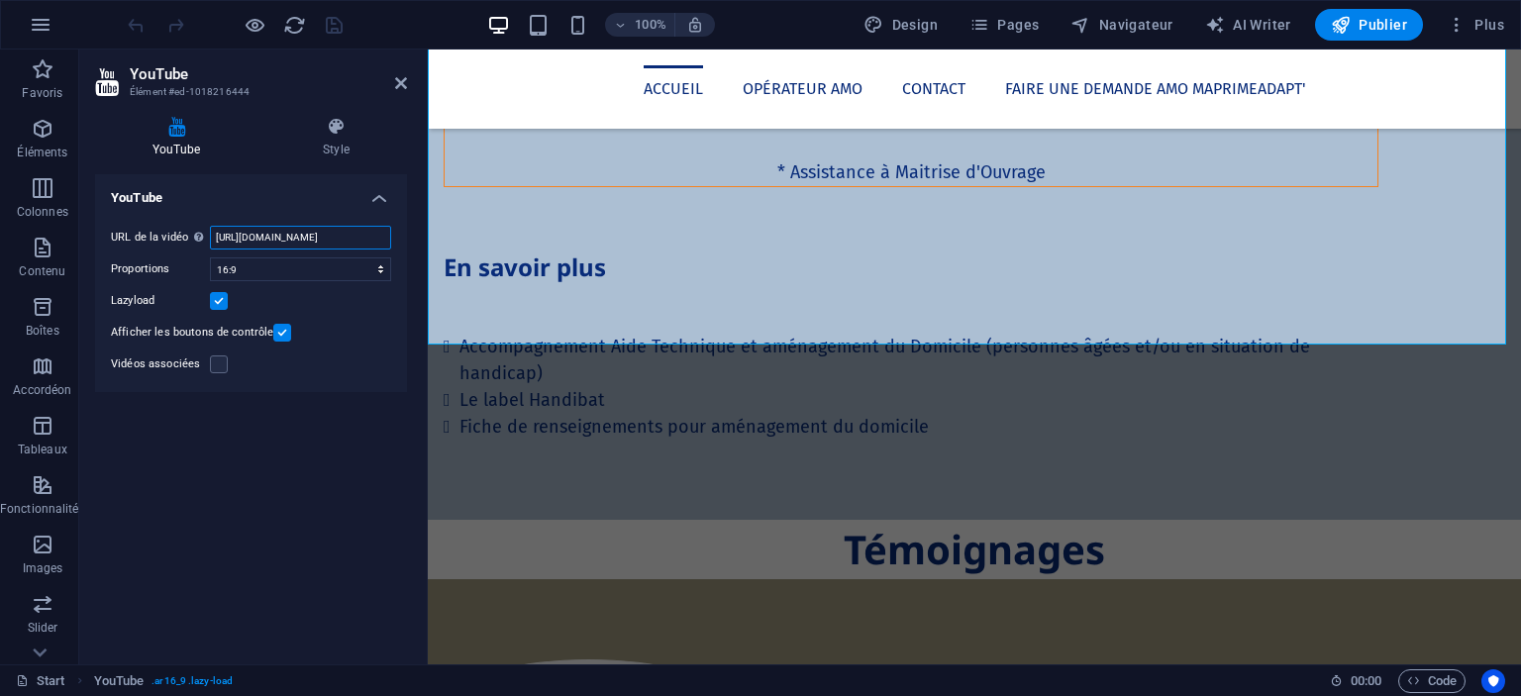
click at [292, 234] on input "[URL][DOMAIN_NAME]" at bounding box center [300, 238] width 181 height 24
paste input "[DOMAIN_NAME][URL]"
type input "[URL][DOMAIN_NAME]"
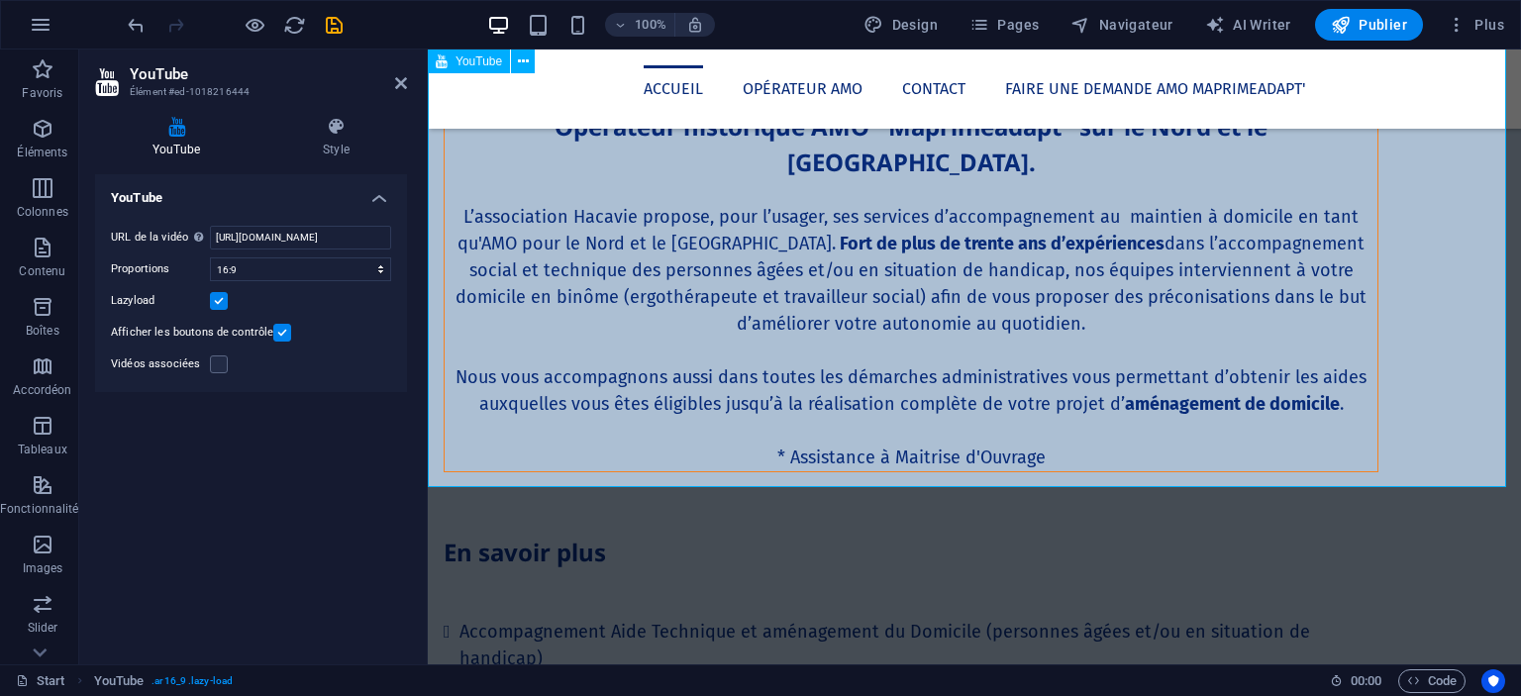
scroll to position [2107, 0]
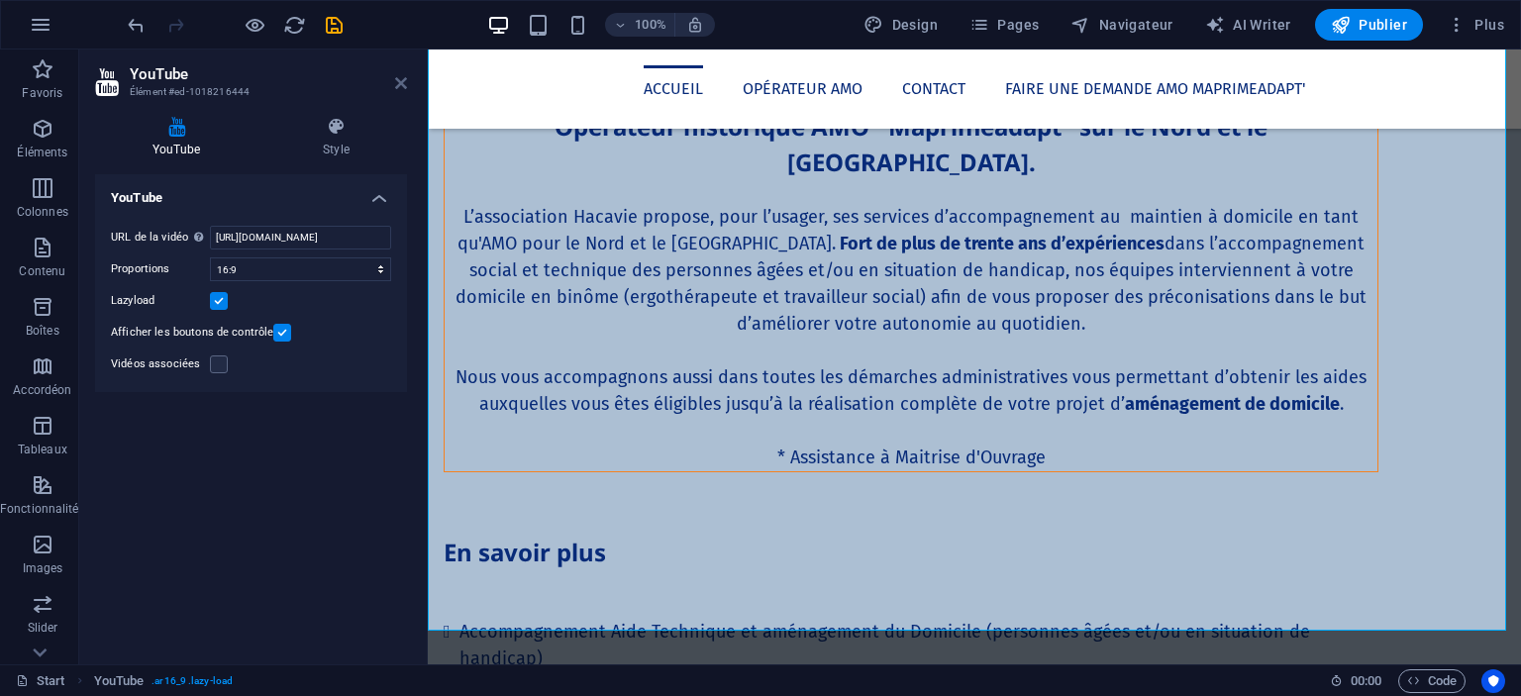
click at [401, 78] on icon at bounding box center [401, 83] width 12 height 16
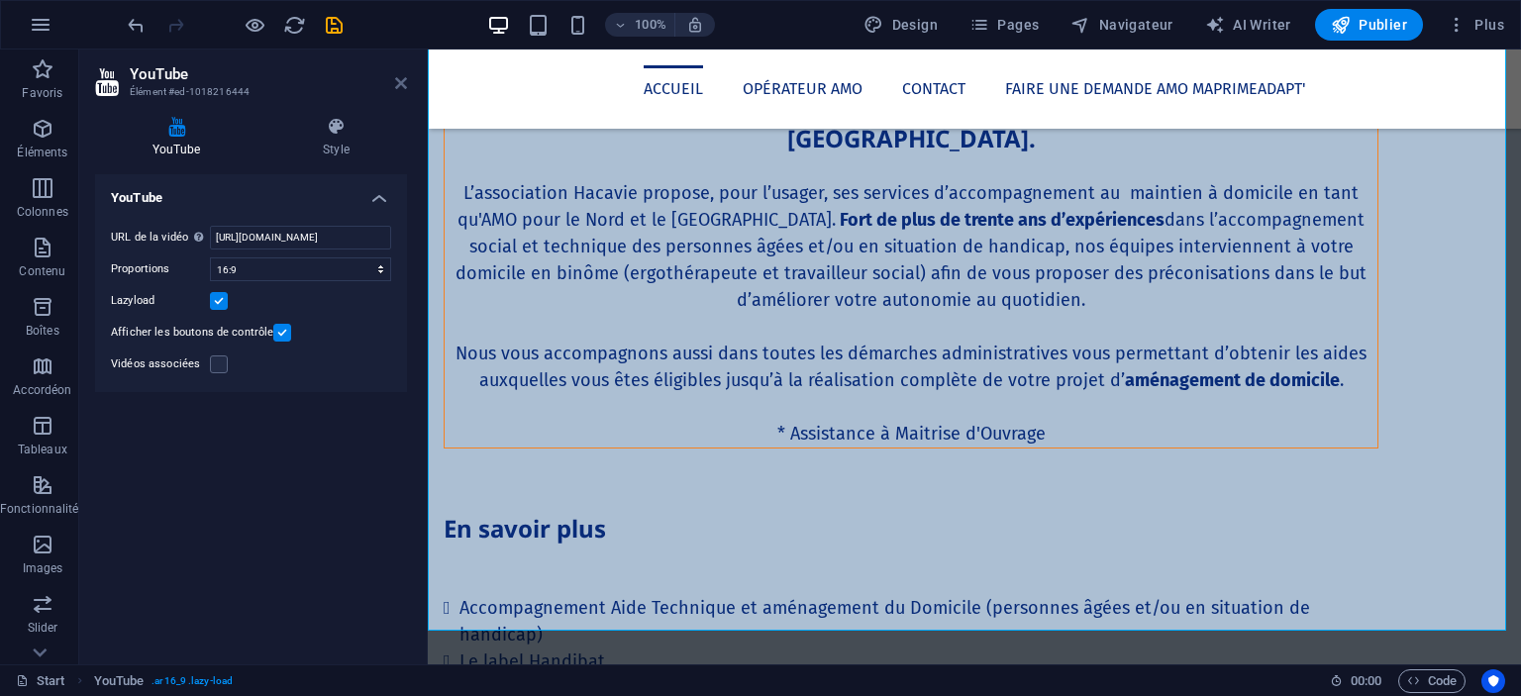
scroll to position [2084, 0]
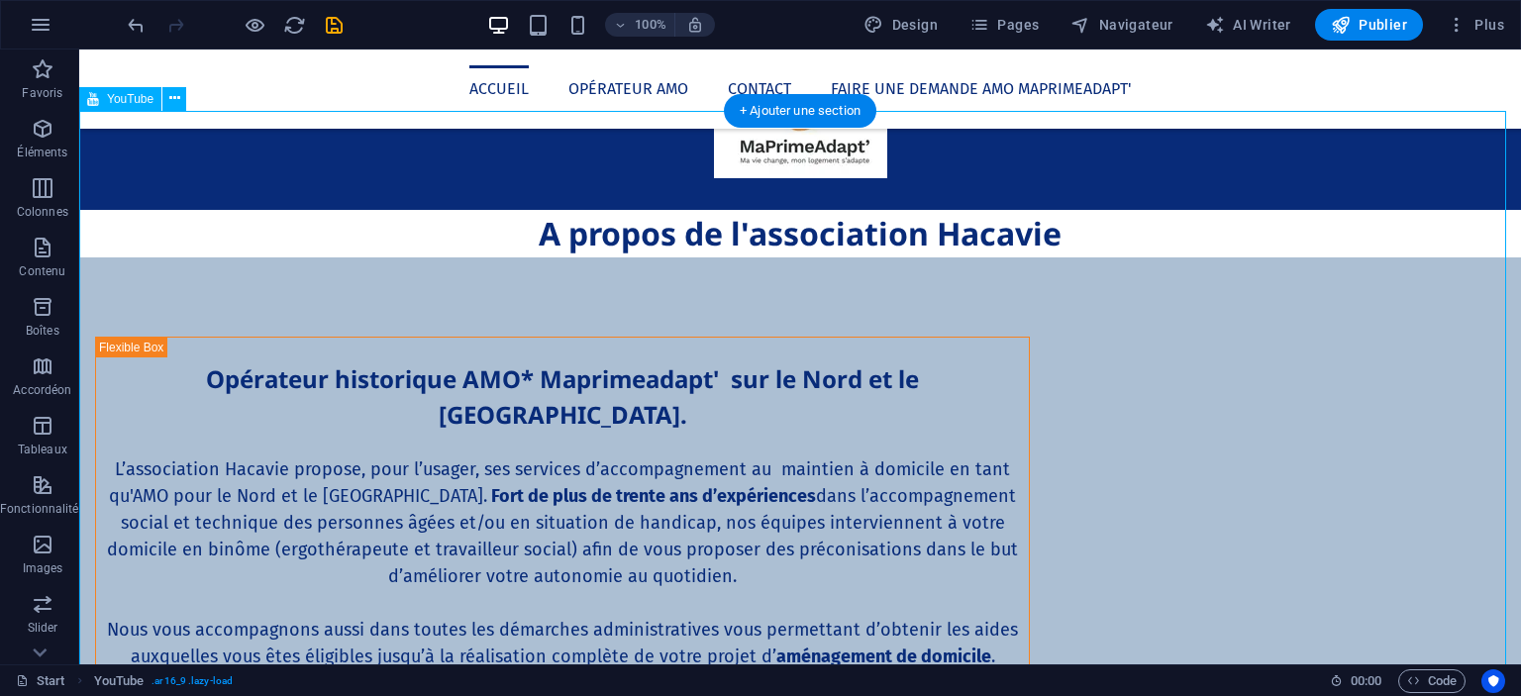
scroll to position [2021, 0]
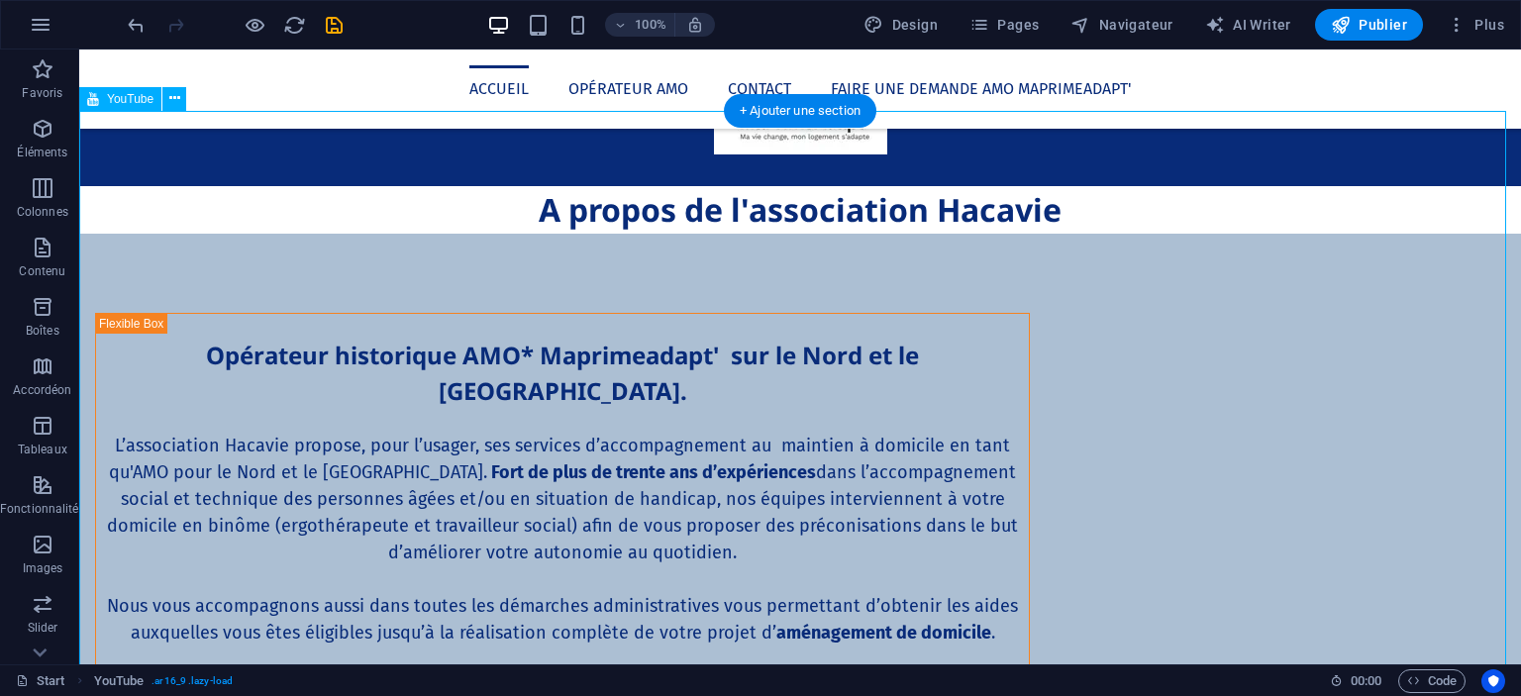
select select "ar16_9"
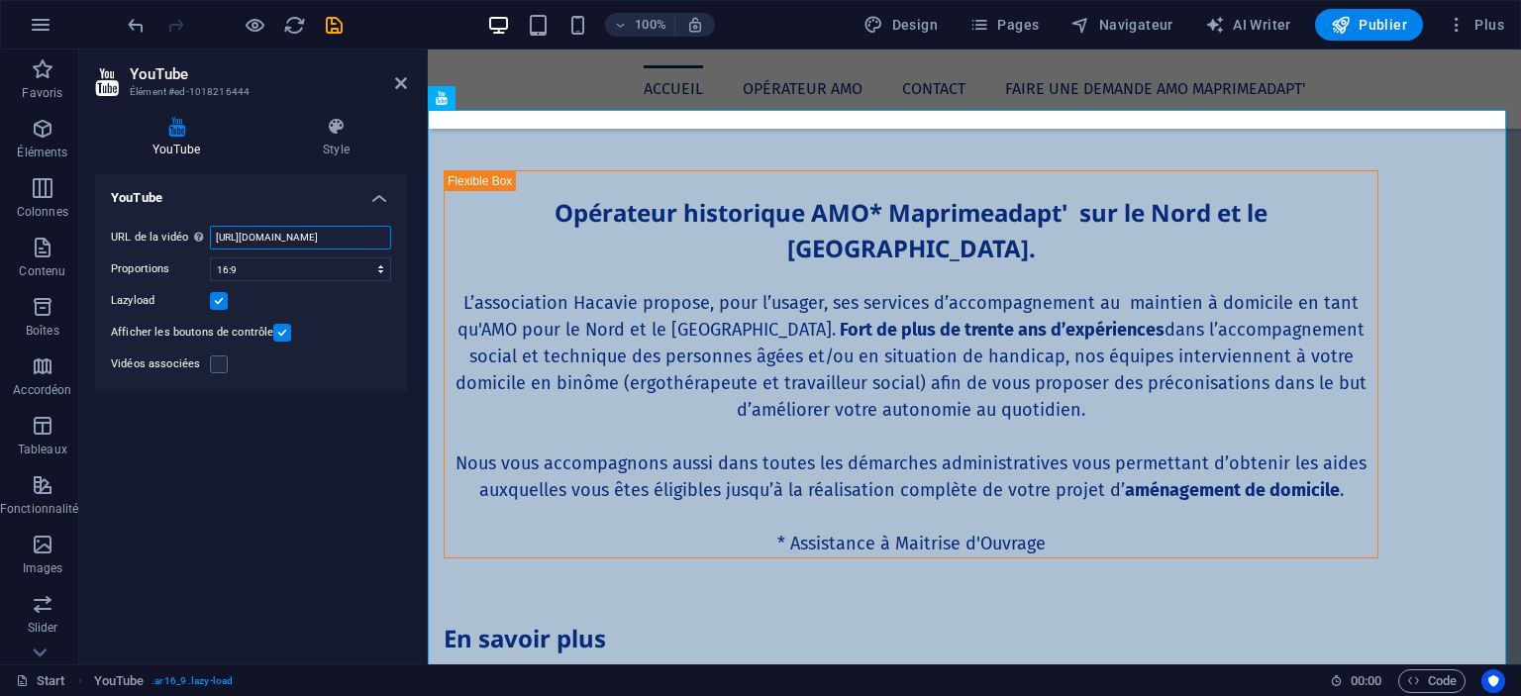
click at [316, 233] on input "[URL][DOMAIN_NAME]" at bounding box center [300, 238] width 181 height 24
paste input "[DOMAIN_NAME][URL]"
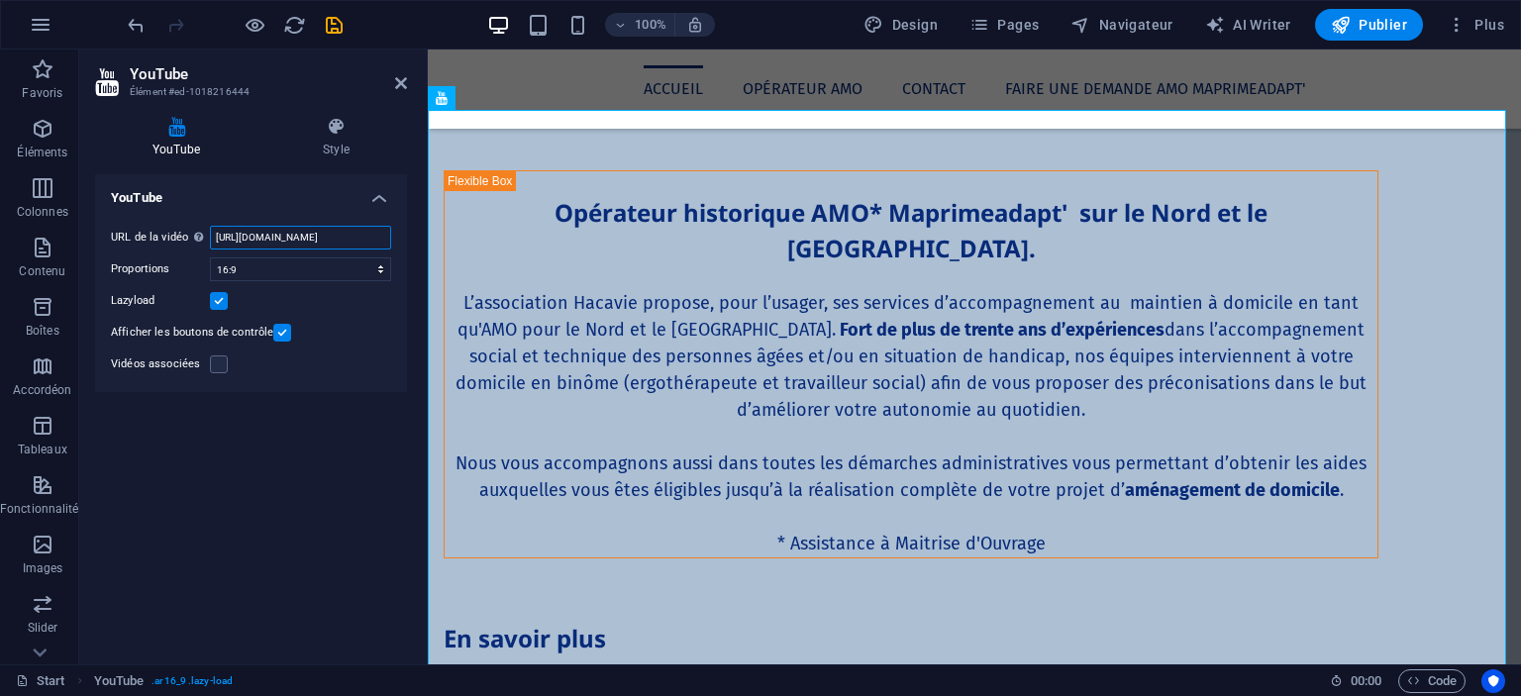
type input "[URL][DOMAIN_NAME]"
click at [403, 84] on icon at bounding box center [401, 83] width 12 height 16
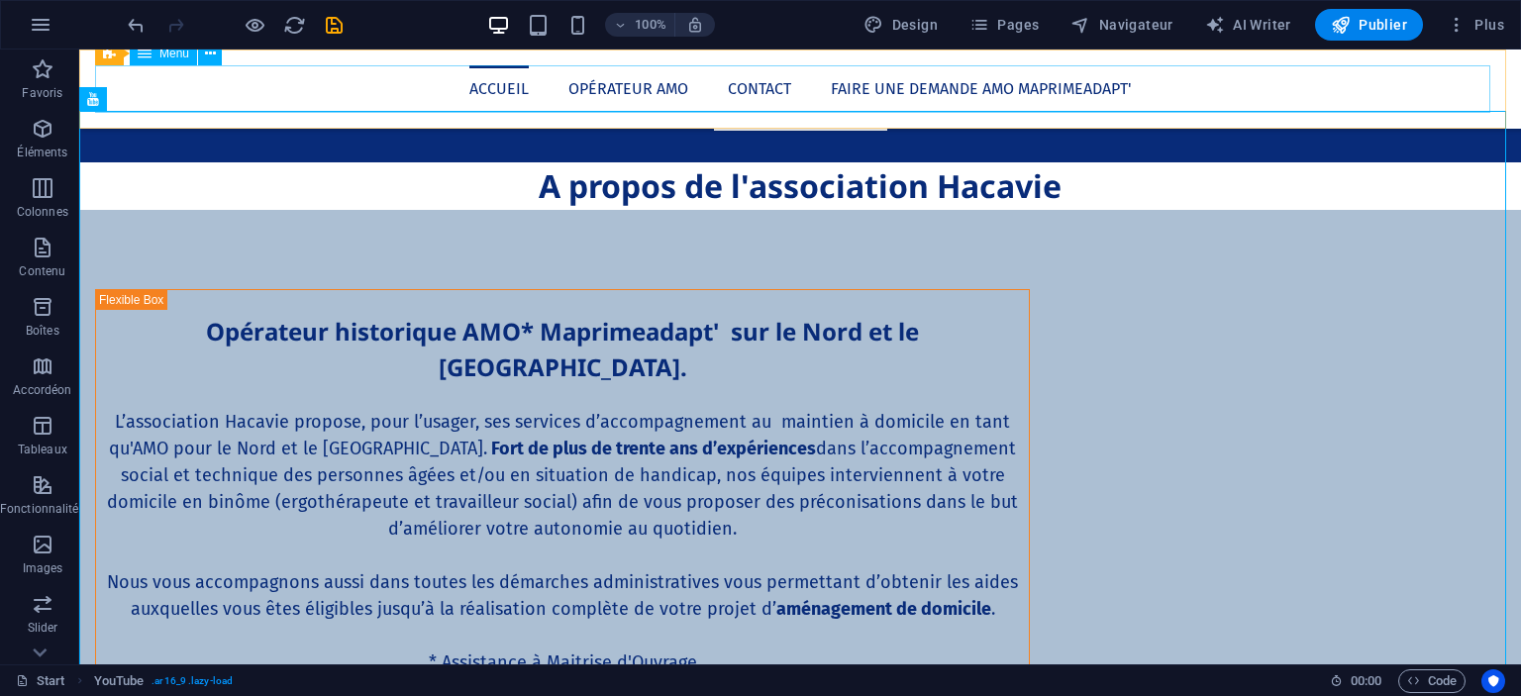
scroll to position [1997, 0]
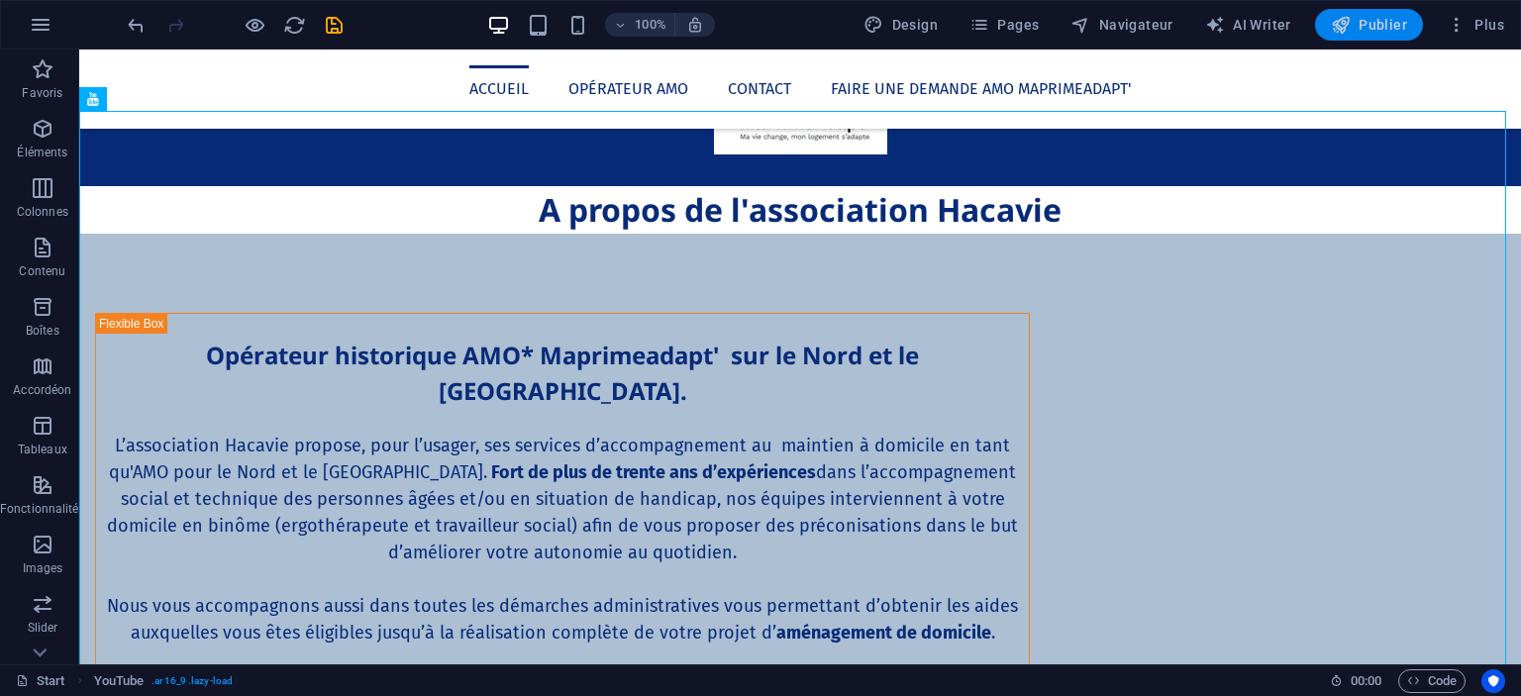
click at [1377, 34] on span "Publier" at bounding box center [1369, 25] width 76 height 20
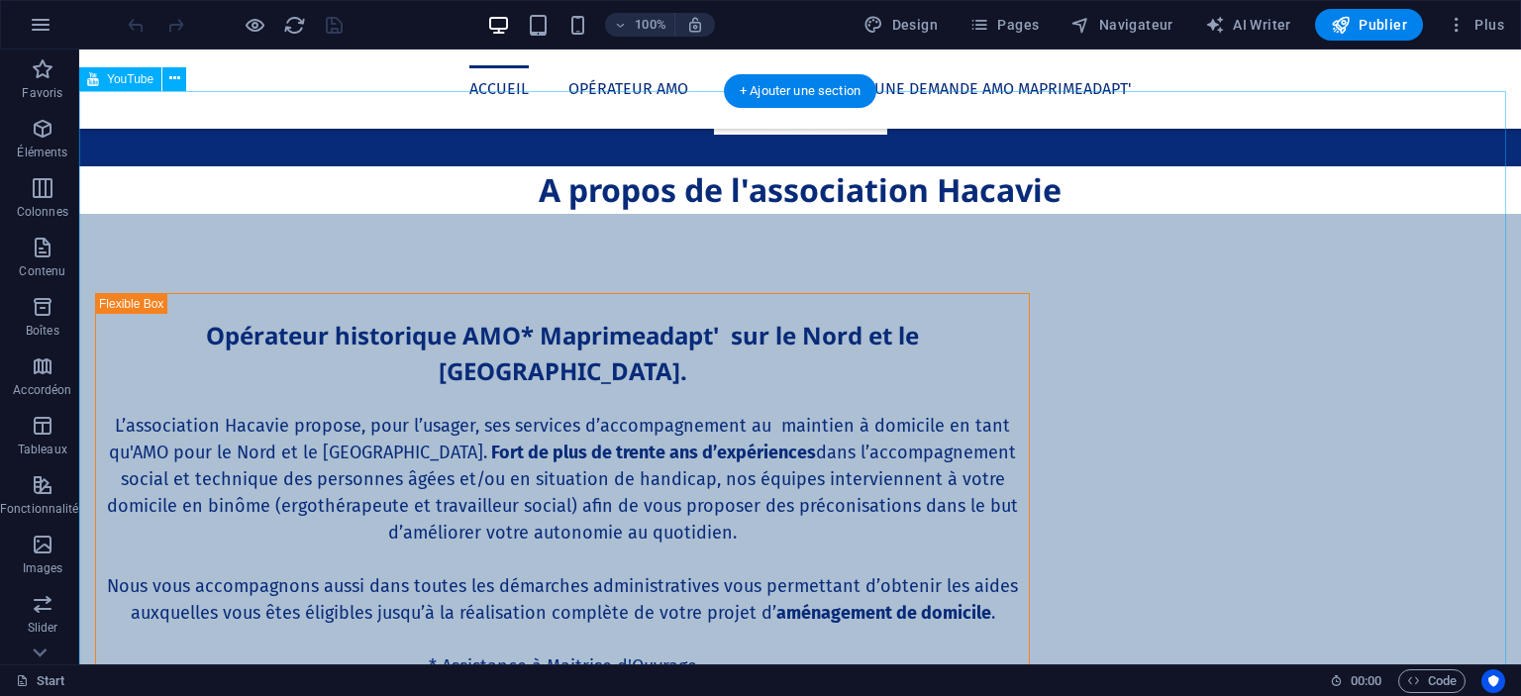
scroll to position [2005, 0]
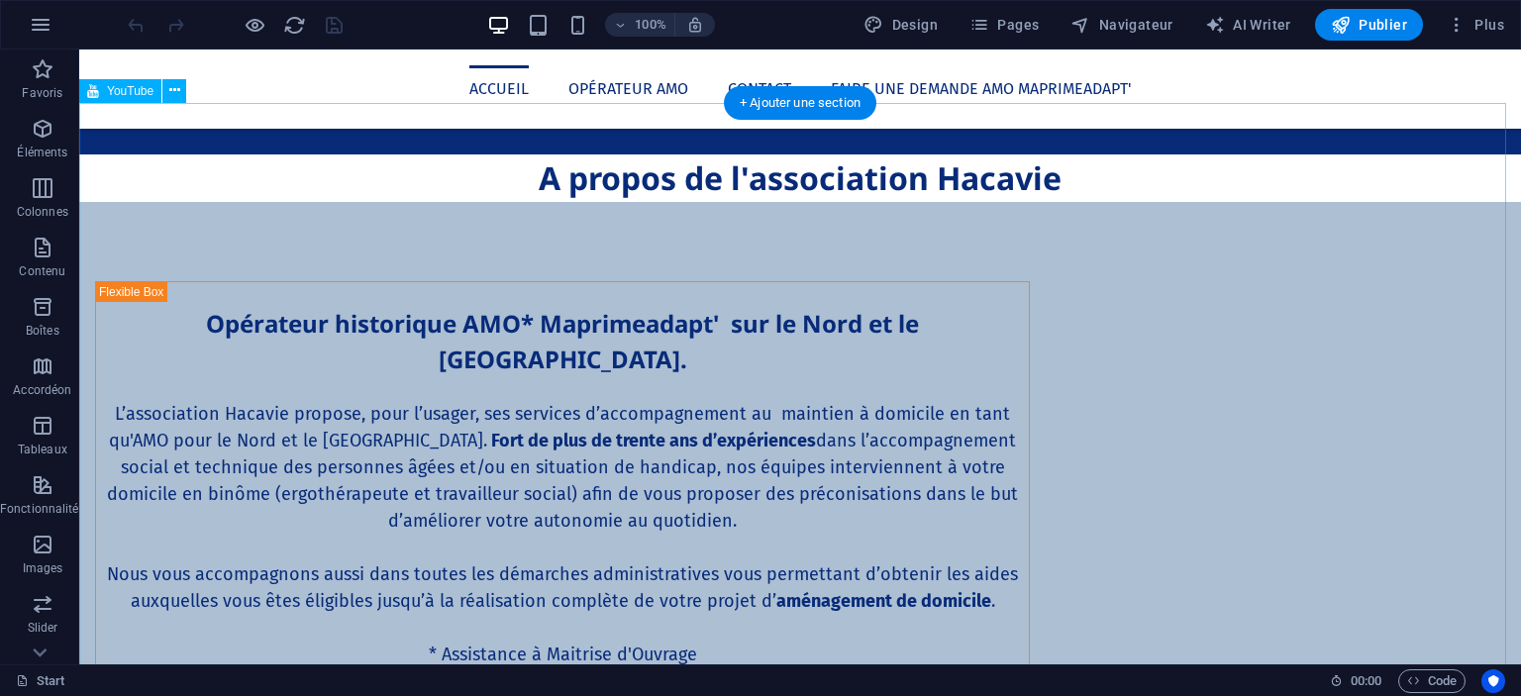
select select "ar16_9"
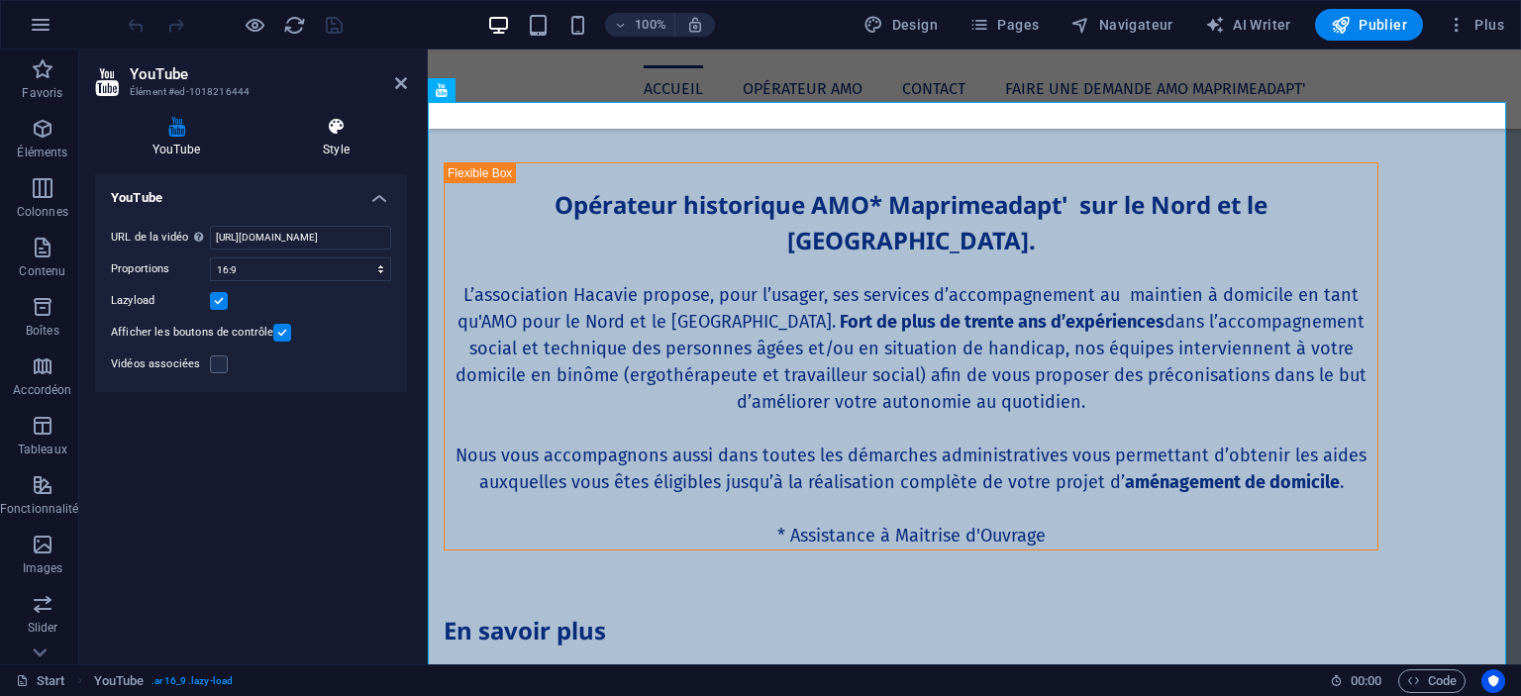
click at [338, 122] on icon at bounding box center [336, 127] width 142 height 20
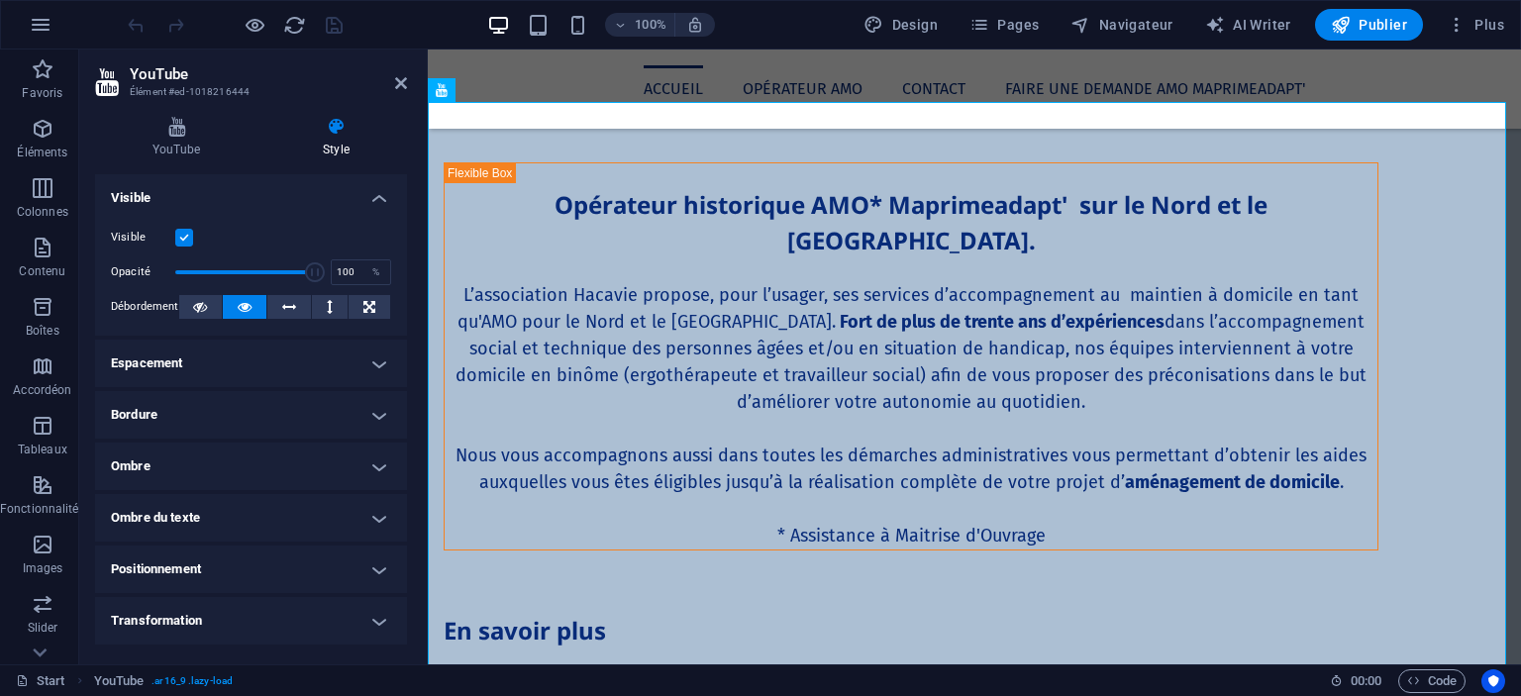
click at [273, 351] on h4 "Espacement" at bounding box center [251, 364] width 312 height 48
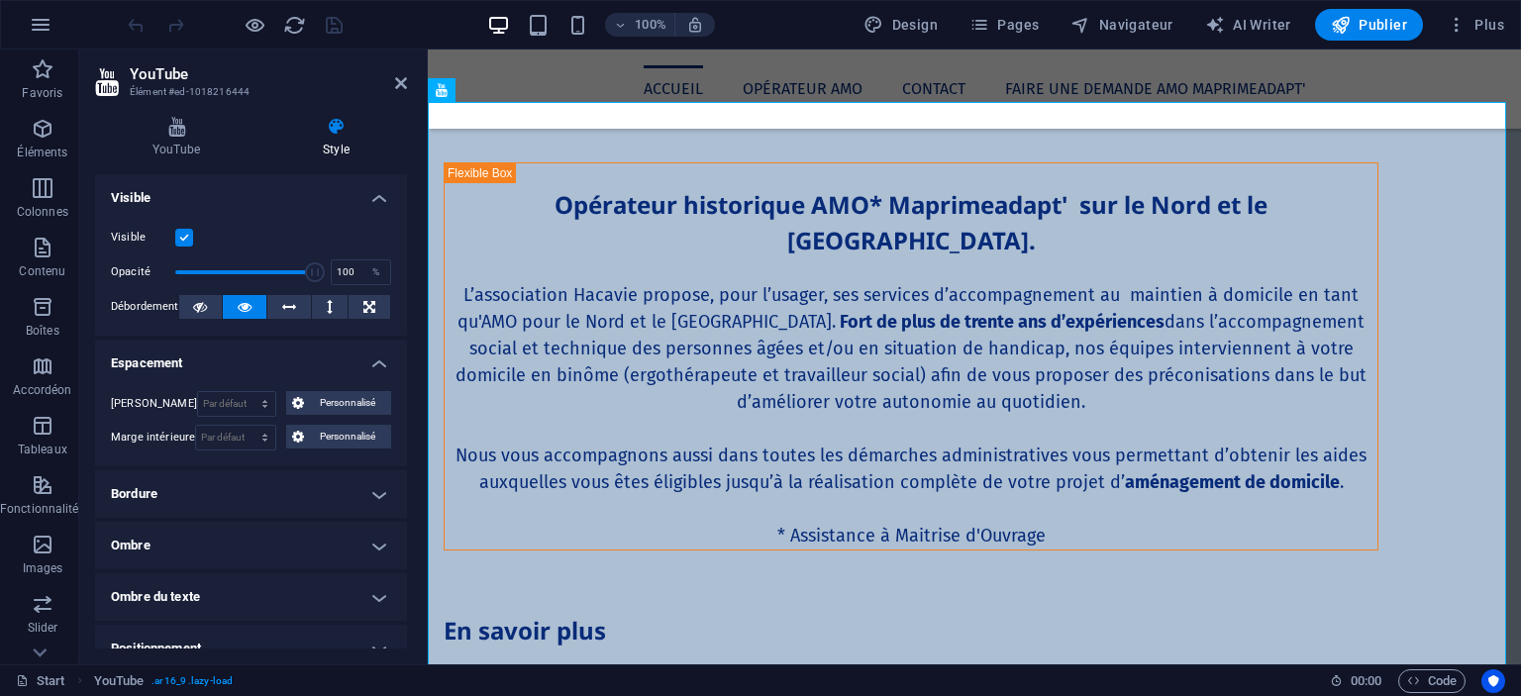
scroll to position [228, 0]
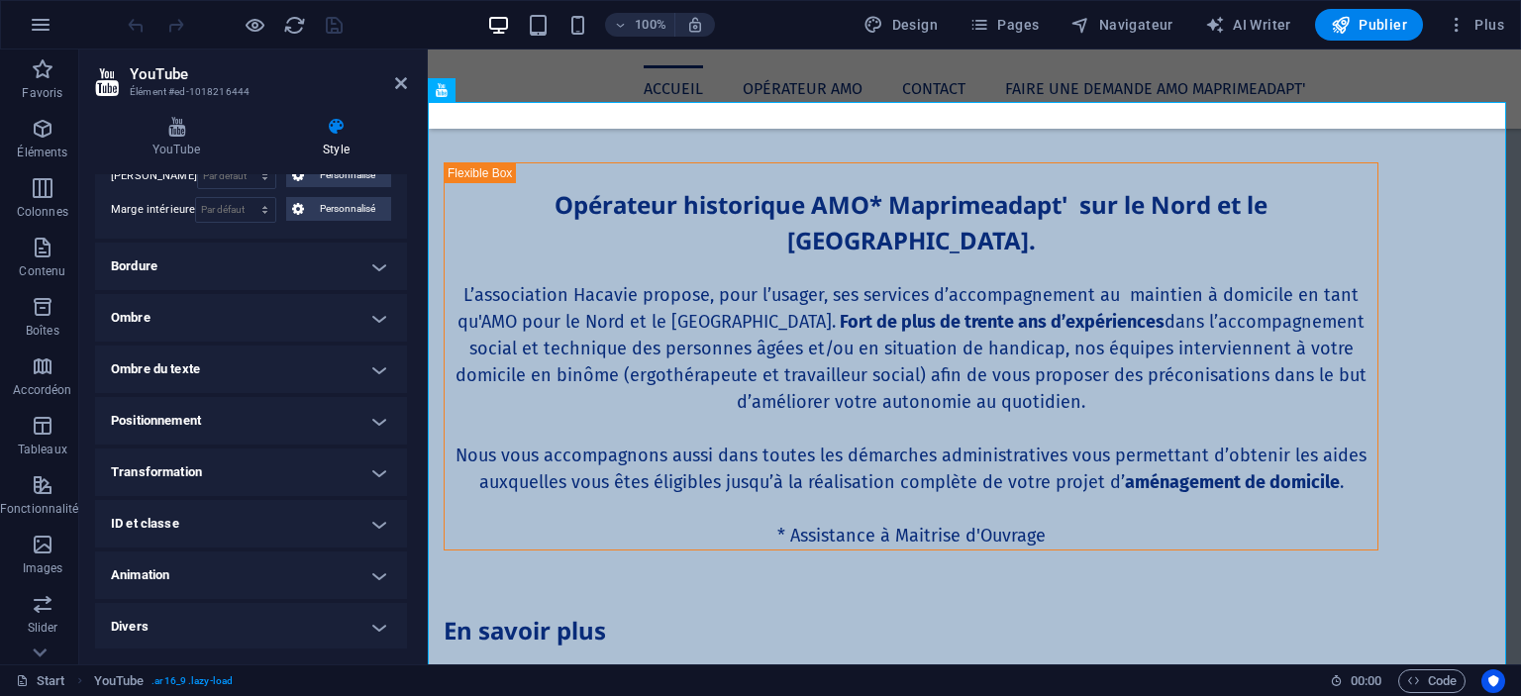
click at [277, 257] on h4 "Bordure" at bounding box center [251, 267] width 312 height 48
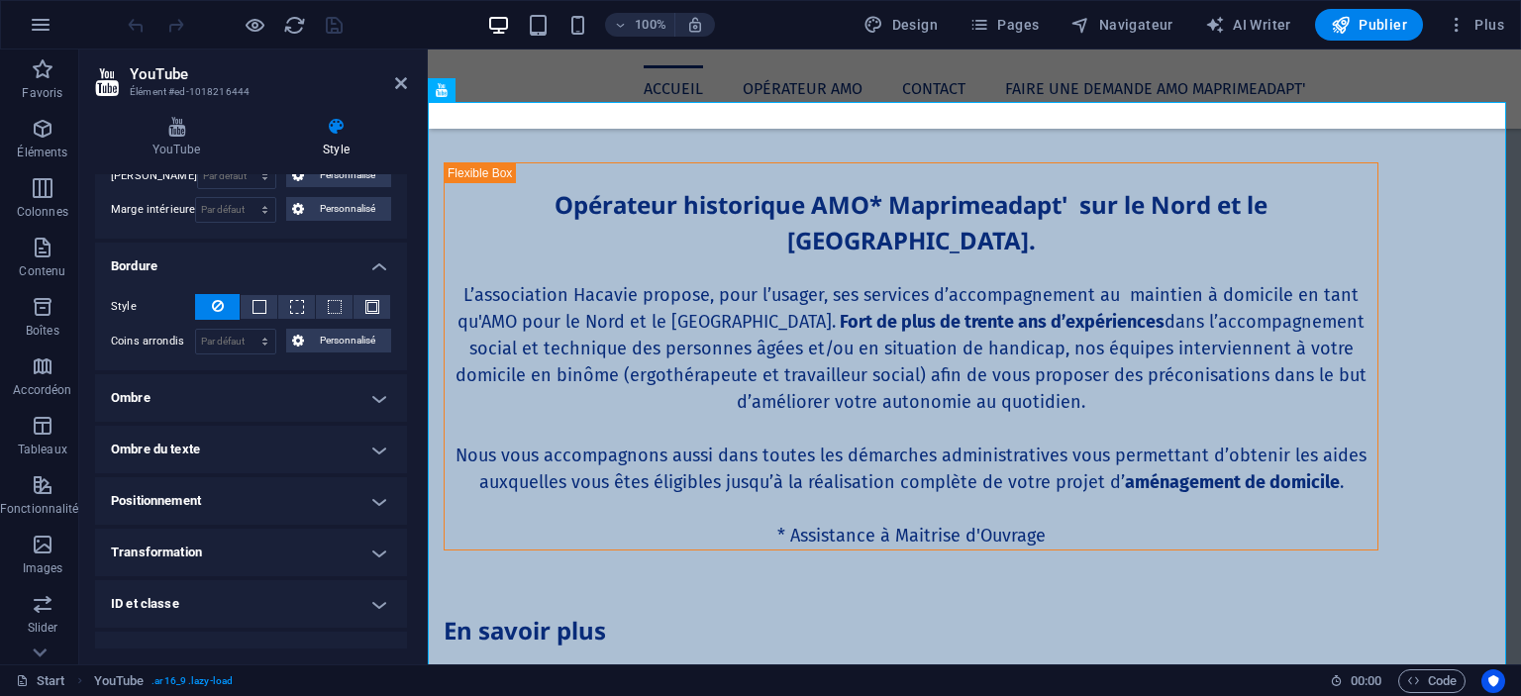
click at [229, 374] on h4 "Ombre" at bounding box center [251, 398] width 312 height 48
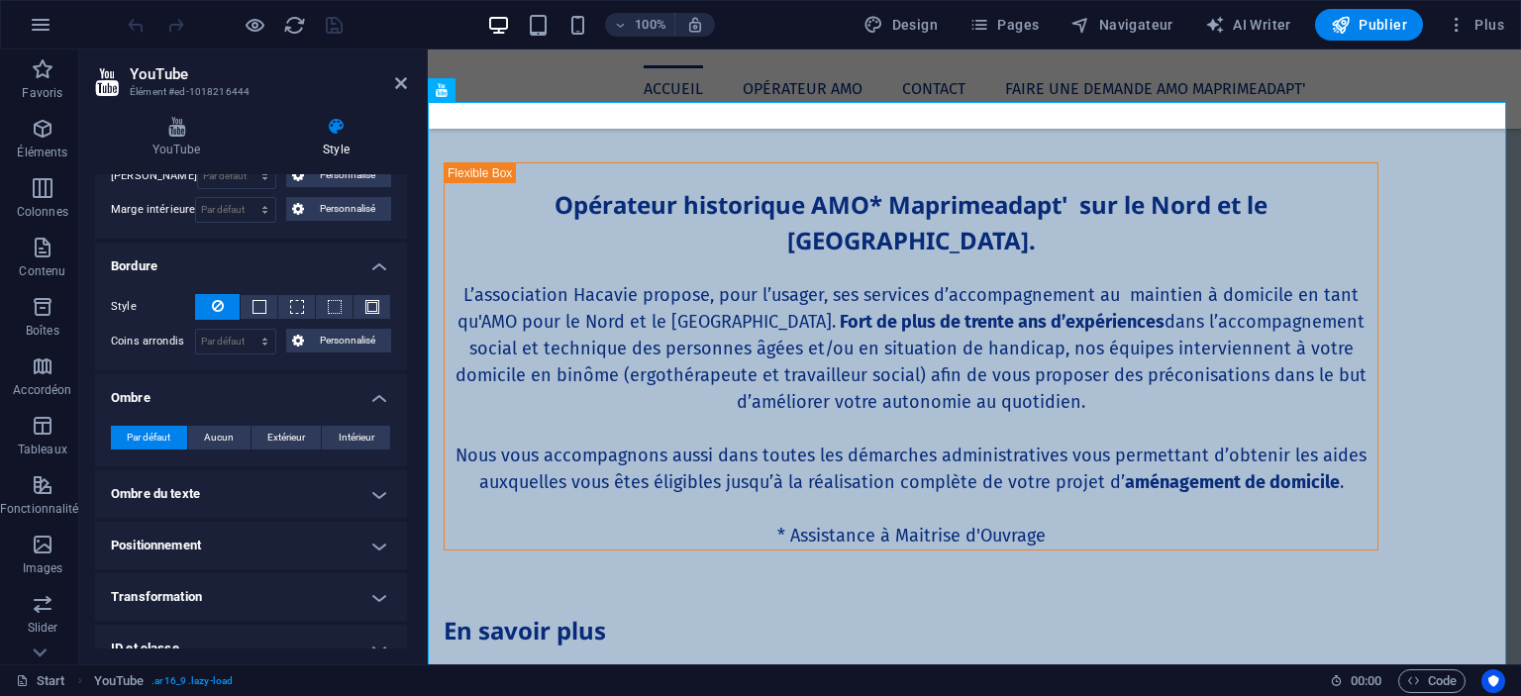
scroll to position [352, 0]
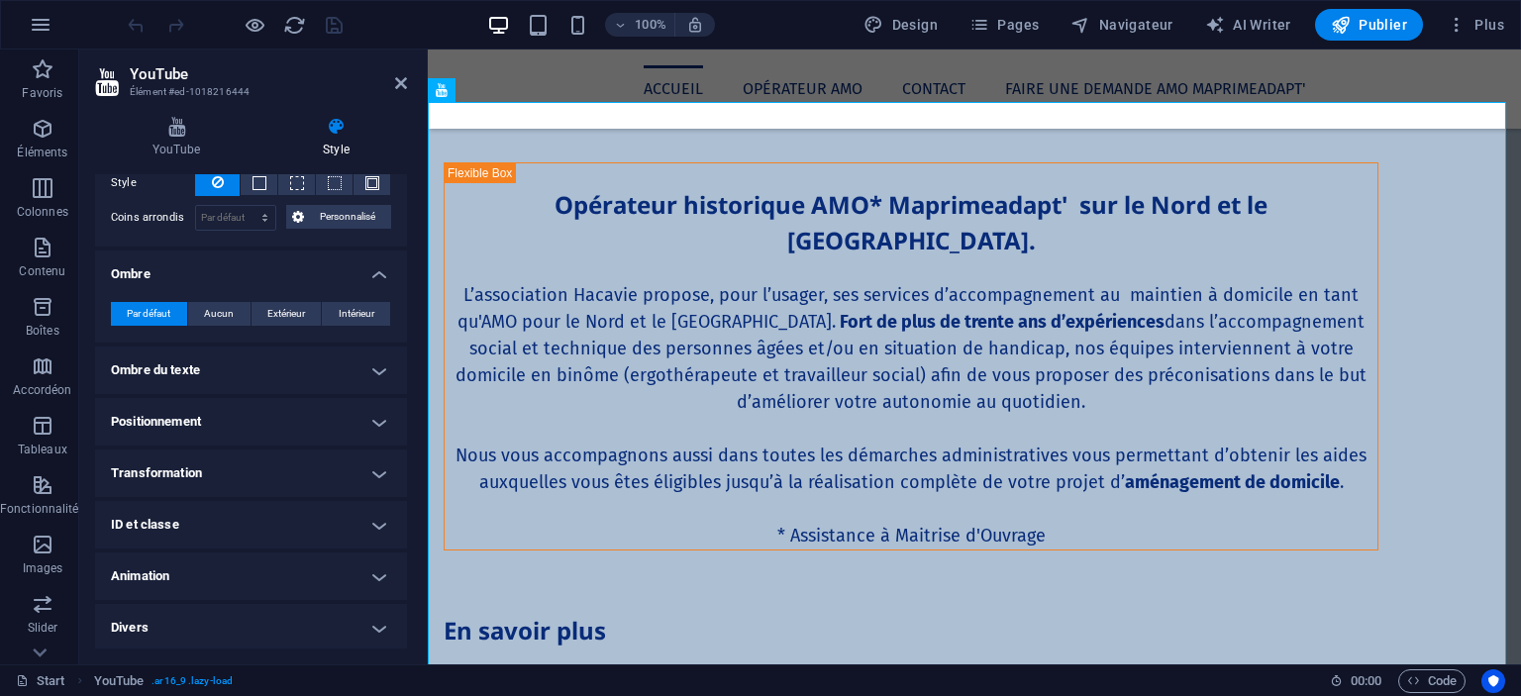
click at [229, 371] on h4 "Ombre du texte" at bounding box center [251, 371] width 312 height 48
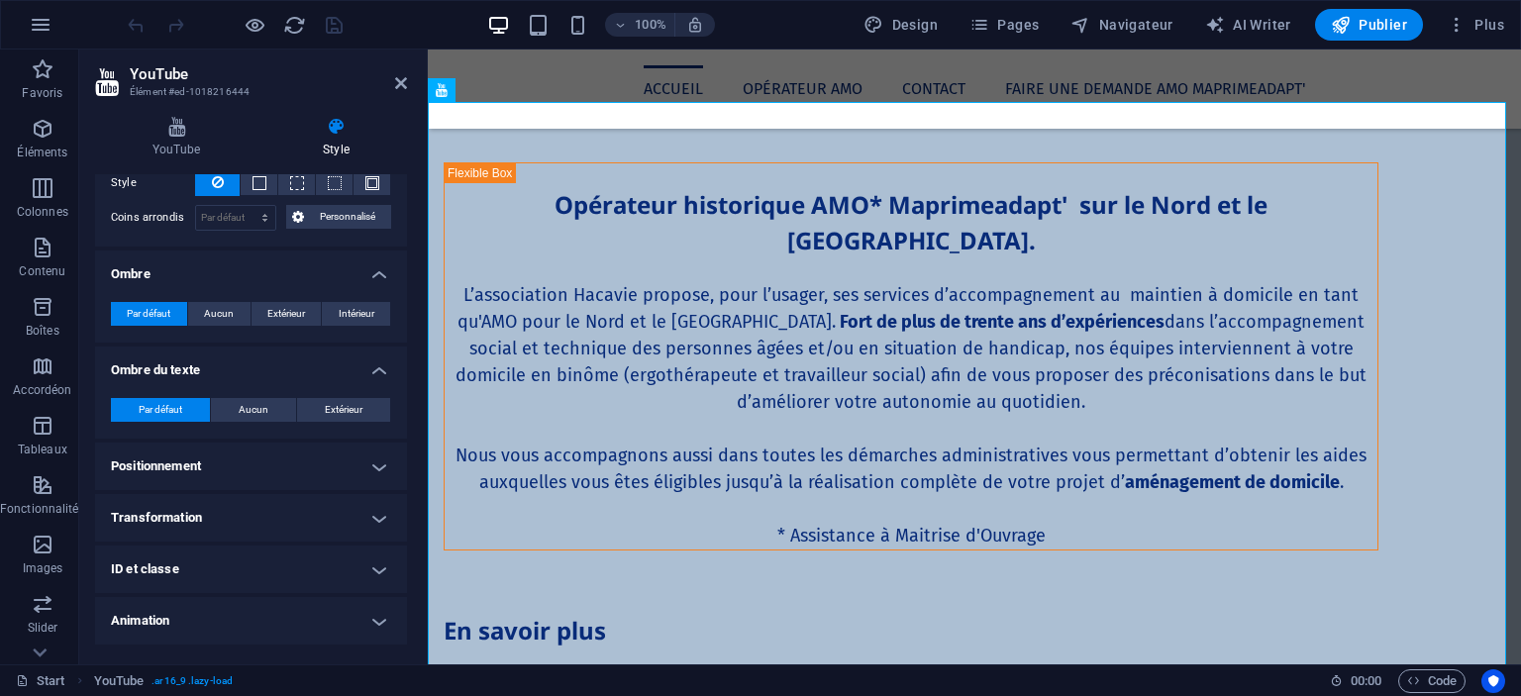
scroll to position [396, 0]
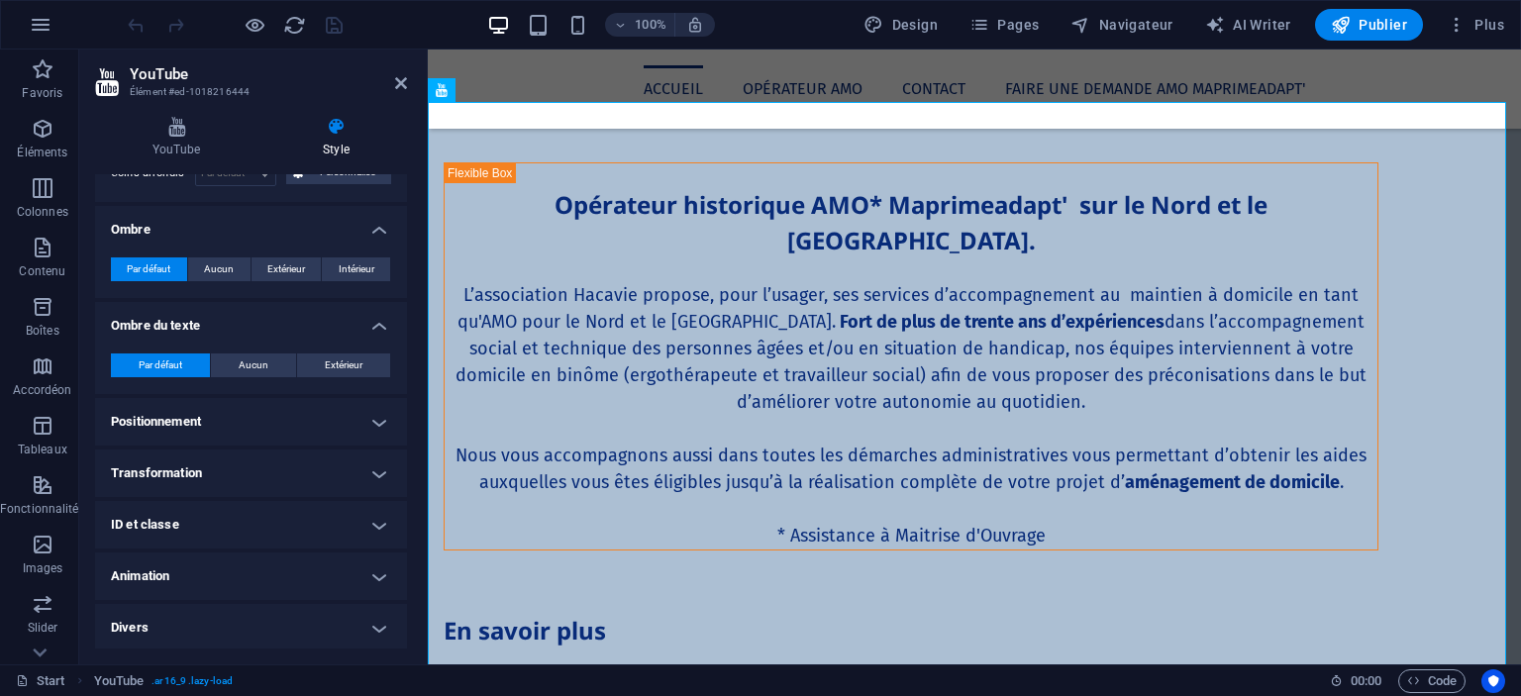
click at [219, 421] on h4 "Positionnement" at bounding box center [251, 422] width 312 height 48
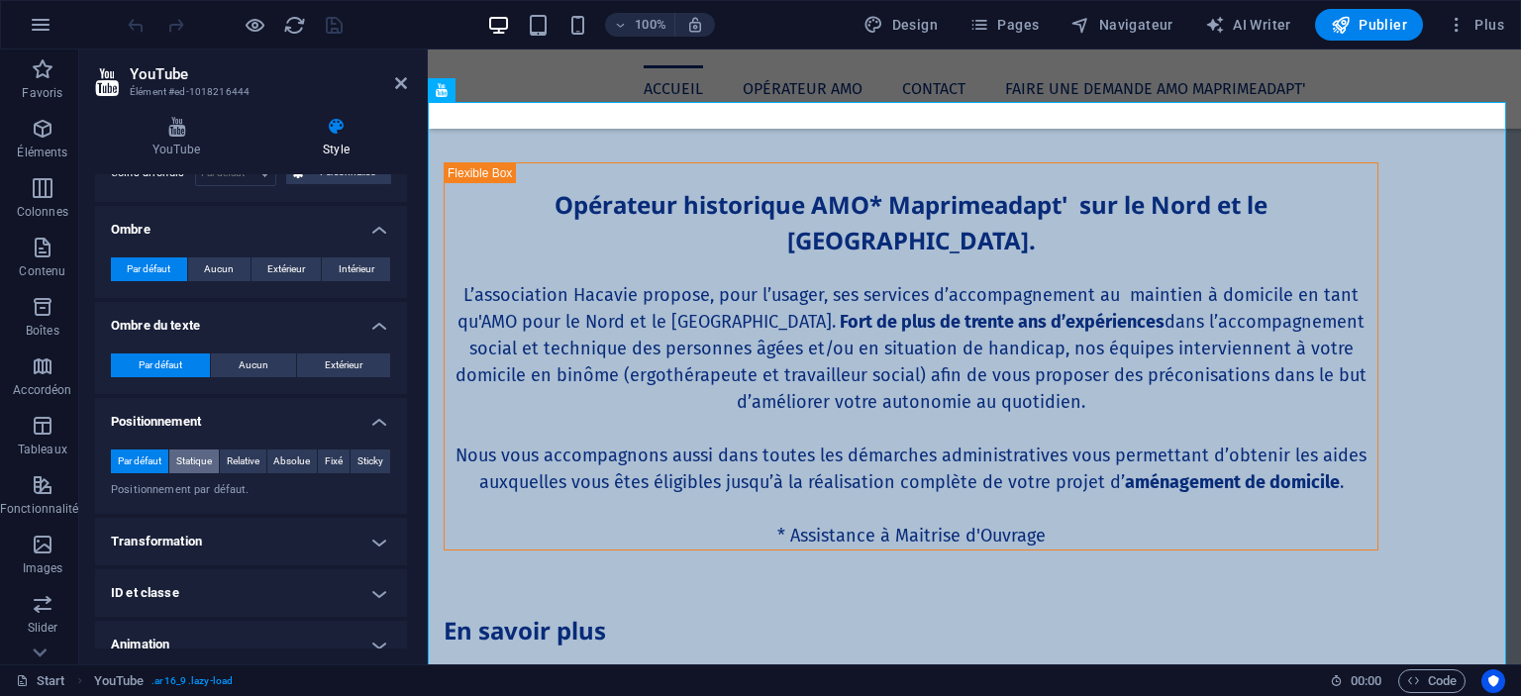
scroll to position [464, 0]
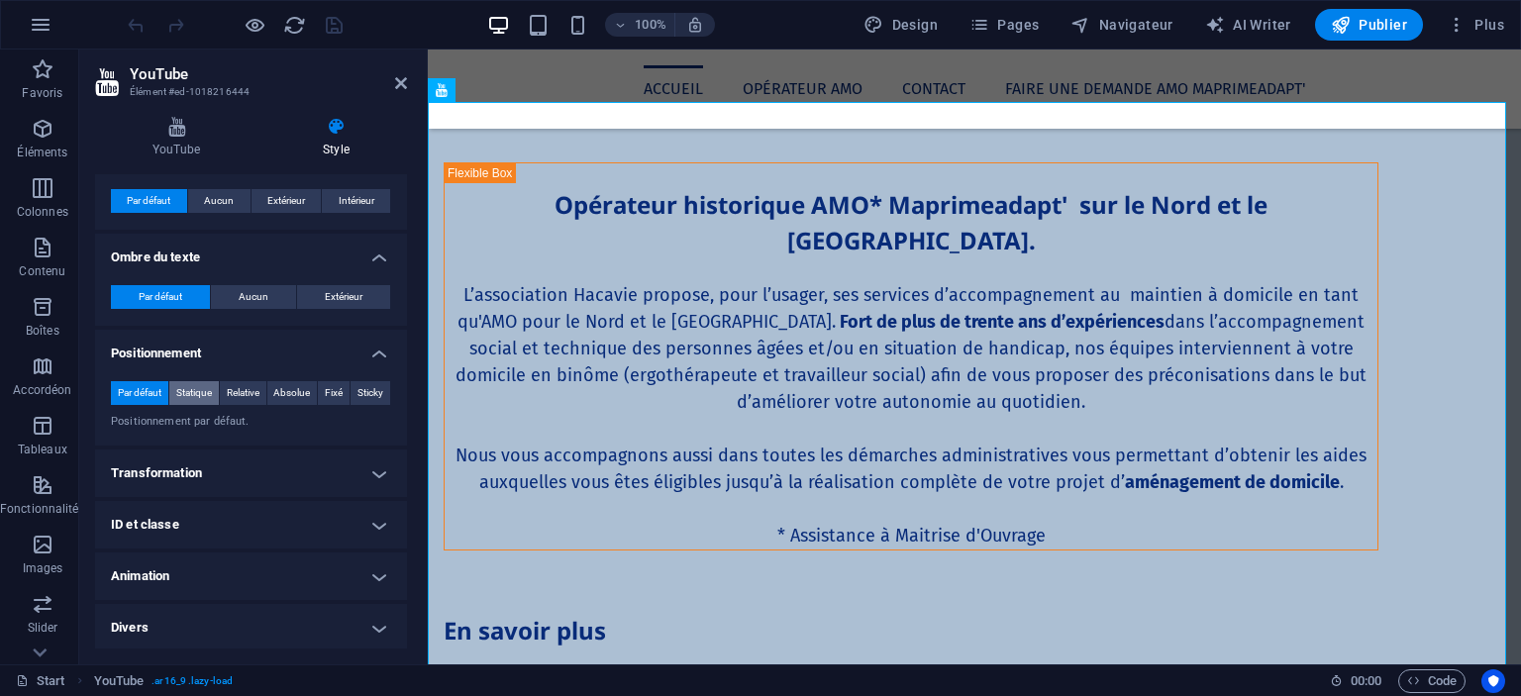
click at [214, 452] on h4 "Transformation" at bounding box center [251, 474] width 312 height 48
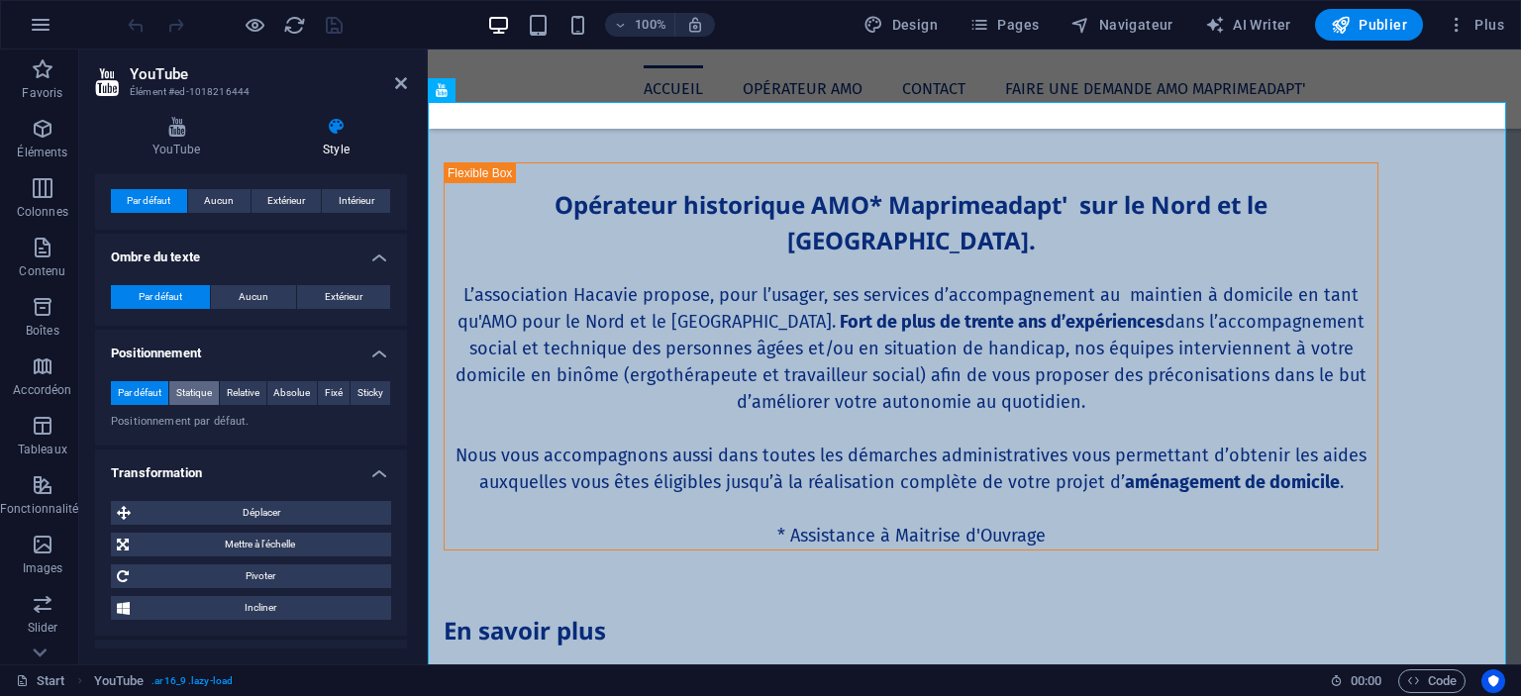
scroll to position [603, 0]
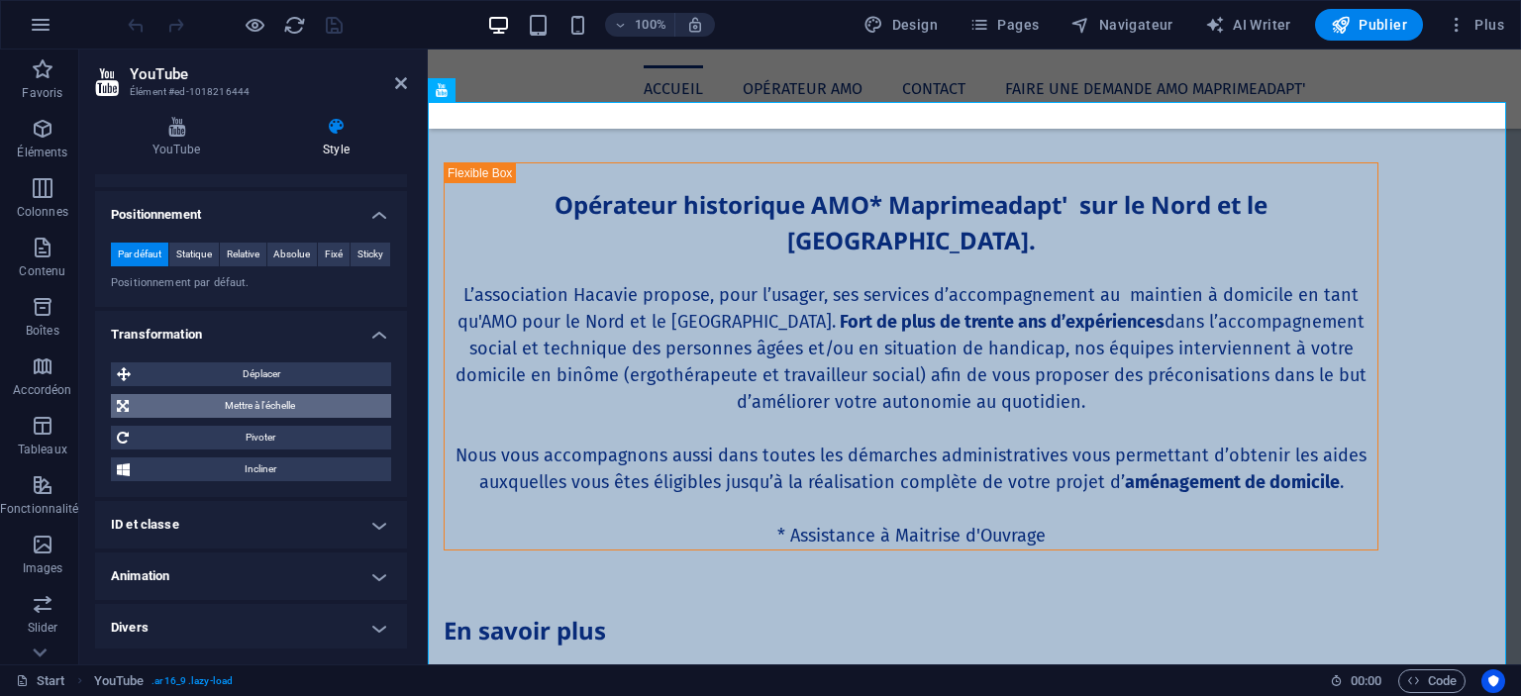
click at [241, 395] on span "Mettre à l'échelle" at bounding box center [260, 406] width 251 height 24
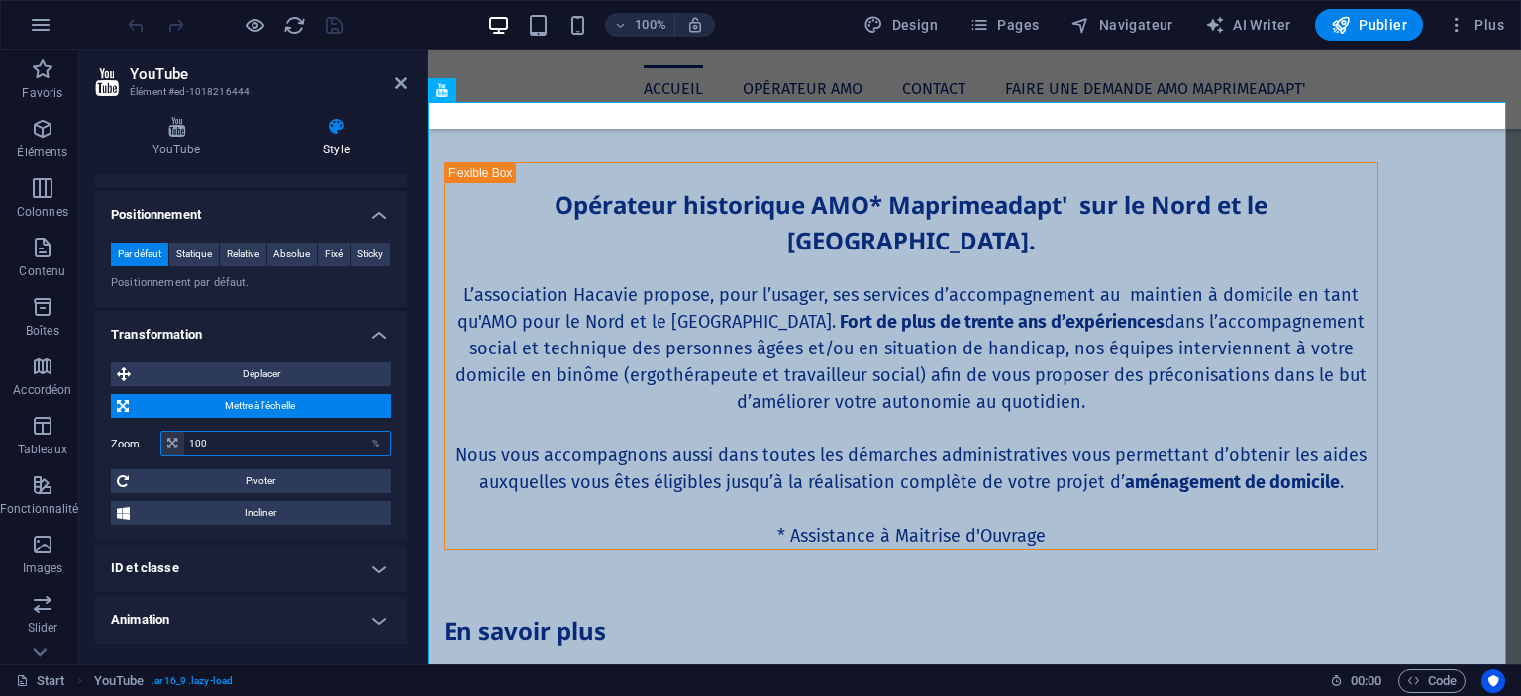
click at [238, 439] on input "100" at bounding box center [287, 444] width 206 height 24
type input "1"
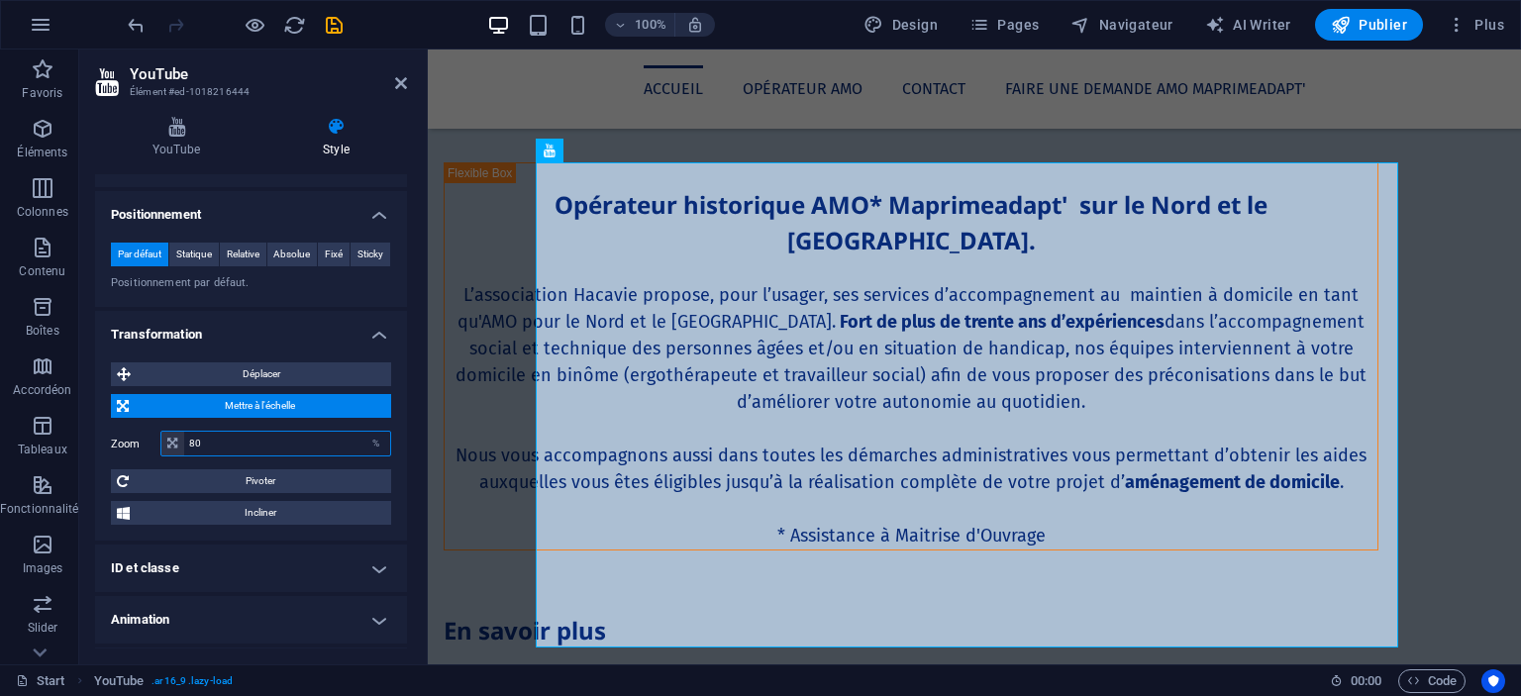
drag, startPoint x: 238, startPoint y: 439, endPoint x: 234, endPoint y: 424, distance: 15.4
click at [234, 426] on div "Zoom 80 %" at bounding box center [251, 444] width 280 height 36
type input "8"
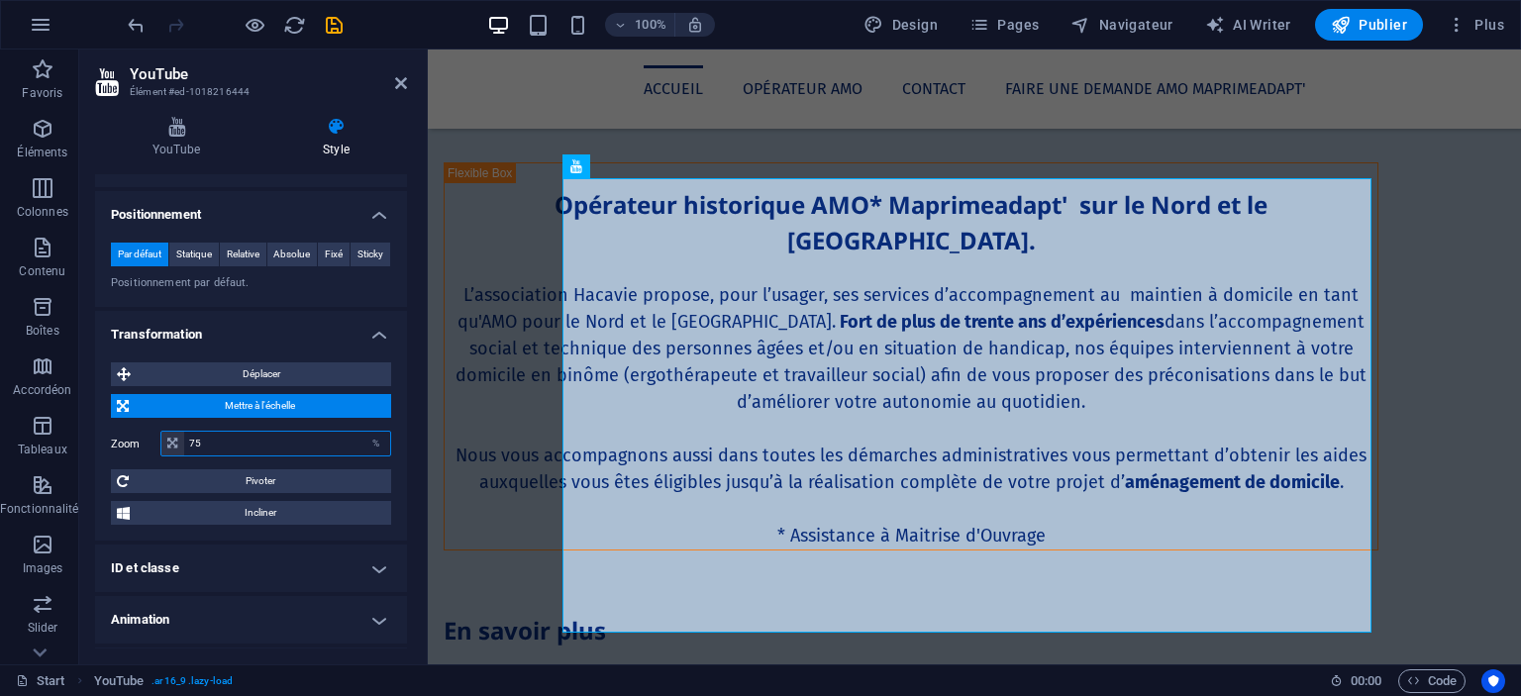
scroll to position [647, 0]
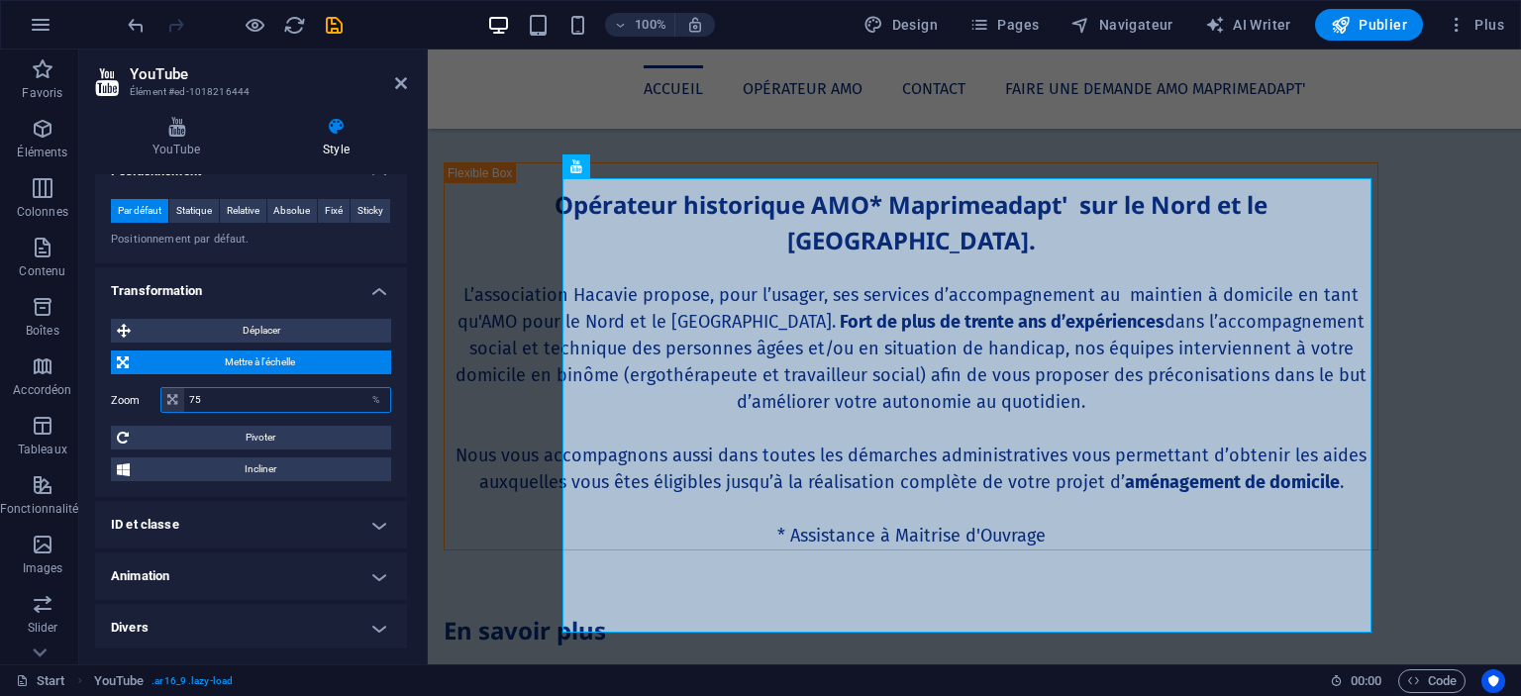
type input "75"
click at [254, 512] on h4 "ID et classe" at bounding box center [251, 525] width 312 height 48
click at [254, 512] on h4 "ID et classe" at bounding box center [251, 519] width 312 height 36
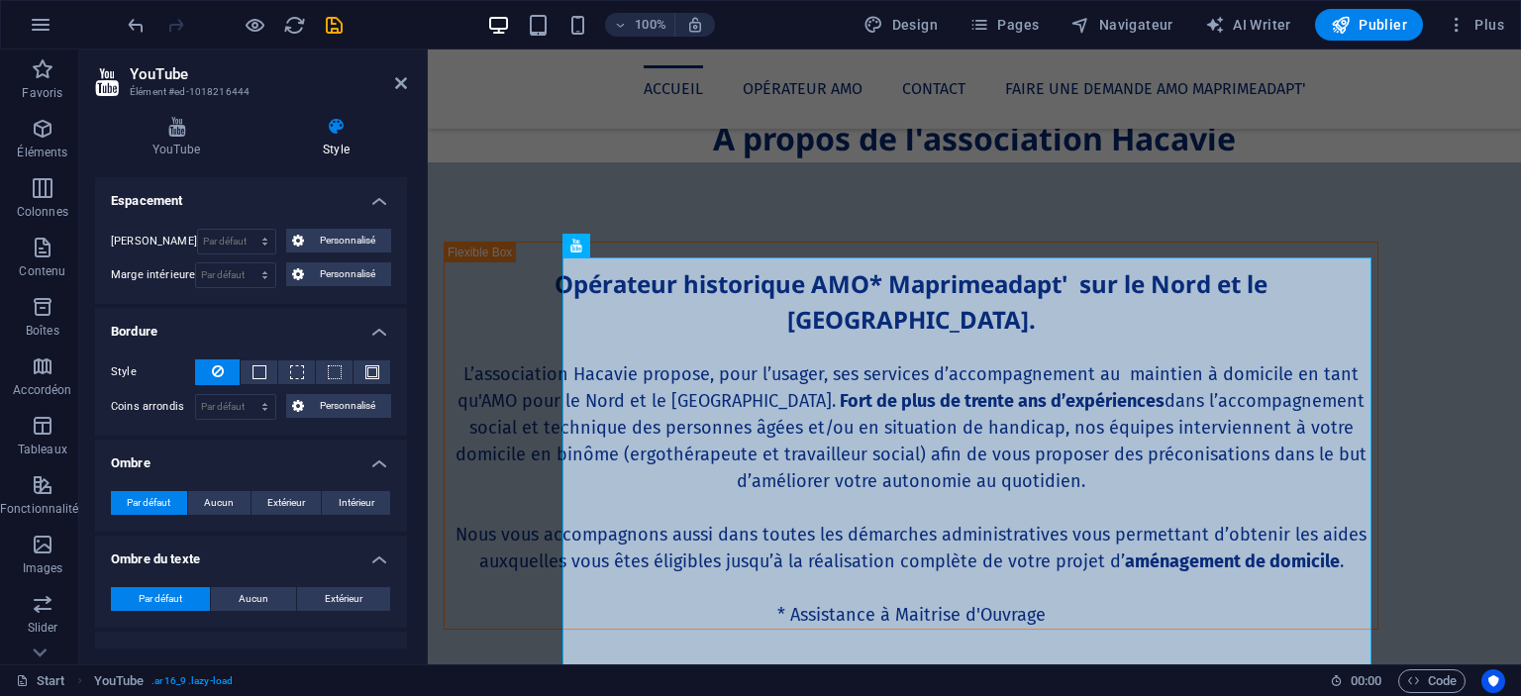
scroll to position [159, 0]
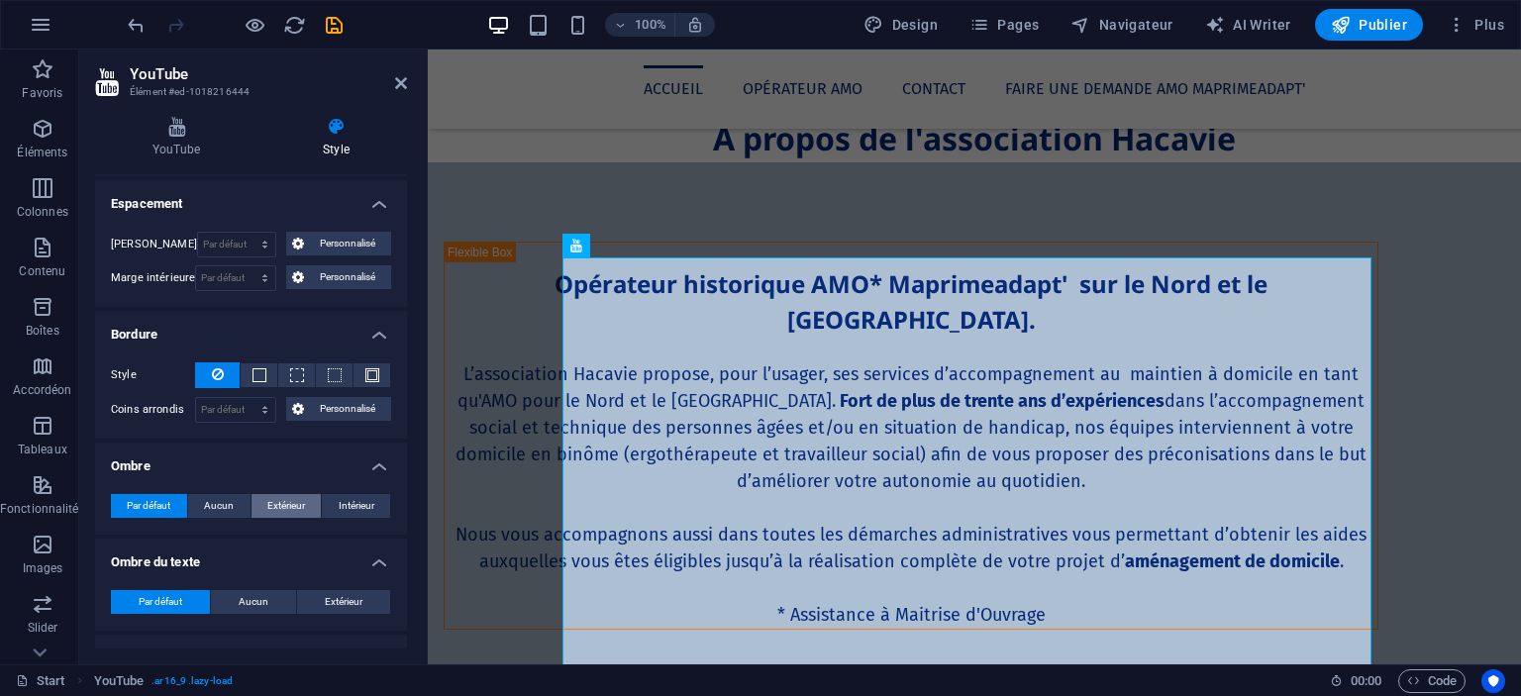
click at [298, 498] on span "Extérieur" at bounding box center [286, 506] width 38 height 24
type input "2"
type input "4"
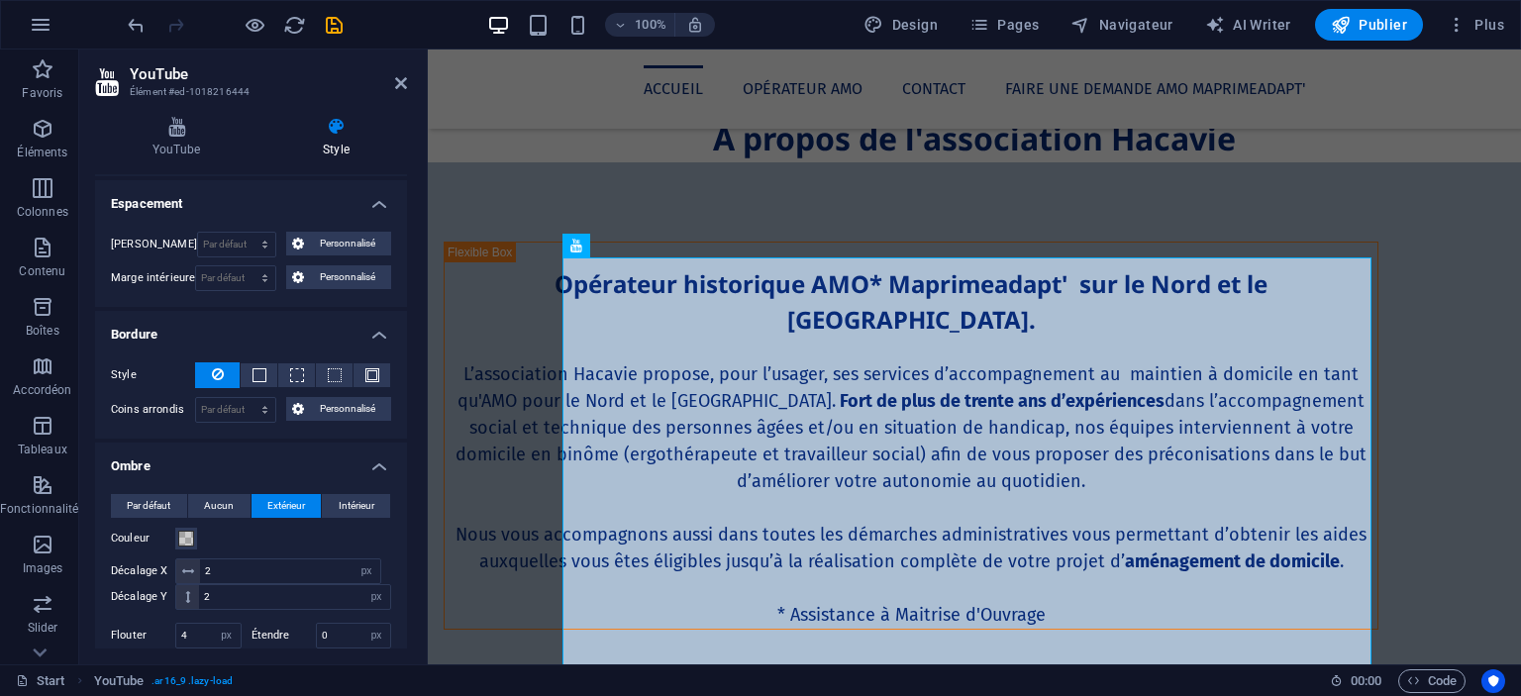
click at [159, 494] on span "Par défaut" at bounding box center [149, 506] width 44 height 24
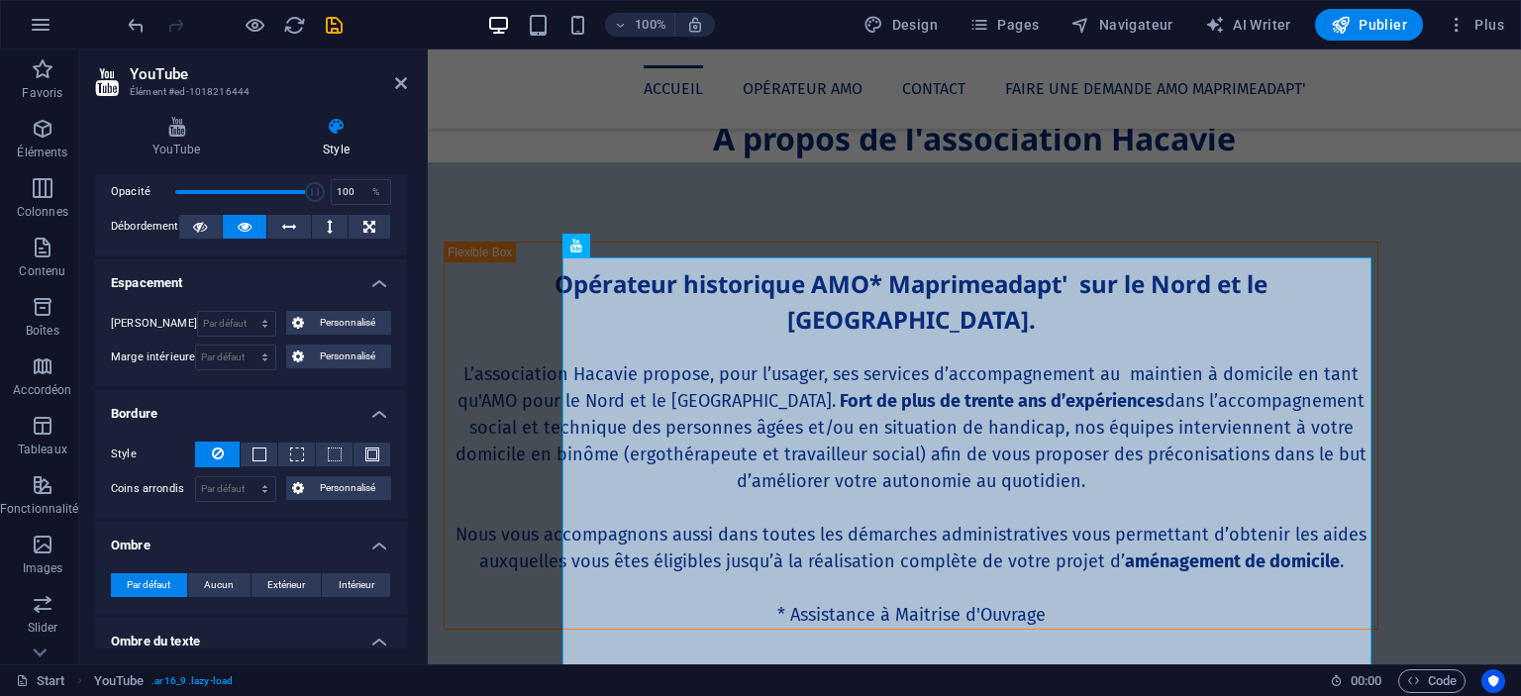
scroll to position [79, 0]
click at [366, 455] on span at bounding box center [372, 456] width 14 height 14
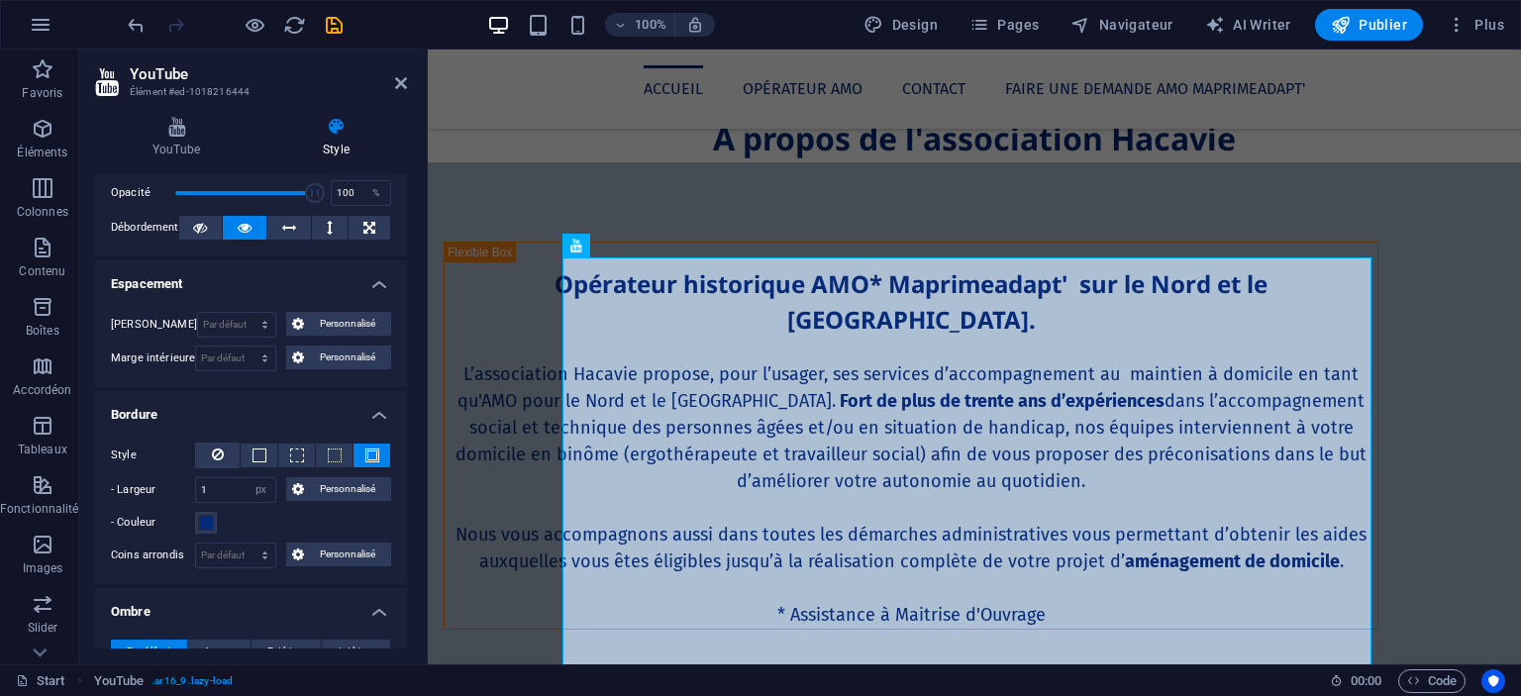
click at [366, 455] on span at bounding box center [372, 456] width 14 height 14
click at [204, 490] on input "1" at bounding box center [235, 490] width 79 height 24
click at [210, 492] on input "1" at bounding box center [235, 490] width 79 height 24
type input "10"
click at [234, 455] on button at bounding box center [217, 456] width 45 height 26
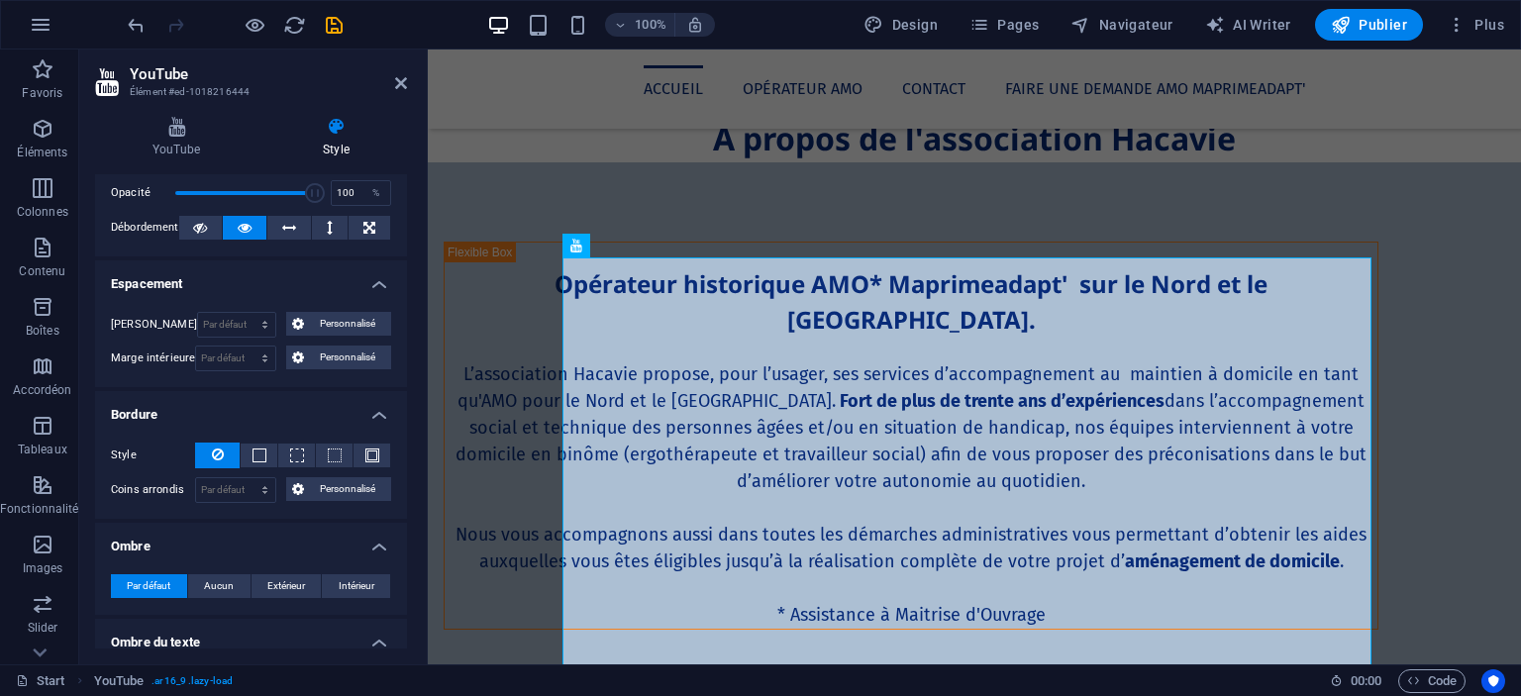
scroll to position [0, 0]
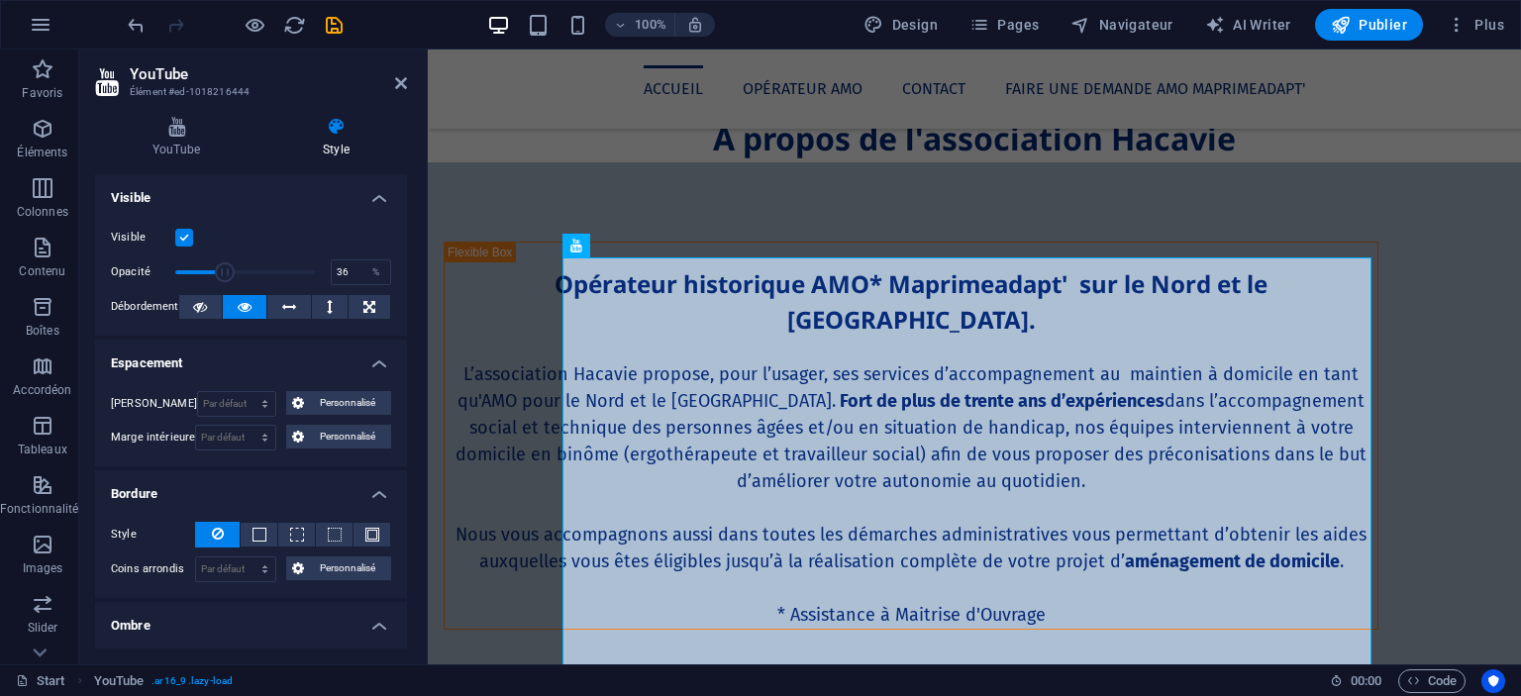
drag, startPoint x: 309, startPoint y: 271, endPoint x: 223, endPoint y: 255, distance: 87.6
click at [223, 255] on div "Visible Opacité 36 % Débordement" at bounding box center [251, 273] width 312 height 126
drag, startPoint x: 228, startPoint y: 272, endPoint x: 202, endPoint y: 266, distance: 26.4
click at [202, 266] on span at bounding box center [202, 272] width 20 height 20
drag, startPoint x: 202, startPoint y: 266, endPoint x: 285, endPoint y: 274, distance: 83.6
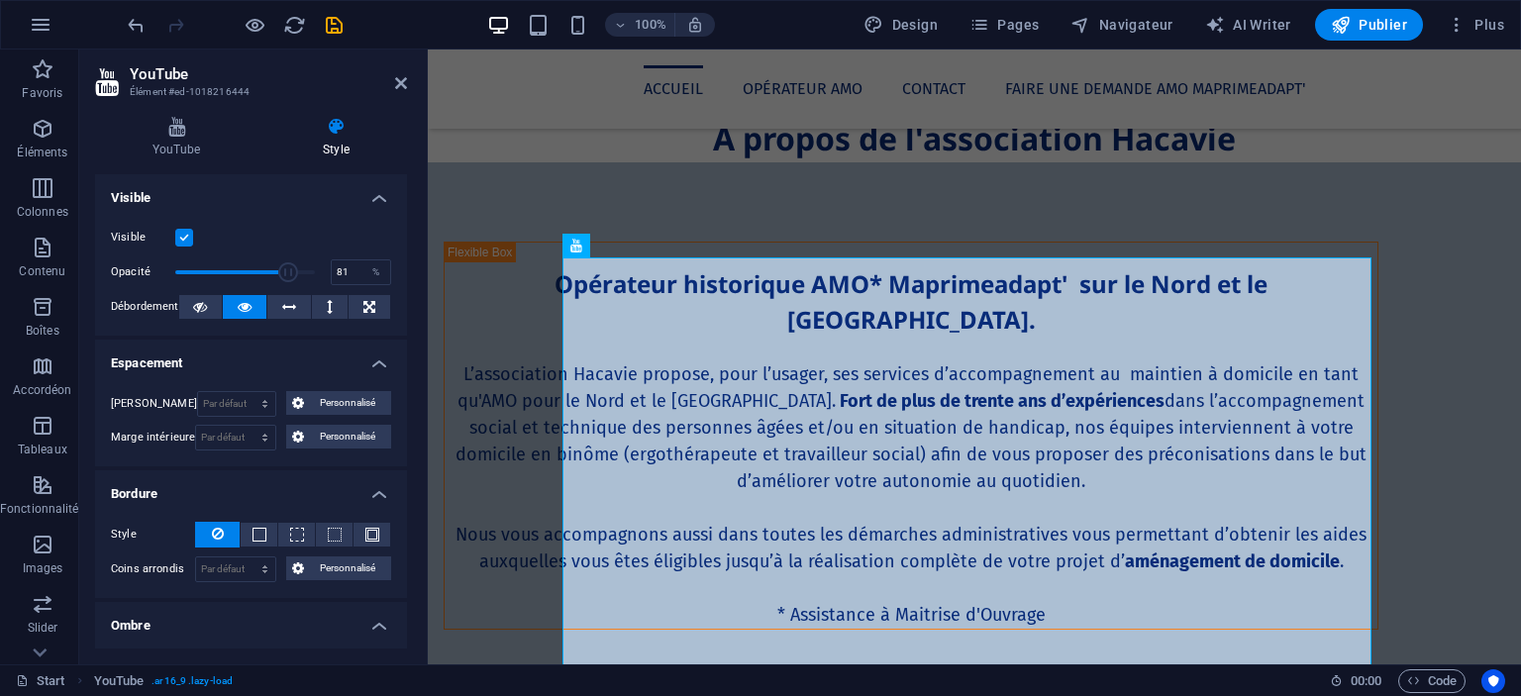
click at [285, 274] on span at bounding box center [288, 272] width 20 height 20
type input "100"
drag, startPoint x: 285, startPoint y: 274, endPoint x: 354, endPoint y: 284, distance: 69.0
click at [354, 284] on div "Opacité 100 %" at bounding box center [251, 272] width 280 height 30
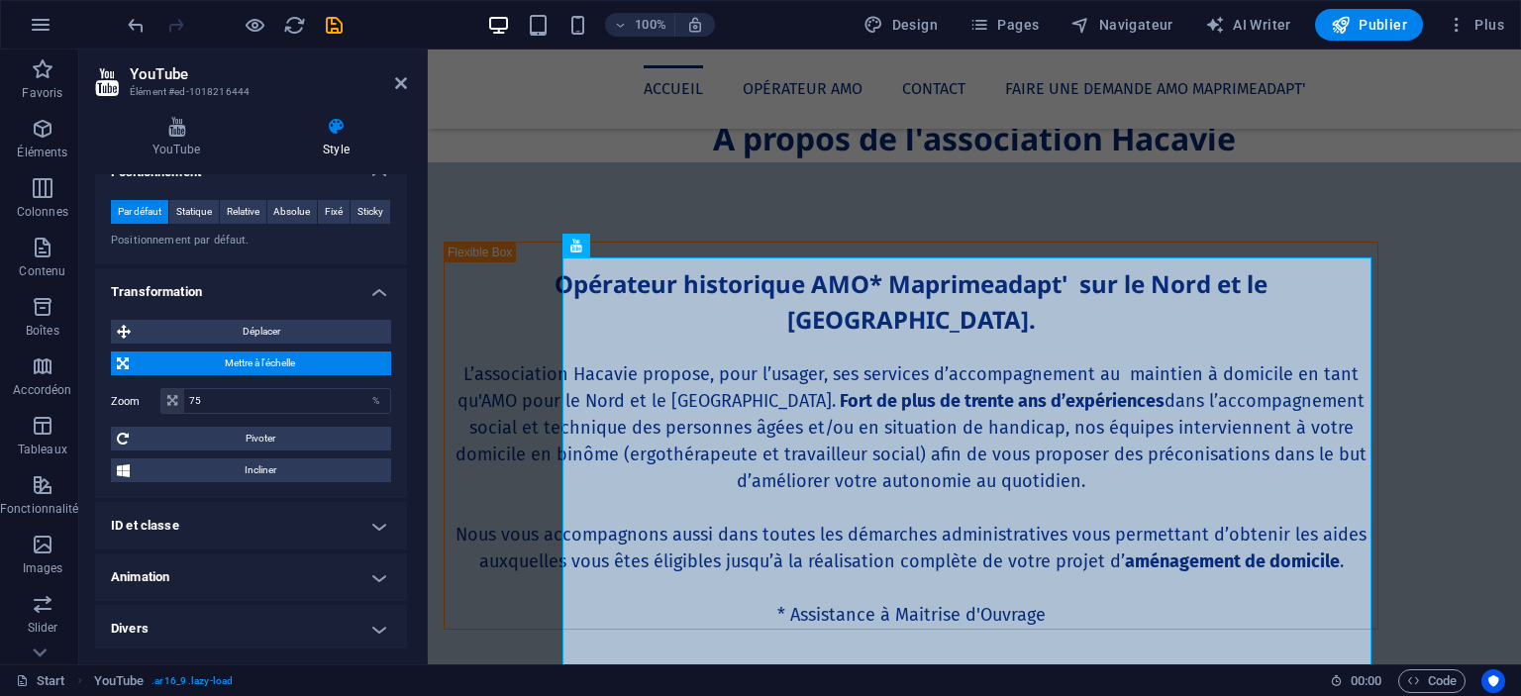
scroll to position [647, 0]
click at [245, 408] on input "75" at bounding box center [287, 400] width 206 height 24
type input "7"
type input "90"
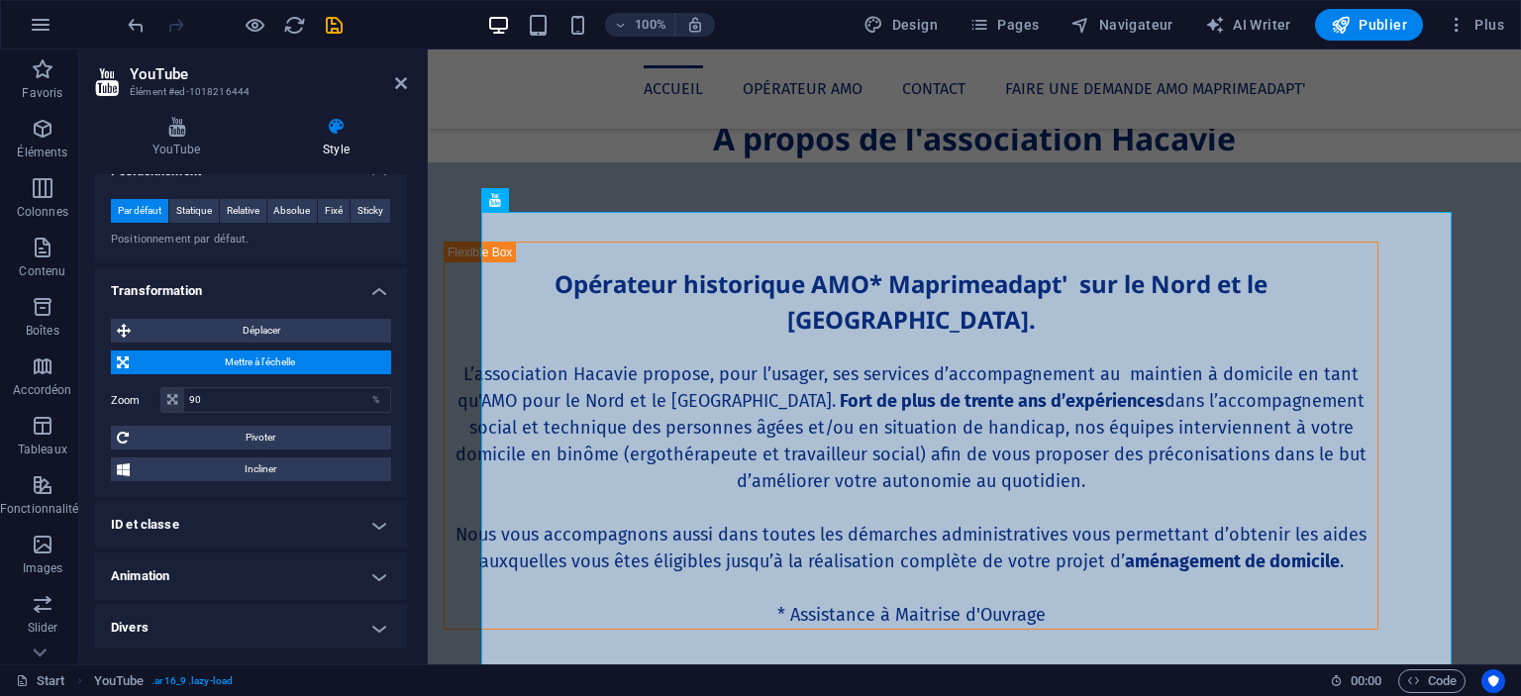
click at [393, 74] on h2 "YouTube" at bounding box center [268, 74] width 277 height 18
click at [408, 87] on aside "YouTube Élément #ed-1018216444 YouTube Style YouTube URL de la vidéo Insérer (o…" at bounding box center [253, 357] width 349 height 615
click at [404, 86] on icon at bounding box center [401, 83] width 12 height 16
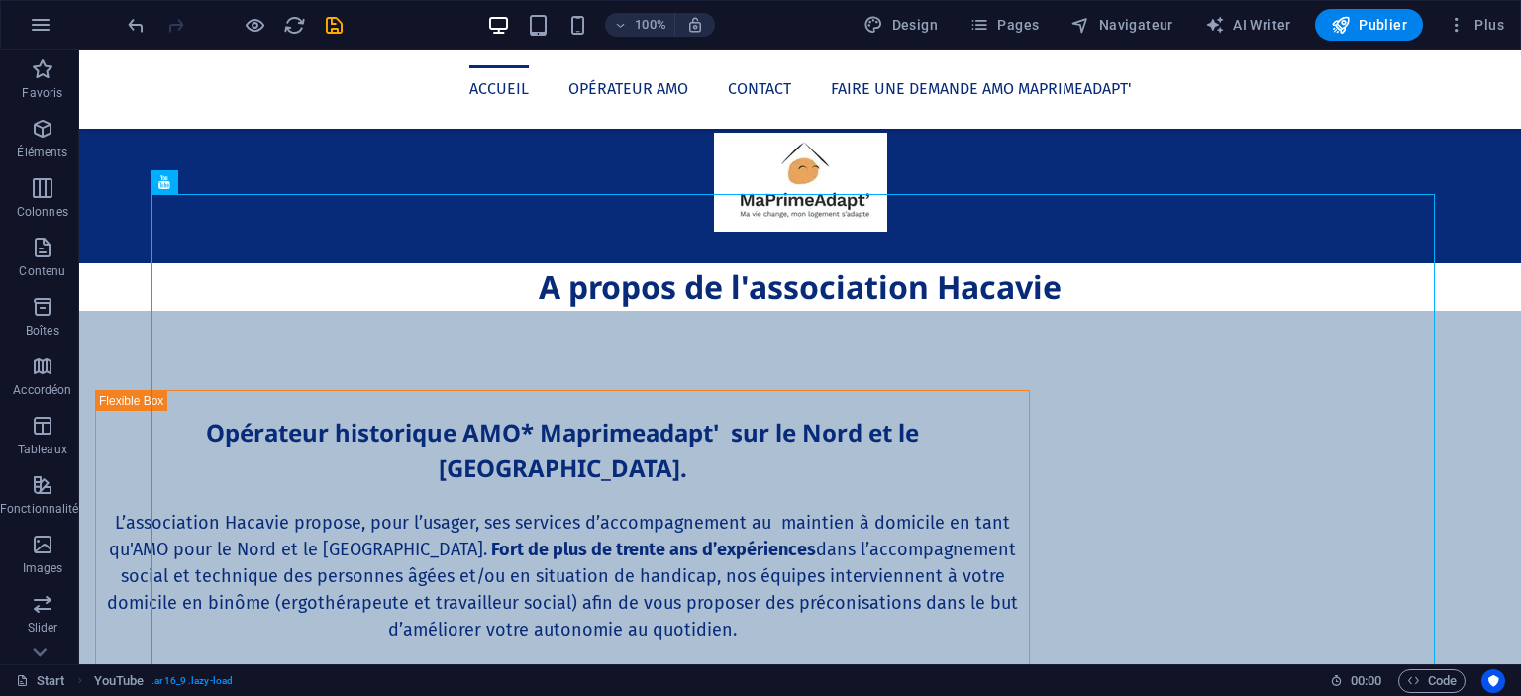
scroll to position [1958, 0]
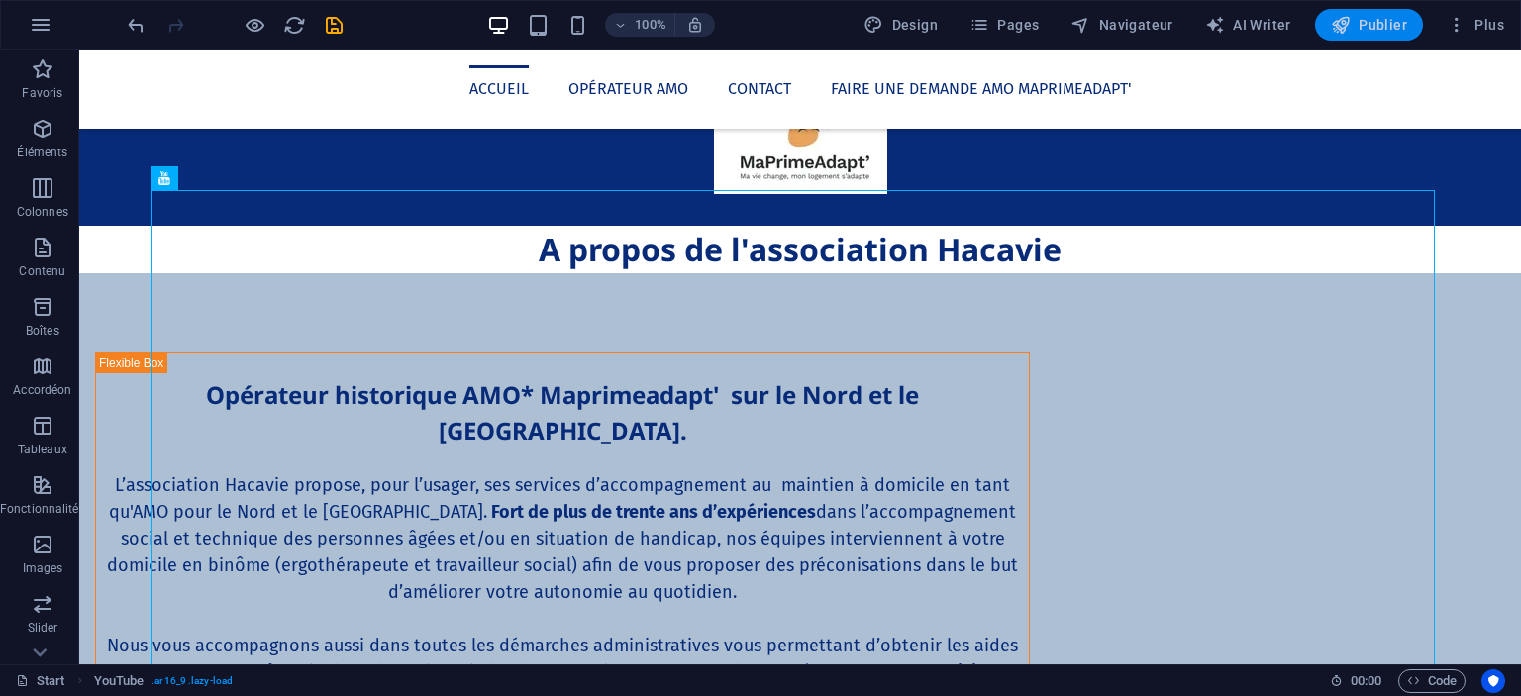
click at [1380, 9] on button "Publier" at bounding box center [1369, 25] width 108 height 32
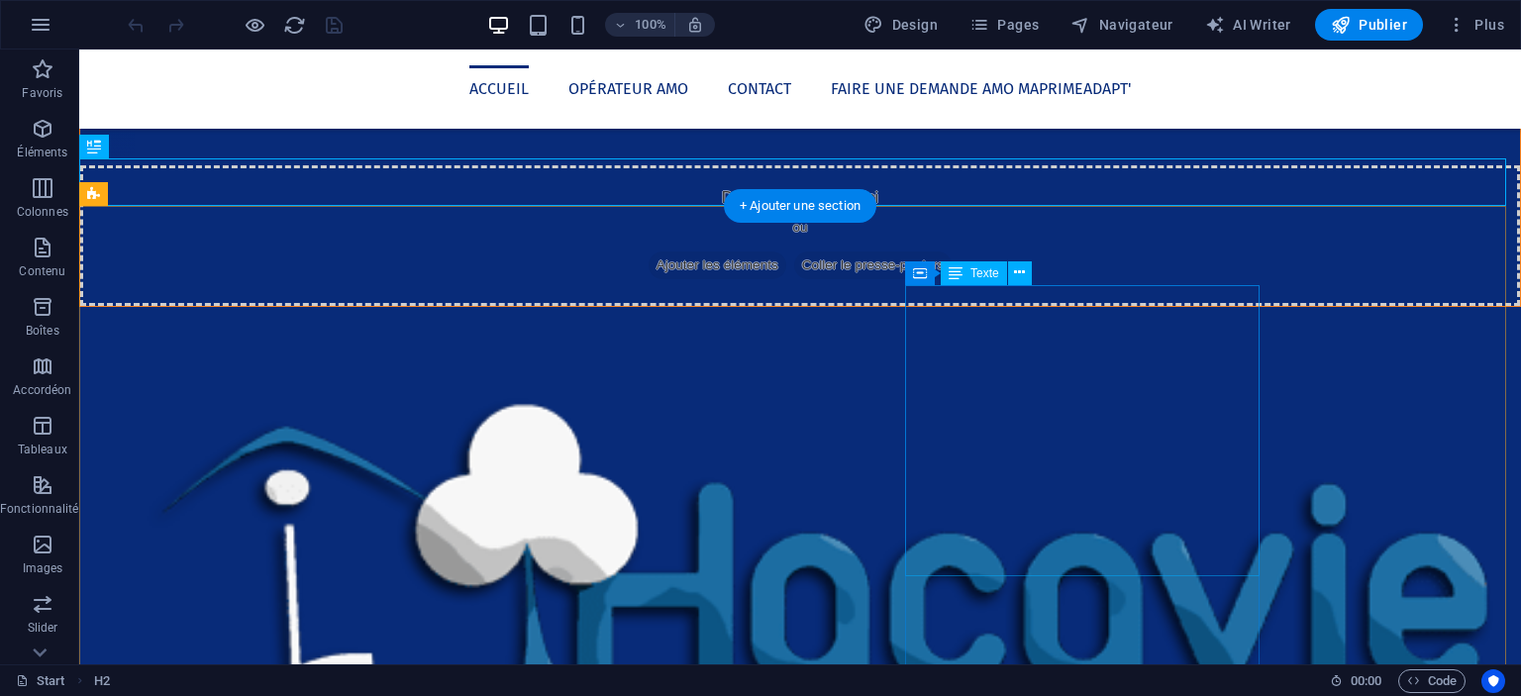
scroll to position [747, 0]
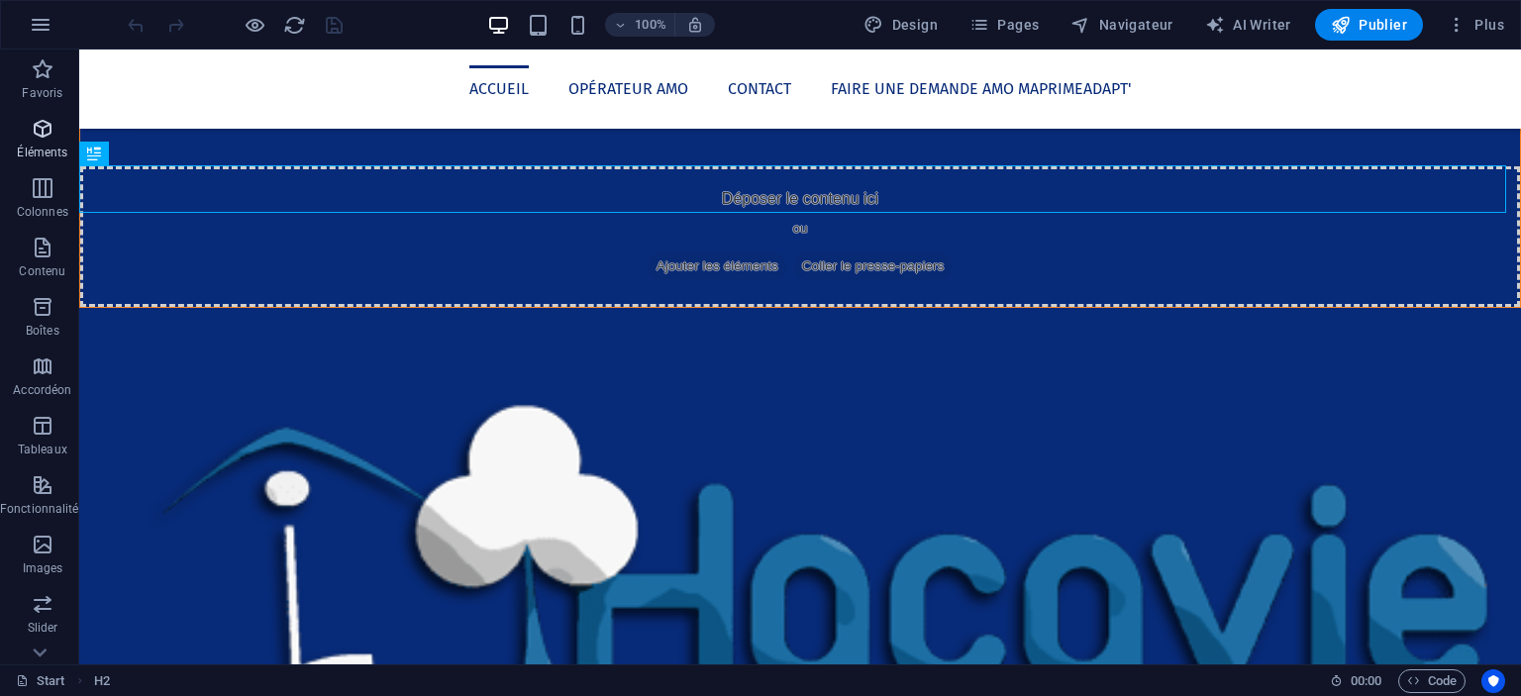
click at [49, 134] on icon "button" at bounding box center [43, 129] width 24 height 24
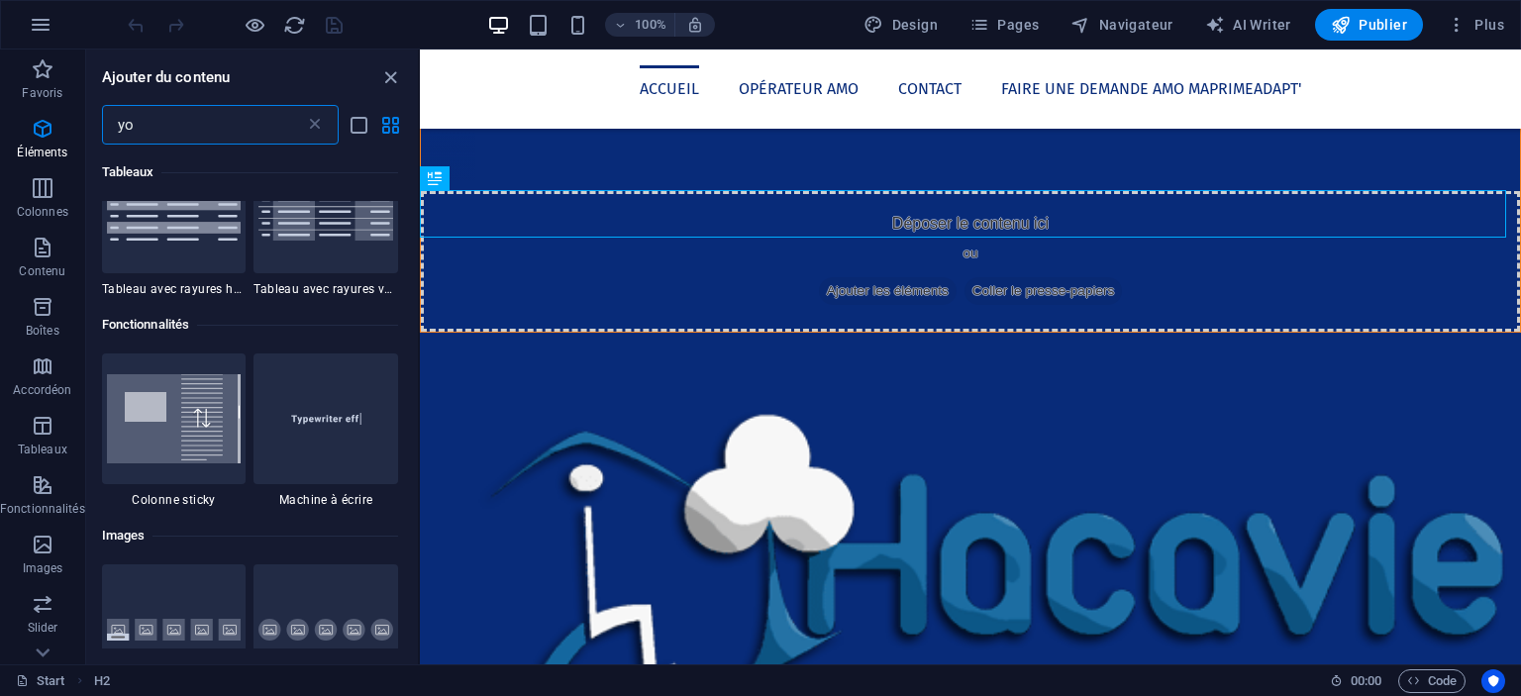
scroll to position [0, 0]
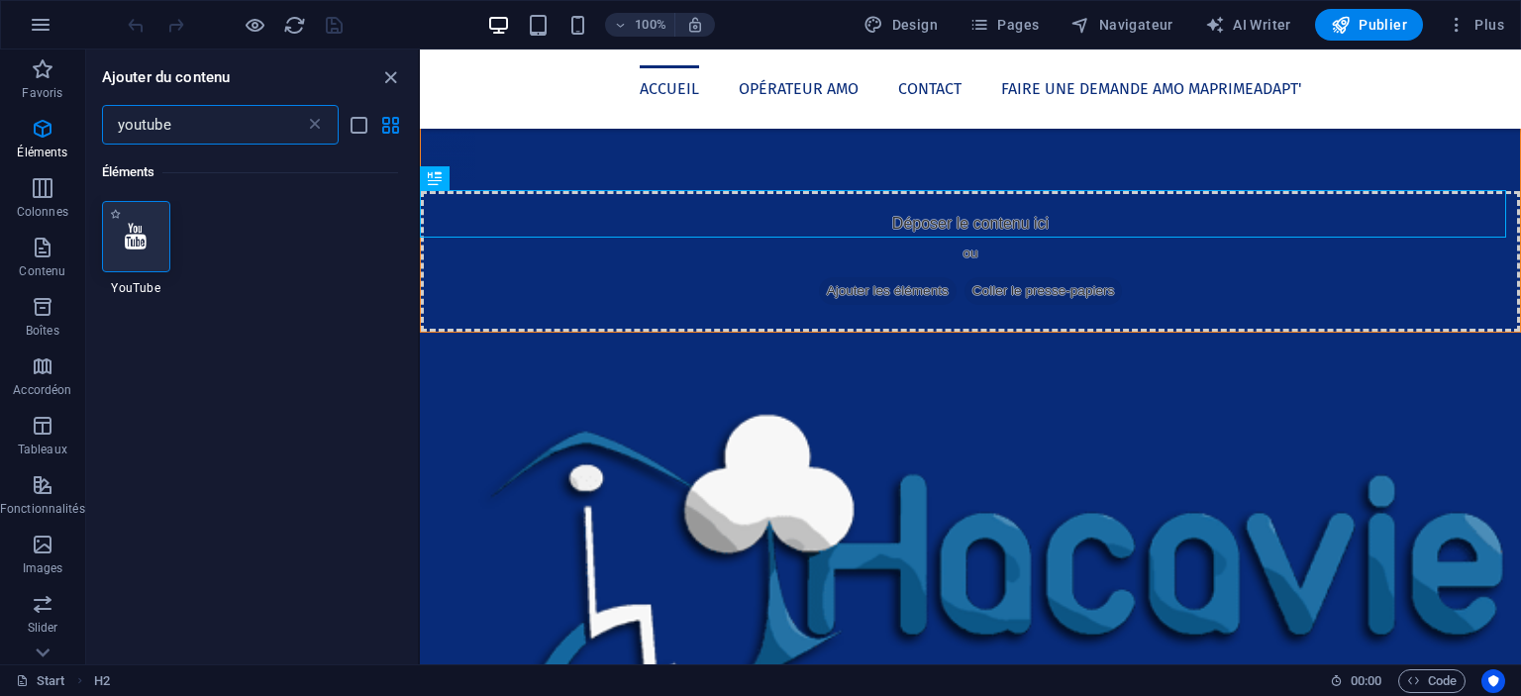
type input "youtube"
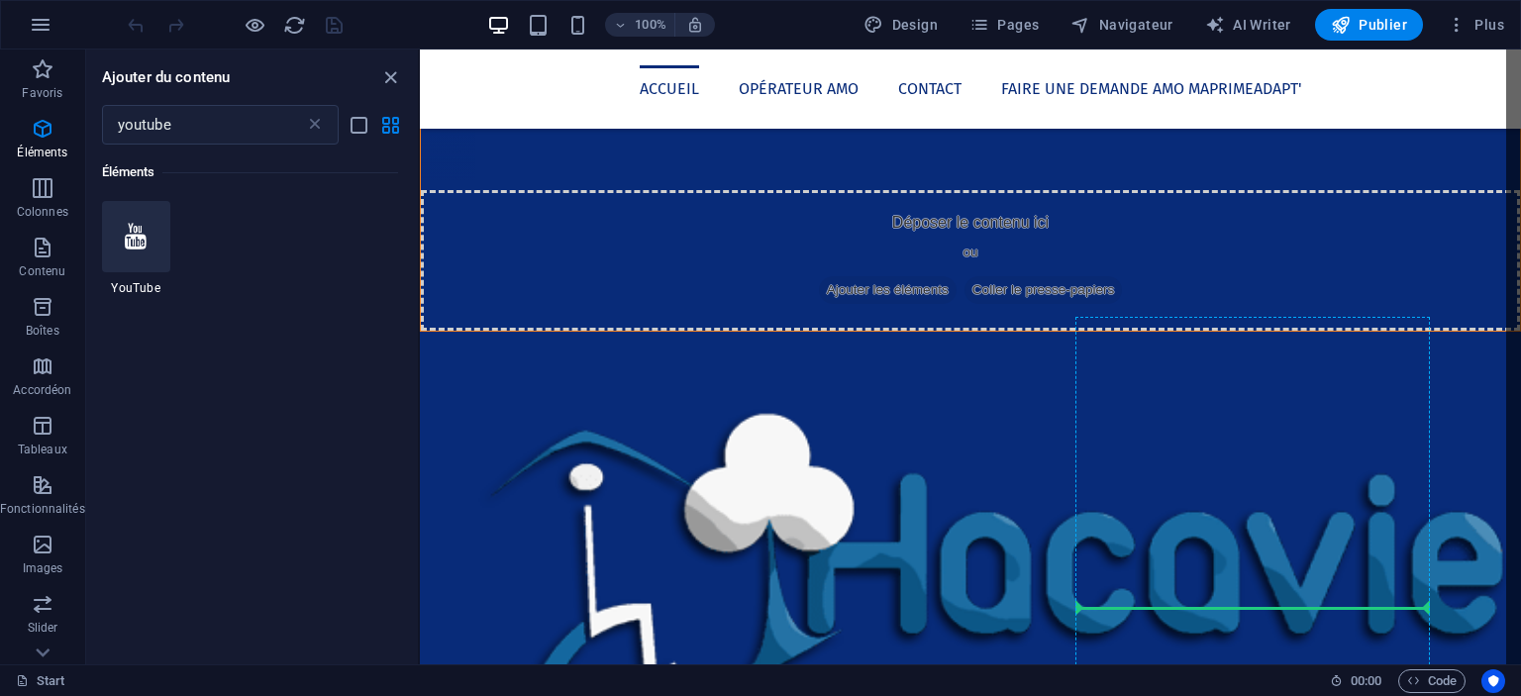
select select "ar16_9"
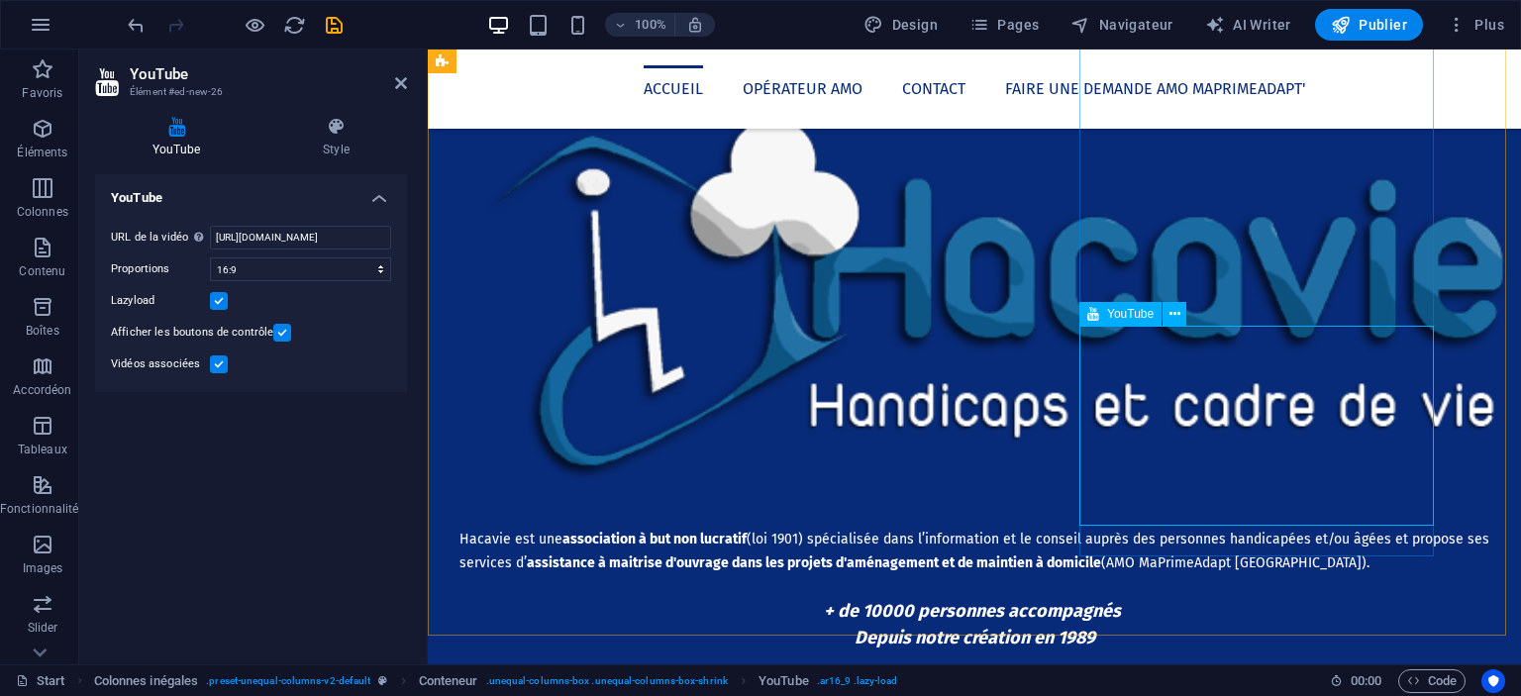
scroll to position [1040, 0]
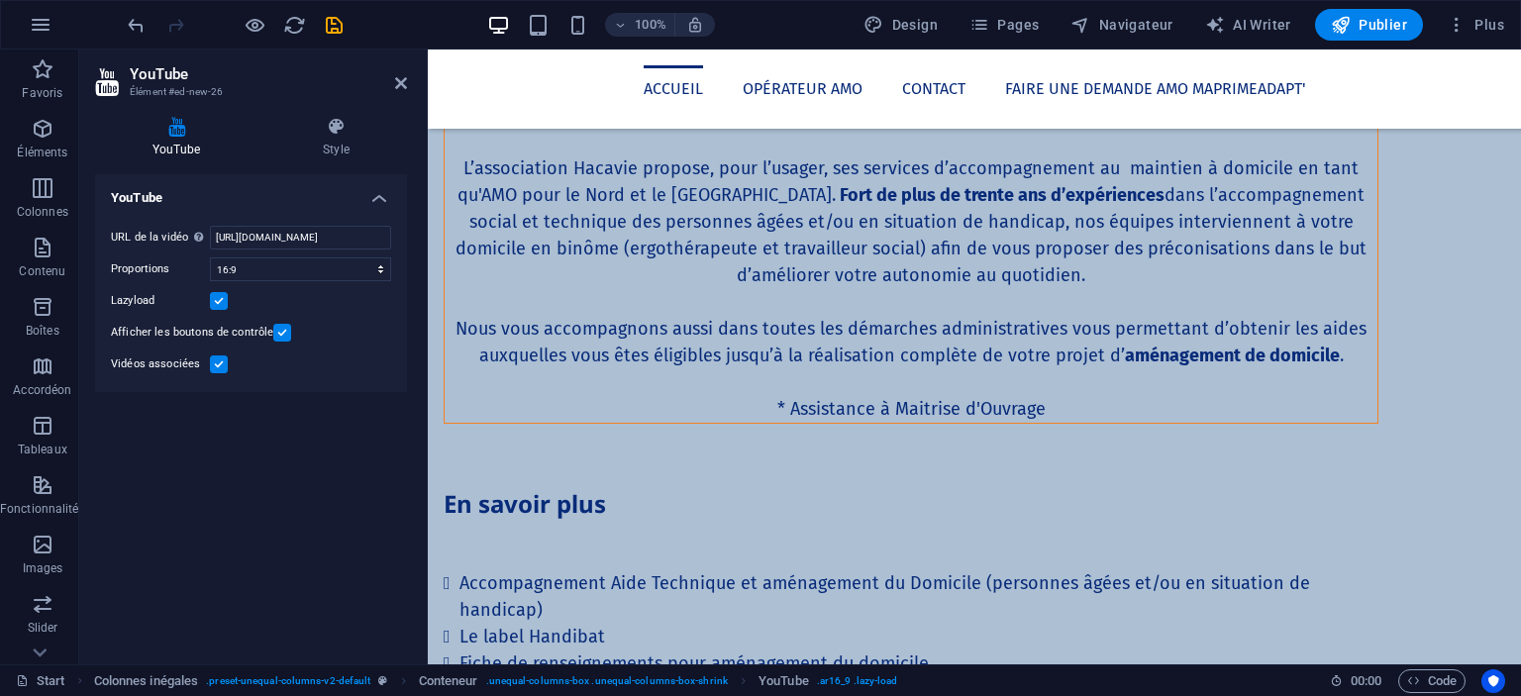
scroll to position [2157, 0]
select select "ar16_9"
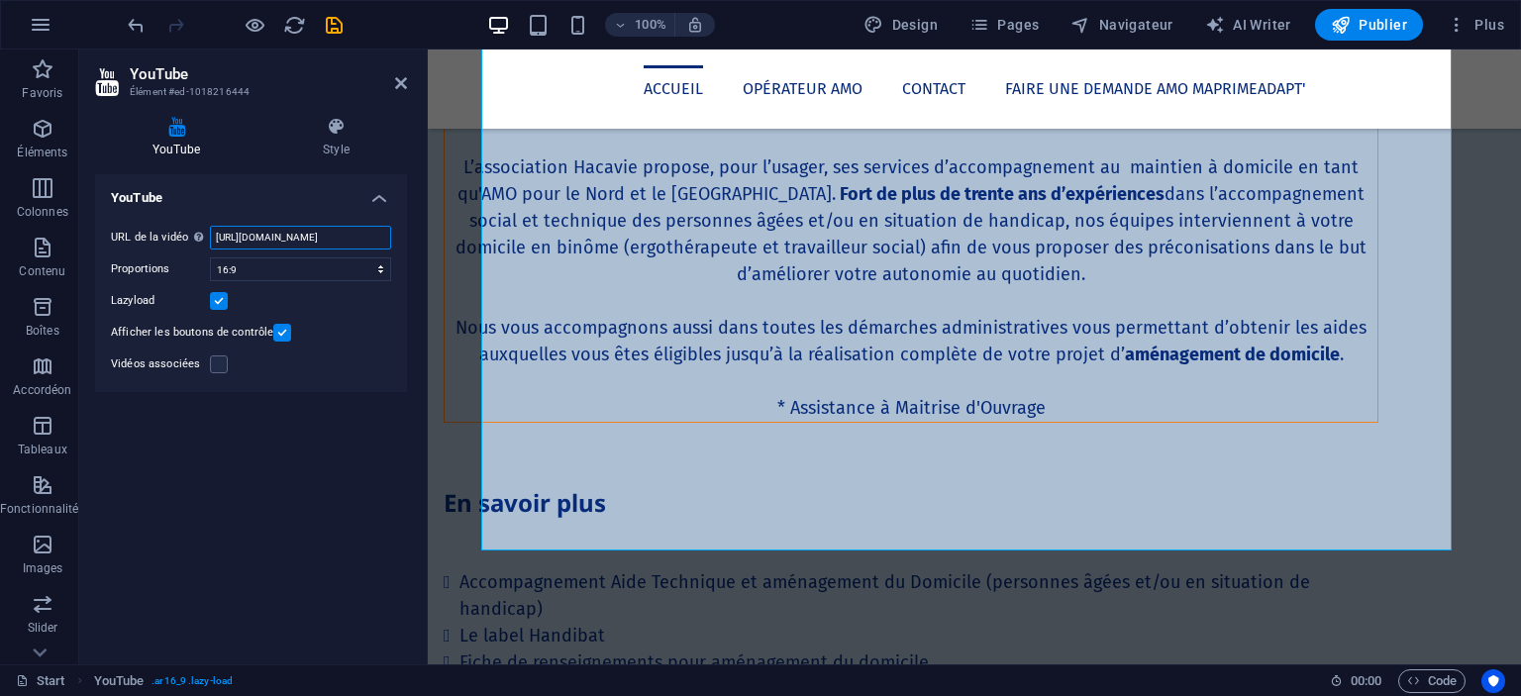
click at [317, 247] on input "[URL][DOMAIN_NAME]" at bounding box center [300, 238] width 181 height 24
click at [249, 641] on div "YouTube URL de la vidéo Insérer (ou coller) une URL vidéo. [URL][DOMAIN_NAME] P…" at bounding box center [251, 411] width 312 height 474
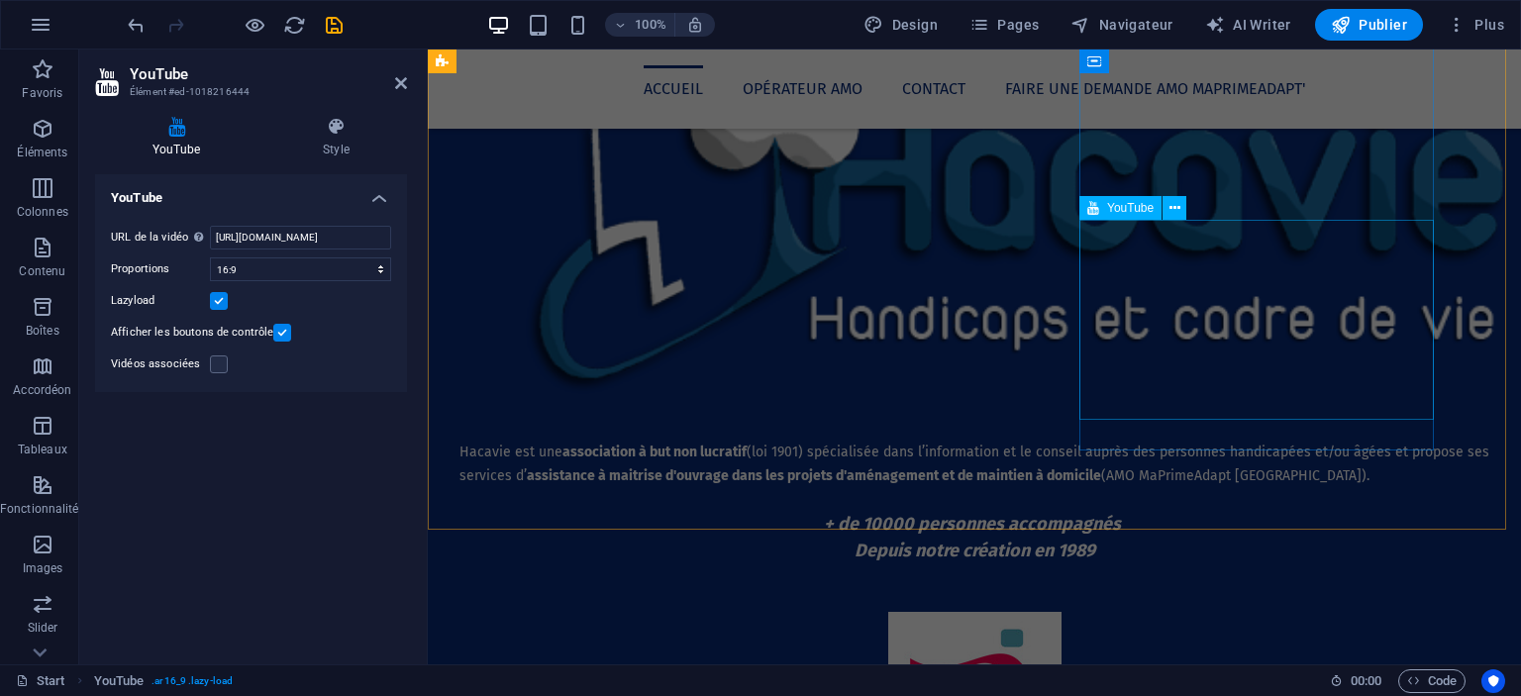
scroll to position [1127, 0]
select select "ar16_9"
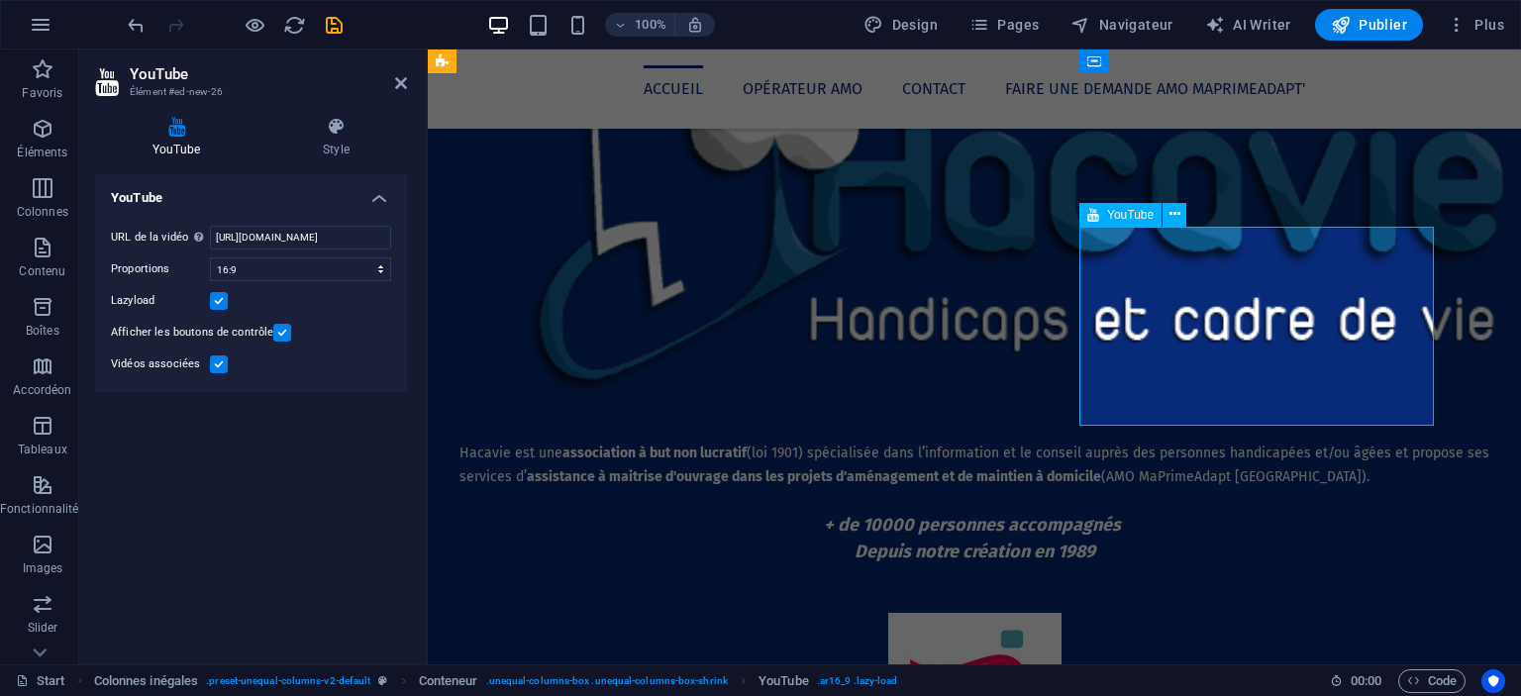
click at [322, 235] on input "[URL][DOMAIN_NAME]" at bounding box center [300, 238] width 181 height 24
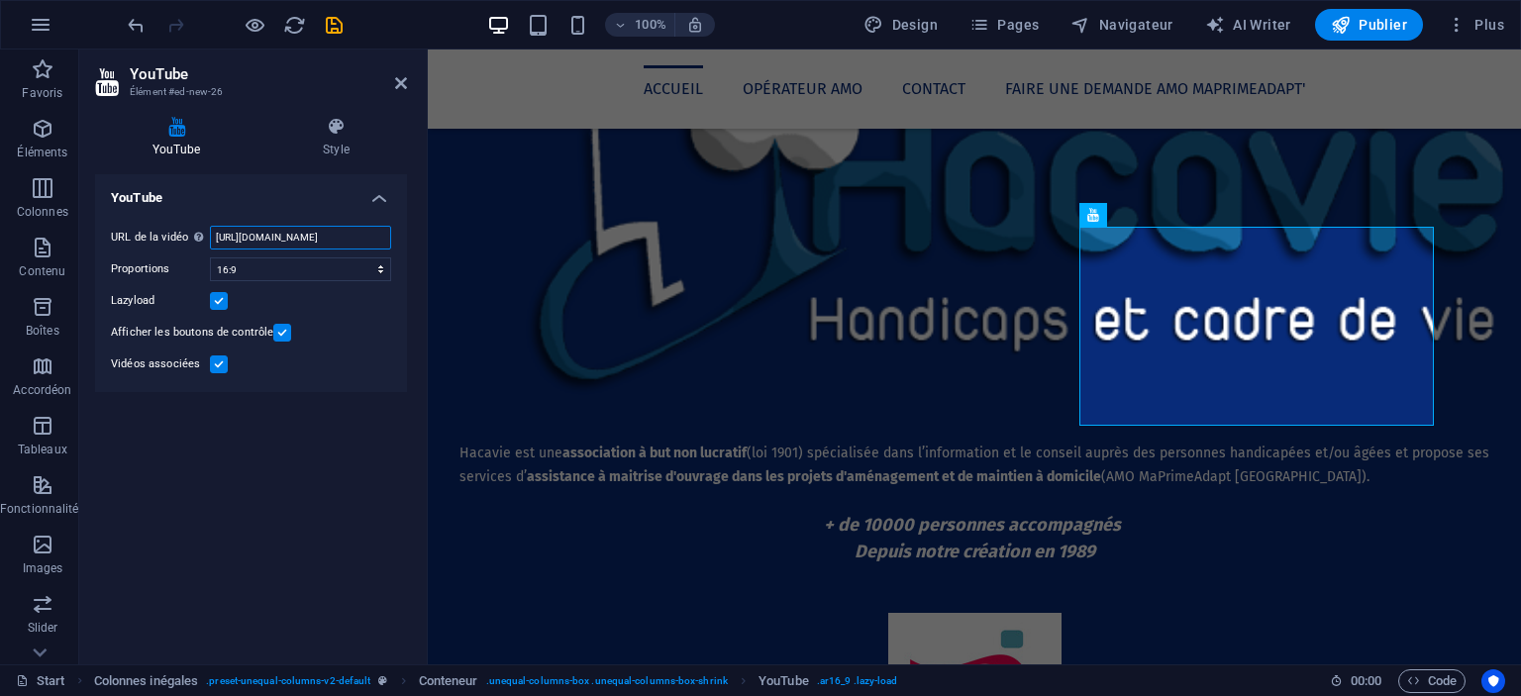
click at [322, 235] on input "[URL][DOMAIN_NAME]" at bounding box center [300, 238] width 181 height 24
paste input "[URL][DOMAIN_NAME]"
type input "*[URL][DOMAIN_NAME]"
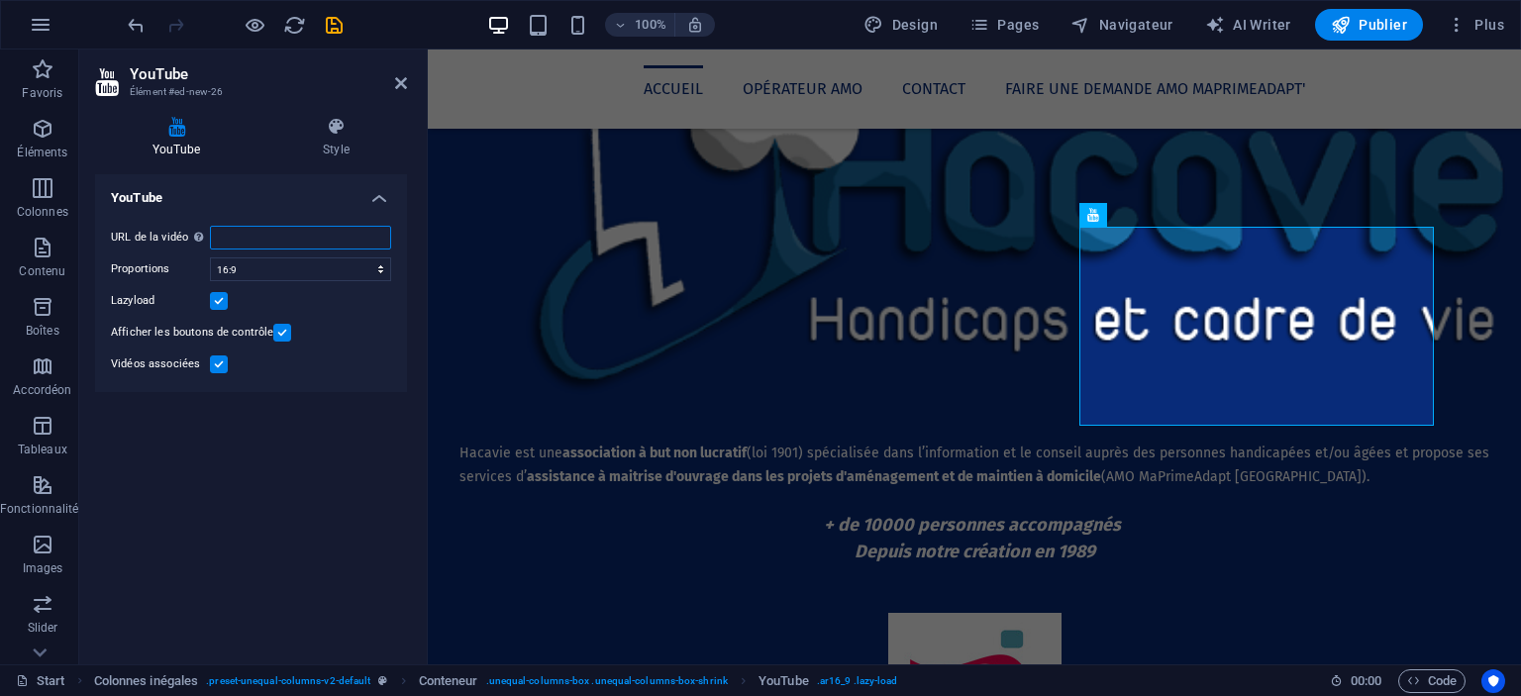
paste input "[URL][DOMAIN_NAME]"
type input "[URL][DOMAIN_NAME]"
click at [291, 530] on div "YouTube URL de la vidéo Insérer (ou coller) une URL vidéo. [URL][DOMAIN_NAME] P…" at bounding box center [251, 411] width 312 height 474
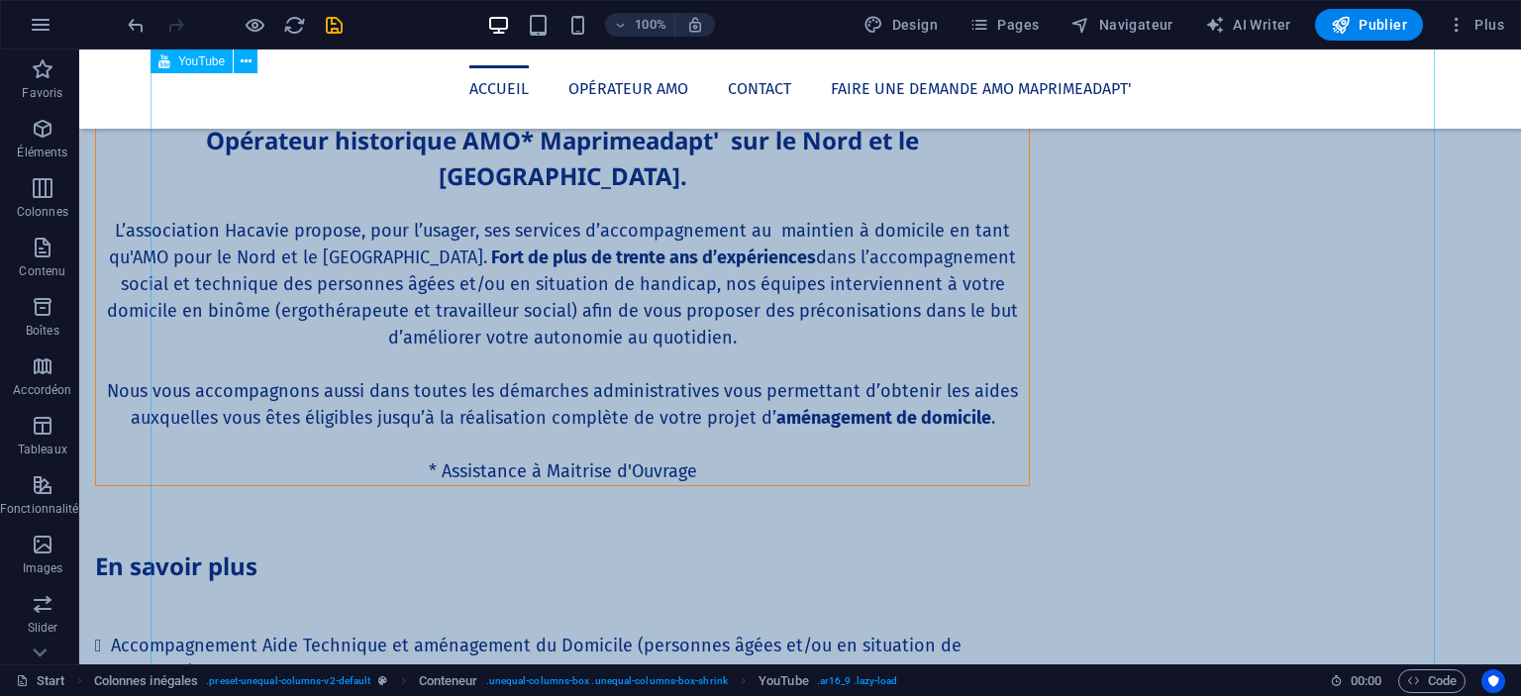
scroll to position [2088, 0]
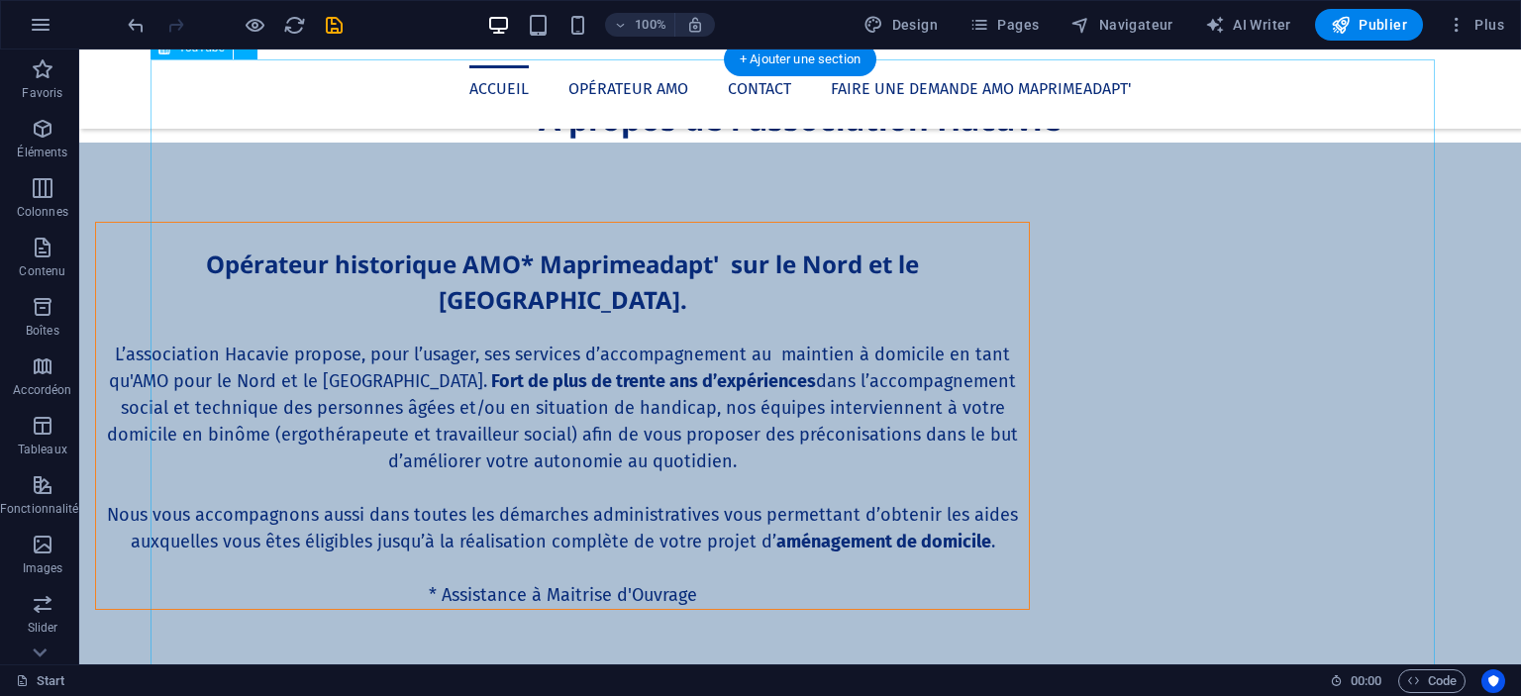
drag, startPoint x: 470, startPoint y: 319, endPoint x: 819, endPoint y: 319, distance: 348.6
select select "ar16_9"
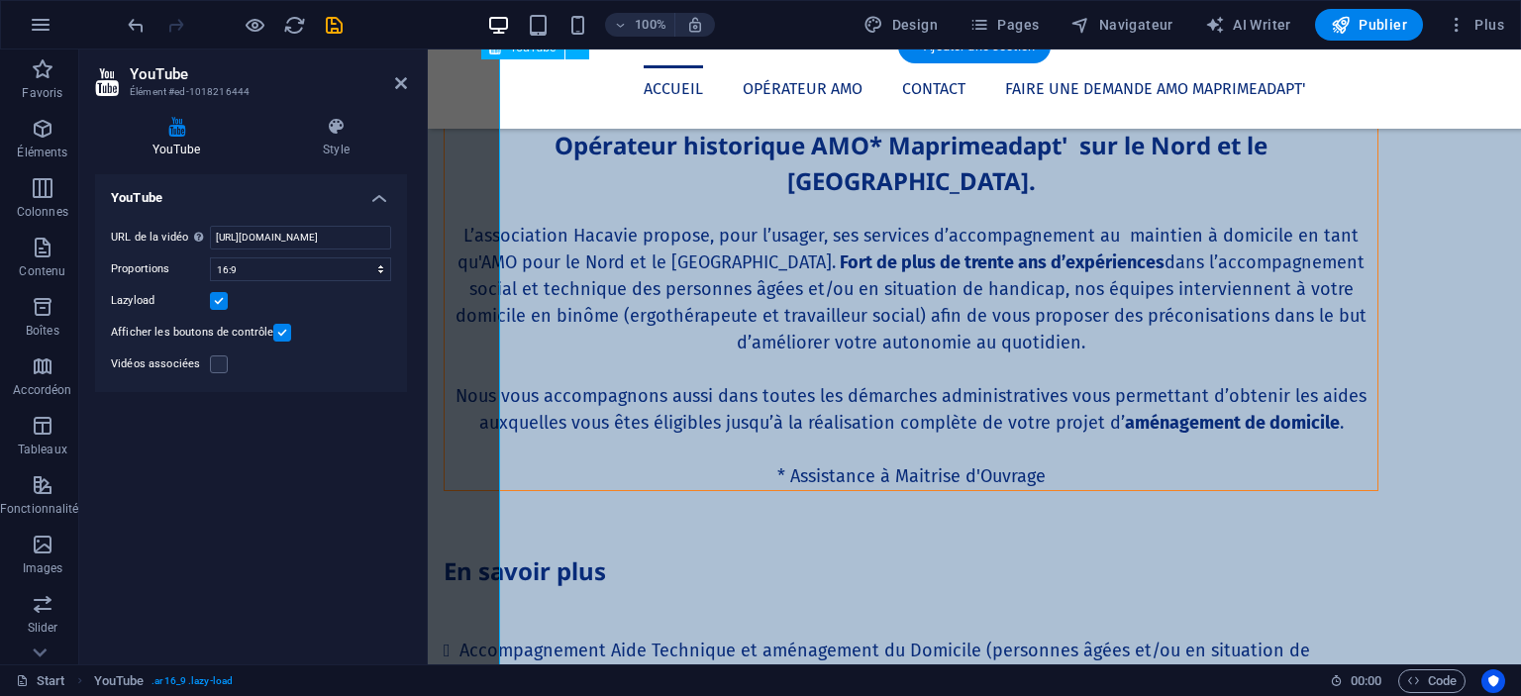
scroll to position [2102, 0]
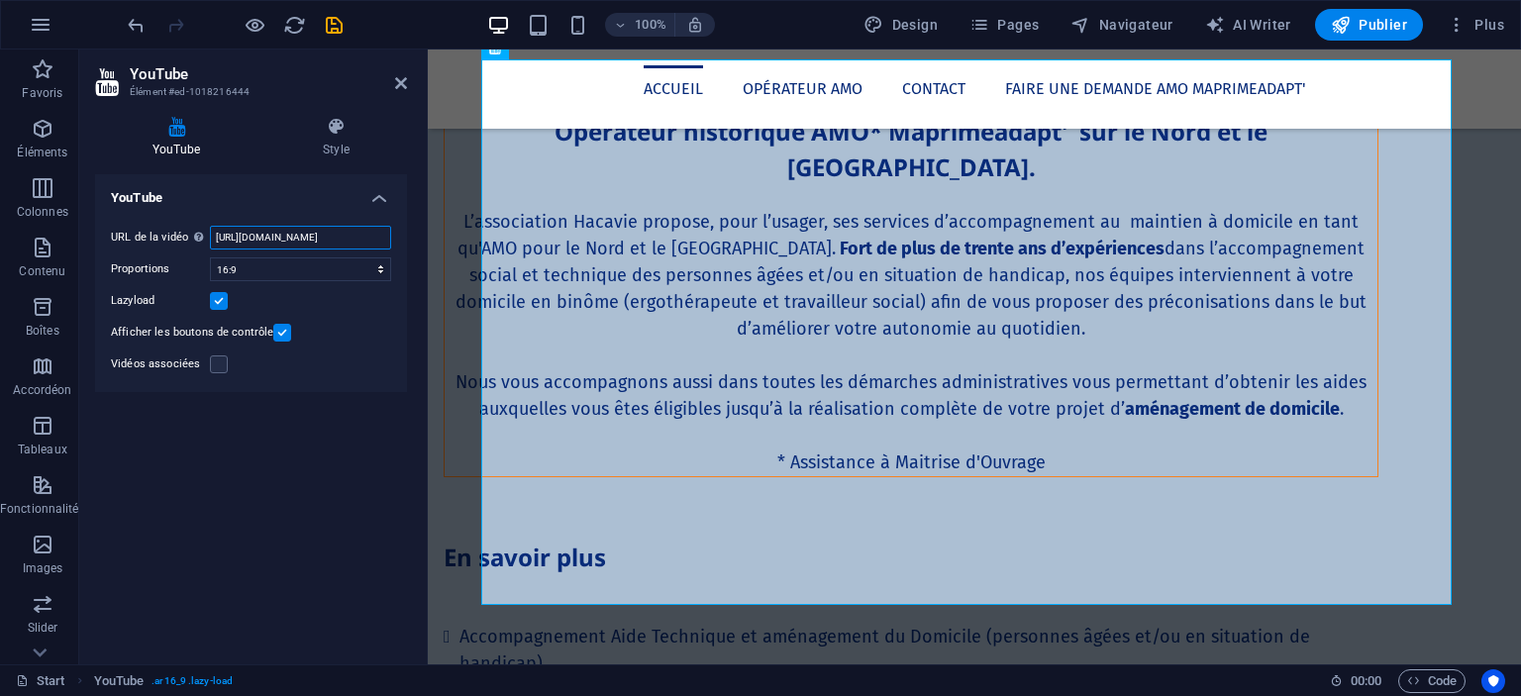
click at [320, 231] on input "[URL][DOMAIN_NAME]" at bounding box center [300, 238] width 181 height 24
click at [396, 65] on h2 "YouTube" at bounding box center [268, 74] width 277 height 18
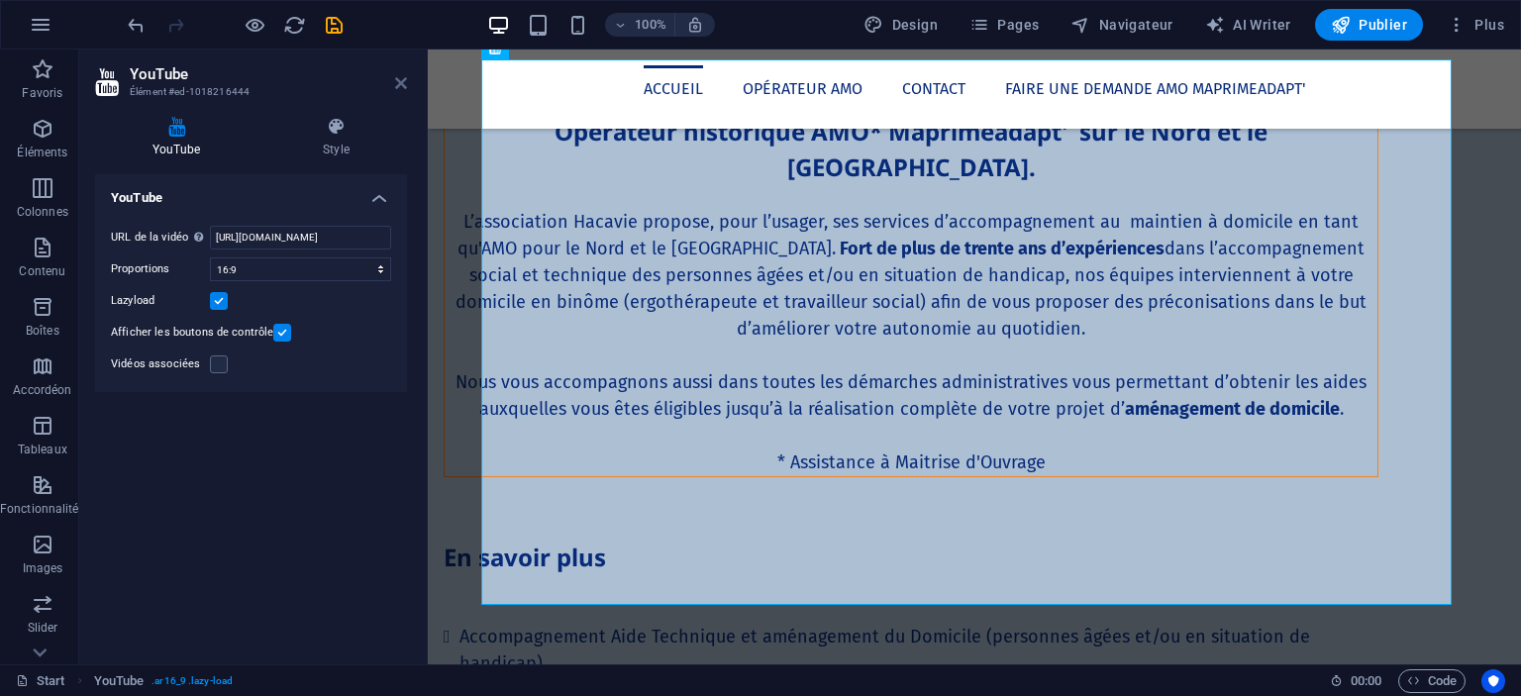
click at [399, 76] on icon at bounding box center [401, 83] width 12 height 16
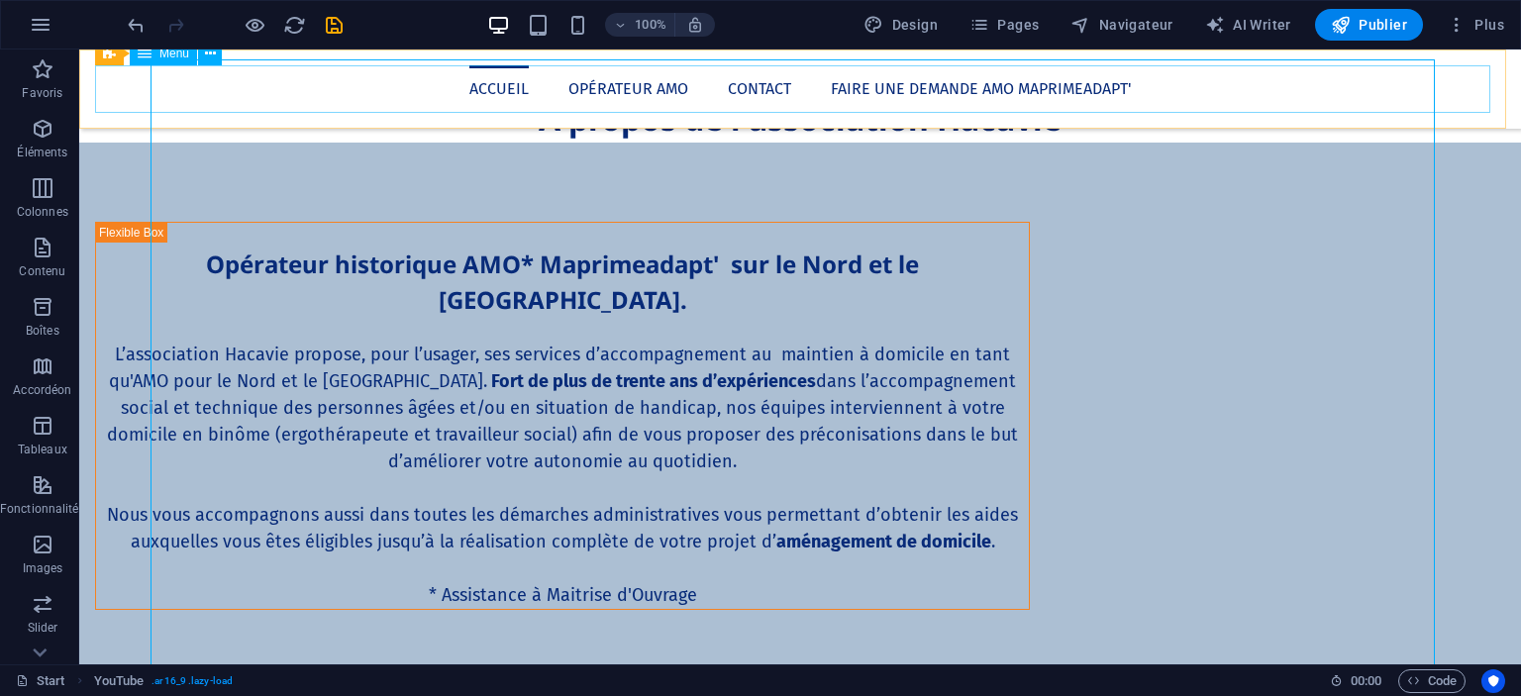
drag, startPoint x: 478, startPoint y: 126, endPoint x: 399, endPoint y: 76, distance: 93.4
click at [399, 76] on nav "Accueil Opérateur AMO Contact Faire une demande AMO Maprimeadapt'" at bounding box center [800, 89] width 1410 height 48
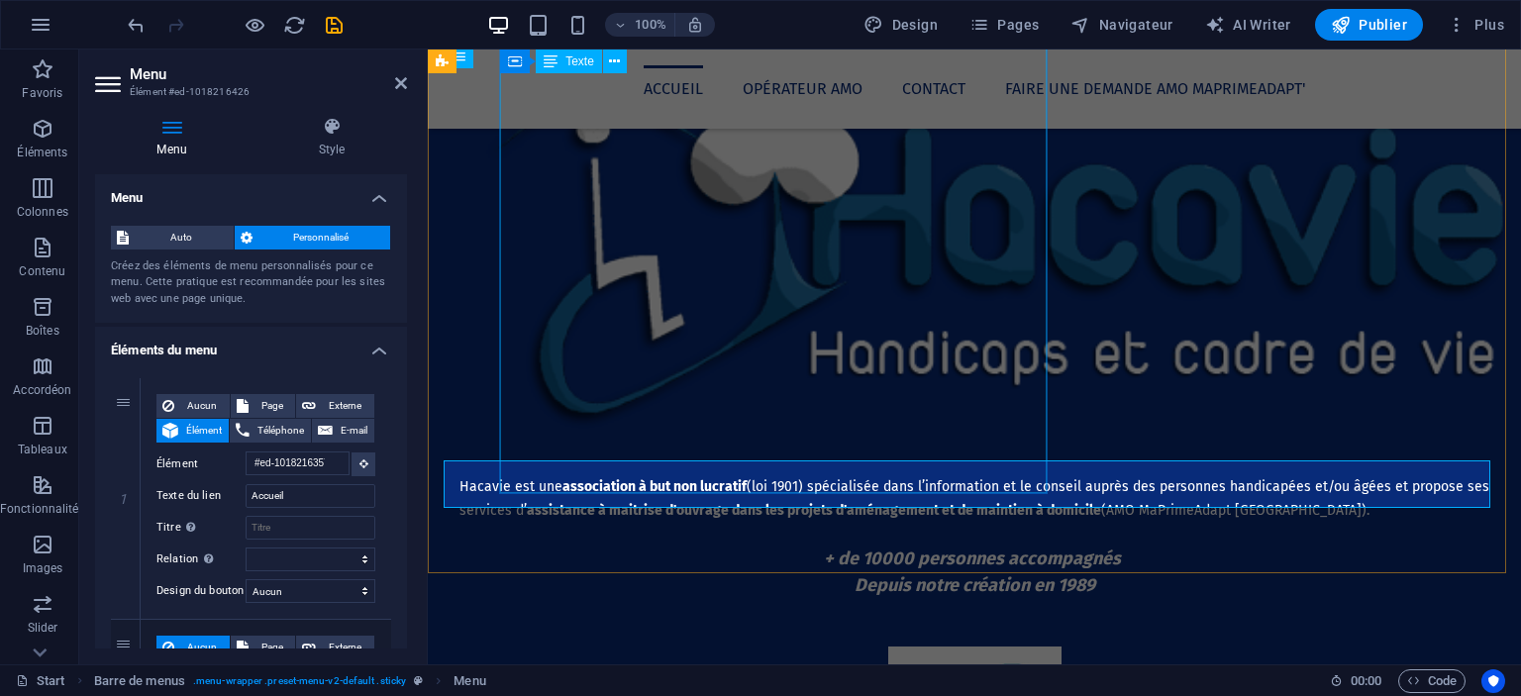
scroll to position [1089, 0]
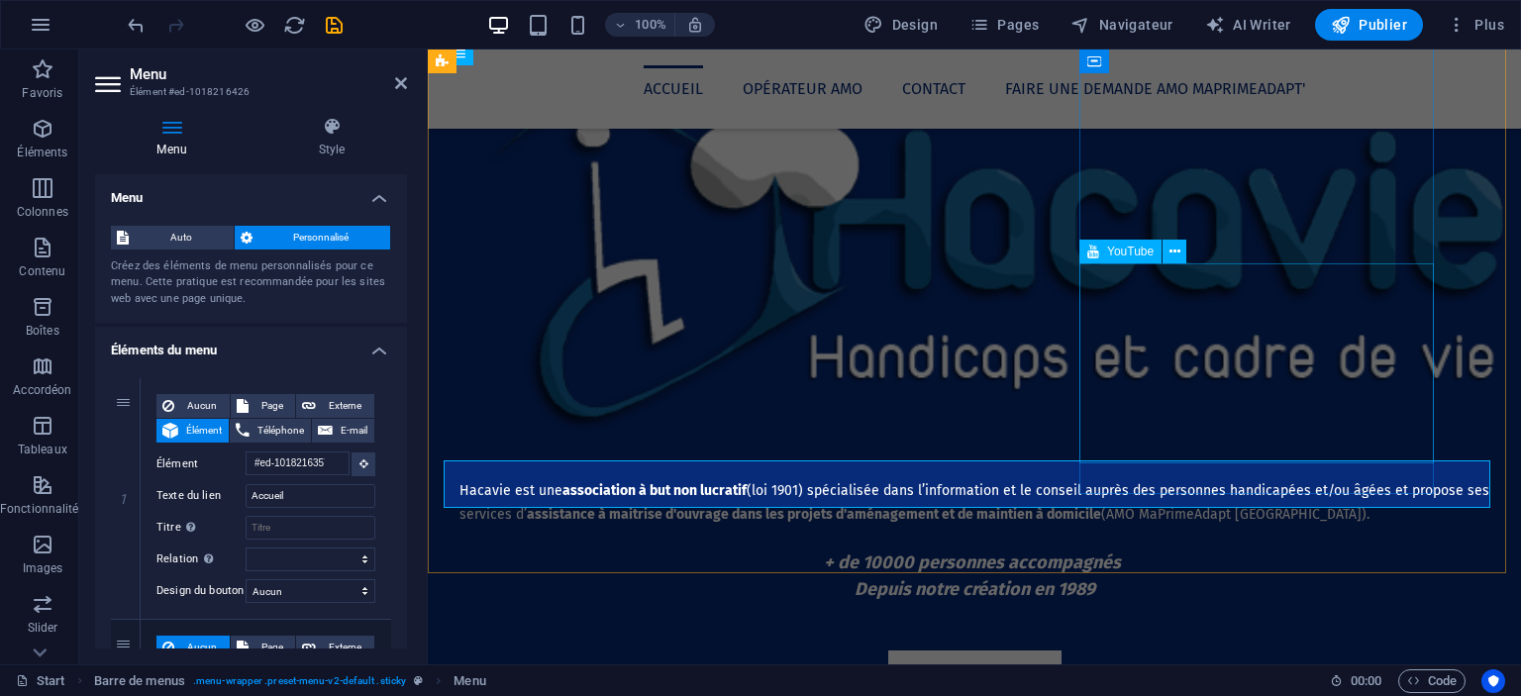
select select "ar16_9"
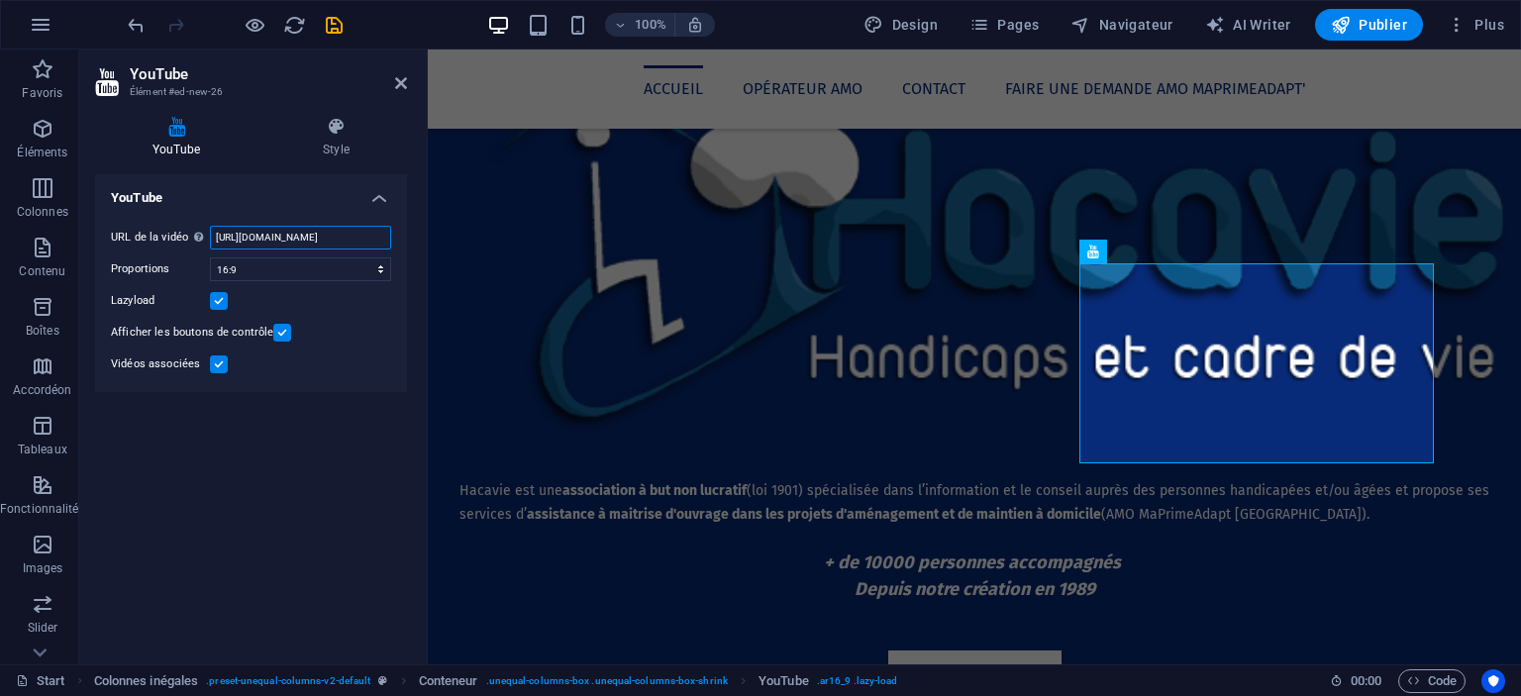
click at [310, 231] on input "[URL][DOMAIN_NAME]" at bounding box center [300, 238] width 181 height 24
paste input "Ft4v8YmCNkI"
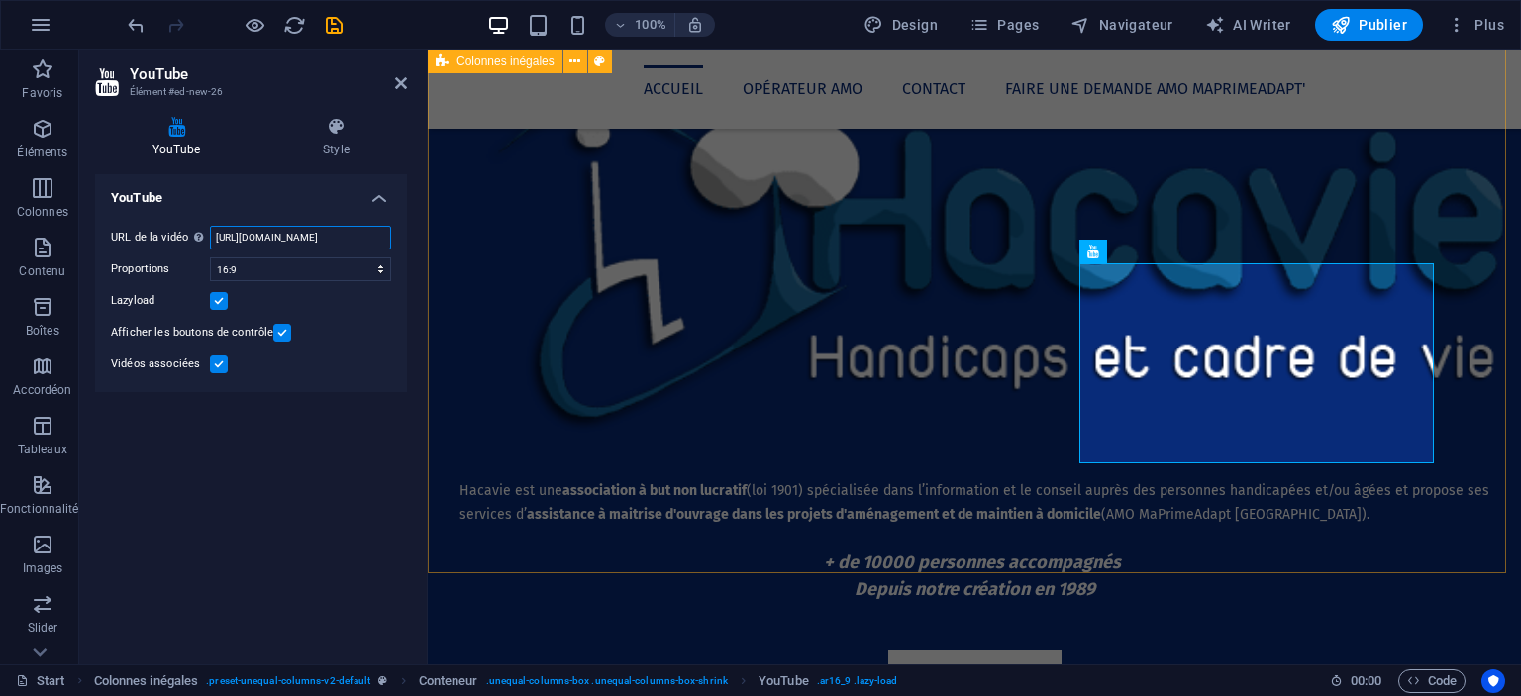
type input "[URL][DOMAIN_NAME]"
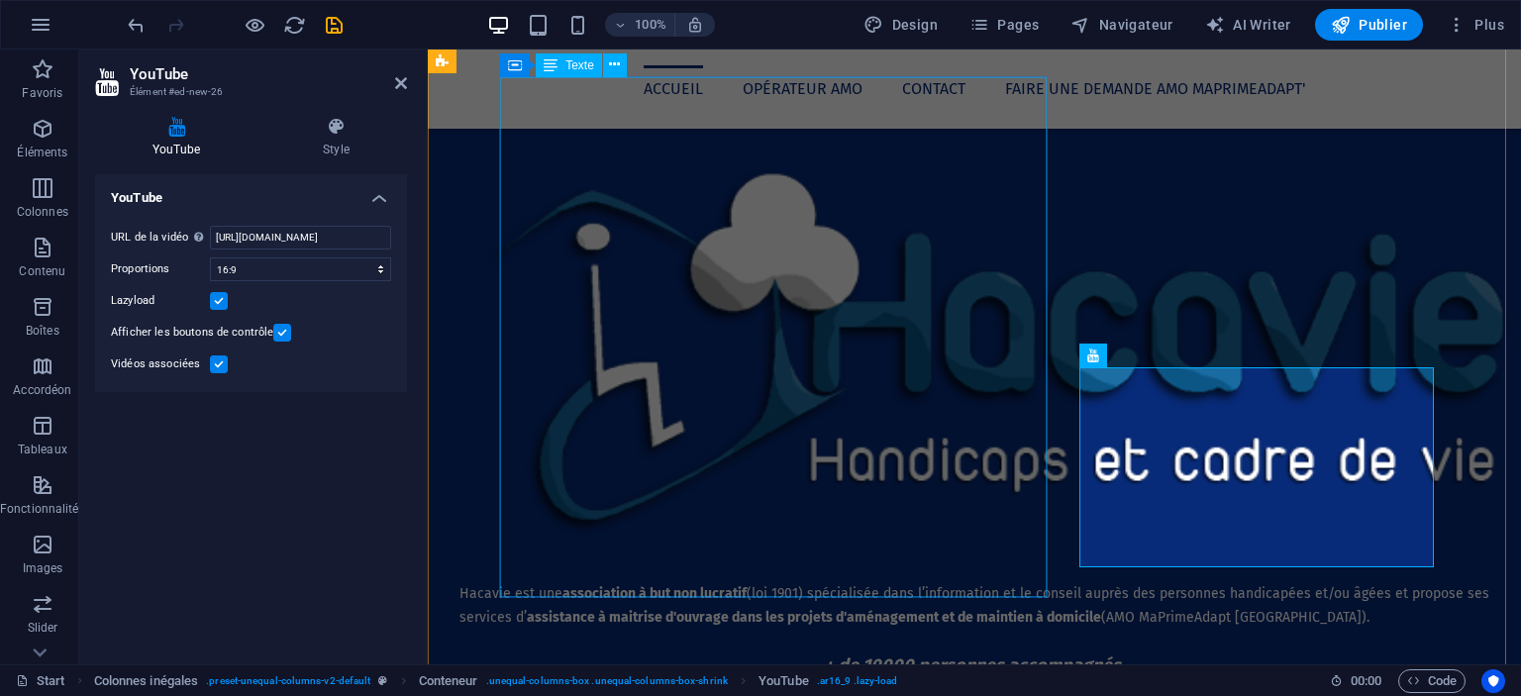
scroll to position [986, 0]
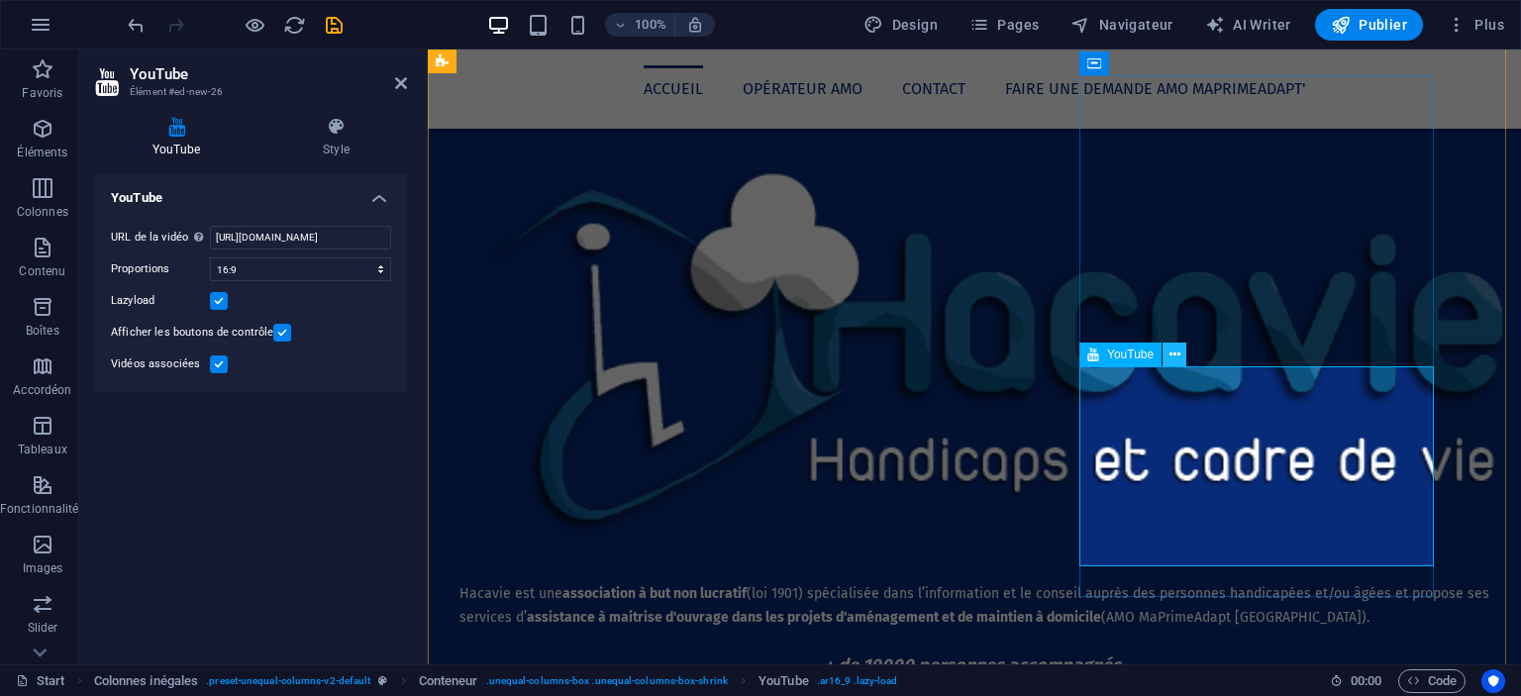
click at [1176, 362] on icon at bounding box center [1175, 355] width 11 height 21
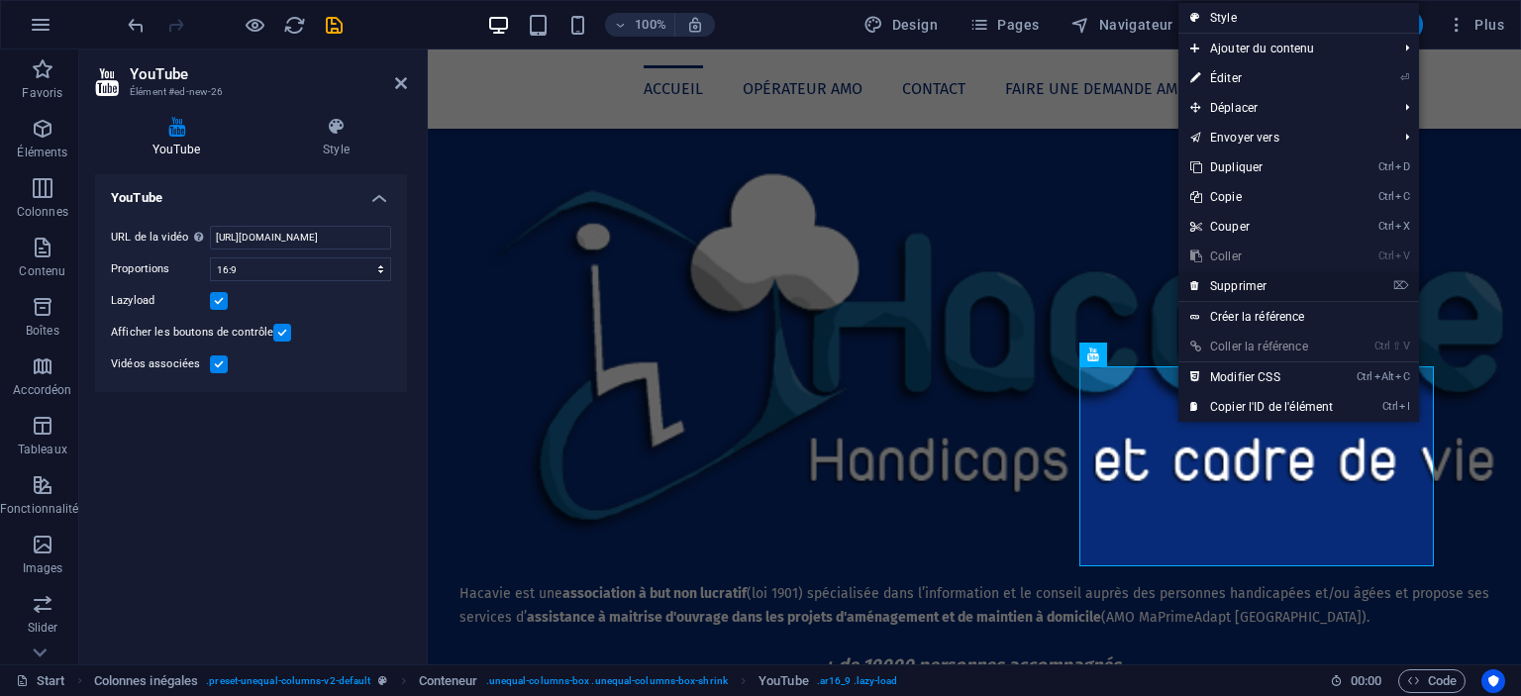
click at [1279, 276] on link "⌦ Supprimer" at bounding box center [1261, 286] width 166 height 30
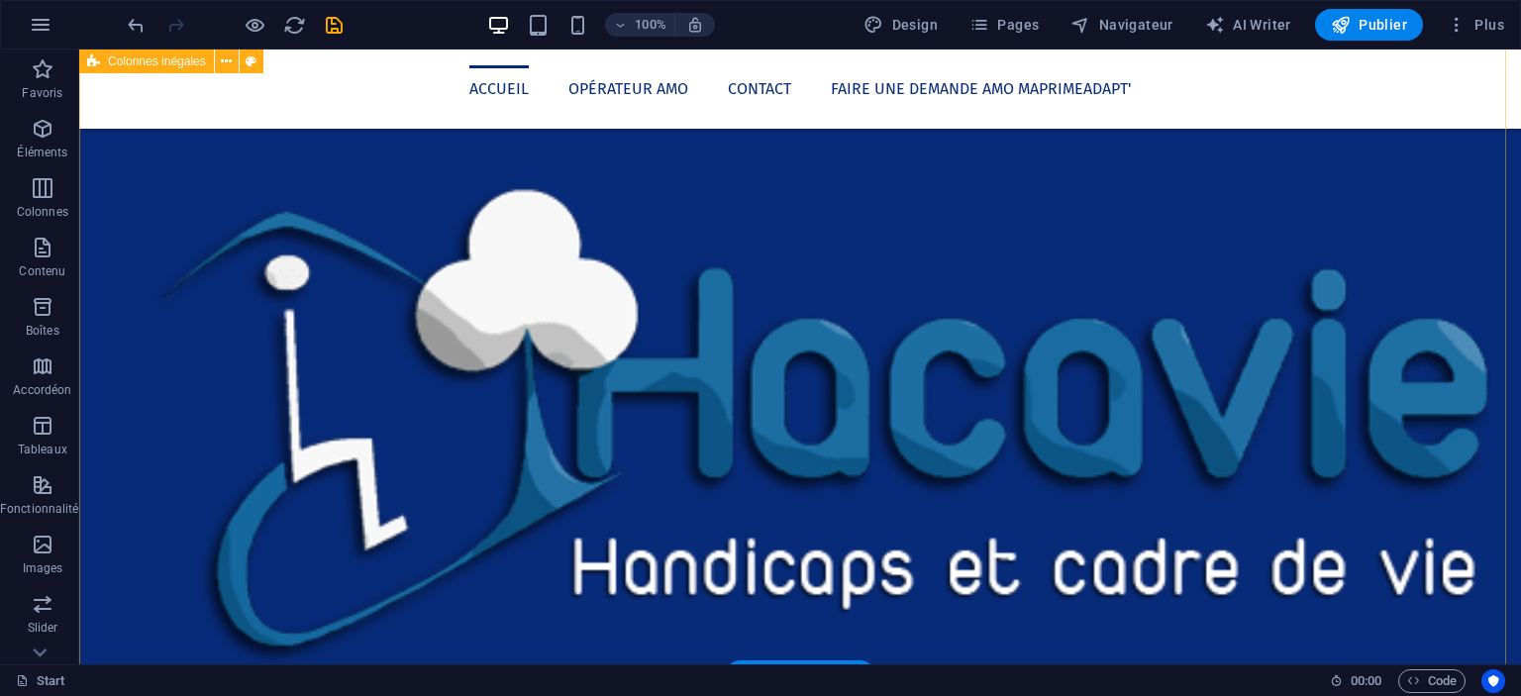
scroll to position [963, 0]
